Goal: Information Seeking & Learning: Check status

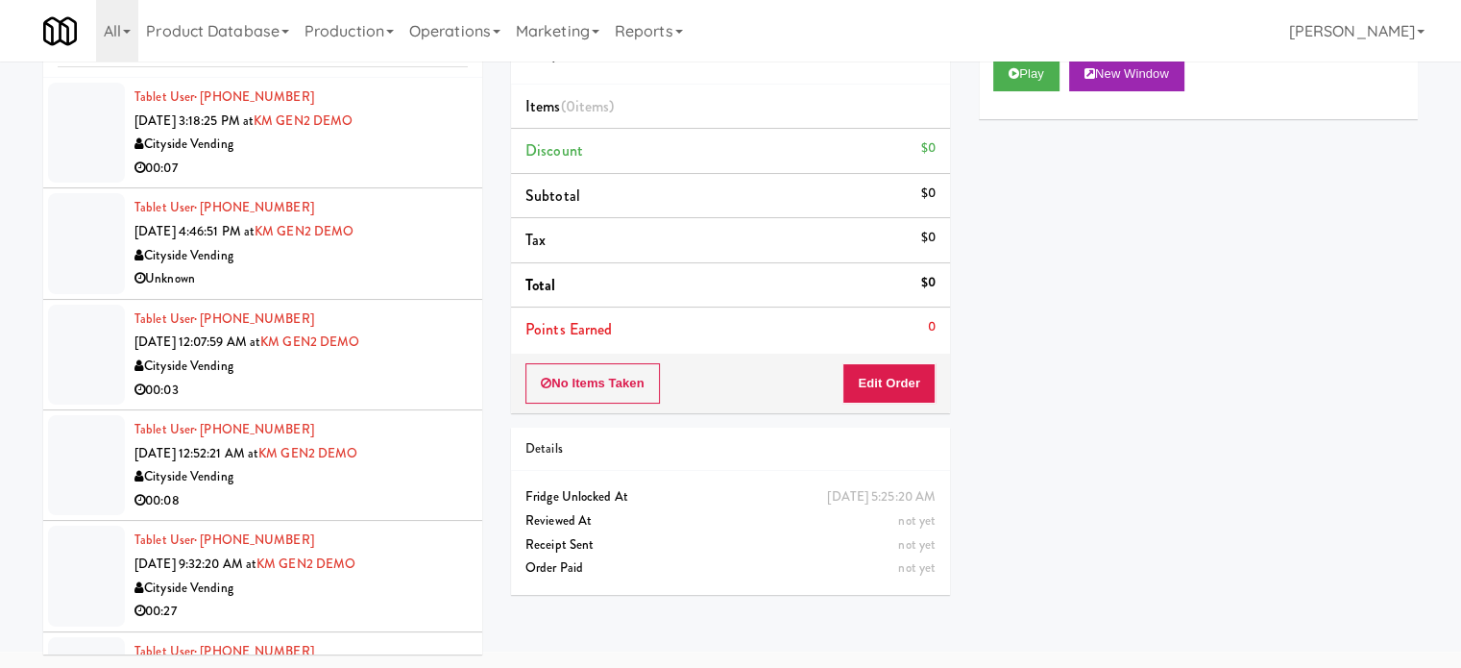
scroll to position [3522, 0]
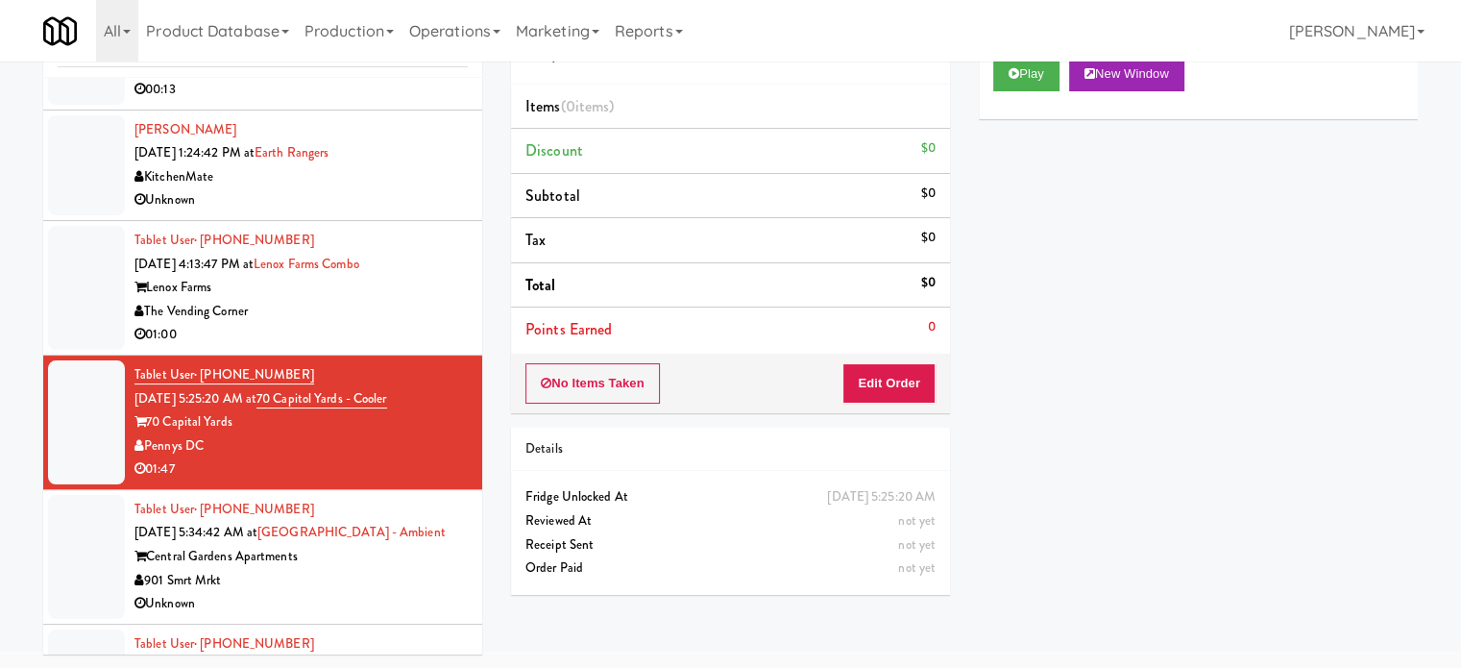
click at [371, 324] on div "01:00" at bounding box center [300, 335] width 333 height 24
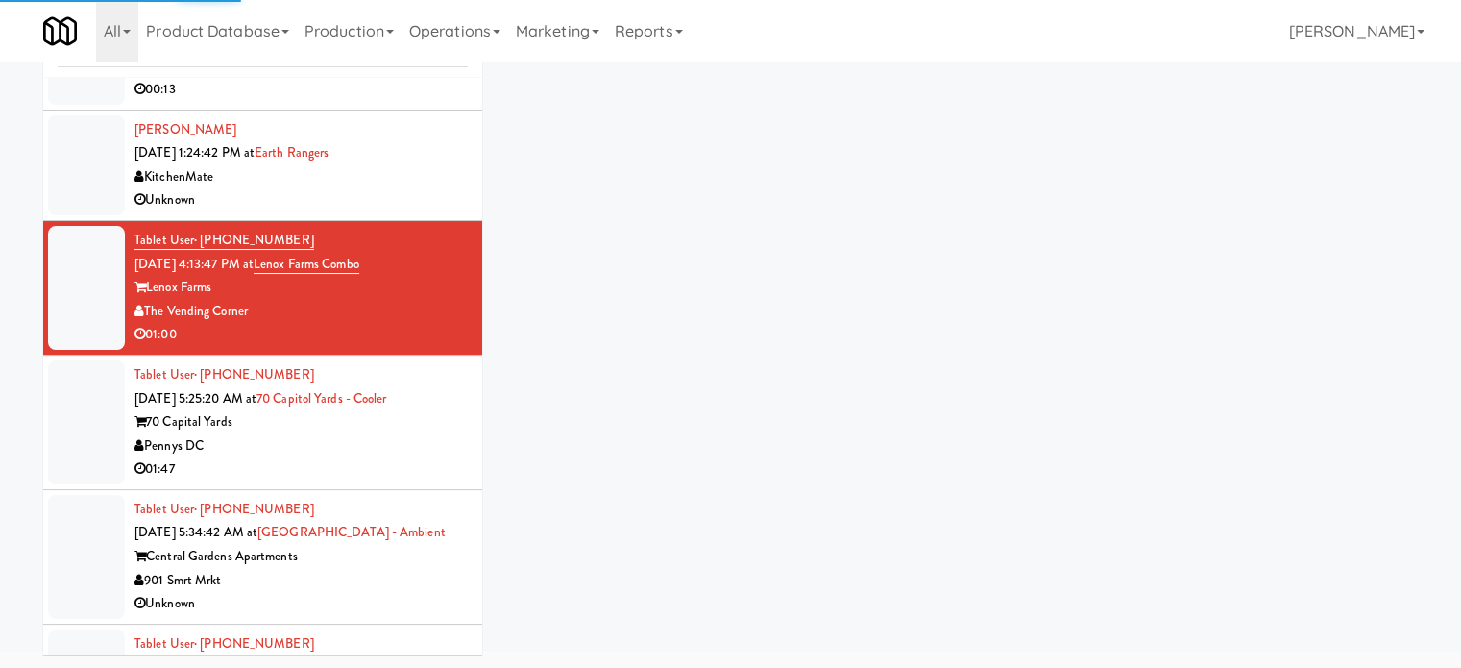
drag, startPoint x: 392, startPoint y: 449, endPoint x: 397, endPoint y: 517, distance: 68.4
click at [392, 450] on div "Pennys DC" at bounding box center [300, 446] width 333 height 24
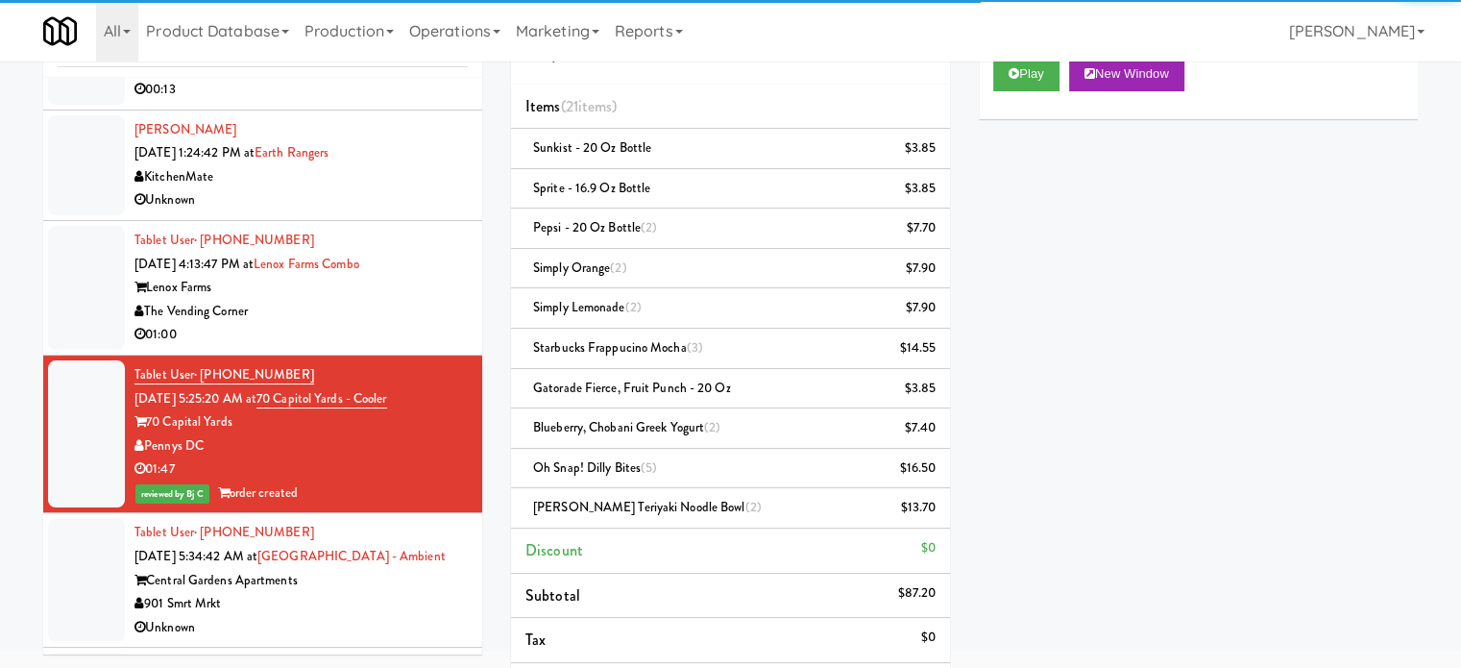
click at [376, 592] on div "901 Smrt Mrkt" at bounding box center [300, 604] width 333 height 24
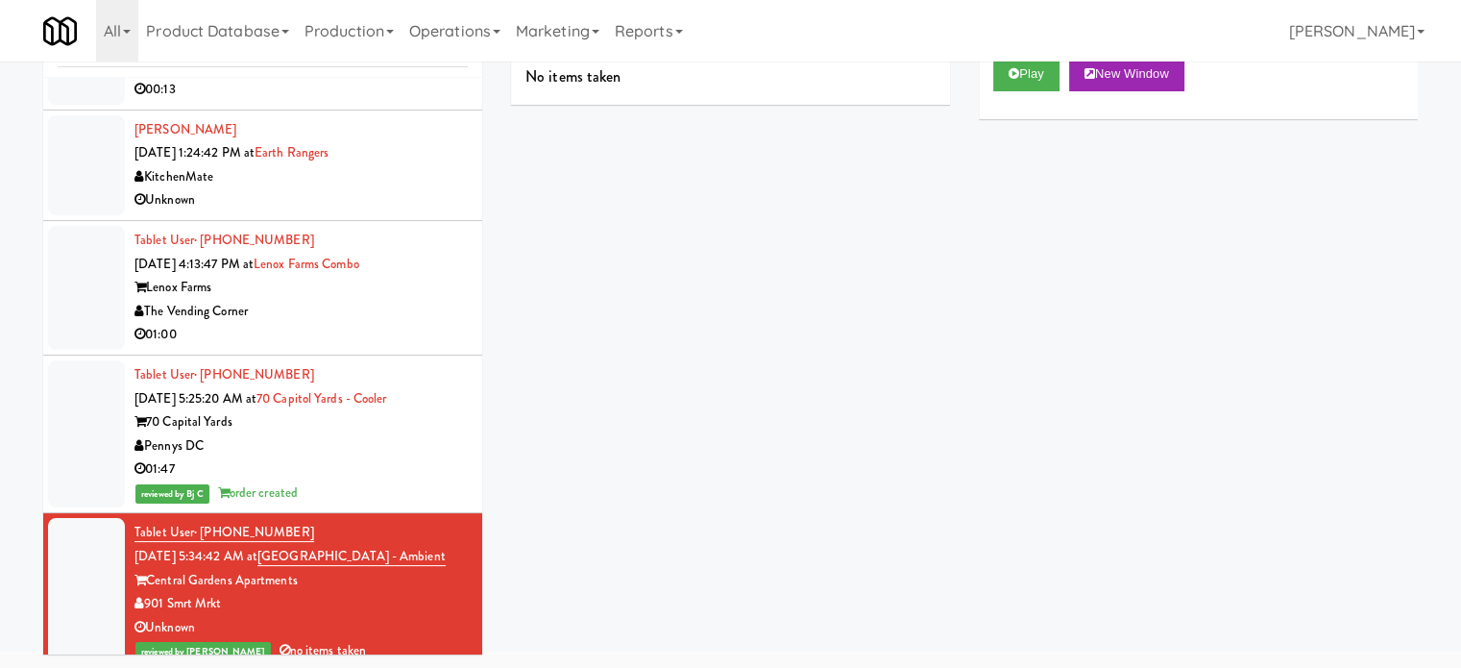
scroll to position [4002, 0]
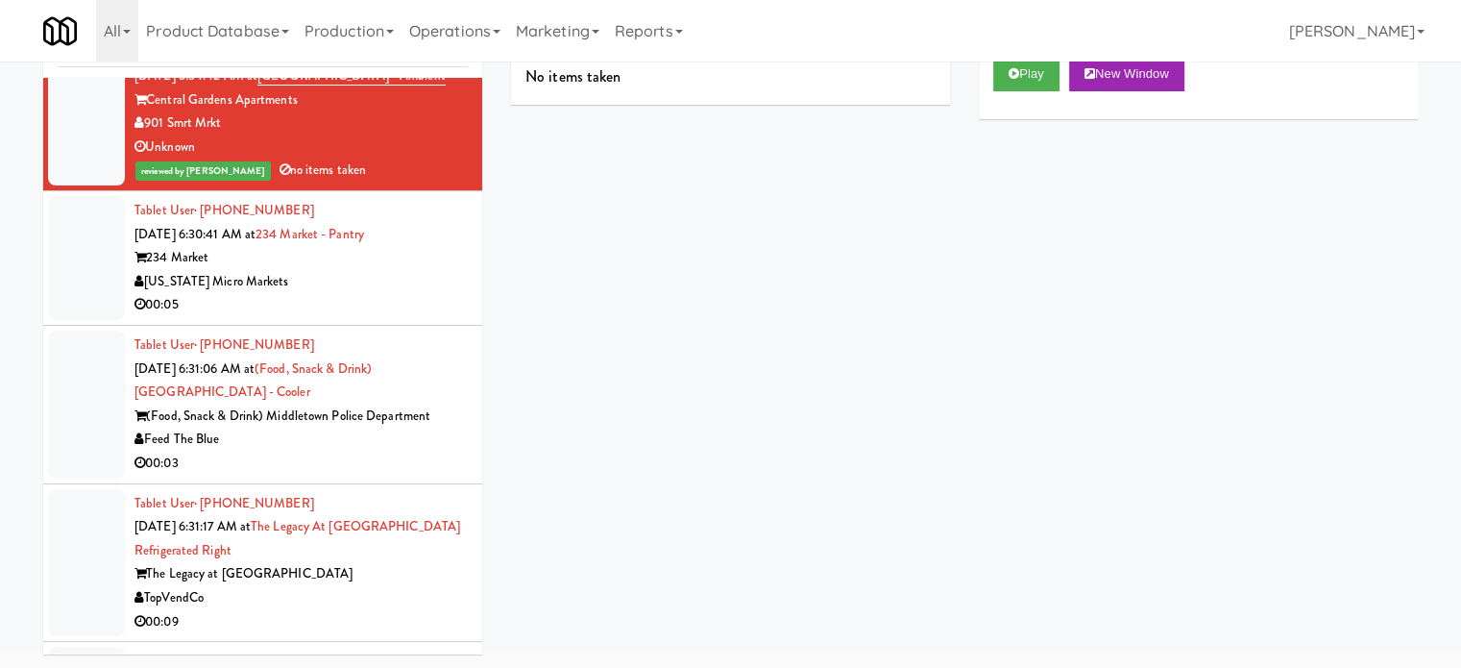
click at [403, 293] on div "00:05" at bounding box center [300, 305] width 333 height 24
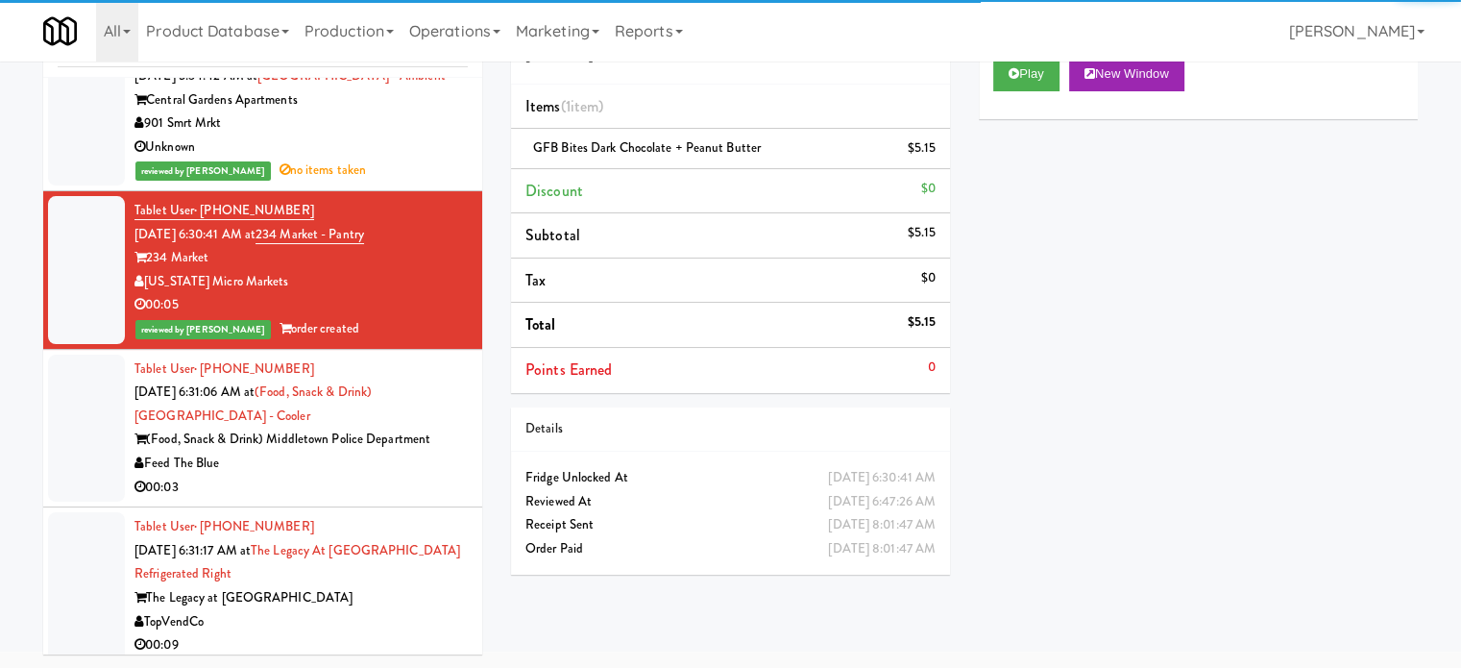
click at [425, 152] on div "Unknown" at bounding box center [300, 147] width 333 height 24
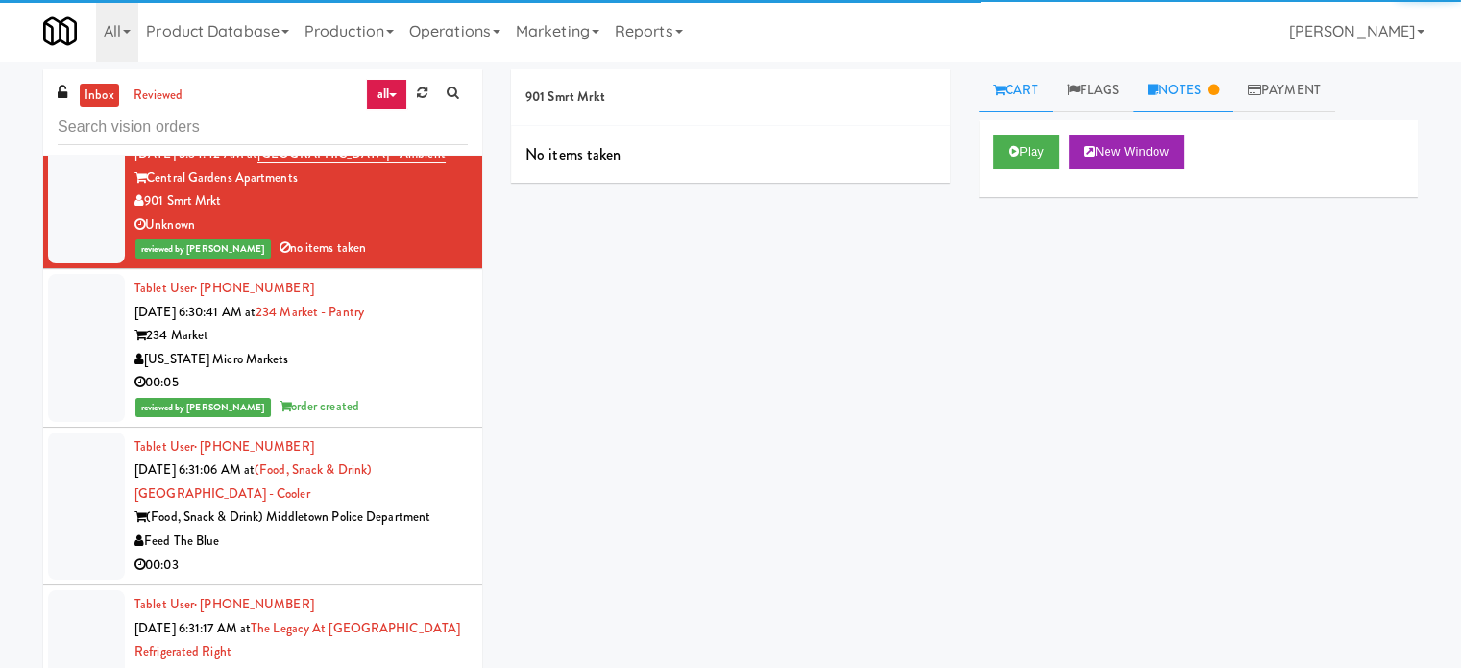
click at [1193, 91] on link "Notes" at bounding box center [1184, 90] width 100 height 43
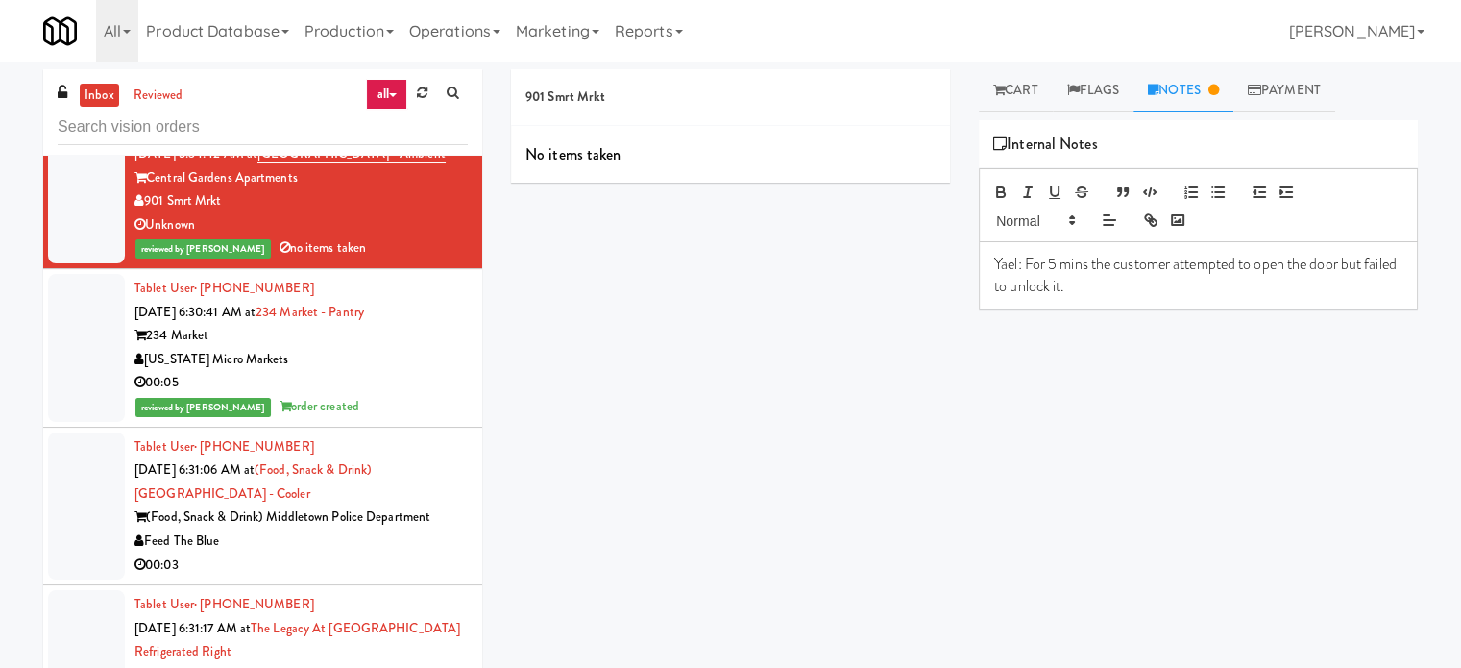
click at [399, 562] on div "00:03" at bounding box center [300, 565] width 333 height 24
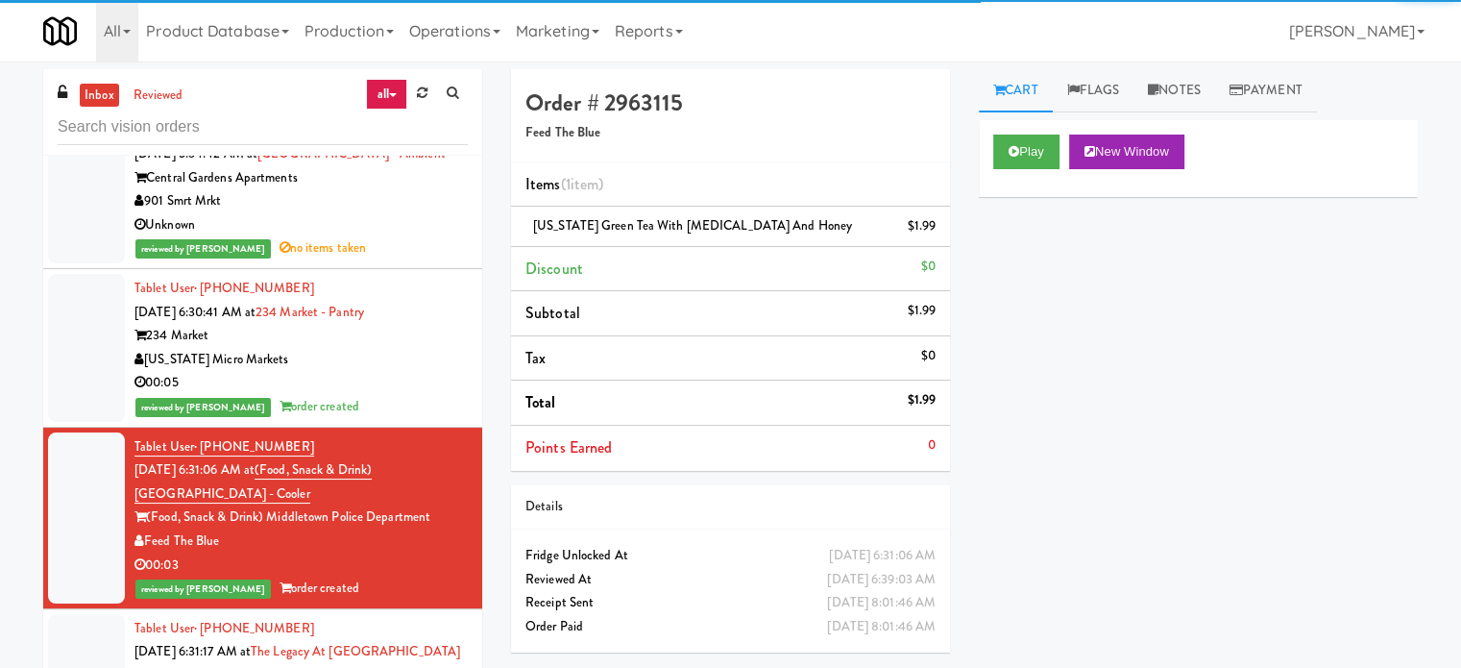
scroll to position [4458, 0]
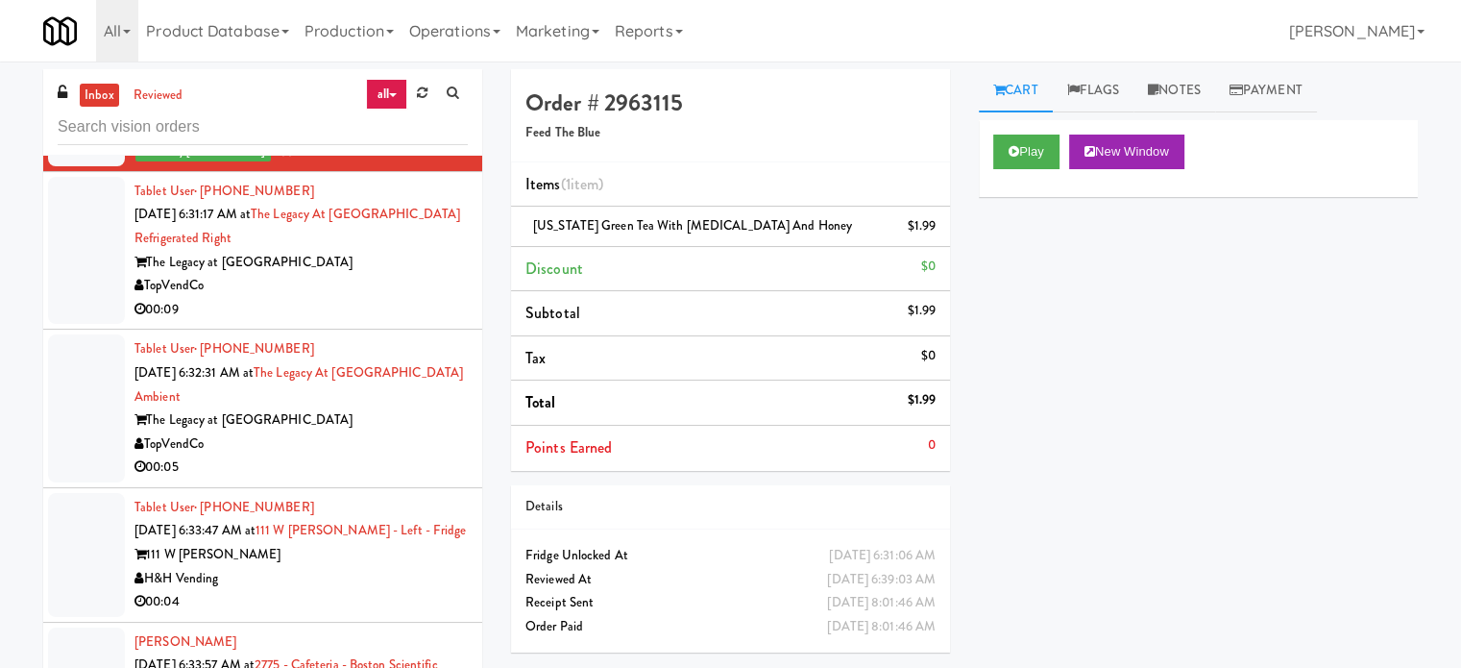
click at [421, 298] on div "00:09" at bounding box center [300, 310] width 333 height 24
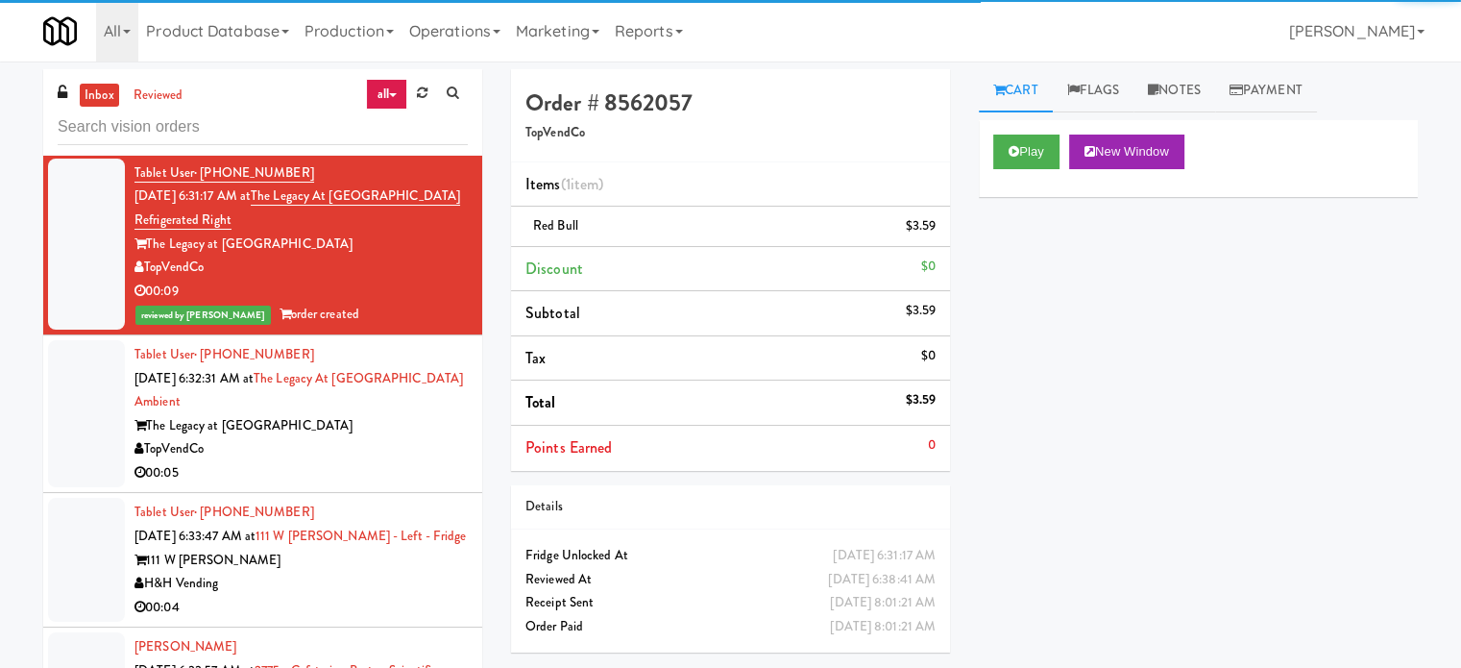
click at [409, 430] on div "The Legacy at [GEOGRAPHIC_DATA]" at bounding box center [300, 426] width 333 height 24
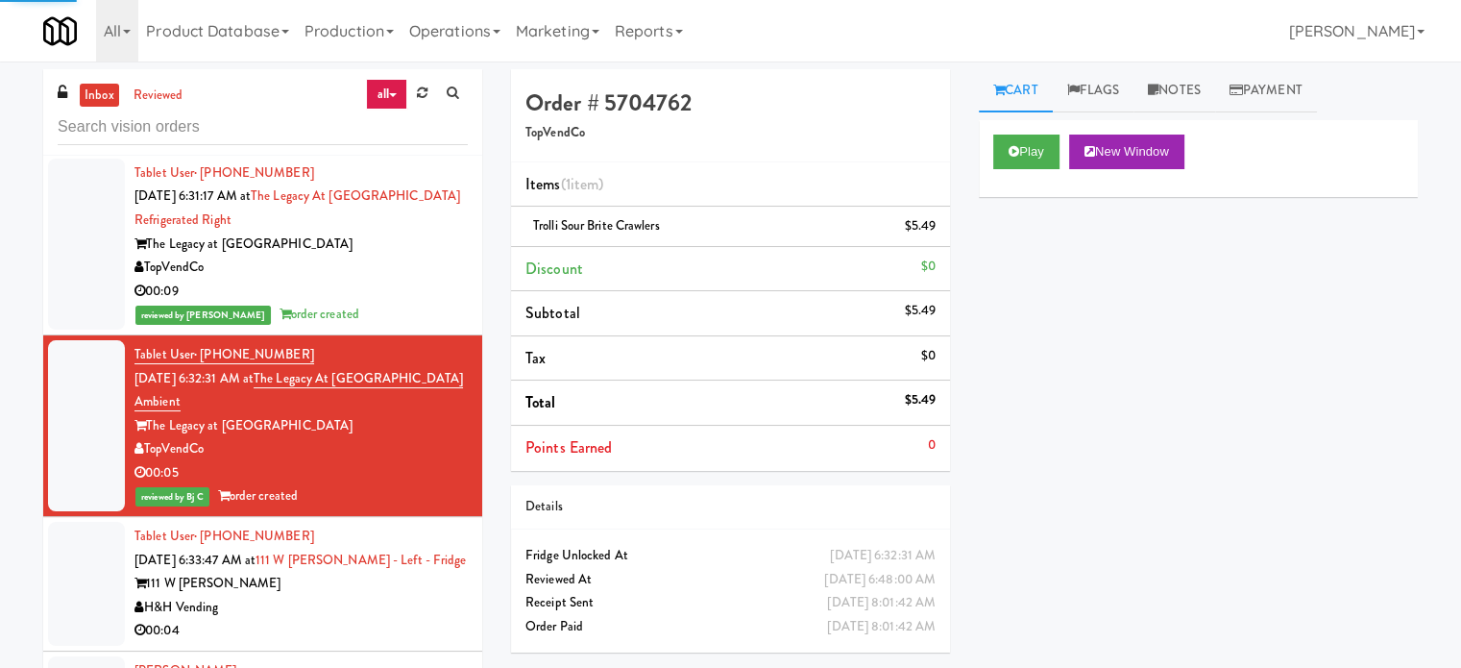
click at [403, 588] on div "111 W [PERSON_NAME]" at bounding box center [300, 584] width 333 height 24
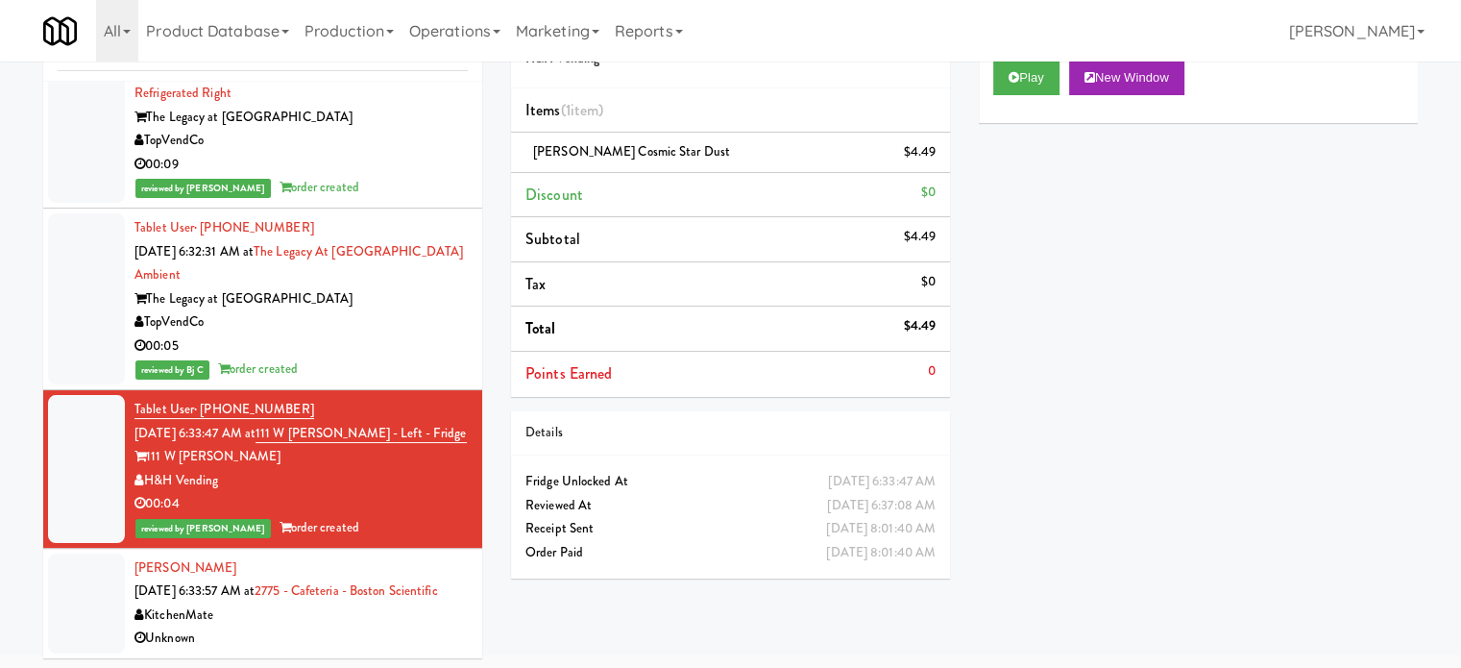
scroll to position [78, 0]
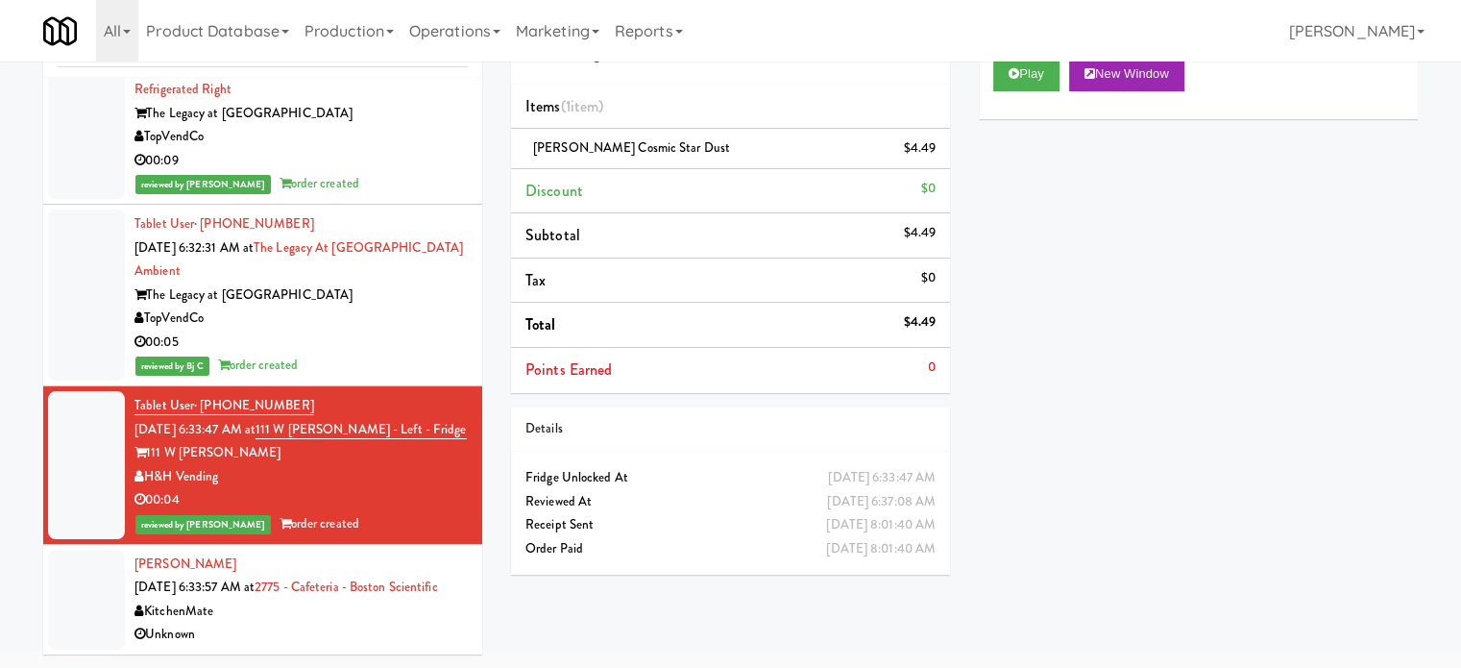
drag, startPoint x: 367, startPoint y: 610, endPoint x: 375, endPoint y: 552, distance: 58.2
click at [369, 608] on div "KitchenMate" at bounding box center [300, 611] width 333 height 24
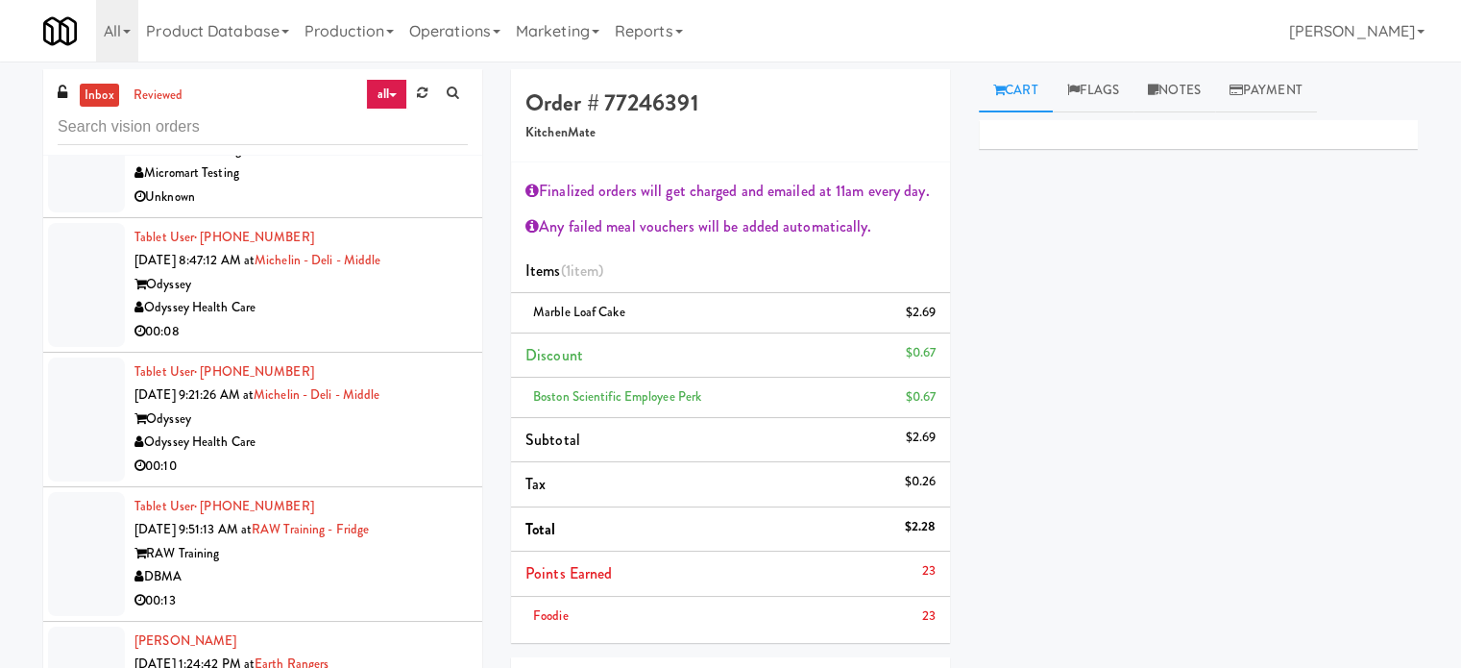
drag, startPoint x: 150, startPoint y: 94, endPoint x: 200, endPoint y: 116, distance: 54.6
click at [153, 94] on link "reviewed" at bounding box center [159, 96] width 60 height 24
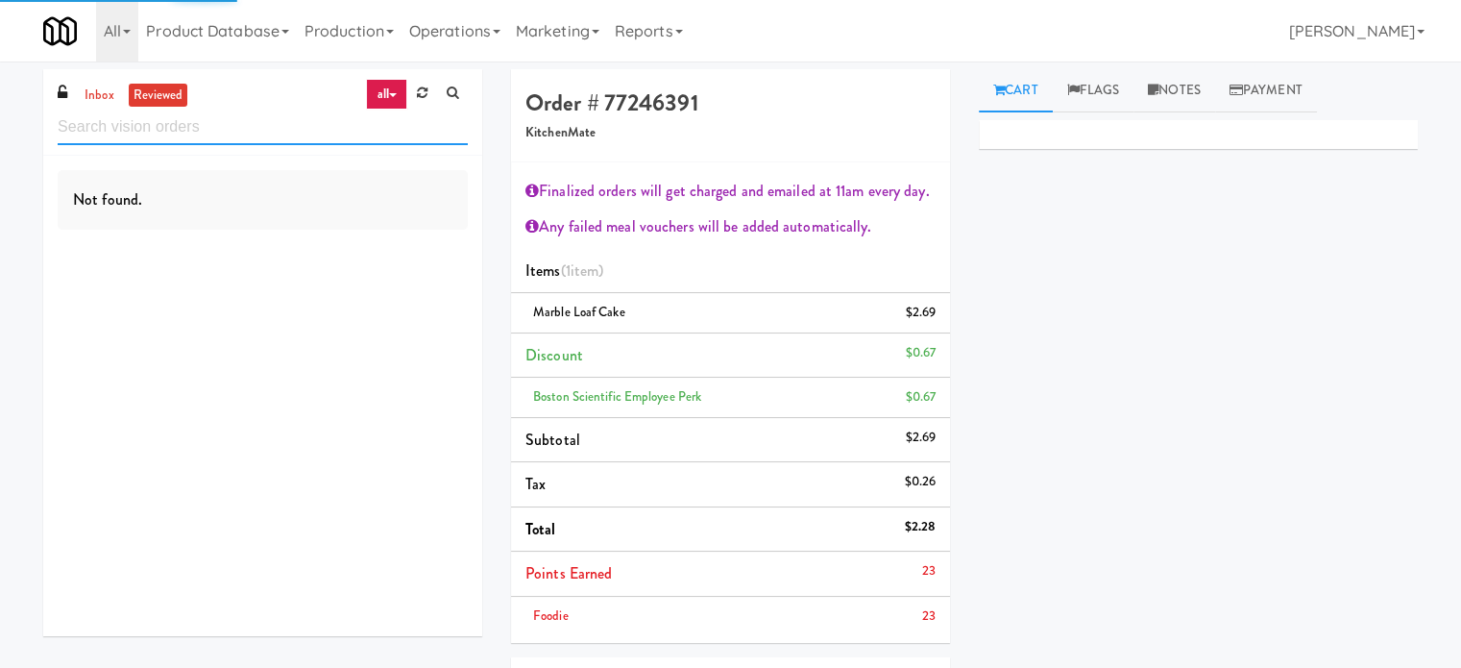
click at [307, 132] on input "text" at bounding box center [263, 128] width 410 height 36
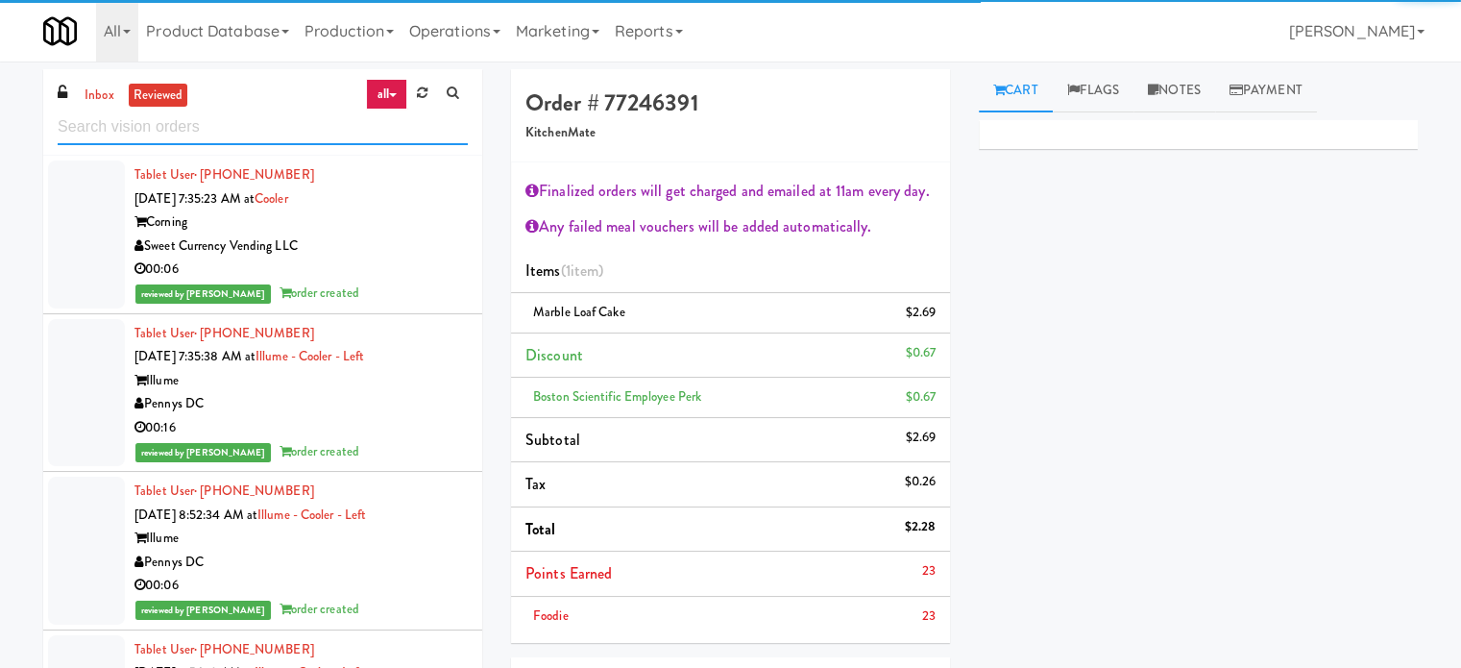
click at [307, 132] on input "text" at bounding box center [263, 128] width 410 height 36
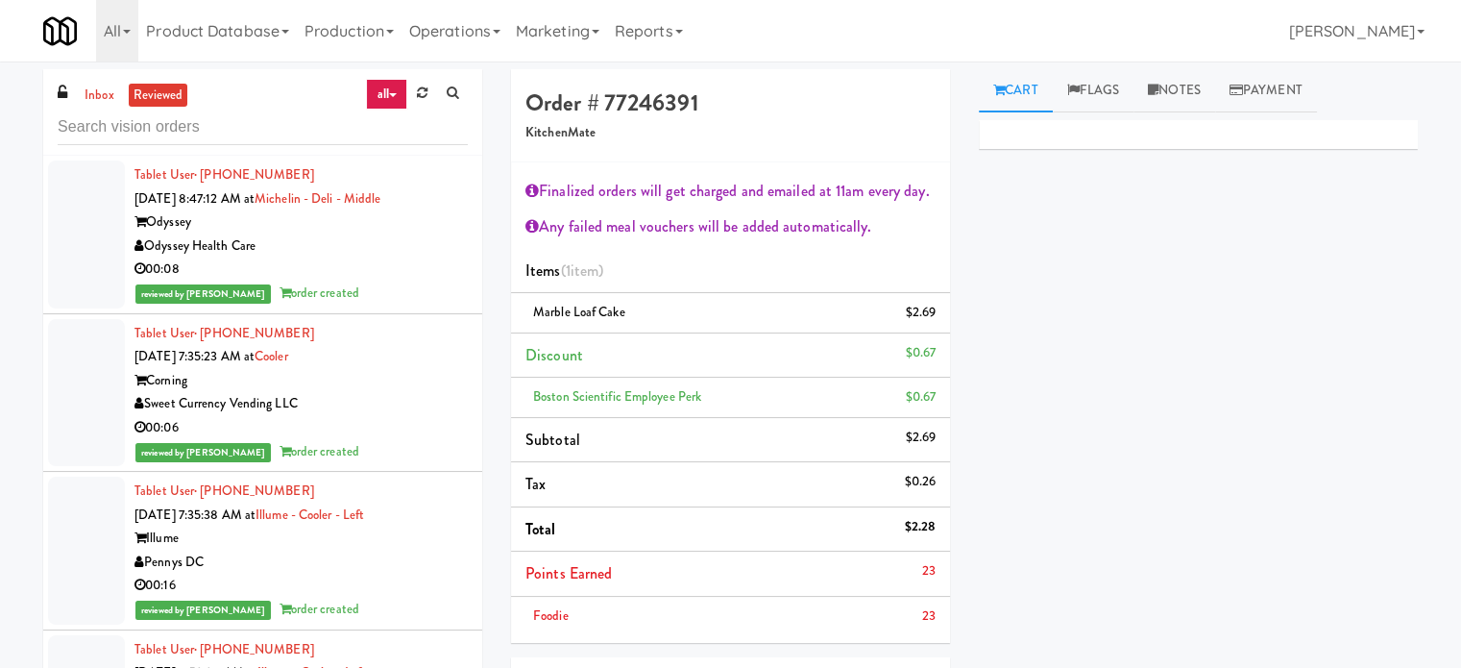
drag, startPoint x: 351, startPoint y: 274, endPoint x: 421, endPoint y: 274, distance: 70.1
click at [356, 274] on div "00:08" at bounding box center [300, 269] width 333 height 24
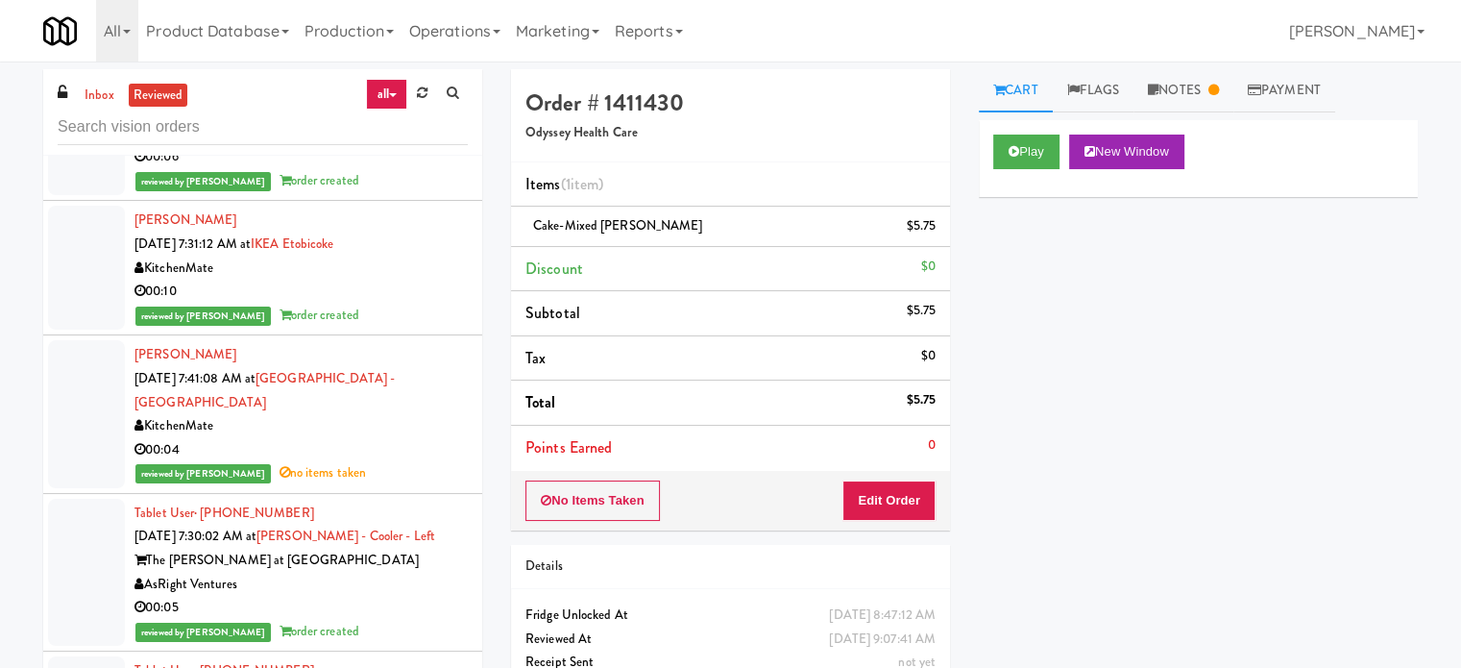
scroll to position [1441, 0]
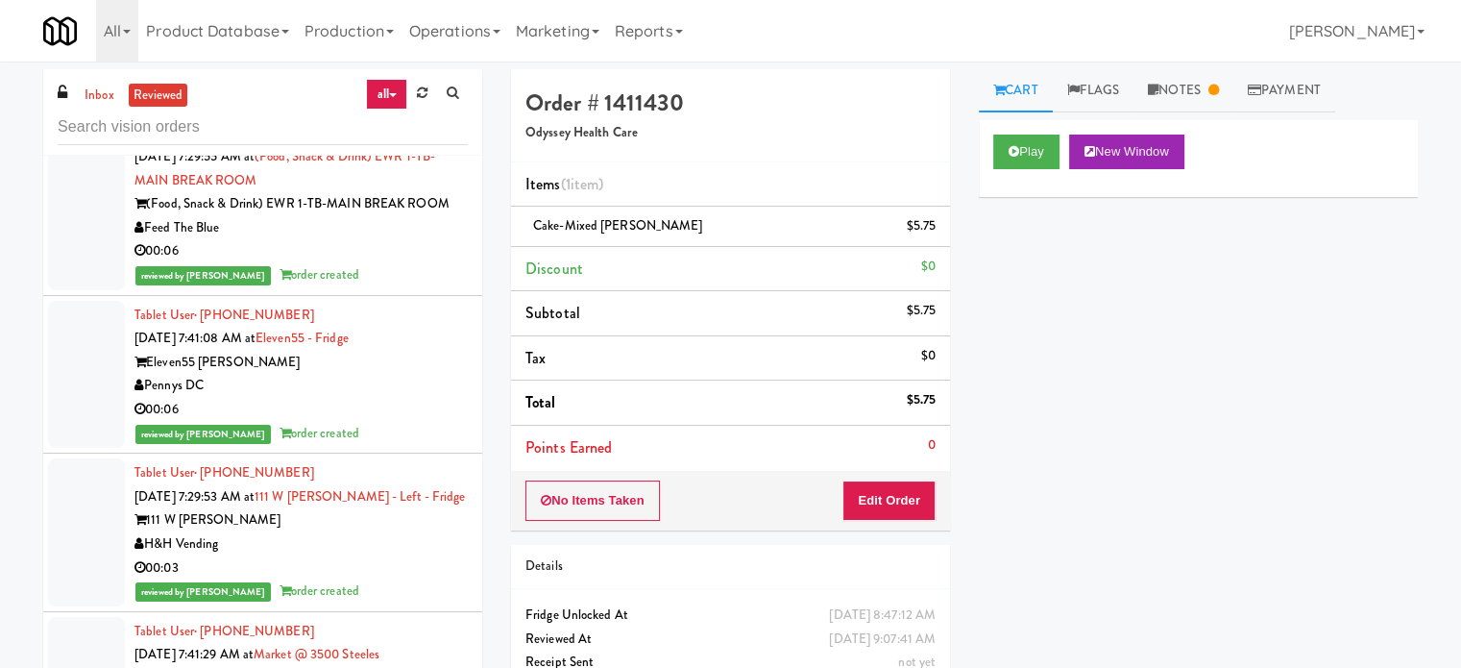
click at [448, 410] on div "00:06" at bounding box center [300, 410] width 333 height 24
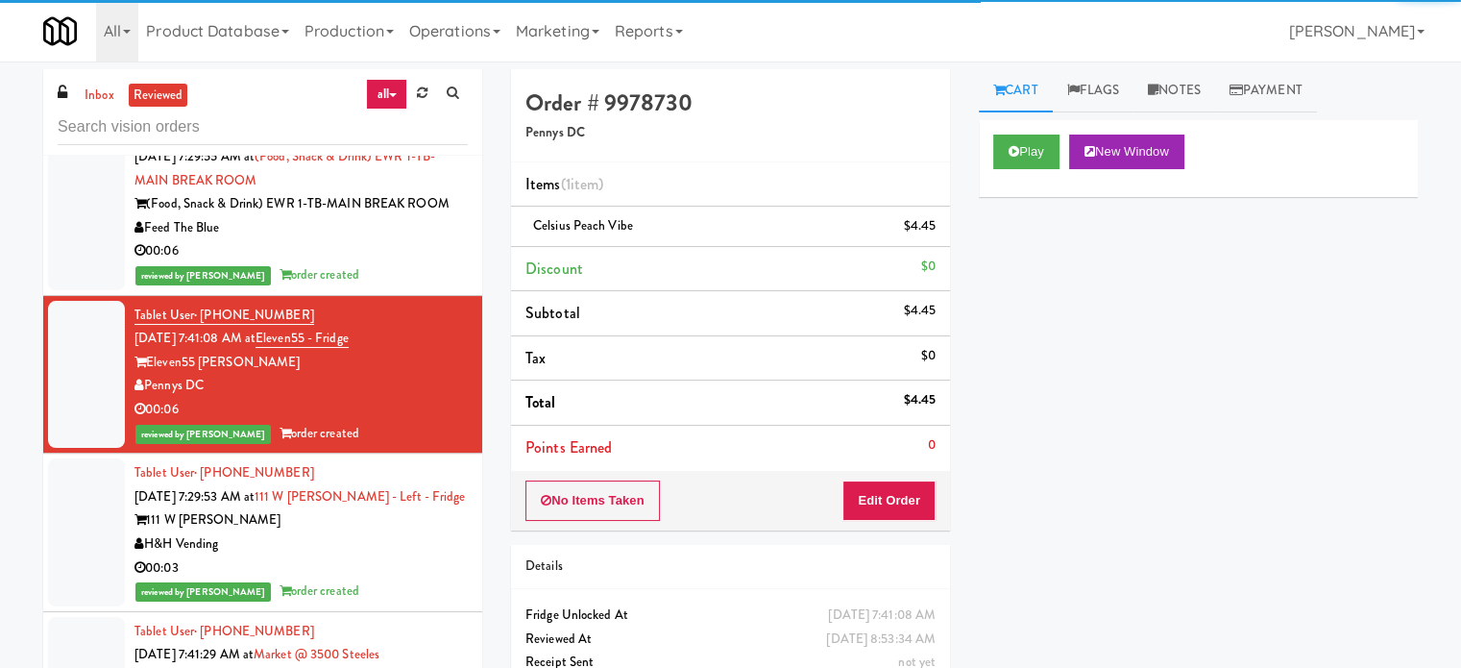
scroll to position [1921, 0]
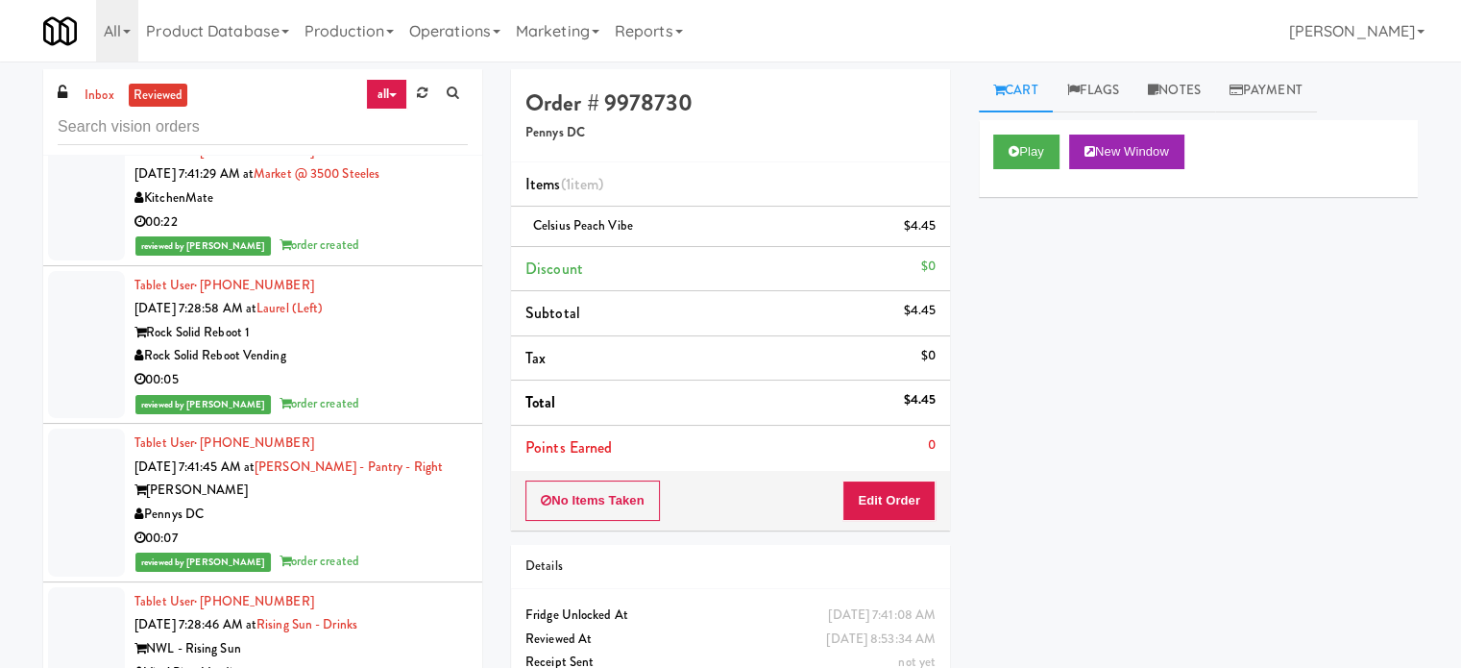
click at [411, 529] on div "00:07" at bounding box center [300, 538] width 333 height 24
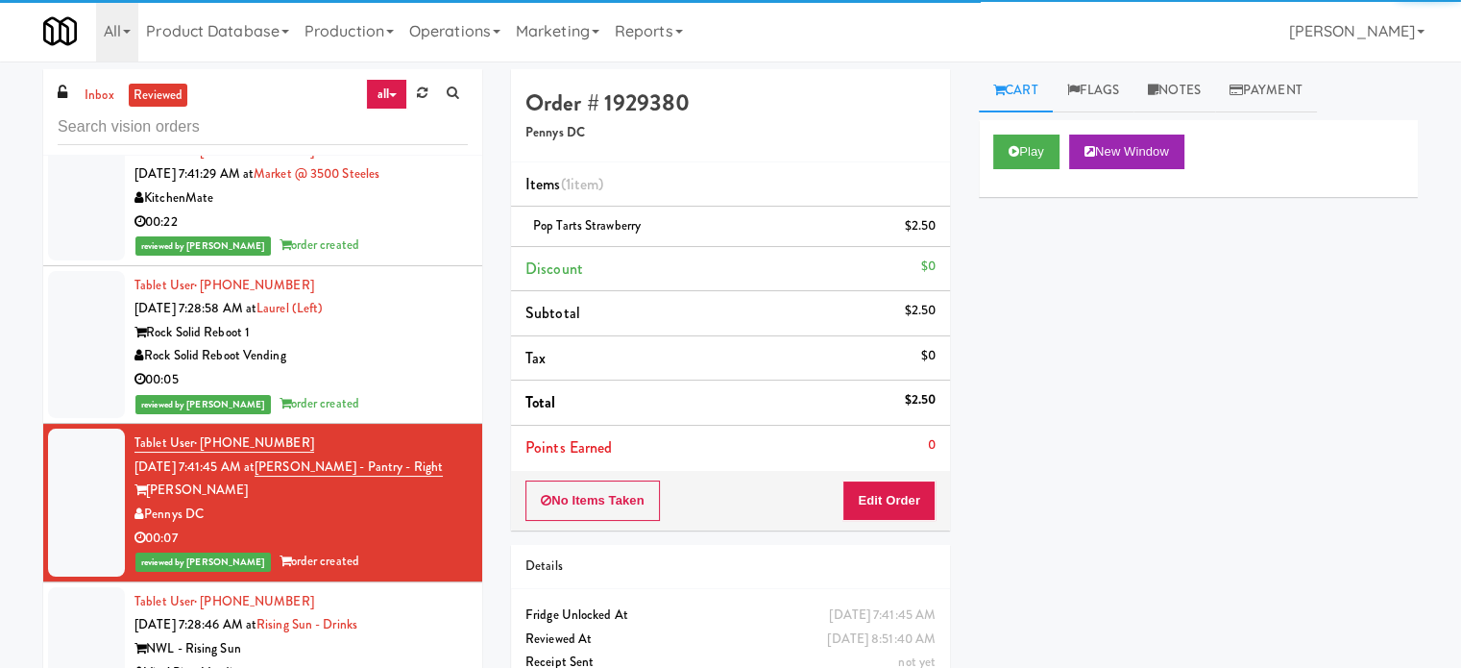
scroll to position [2402, 0]
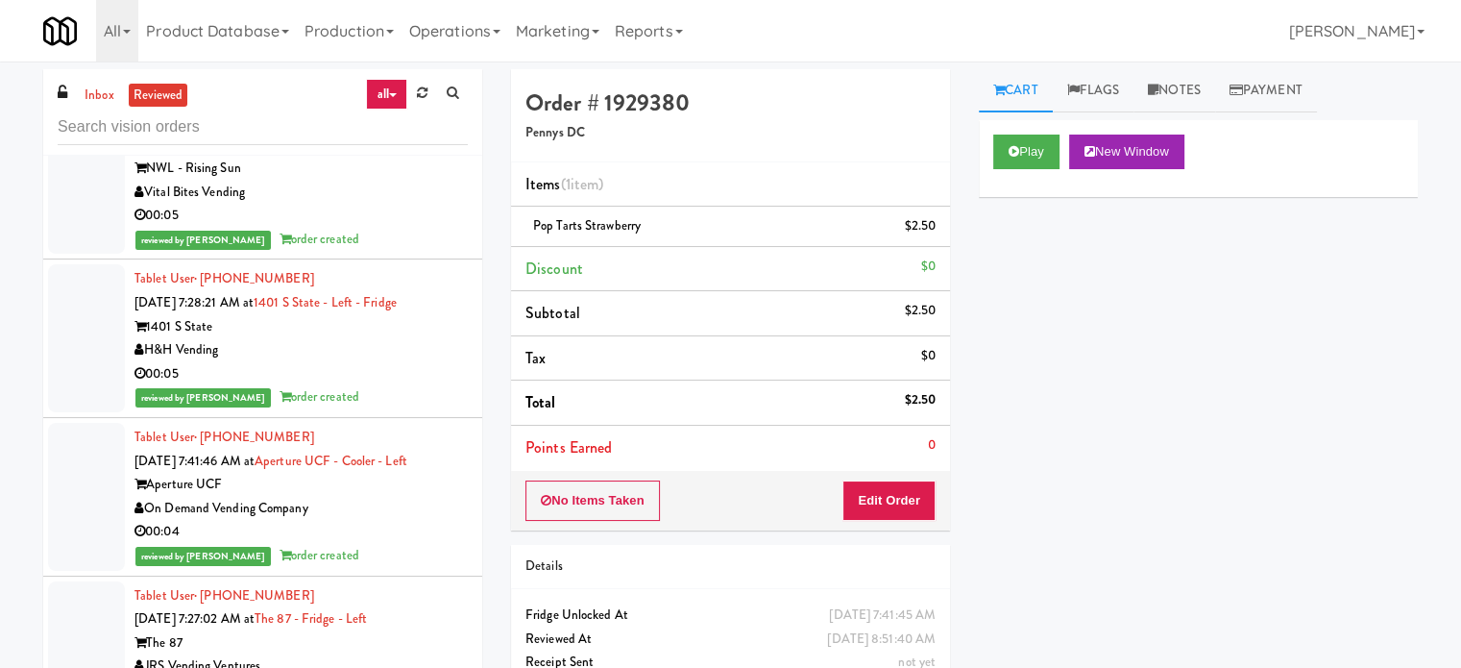
click at [413, 358] on div "H&H Vending" at bounding box center [300, 350] width 333 height 24
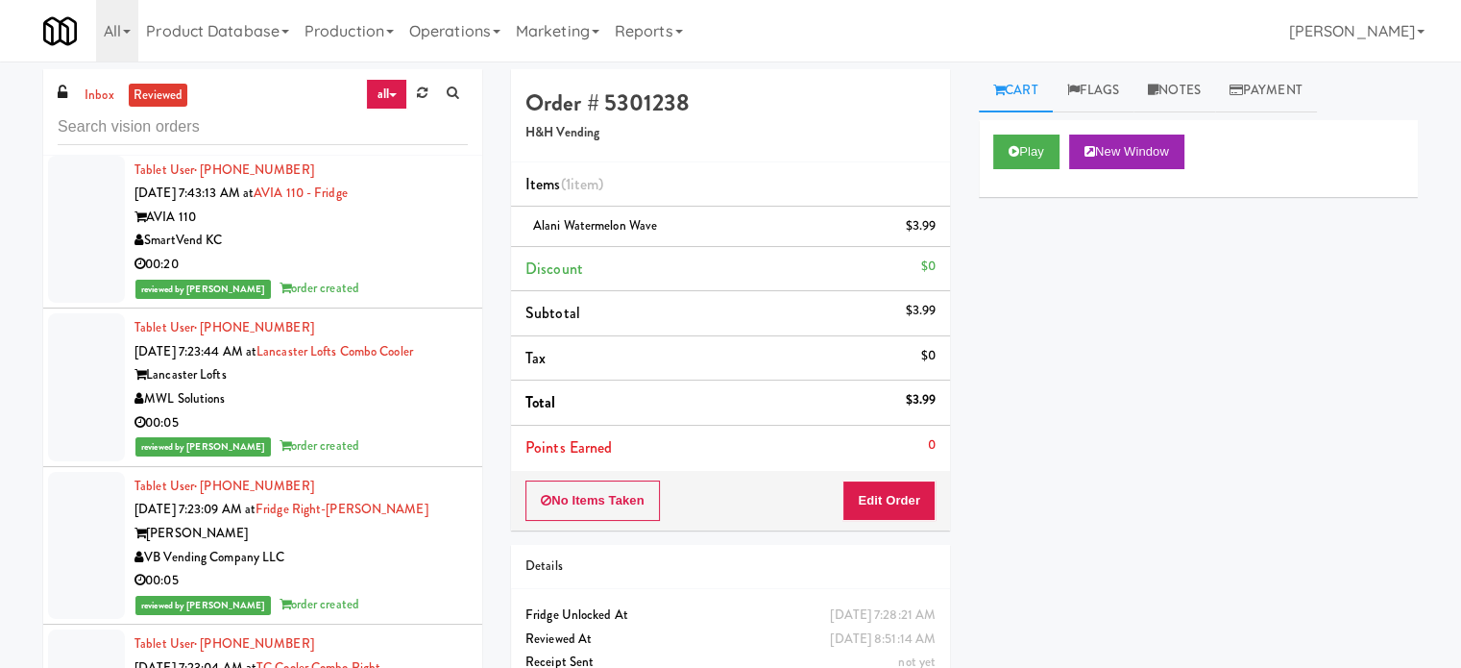
scroll to position [4804, 0]
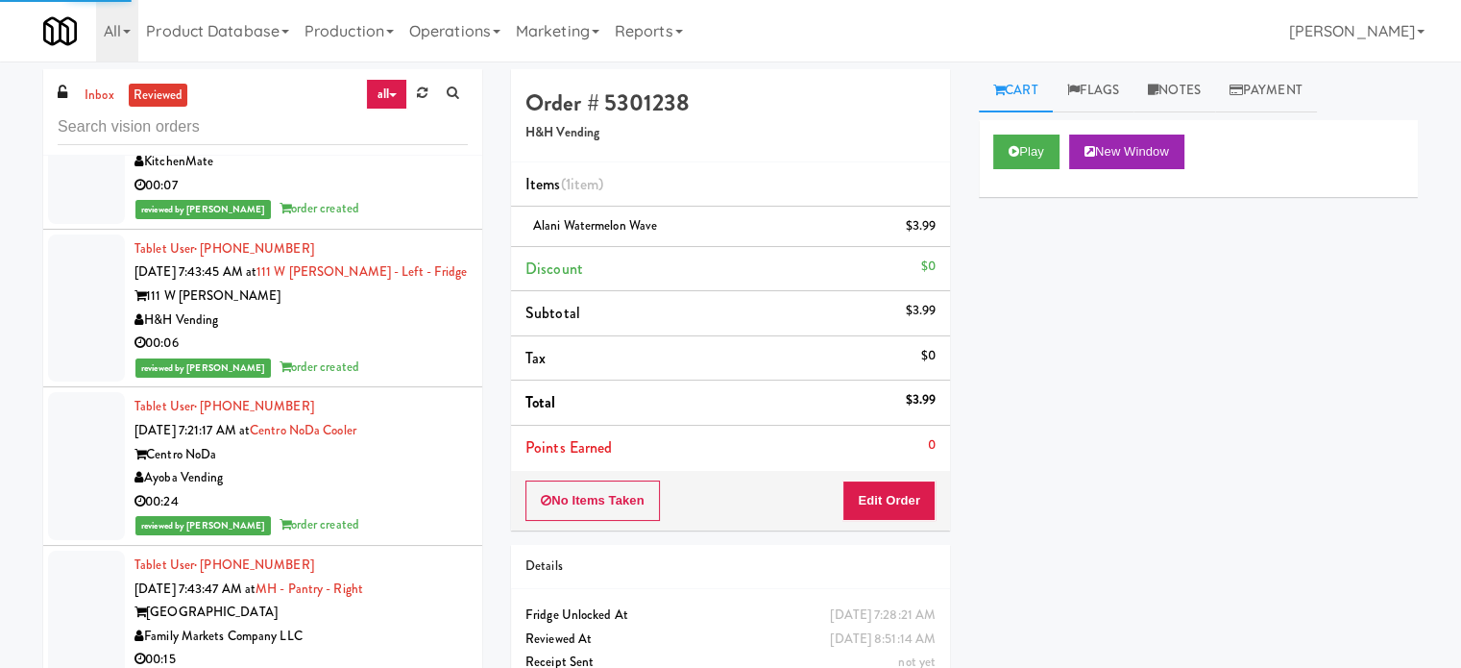
click at [400, 497] on div "00:24" at bounding box center [300, 502] width 333 height 24
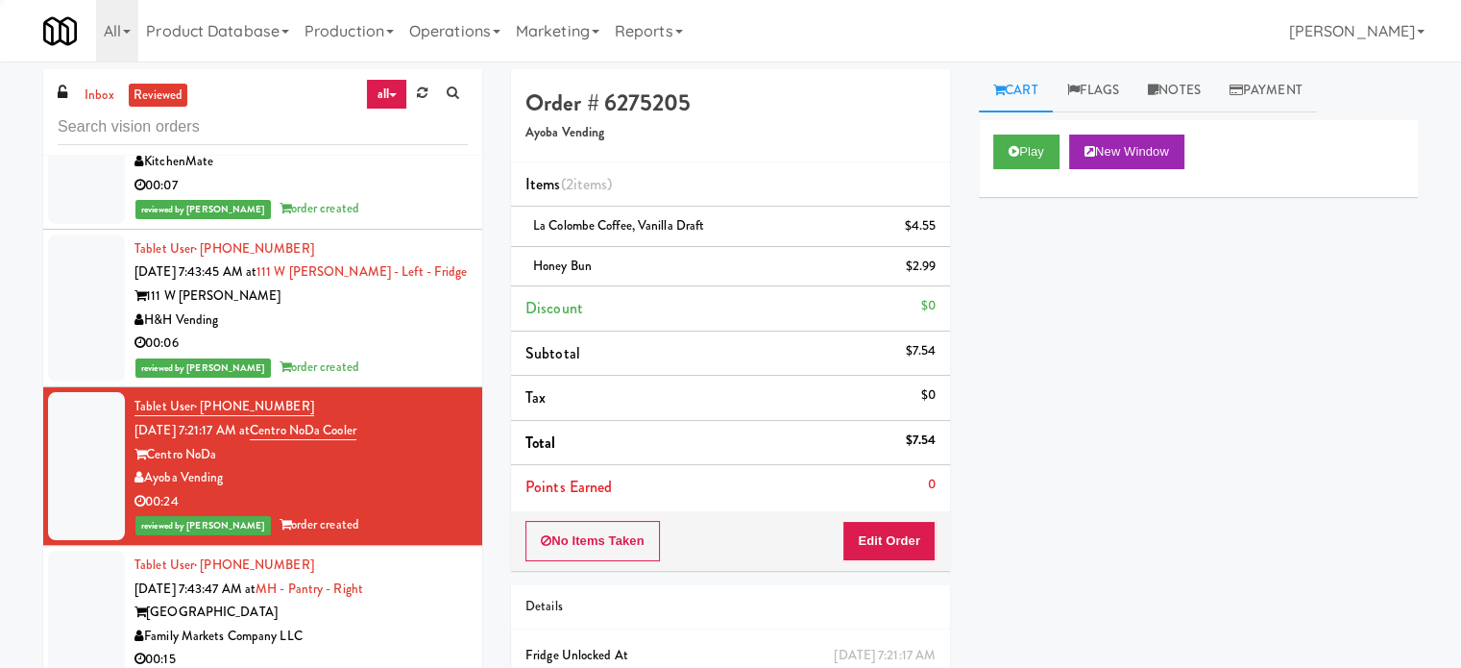
scroll to position [6245, 0]
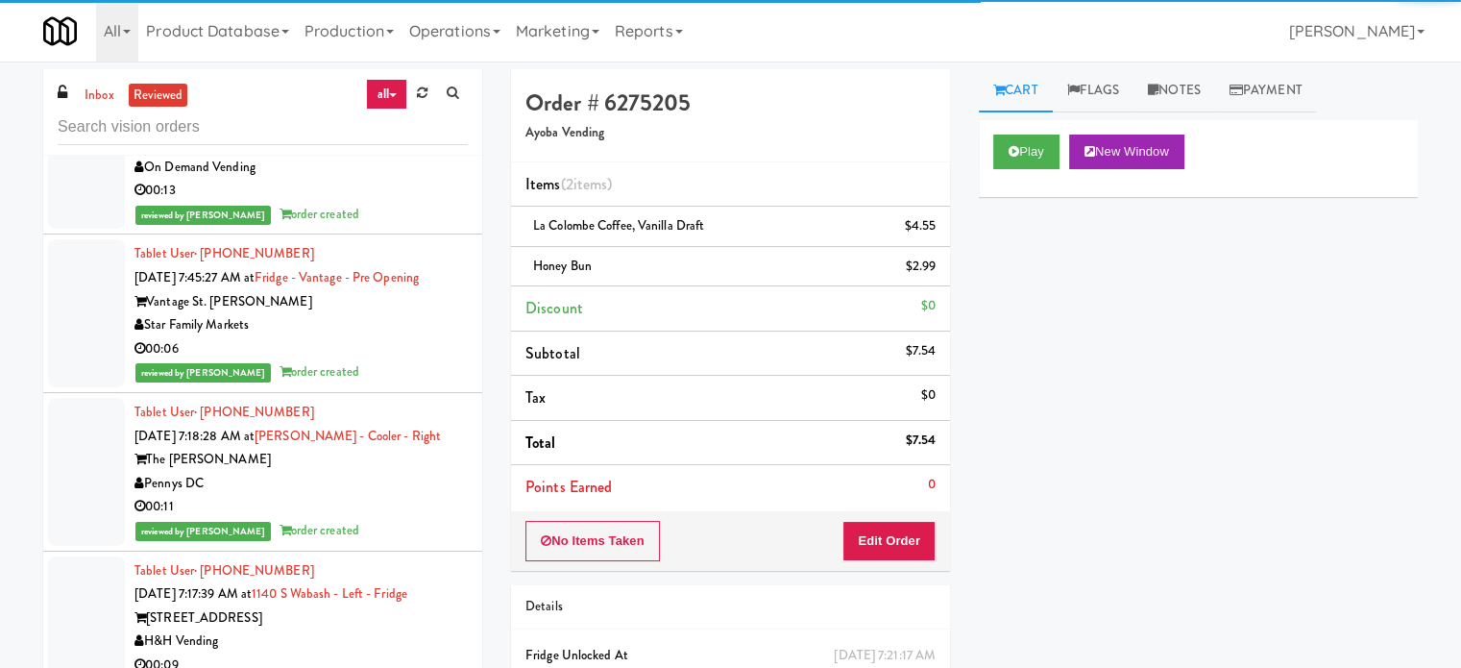
click at [419, 458] on div "The [PERSON_NAME]" at bounding box center [300, 460] width 333 height 24
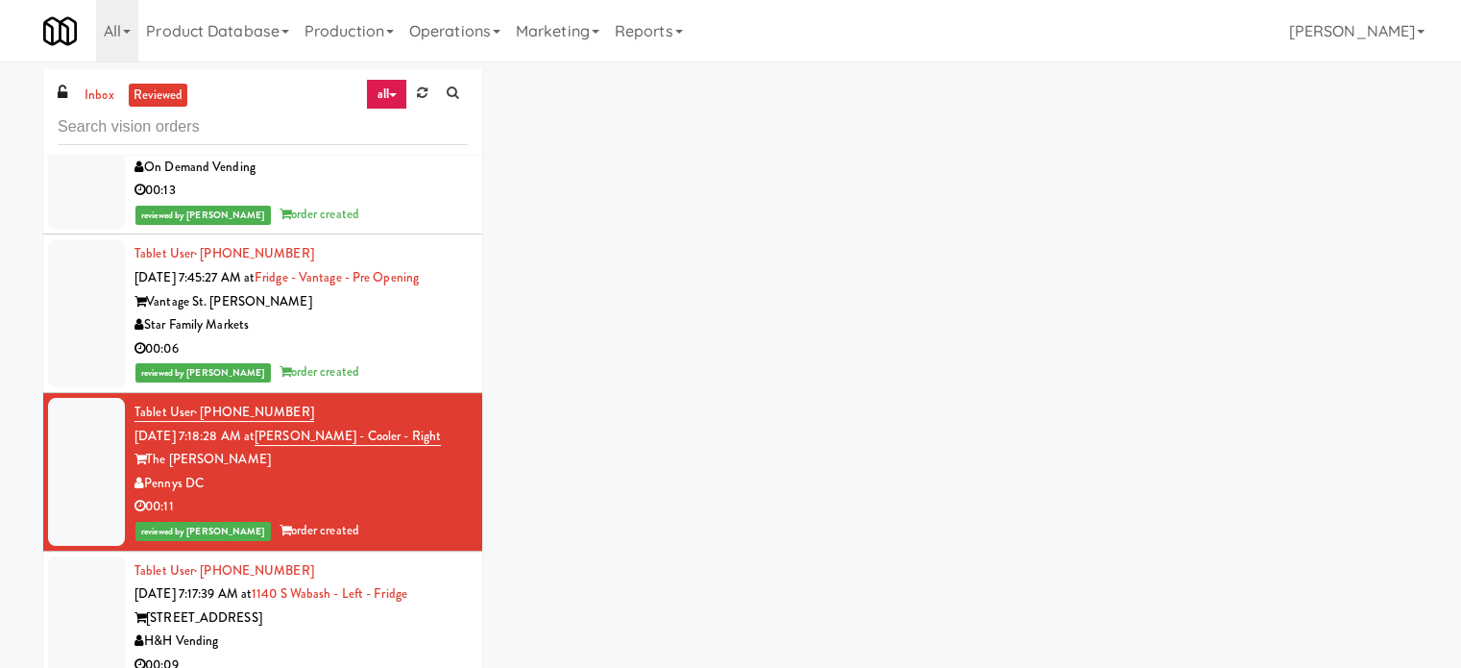
scroll to position [7205, 0]
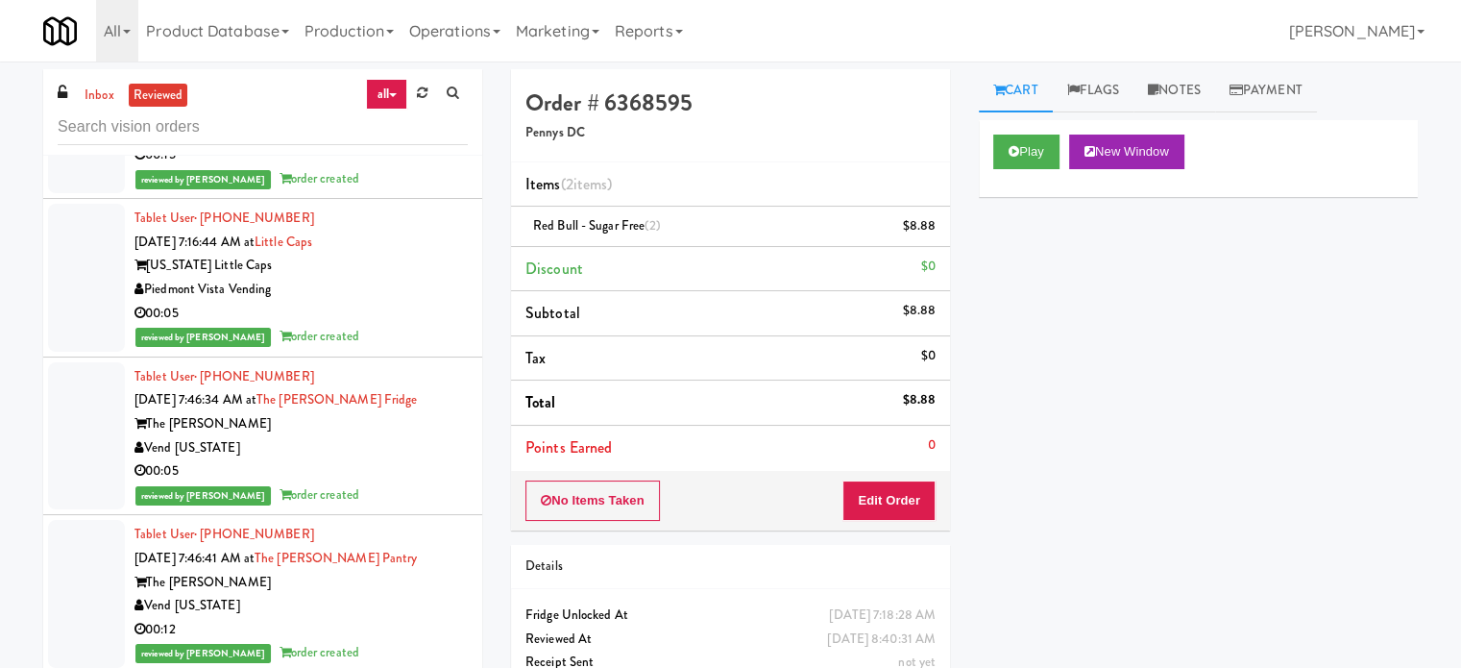
click at [420, 459] on div "00:05" at bounding box center [300, 471] width 333 height 24
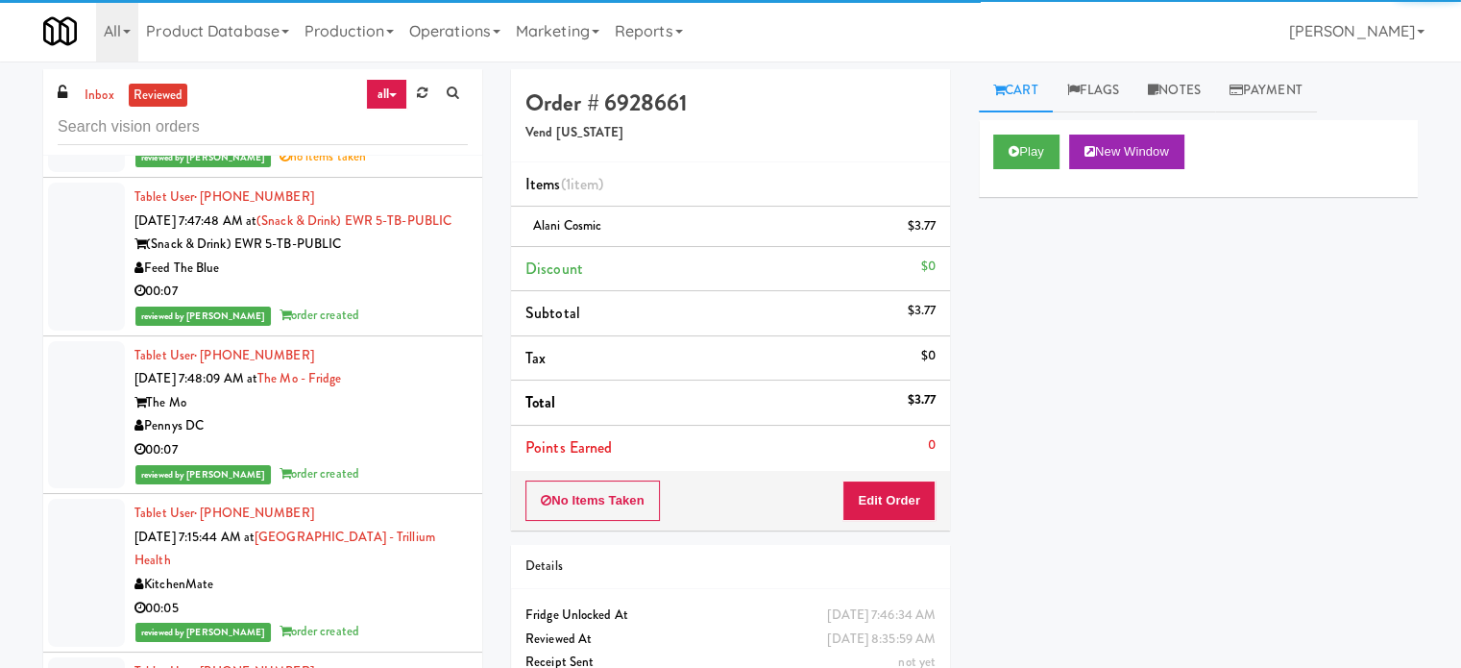
scroll to position [8166, 0]
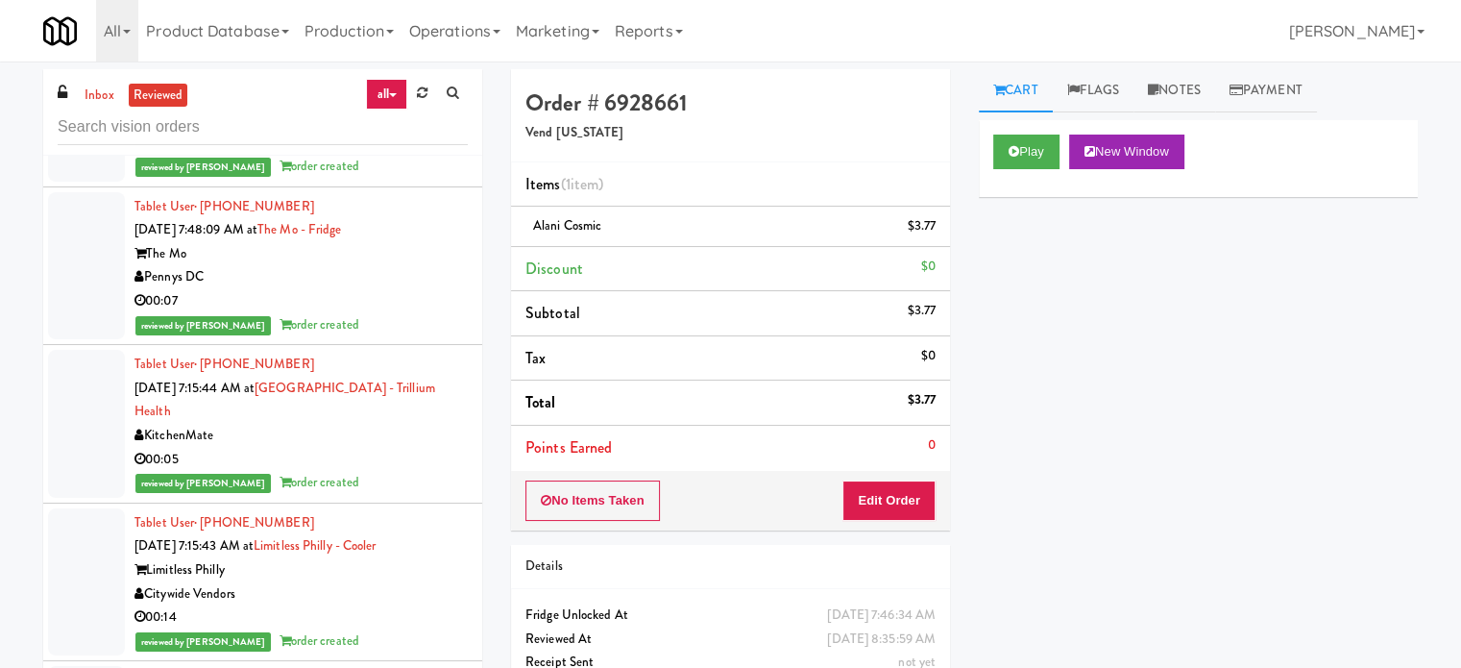
click at [419, 448] on div "KitchenMate" at bounding box center [300, 436] width 333 height 24
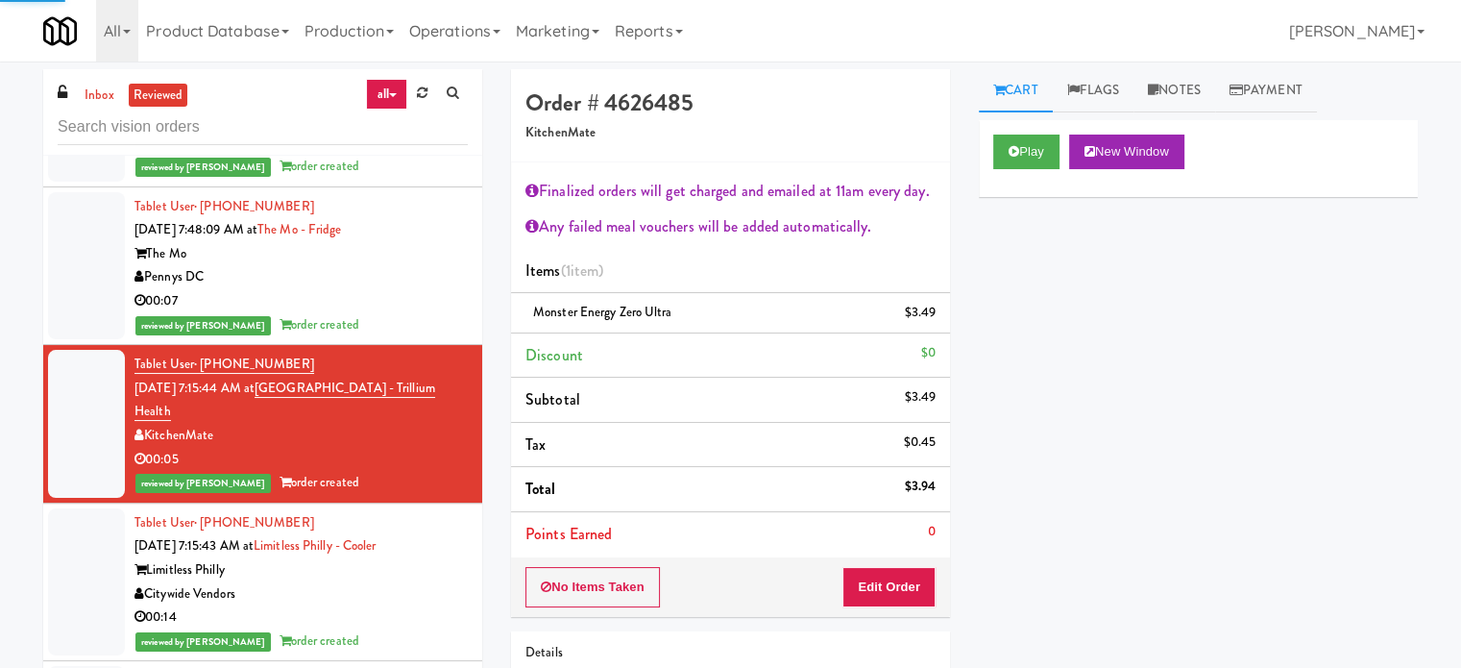
scroll to position [8646, 0]
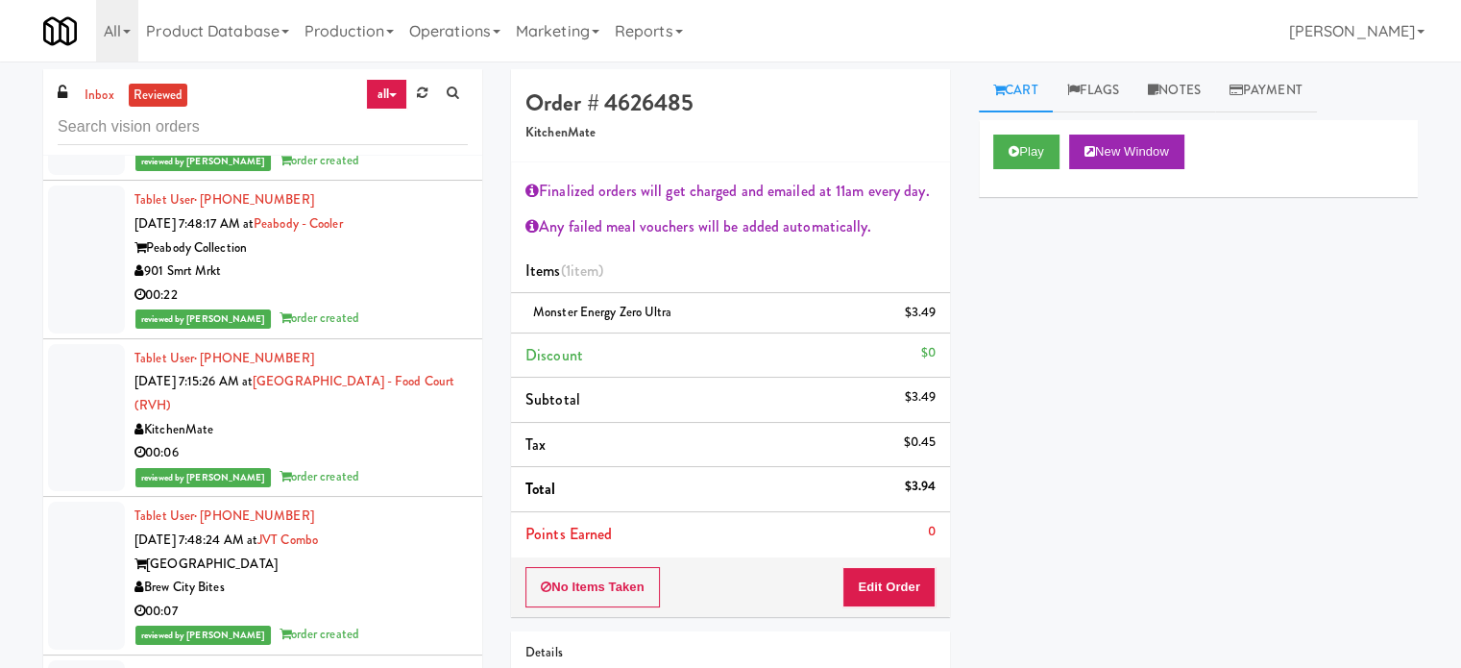
click at [415, 461] on div "00:06" at bounding box center [300, 453] width 333 height 24
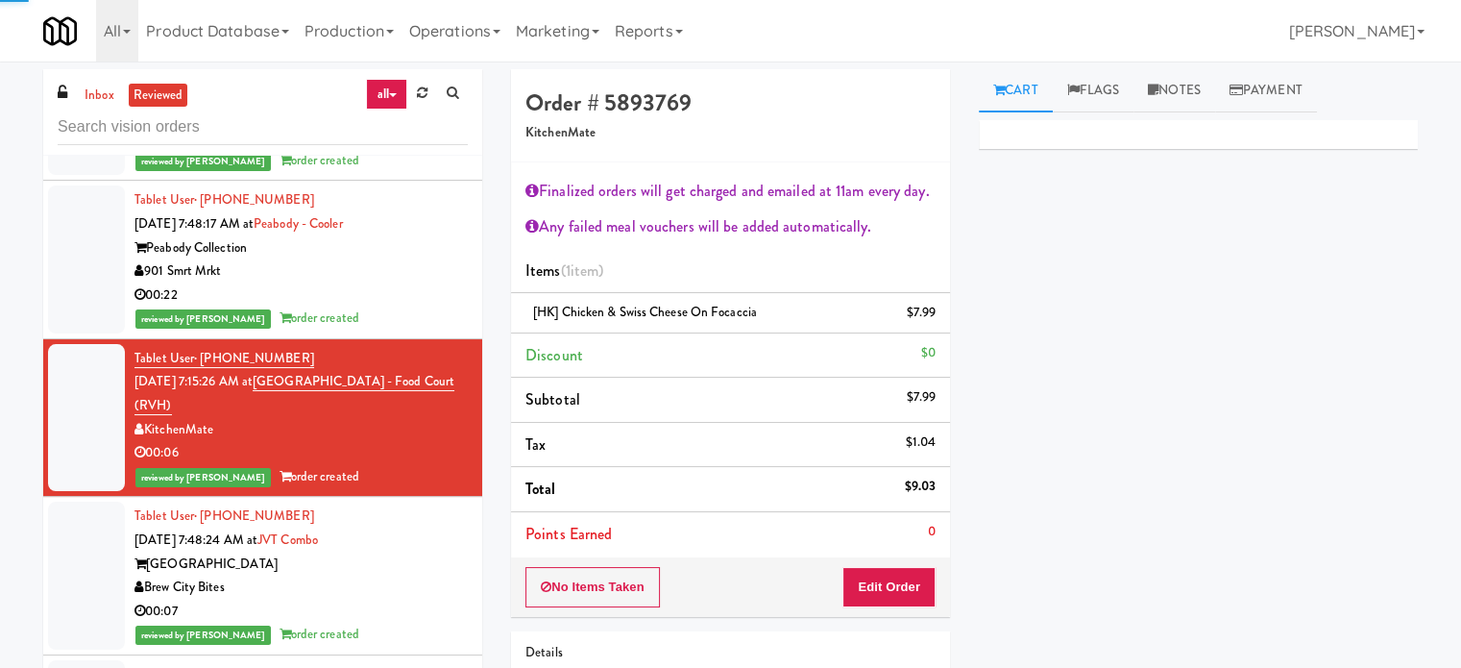
scroll to position [9127, 0]
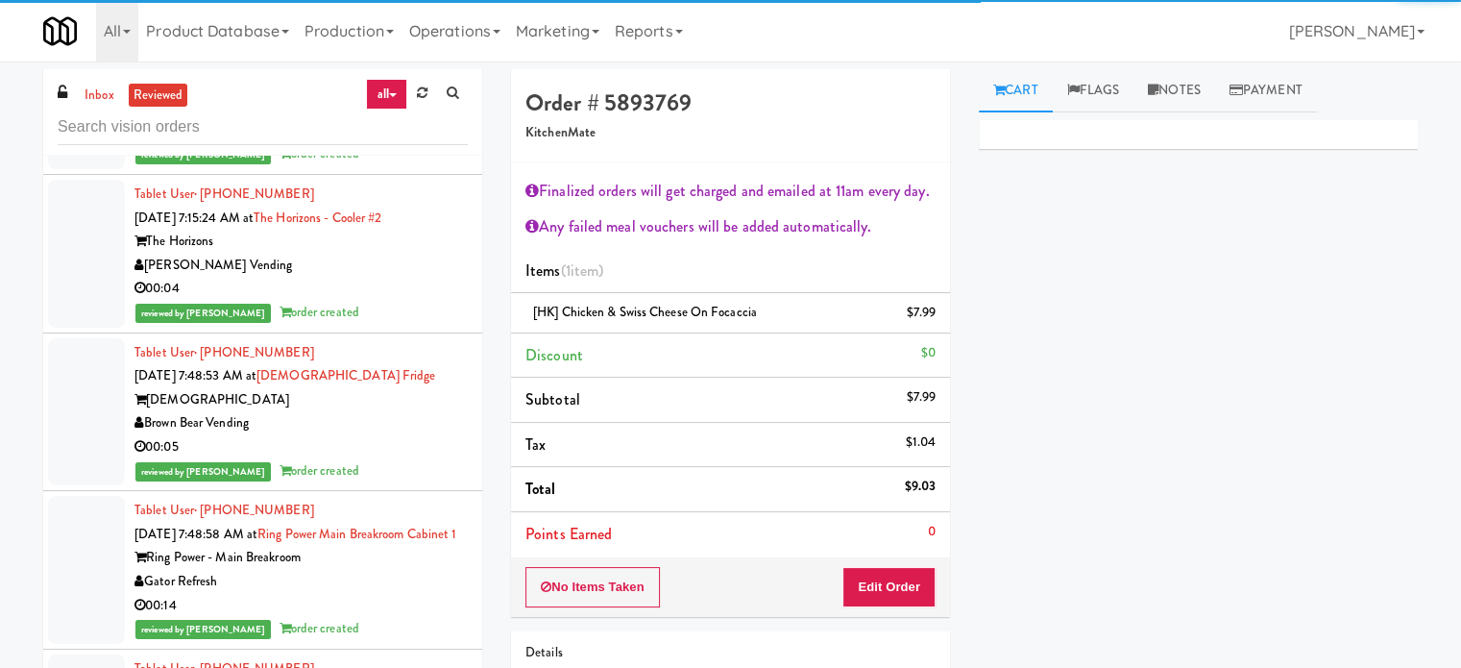
click at [405, 459] on div "00:05" at bounding box center [300, 447] width 333 height 24
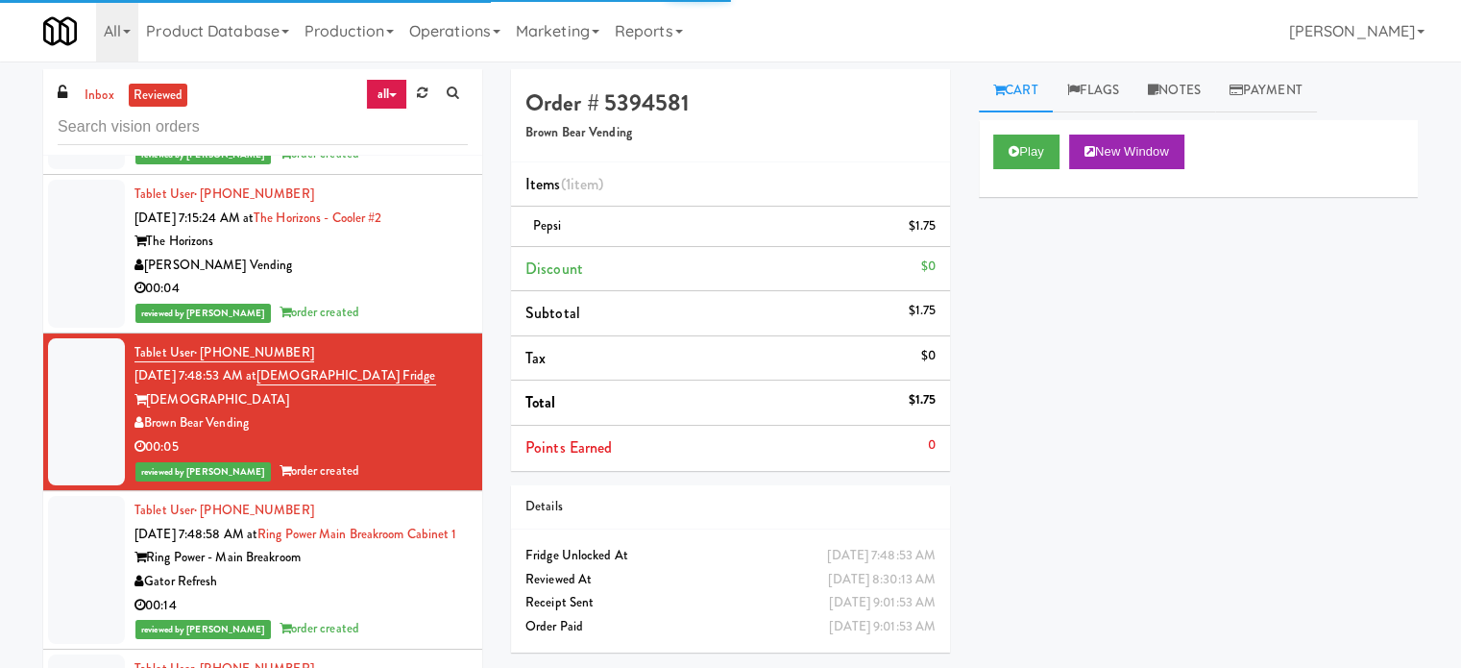
scroll to position [9607, 0]
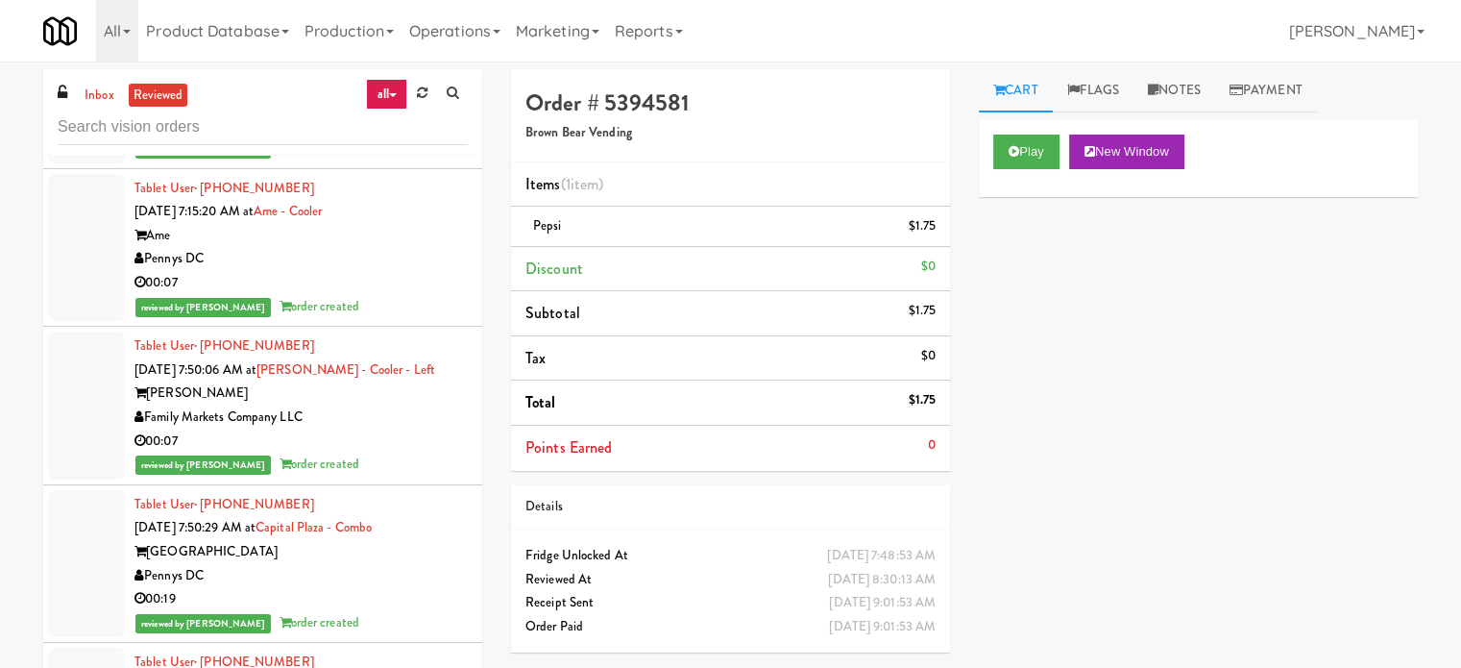
click at [386, 429] on div "Family Markets Company LLC" at bounding box center [300, 417] width 333 height 24
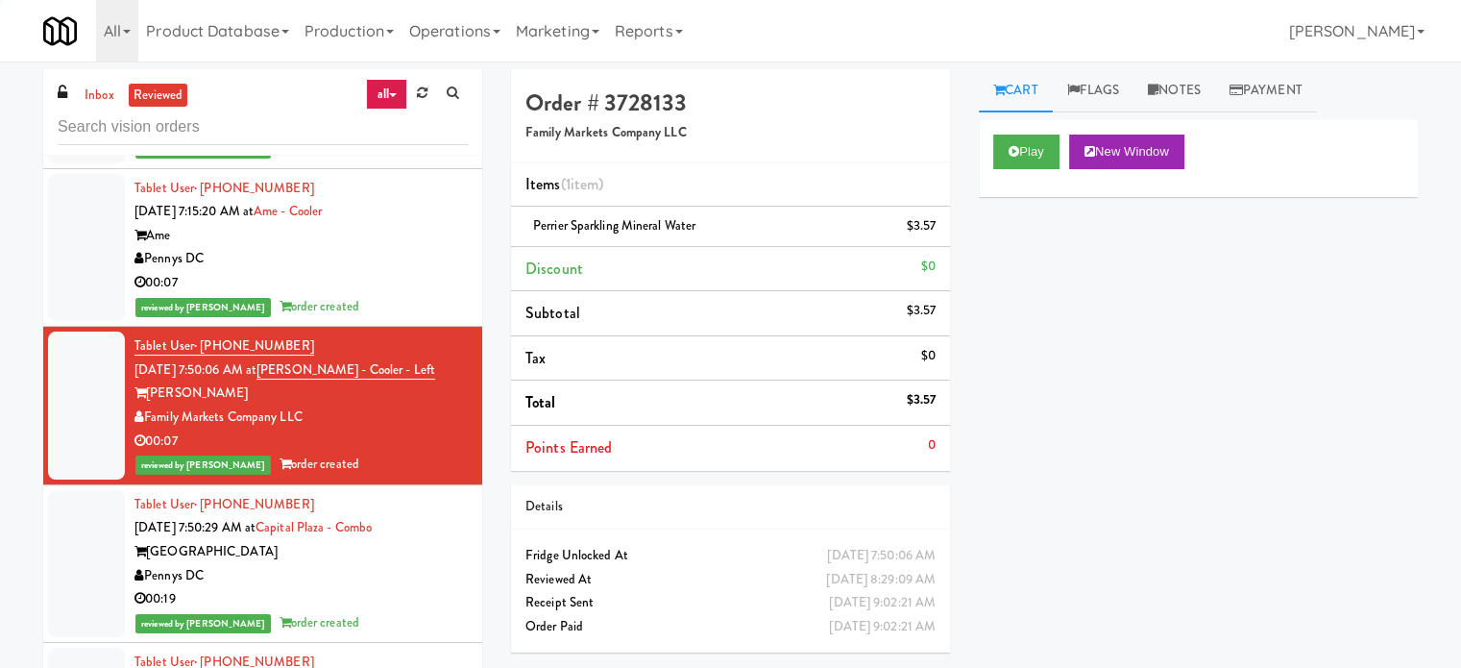
scroll to position [10087, 0]
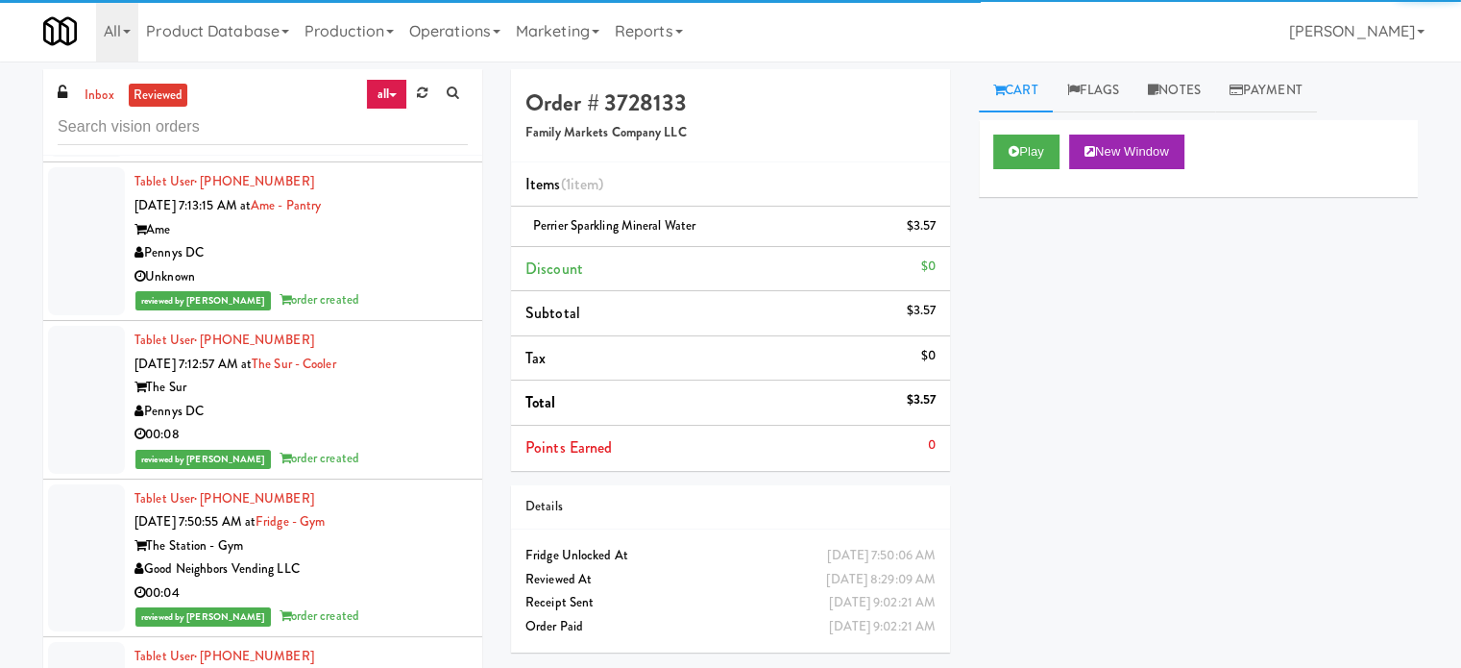
click at [421, 471] on div "reviewed by [PERSON_NAME] L order created" at bounding box center [300, 459] width 333 height 24
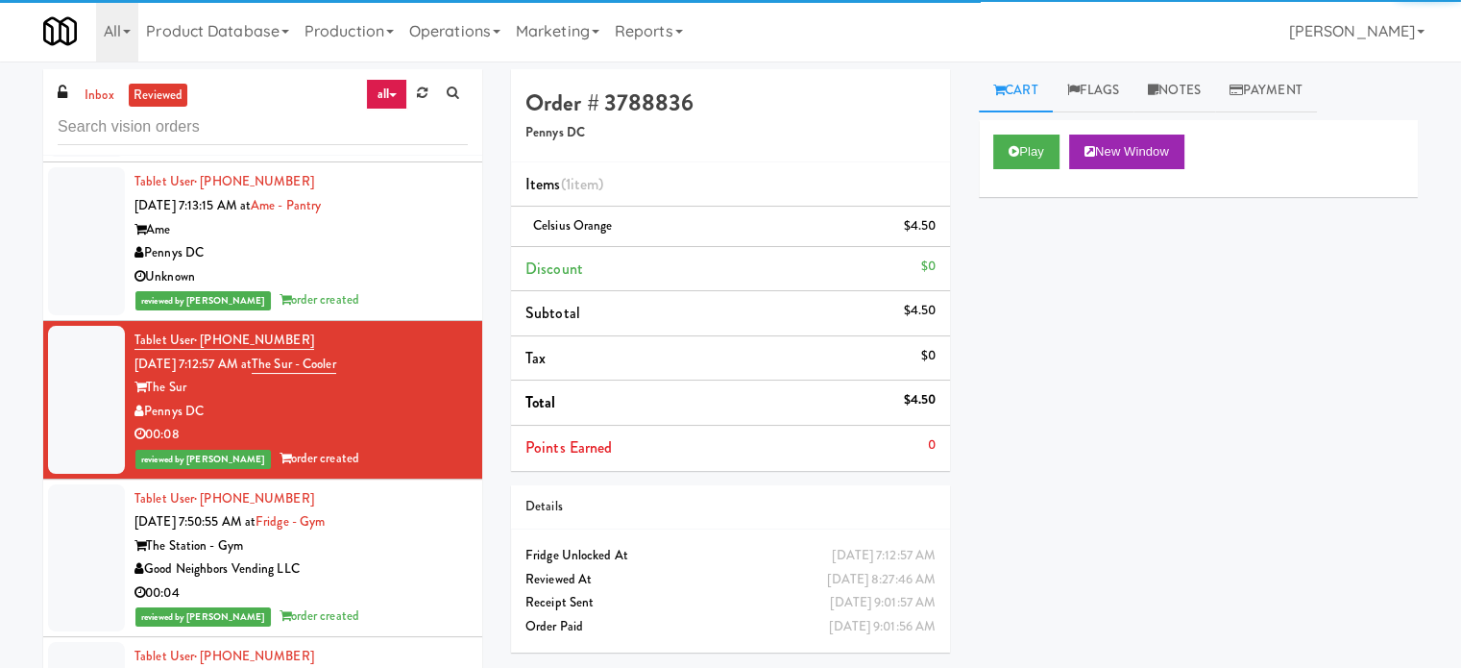
click at [433, 558] on div "The Station - Gym" at bounding box center [300, 546] width 333 height 24
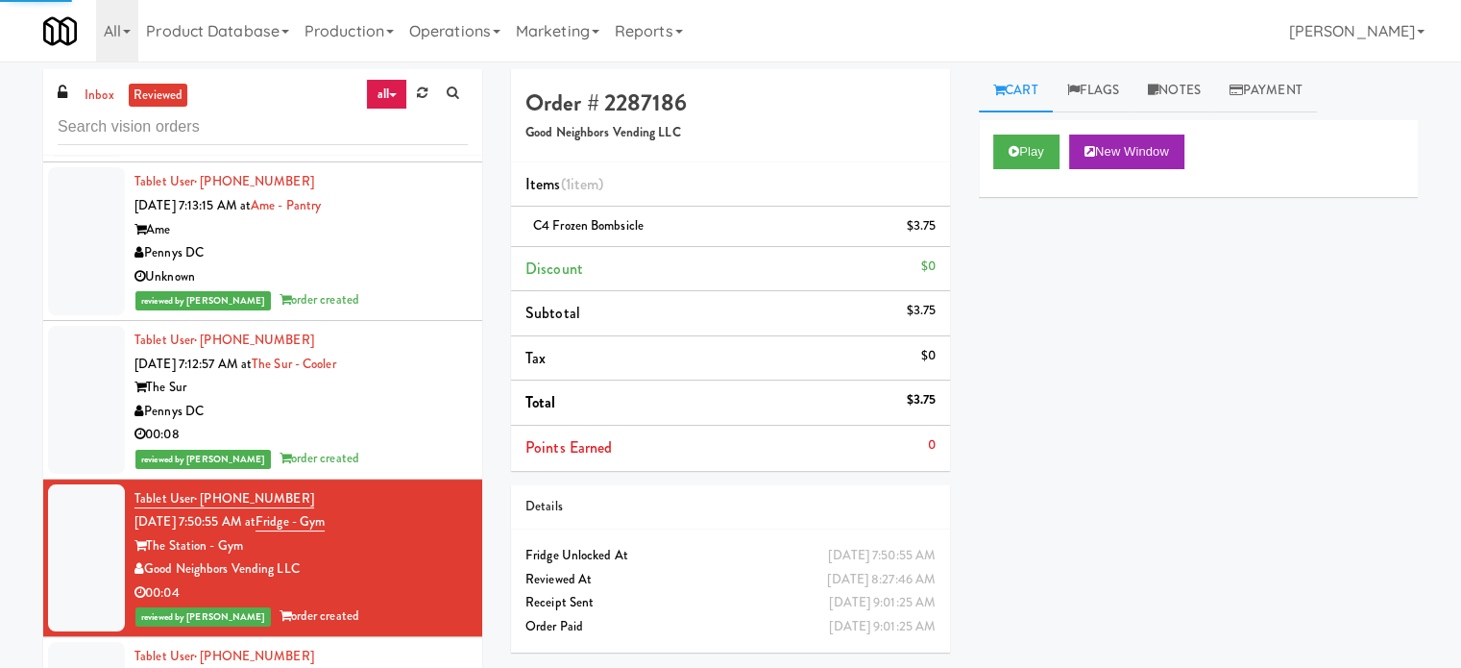
scroll to position [10568, 0]
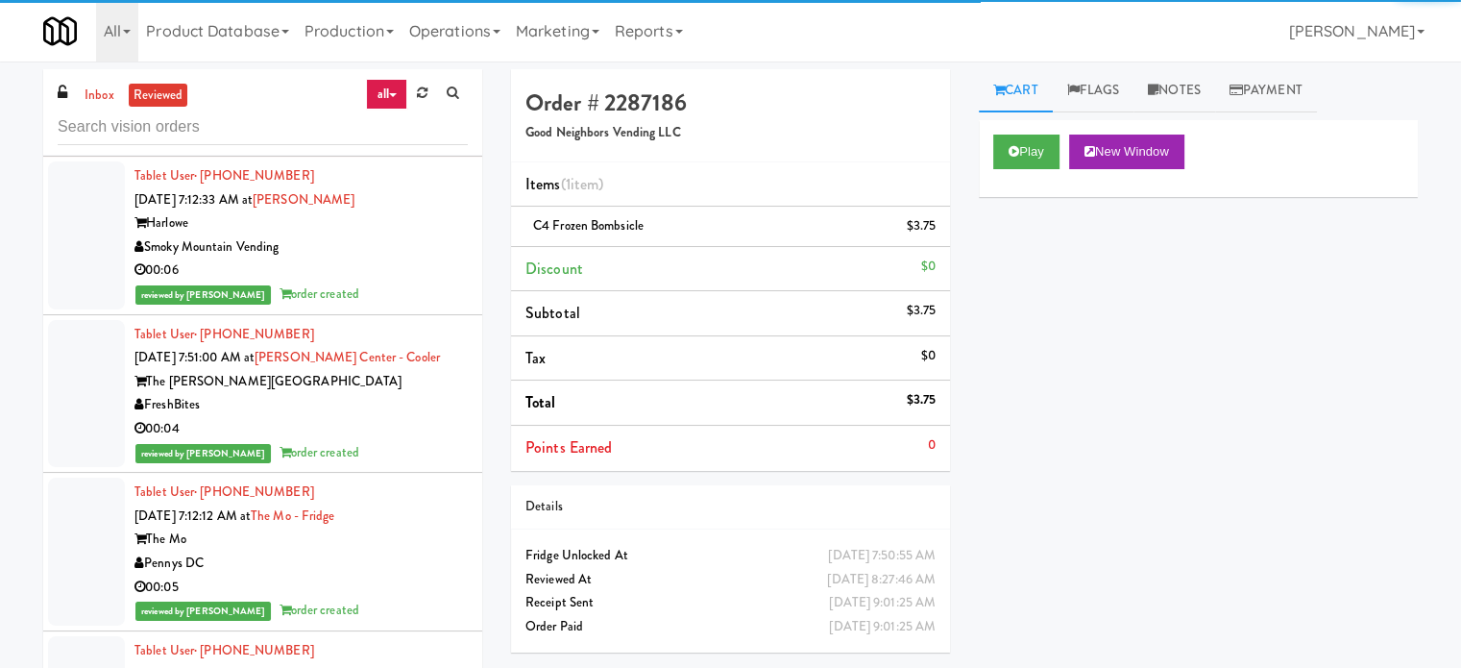
click at [432, 465] on div "reviewed by [PERSON_NAME] order created" at bounding box center [300, 453] width 333 height 24
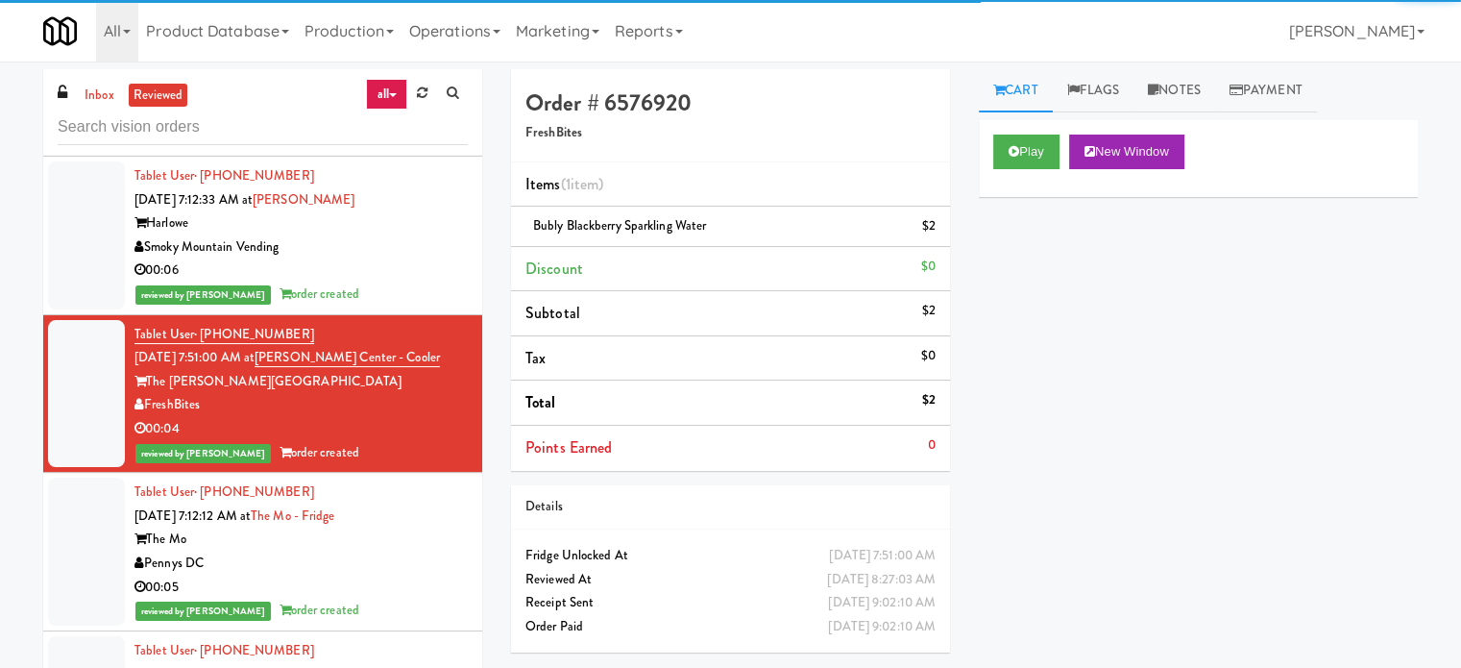
click at [407, 551] on div "The Mo" at bounding box center [300, 539] width 333 height 24
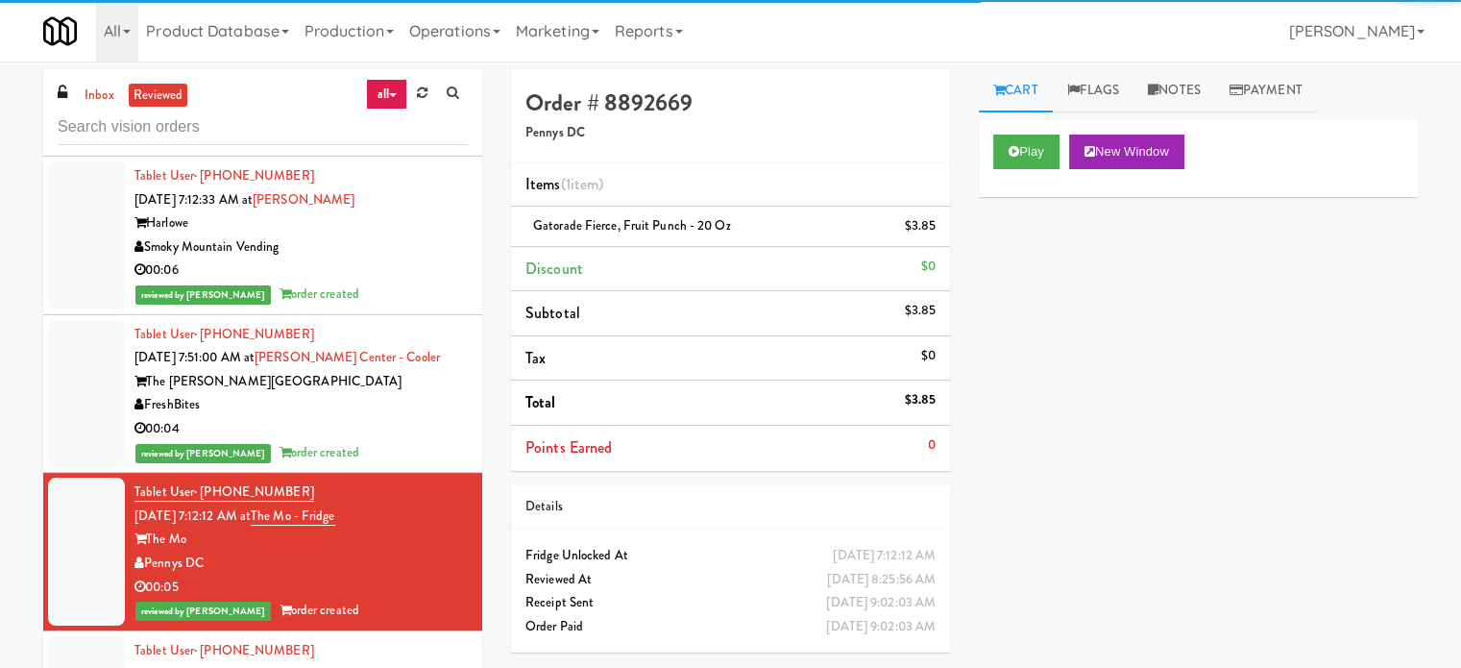
scroll to position [11048, 0]
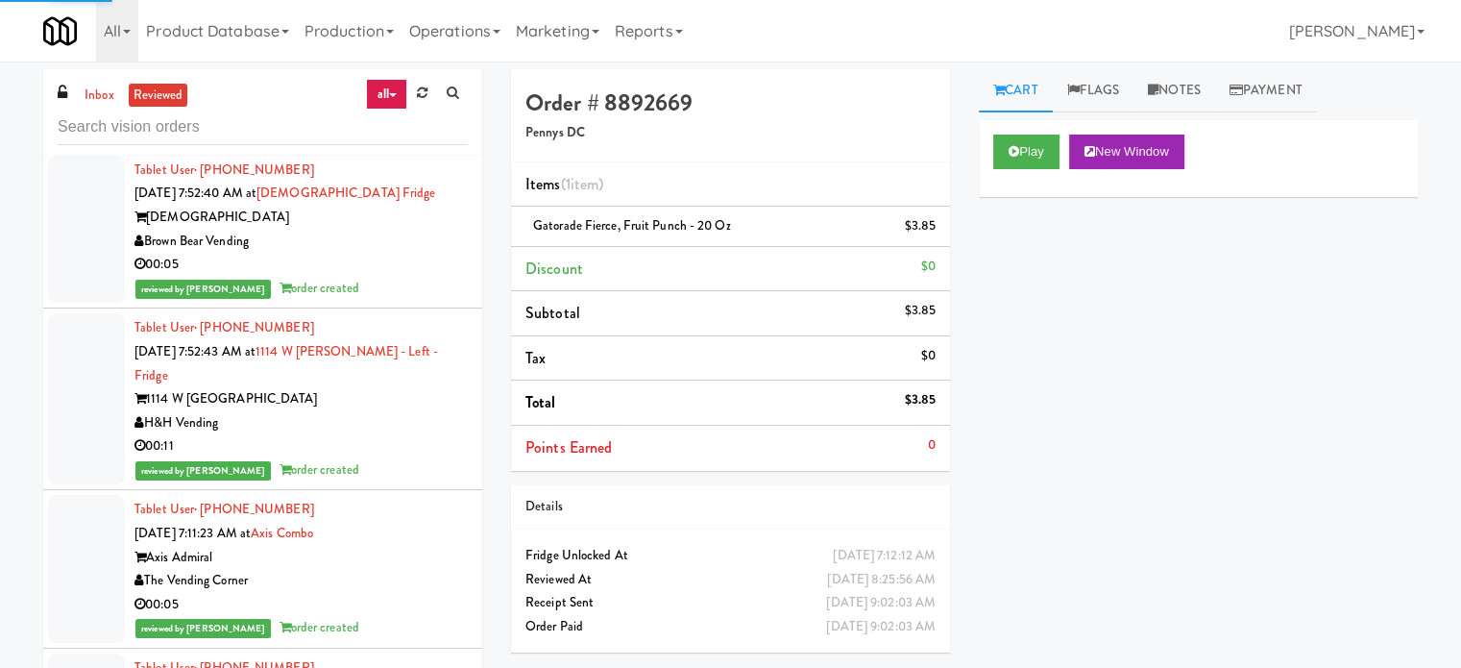
click at [422, 478] on div "reviewed by [PERSON_NAME] order created" at bounding box center [300, 470] width 333 height 24
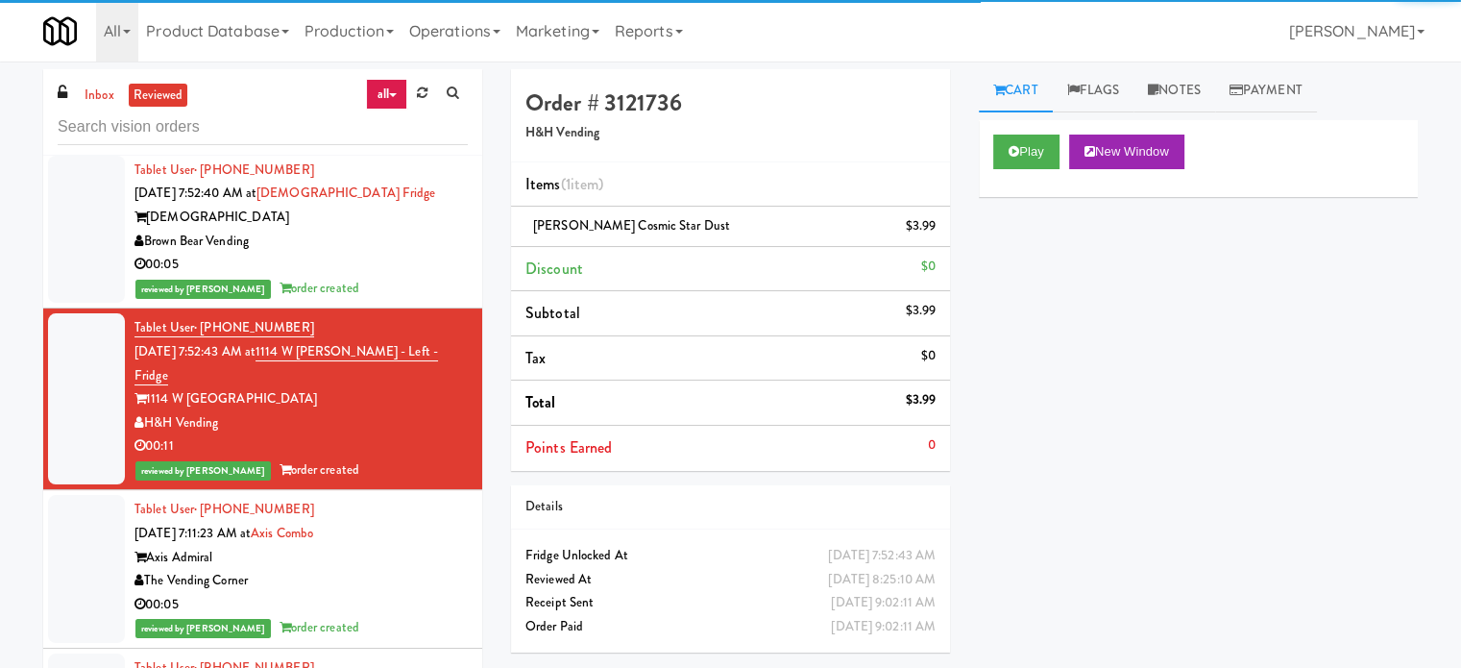
click at [397, 552] on div "Tablet User · (617) 599-0462 [DATE] 7:11:23 AM at Axis Combo Axis Admiral The V…" at bounding box center [300, 569] width 333 height 142
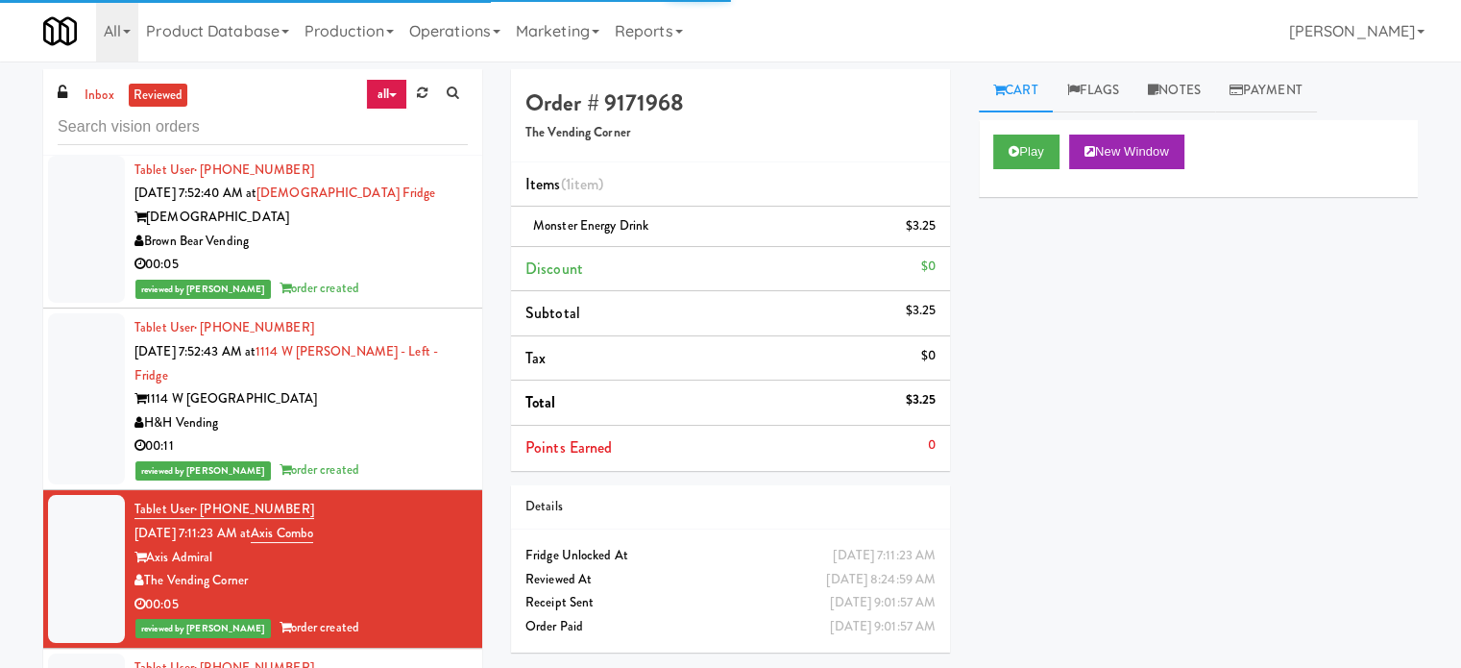
scroll to position [11528, 0]
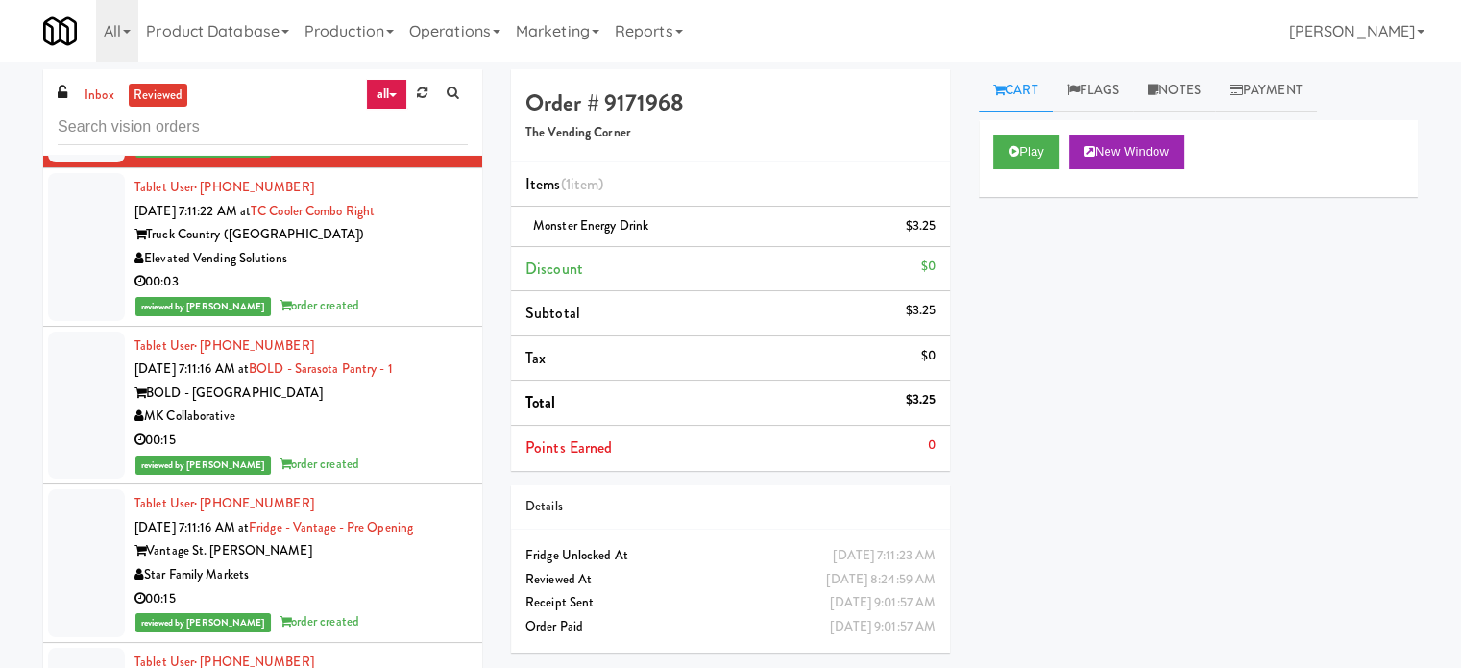
click at [404, 428] on div "MK Collaborative" at bounding box center [300, 416] width 333 height 24
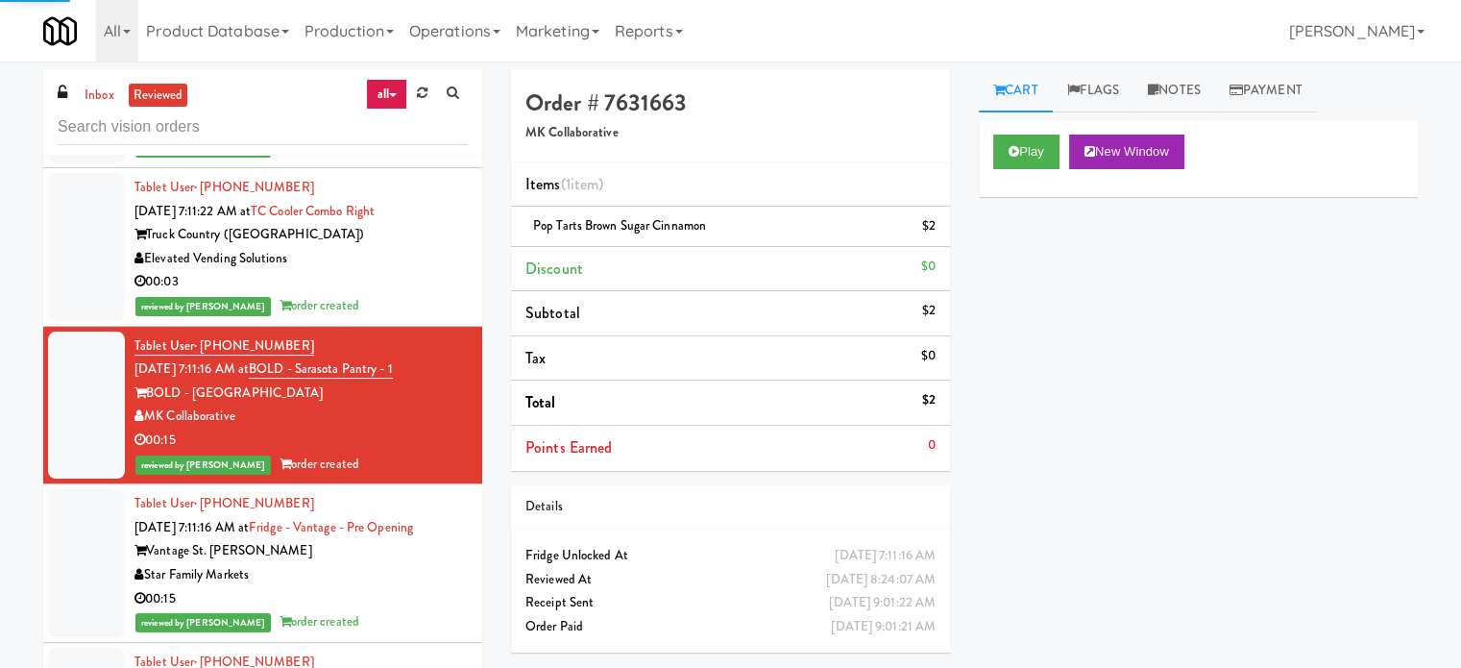
click at [405, 586] on div "Star Family Markets" at bounding box center [300, 575] width 333 height 24
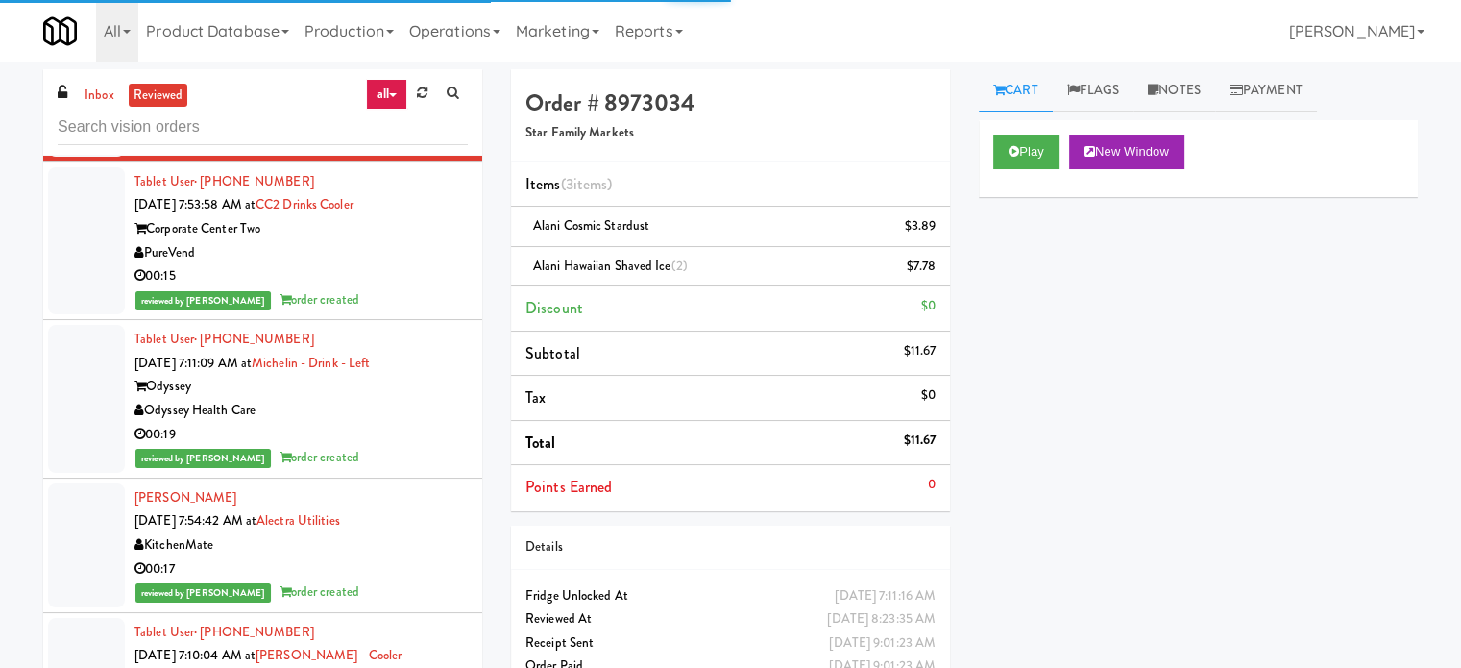
scroll to position [11528, 0]
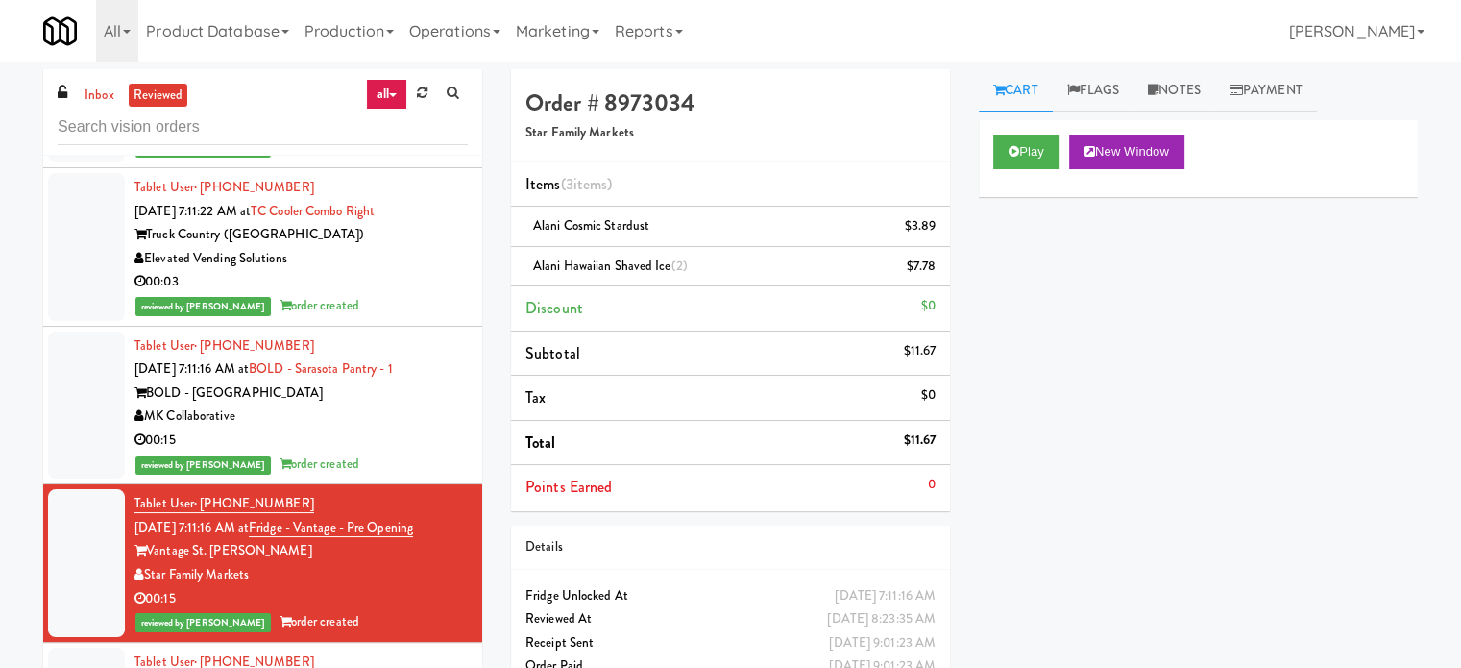
click at [418, 452] on div "00:15" at bounding box center [300, 440] width 333 height 24
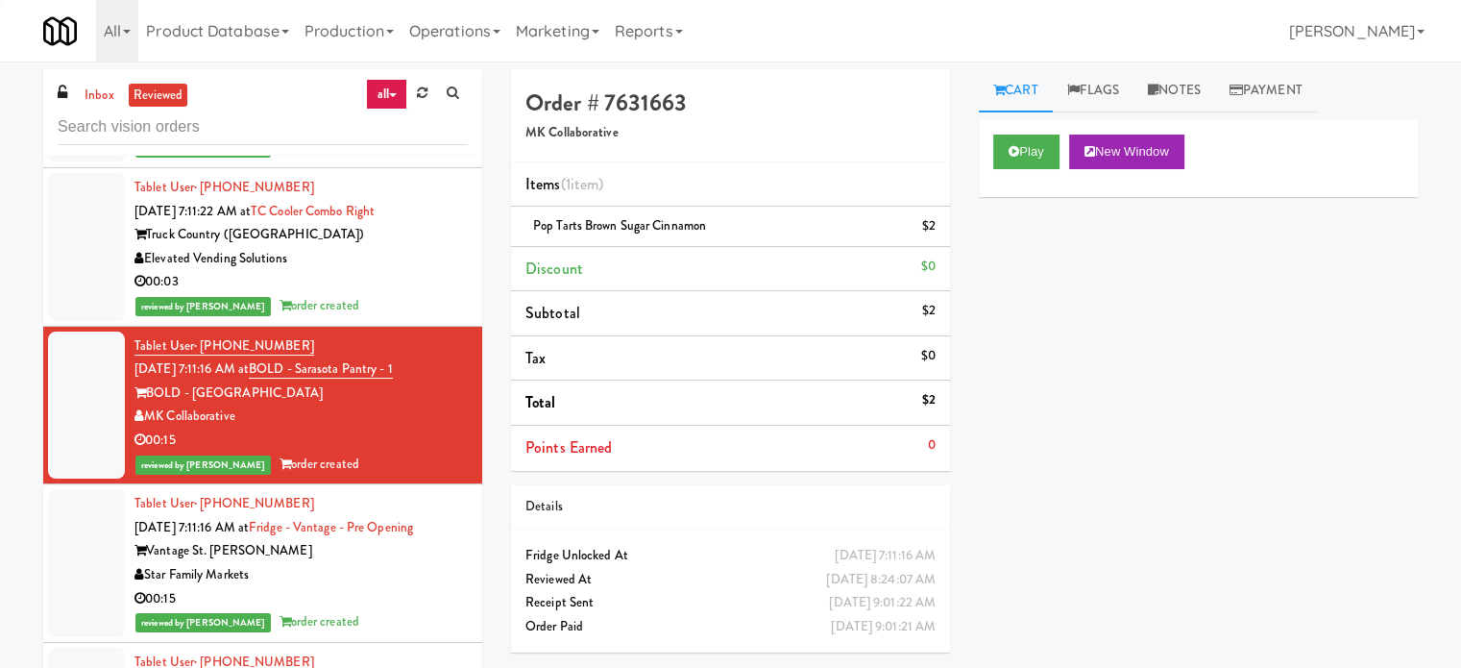
scroll to position [12009, 0]
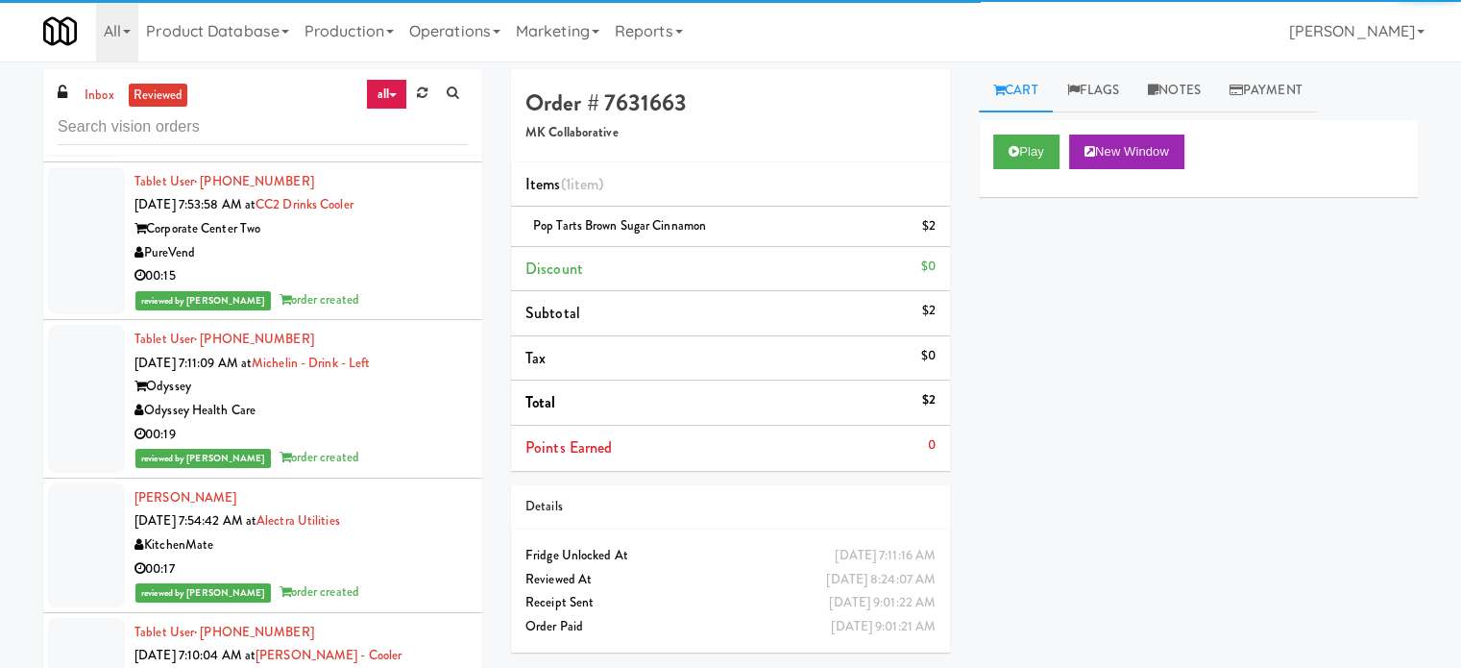
click at [419, 447] on div "00:19" at bounding box center [300, 435] width 333 height 24
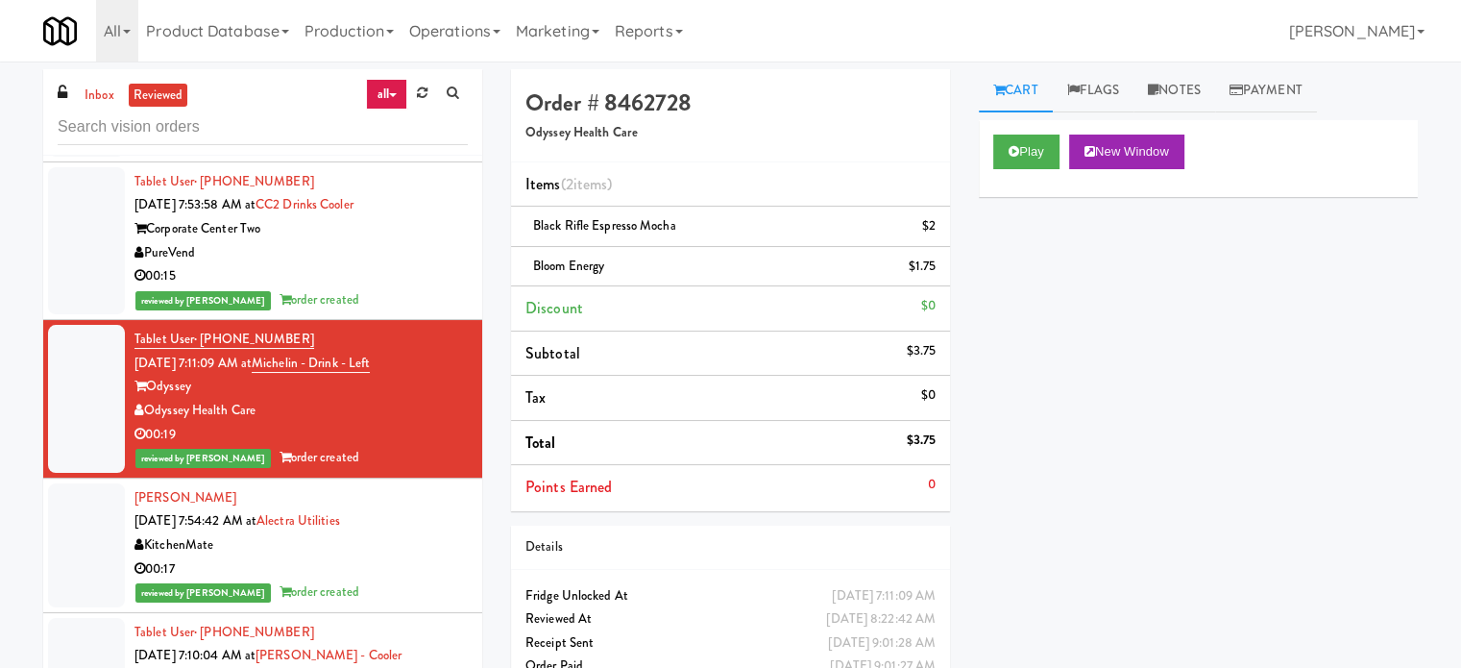
click at [408, 549] on div "[PERSON_NAME] [DATE] 7:54:42 AM at Alectra Utilities KitchenMate 00:17 reviewed…" at bounding box center [300, 545] width 333 height 118
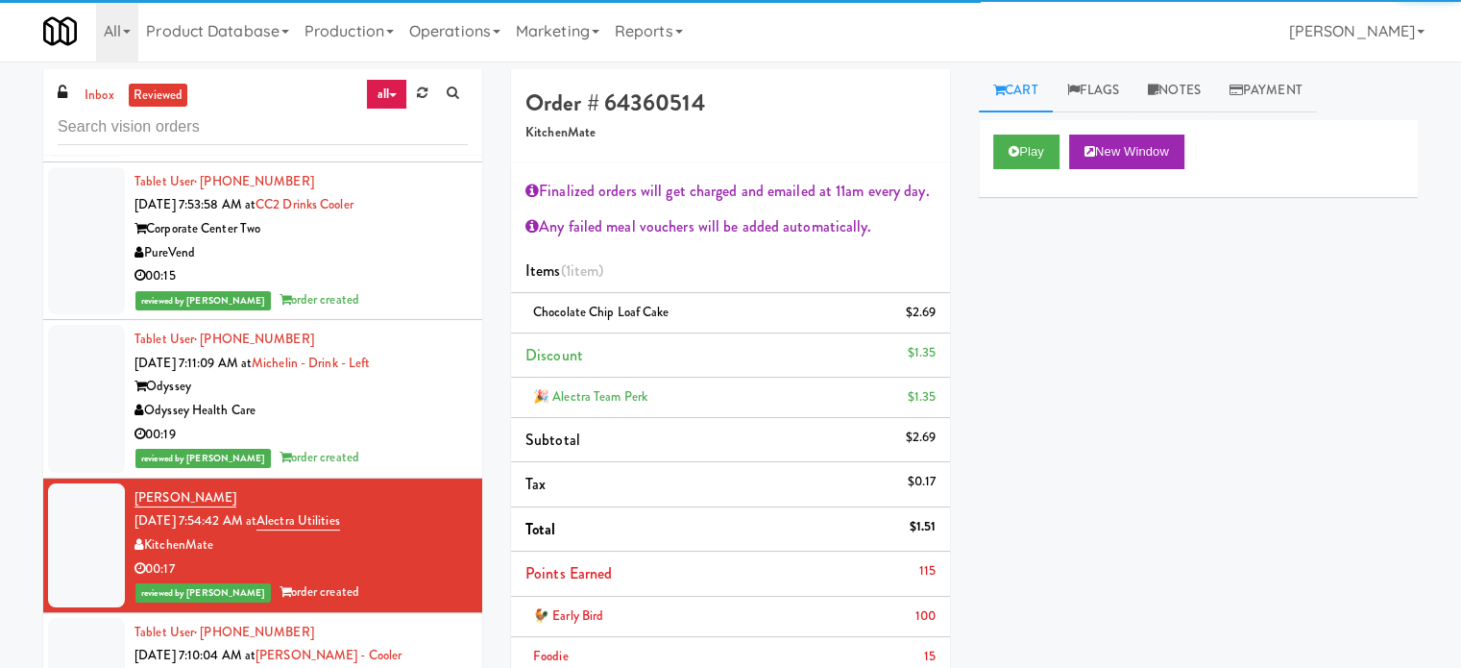
scroll to position [12489, 0]
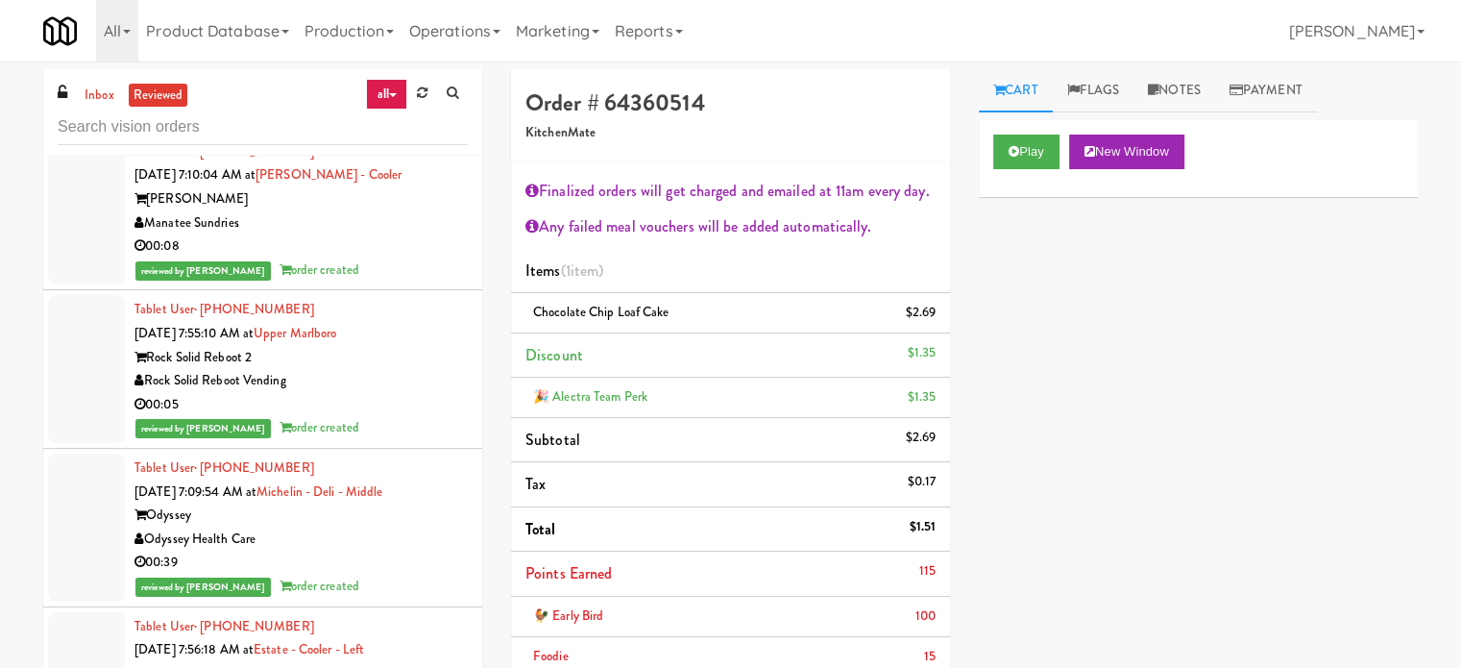
click at [421, 370] on div "Rock Solid Reboot 2" at bounding box center [300, 358] width 333 height 24
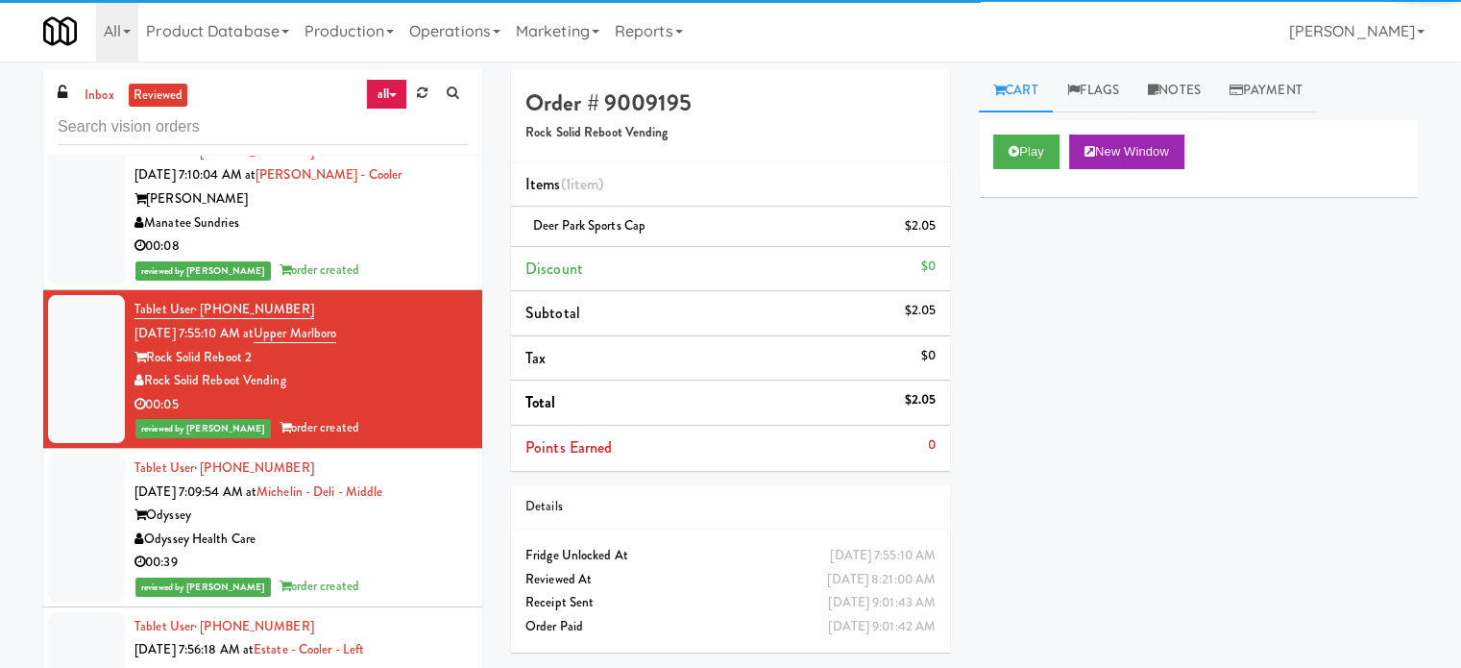
click at [395, 575] on div "00:39" at bounding box center [300, 562] width 333 height 24
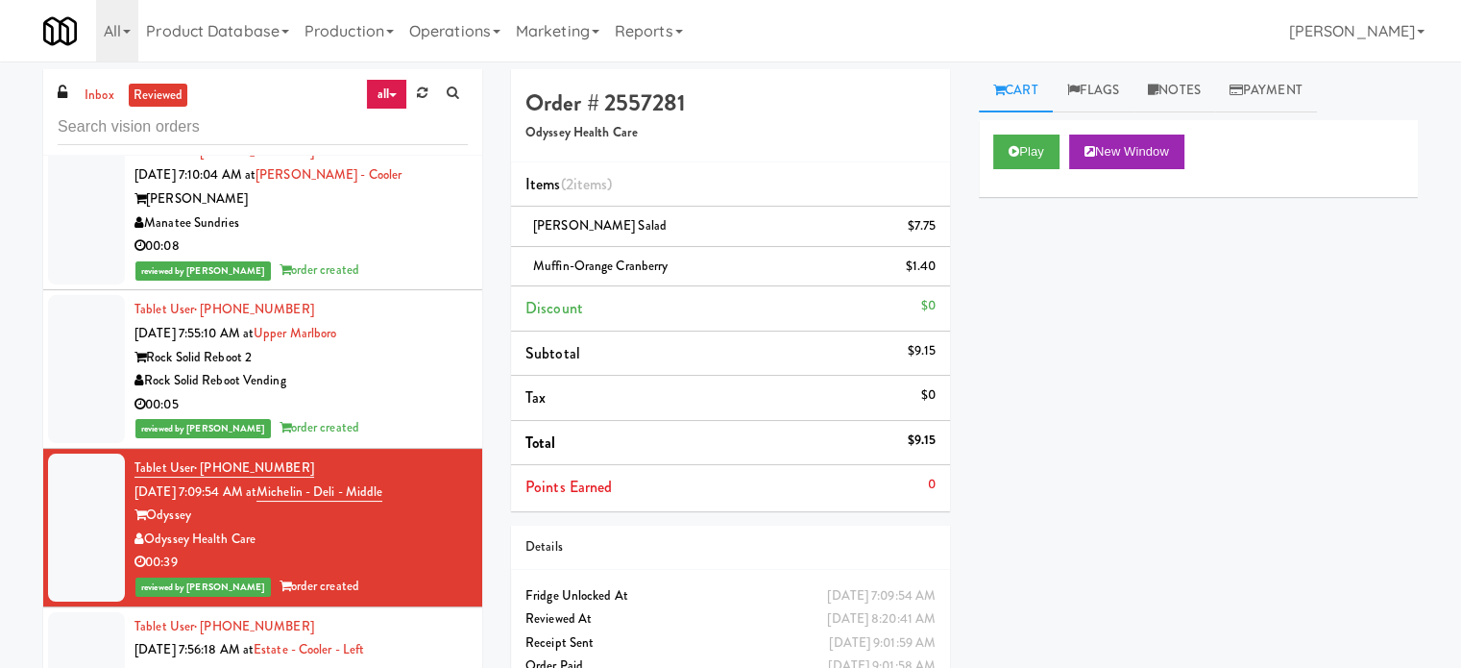
scroll to position [12970, 0]
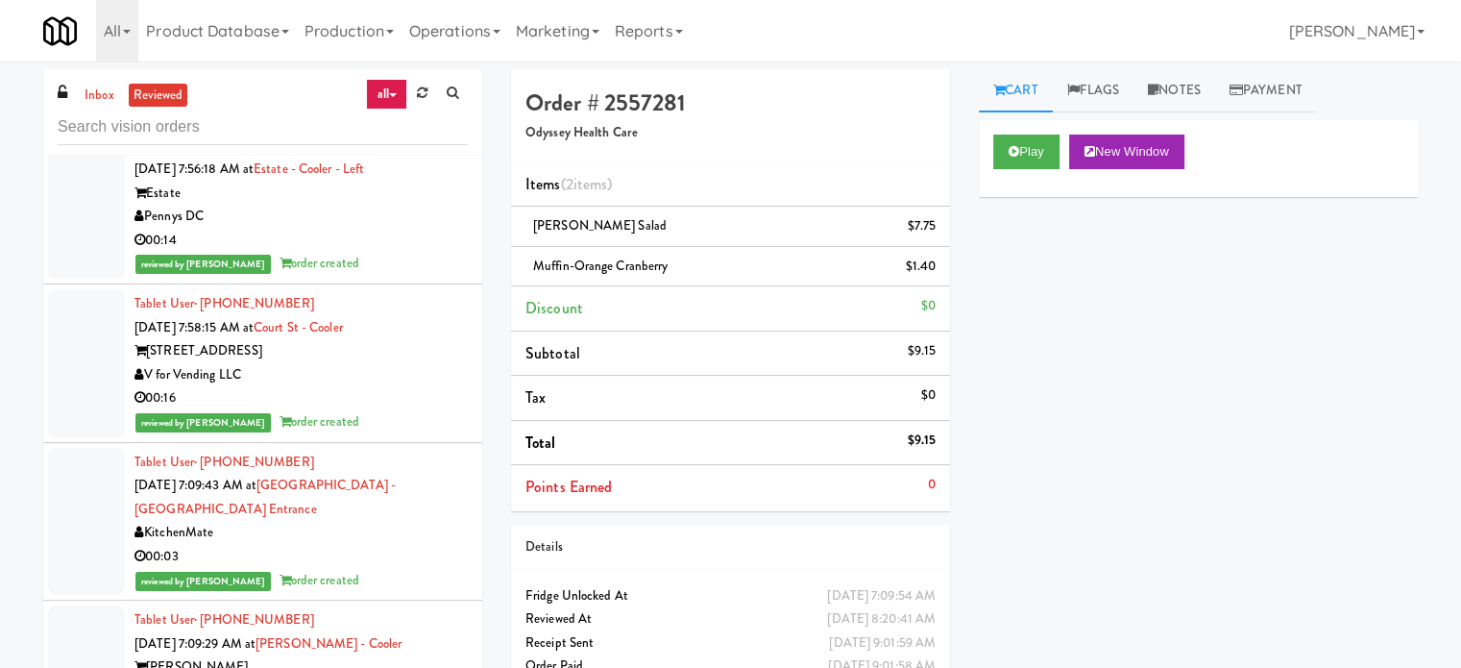
click at [403, 363] on div "[STREET_ADDRESS]" at bounding box center [300, 351] width 333 height 24
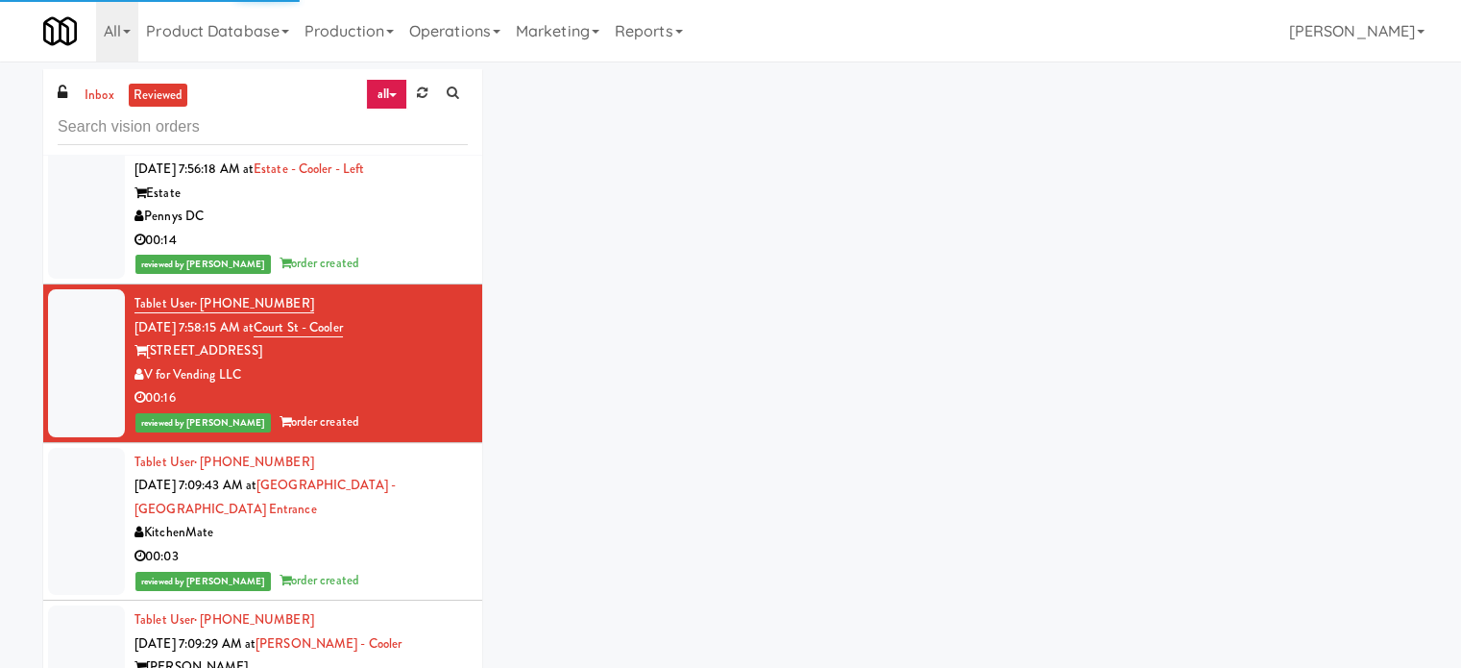
click at [400, 276] on div "reviewed by [PERSON_NAME] order created" at bounding box center [300, 264] width 333 height 24
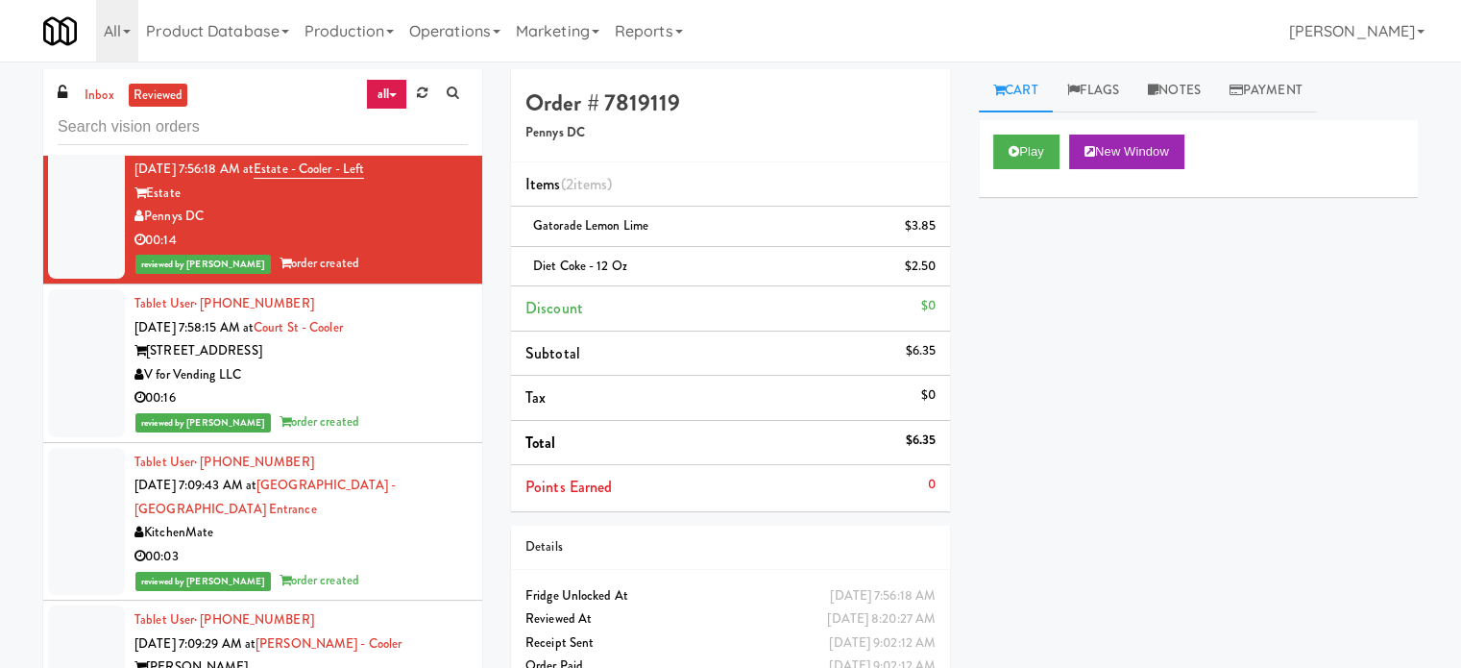
click at [366, 387] on div "V for Vending LLC" at bounding box center [300, 375] width 333 height 24
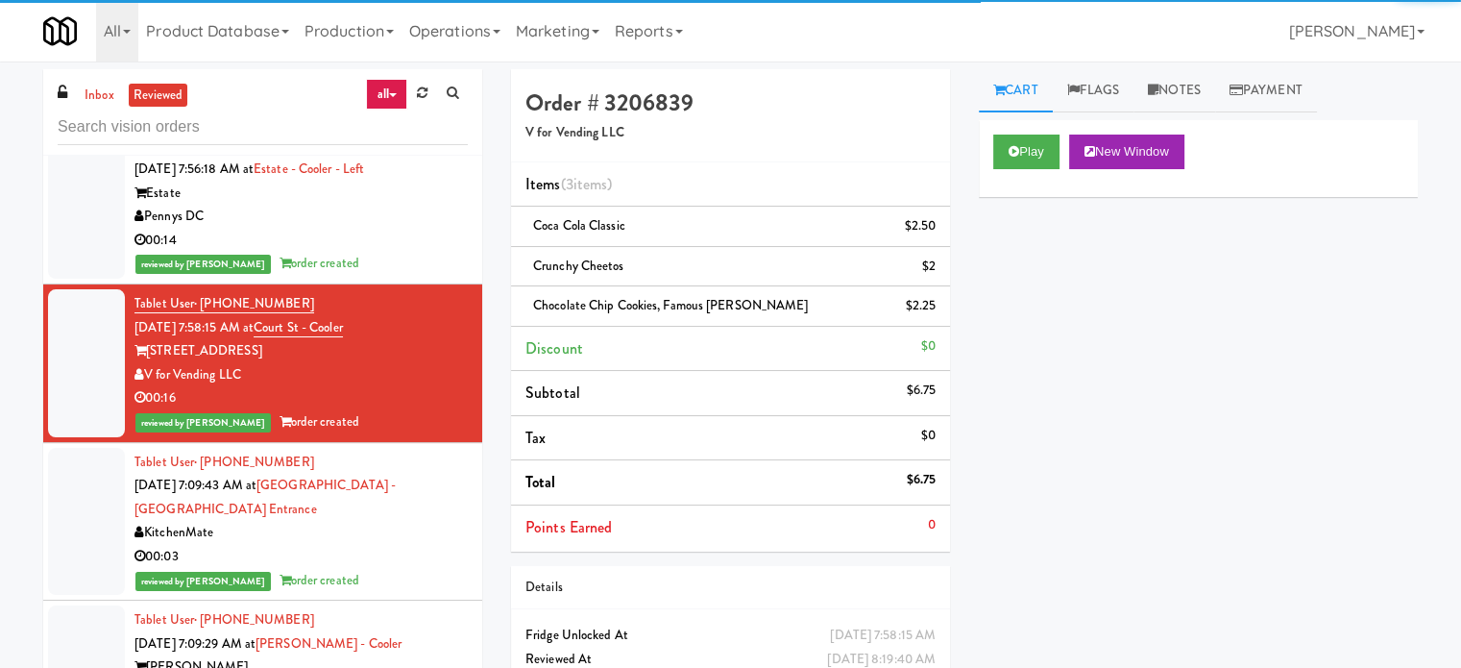
click at [382, 545] on div "KitchenMate" at bounding box center [300, 533] width 333 height 24
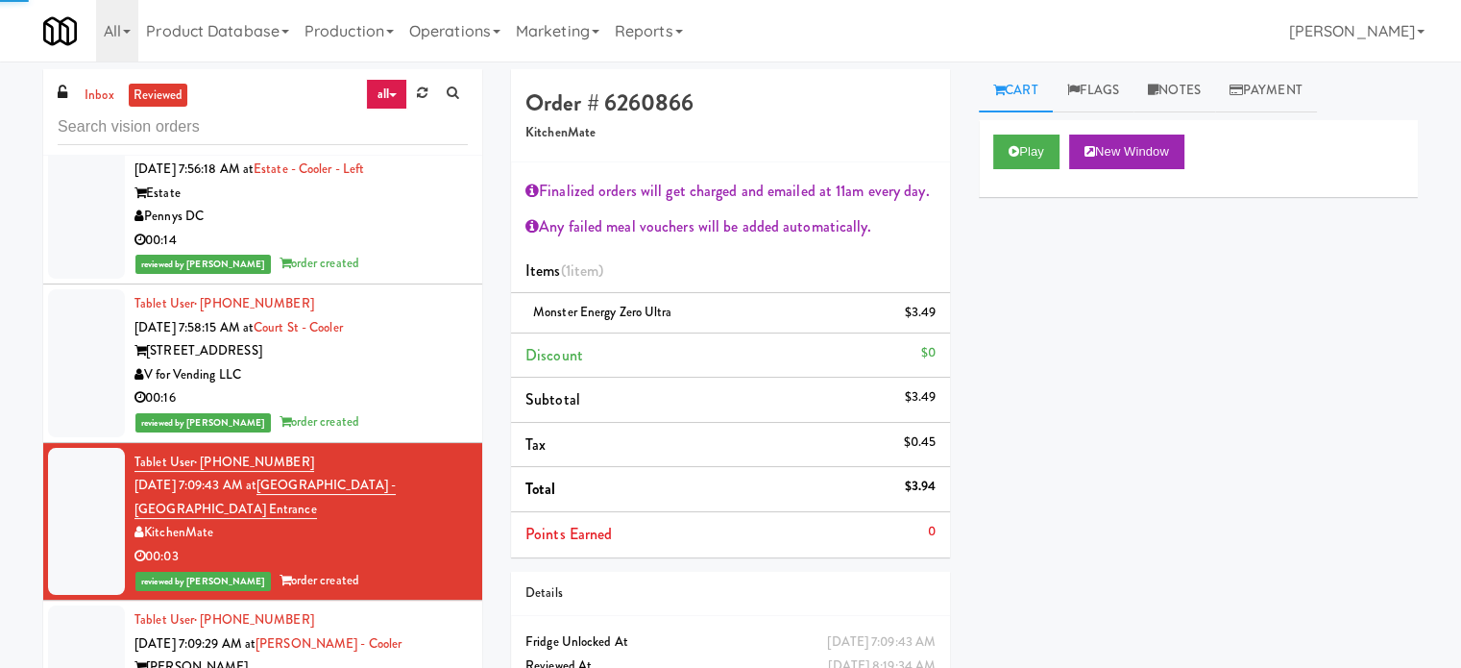
scroll to position [13450, 0]
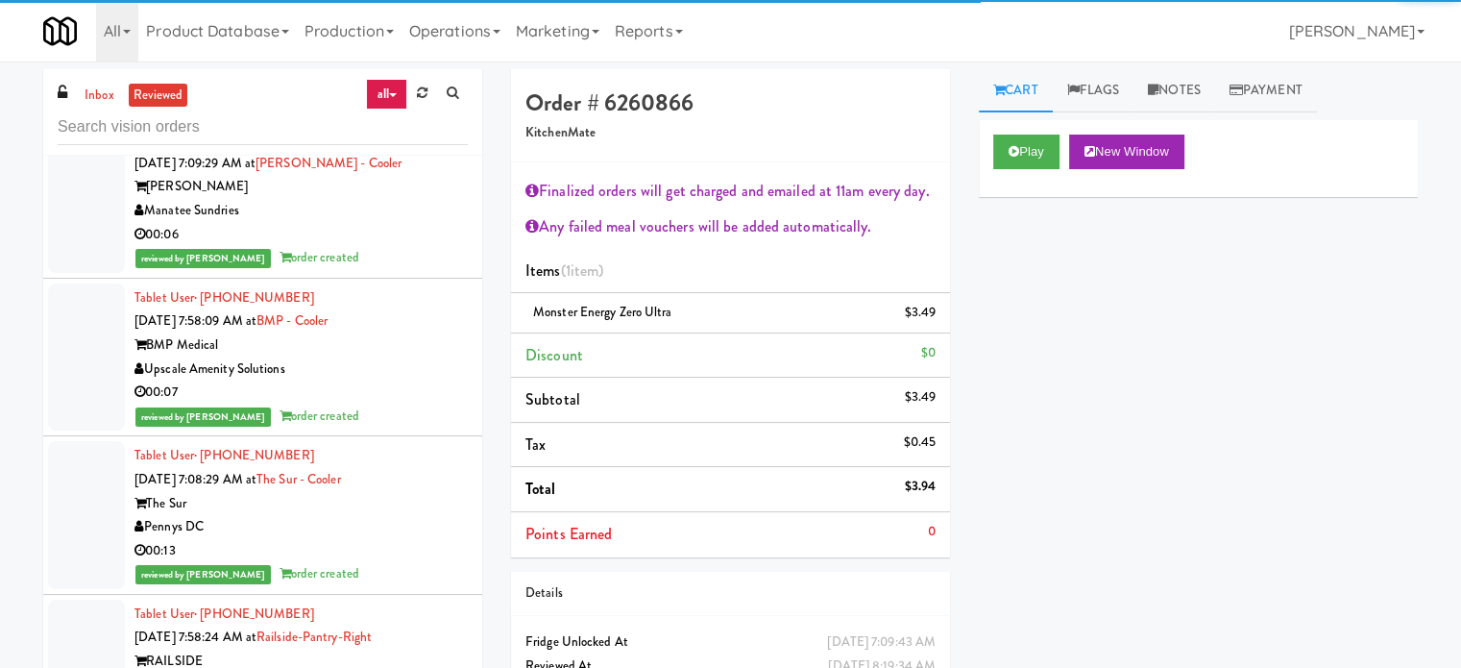
click at [411, 399] on div "00:07" at bounding box center [300, 392] width 333 height 24
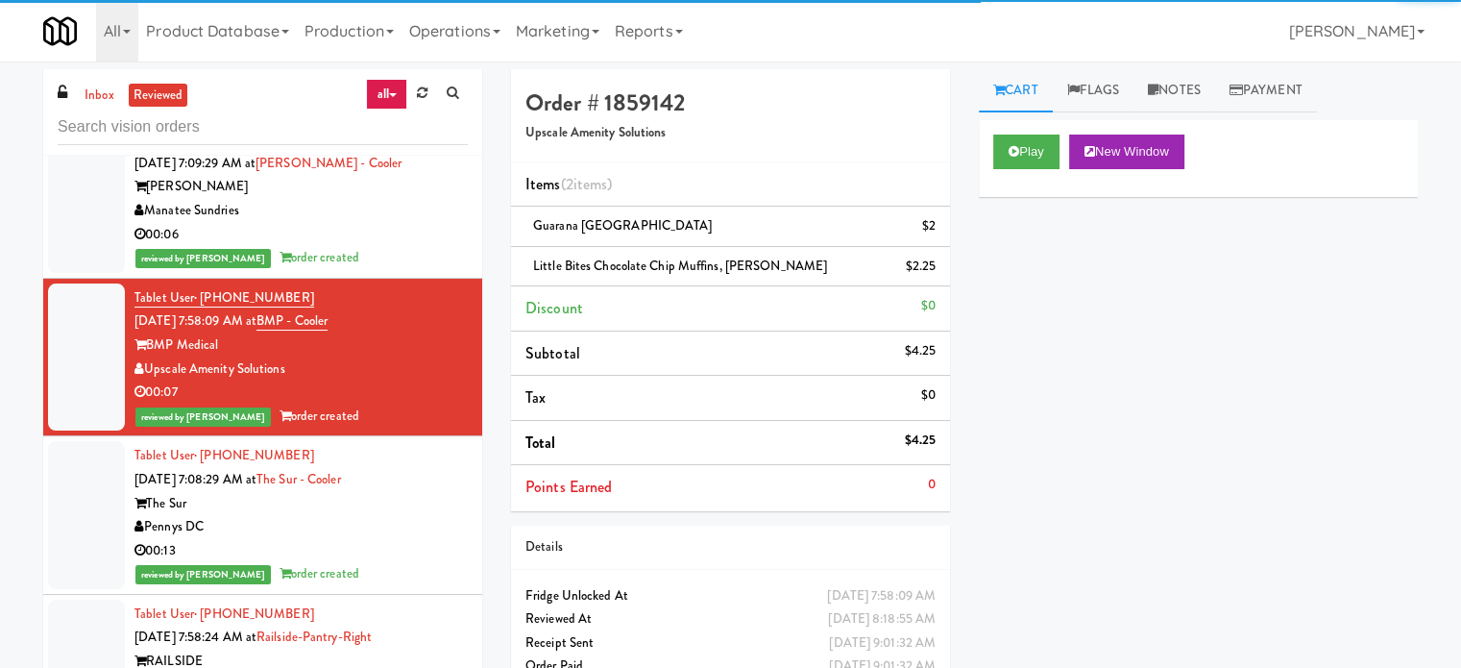
click at [386, 516] on div "The Sur" at bounding box center [300, 504] width 333 height 24
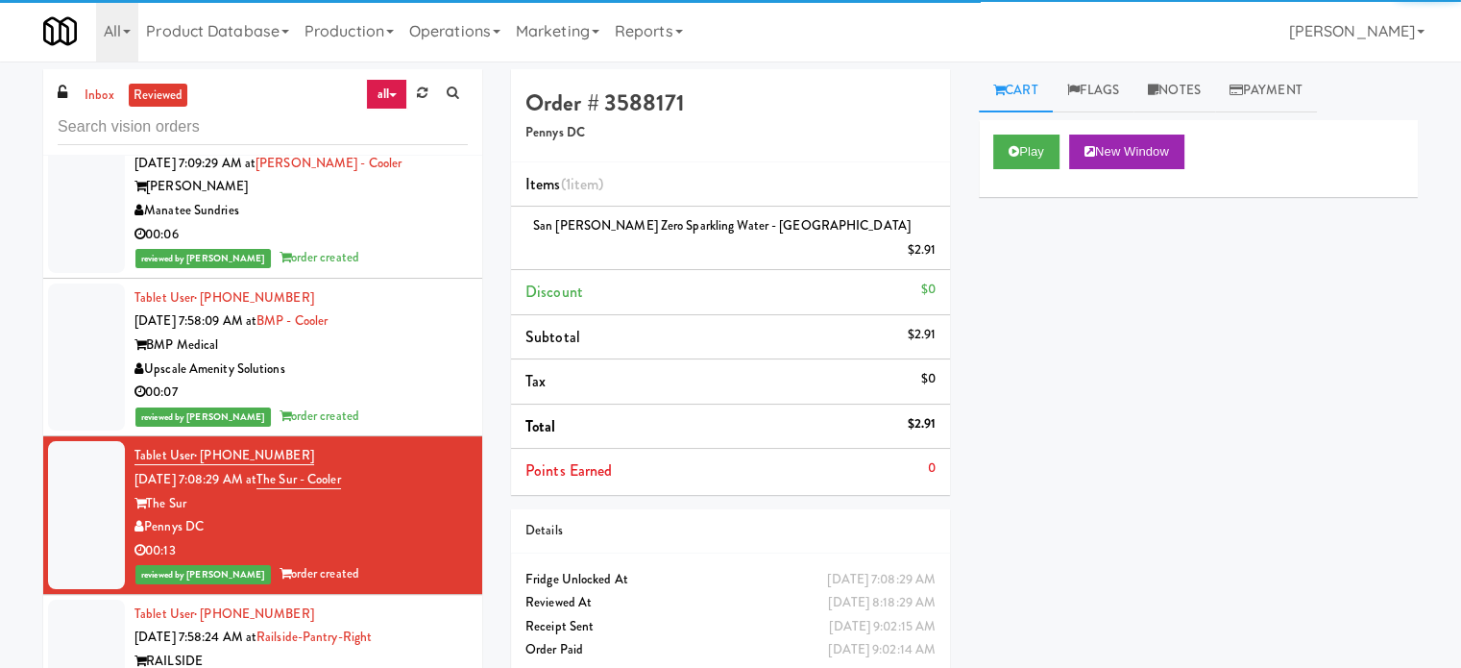
scroll to position [13930, 0]
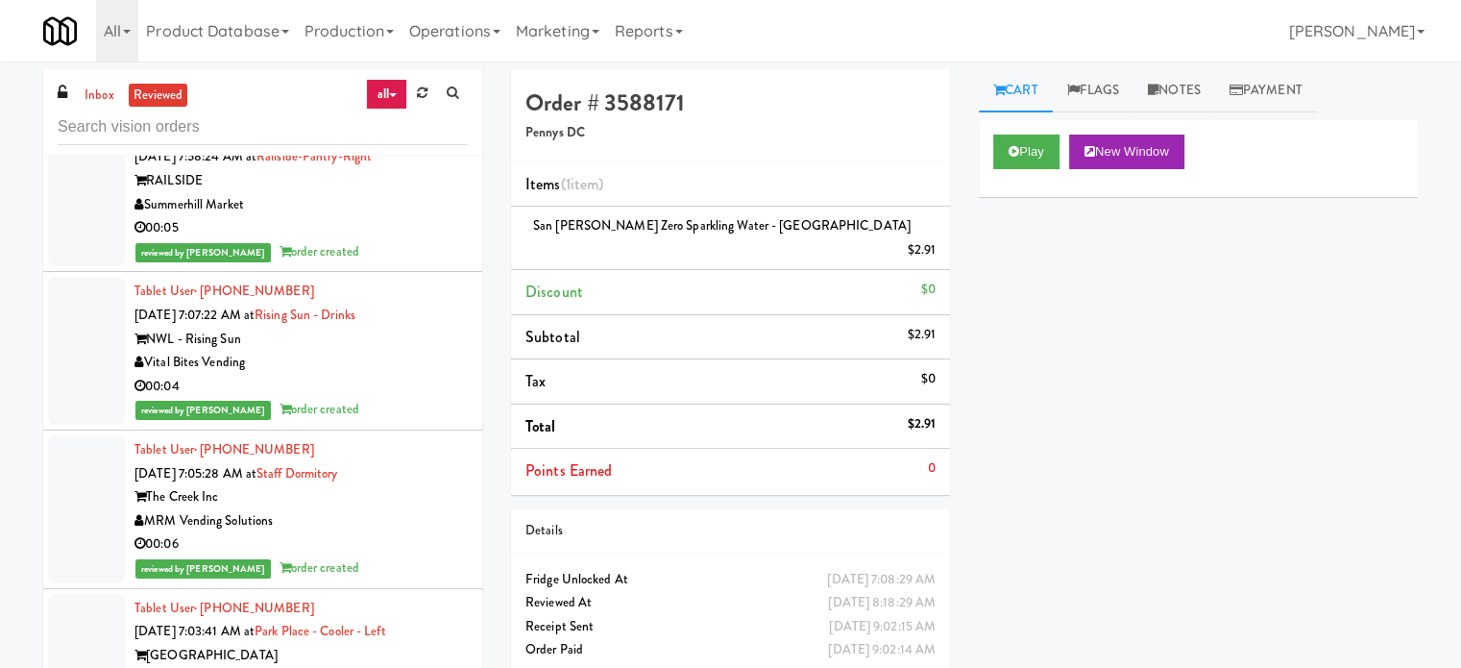
click at [362, 240] on div "00:05" at bounding box center [300, 228] width 333 height 24
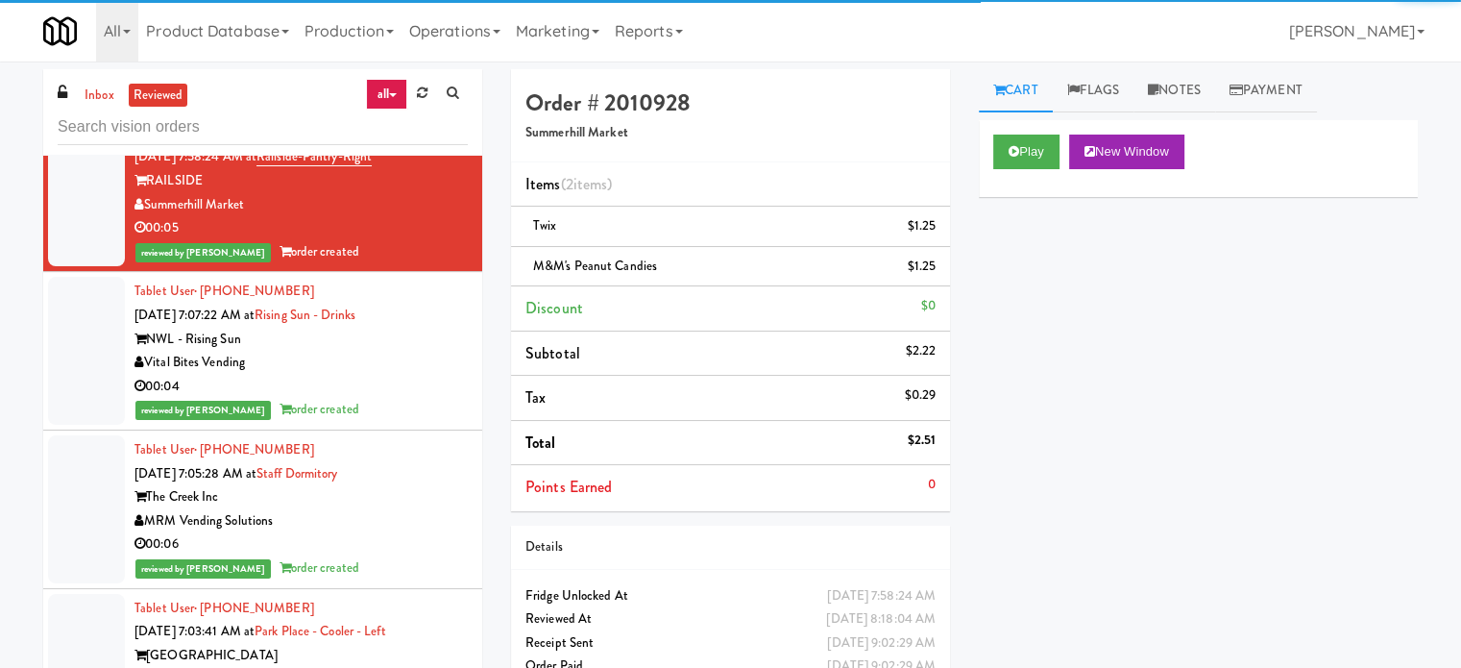
drag, startPoint x: 401, startPoint y: 559, endPoint x: 403, endPoint y: 459, distance: 100.0
click at [401, 556] on div "00:06" at bounding box center [300, 544] width 333 height 24
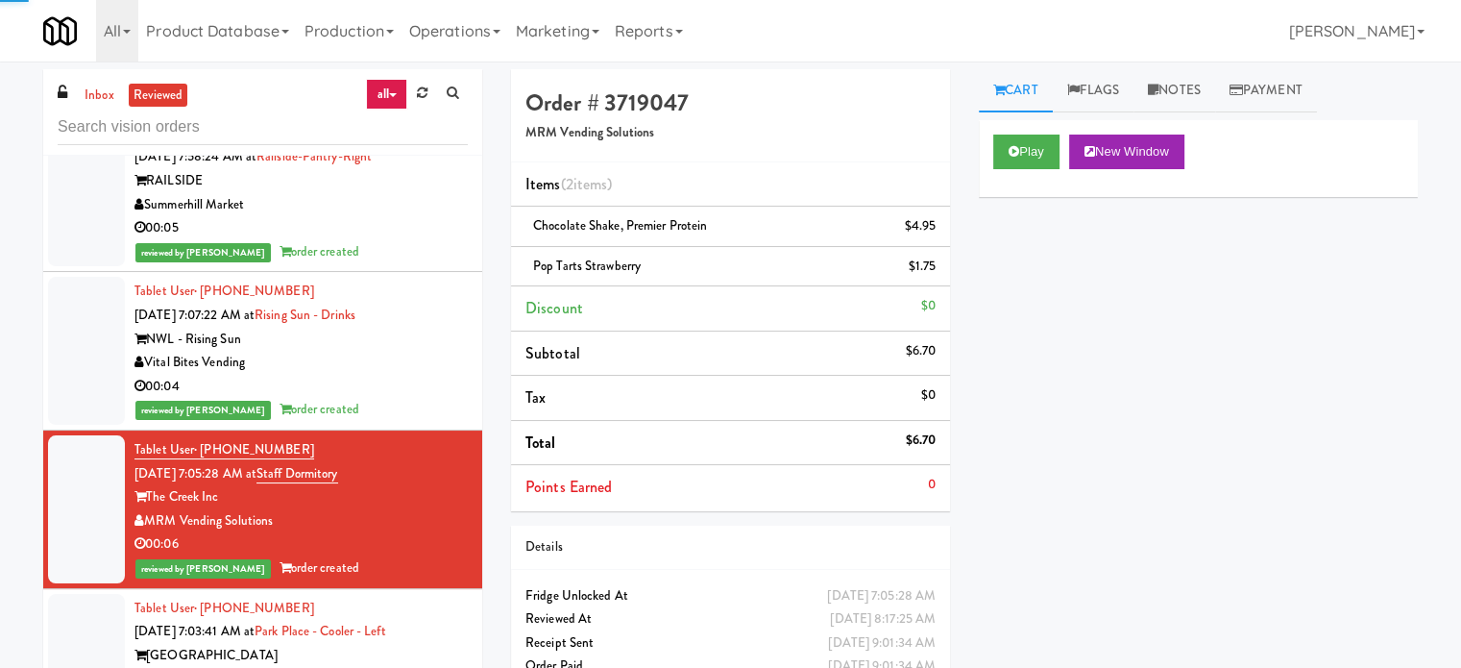
scroll to position [14411, 0]
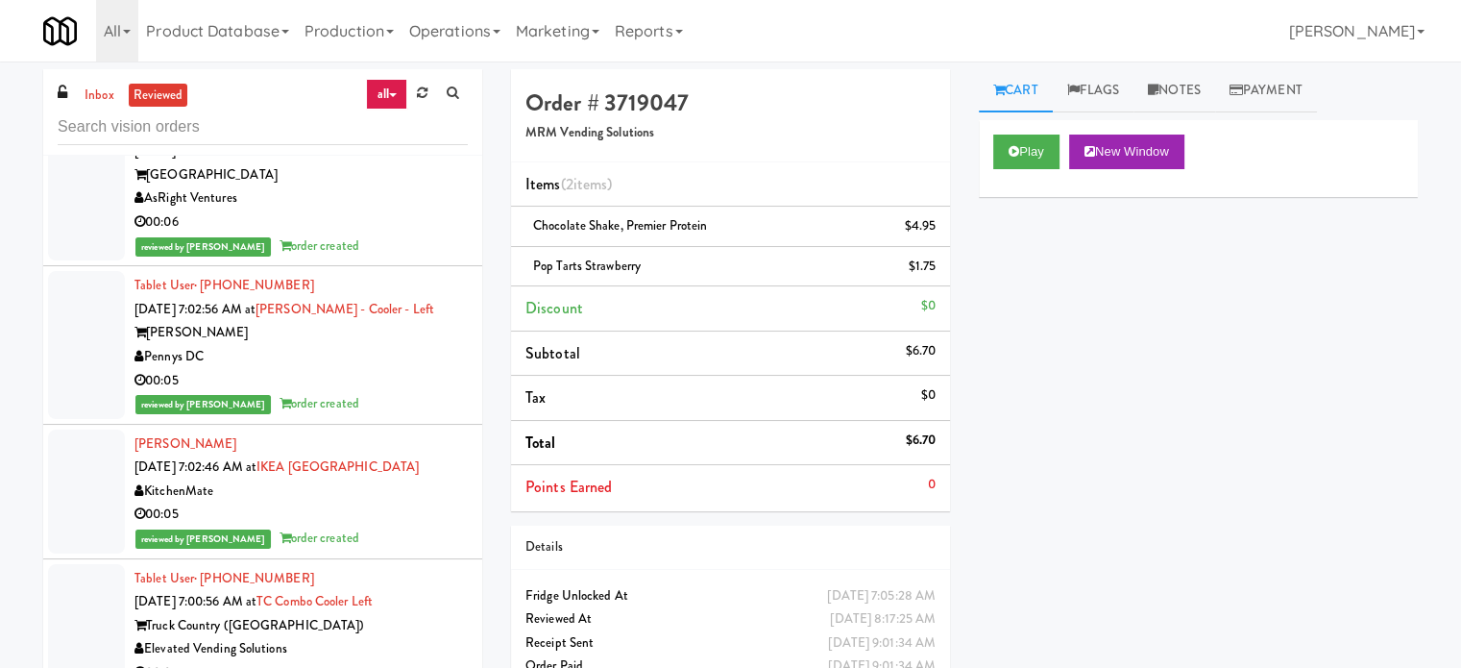
click at [426, 257] on div "reviewed by [PERSON_NAME] L order created" at bounding box center [300, 246] width 333 height 24
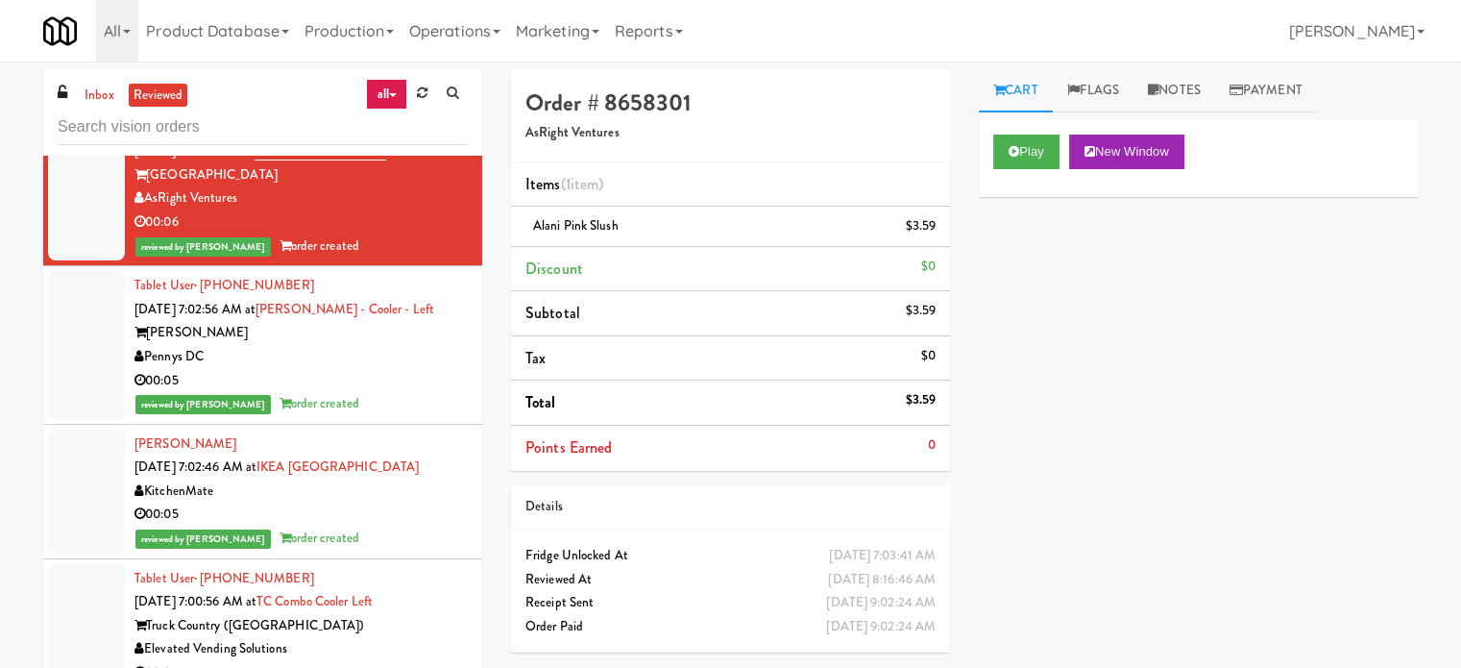
scroll to position [14891, 0]
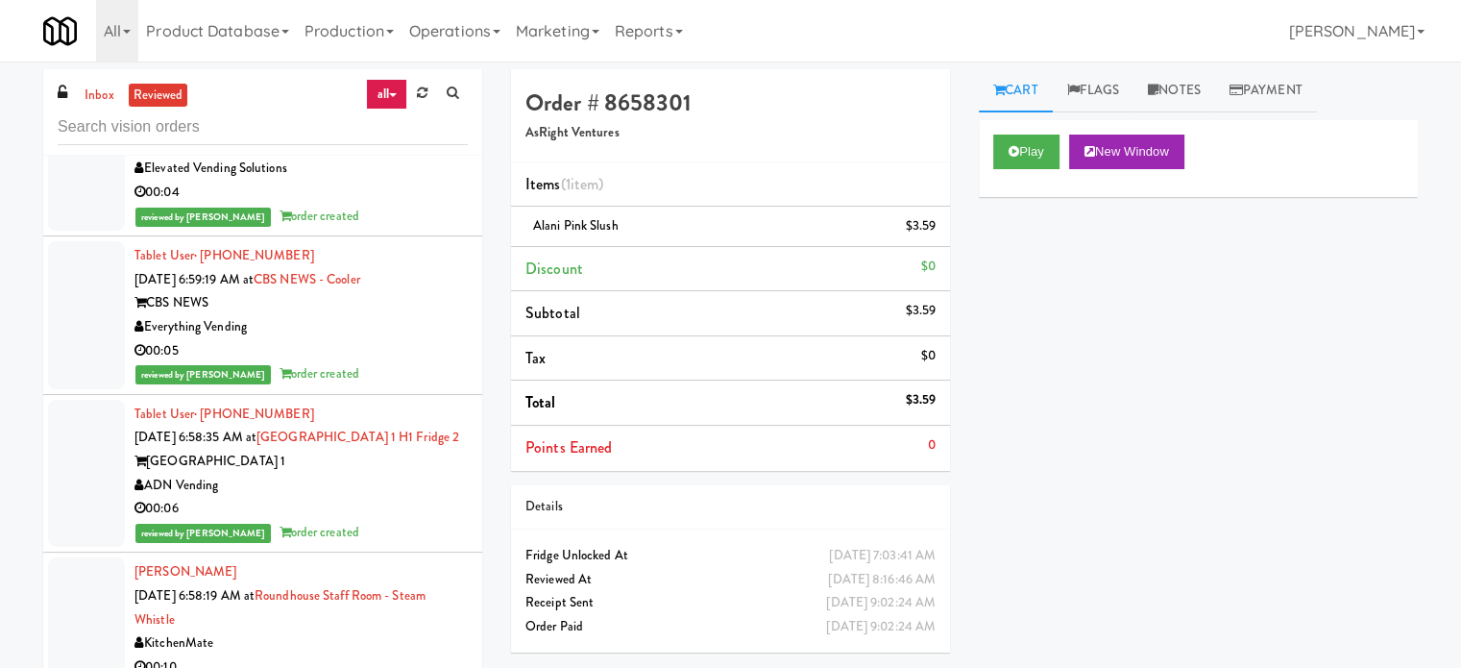
click at [430, 395] on li "Tablet User · (562) 506-8268 [DATE] 6:59:19 AM at CBS NEWS - Cooler CBS NEWS Ev…" at bounding box center [262, 315] width 439 height 159
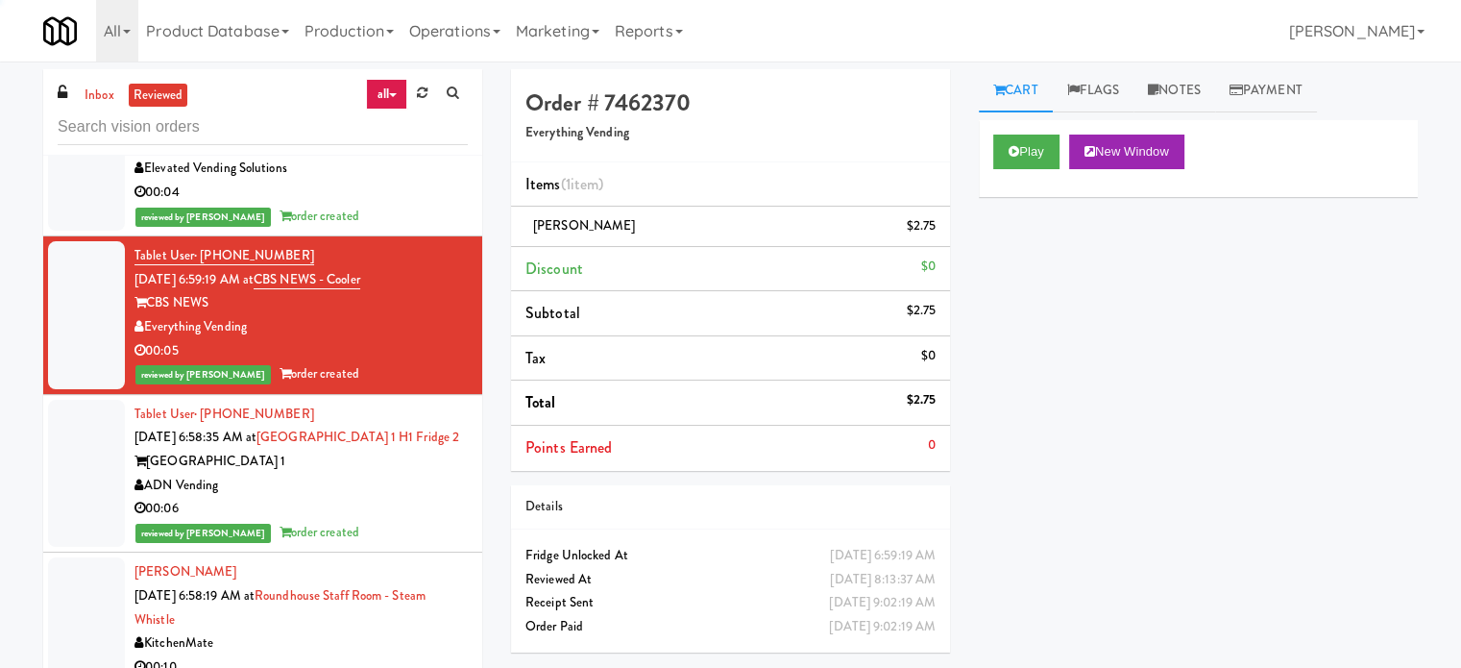
drag, startPoint x: 419, startPoint y: 522, endPoint x: 421, endPoint y: 494, distance: 27.9
click at [420, 498] on div "ADN Vending" at bounding box center [300, 486] width 333 height 24
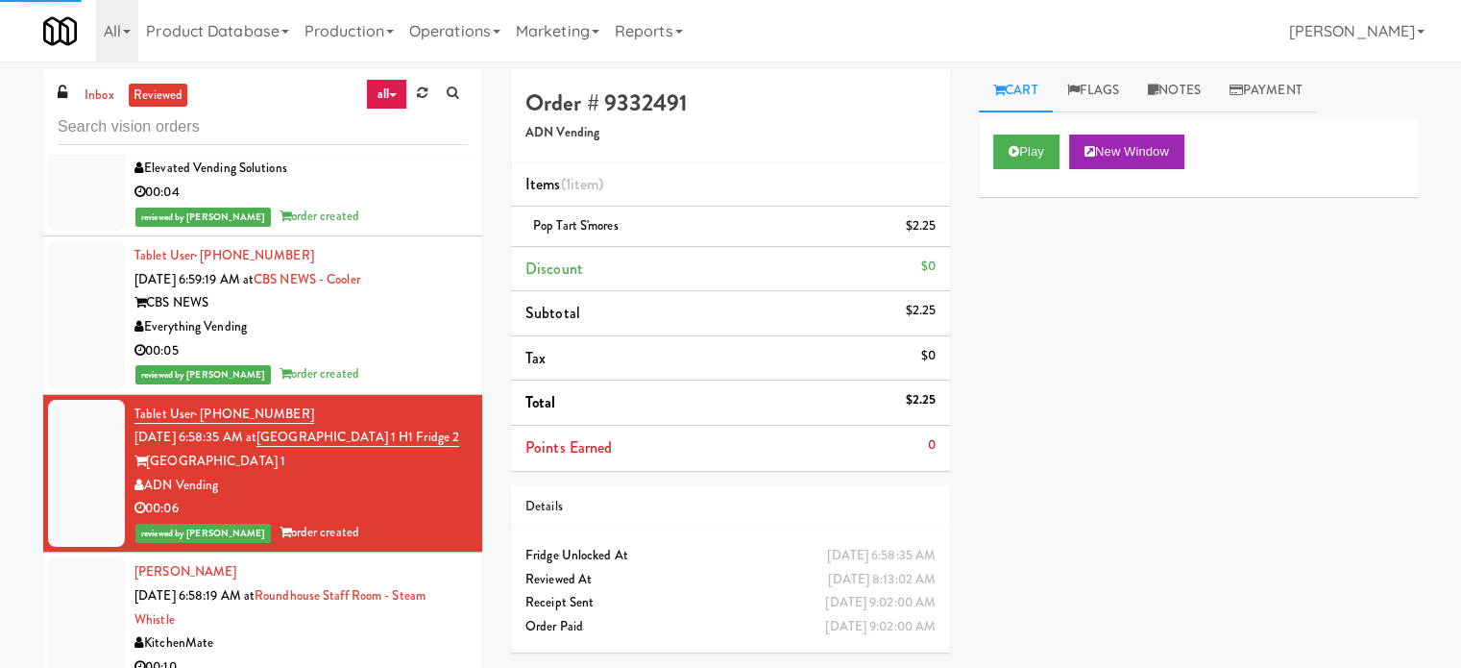
scroll to position [15371, 0]
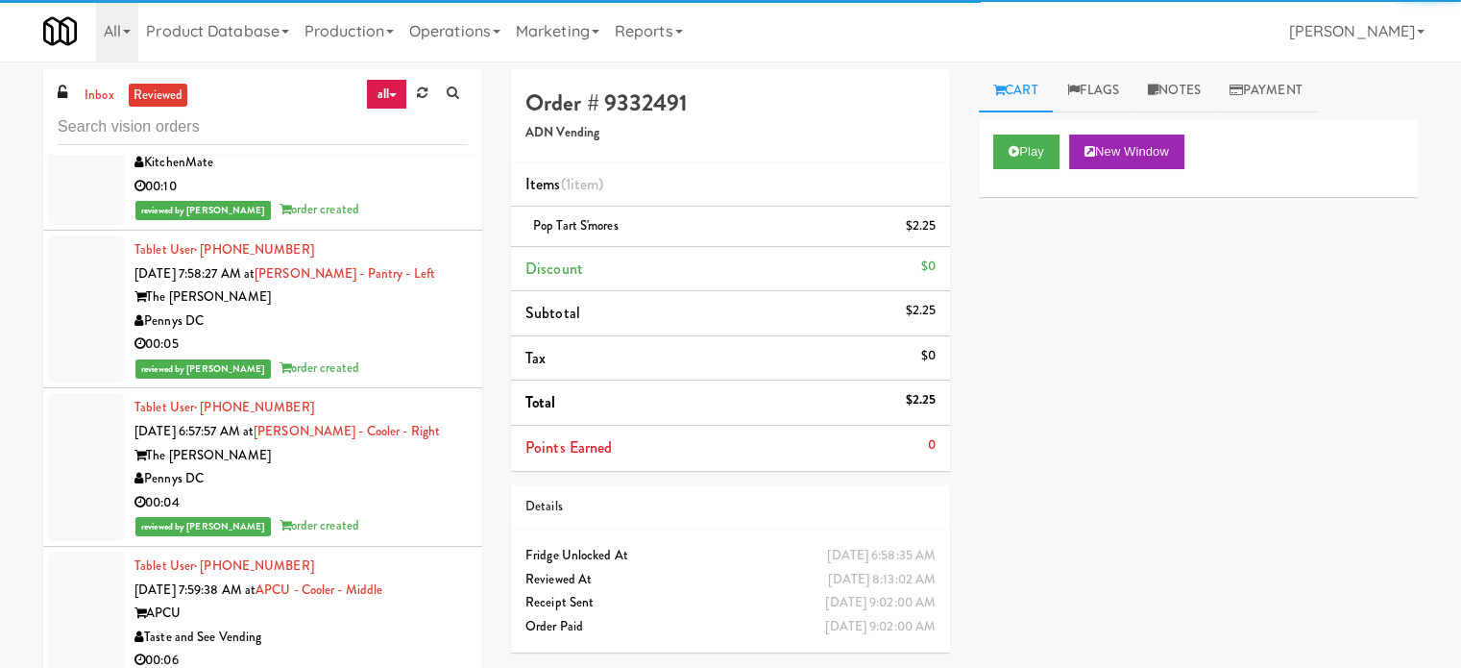
click at [422, 356] on div "00:05" at bounding box center [300, 344] width 333 height 24
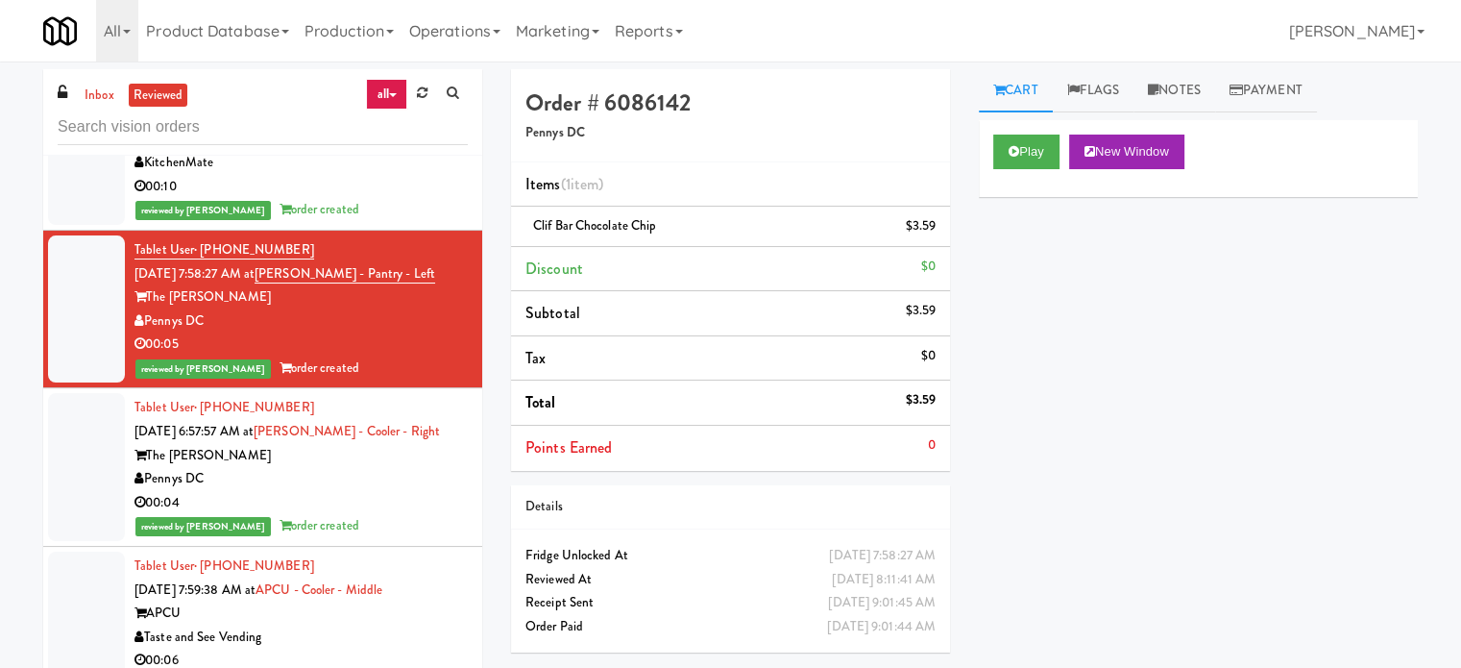
scroll to position [15852, 0]
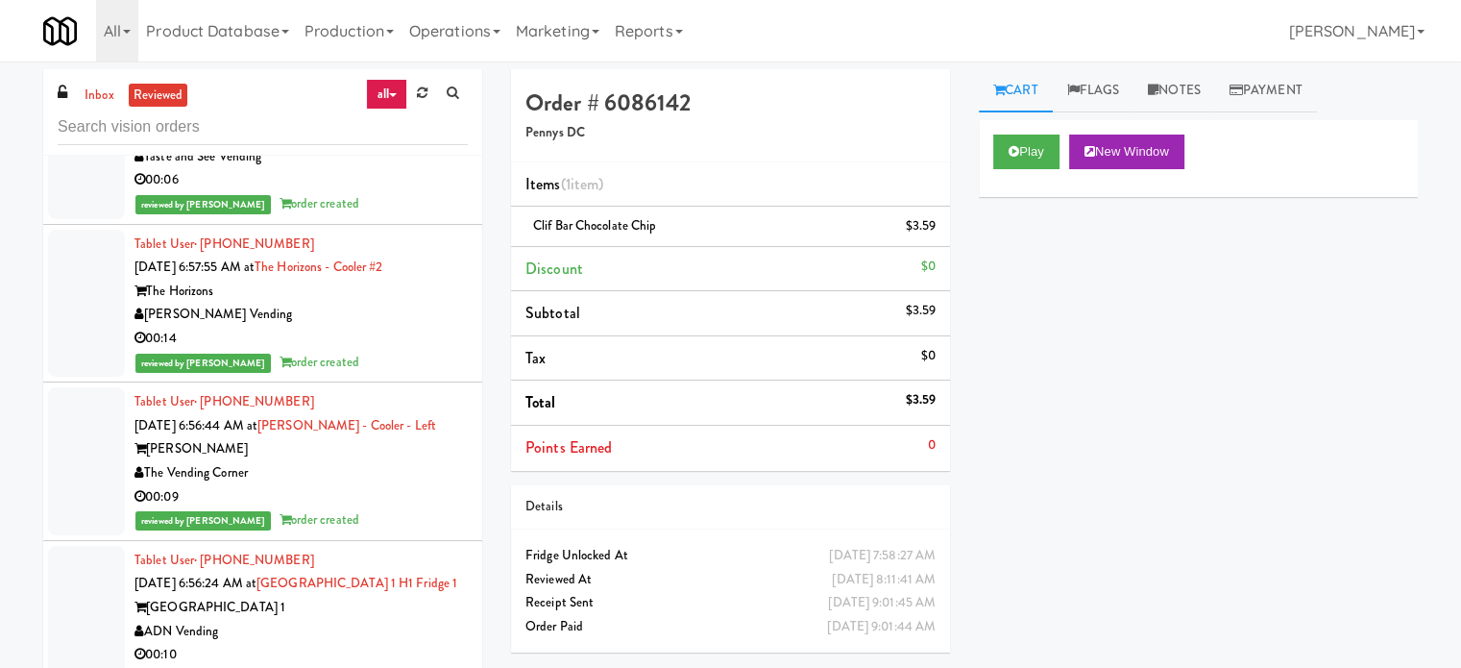
click at [442, 351] on div "00:14" at bounding box center [300, 339] width 333 height 24
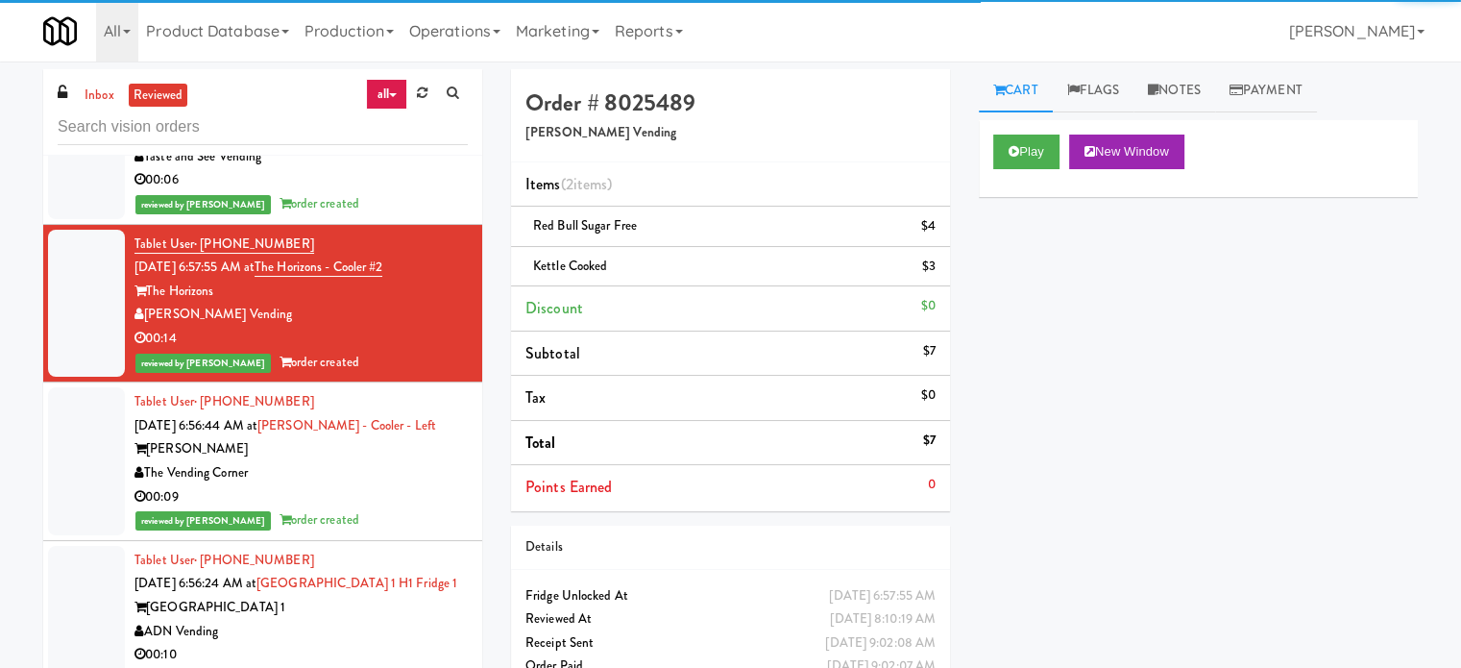
click at [419, 485] on div "The Vending Corner" at bounding box center [300, 473] width 333 height 24
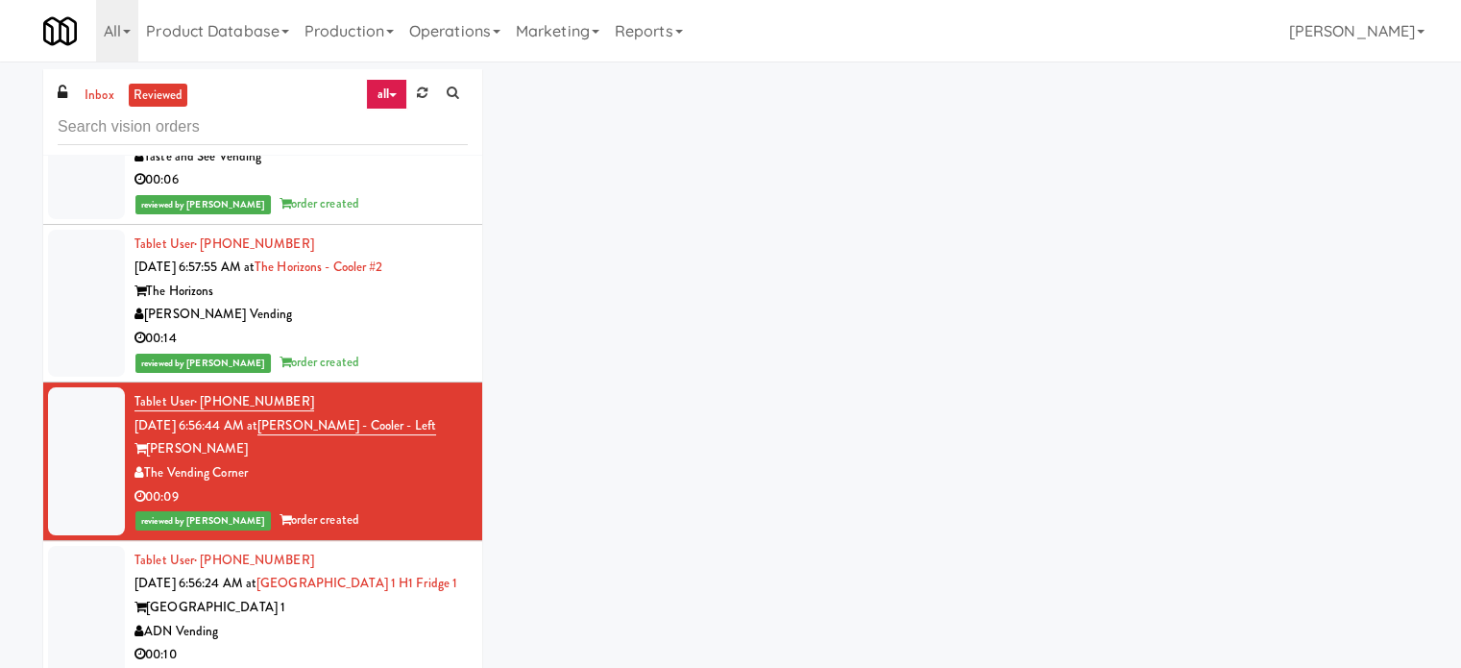
scroll to position [16332, 0]
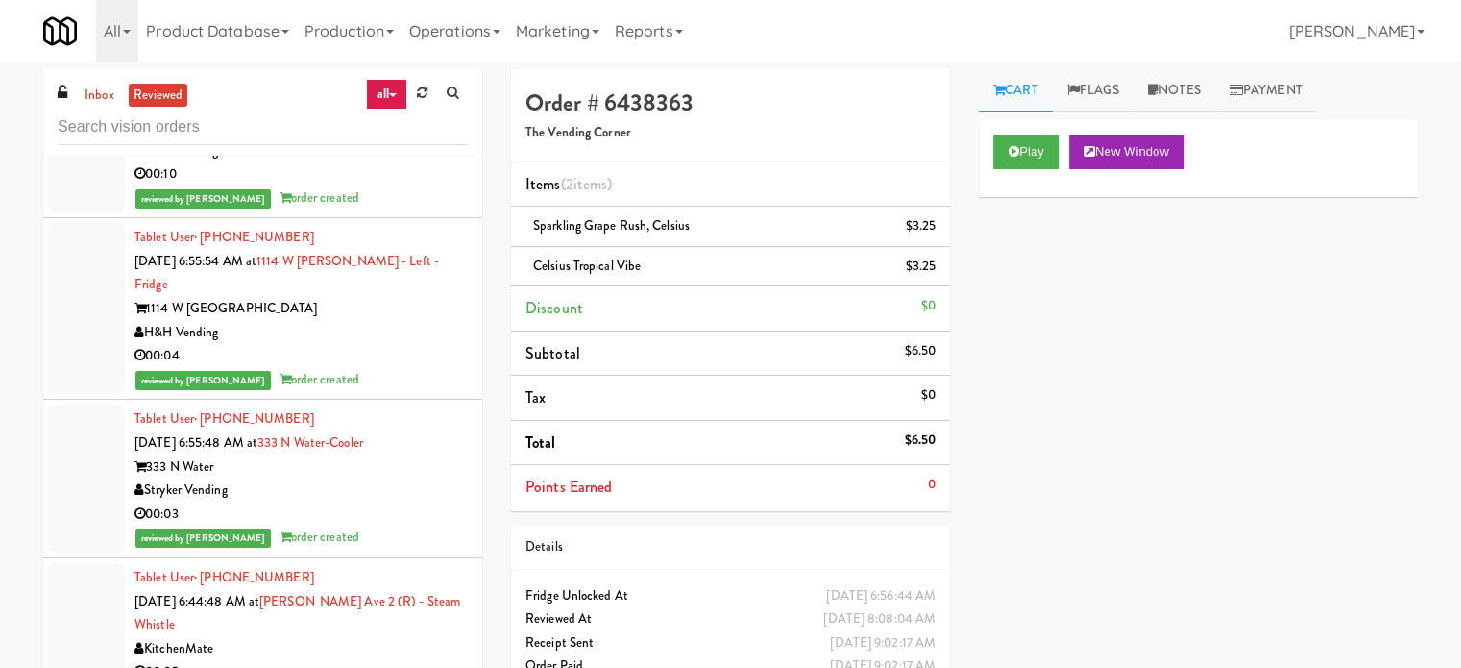
click at [403, 538] on div "Tablet User · (786) 798-0208 [DATE] 6:55:48 AM at 333 N Water-Cooler [STREET_AD…" at bounding box center [300, 478] width 333 height 142
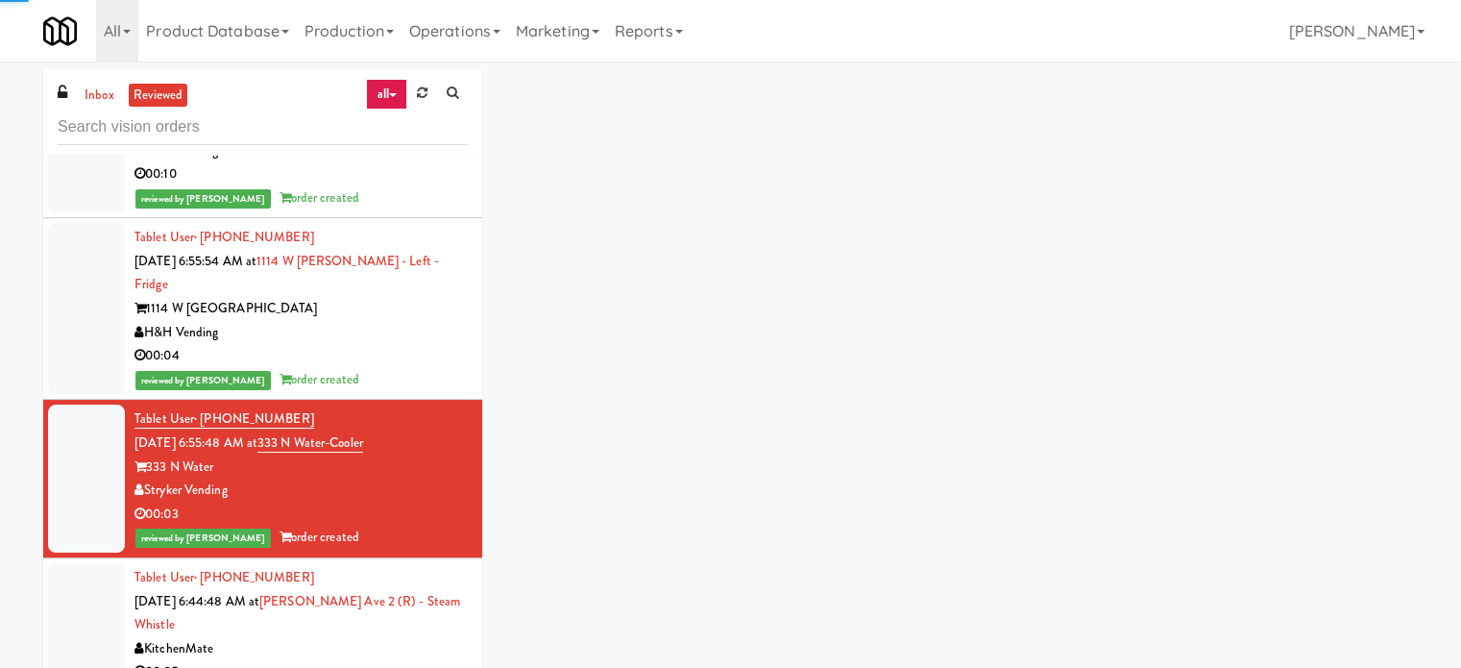
scroll to position [16812, 0]
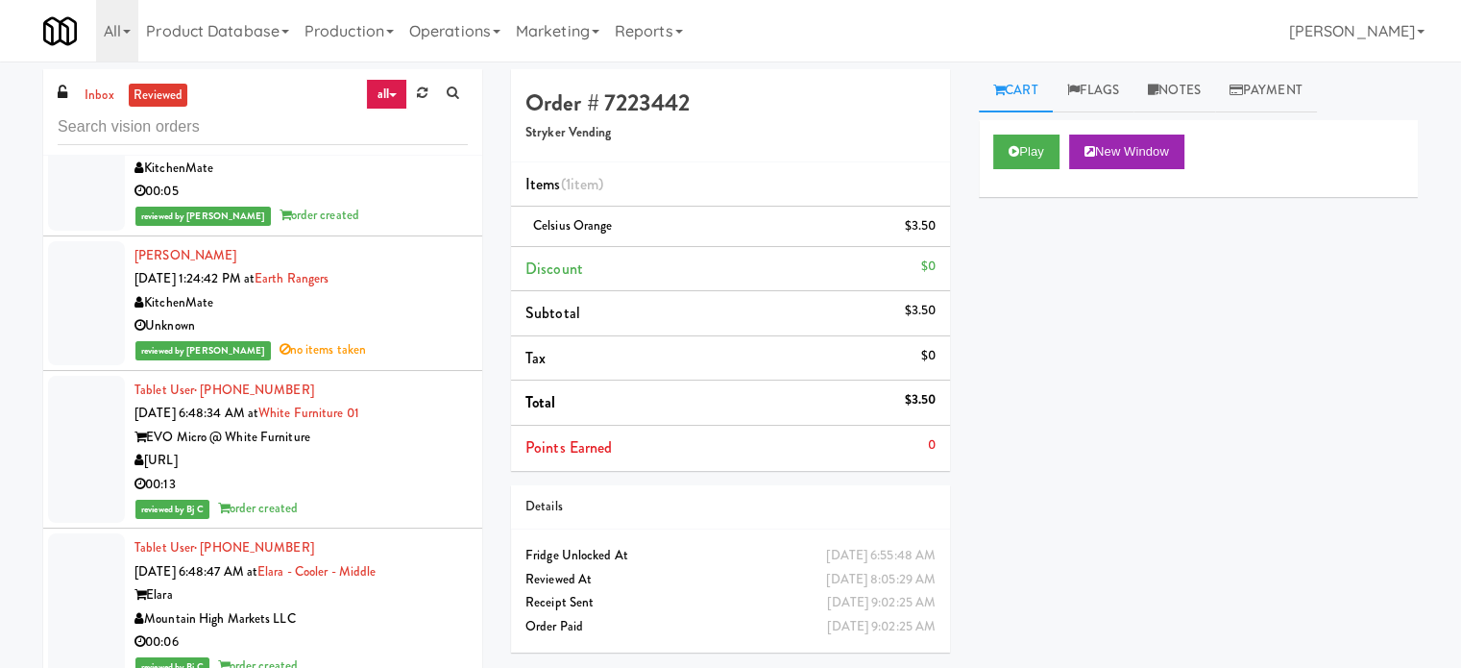
click at [419, 224] on div "reviewed by [PERSON_NAME] L order created" at bounding box center [300, 216] width 333 height 24
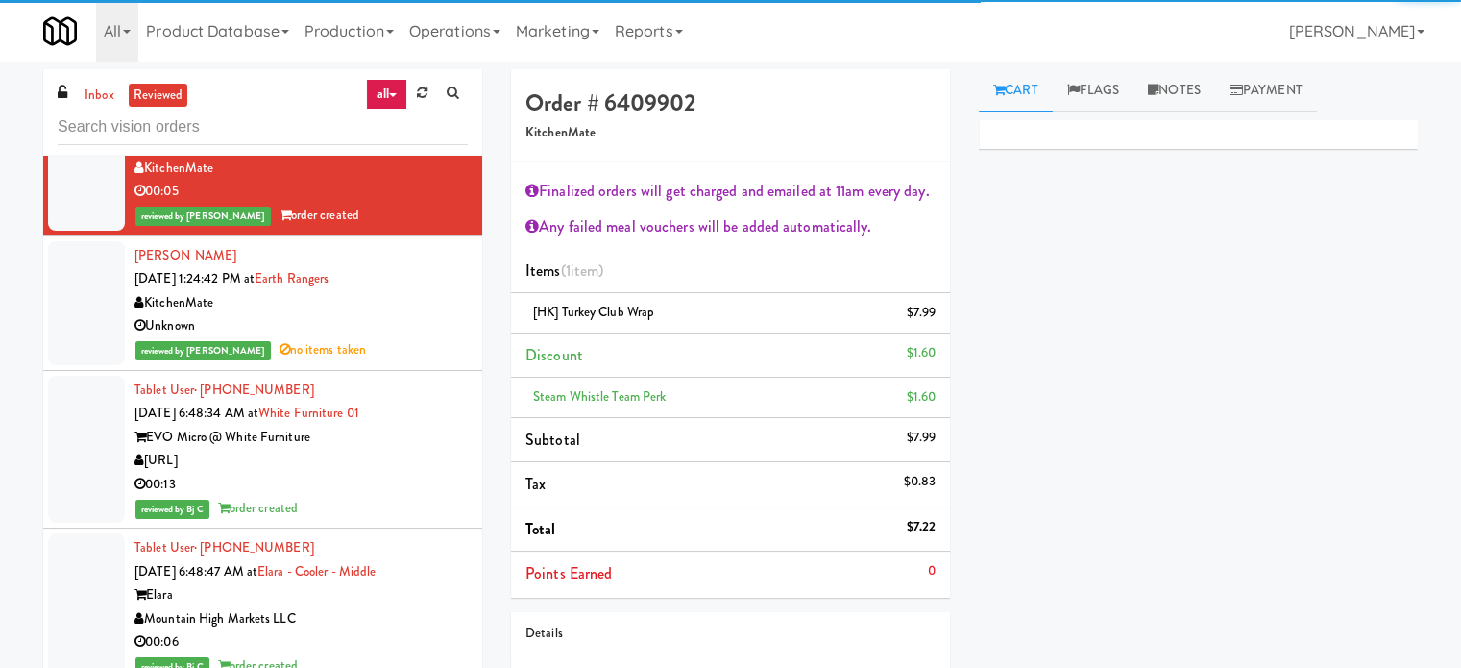
click at [422, 469] on div "[URL]" at bounding box center [300, 461] width 333 height 24
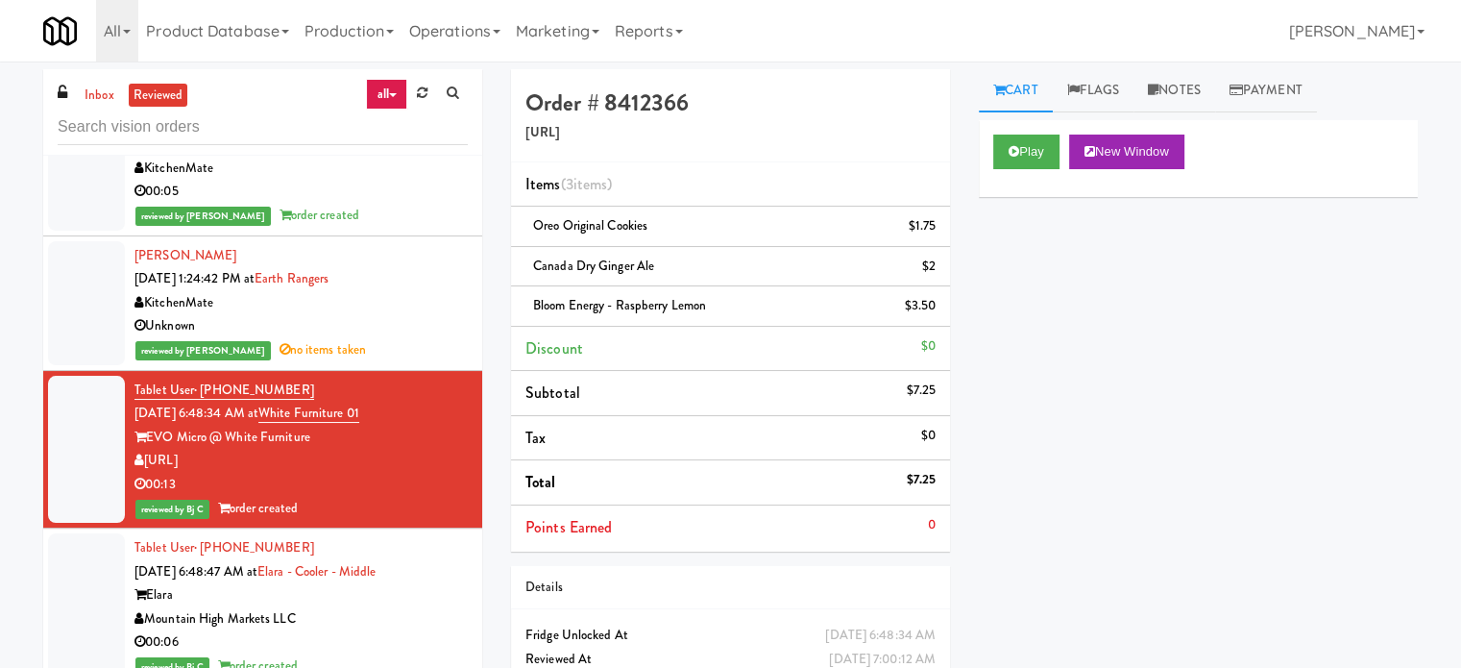
click at [408, 338] on div "Unknown" at bounding box center [300, 326] width 333 height 24
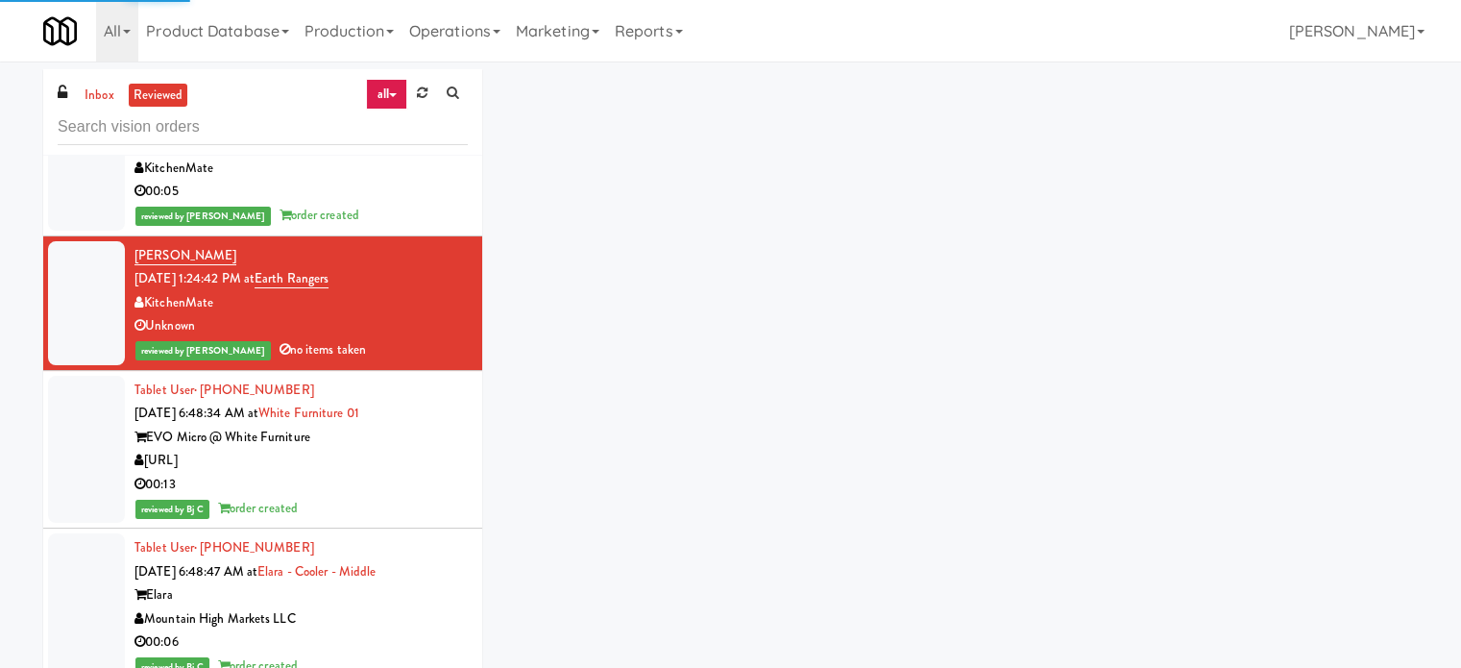
scroll to position [16332, 0]
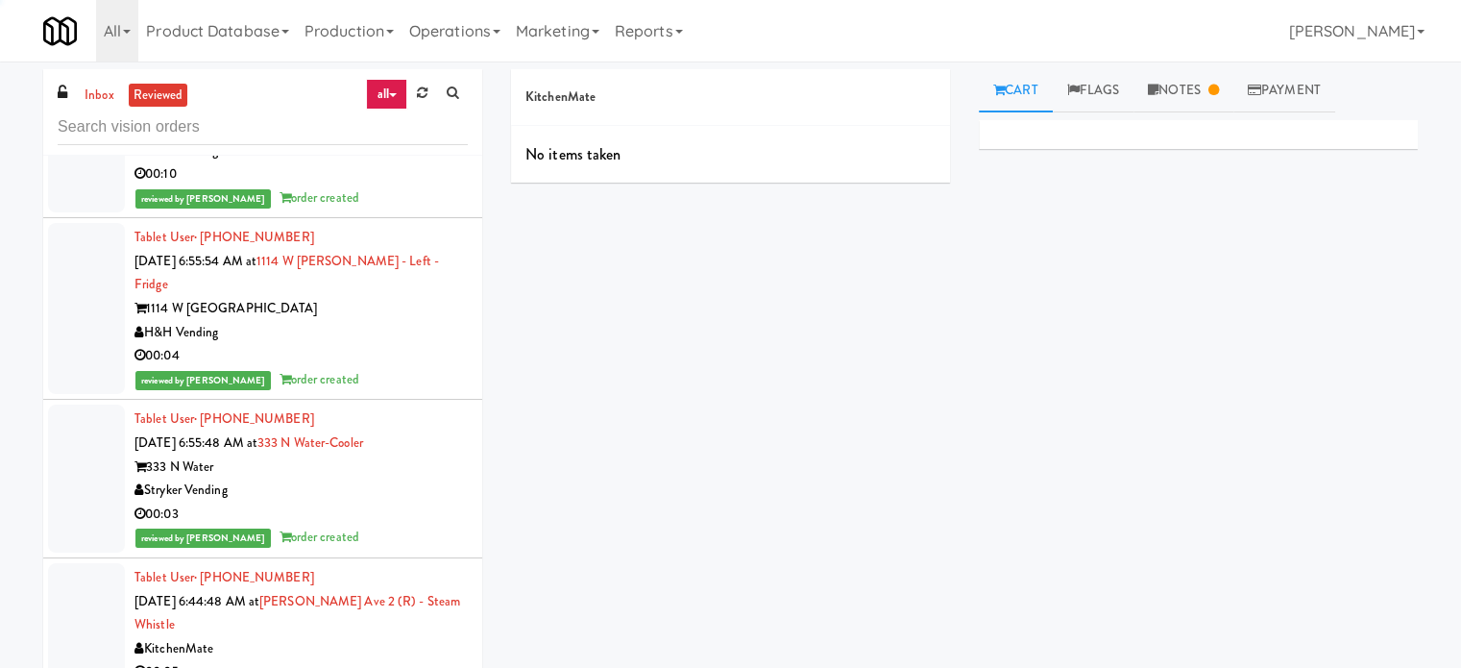
click at [392, 526] on div "00:03" at bounding box center [300, 514] width 333 height 24
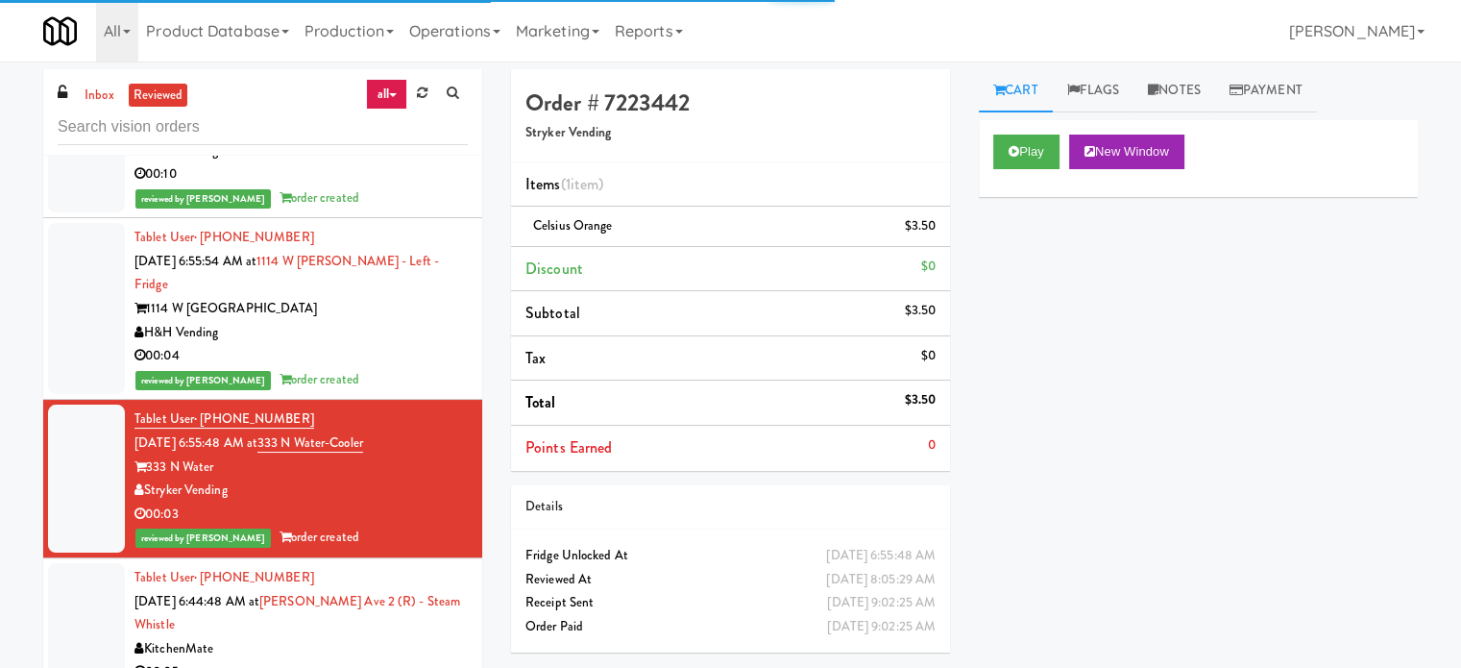
click at [396, 345] on div "H&H Vending" at bounding box center [300, 333] width 333 height 24
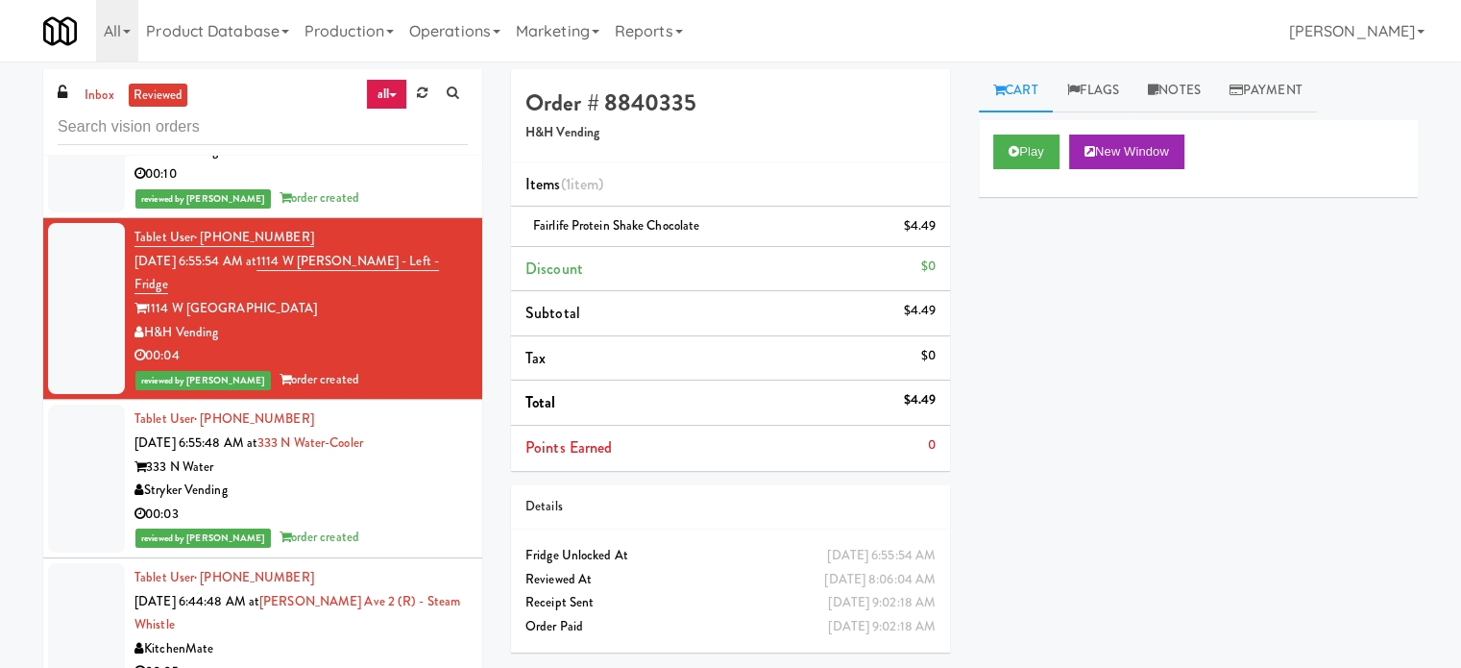
click at [403, 186] on div "00:10" at bounding box center [300, 174] width 333 height 24
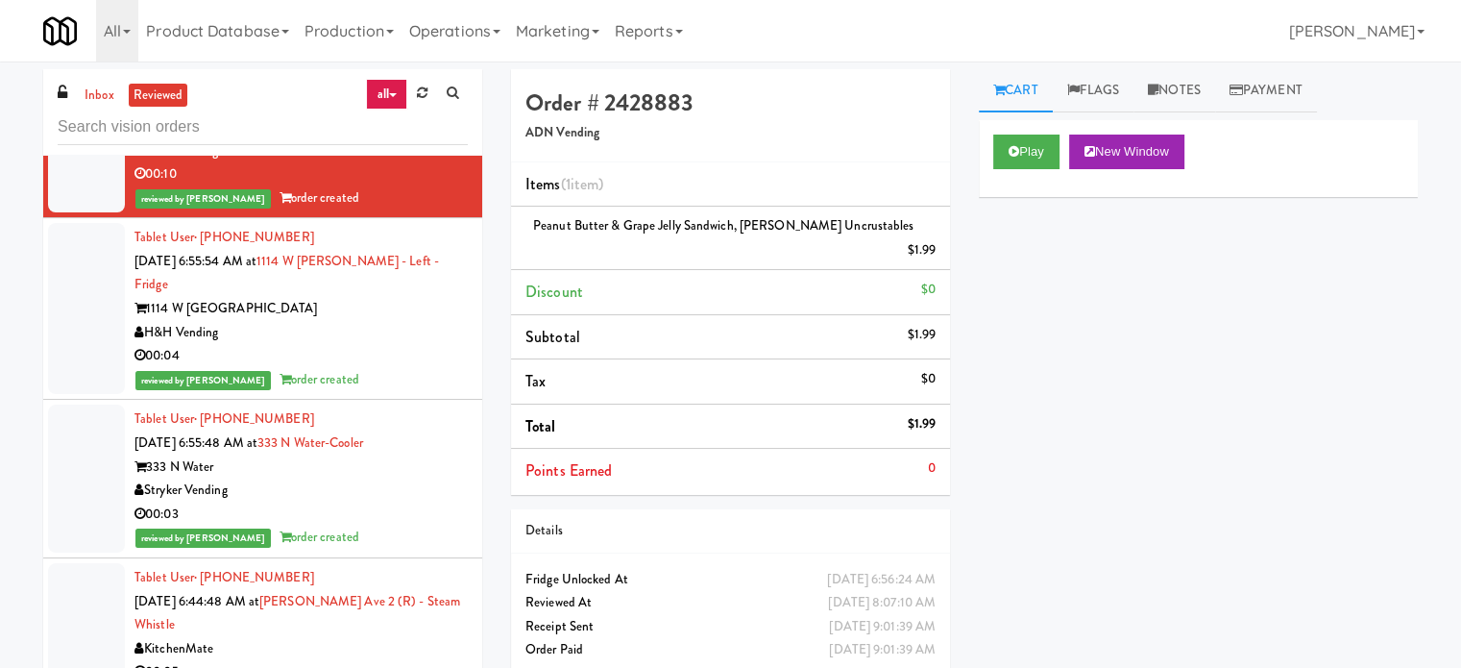
scroll to position [15852, 0]
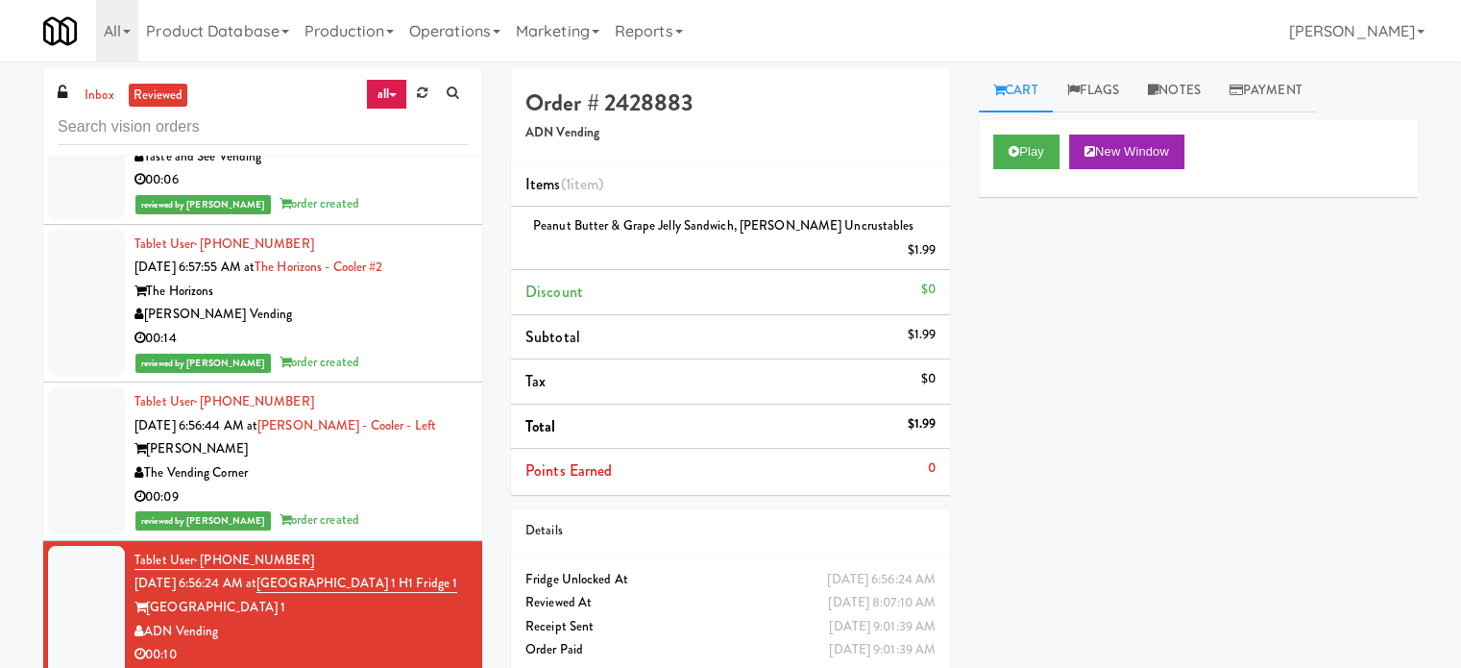
click at [394, 509] on div "00:09" at bounding box center [300, 497] width 333 height 24
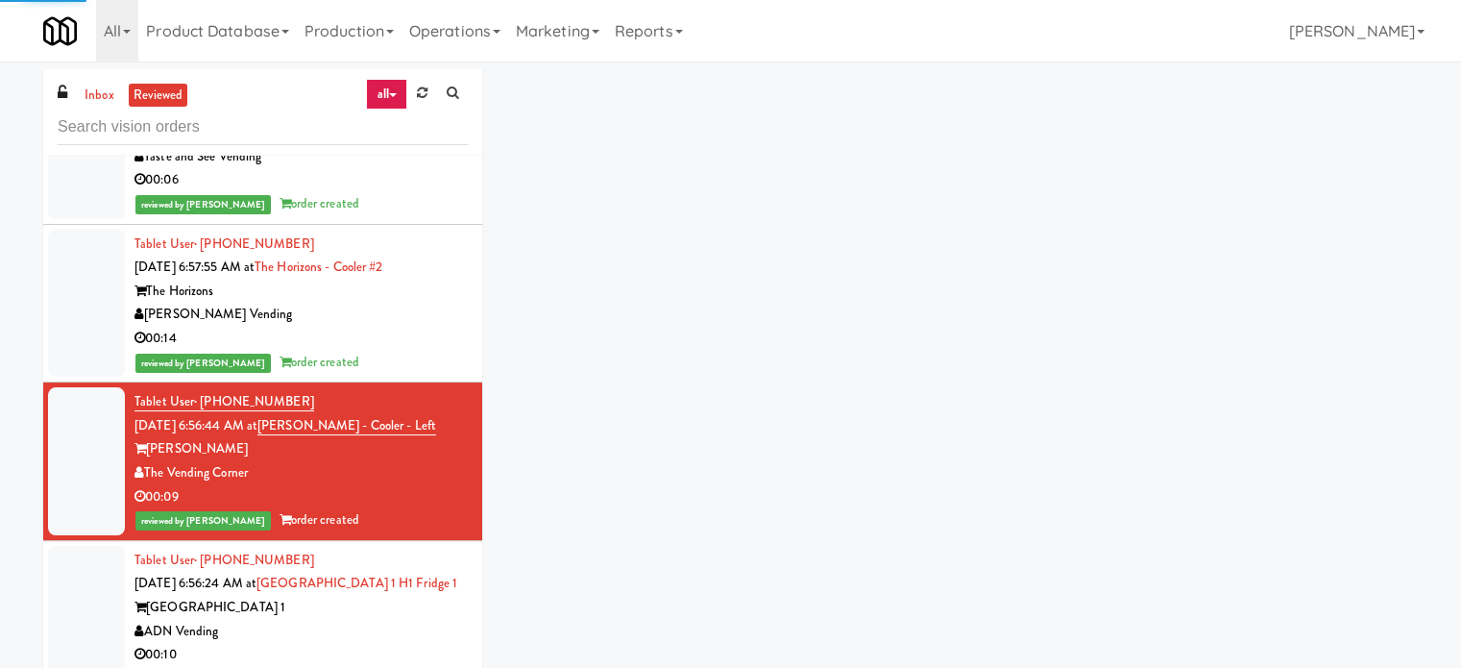
click at [411, 351] on div "00:14" at bounding box center [300, 339] width 333 height 24
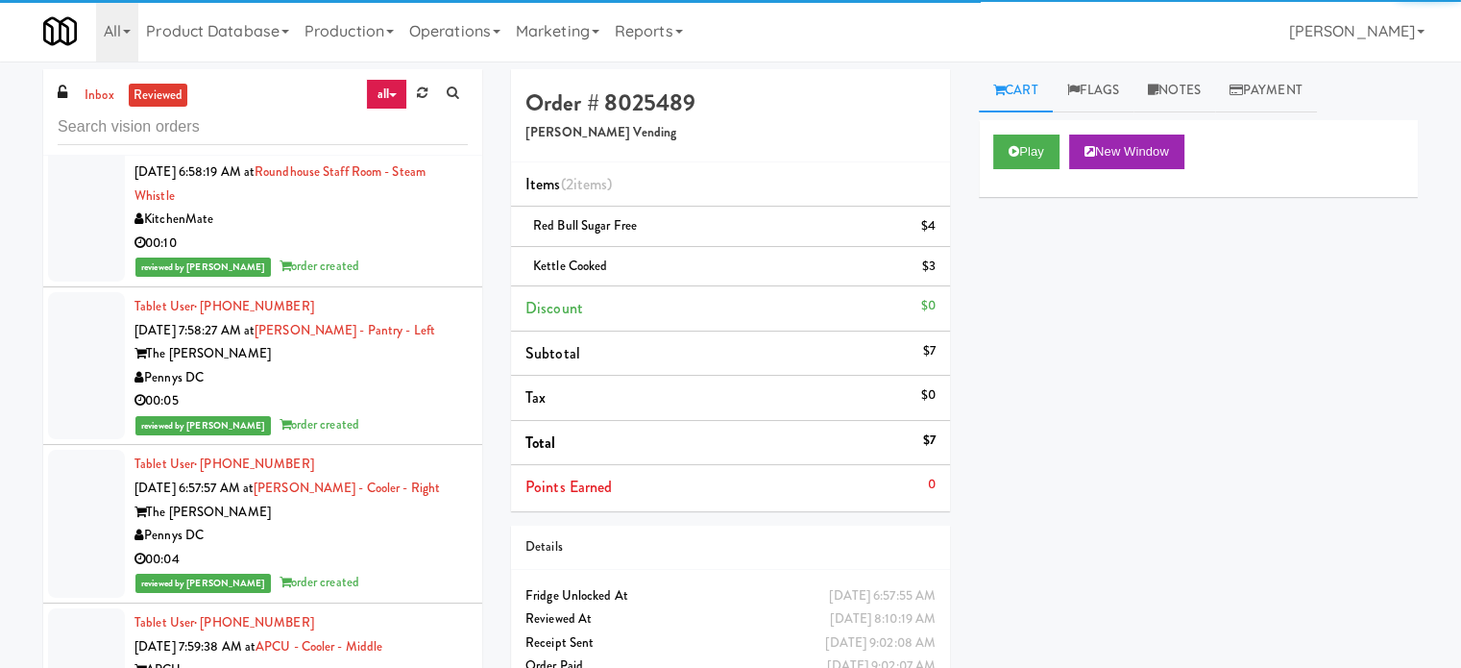
scroll to position [14891, 0]
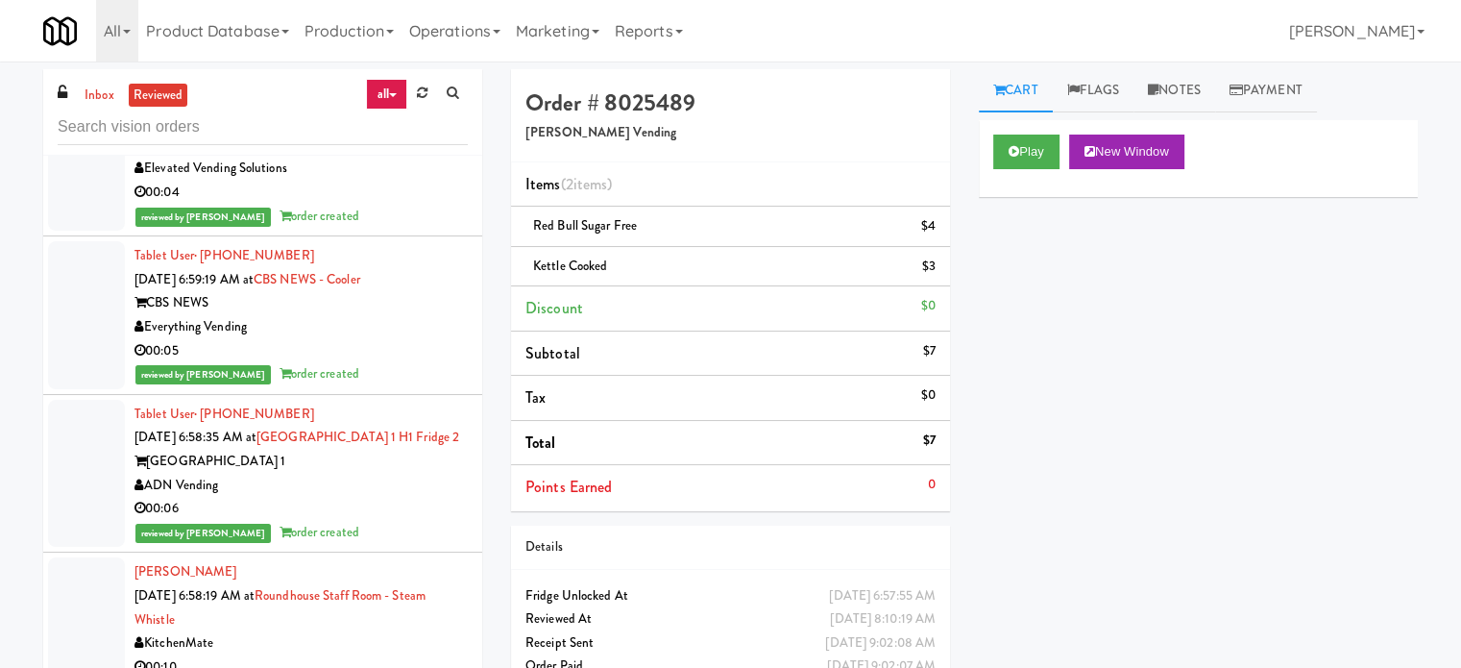
click at [407, 521] on div "00:06" at bounding box center [300, 509] width 333 height 24
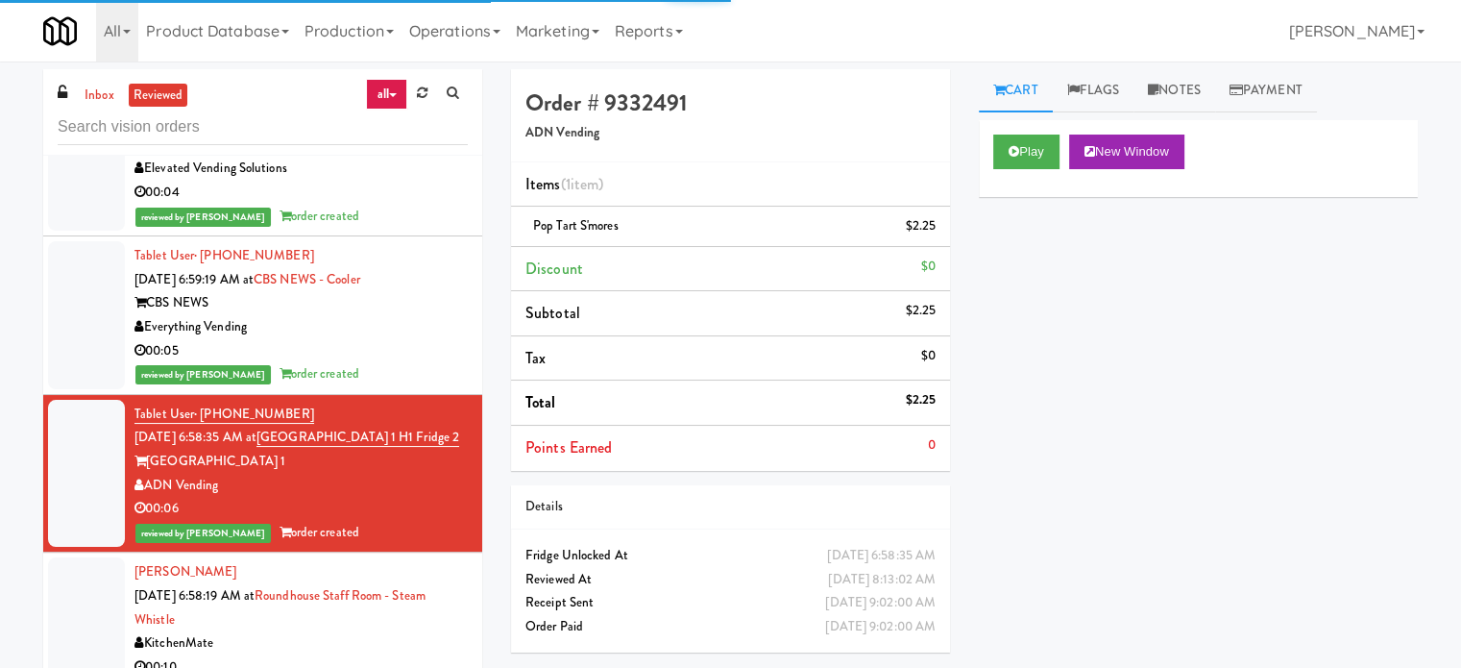
click at [420, 330] on div "Everything Vending" at bounding box center [300, 327] width 333 height 24
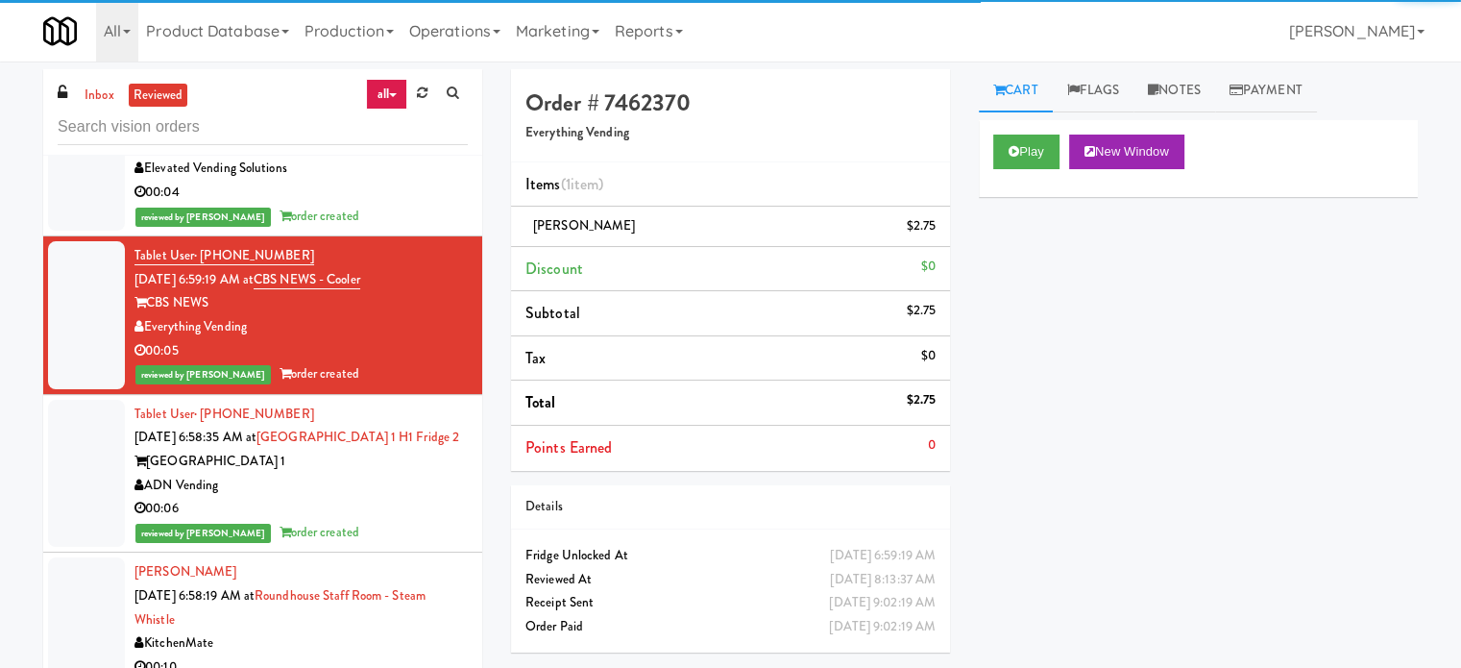
drag, startPoint x: 421, startPoint y: 224, endPoint x: 419, endPoint y: 268, distance: 44.2
click at [421, 227] on div "reviewed by [PERSON_NAME] L order created" at bounding box center [300, 217] width 333 height 24
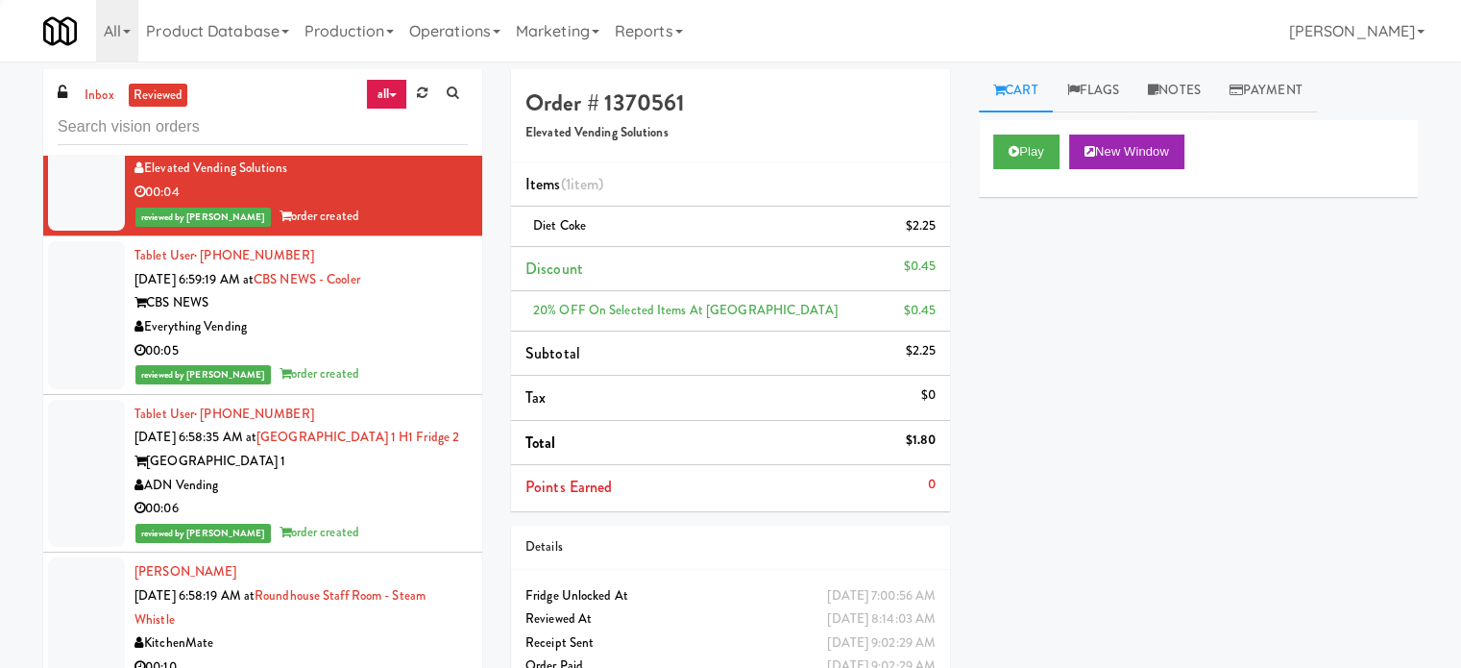
scroll to position [14411, 0]
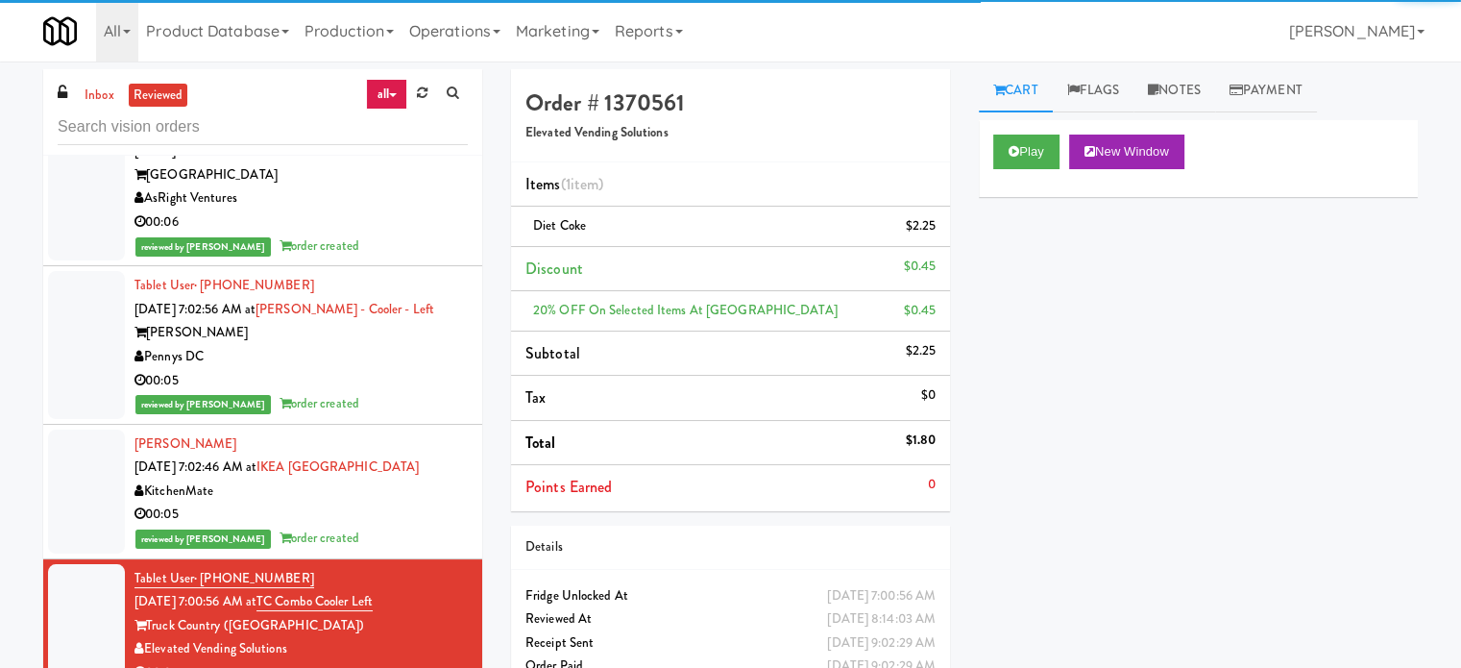
click at [402, 526] on div "00:05" at bounding box center [300, 514] width 333 height 24
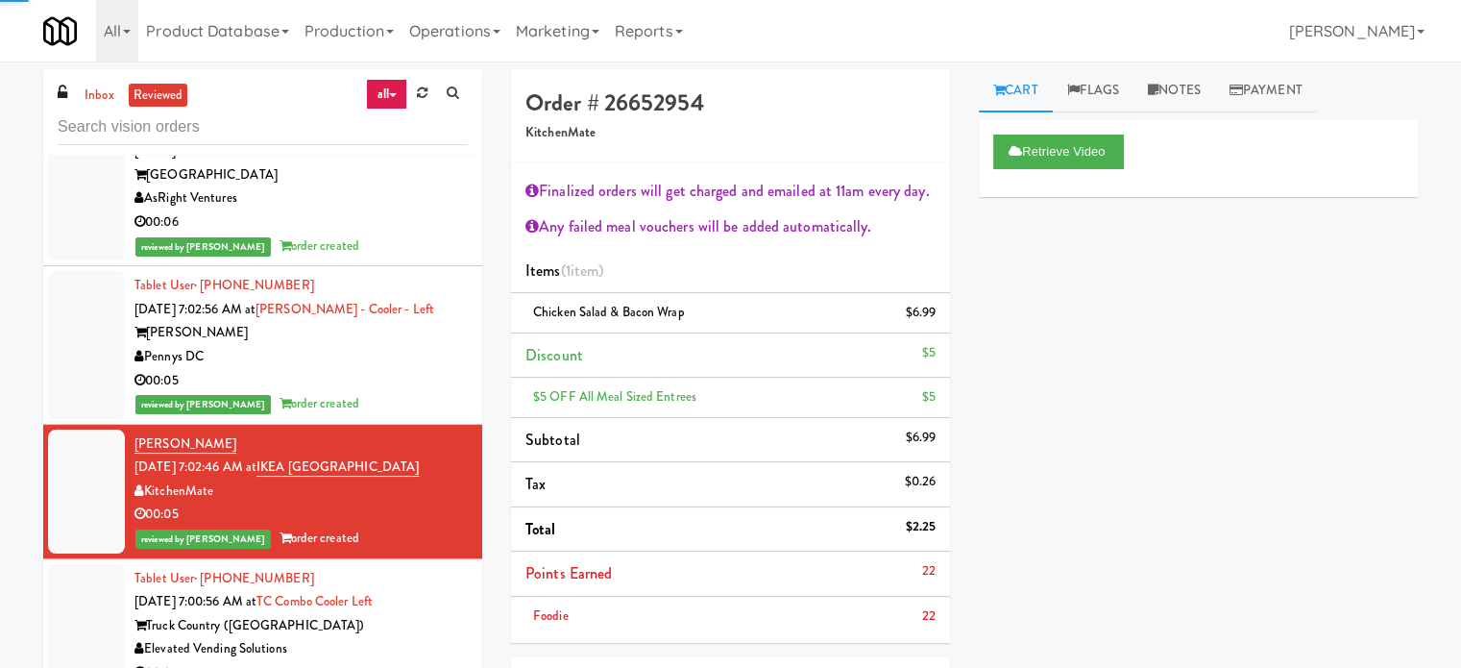
click at [414, 383] on div "00:05" at bounding box center [300, 381] width 333 height 24
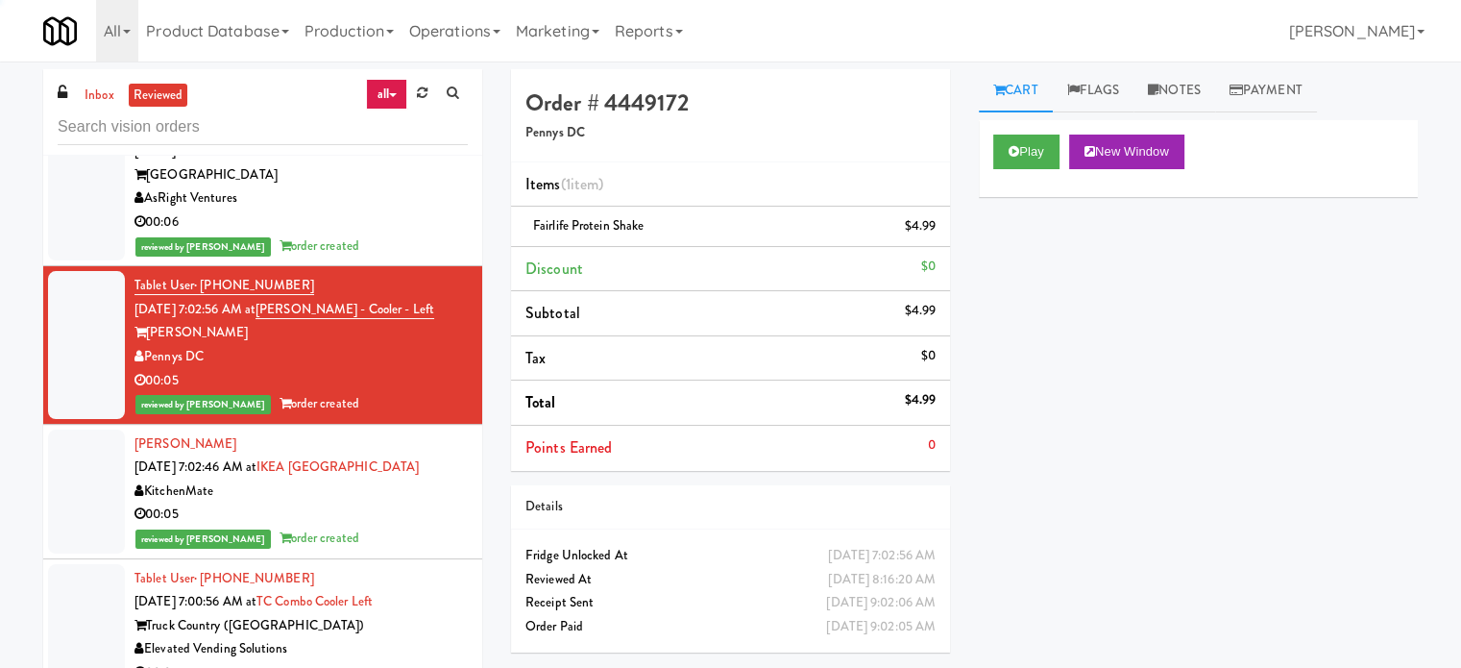
scroll to position [13930, 0]
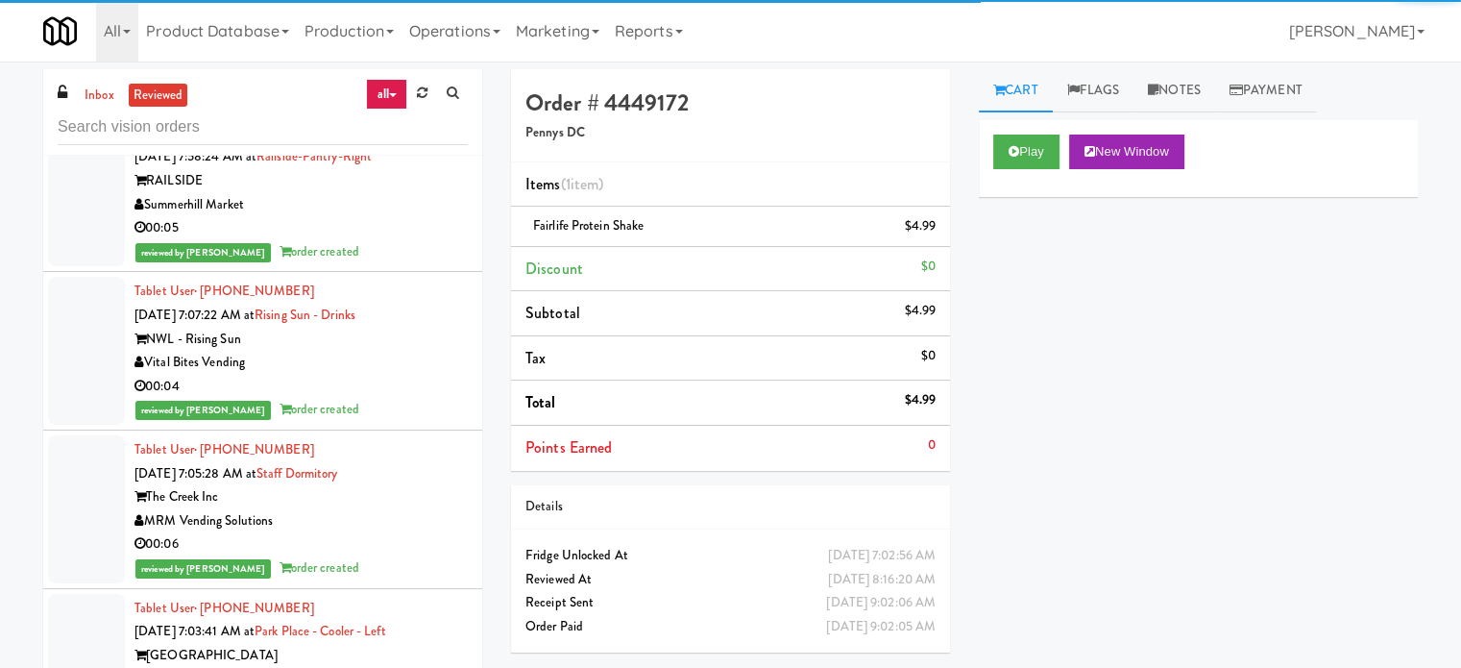
click at [436, 399] on div "00:04" at bounding box center [300, 387] width 333 height 24
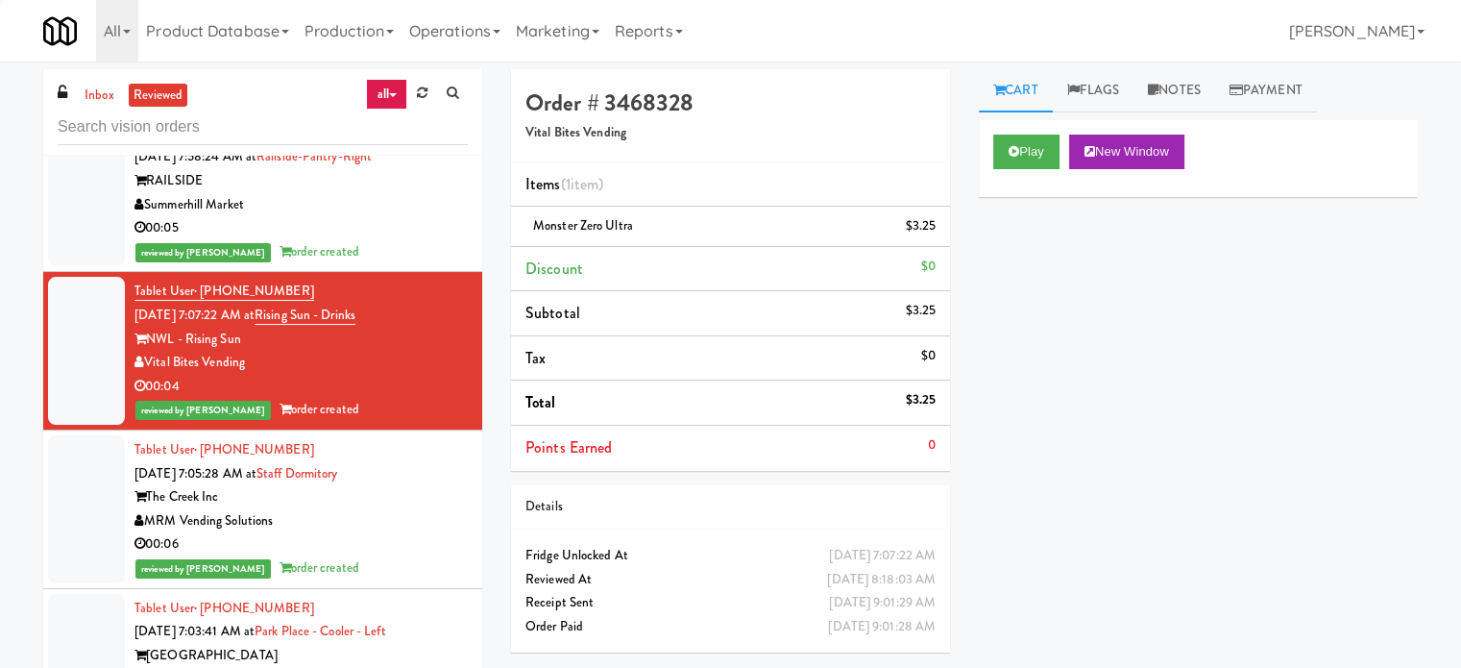
scroll to position [12970, 0]
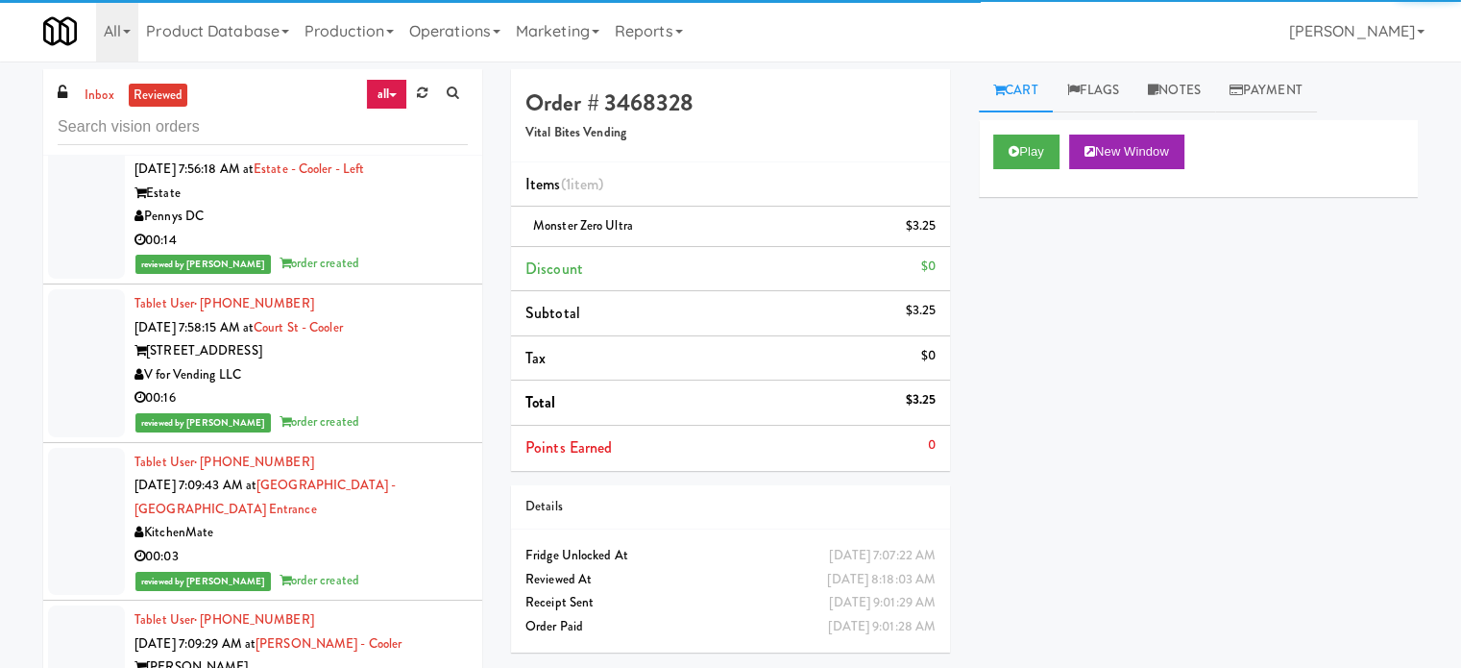
click at [430, 410] on div "00:16" at bounding box center [300, 398] width 333 height 24
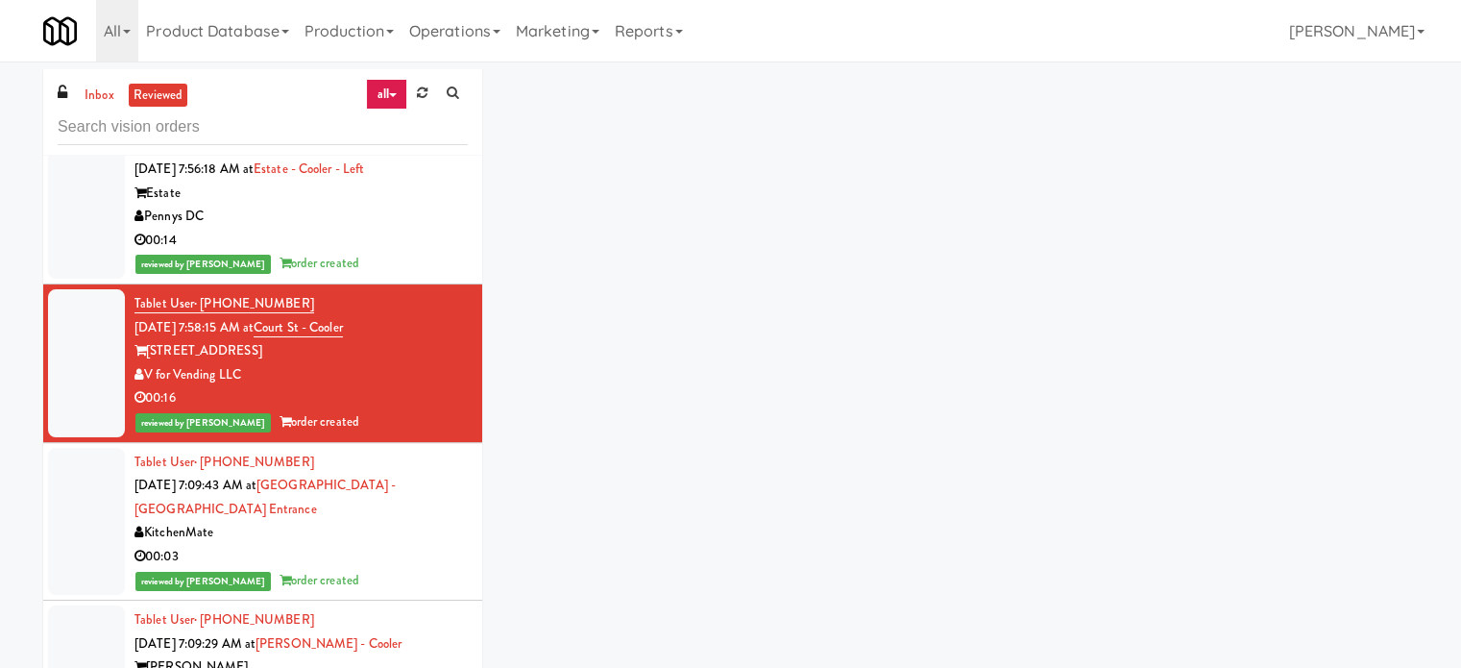
scroll to position [12009, 0]
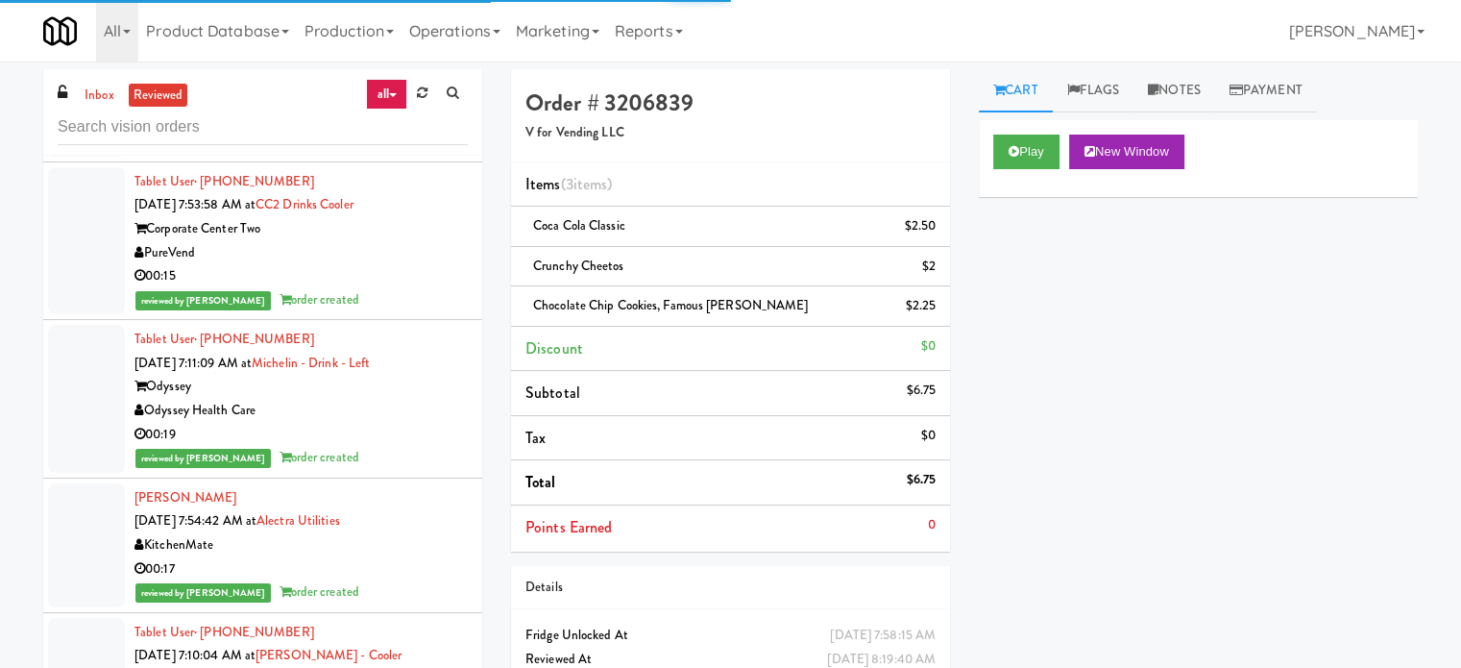
click at [431, 438] on div "00:19" at bounding box center [300, 435] width 333 height 24
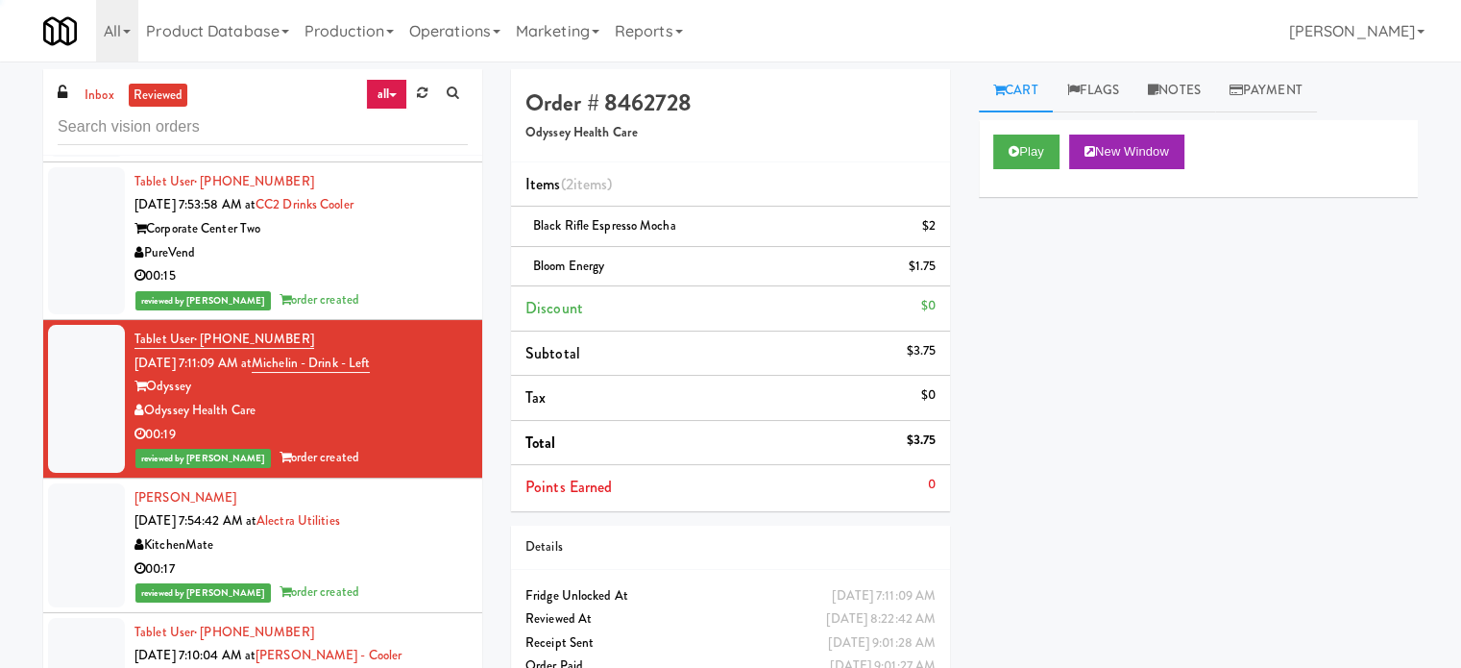
click at [421, 312] on div "reviewed by [PERSON_NAME] order created" at bounding box center [300, 300] width 333 height 24
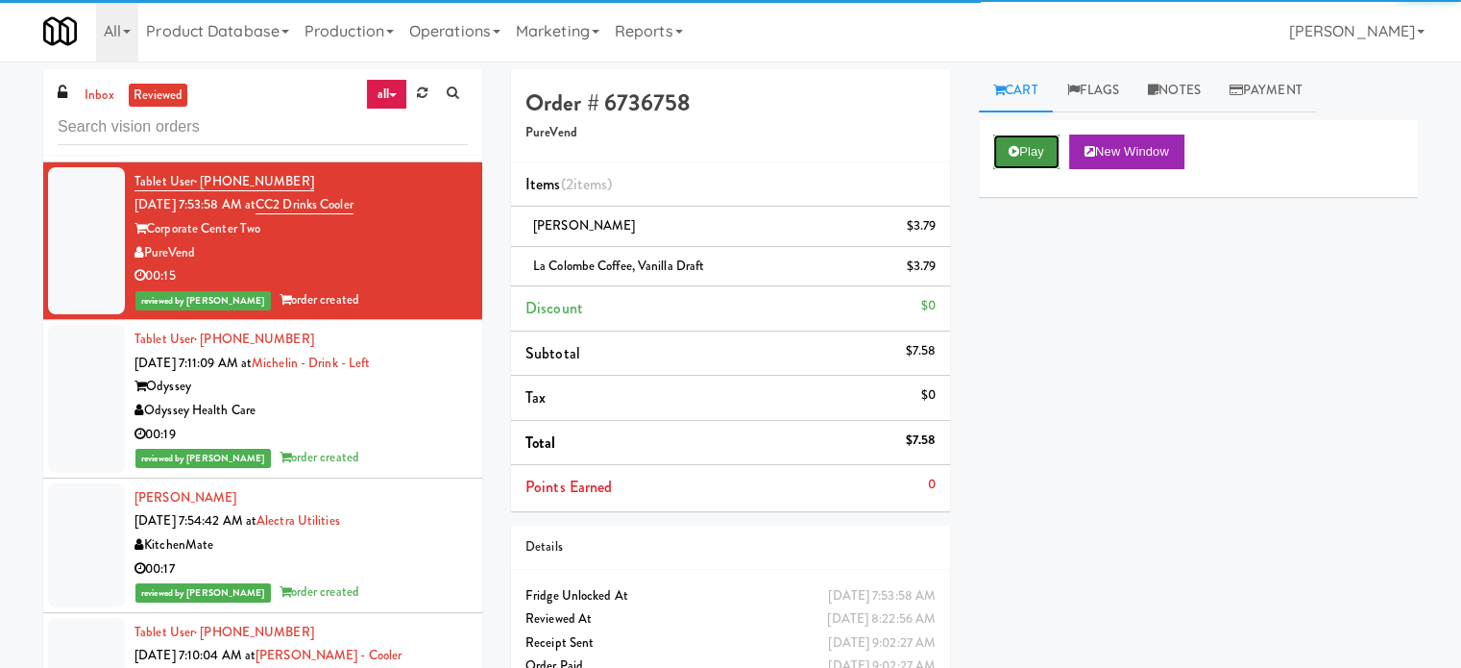
click at [1030, 159] on button "Play" at bounding box center [1026, 151] width 66 height 35
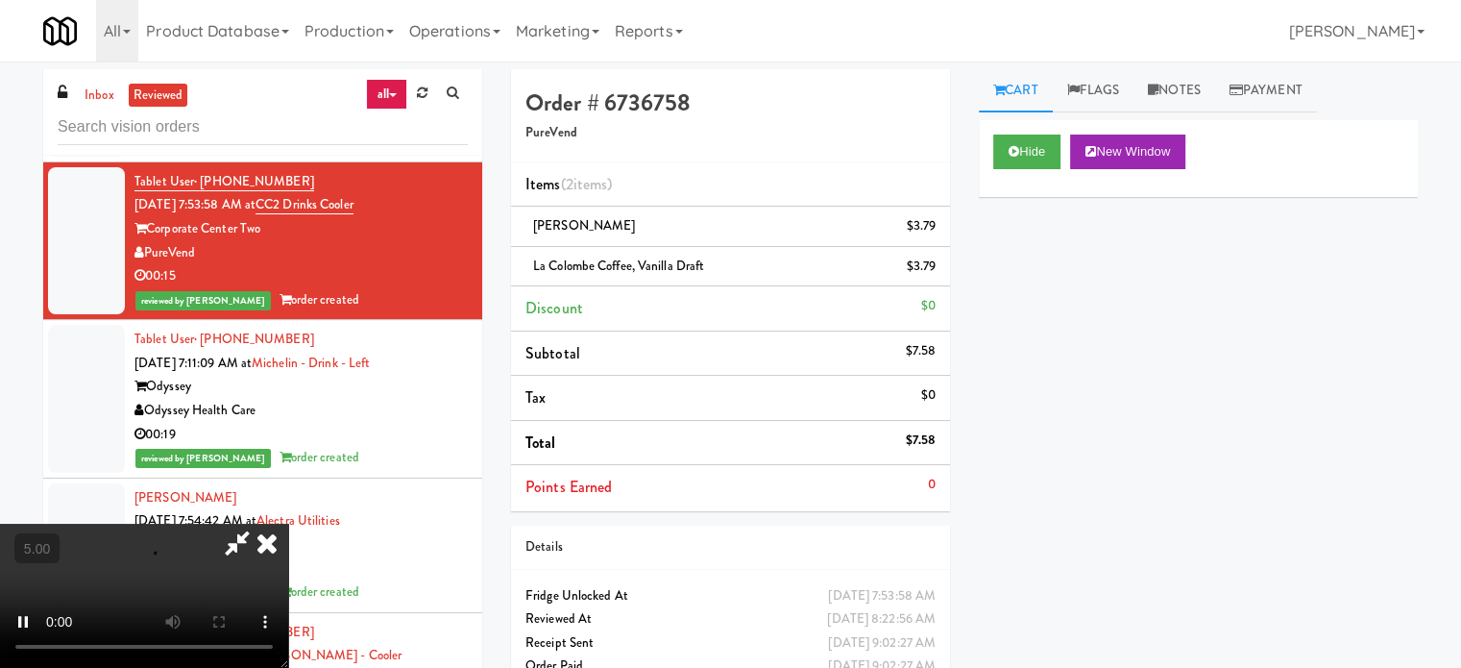
click at [288, 535] on video at bounding box center [144, 596] width 288 height 144
drag, startPoint x: 500, startPoint y: 535, endPoint x: 511, endPoint y: 515, distance: 23.2
click at [288, 530] on video at bounding box center [144, 596] width 288 height 144
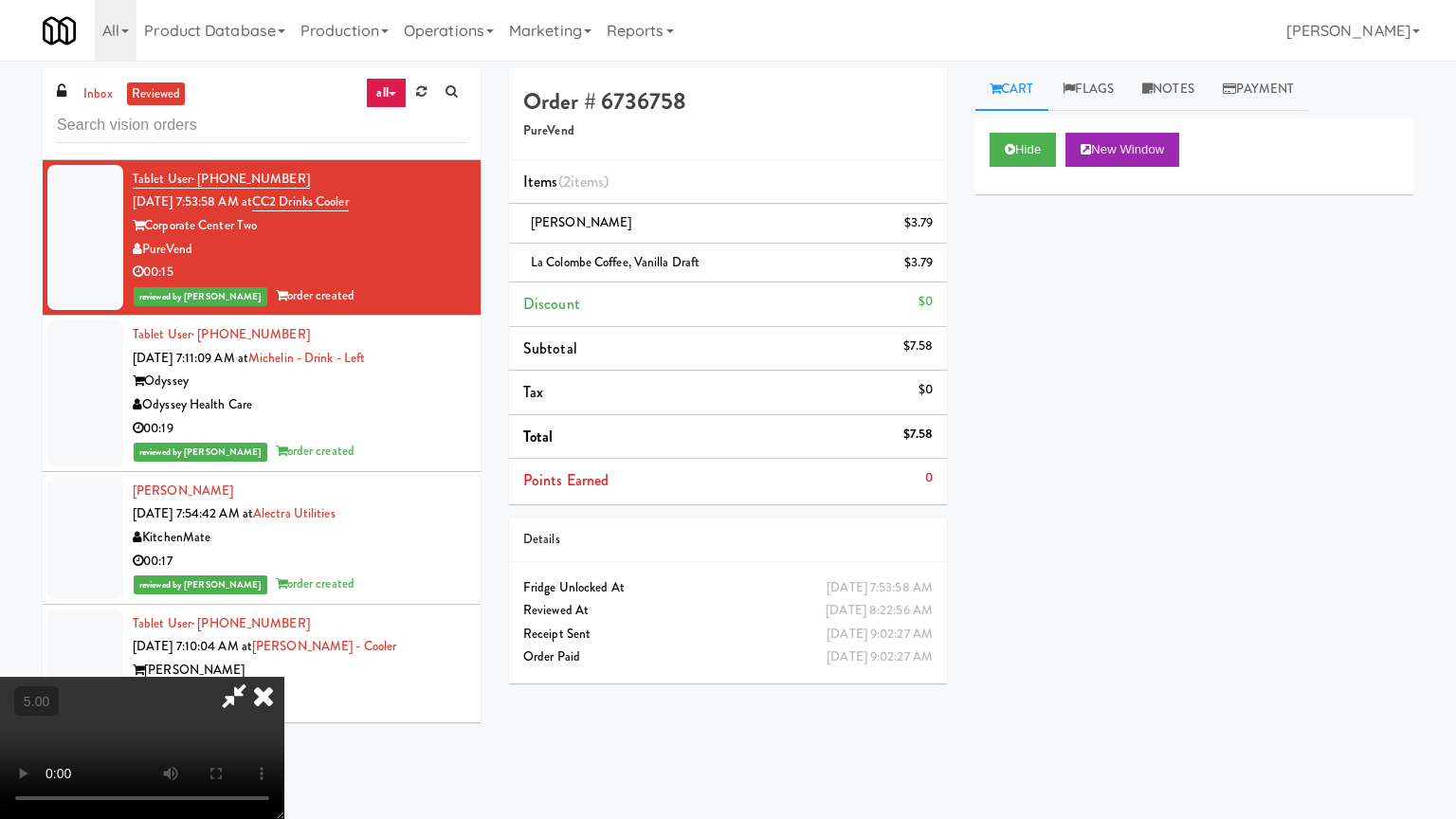
click at [284, 658] on video at bounding box center [142, 748] width 284 height 142
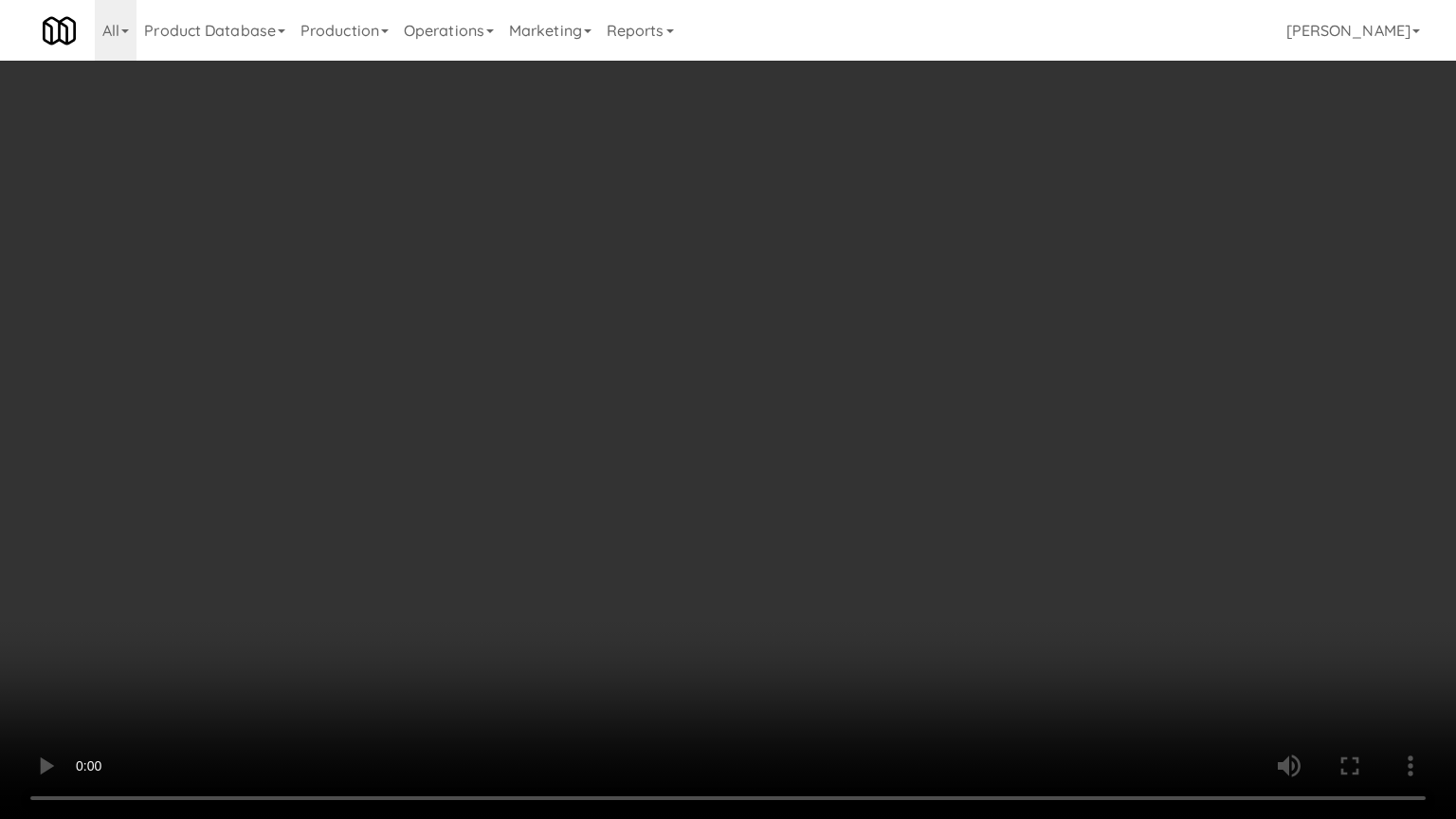
click at [503, 512] on video at bounding box center [728, 410] width 1456 height 819
click at [505, 519] on video at bounding box center [728, 410] width 1456 height 819
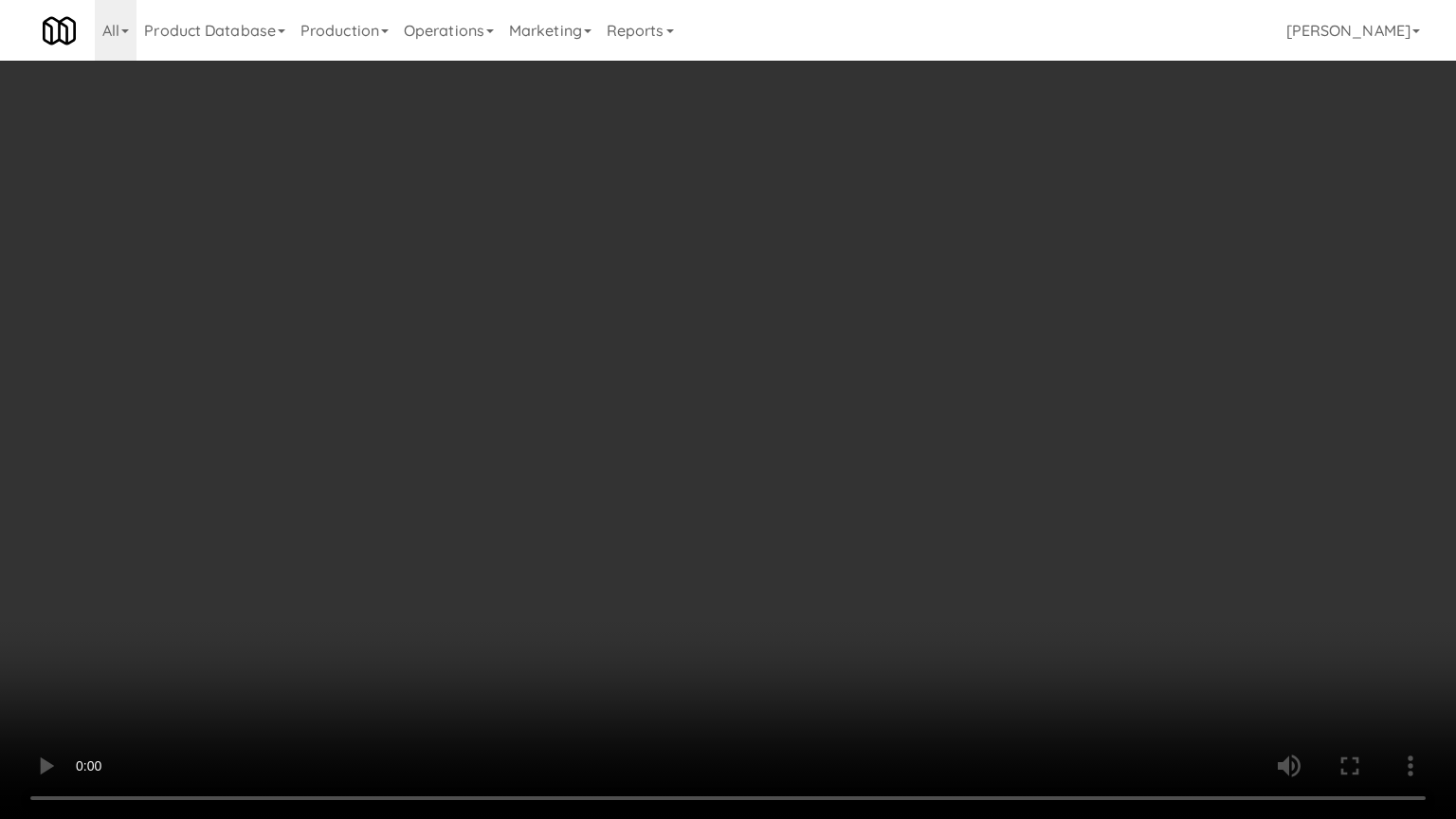
click at [576, 543] on video at bounding box center [728, 410] width 1456 height 819
click at [576, 541] on video at bounding box center [728, 410] width 1456 height 819
drag, startPoint x: 576, startPoint y: 542, endPoint x: 839, endPoint y: 310, distance: 350.7
click at [580, 539] on video at bounding box center [728, 410] width 1456 height 819
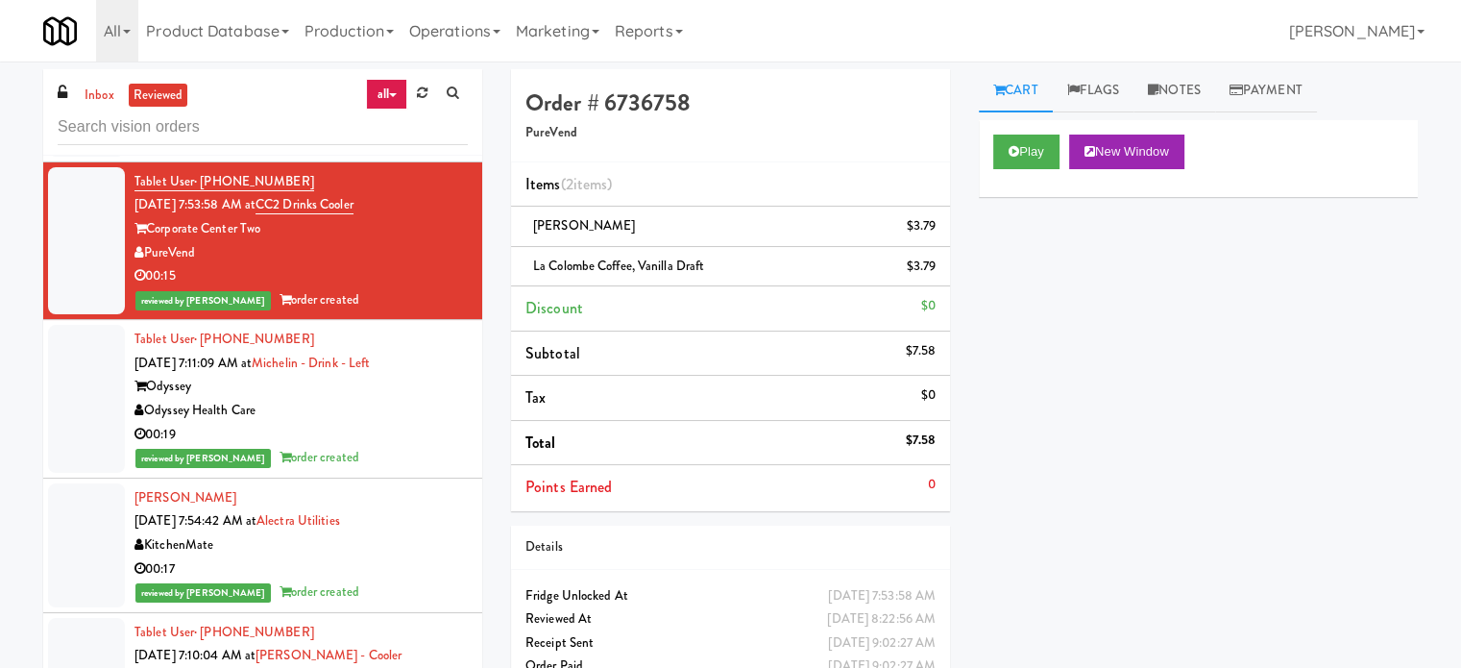
scroll to position [11048, 0]
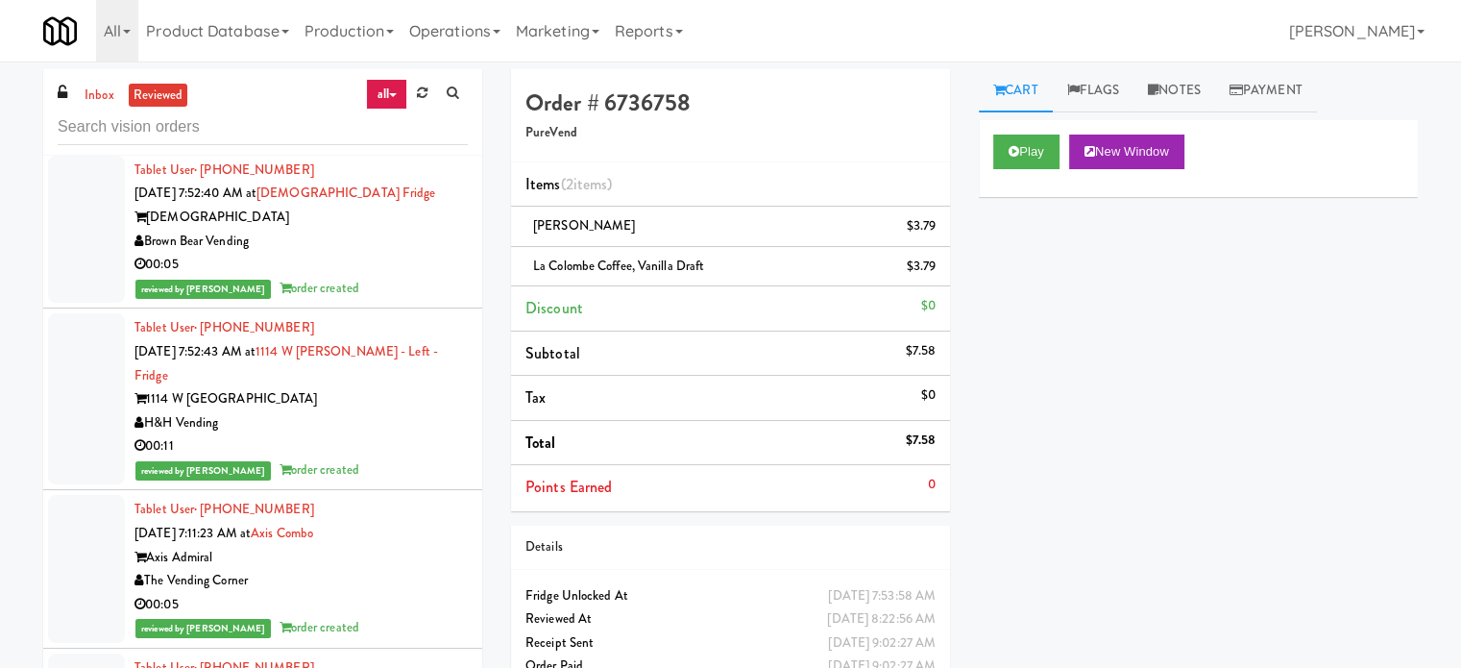
click at [405, 482] on div "reviewed by [PERSON_NAME] order created" at bounding box center [300, 470] width 333 height 24
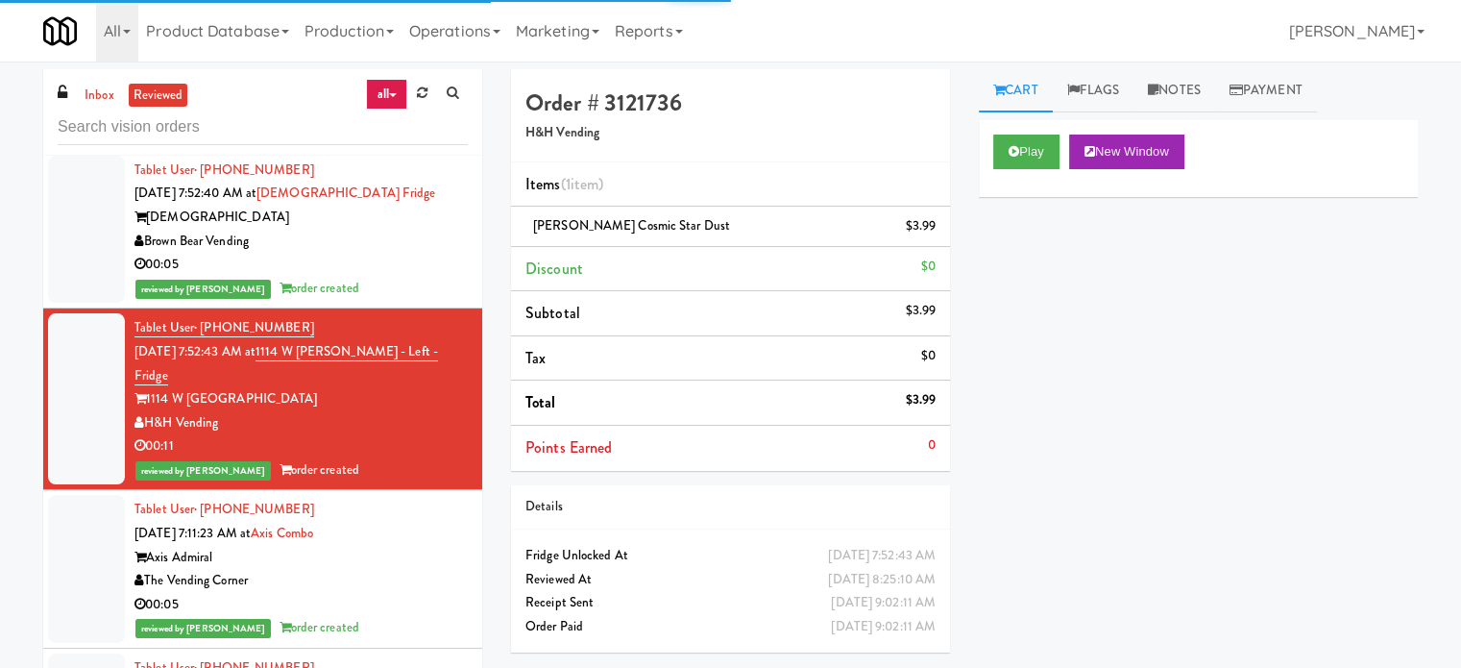
click at [416, 301] on div "reviewed by [PERSON_NAME] order created" at bounding box center [300, 289] width 333 height 24
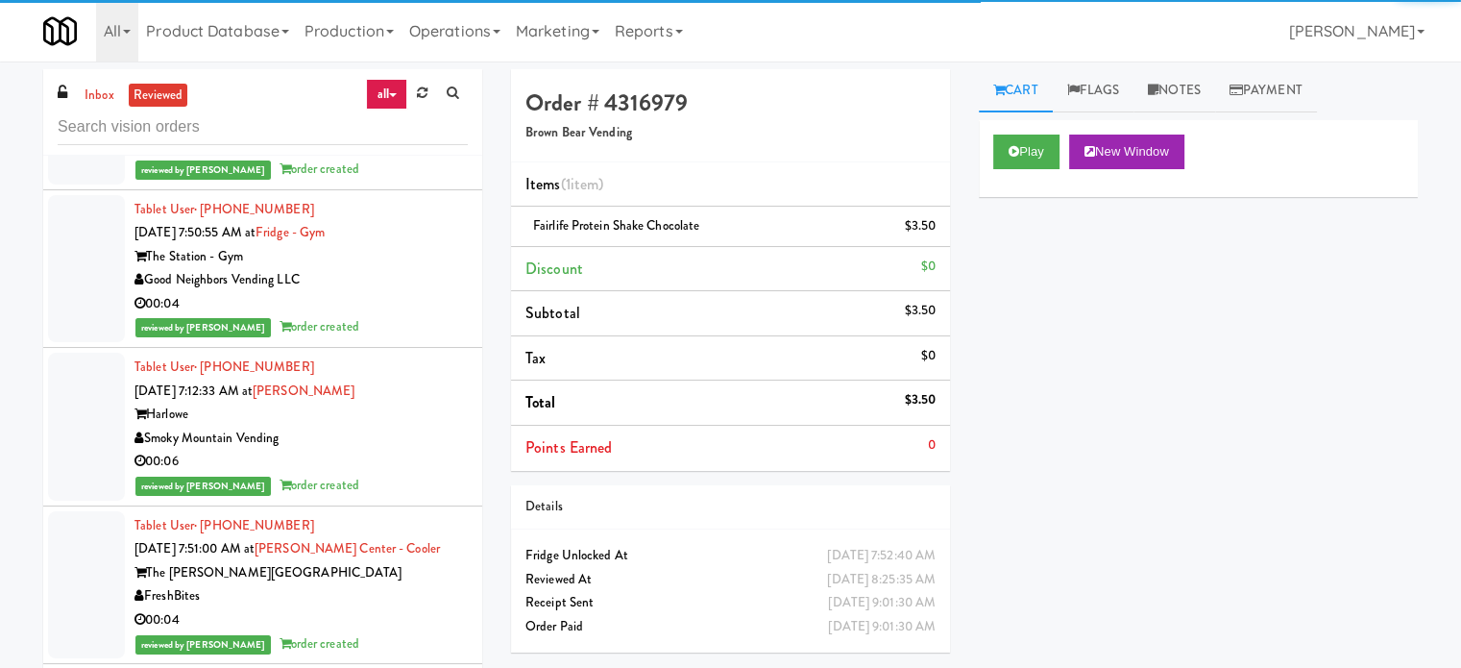
scroll to position [10087, 0]
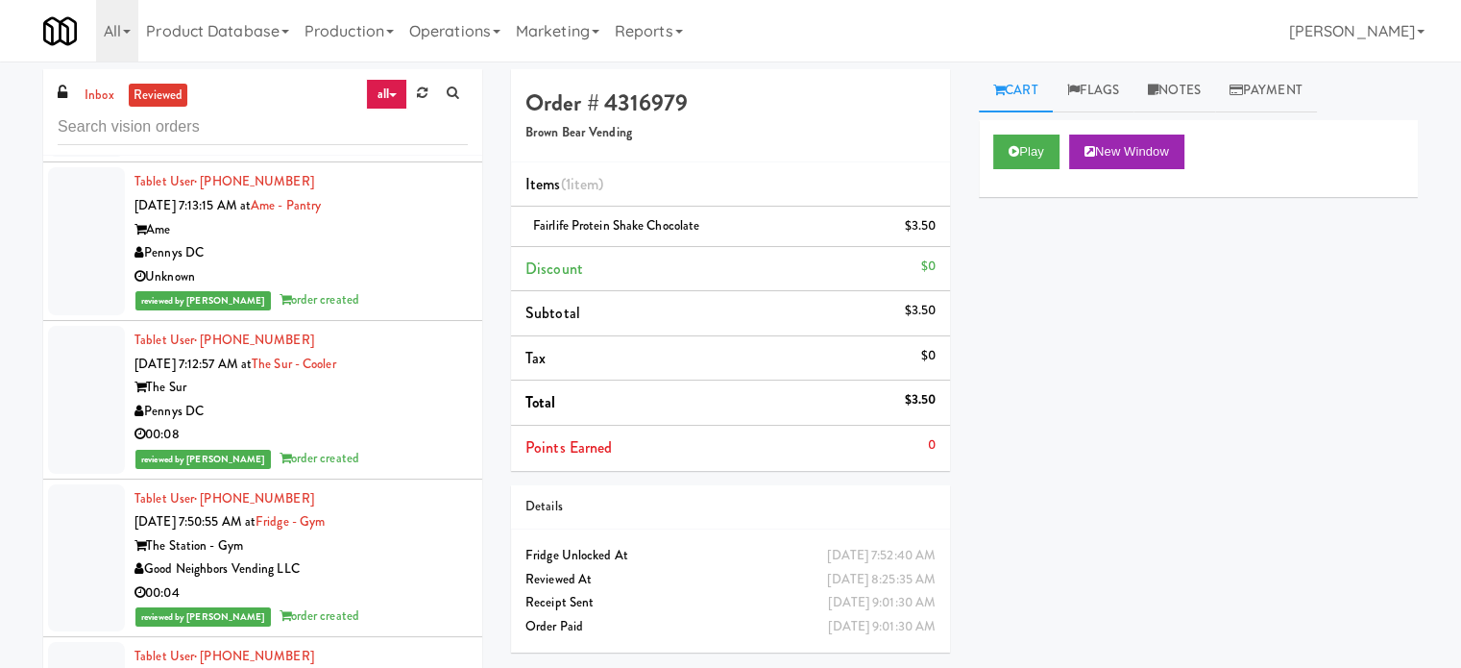
click at [386, 581] on div "Good Neighbors Vending LLC" at bounding box center [300, 569] width 333 height 24
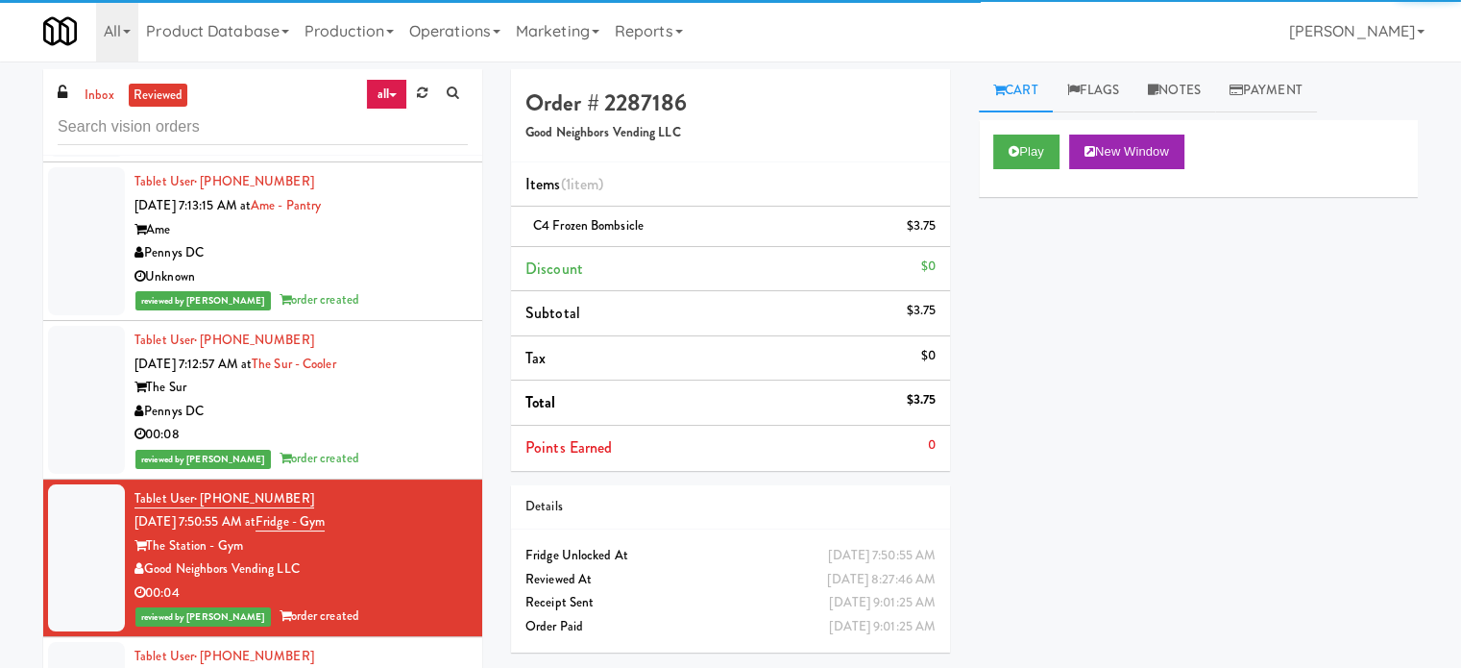
click at [413, 464] on div "Tablet User · (321) 474-3687 [DATE] 7:12:57 AM at The Sur - Cooler The Sur Penn…" at bounding box center [300, 400] width 333 height 142
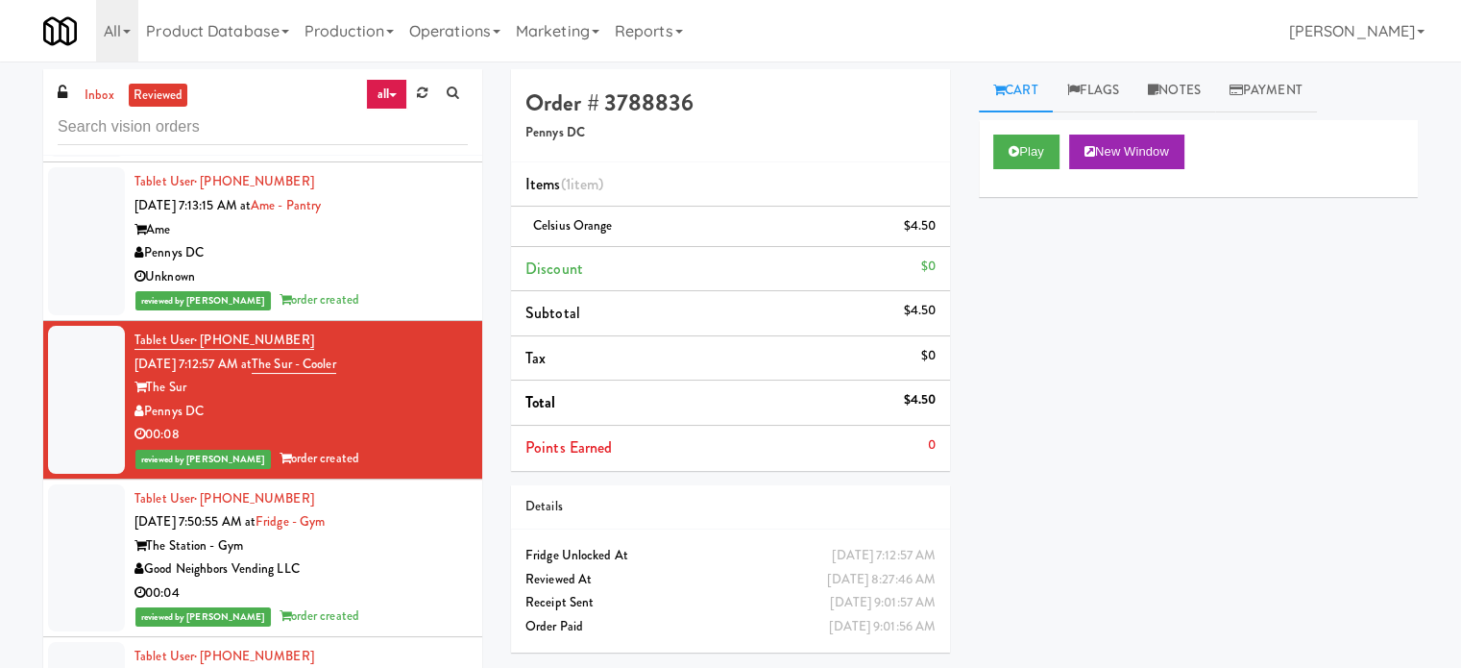
click at [423, 312] on div "reviewed by [PERSON_NAME] L order created" at bounding box center [300, 300] width 333 height 24
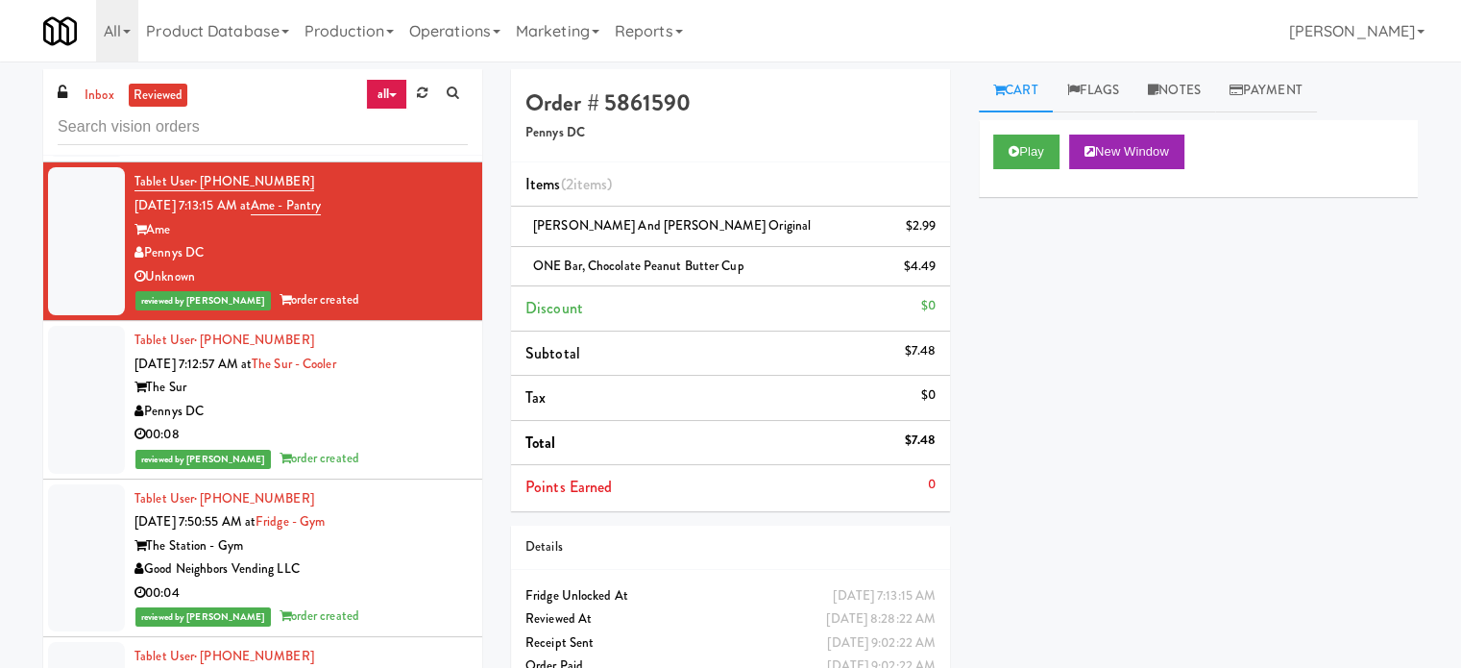
scroll to position [9607, 0]
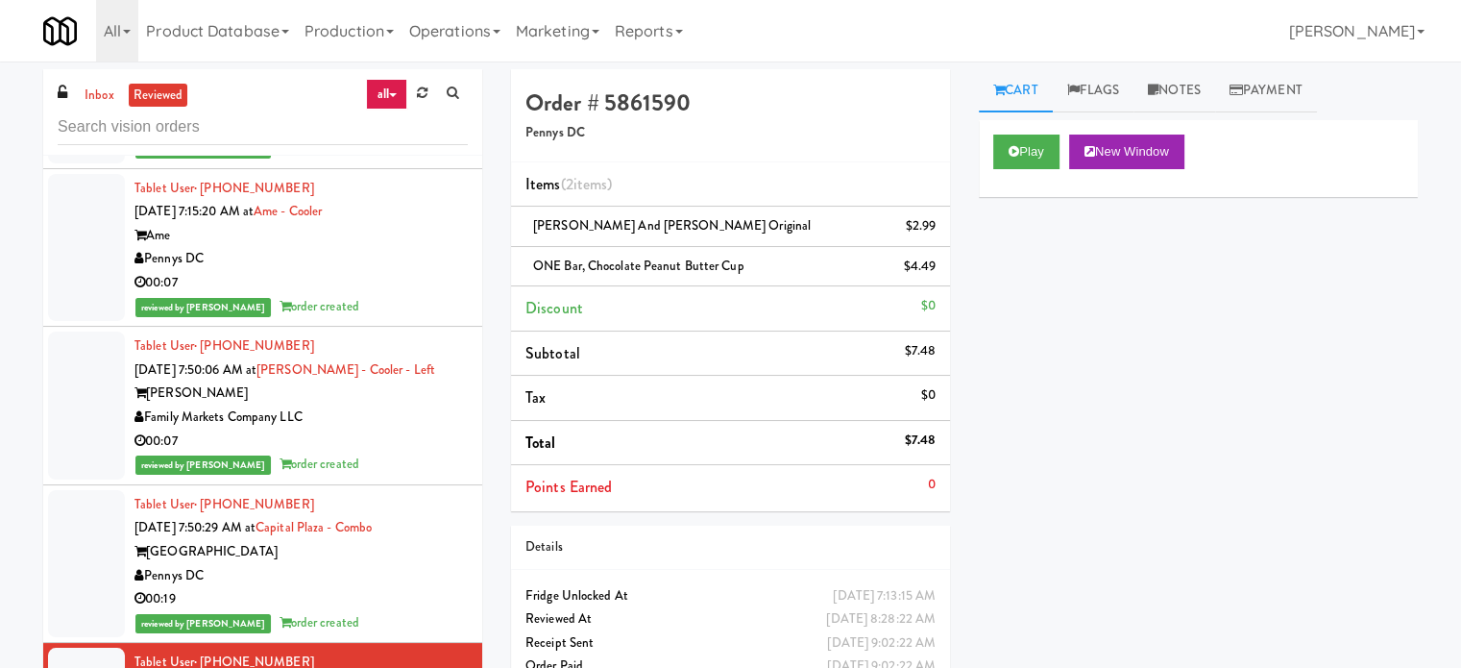
click at [413, 453] on div "00:07" at bounding box center [300, 441] width 333 height 24
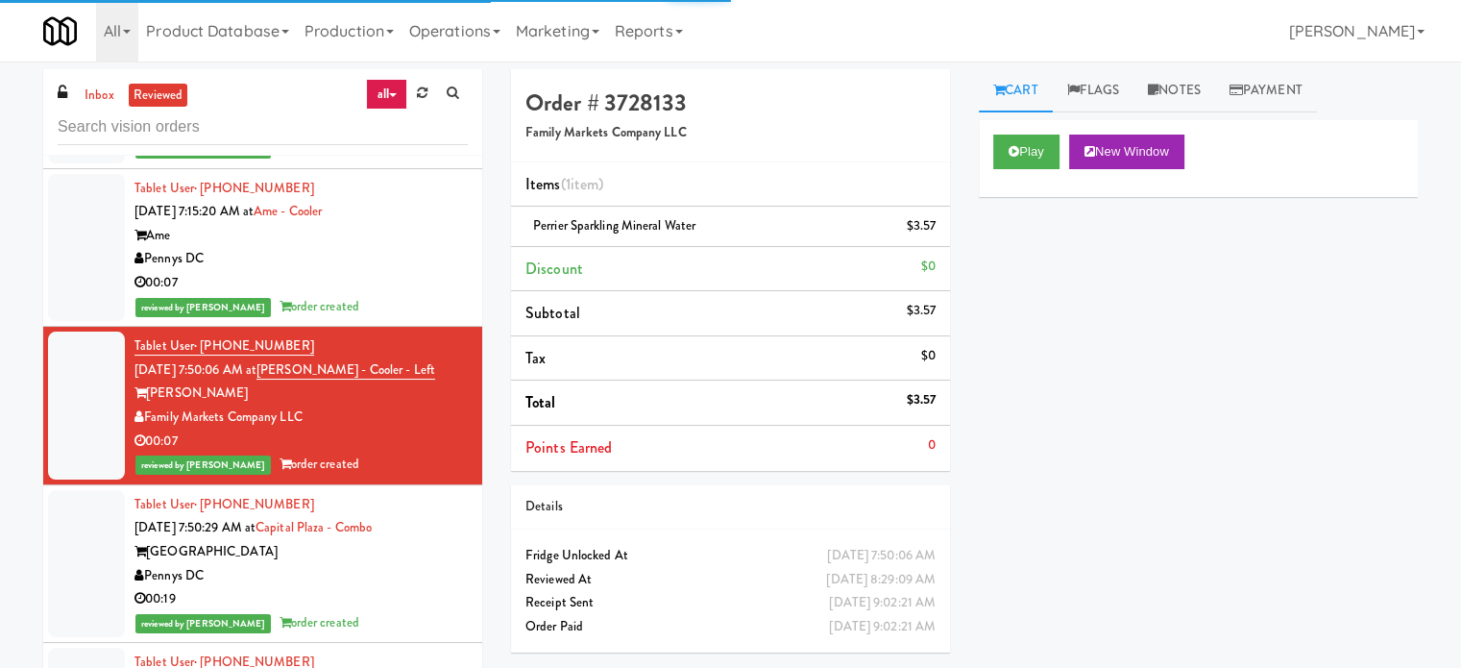
click at [424, 319] on div "reviewed by [PERSON_NAME] L order created" at bounding box center [300, 307] width 333 height 24
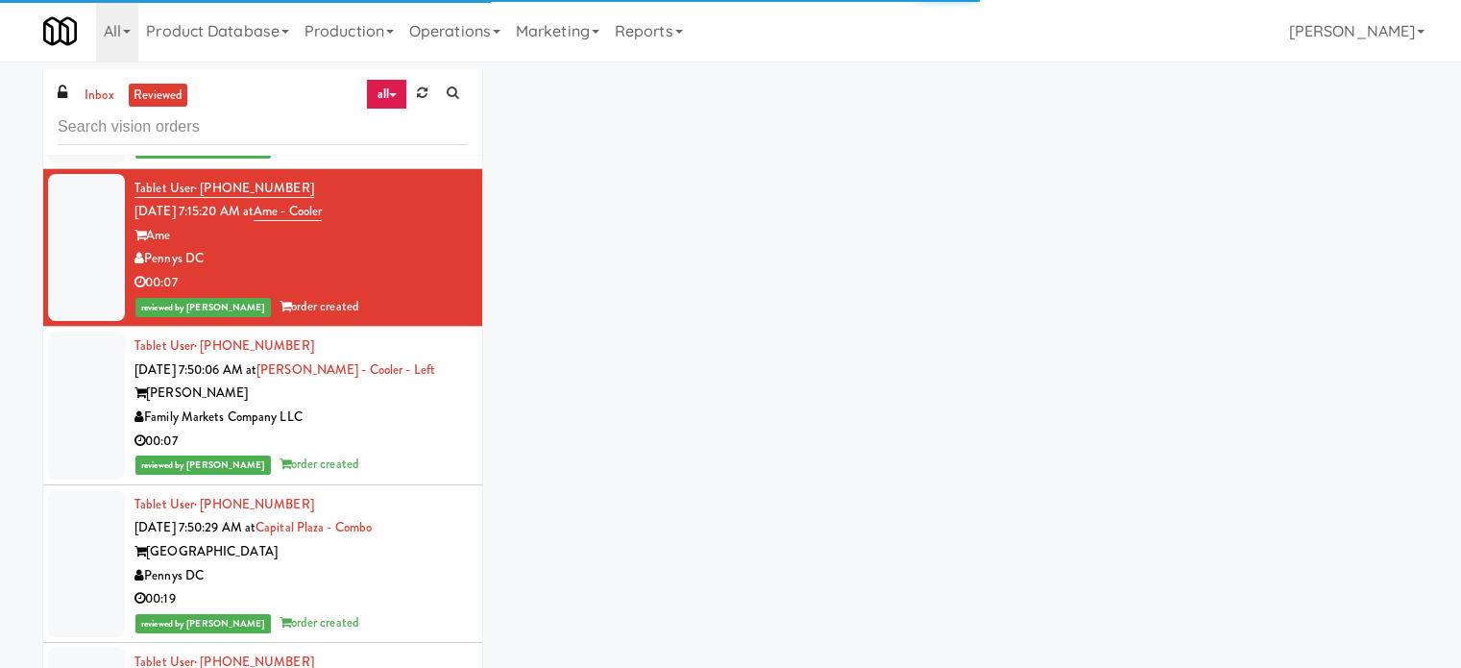
scroll to position [8646, 0]
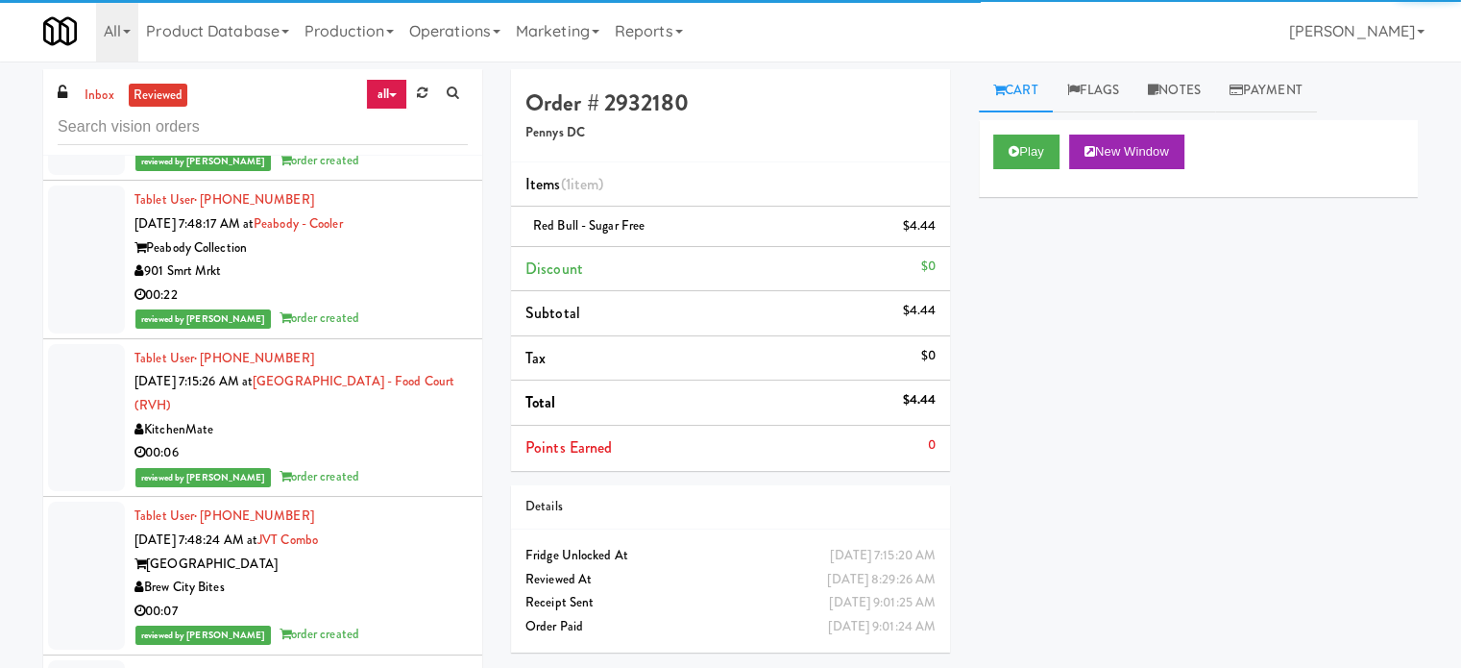
click at [388, 487] on div "Tablet User · (289) 968-8371 [DATE] 7:15:26 AM at [GEOGRAPHIC_DATA] - Food Cour…" at bounding box center [300, 418] width 333 height 142
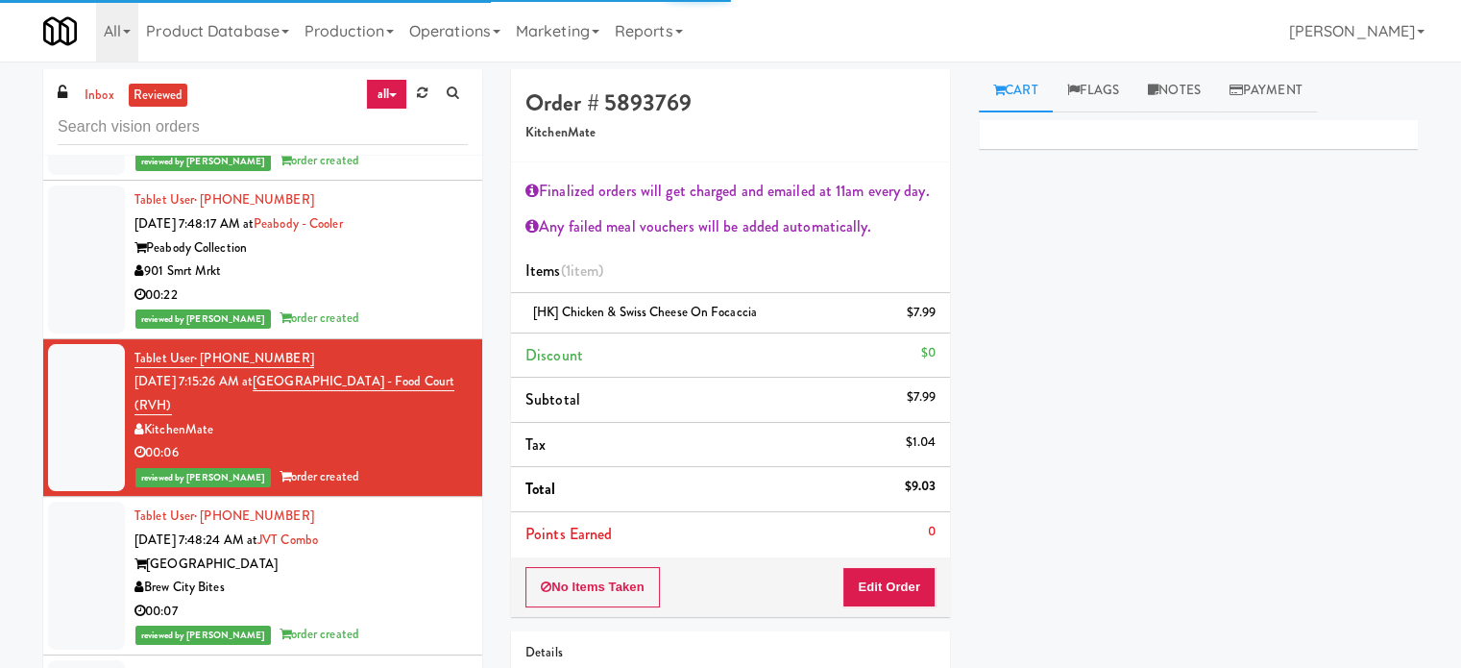
click at [425, 307] on div "00:22" at bounding box center [300, 295] width 333 height 24
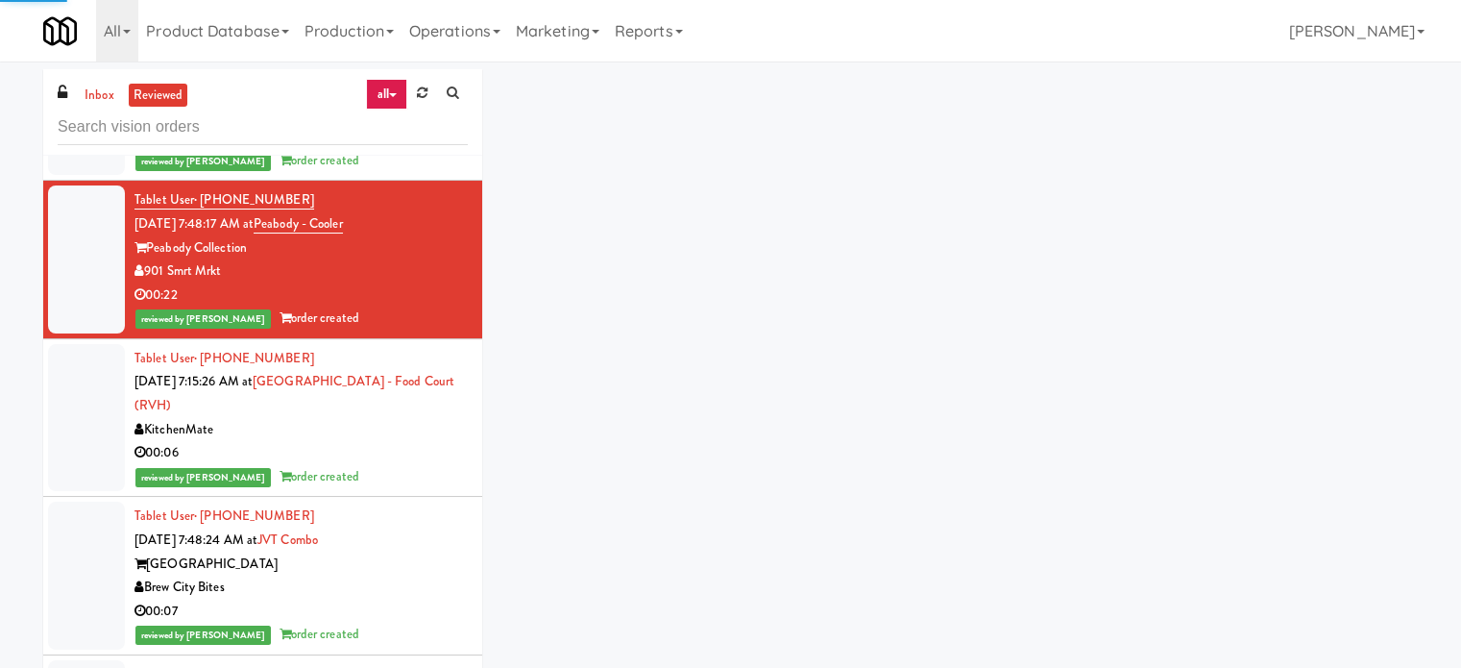
scroll to position [7686, 0]
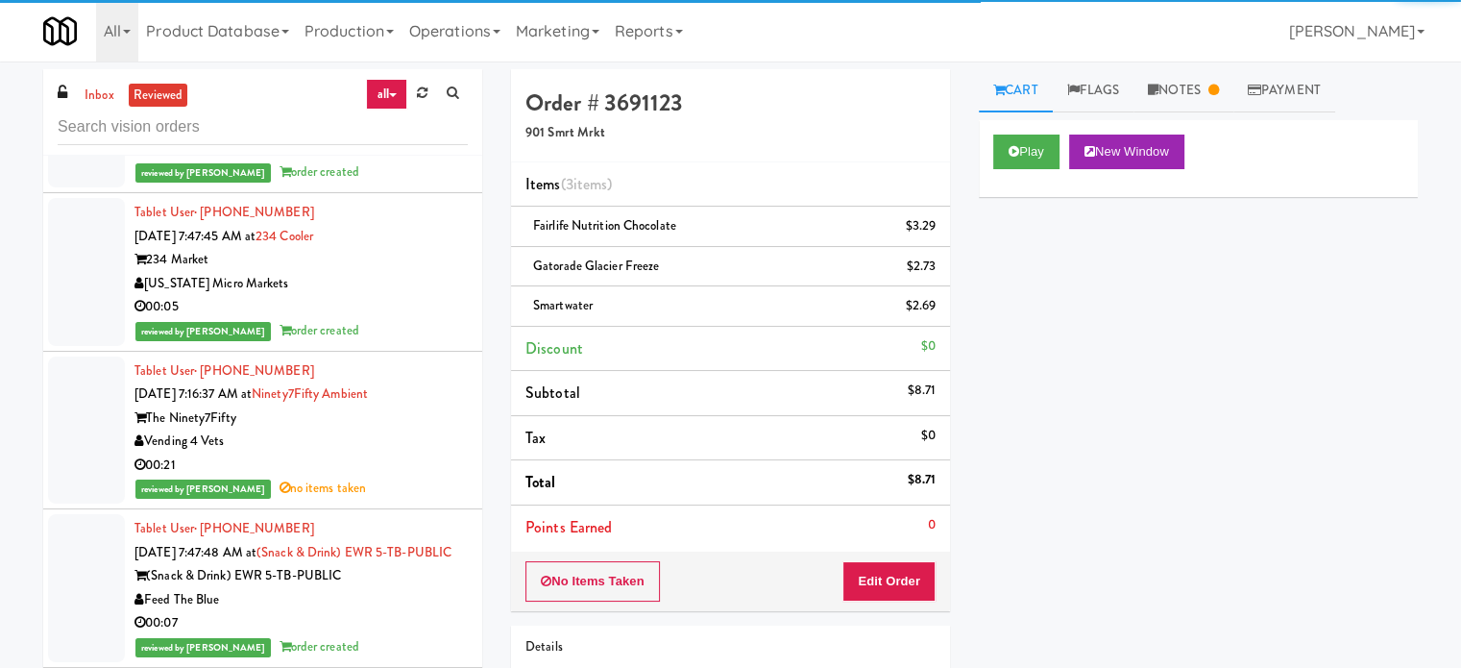
click at [401, 607] on div "Feed The Blue" at bounding box center [300, 600] width 333 height 24
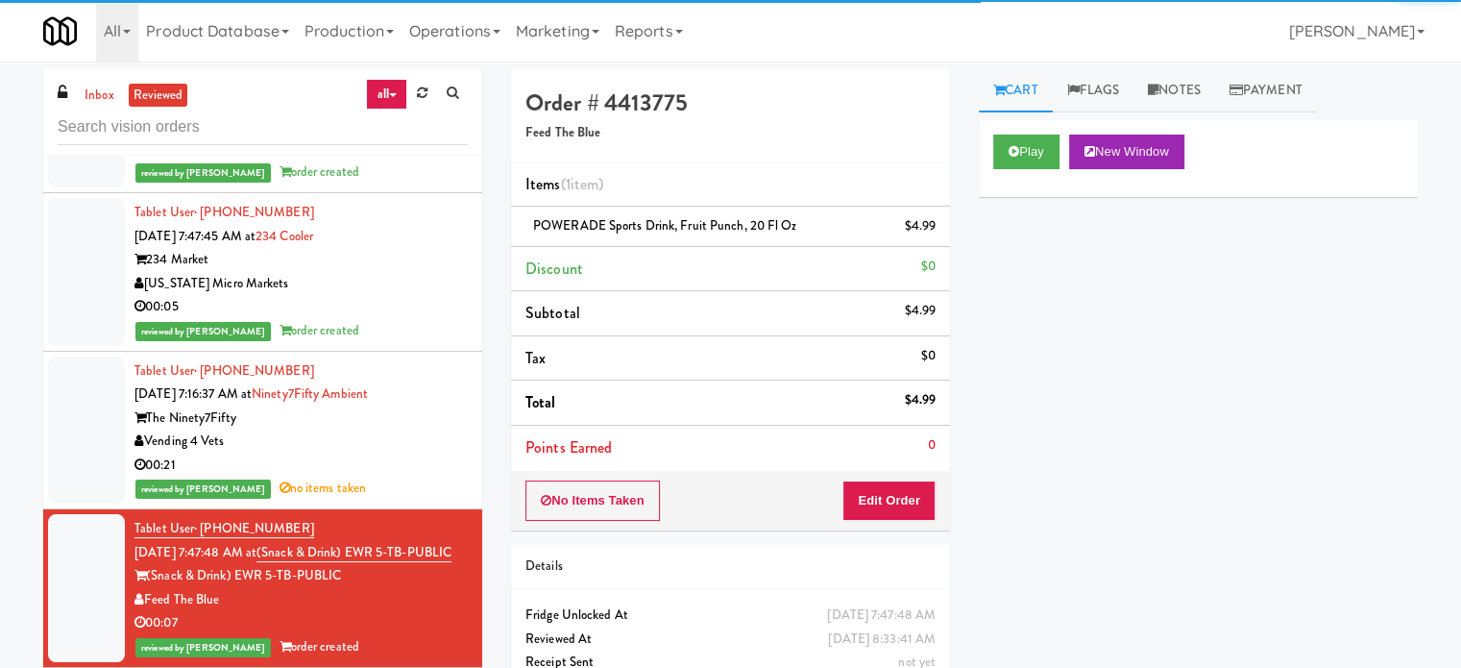
click at [428, 291] on div "Tablet User · (616) 250-8456 [DATE] 7:47:45 AM at 234 Cooler 234 Market [US_STA…" at bounding box center [300, 272] width 333 height 142
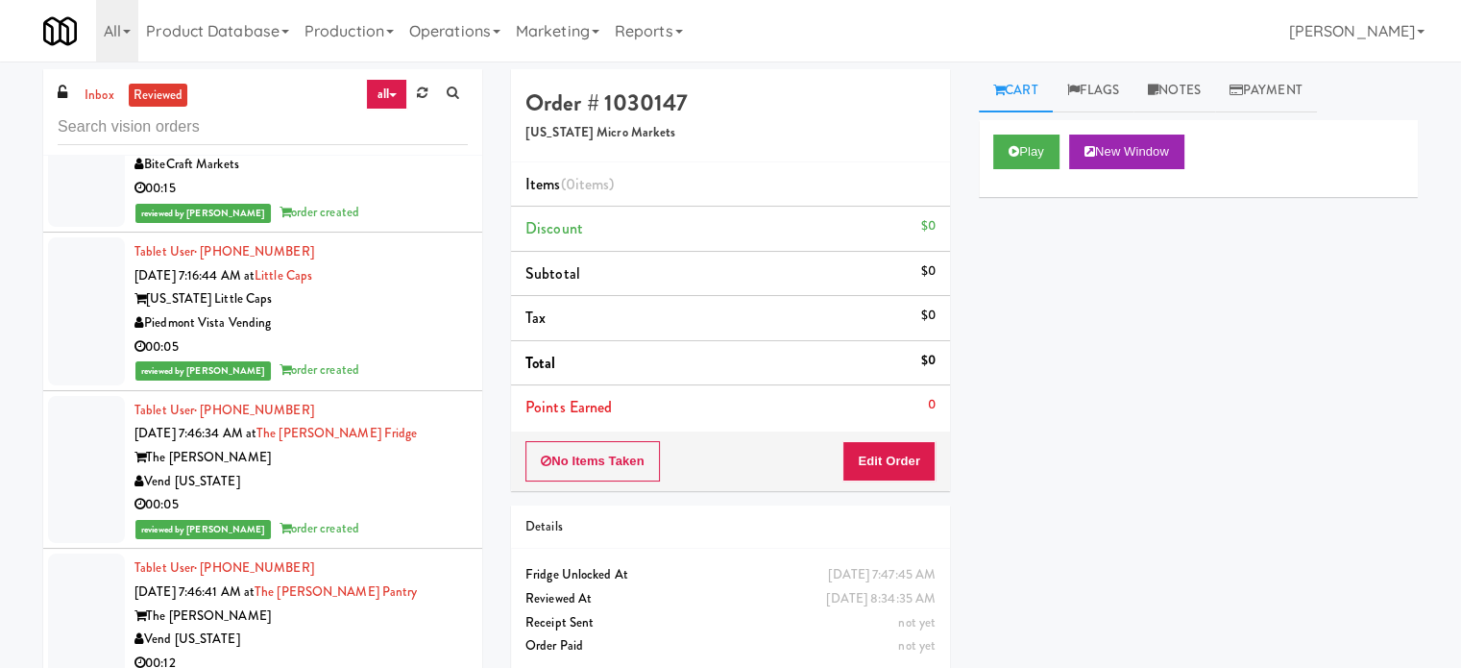
scroll to position [6725, 0]
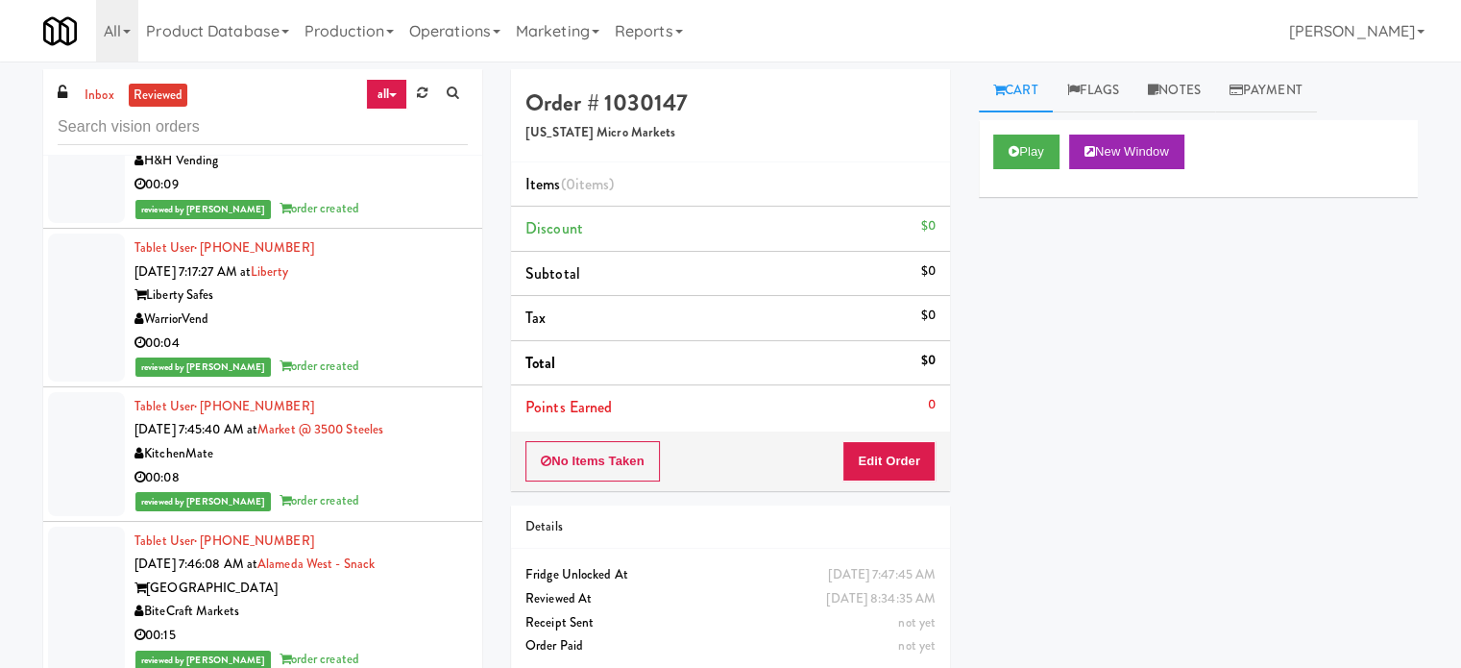
click at [408, 489] on div "reviewed by [PERSON_NAME] order created" at bounding box center [300, 501] width 333 height 24
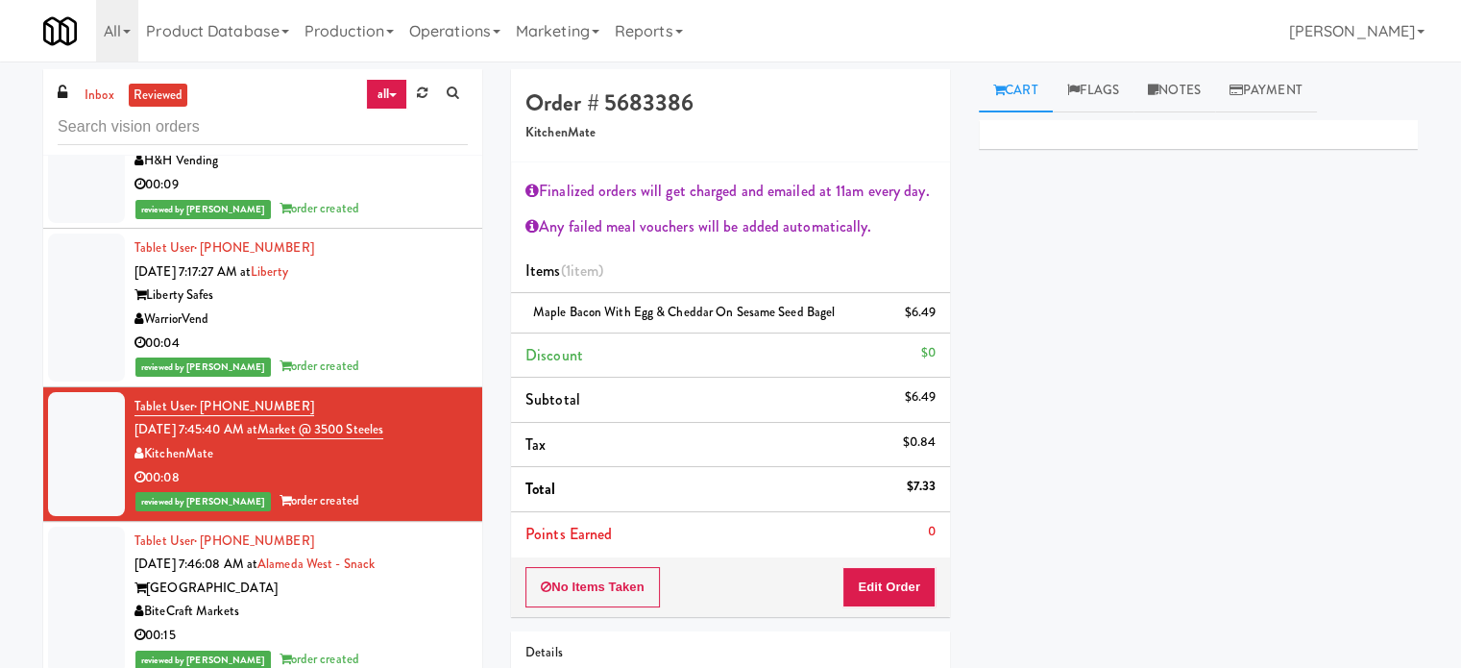
click at [432, 372] on div "reviewed by [PERSON_NAME] L order created" at bounding box center [300, 367] width 333 height 24
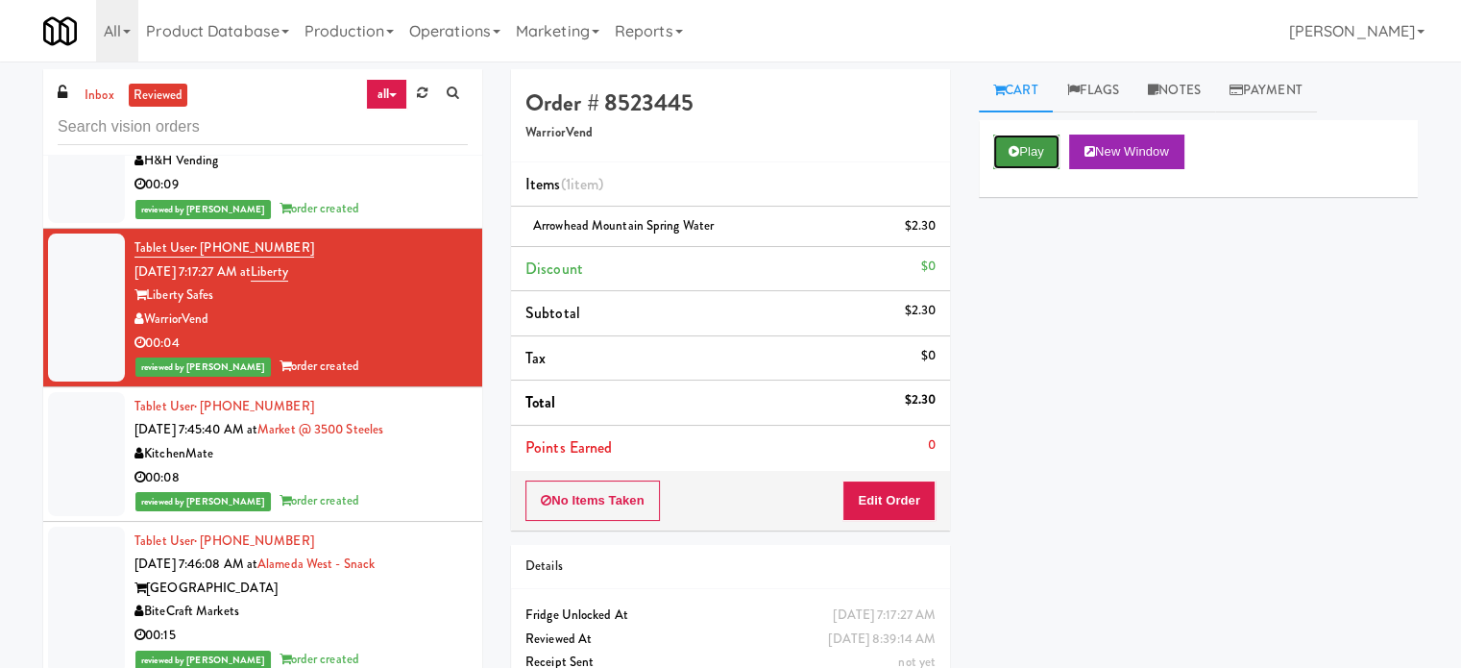
click at [1024, 145] on button "Play" at bounding box center [1026, 151] width 66 height 35
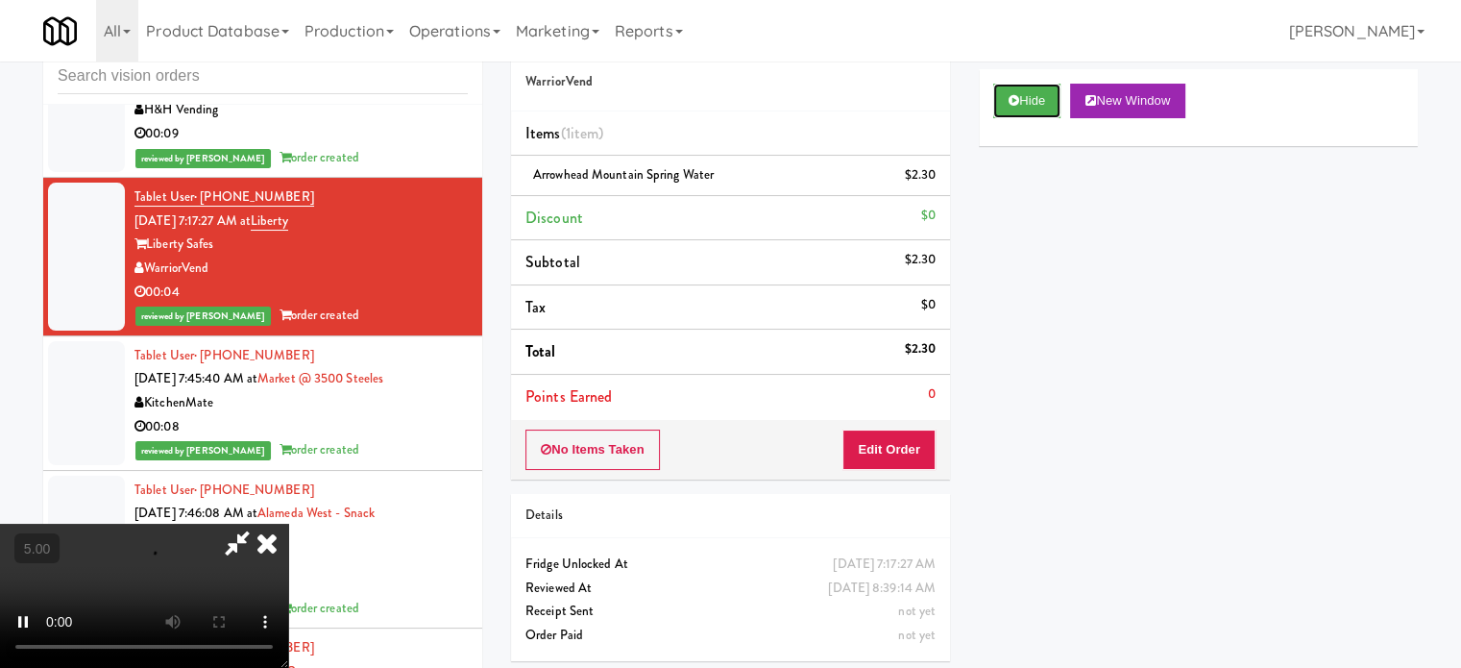
scroll to position [78, 0]
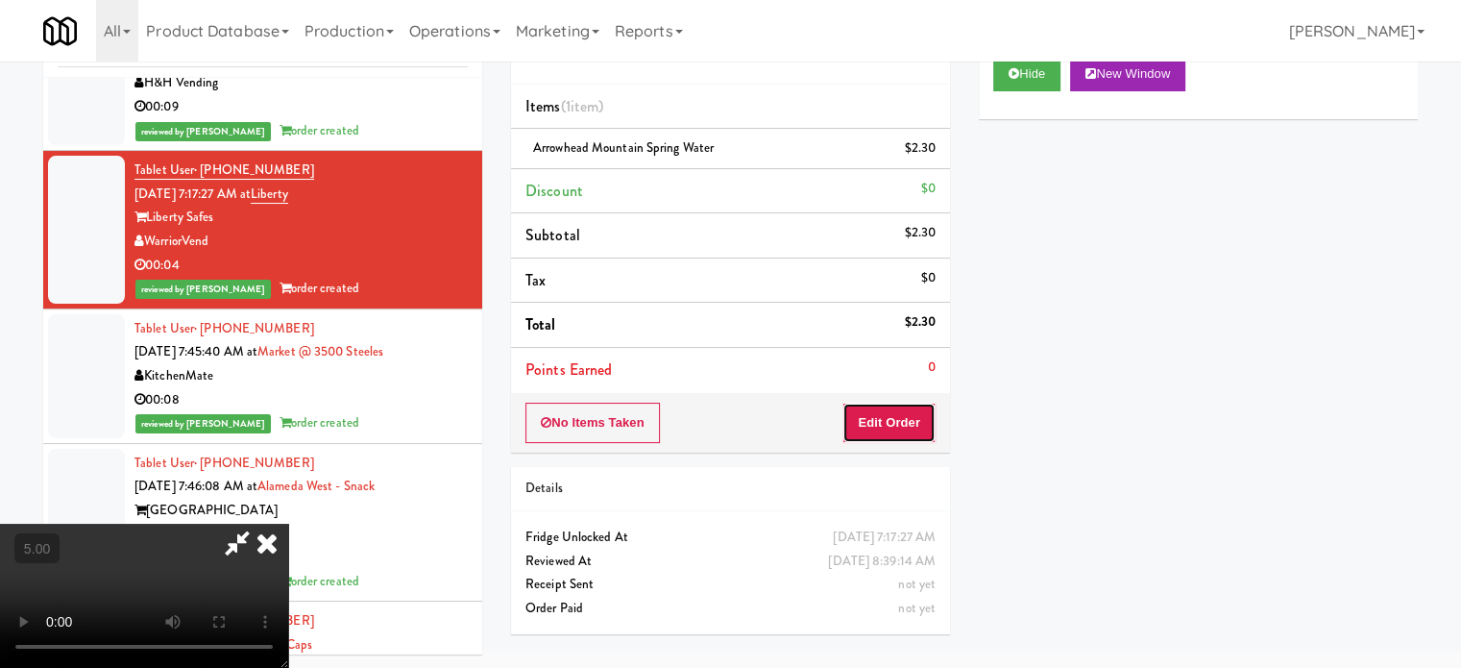
click at [899, 429] on button "Edit Order" at bounding box center [889, 423] width 93 height 40
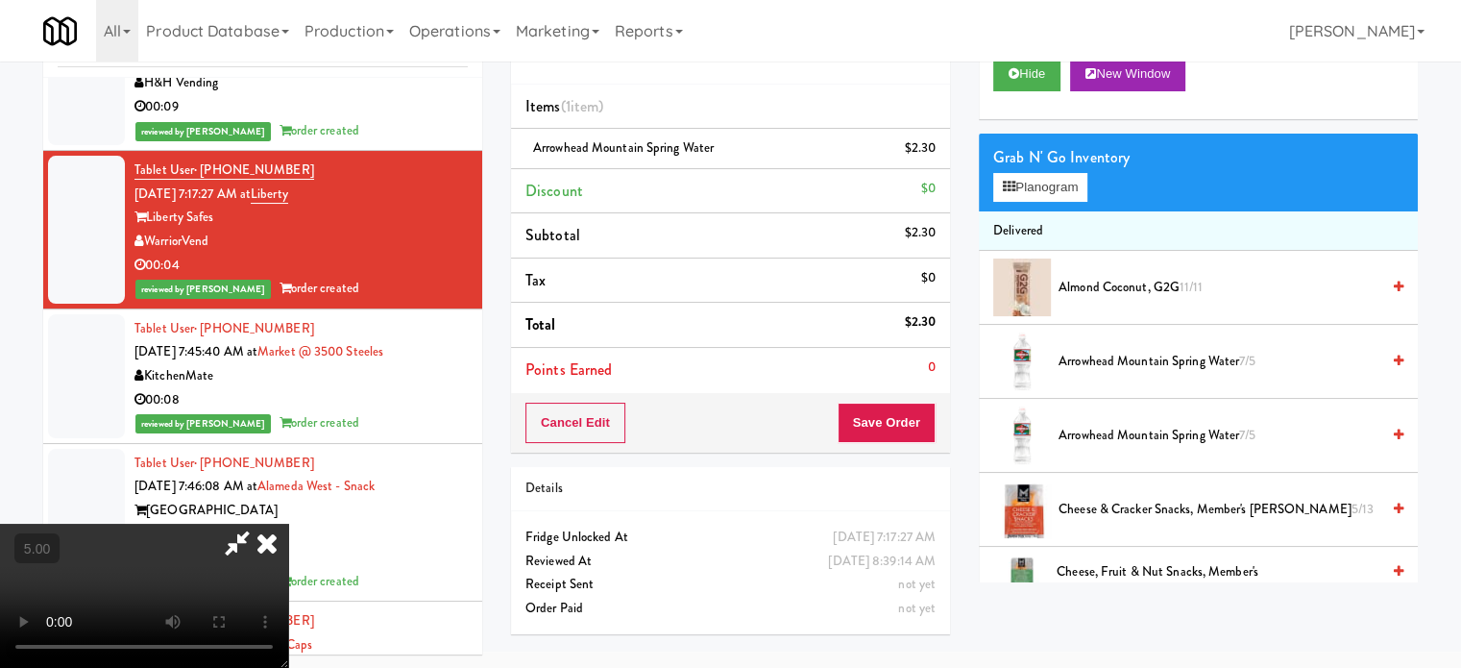
click at [288, 524] on video at bounding box center [144, 596] width 288 height 144
drag, startPoint x: 553, startPoint y: 490, endPoint x: 569, endPoint y: 542, distance: 54.1
click at [288, 524] on video at bounding box center [144, 596] width 288 height 144
click at [288, 544] on video at bounding box center [144, 596] width 288 height 144
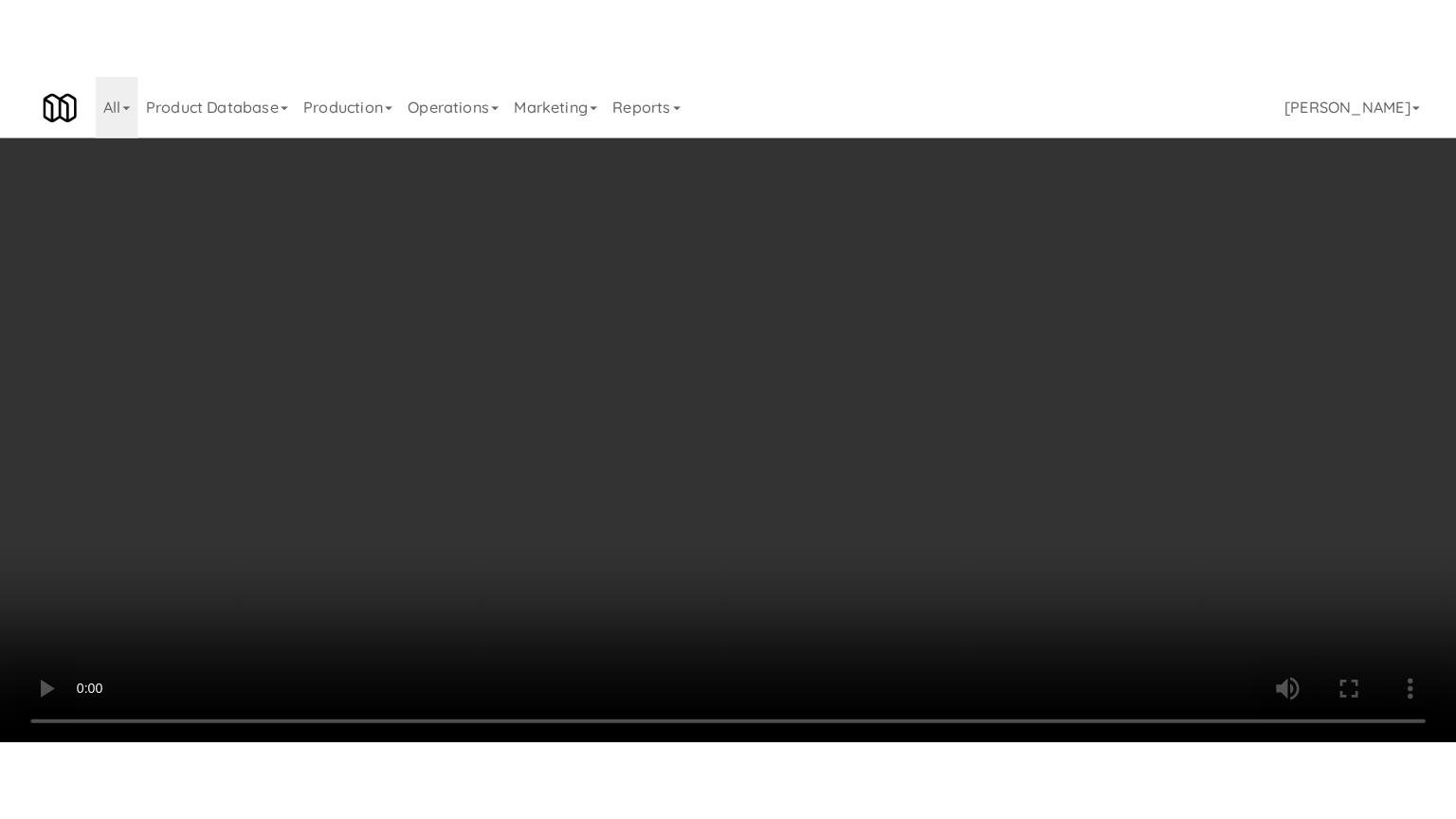
scroll to position [60, 0]
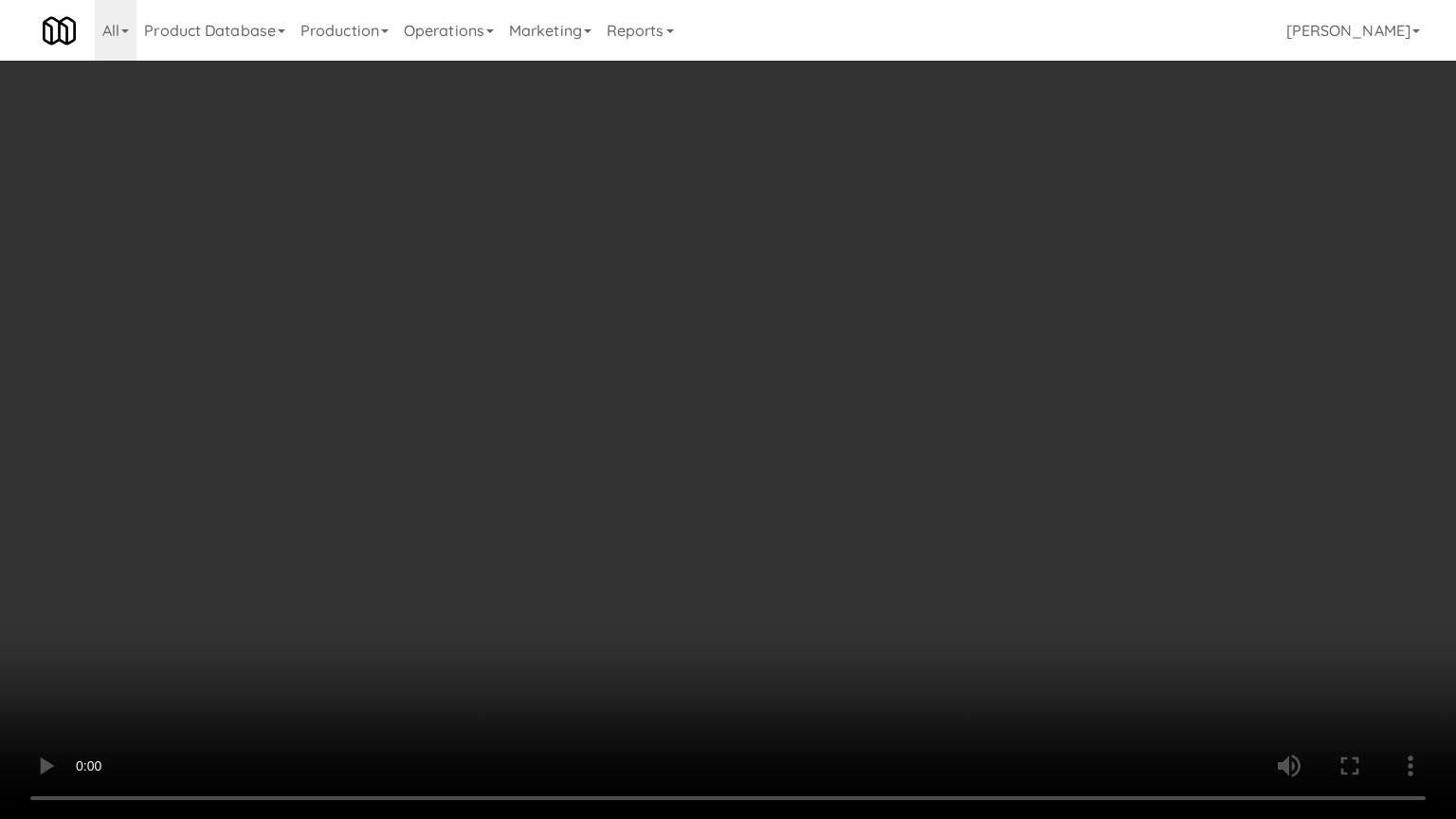
click at [607, 471] on video at bounding box center [728, 410] width 1456 height 819
click at [607, 472] on video at bounding box center [728, 410] width 1456 height 819
click at [611, 474] on video at bounding box center [728, 410] width 1456 height 819
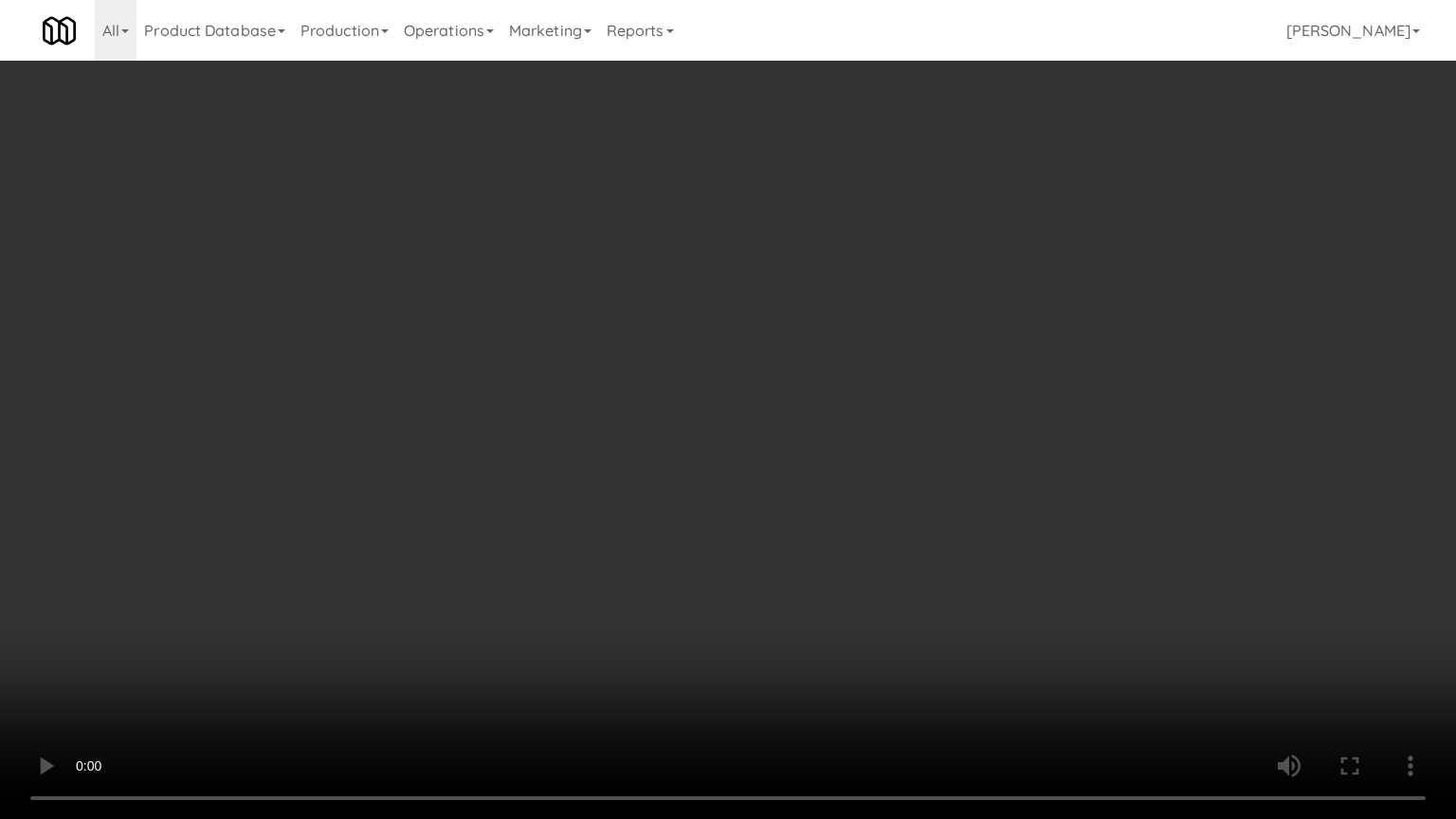
click at [608, 478] on video at bounding box center [728, 410] width 1456 height 819
drag, startPoint x: 608, startPoint y: 478, endPoint x: 653, endPoint y: 337, distance: 148.0
click at [610, 478] on video at bounding box center [728, 410] width 1456 height 819
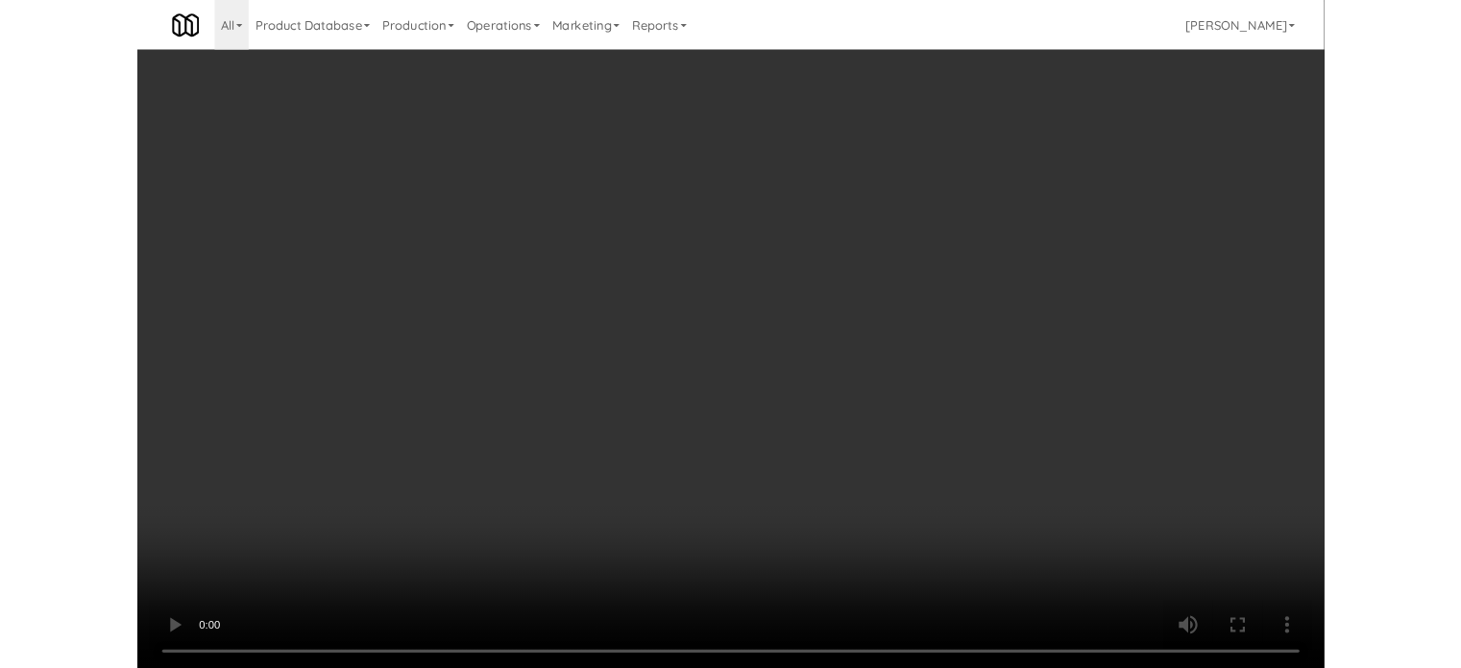
scroll to position [78, 0]
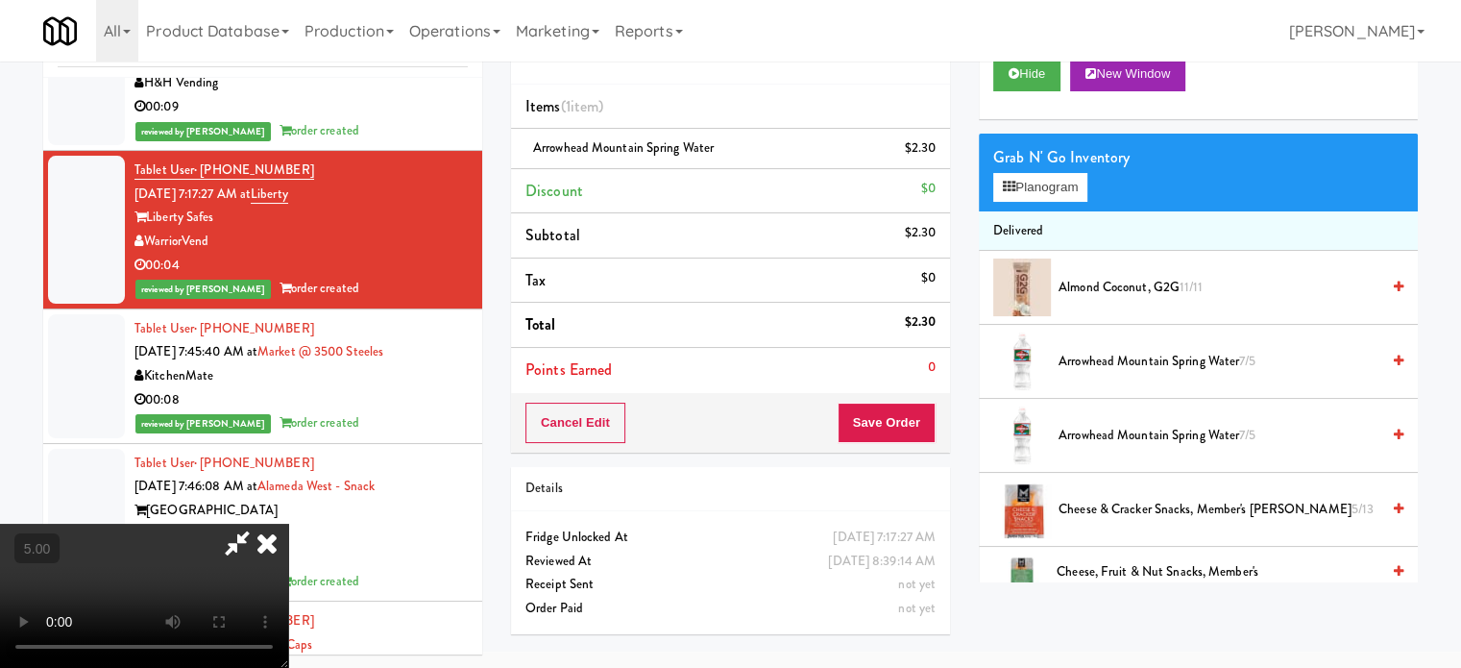
drag, startPoint x: 838, startPoint y: 81, endPoint x: 834, endPoint y: 91, distance: 11.2
click at [288, 524] on icon at bounding box center [267, 543] width 42 height 38
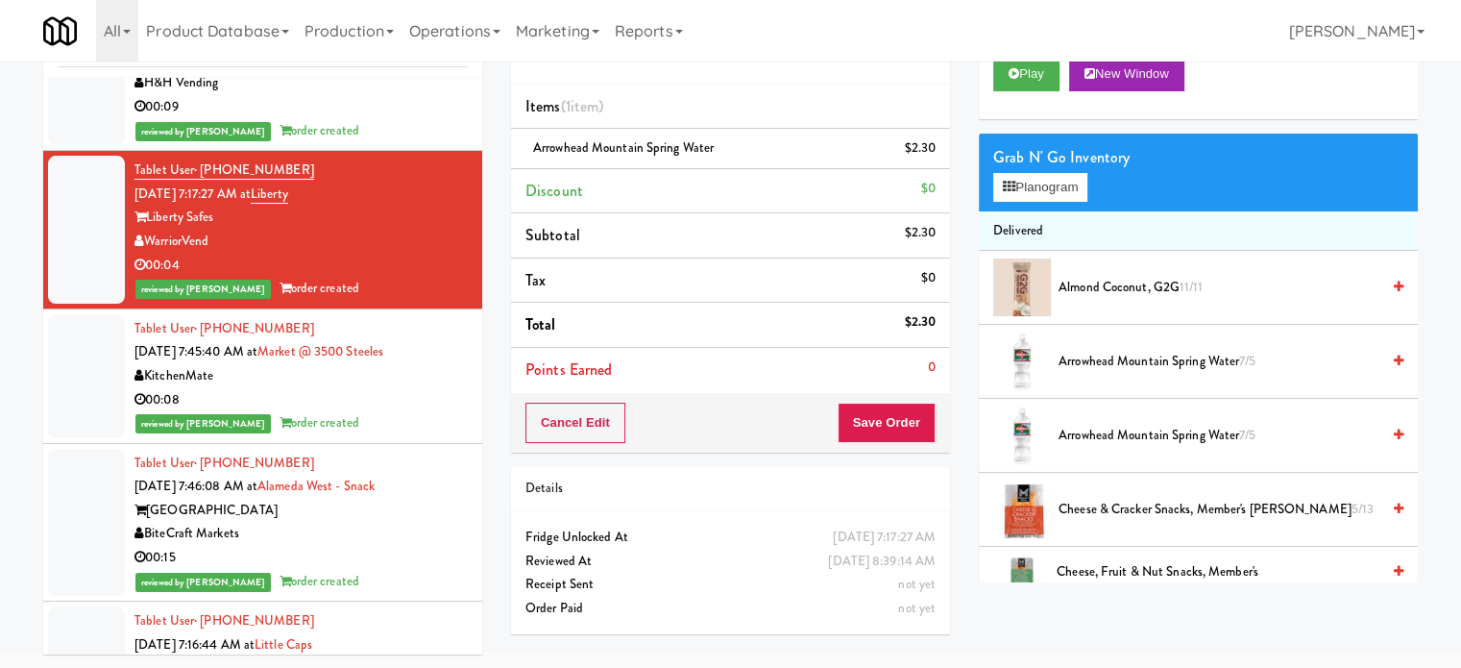
scroll to position [6245, 0]
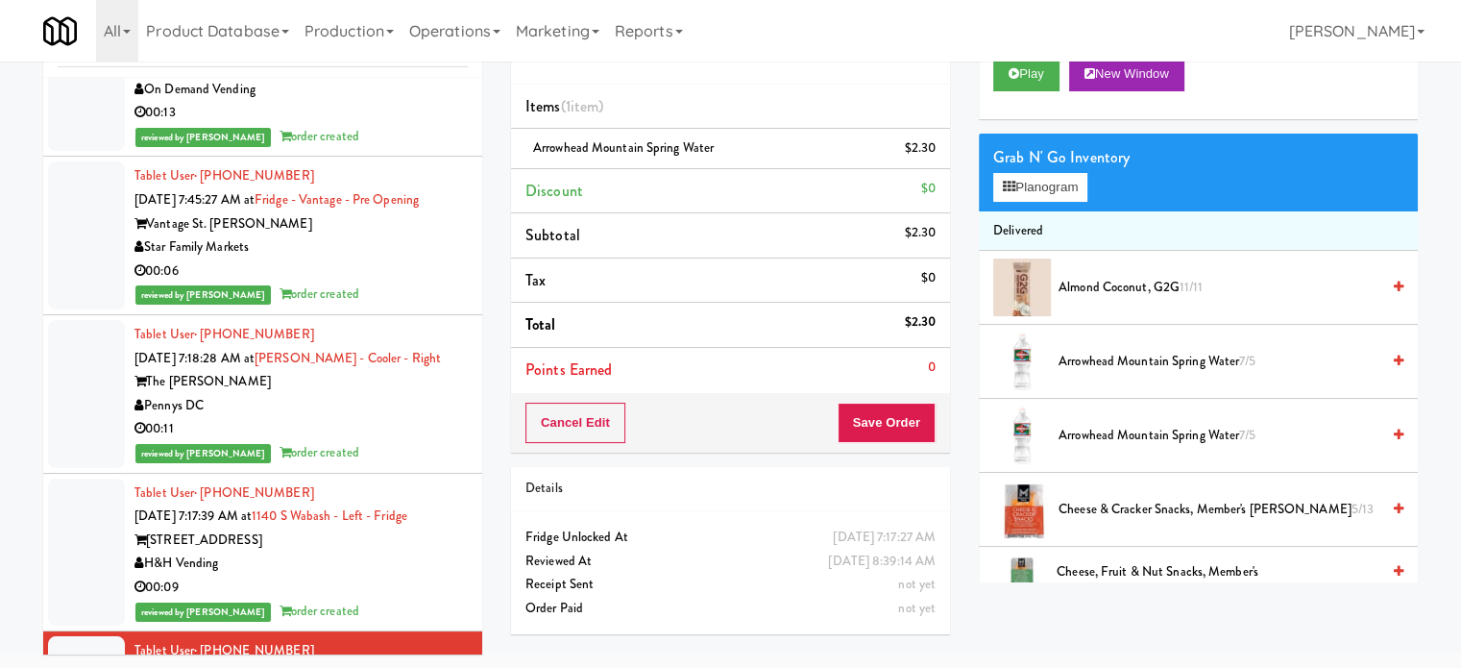
click at [415, 582] on div "00:09" at bounding box center [300, 587] width 333 height 24
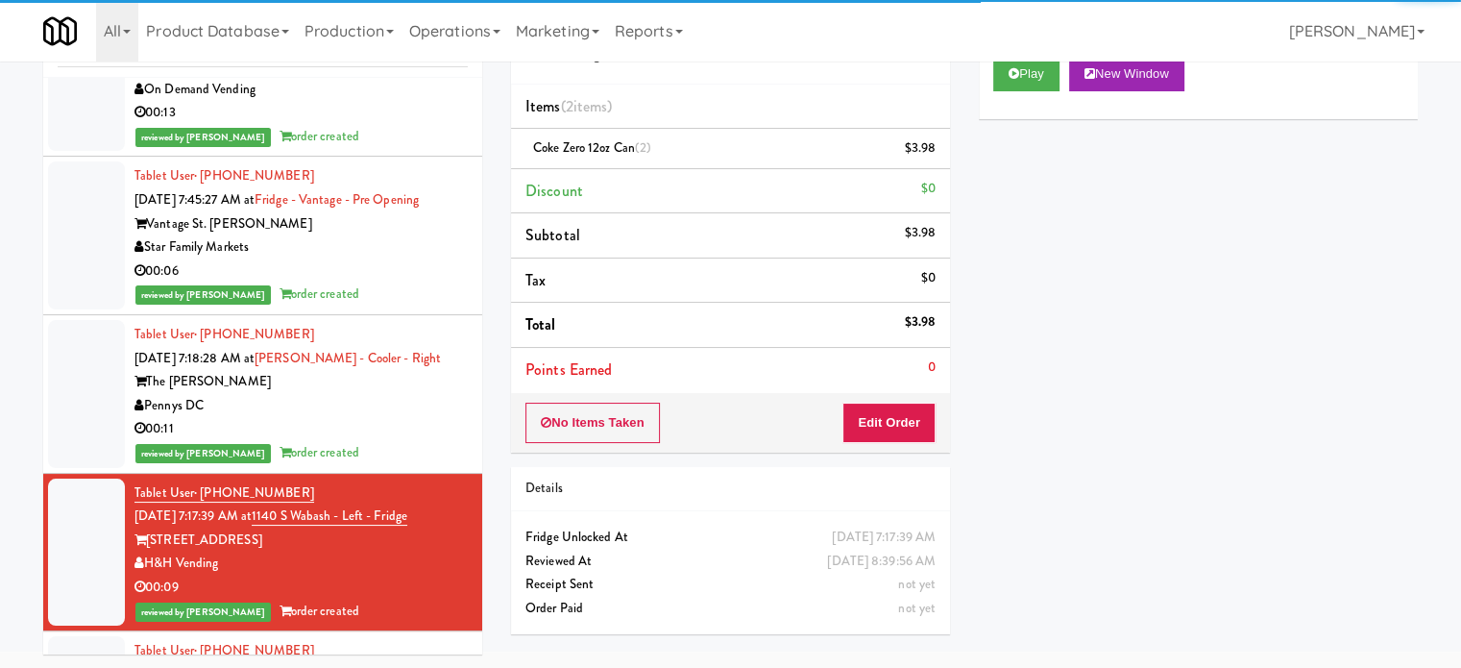
click at [427, 442] on div "reviewed by [PERSON_NAME] L order created" at bounding box center [300, 453] width 333 height 24
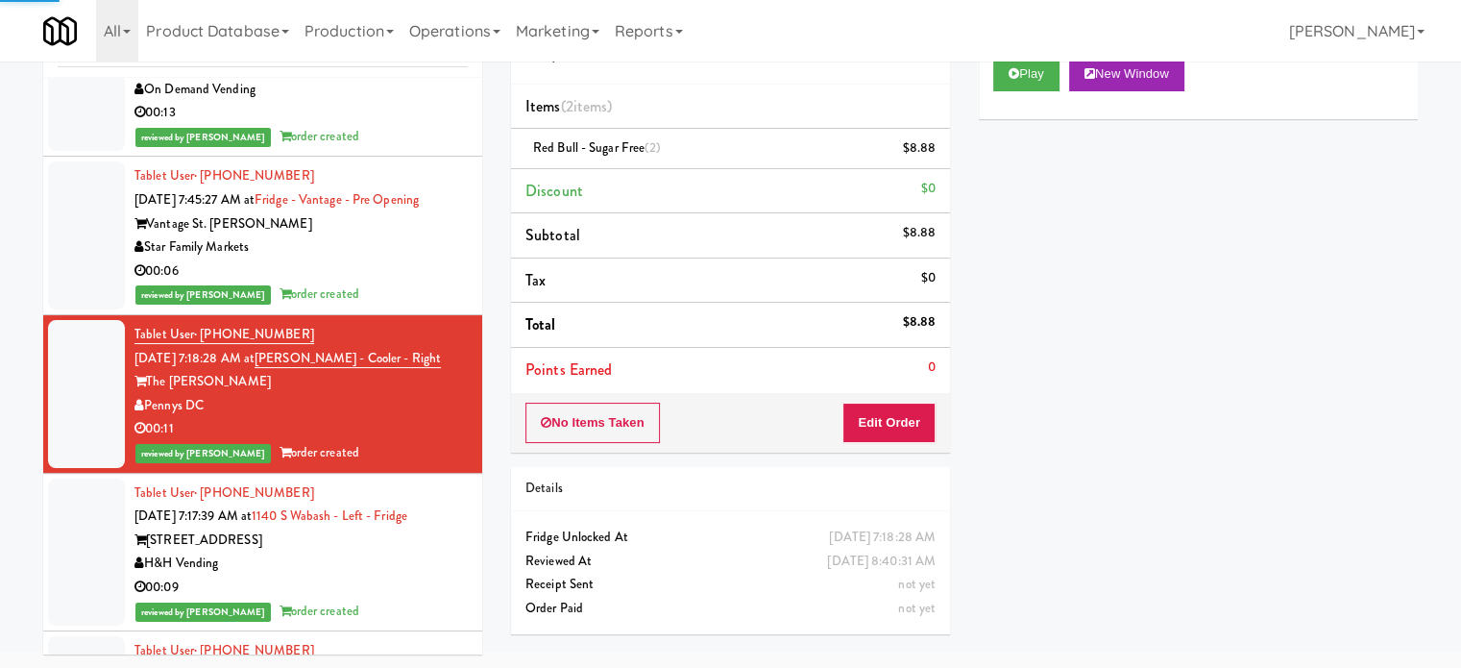
drag, startPoint x: 418, startPoint y: 579, endPoint x: 480, endPoint y: 496, distance: 104.3
click at [419, 577] on div "00:09" at bounding box center [300, 587] width 333 height 24
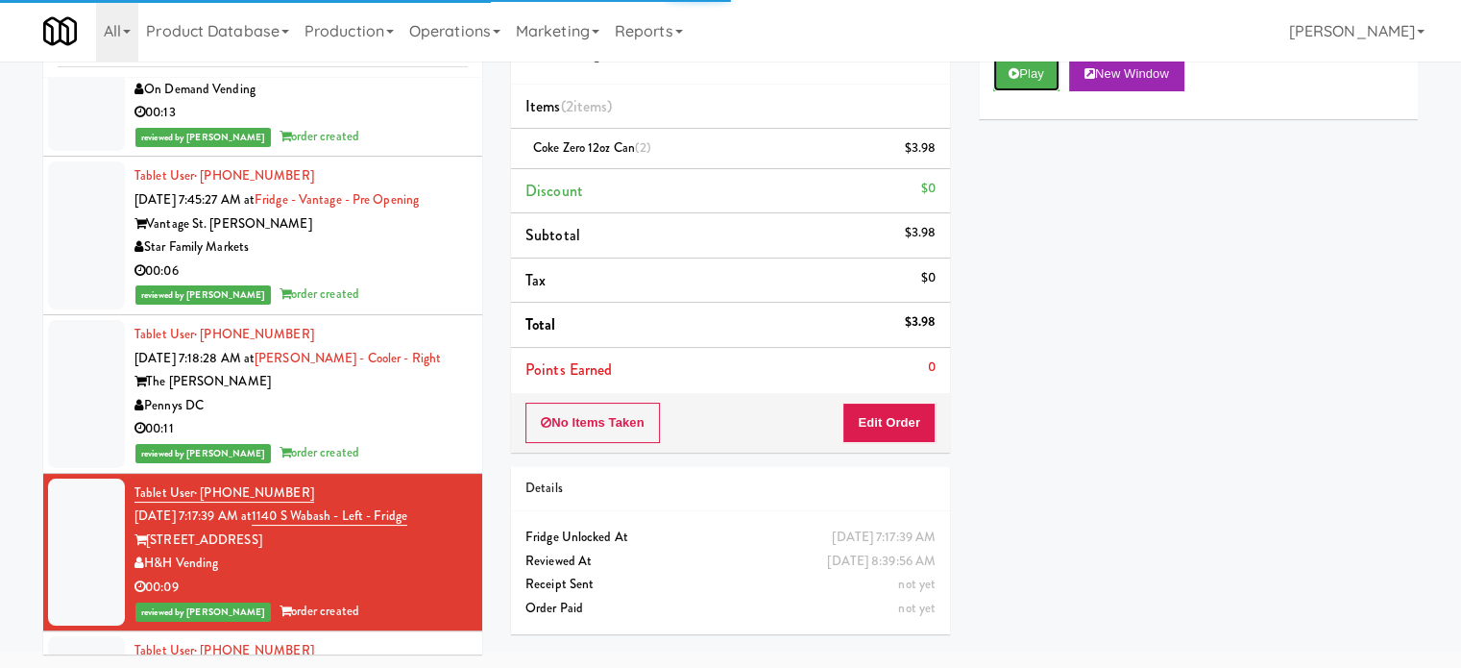
drag, startPoint x: 1030, startPoint y: 78, endPoint x: 1005, endPoint y: 100, distance: 33.3
click at [1031, 76] on button "Play" at bounding box center [1026, 74] width 66 height 35
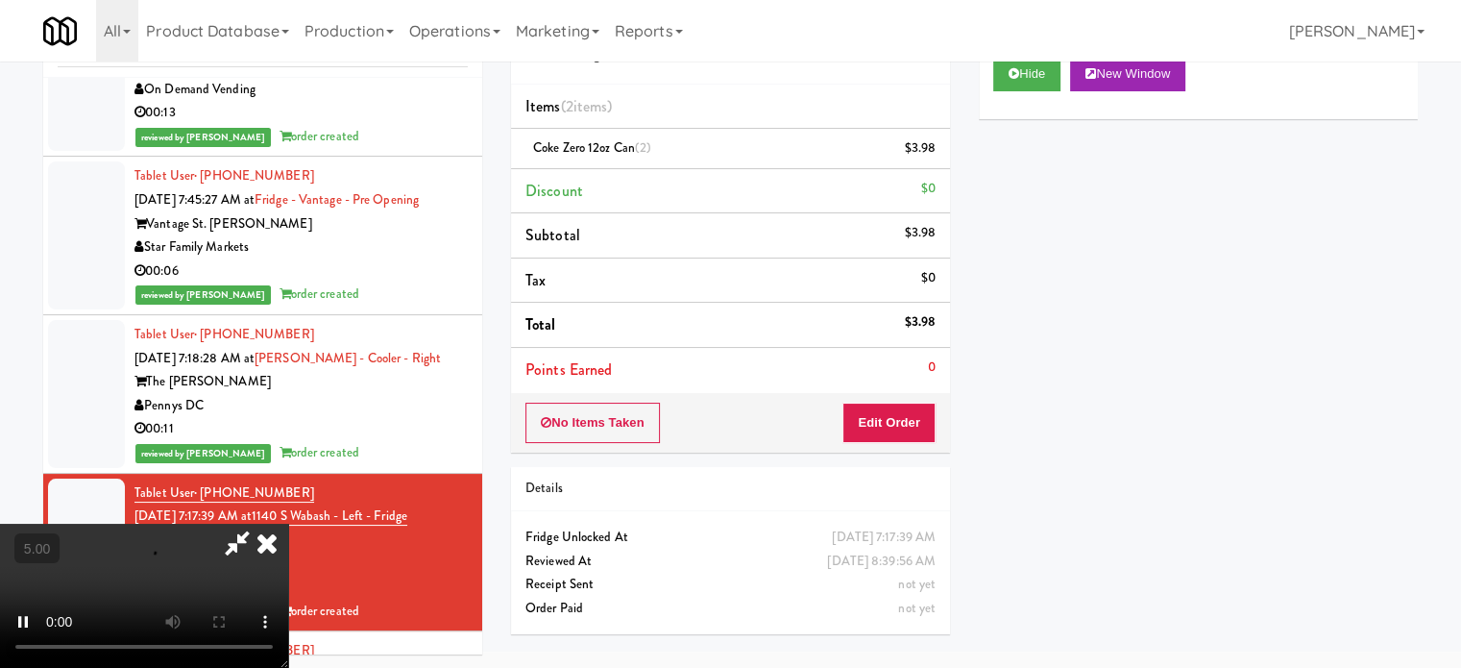
click at [288, 524] on video at bounding box center [144, 596] width 288 height 144
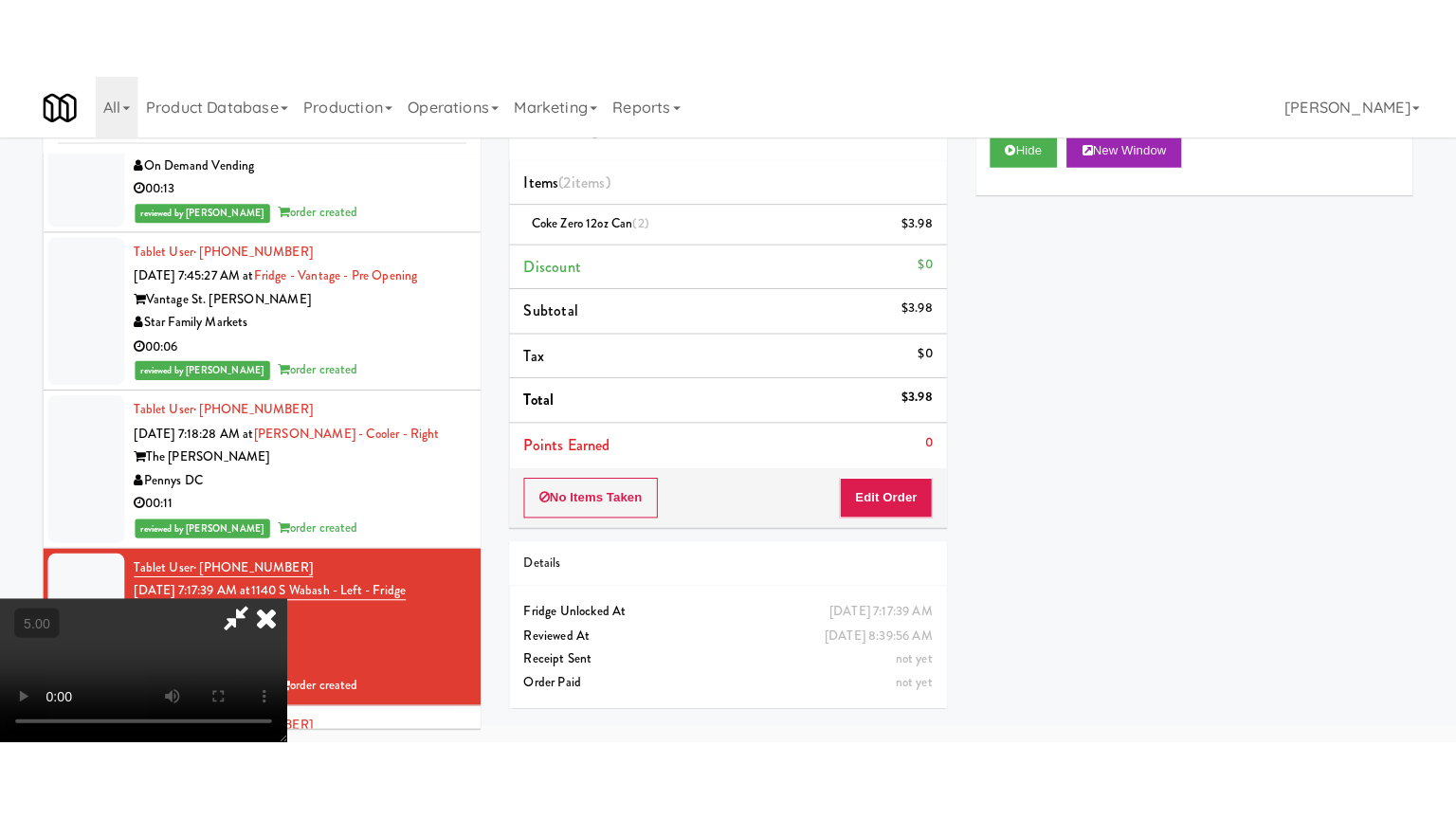
scroll to position [60, 0]
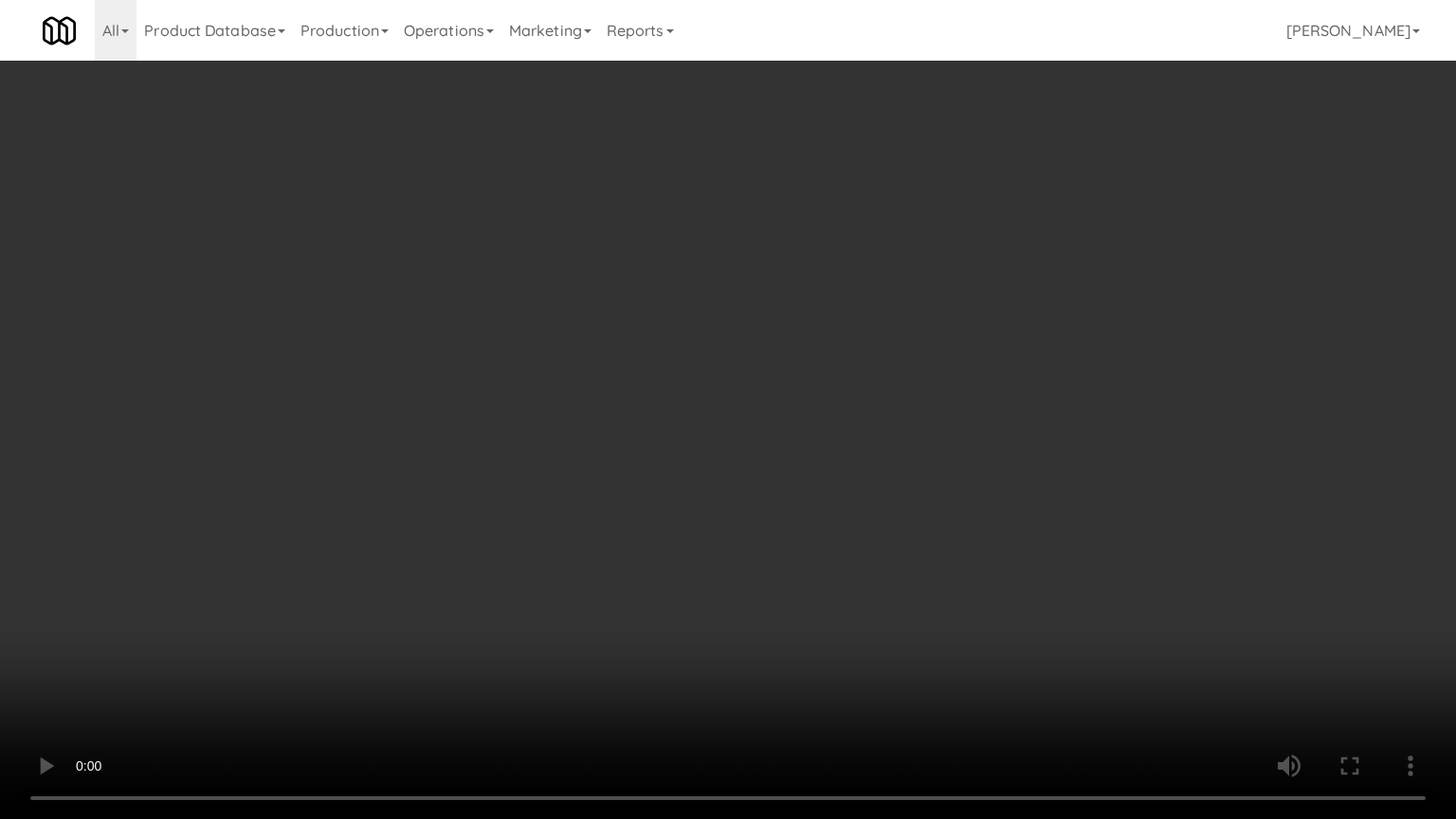
click at [703, 396] on video at bounding box center [728, 410] width 1456 height 819
click at [715, 388] on video at bounding box center [728, 410] width 1456 height 819
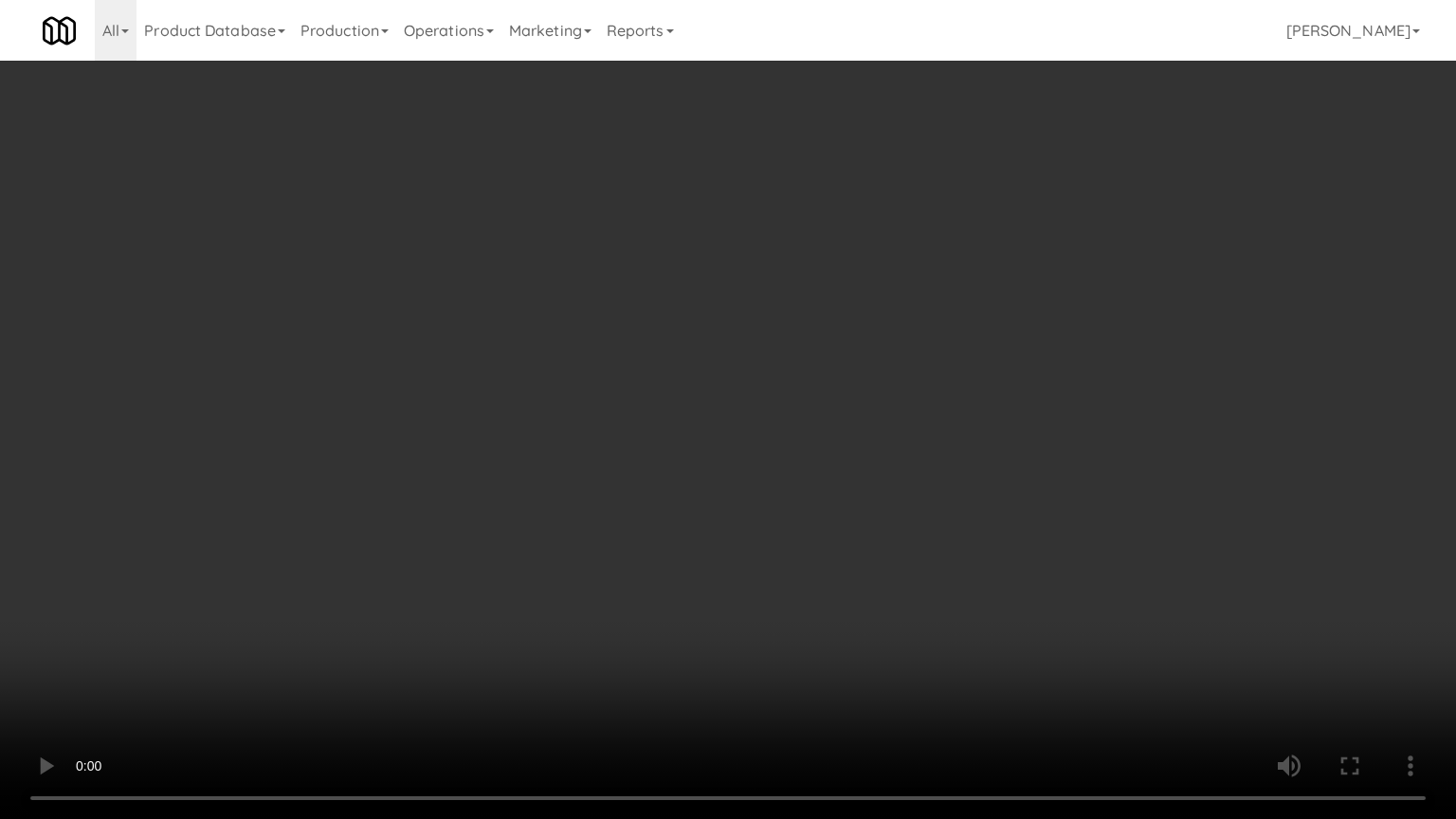
click at [715, 388] on video at bounding box center [728, 410] width 1456 height 819
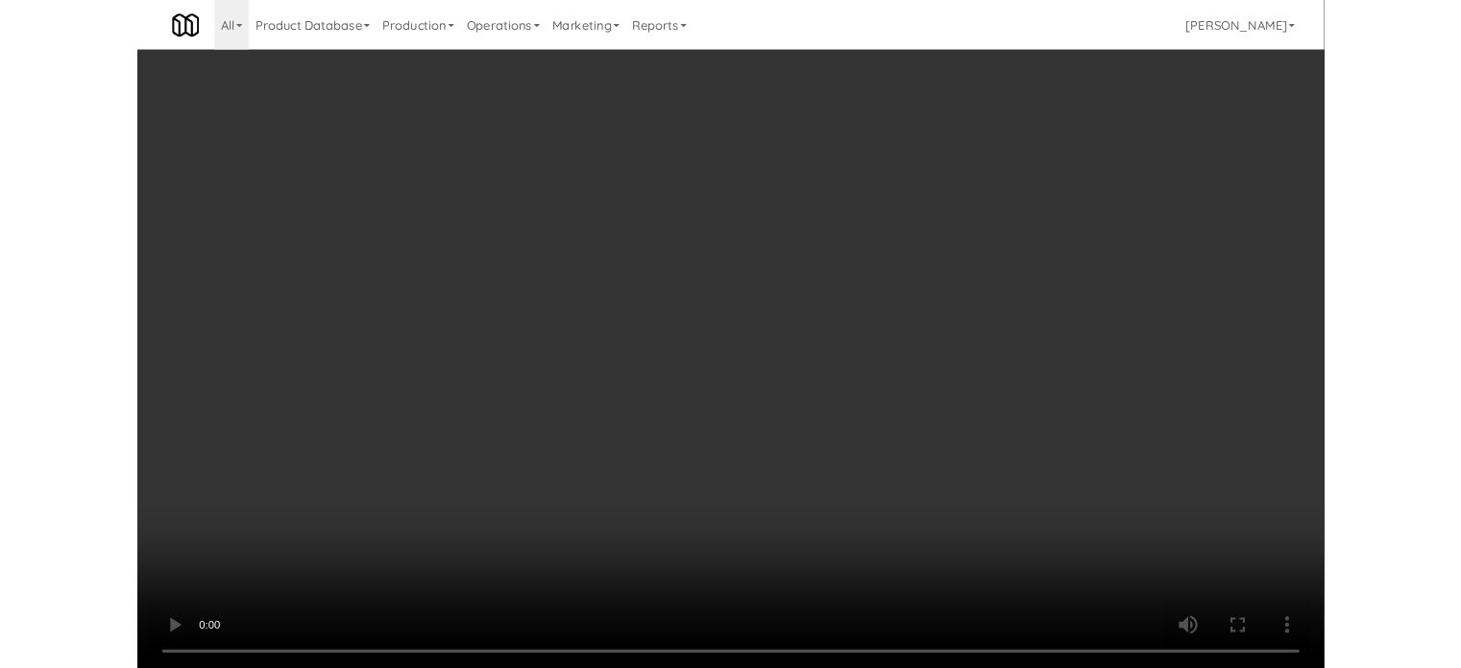
scroll to position [78, 0]
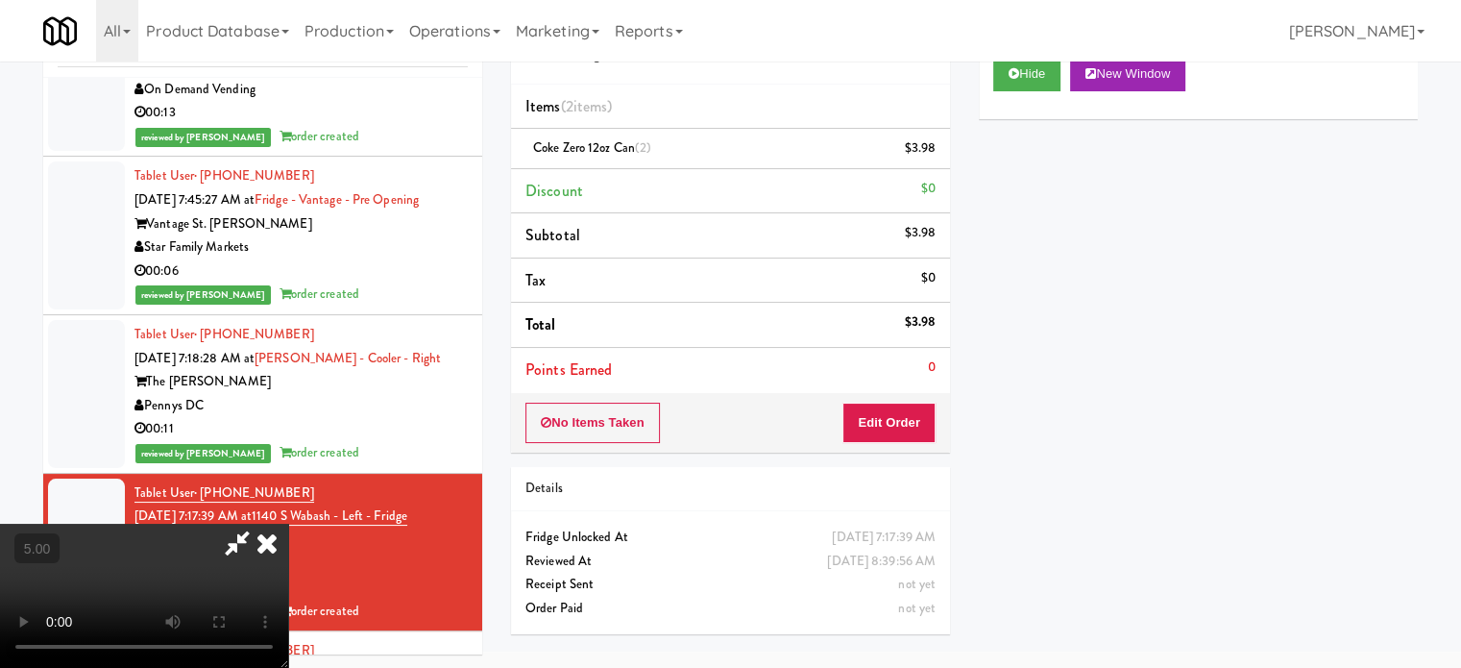
click at [288, 524] on icon at bounding box center [267, 543] width 42 height 38
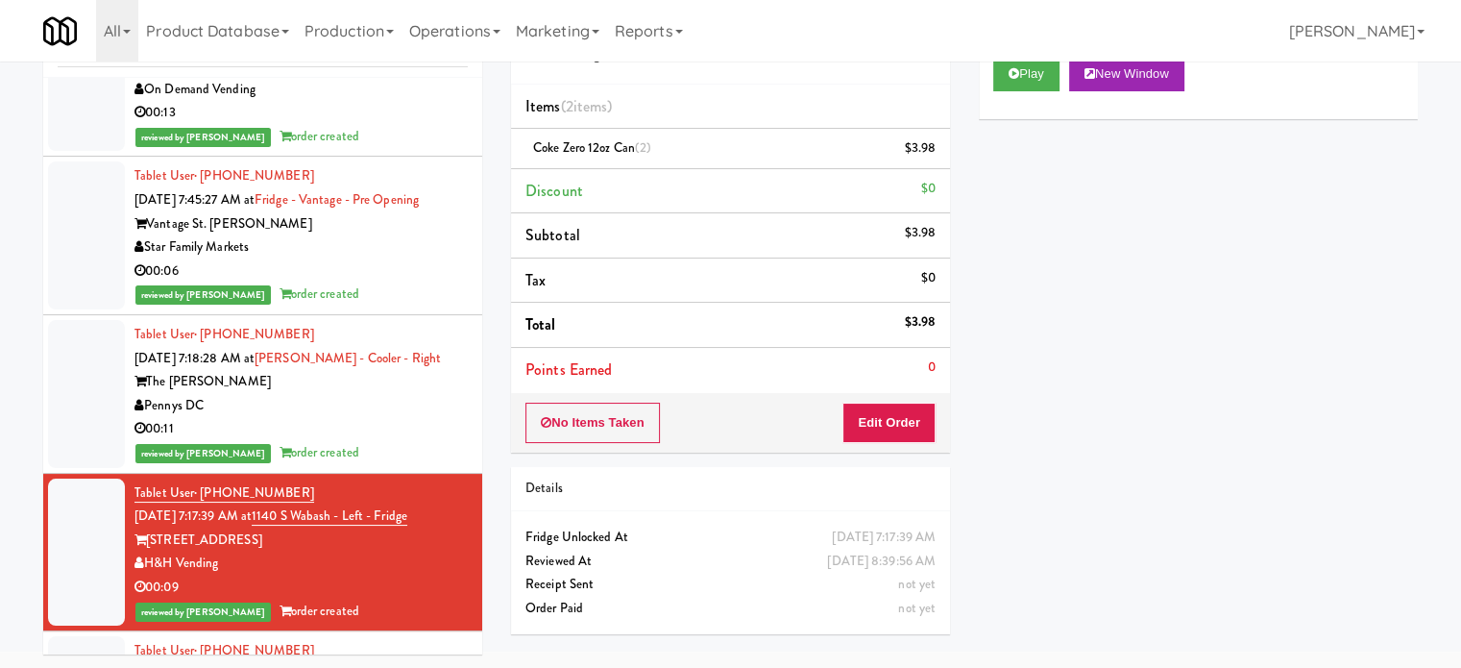
click at [413, 411] on div "Pennys DC" at bounding box center [300, 406] width 333 height 24
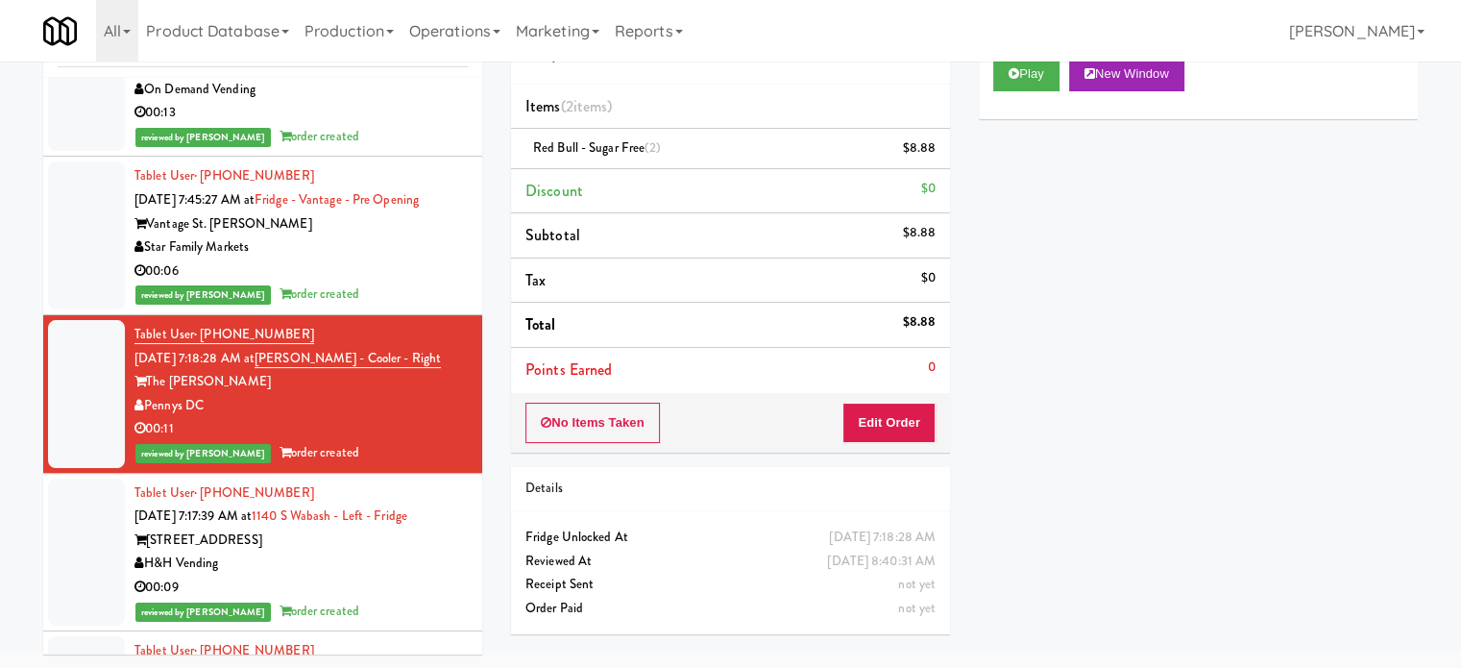
click at [423, 266] on div "00:06" at bounding box center [300, 271] width 333 height 24
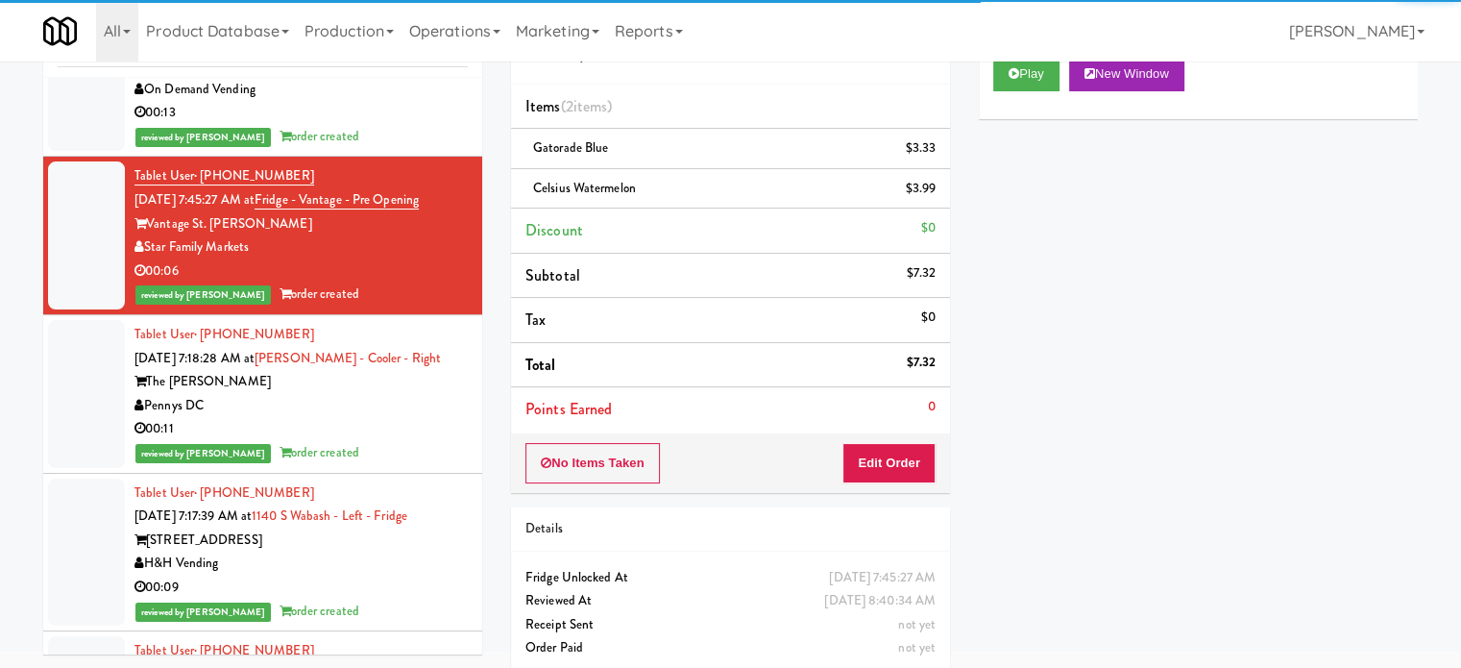
scroll to position [5764, 0]
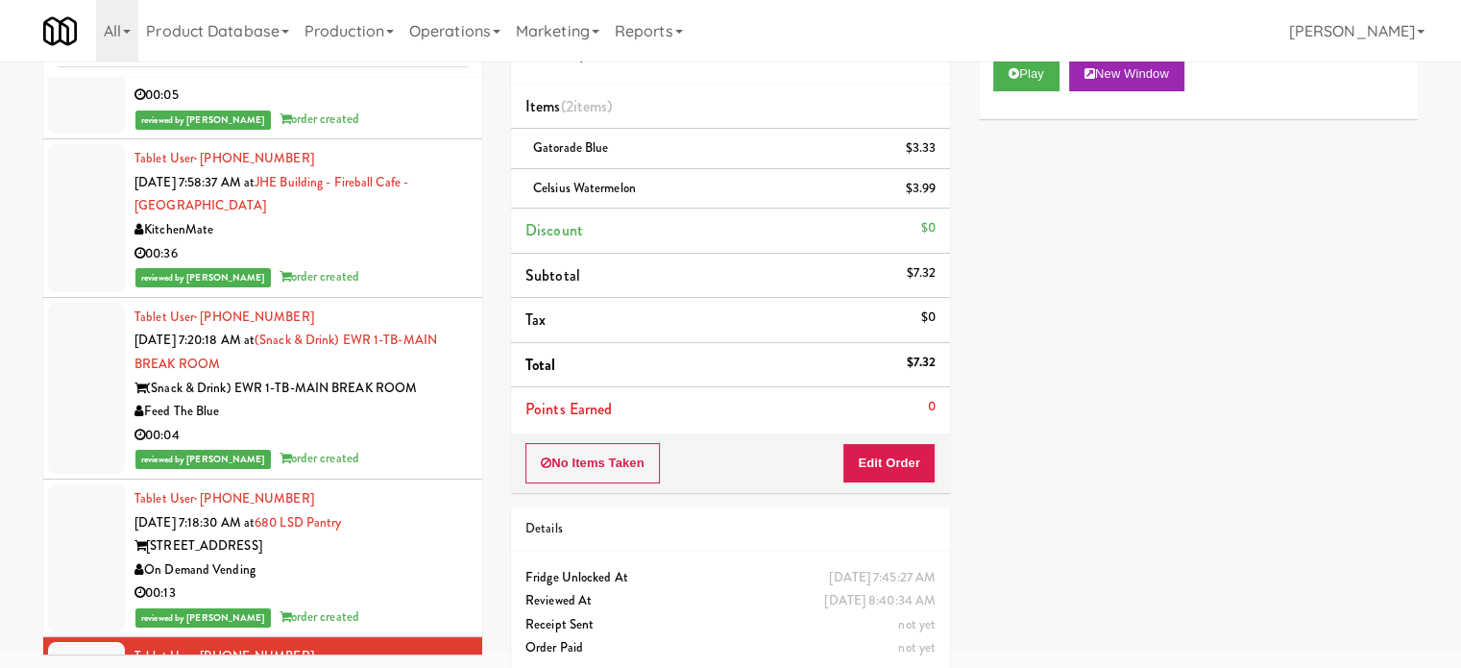
drag, startPoint x: 416, startPoint y: 522, endPoint x: 416, endPoint y: 436, distance: 85.5
click at [416, 520] on div "Tablet User · (708) 897-4512 [DATE] 7:18:30 AM at 680 LSD Pantry 680 N. Lake Sh…" at bounding box center [300, 558] width 333 height 142
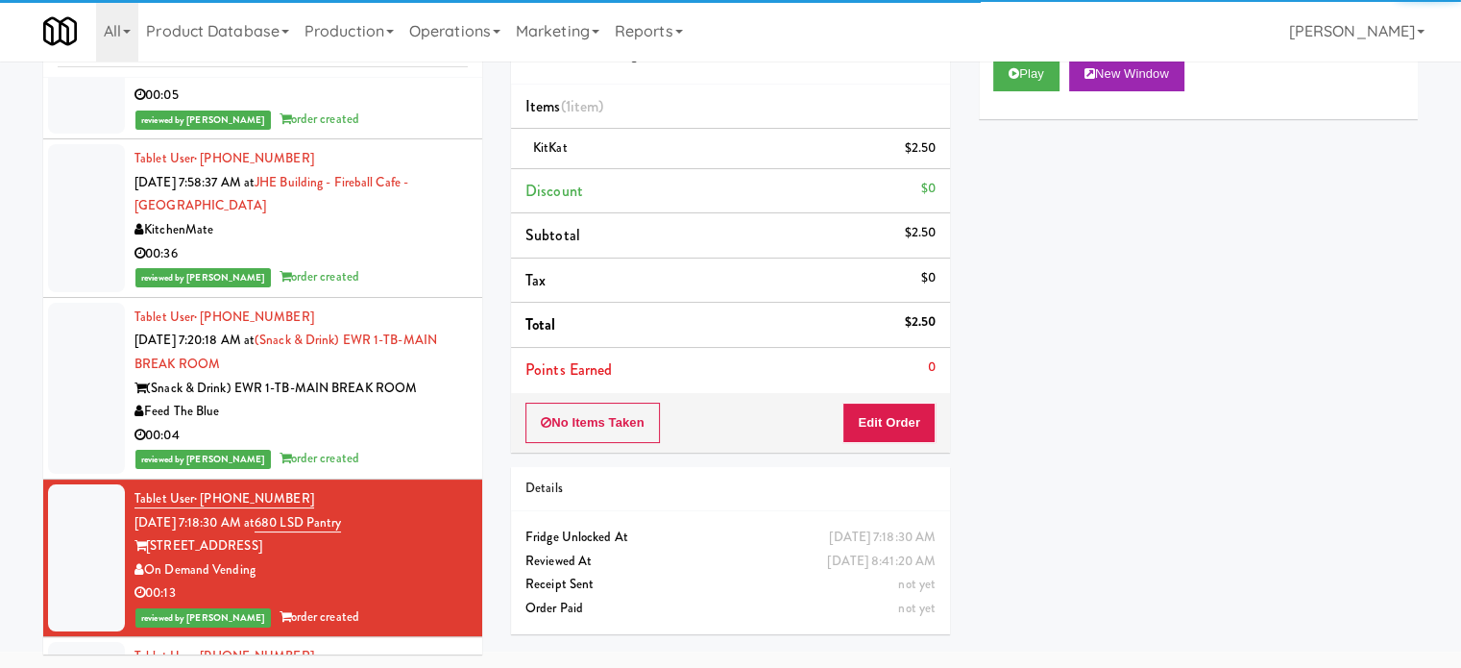
click at [410, 447] on div "reviewed by [PERSON_NAME] L order created" at bounding box center [300, 459] width 333 height 24
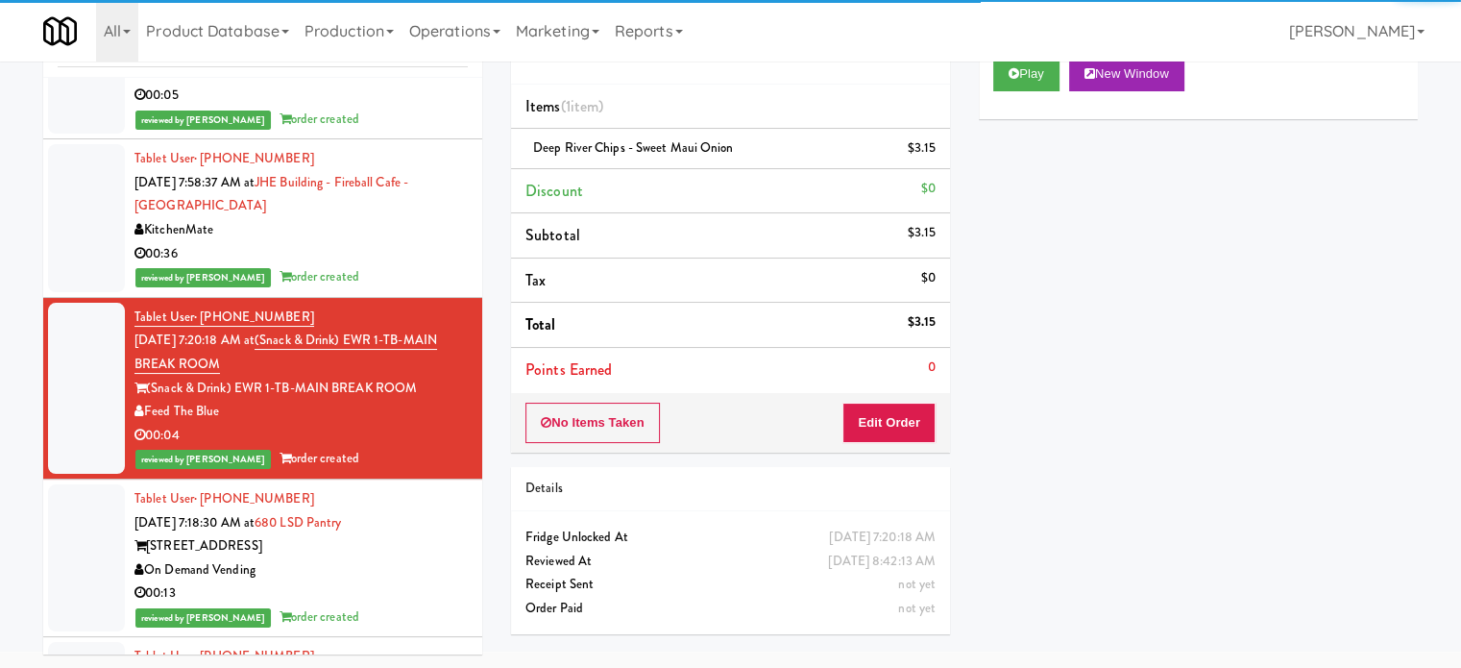
drag, startPoint x: 418, startPoint y: 260, endPoint x: 422, endPoint y: 313, distance: 53.0
click at [418, 260] on div "Tablet User · (905) 570-2996 [DATE] 7:58:37 AM at [GEOGRAPHIC_DATA] - Fireball …" at bounding box center [300, 218] width 333 height 142
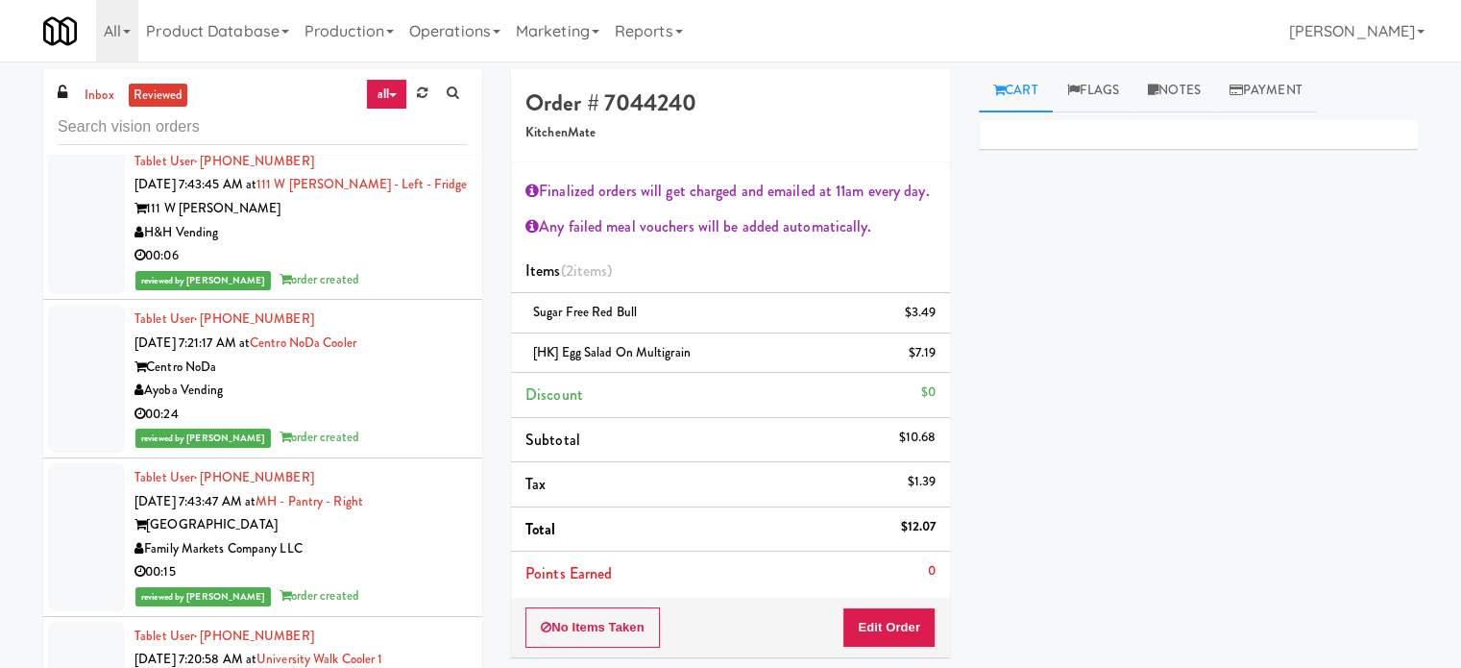
scroll to position [4804, 0]
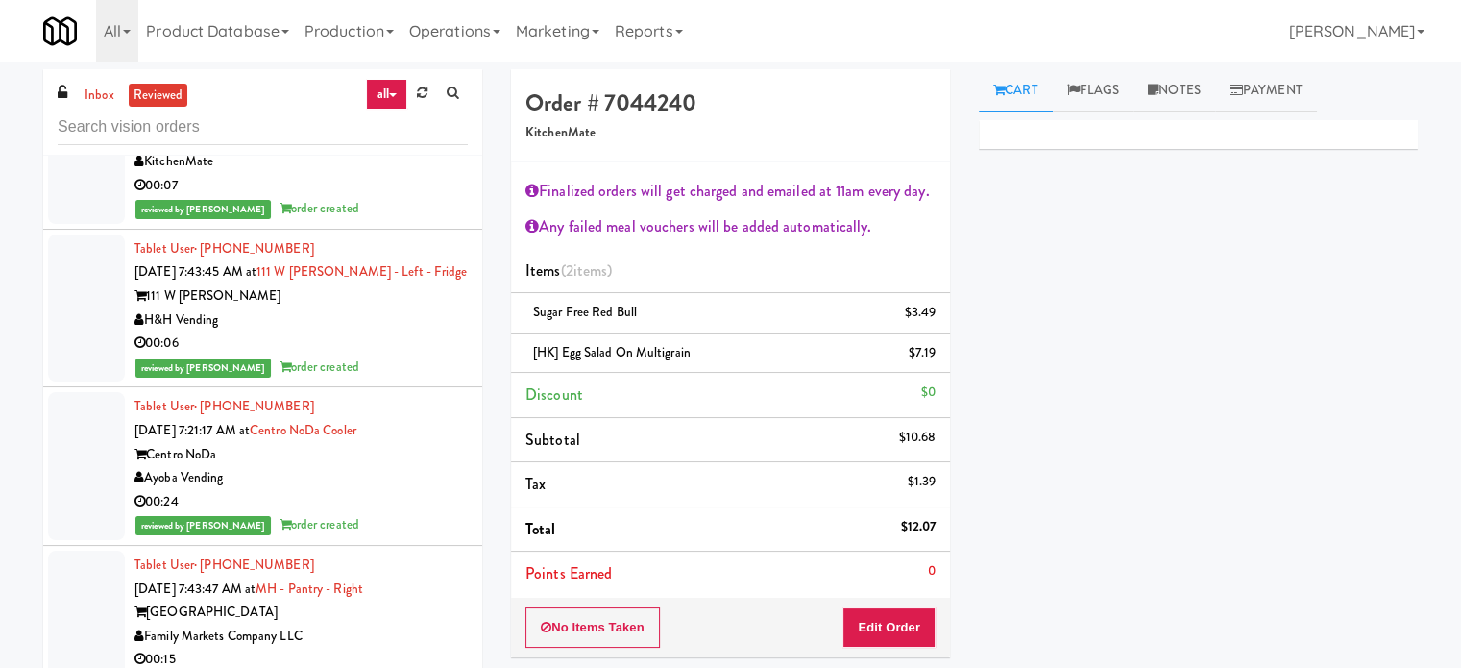
click at [428, 352] on div "Tablet User · (415) 272-8094 [DATE] 7:43:45 AM at 111 W [PERSON_NAME] - Left - …" at bounding box center [300, 308] width 333 height 142
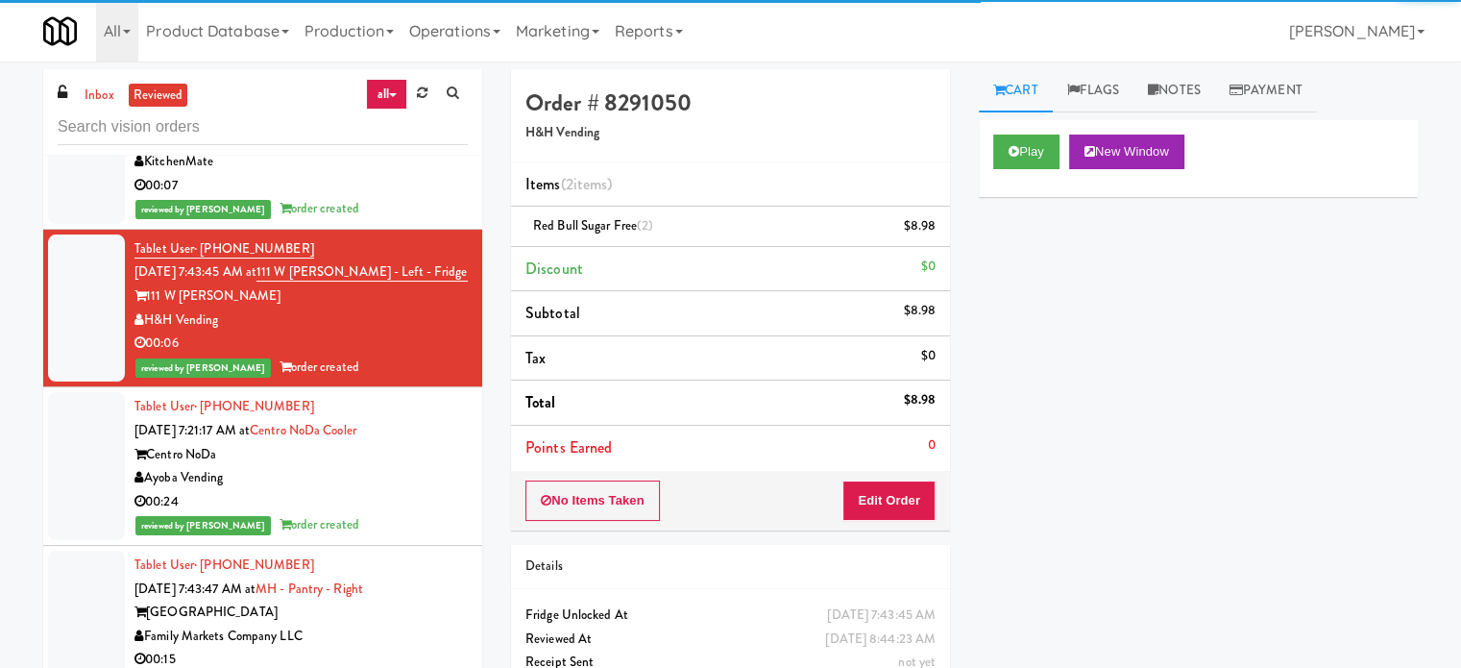
click at [401, 481] on div "Ayoba Vending" at bounding box center [300, 478] width 333 height 24
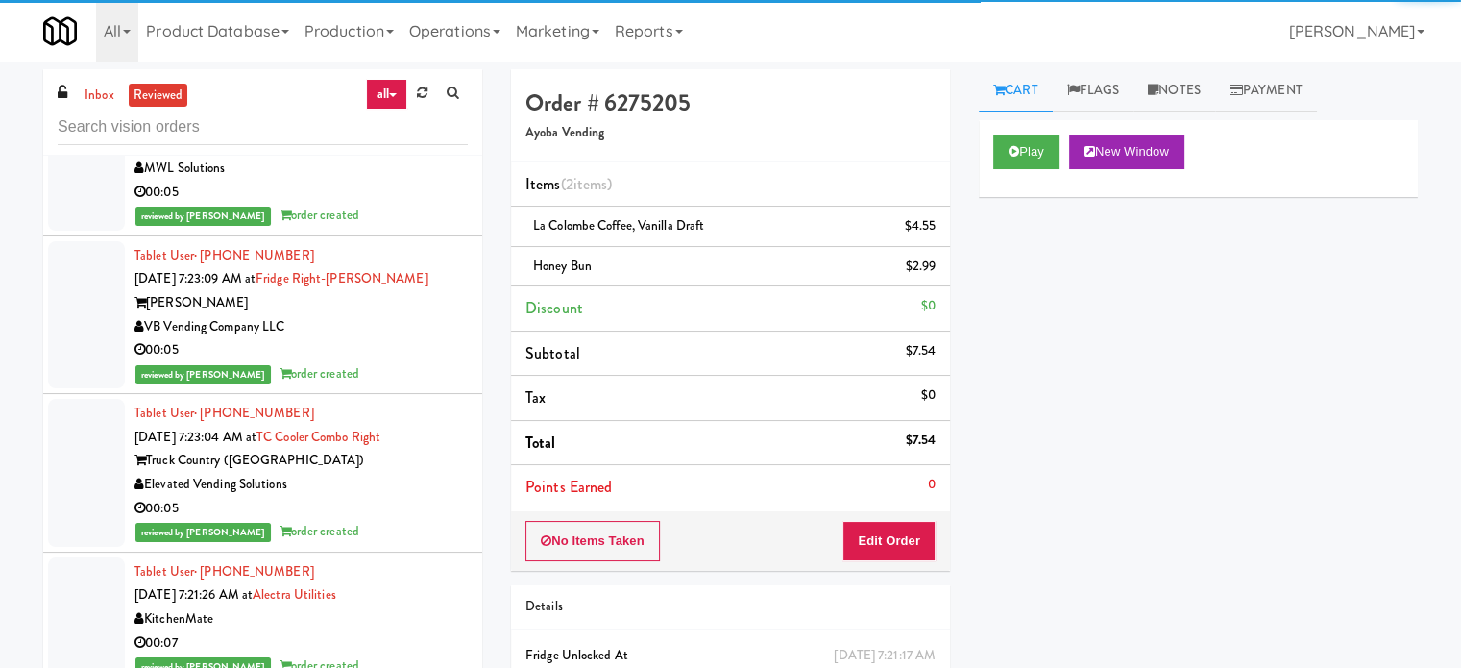
scroll to position [4323, 0]
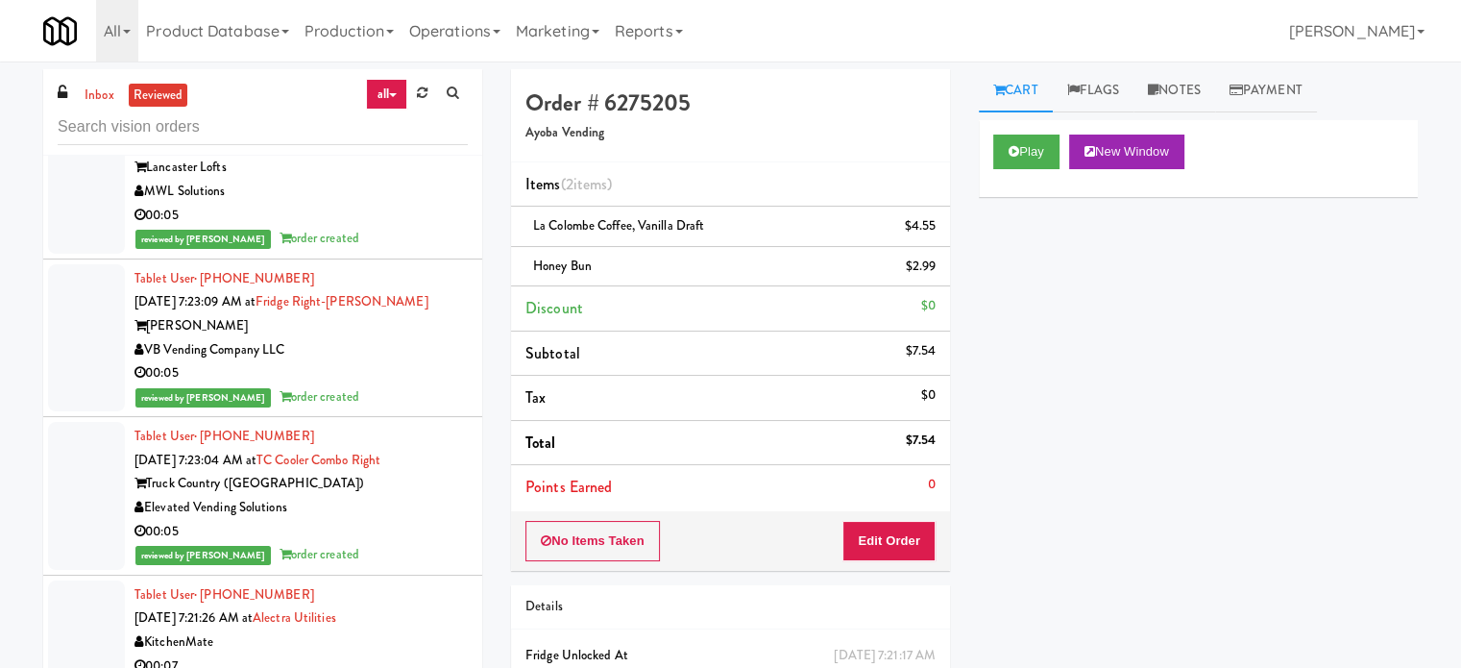
click at [409, 381] on div "Tablet User · (434) 465-3943 [DATE] 7:23:09 AM at Fridge Right-[PERSON_NAME] [P…" at bounding box center [300, 338] width 333 height 142
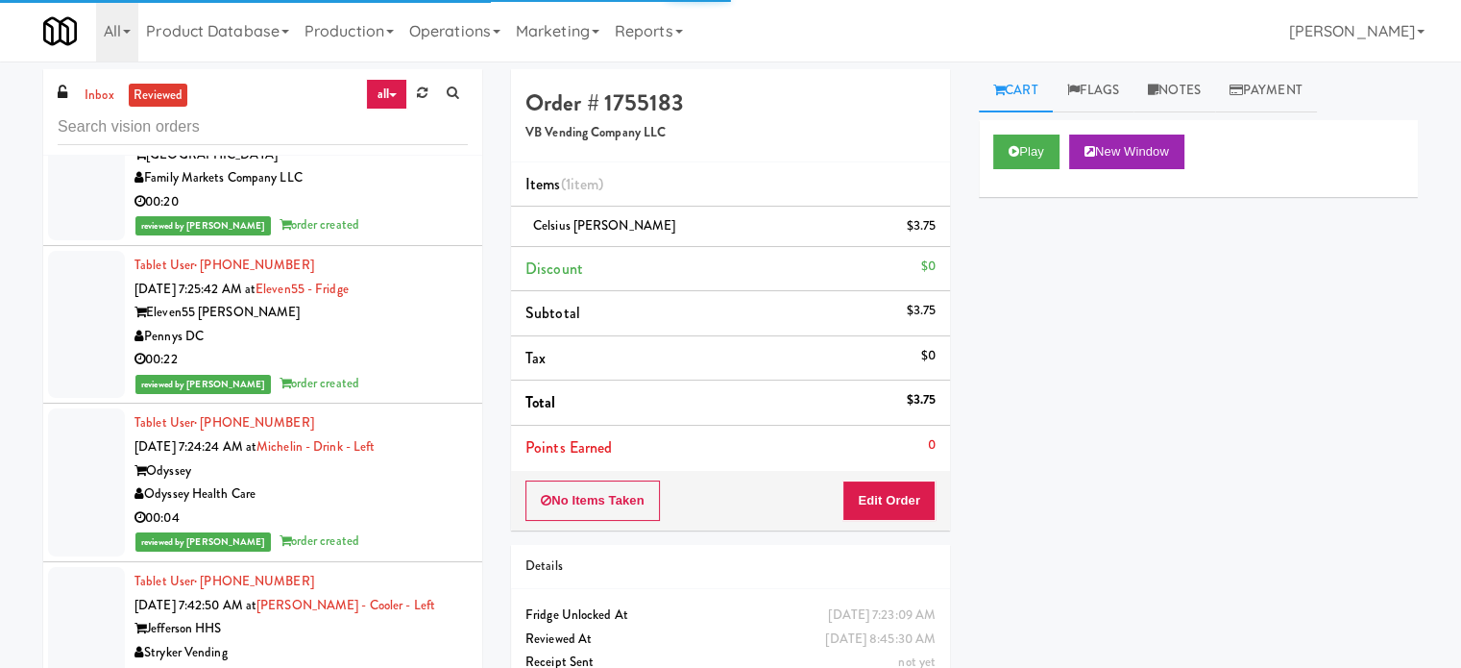
scroll to position [3362, 0]
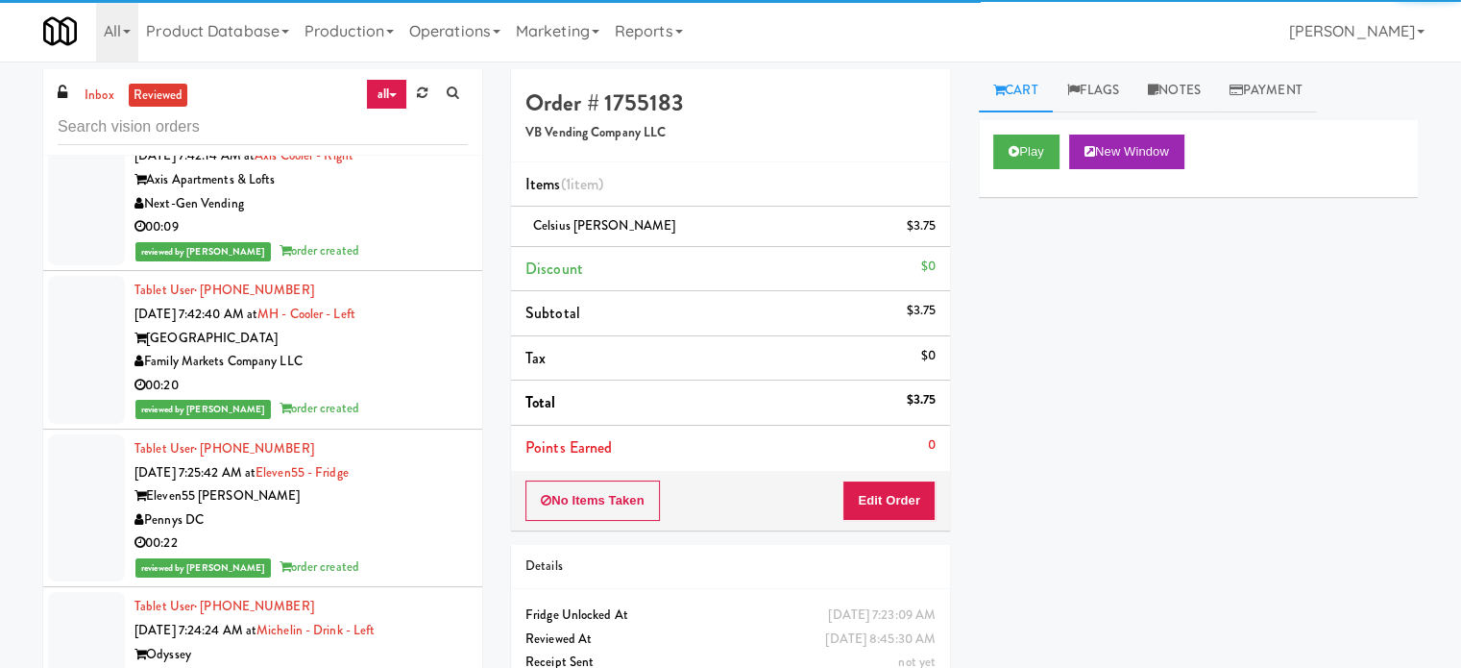
click at [414, 409] on div "reviewed by [PERSON_NAME] order created" at bounding box center [300, 409] width 333 height 24
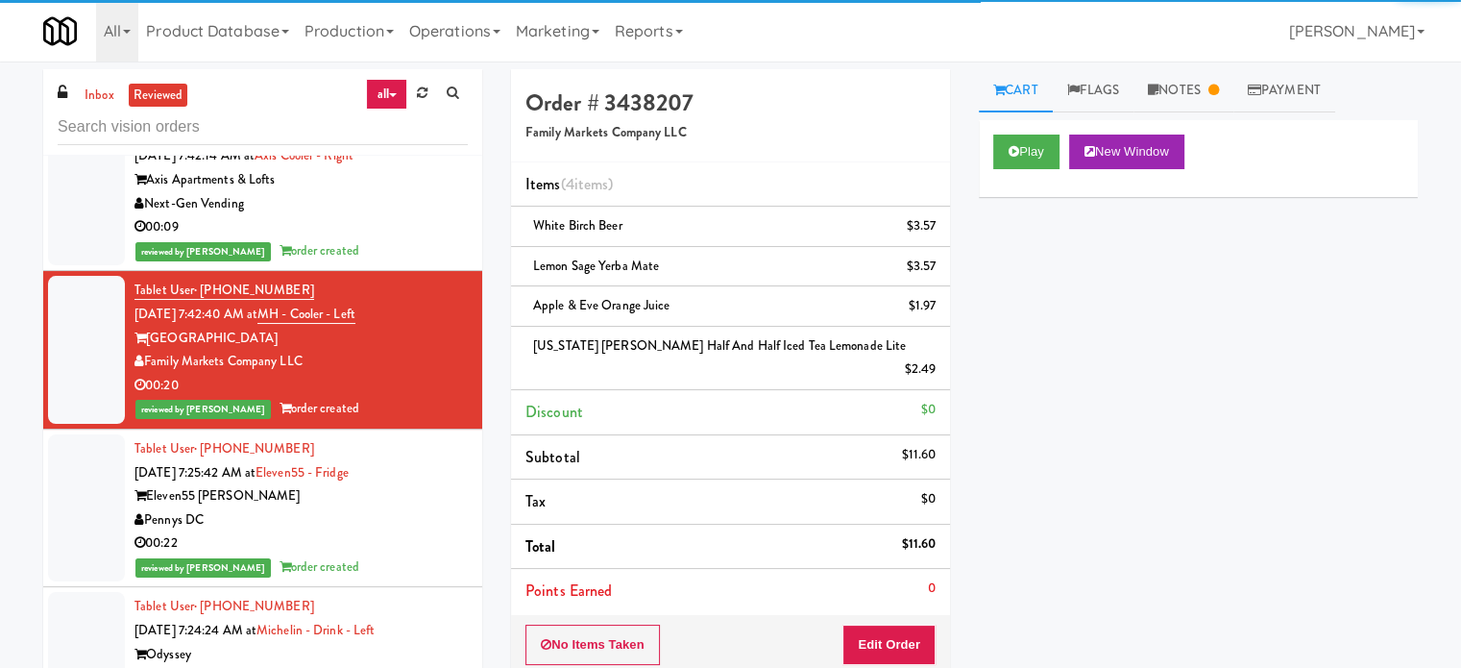
scroll to position [2882, 0]
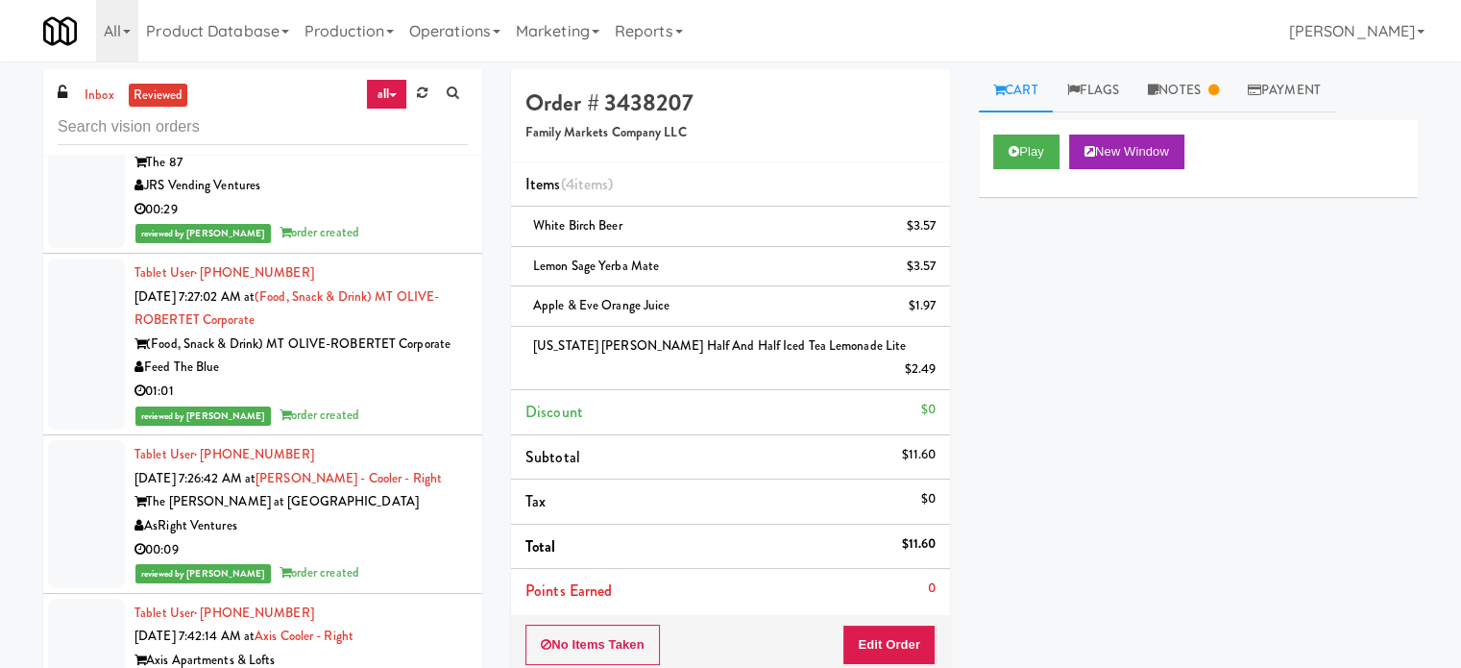
click at [419, 398] on div "01:01" at bounding box center [300, 391] width 333 height 24
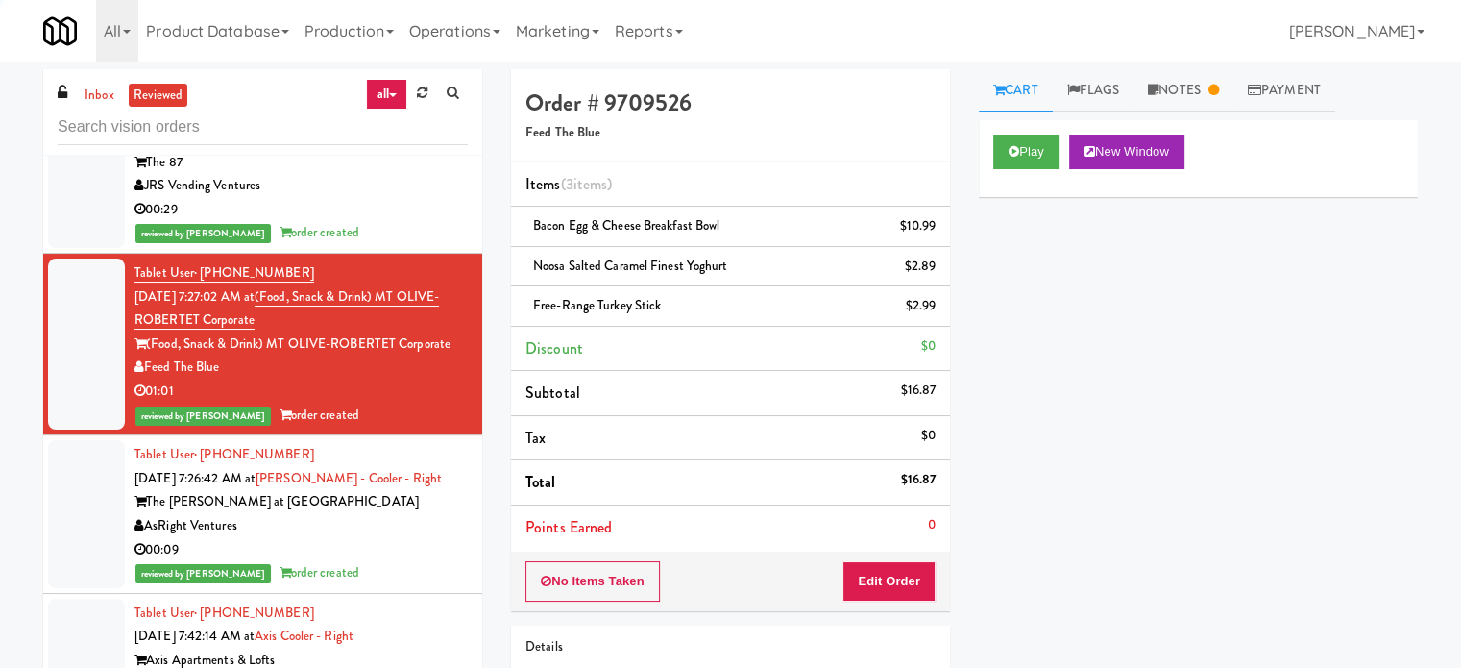
click at [419, 222] on div "reviewed by [PERSON_NAME] L order created" at bounding box center [300, 233] width 333 height 24
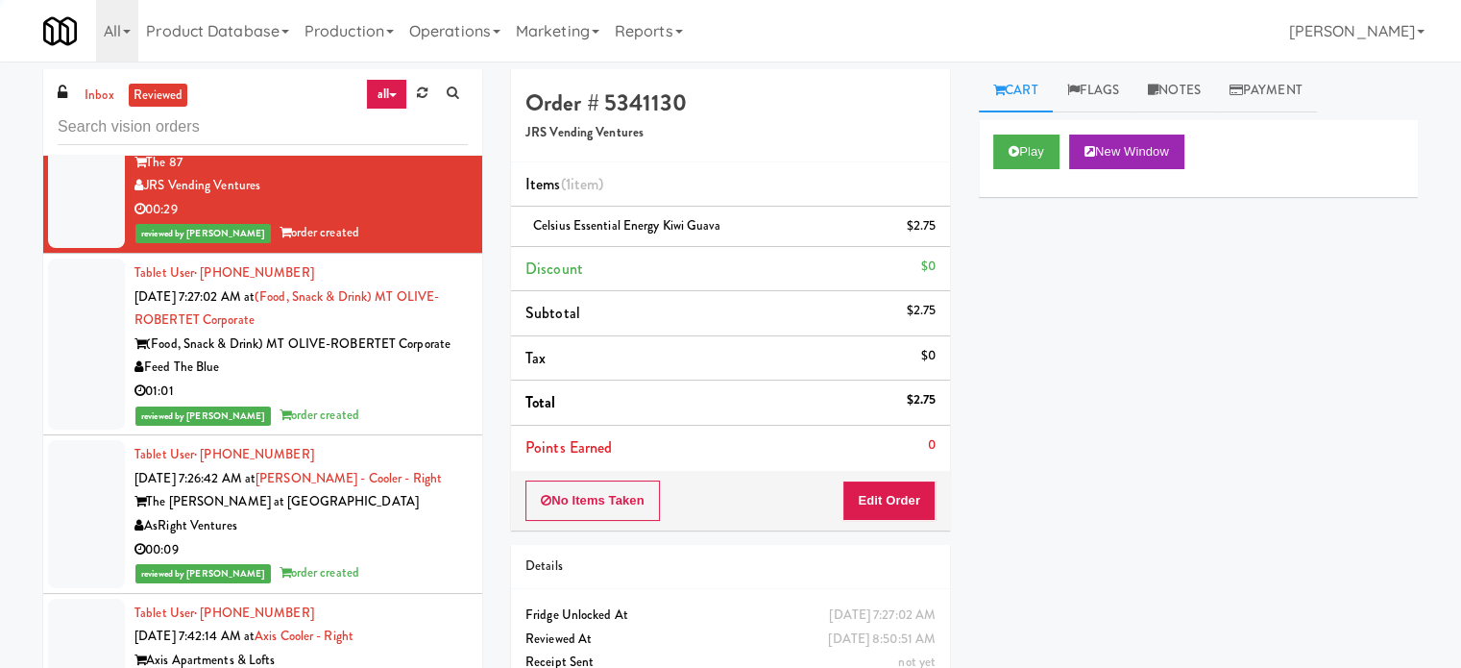
scroll to position [2402, 0]
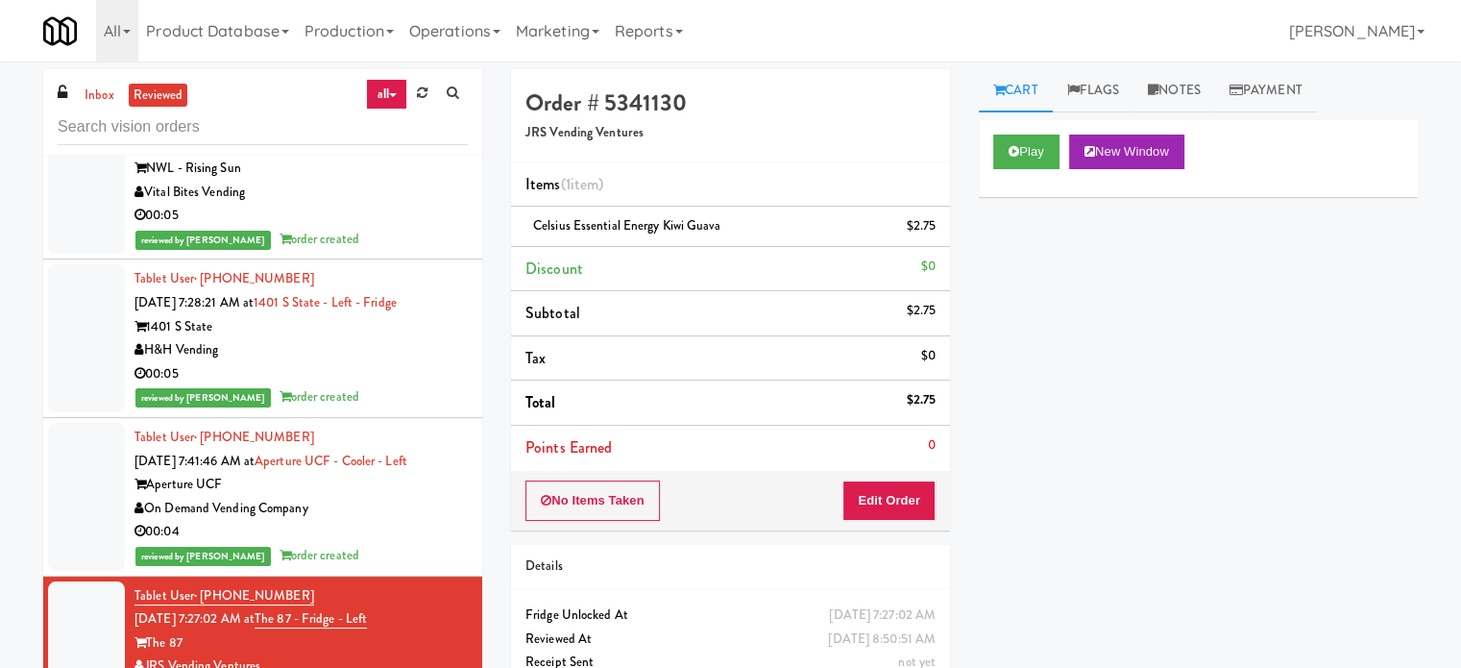
click at [415, 376] on div "00:05" at bounding box center [300, 374] width 333 height 24
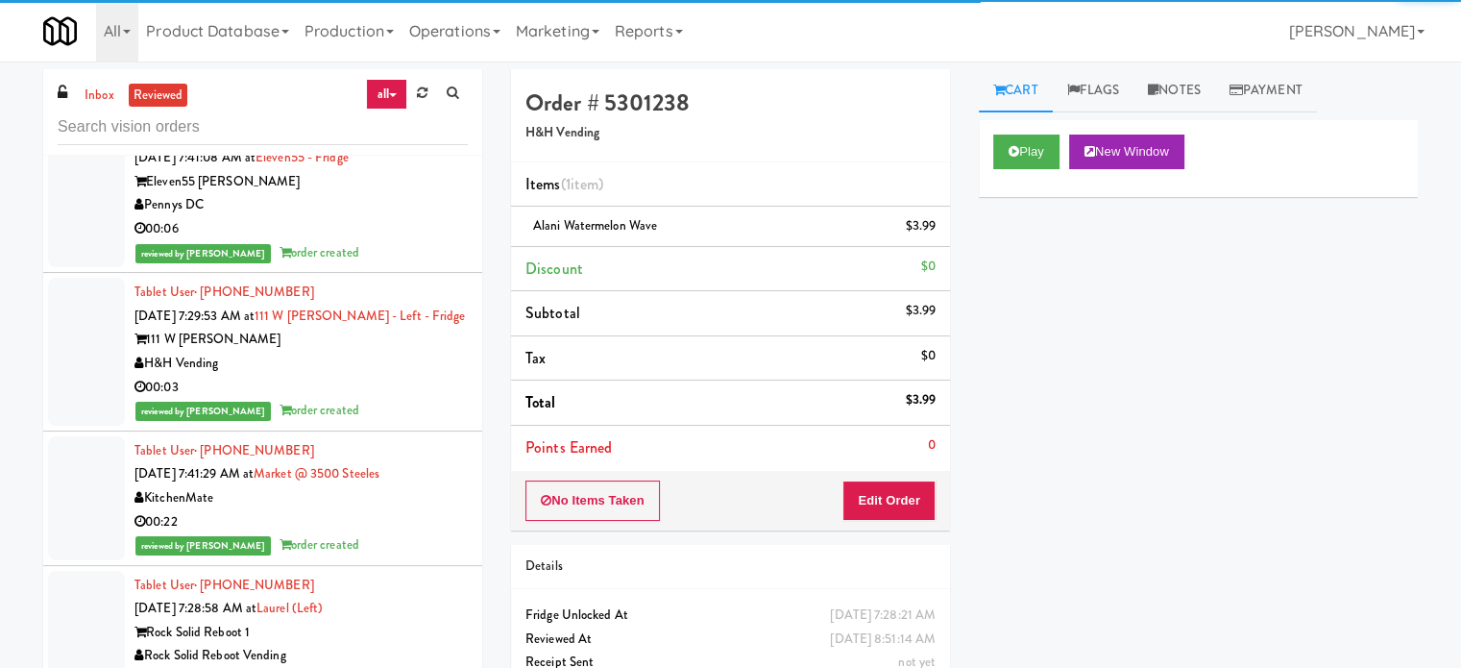
scroll to position [961, 0]
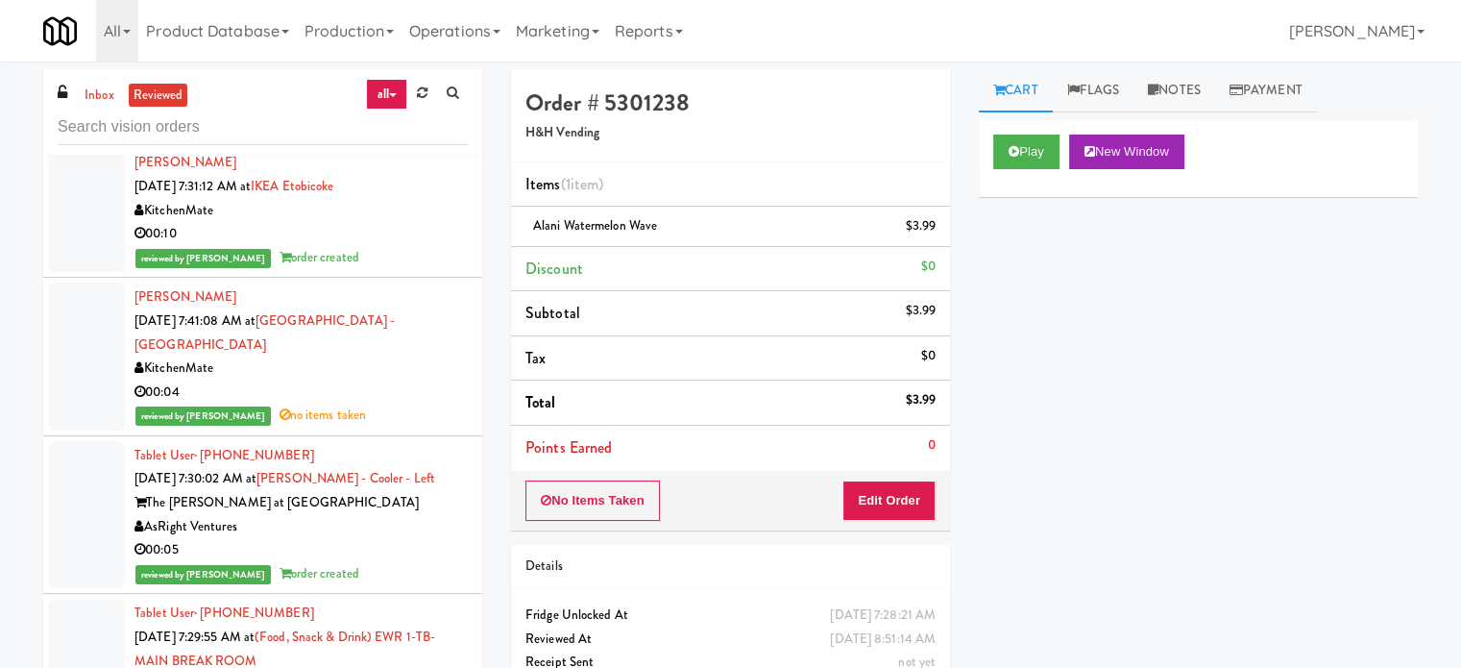
click at [380, 246] on div "reviewed by [PERSON_NAME] L order created" at bounding box center [300, 258] width 333 height 24
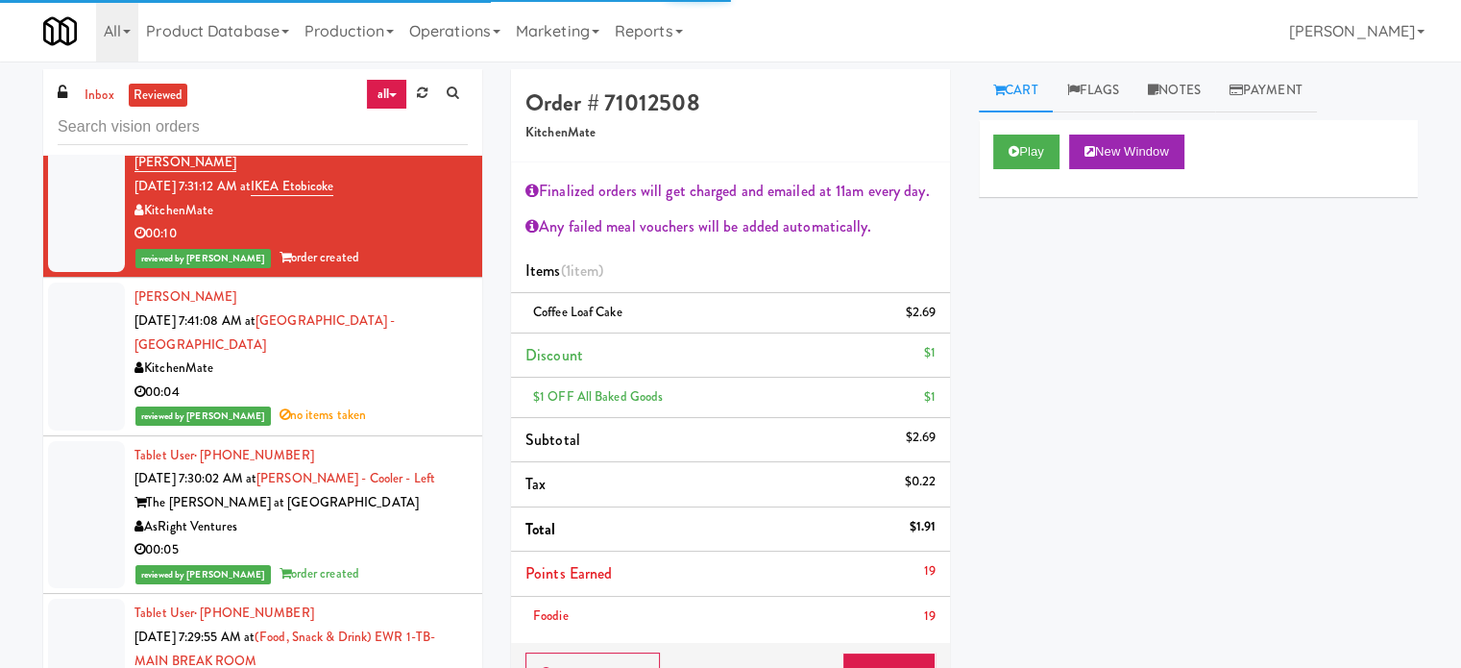
click at [396, 542] on div "00:05" at bounding box center [300, 550] width 333 height 24
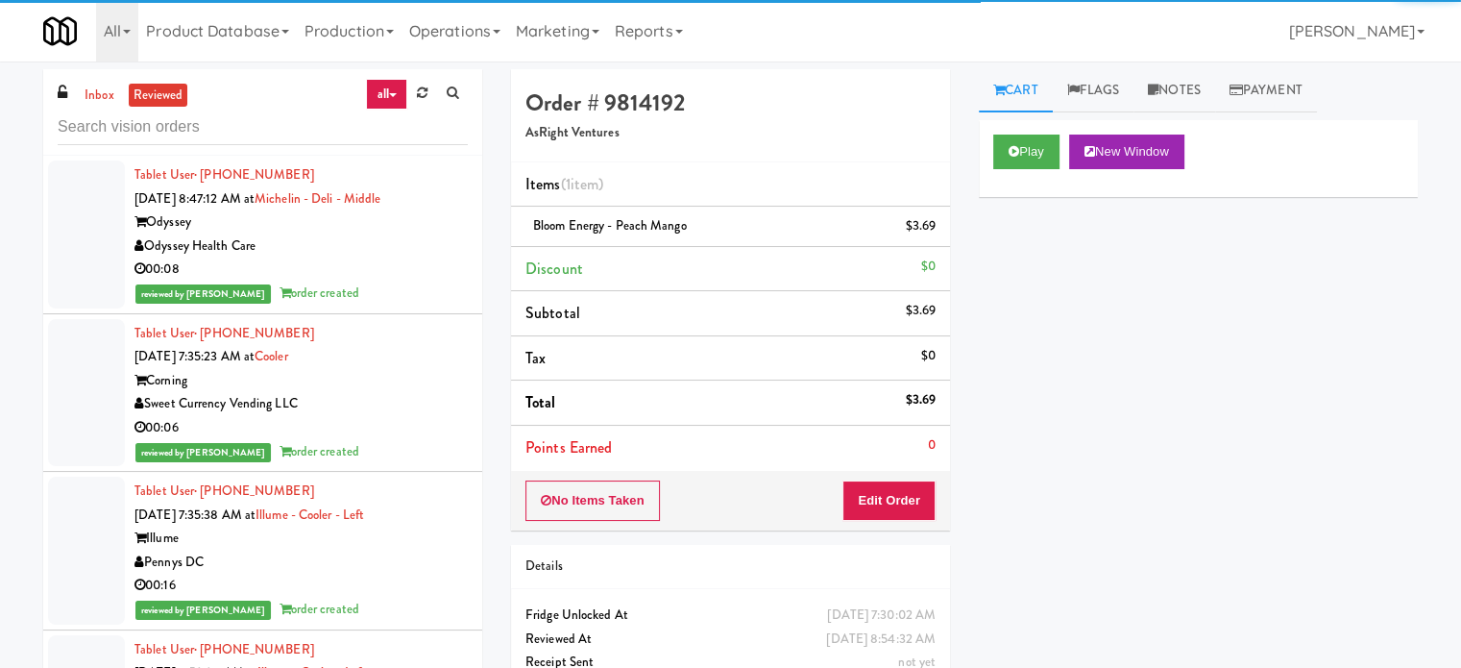
click at [396, 441] on div "reviewed by [PERSON_NAME] order created" at bounding box center [300, 452] width 333 height 24
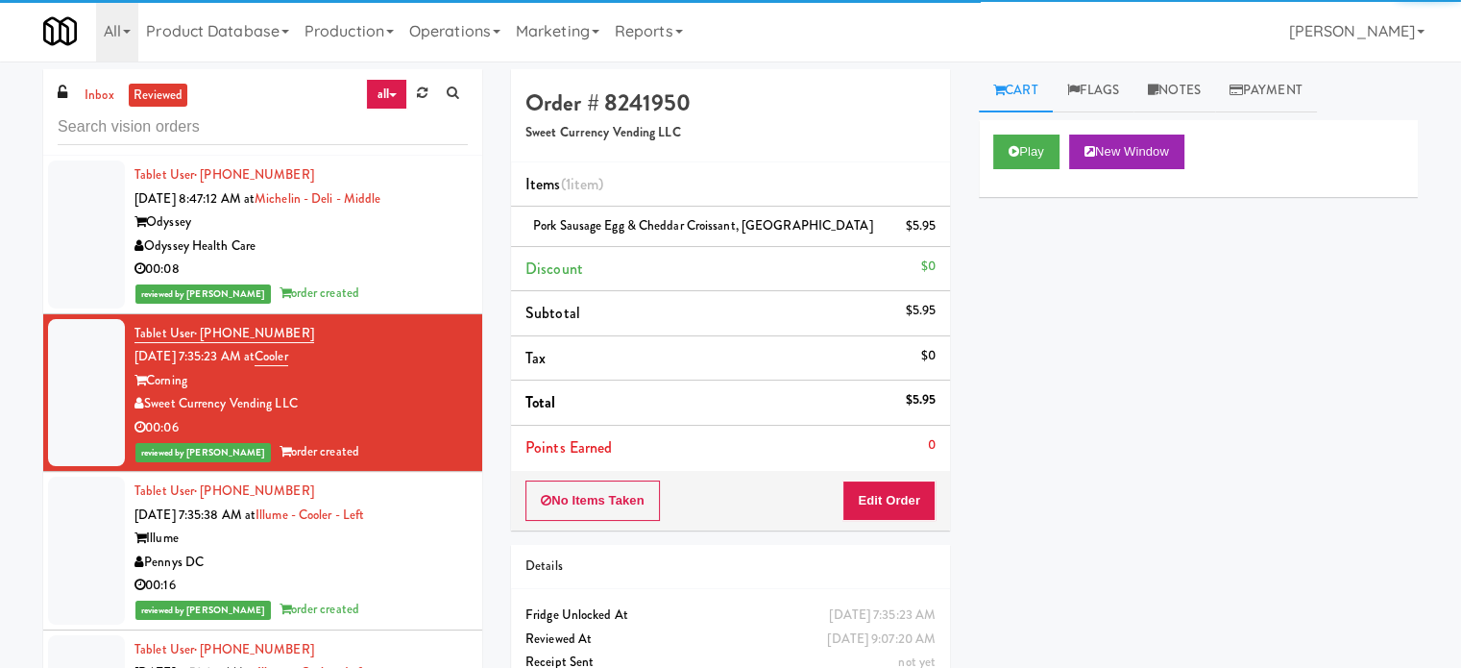
click at [404, 274] on div "00:08" at bounding box center [300, 269] width 333 height 24
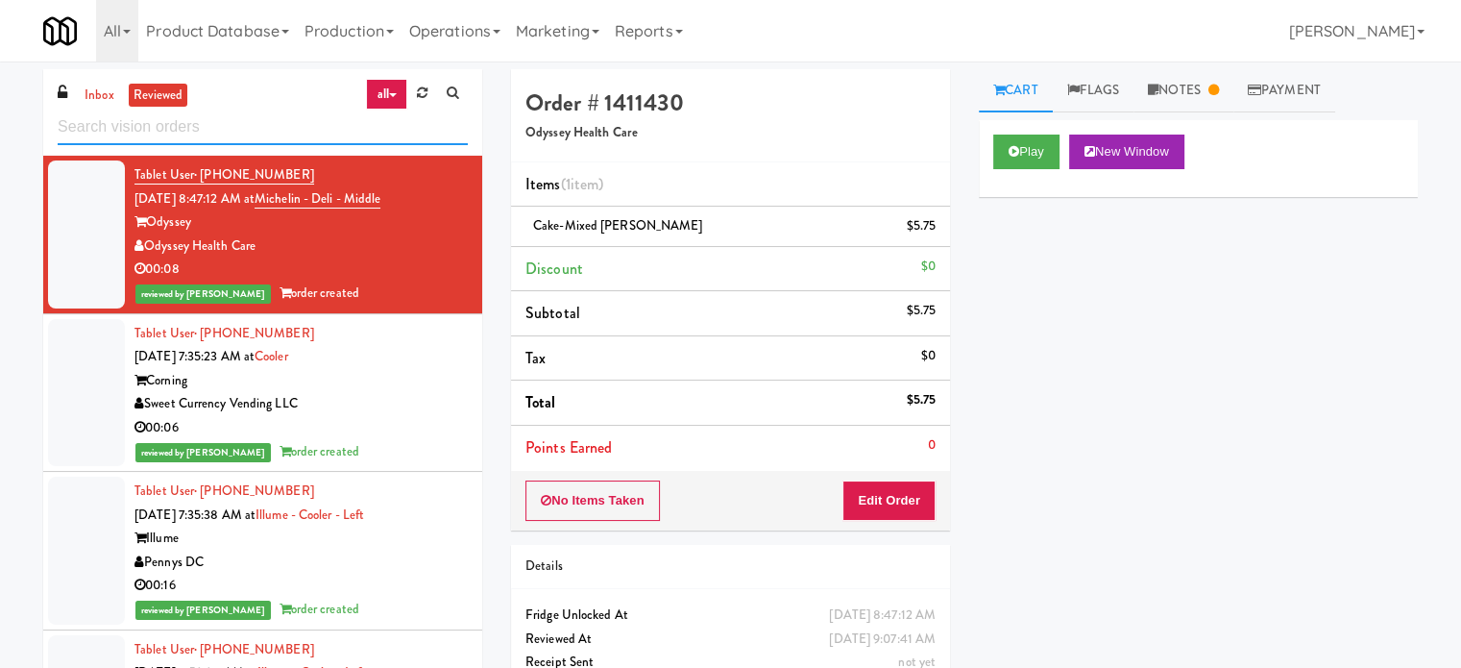
click at [250, 125] on input "text" at bounding box center [263, 128] width 410 height 36
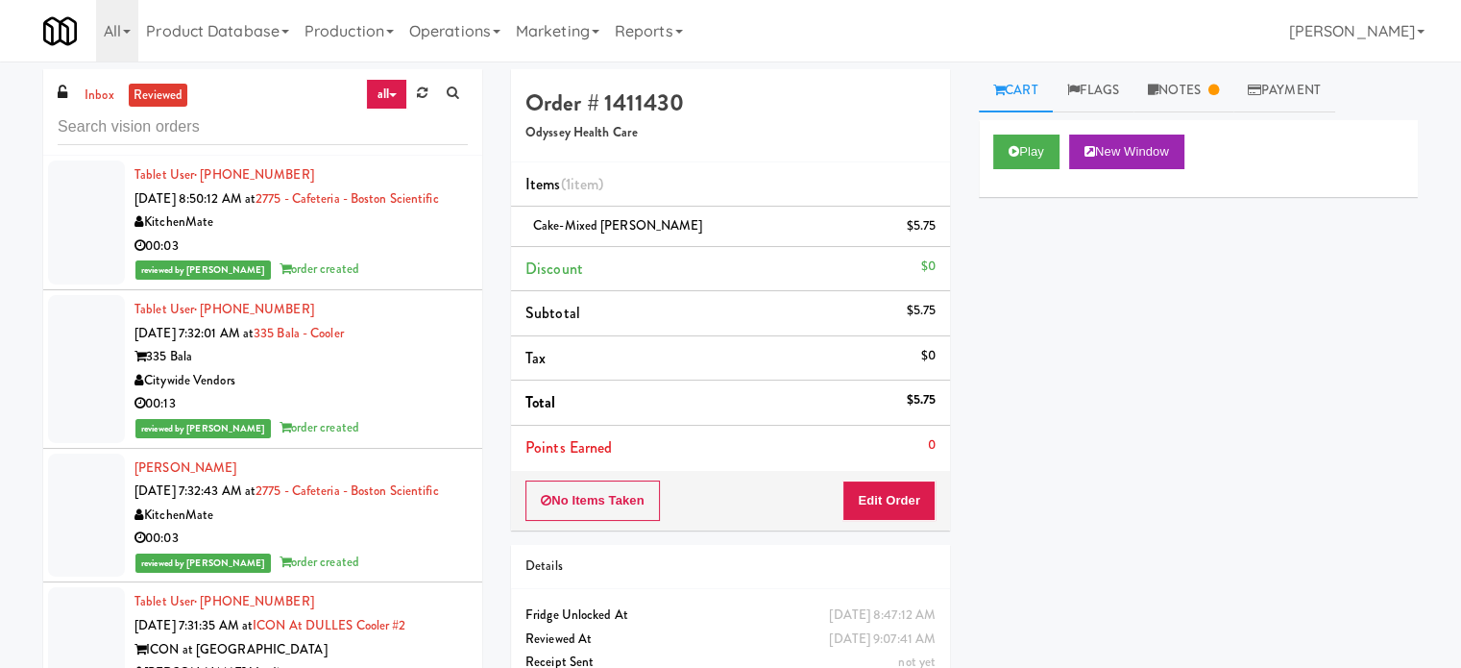
click at [396, 393] on div "Citywide Vendors" at bounding box center [300, 381] width 333 height 24
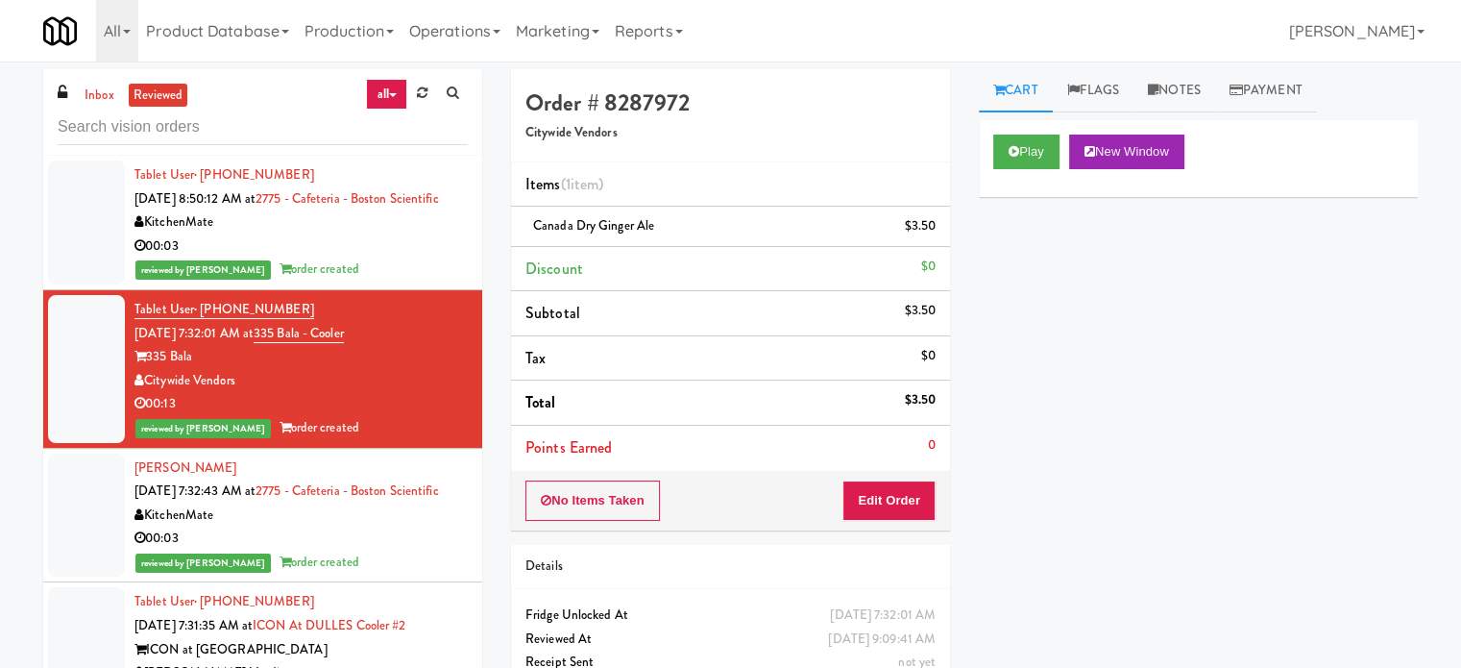
scroll to position [480, 0]
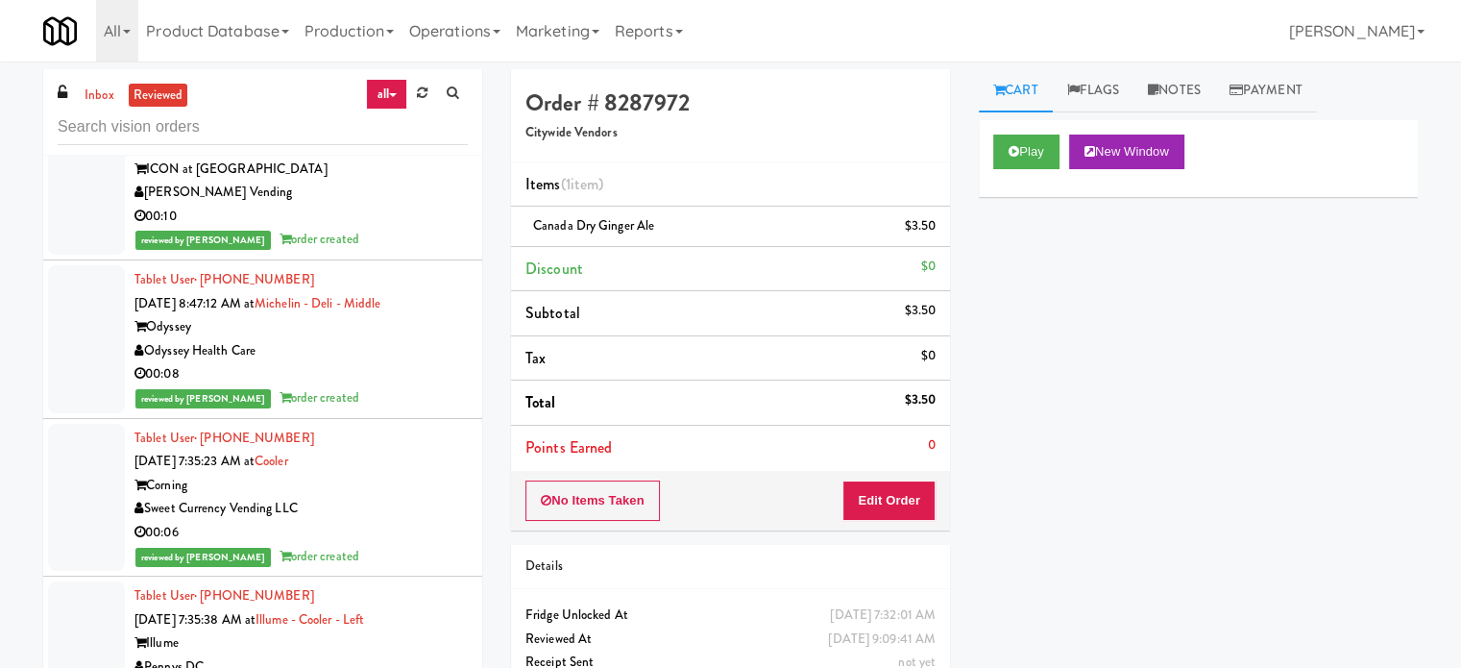
click at [433, 229] on div "00:10" at bounding box center [300, 217] width 333 height 24
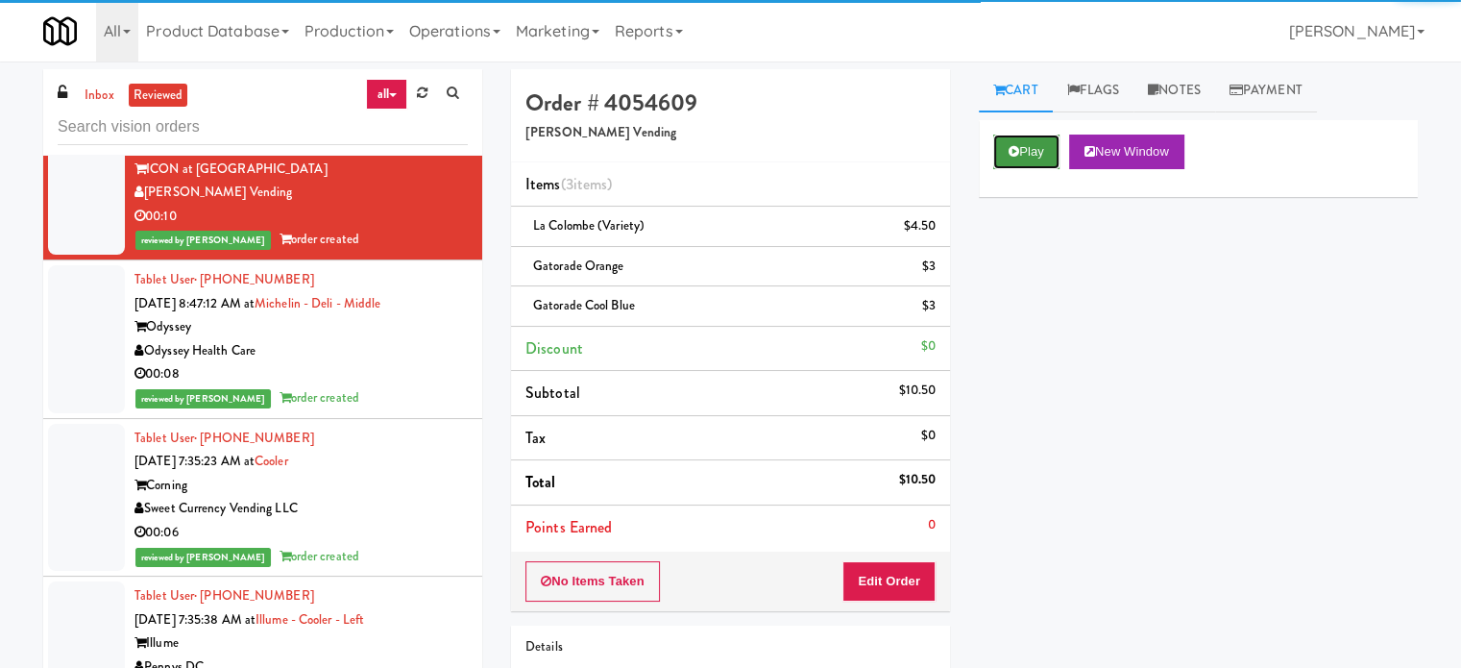
click at [1049, 160] on button "Play" at bounding box center [1026, 151] width 66 height 35
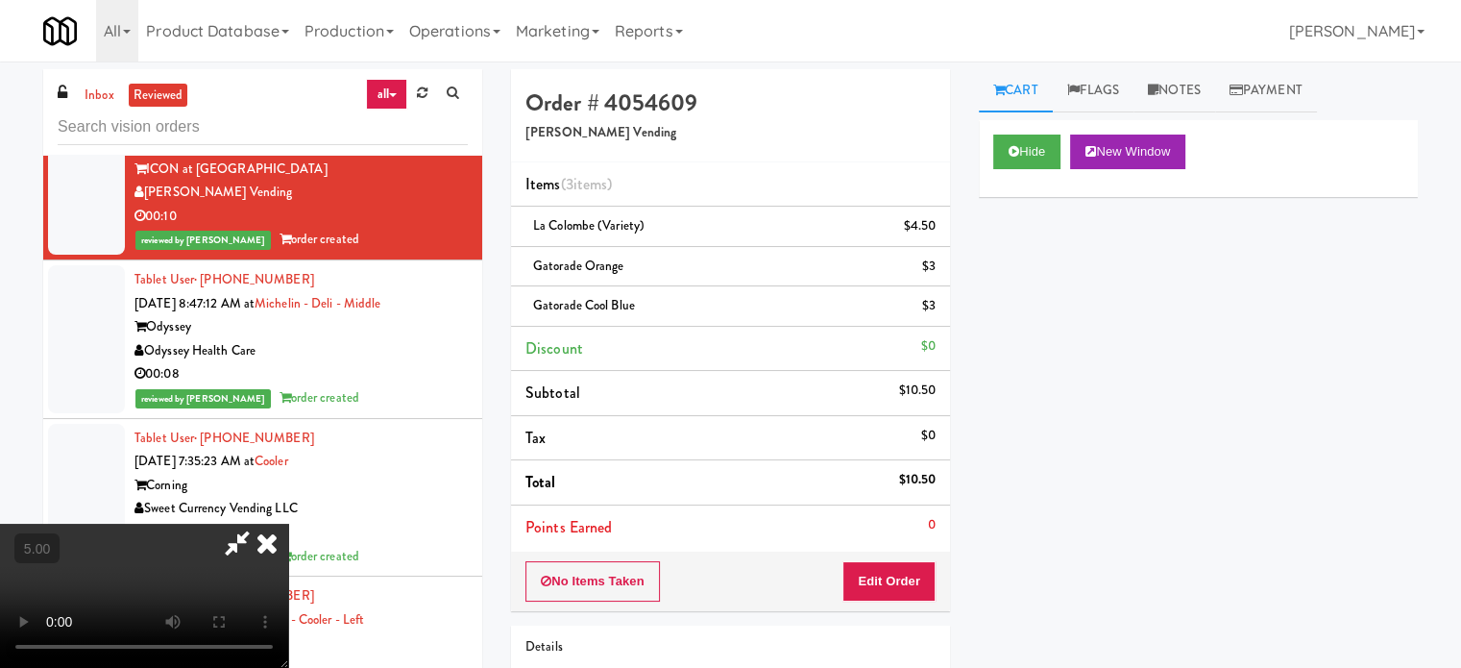
click at [288, 524] on video at bounding box center [144, 596] width 288 height 144
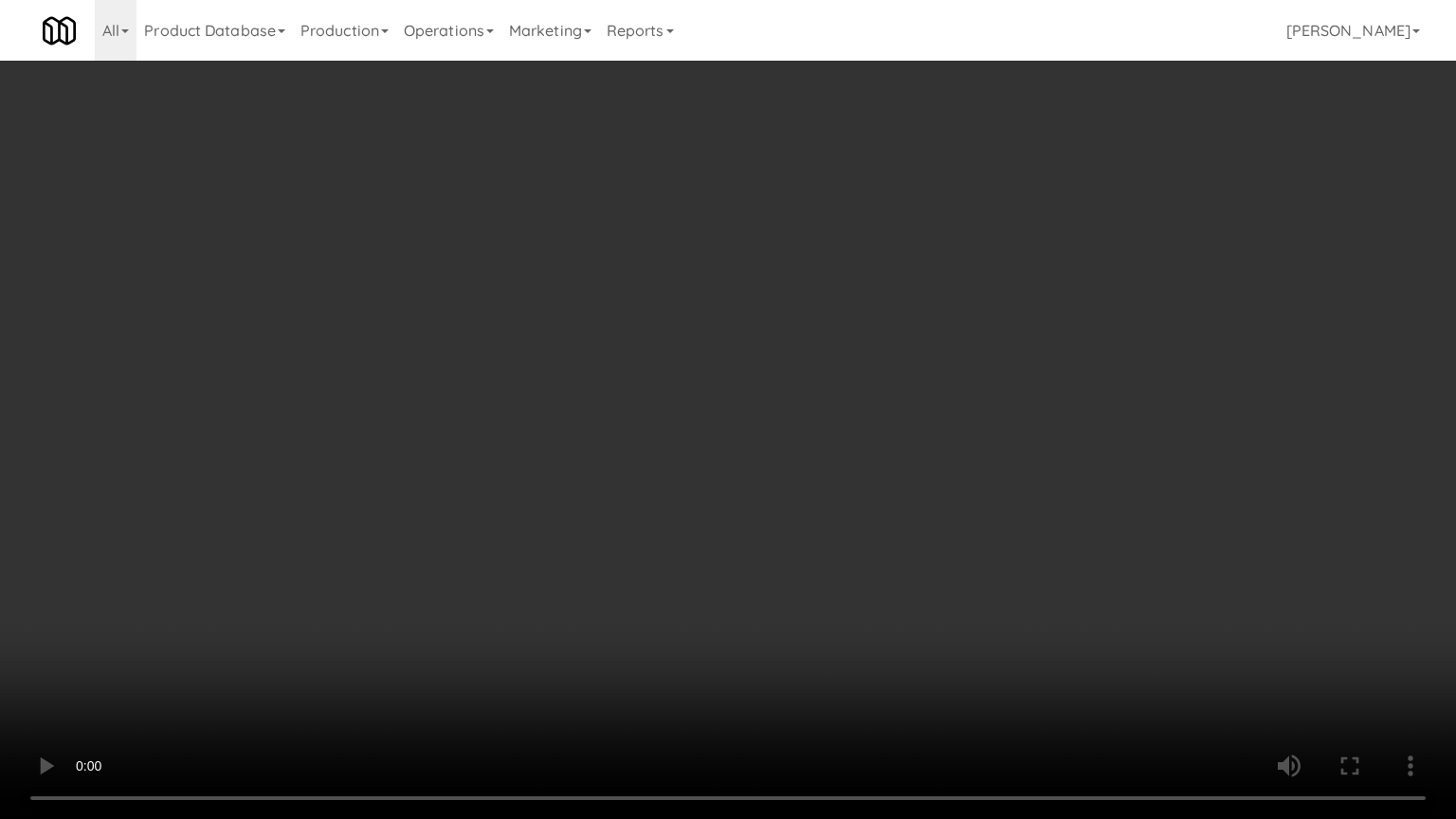
click at [371, 567] on video at bounding box center [728, 410] width 1456 height 819
click at [611, 471] on video at bounding box center [728, 410] width 1456 height 819
click at [614, 468] on video at bounding box center [728, 410] width 1456 height 819
click at [646, 440] on video at bounding box center [728, 410] width 1456 height 819
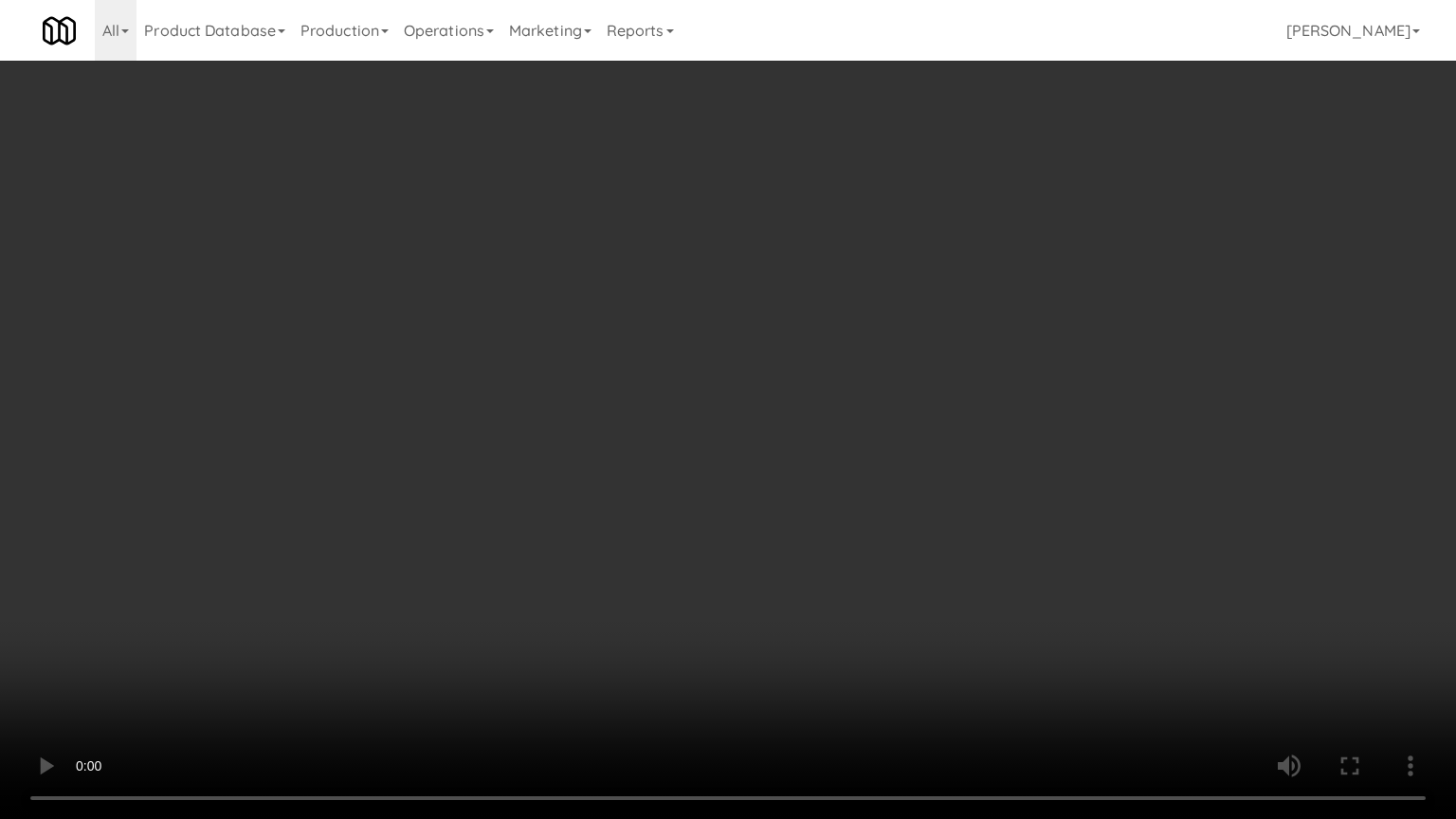
click at [646, 440] on video at bounding box center [728, 410] width 1456 height 819
click at [690, 428] on video at bounding box center [728, 410] width 1456 height 819
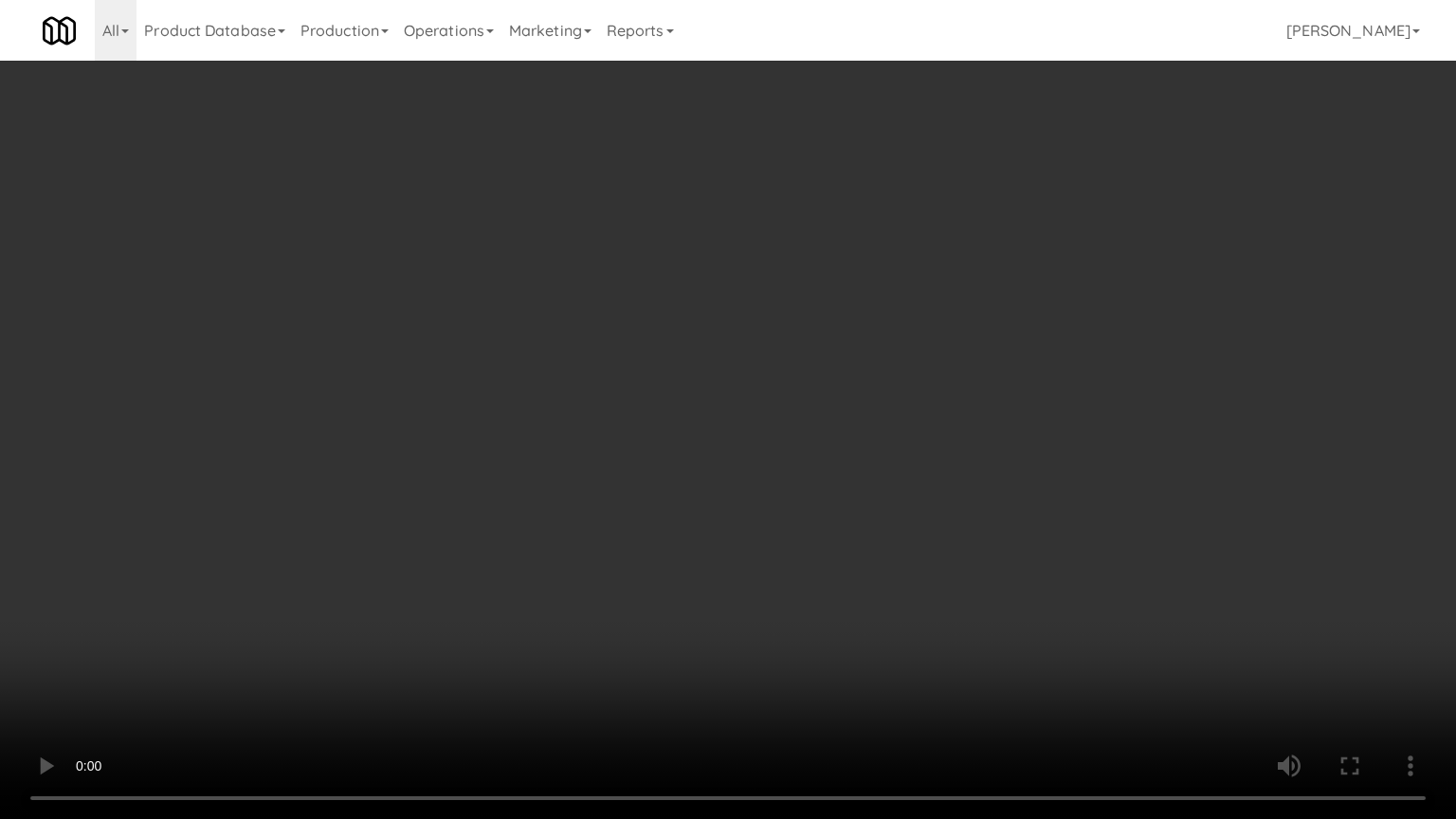
click at [690, 428] on video at bounding box center [728, 410] width 1456 height 819
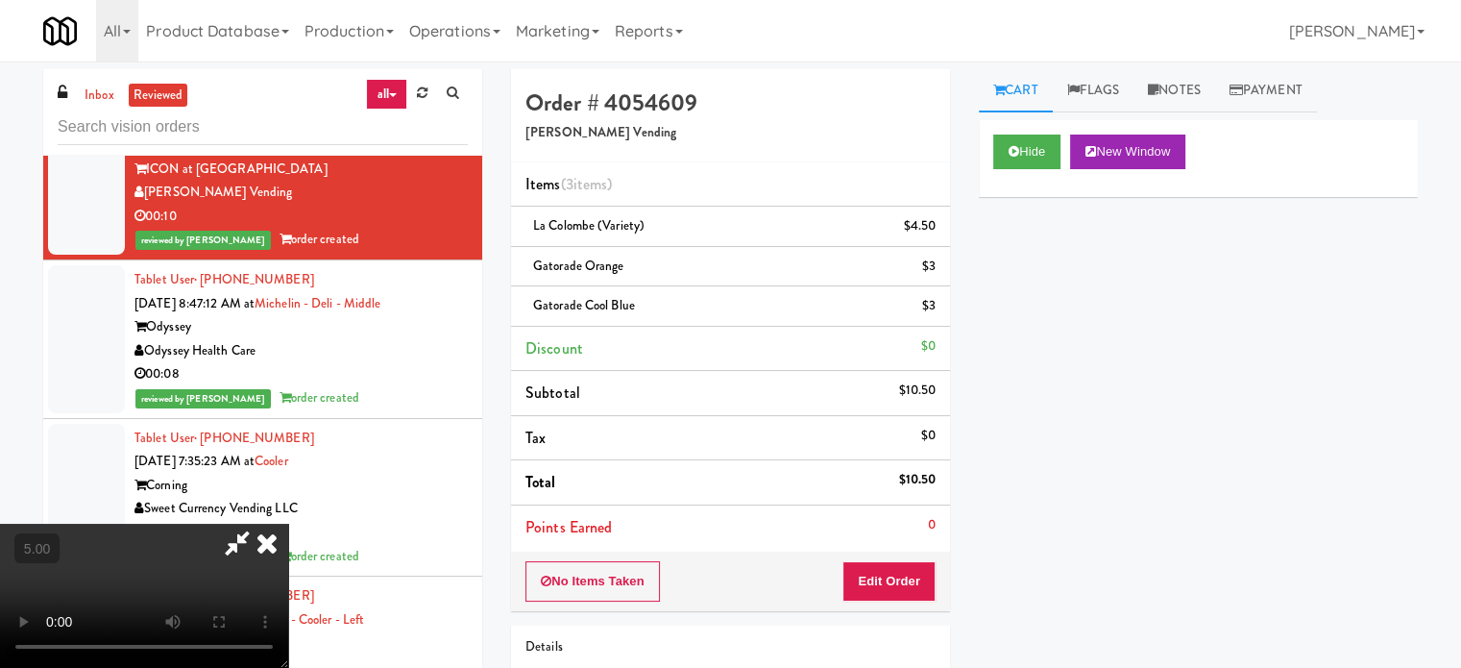
click at [288, 524] on icon at bounding box center [267, 543] width 42 height 38
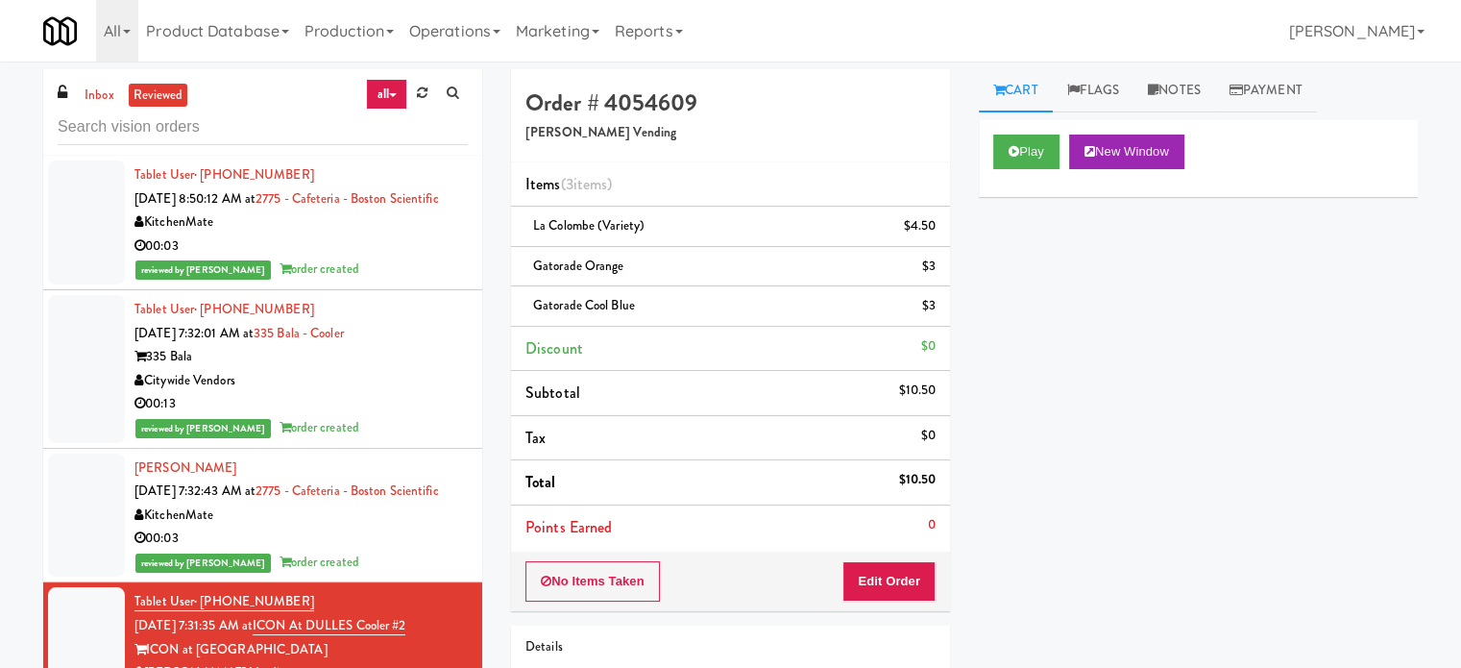
click at [428, 440] on div "reviewed by Knessa C order created" at bounding box center [300, 428] width 333 height 24
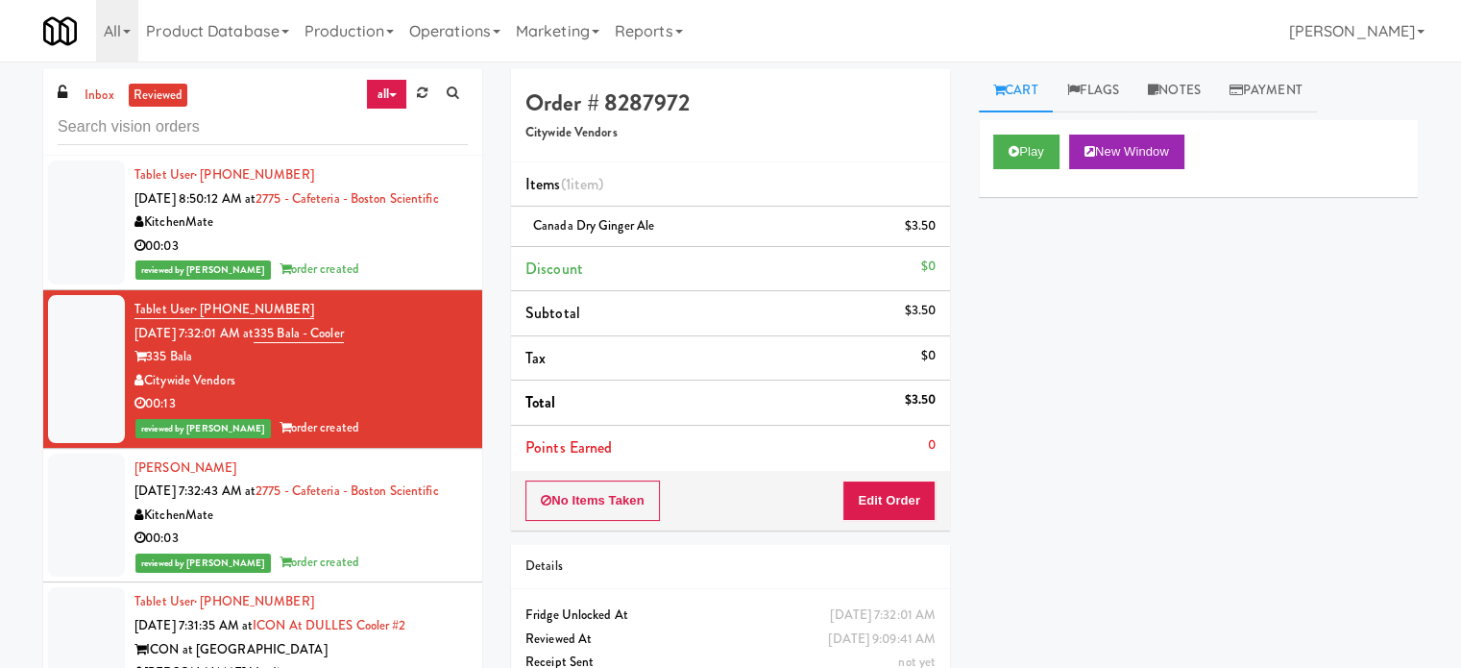
click at [403, 281] on div "reviewed by [PERSON_NAME] order created" at bounding box center [300, 269] width 333 height 24
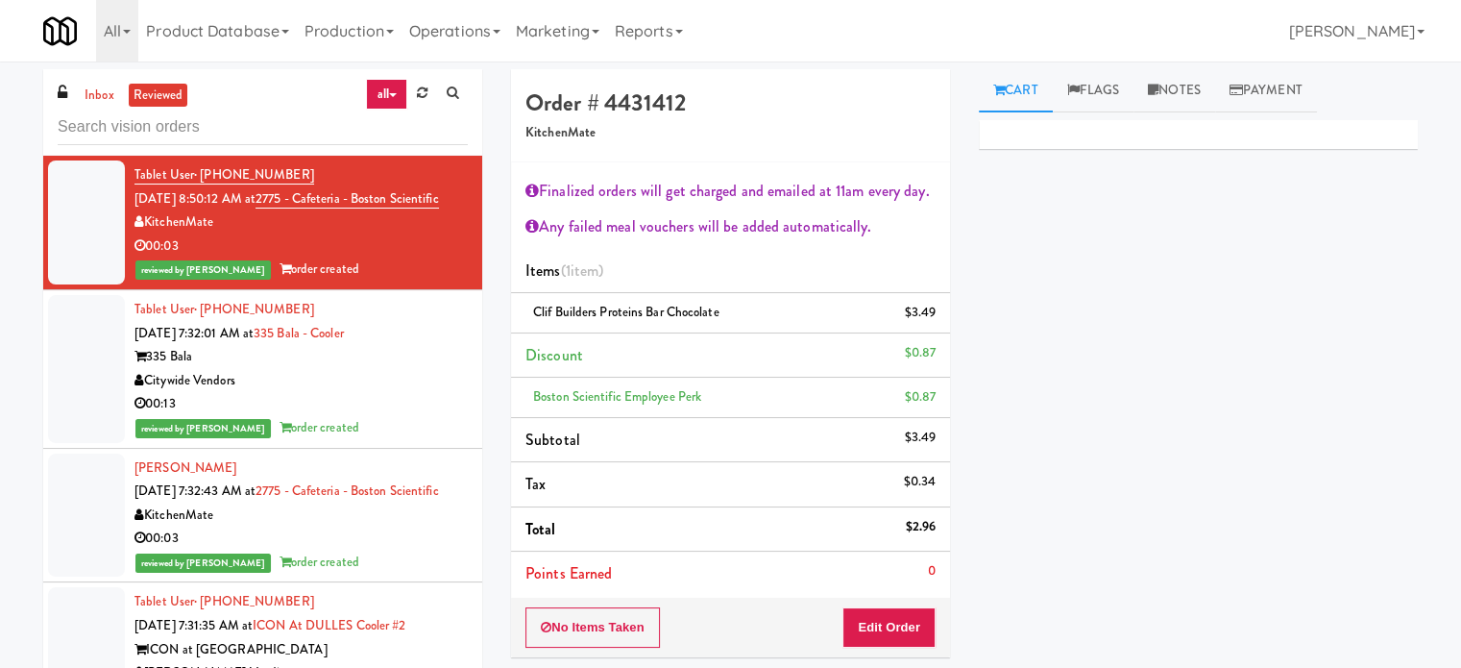
drag, startPoint x: 418, startPoint y: 576, endPoint x: 425, endPoint y: 544, distance: 33.3
click at [418, 550] on div "00:03" at bounding box center [300, 538] width 333 height 24
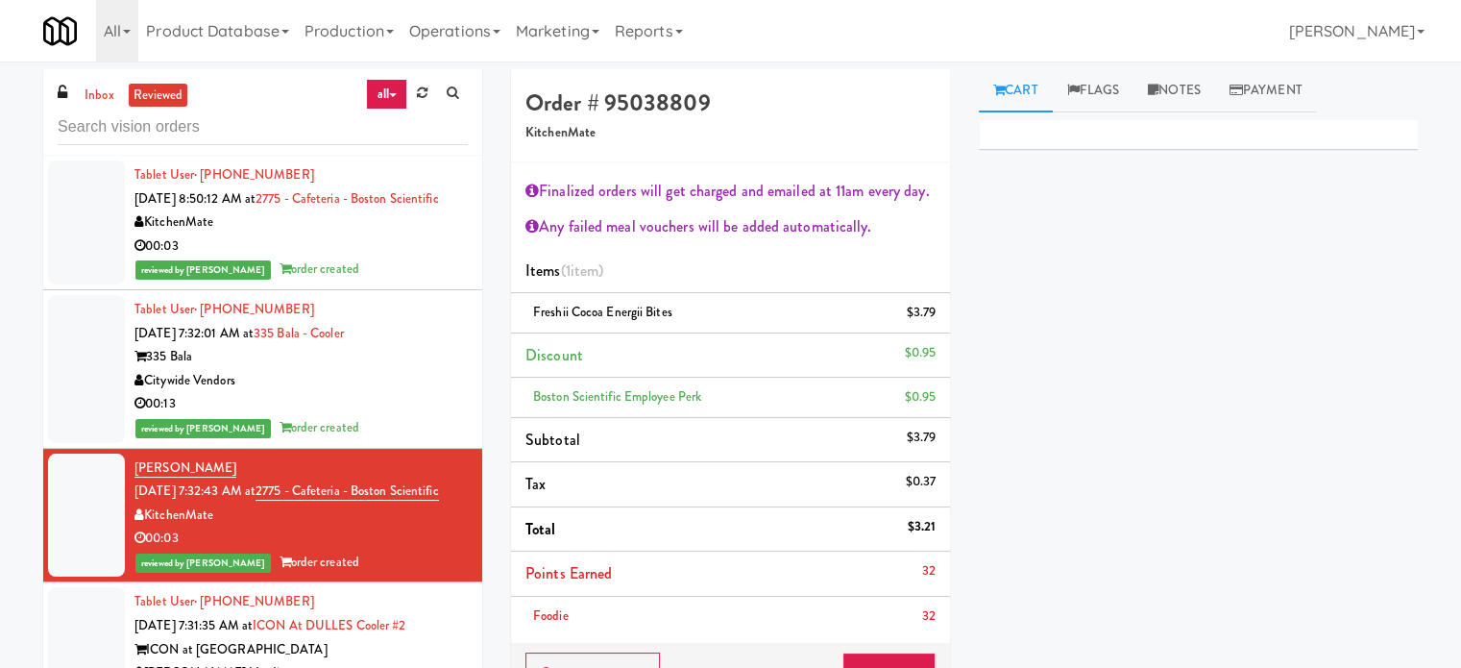
scroll to position [480, 0]
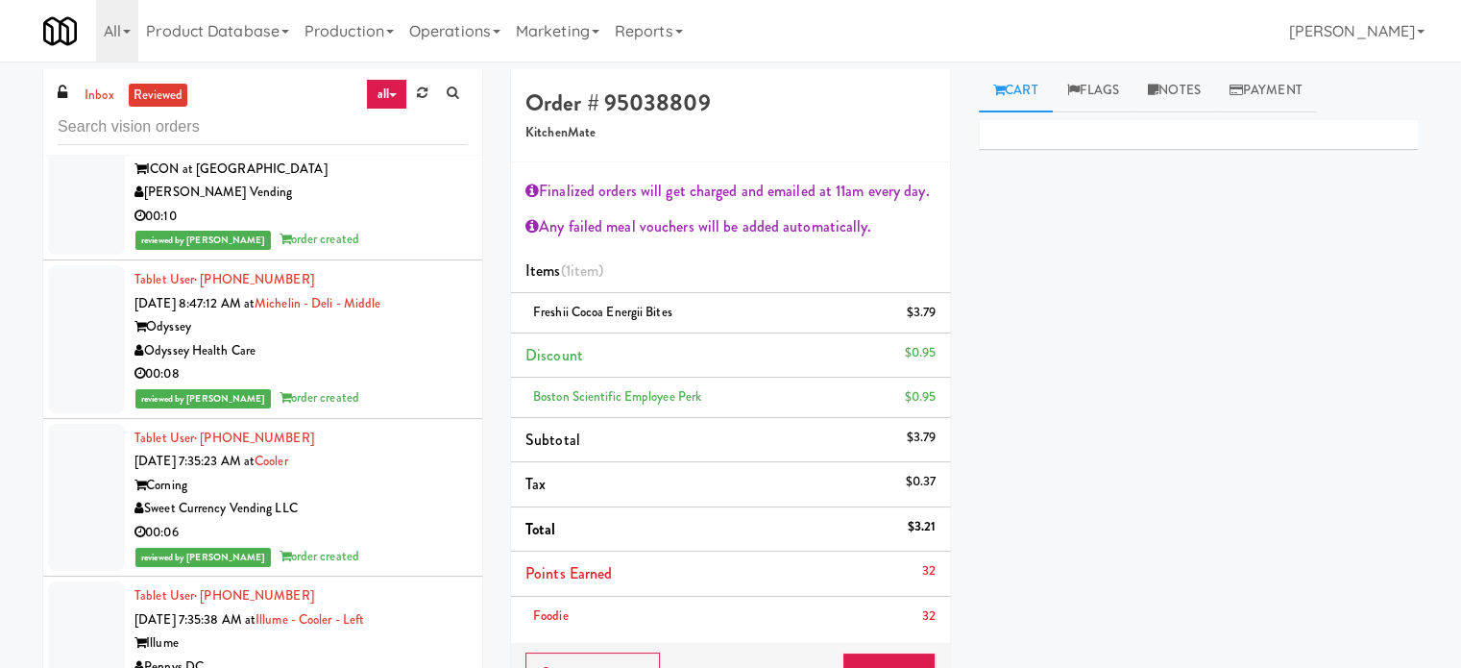
click at [365, 386] on div "00:08" at bounding box center [300, 374] width 333 height 24
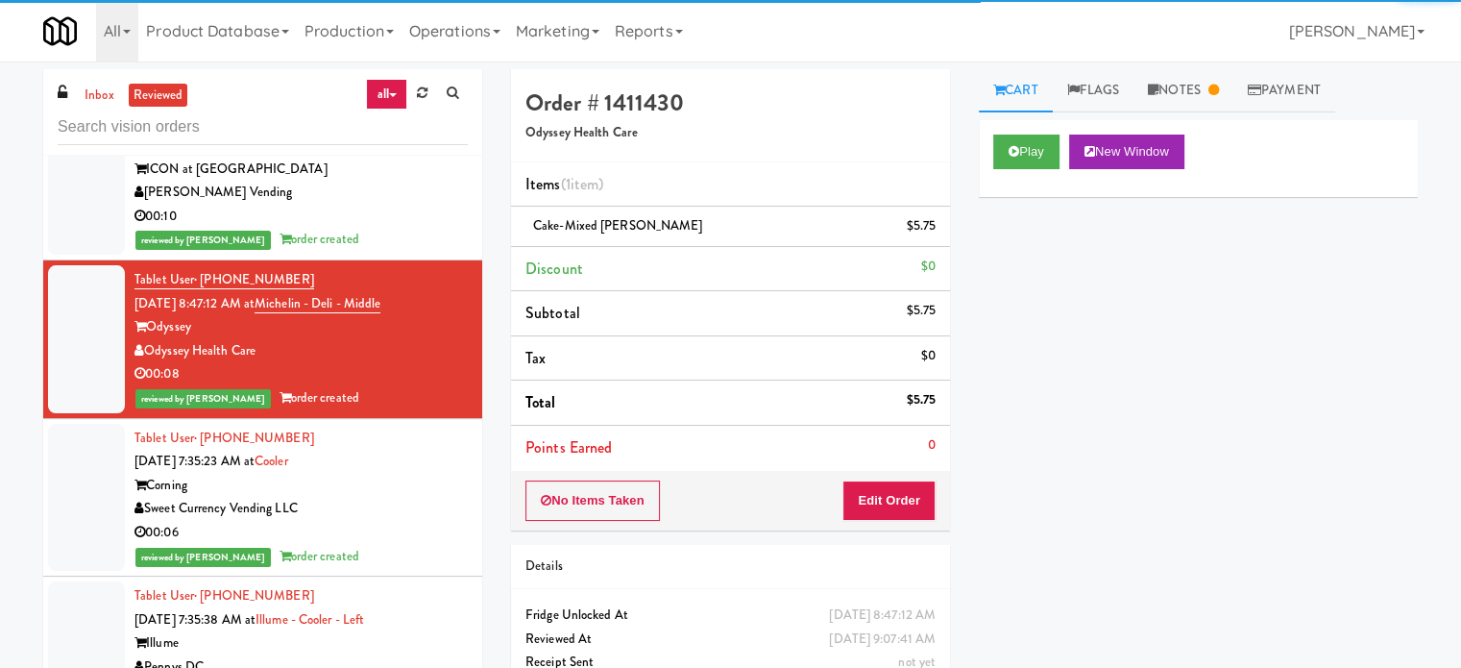
click at [400, 515] on div "Tablet User · (860) 235-9331 [DATE] 7:35:23 AM at Cooler Corning Sweet Currency…" at bounding box center [300, 498] width 333 height 142
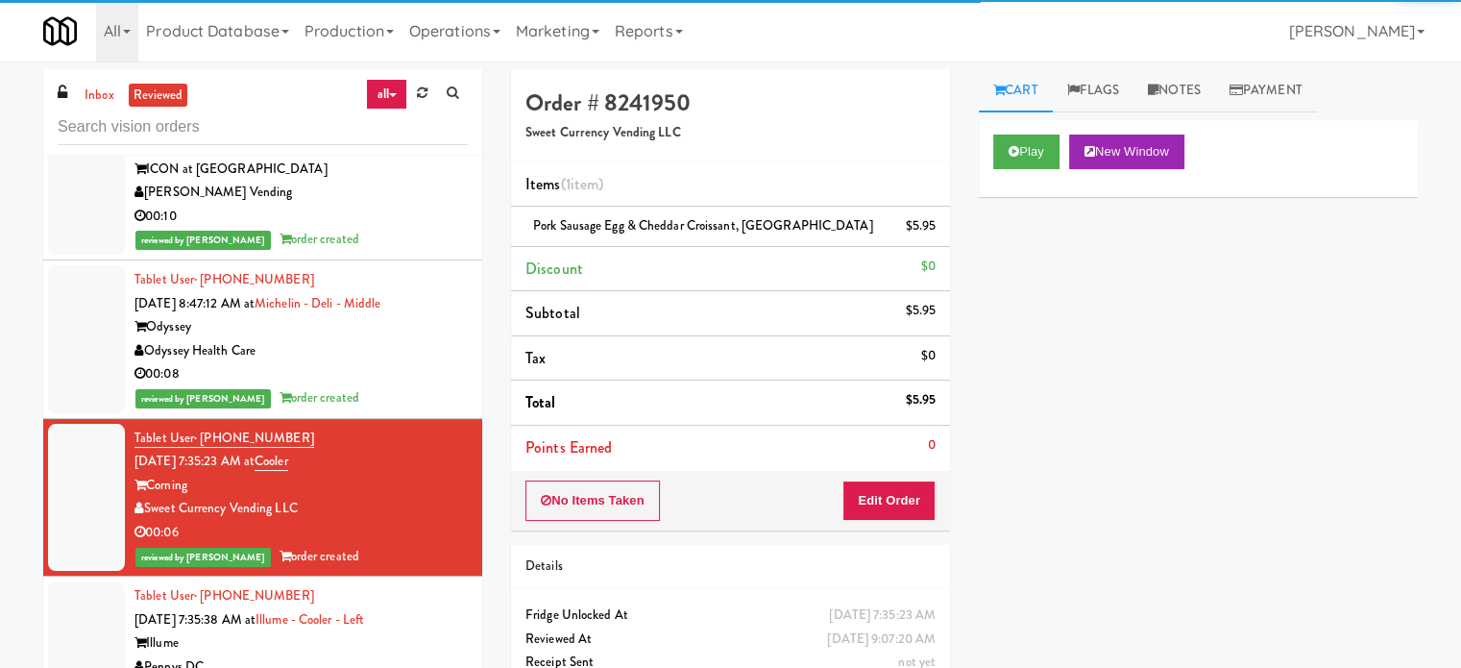
scroll to position [961, 0]
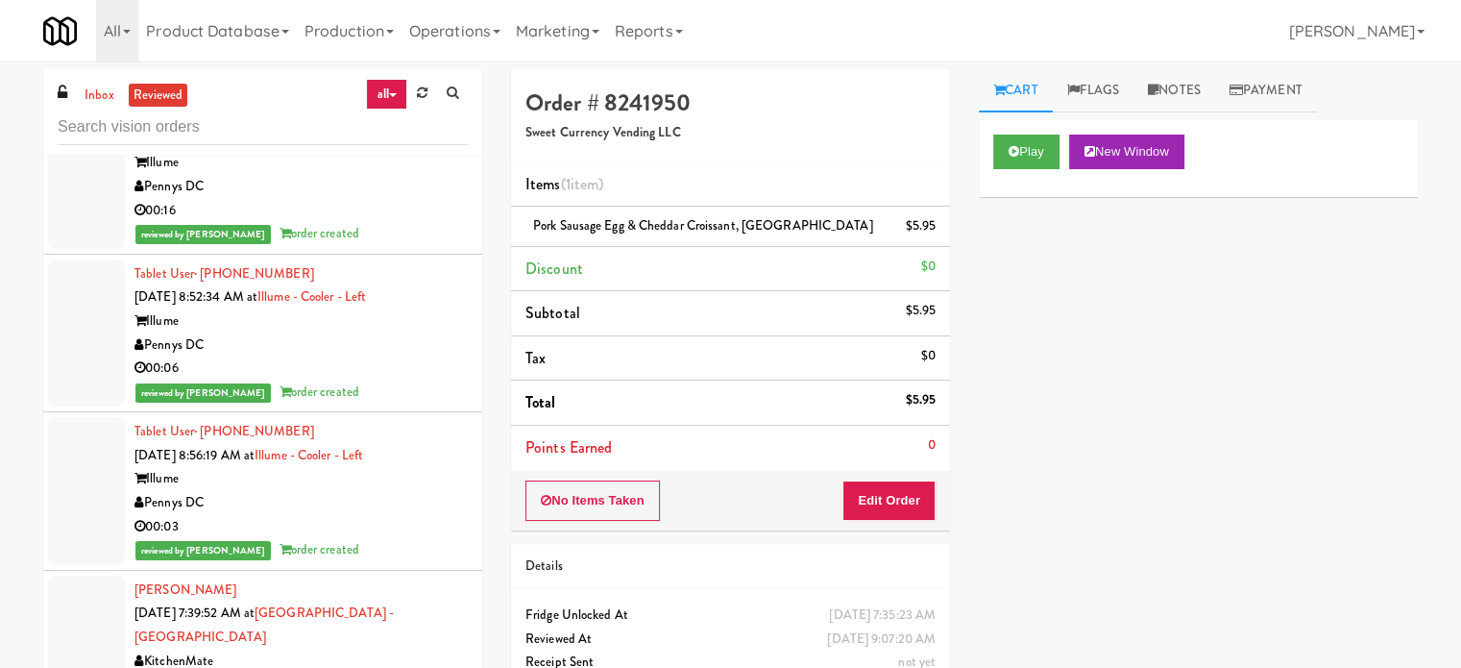
click at [401, 357] on div "Pennys DC" at bounding box center [300, 345] width 333 height 24
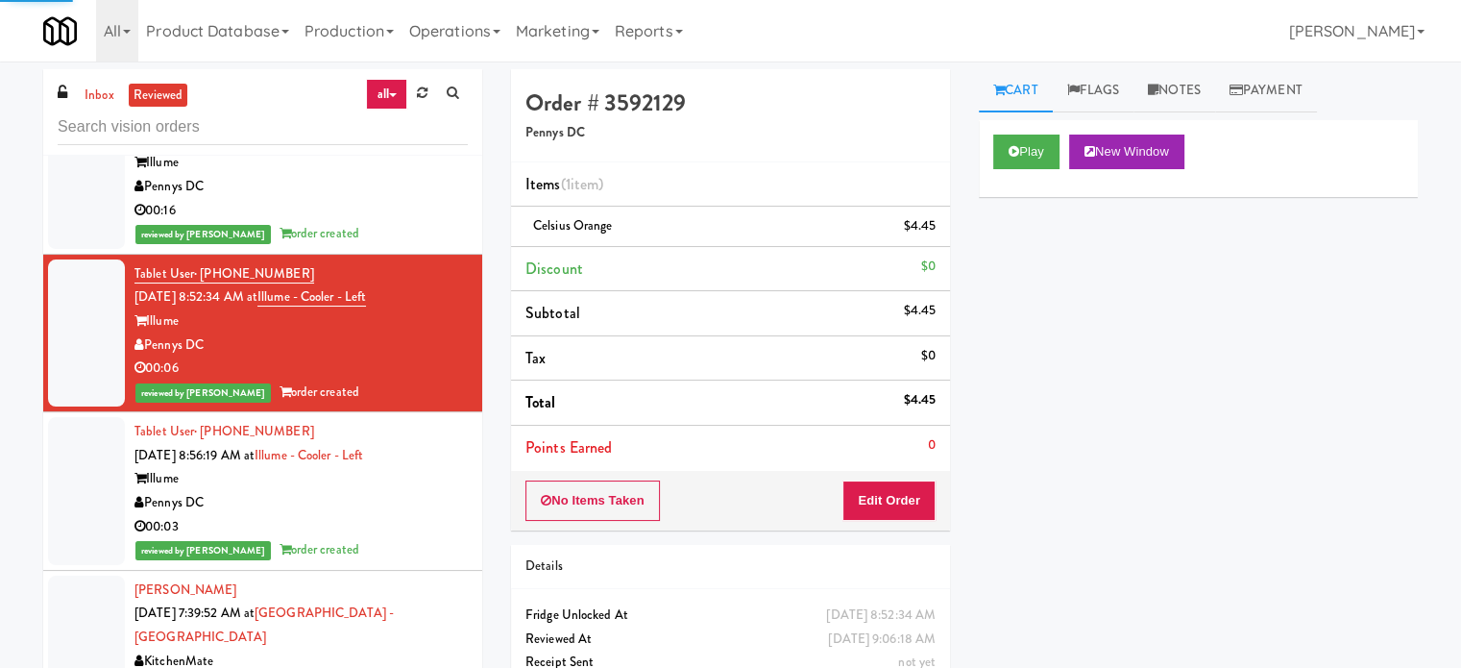
click at [414, 491] on div "Illume" at bounding box center [300, 479] width 333 height 24
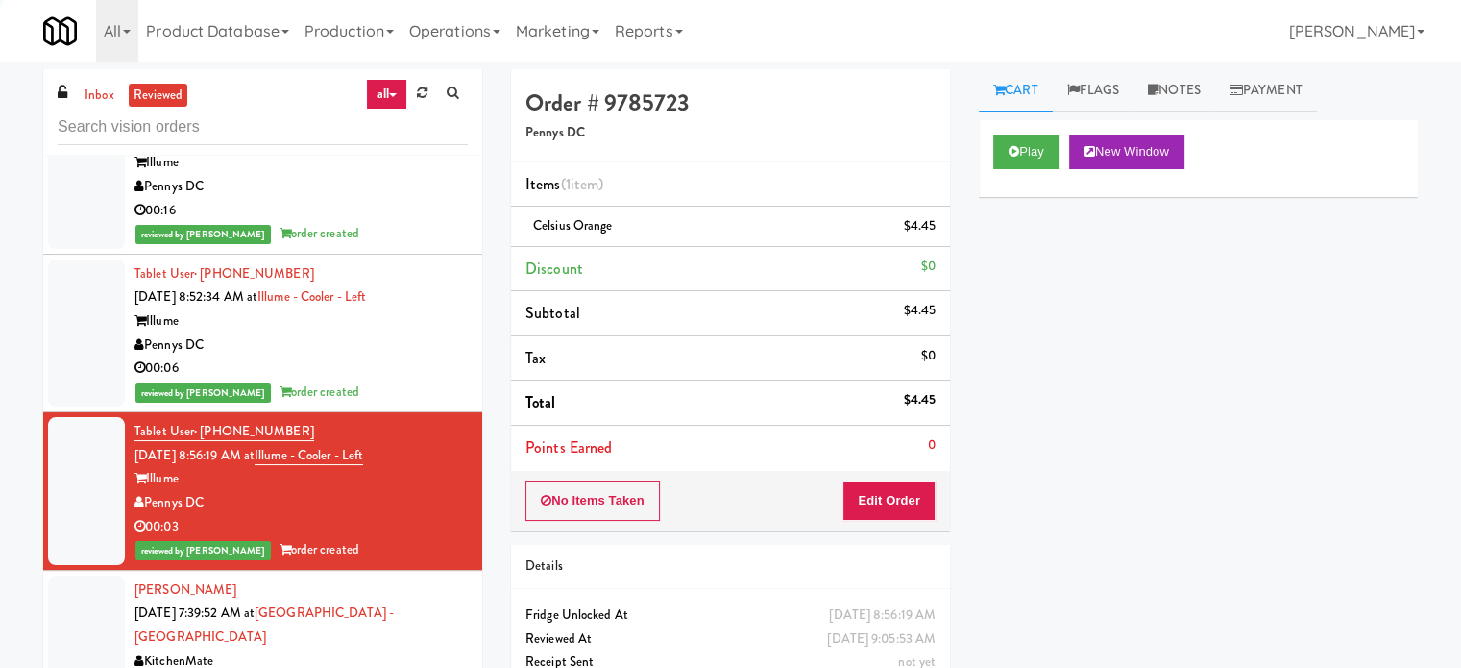
scroll to position [1441, 0]
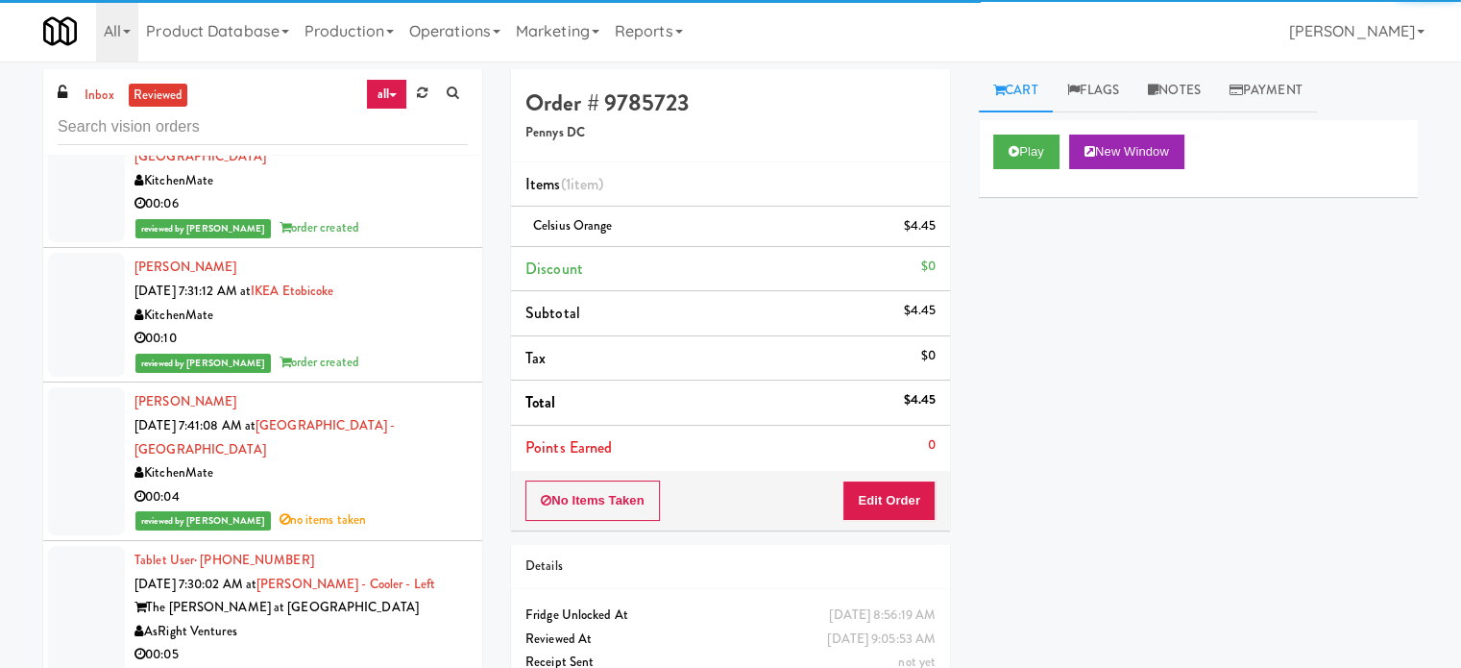
click at [403, 382] on li "[PERSON_NAME] [DATE] 7:31:12 AM at IKEA Etobicoke KitchenMate 00:10 reviewed by…" at bounding box center [262, 315] width 439 height 134
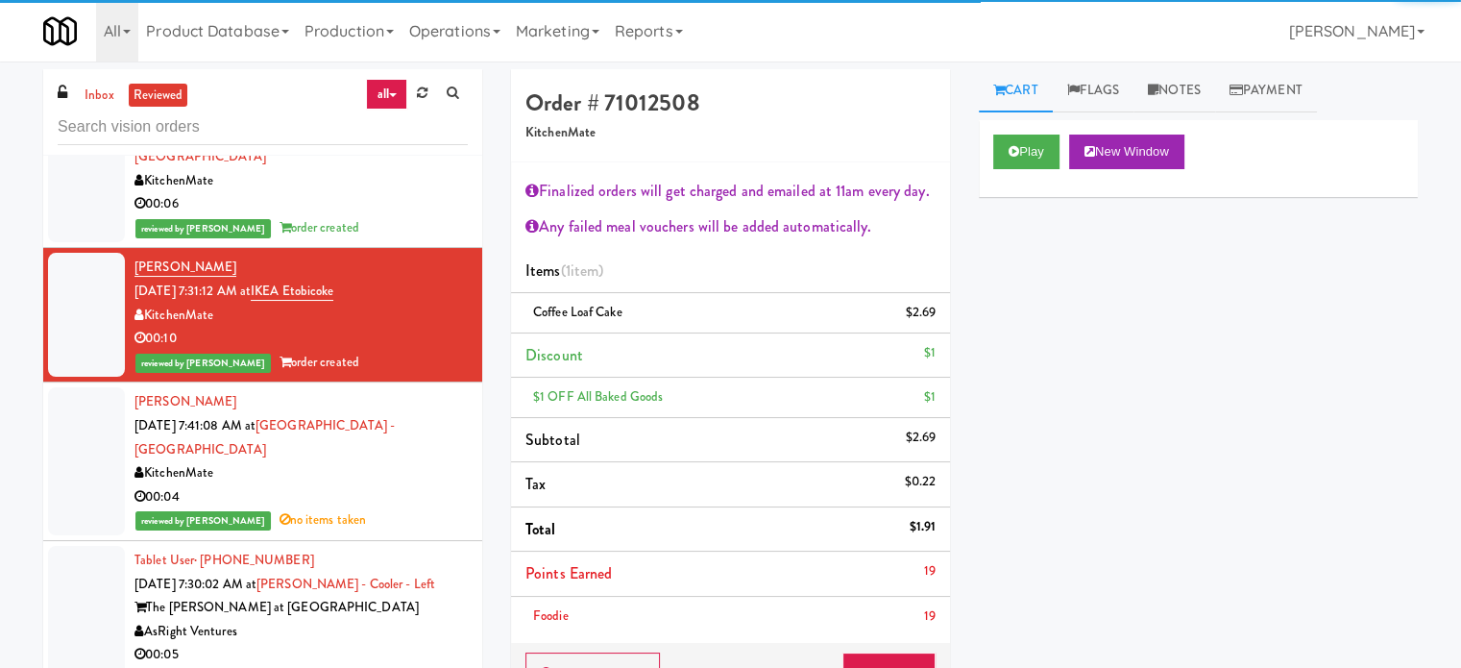
scroll to position [1921, 0]
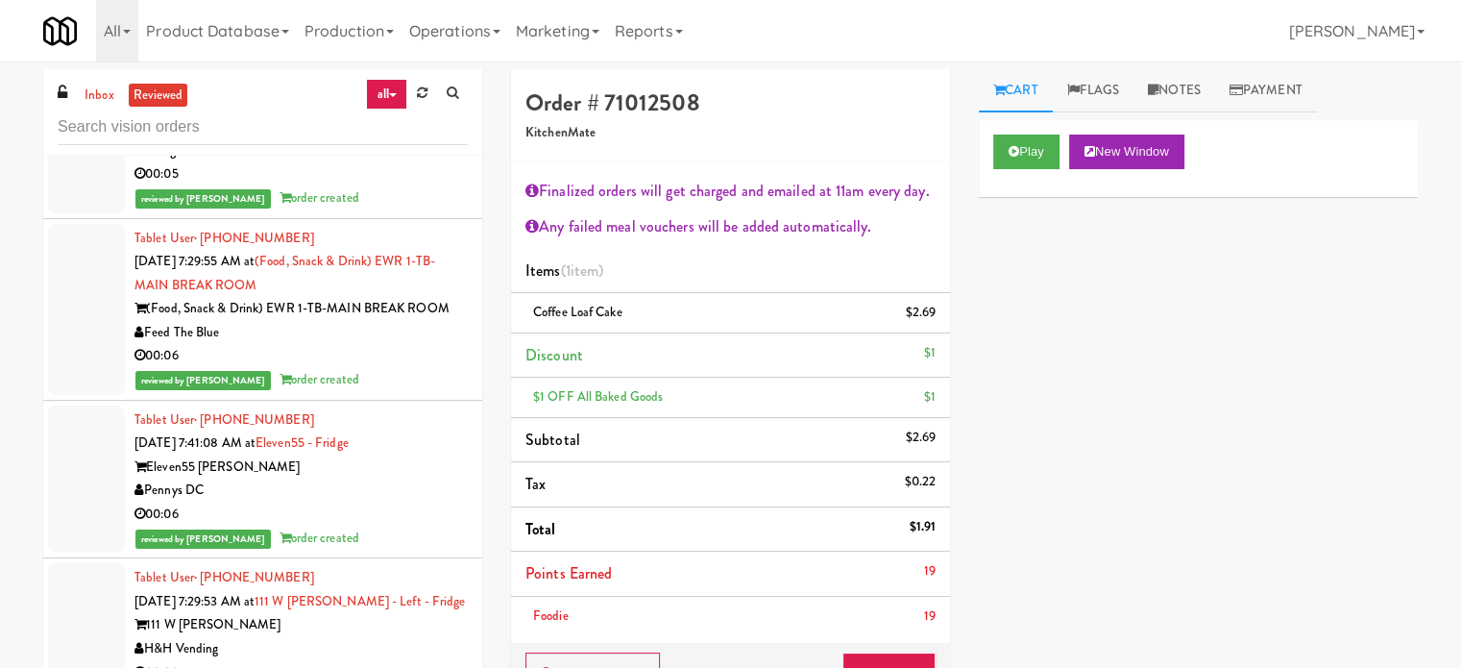
click at [409, 392] on div "reviewed by [PERSON_NAME] L order created" at bounding box center [300, 380] width 333 height 24
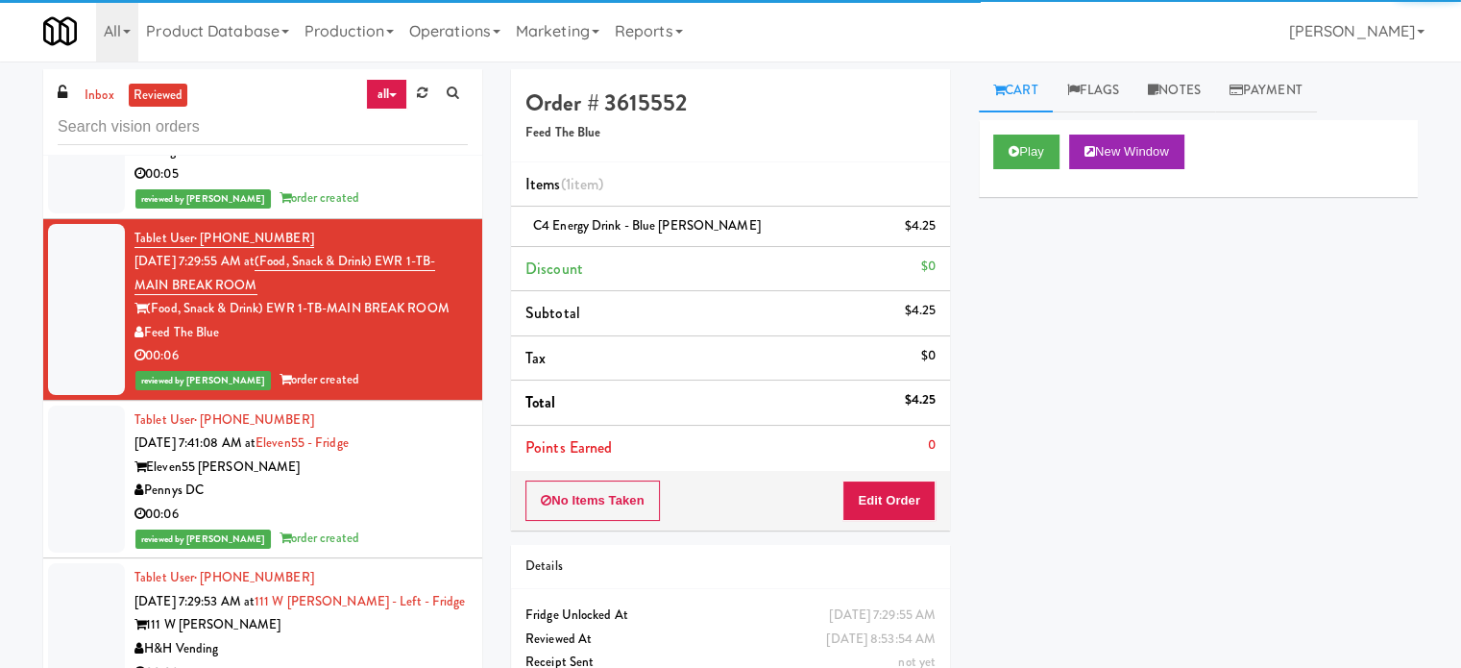
click at [384, 526] on div "00:06" at bounding box center [300, 514] width 333 height 24
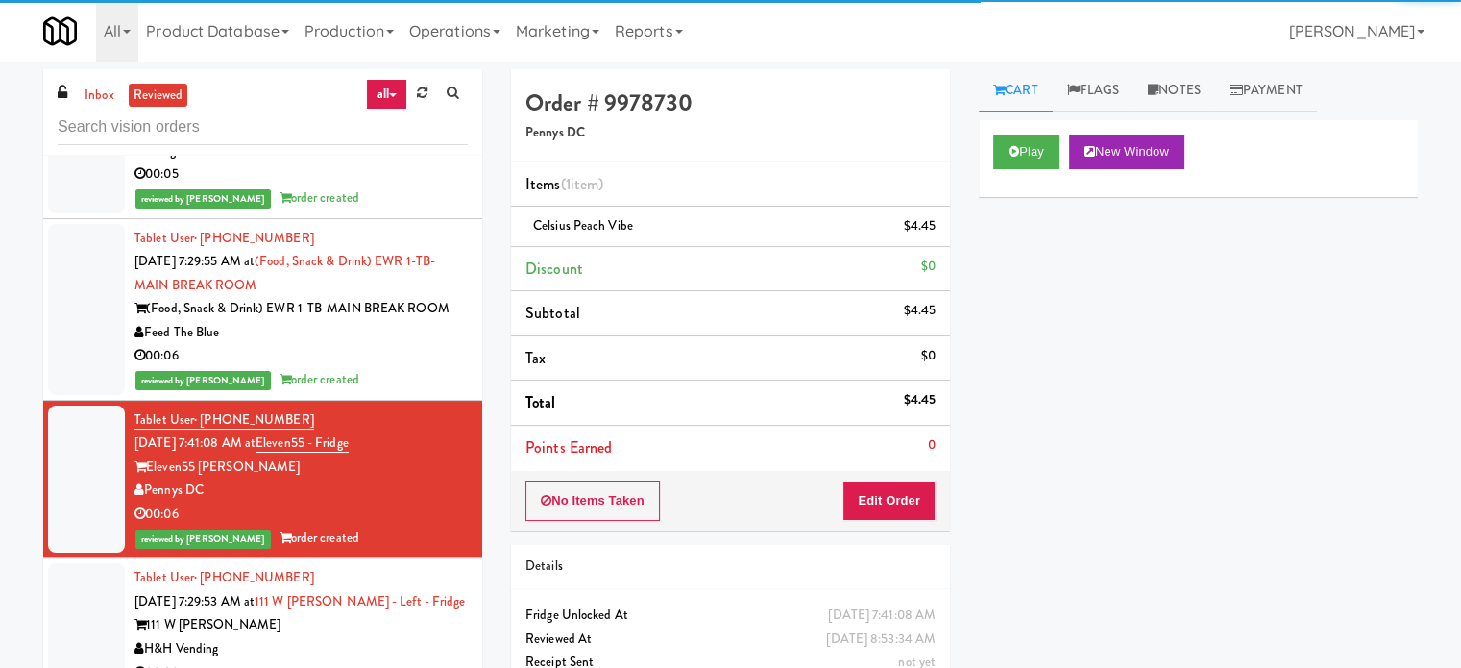
scroll to position [2402, 0]
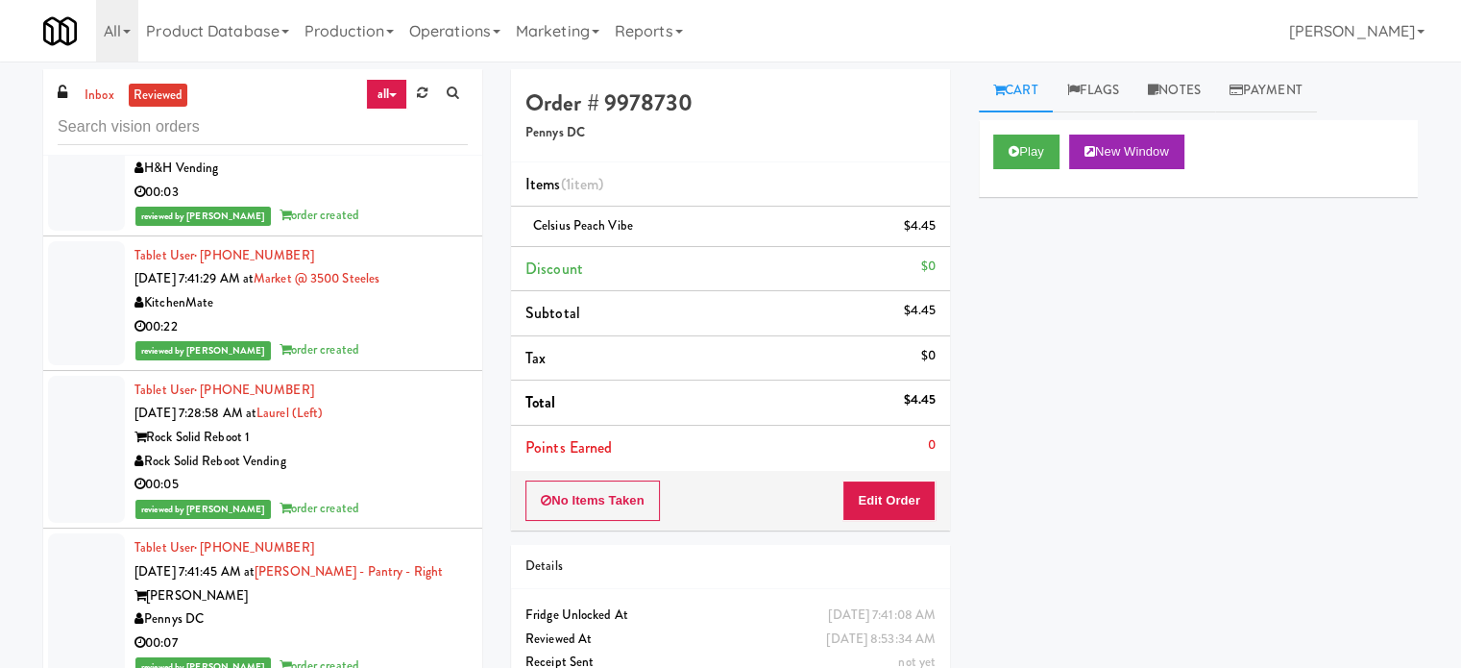
click at [415, 339] on div "00:22" at bounding box center [300, 327] width 333 height 24
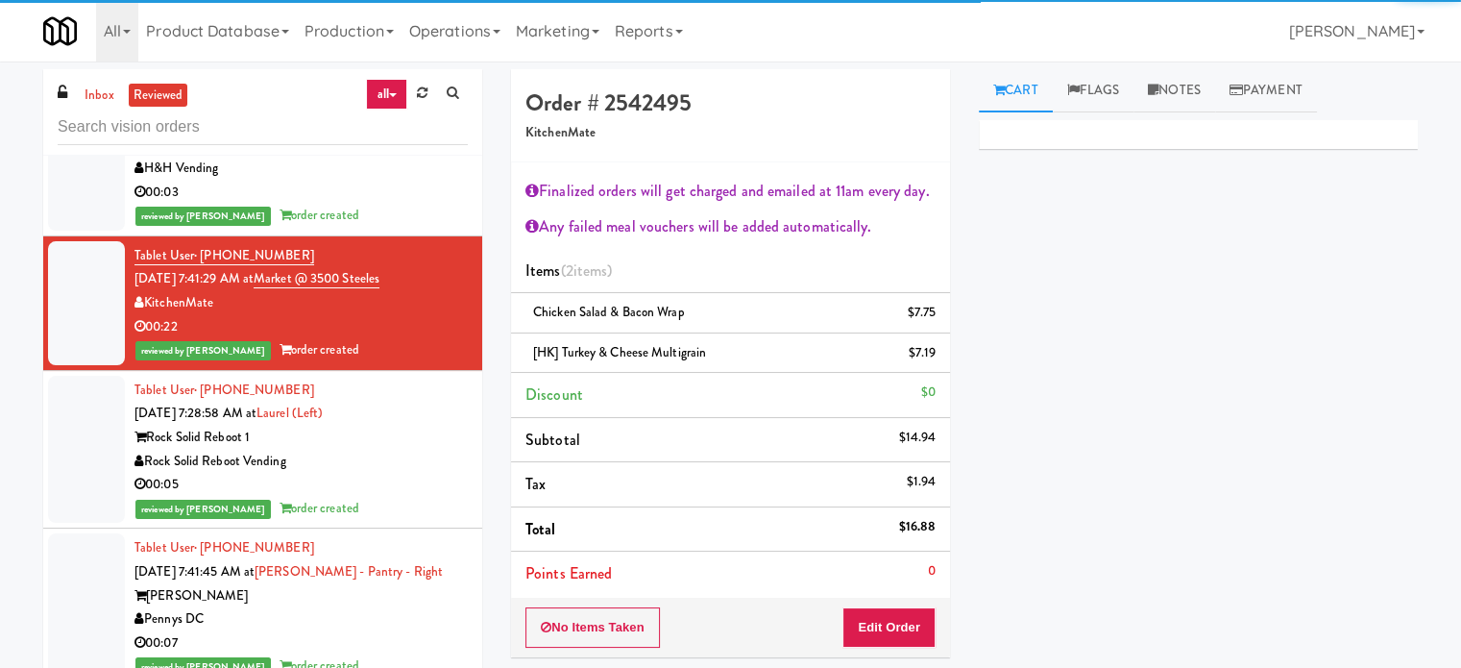
click at [415, 450] on div "Rock Solid Reboot 1" at bounding box center [300, 438] width 333 height 24
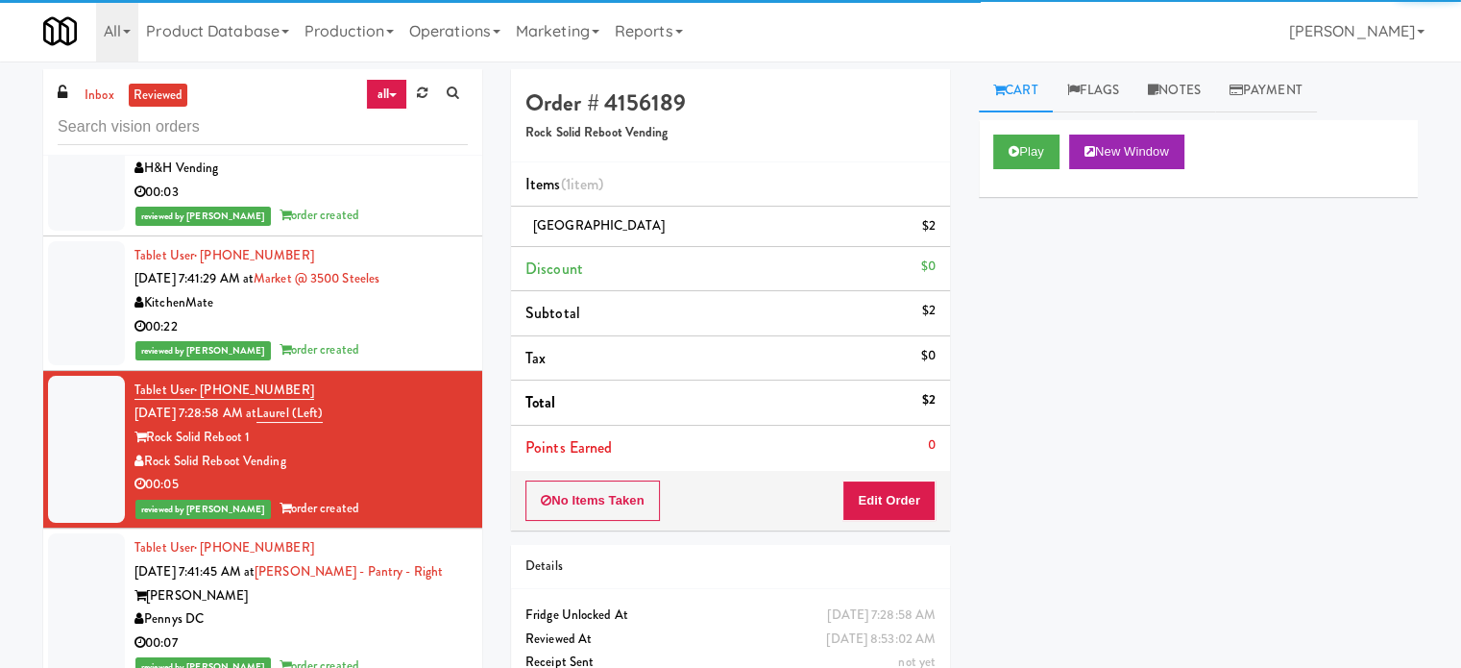
scroll to position [2882, 0]
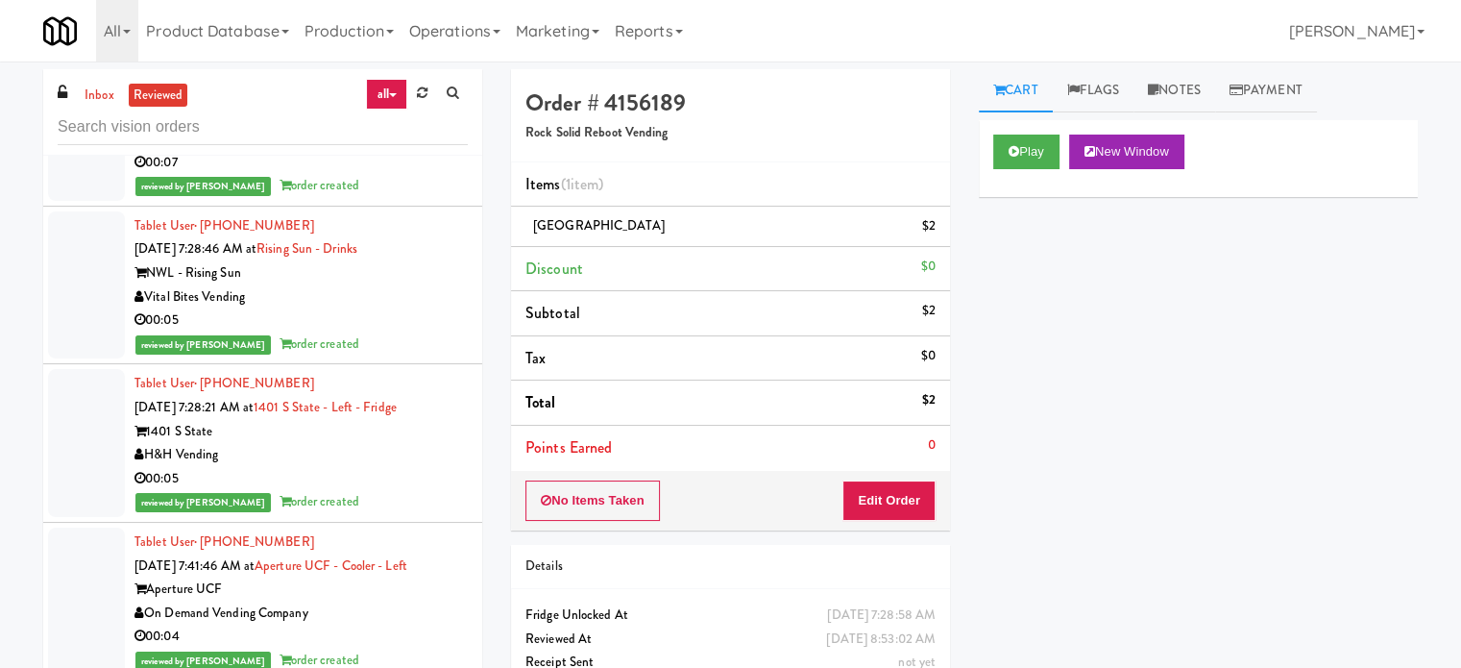
drag, startPoint x: 422, startPoint y: 207, endPoint x: 413, endPoint y: 223, distance: 18.5
click at [417, 175] on div "00:07" at bounding box center [300, 163] width 333 height 24
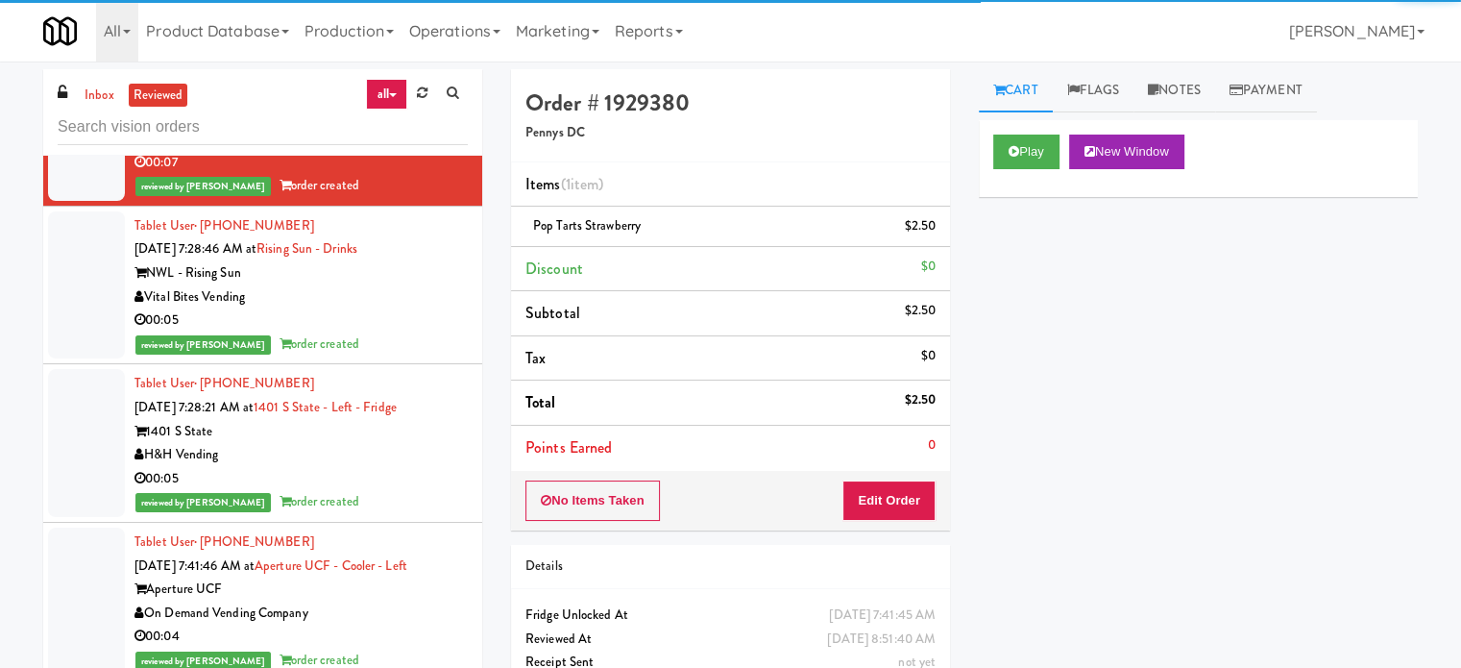
click at [414, 332] on div "00:05" at bounding box center [300, 320] width 333 height 24
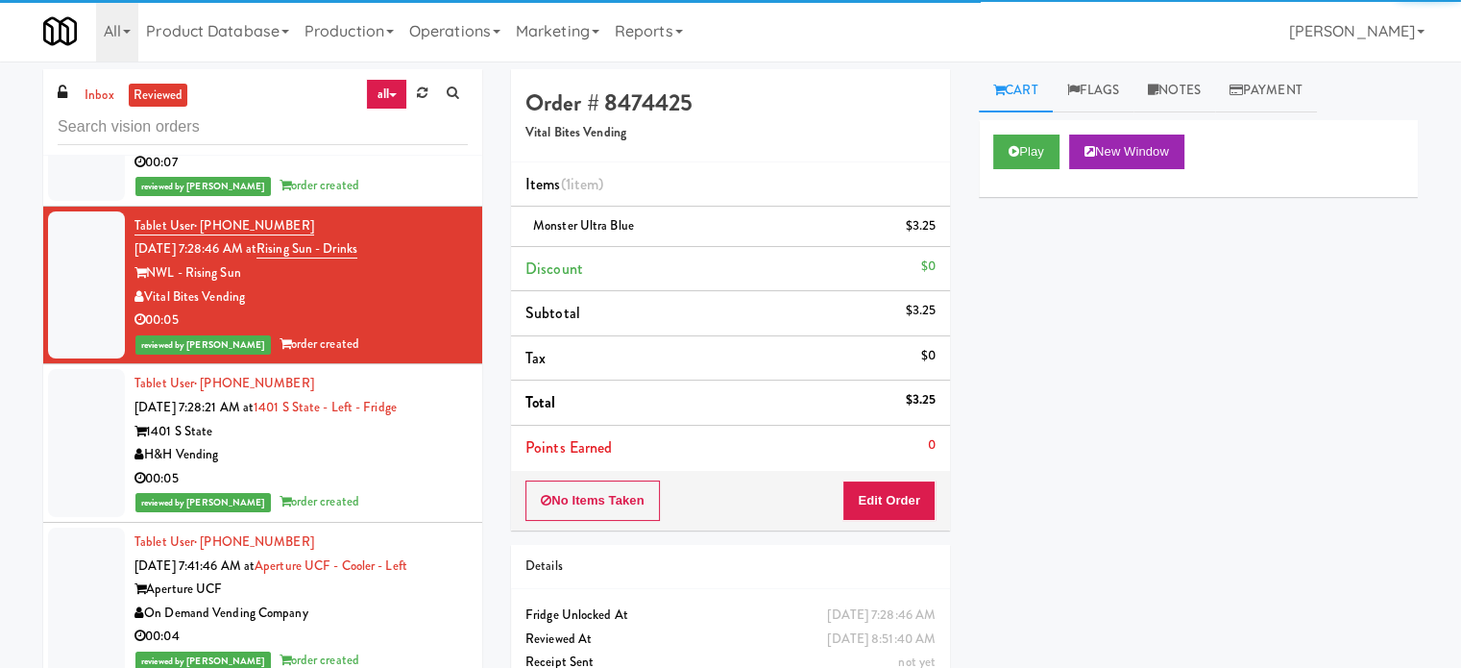
click at [384, 198] on div "reviewed by [PERSON_NAME] order created" at bounding box center [300, 186] width 333 height 24
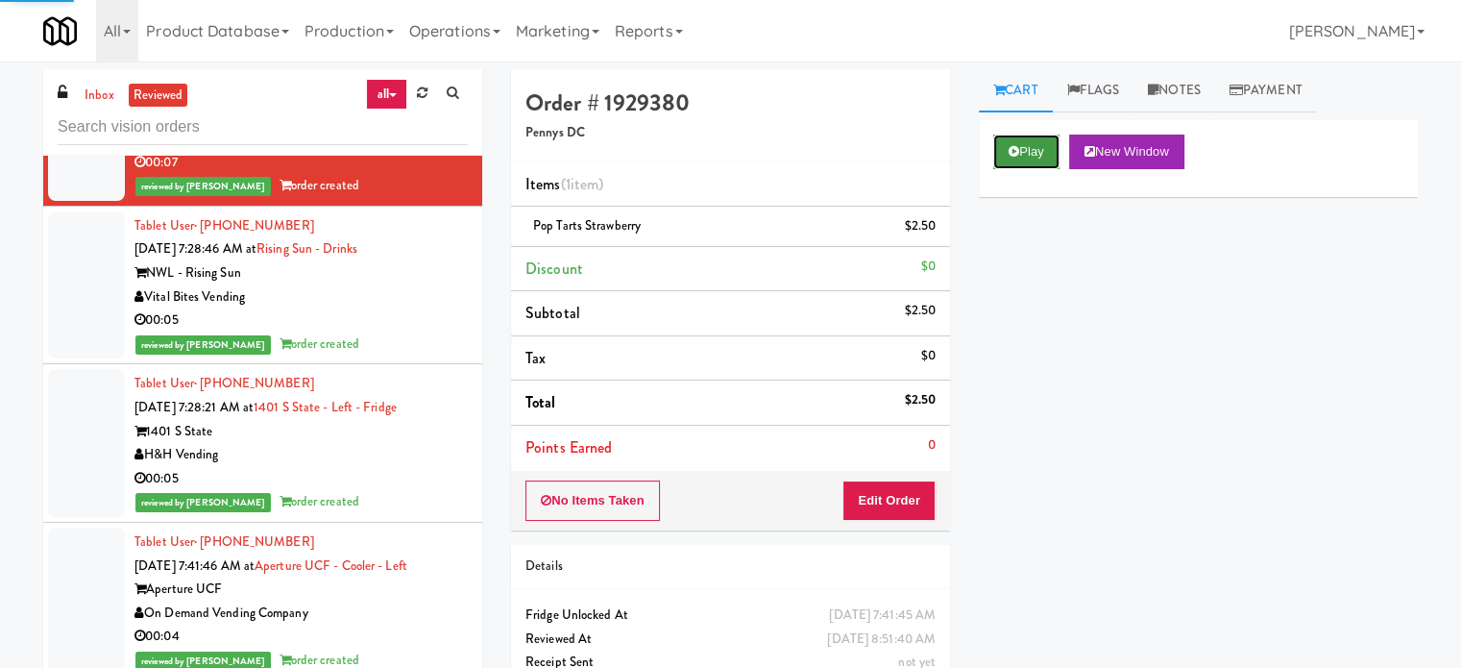
click at [1018, 149] on icon at bounding box center [1014, 151] width 11 height 12
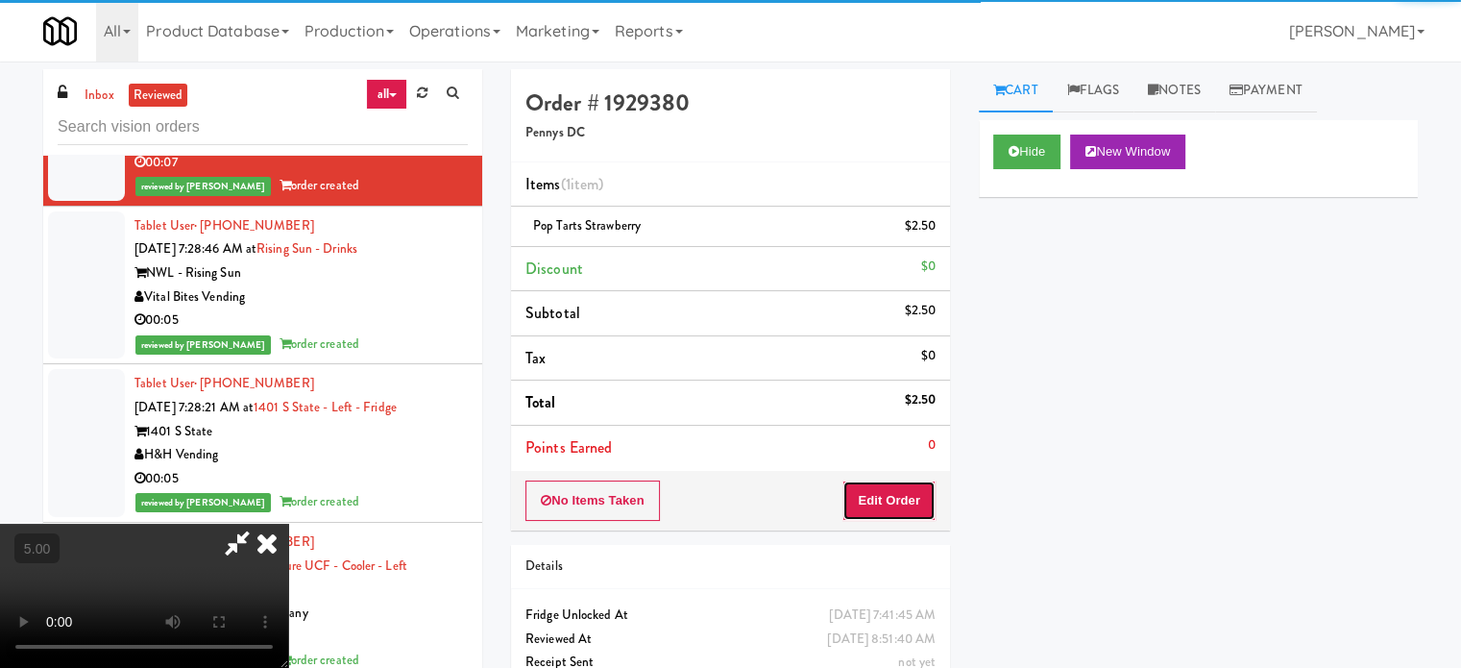
click at [863, 505] on button "Edit Order" at bounding box center [889, 500] width 93 height 40
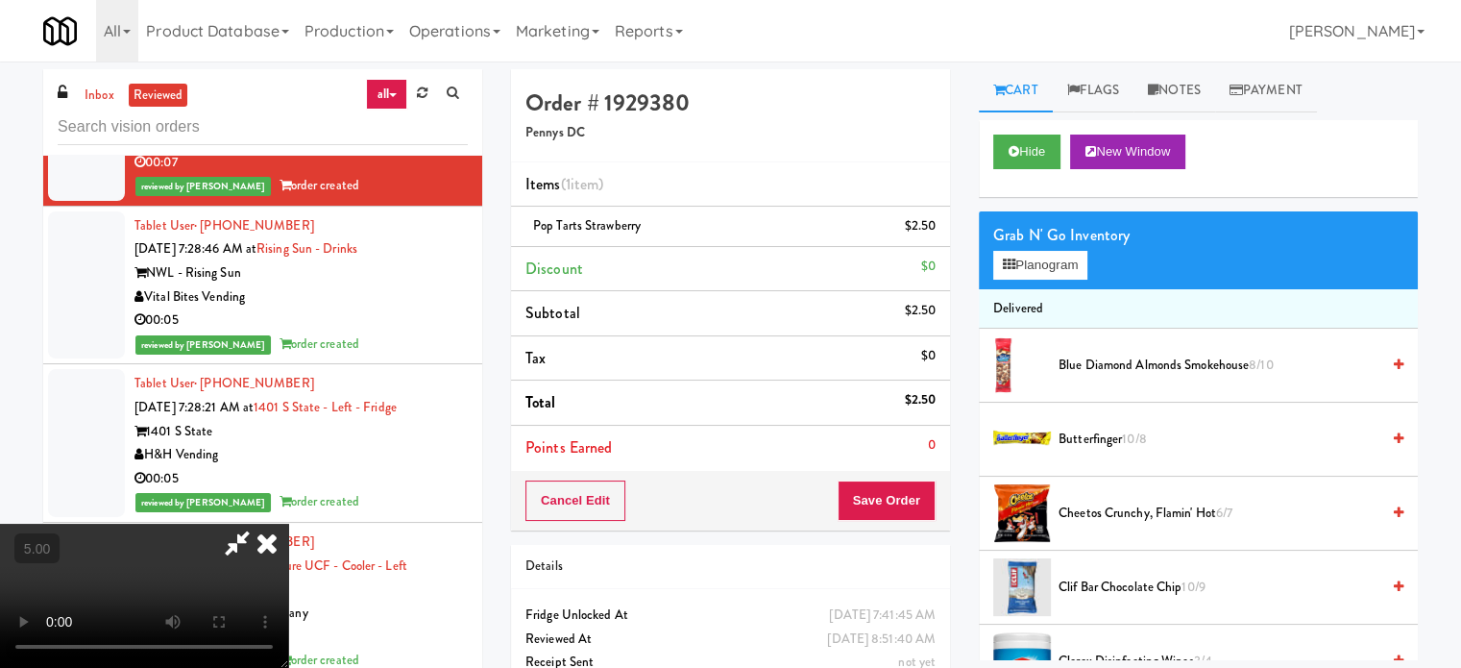
click at [288, 524] on video at bounding box center [144, 596] width 288 height 144
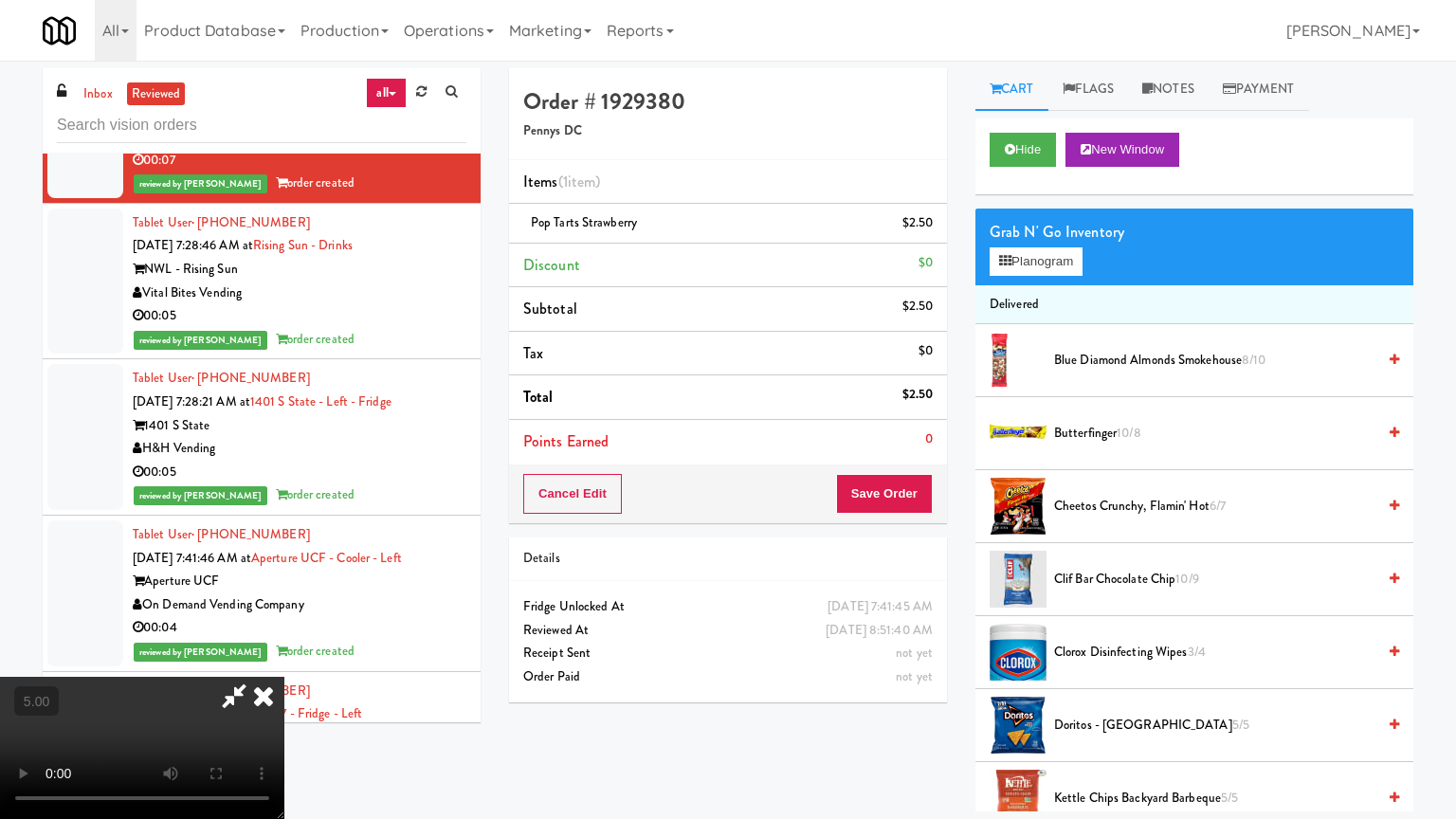
click at [284, 658] on video at bounding box center [142, 748] width 284 height 142
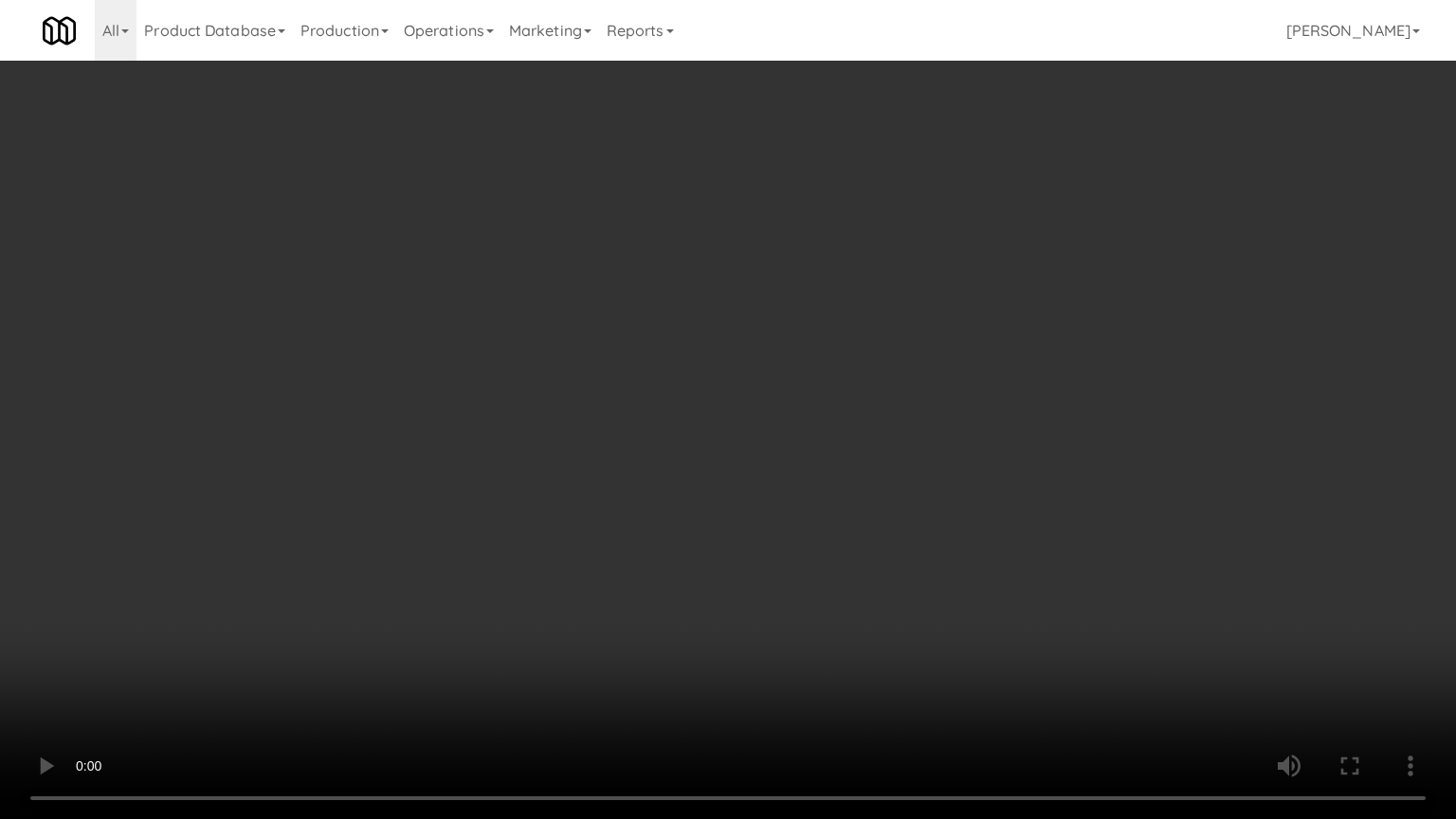
click at [516, 501] on video at bounding box center [728, 410] width 1456 height 819
click at [506, 503] on video at bounding box center [728, 410] width 1456 height 819
click at [531, 504] on video at bounding box center [728, 410] width 1456 height 819
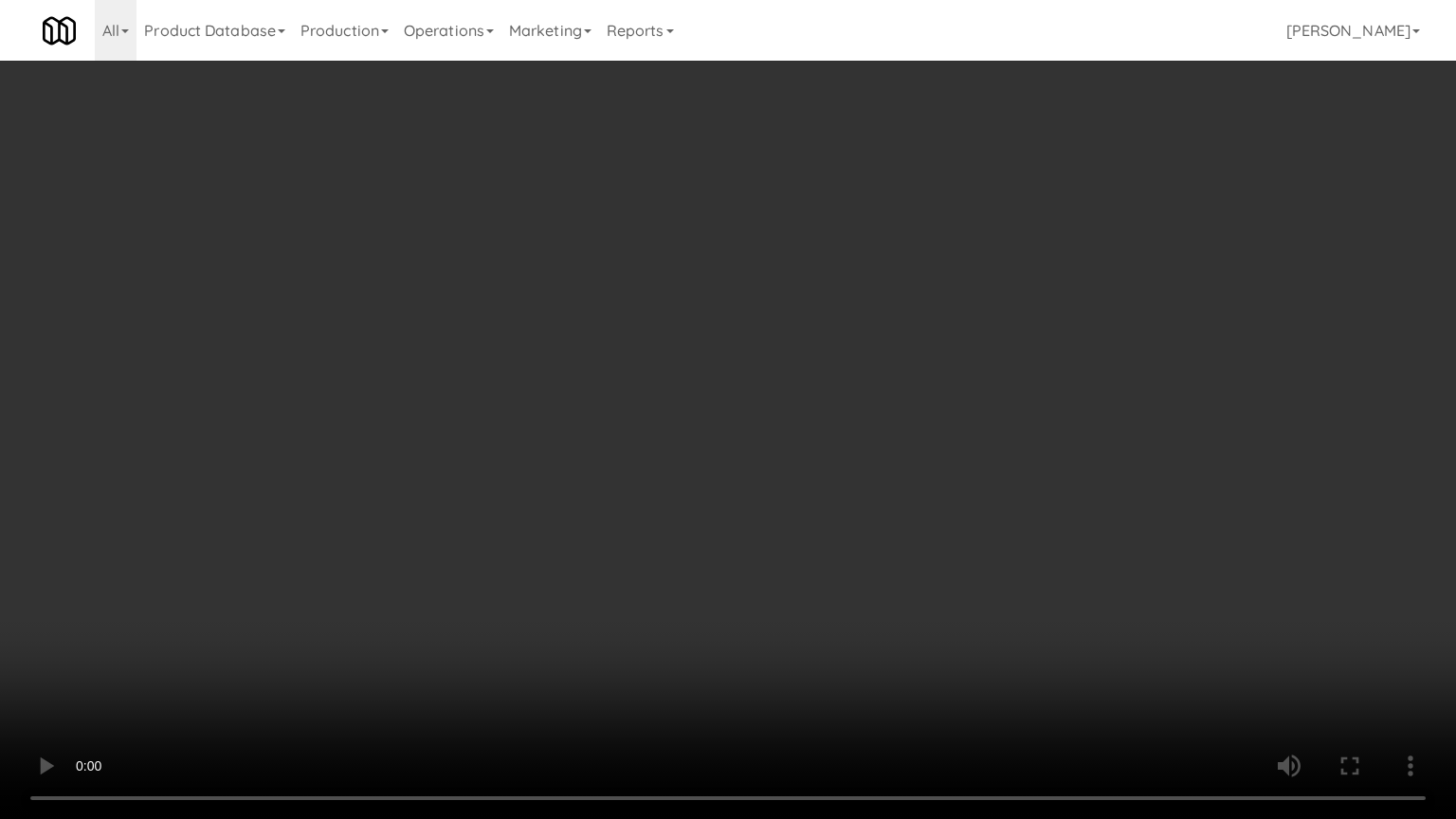
click at [532, 504] on video at bounding box center [728, 410] width 1456 height 819
drag, startPoint x: 532, startPoint y: 504, endPoint x: 615, endPoint y: 339, distance: 184.7
click at [534, 504] on video at bounding box center [728, 410] width 1456 height 819
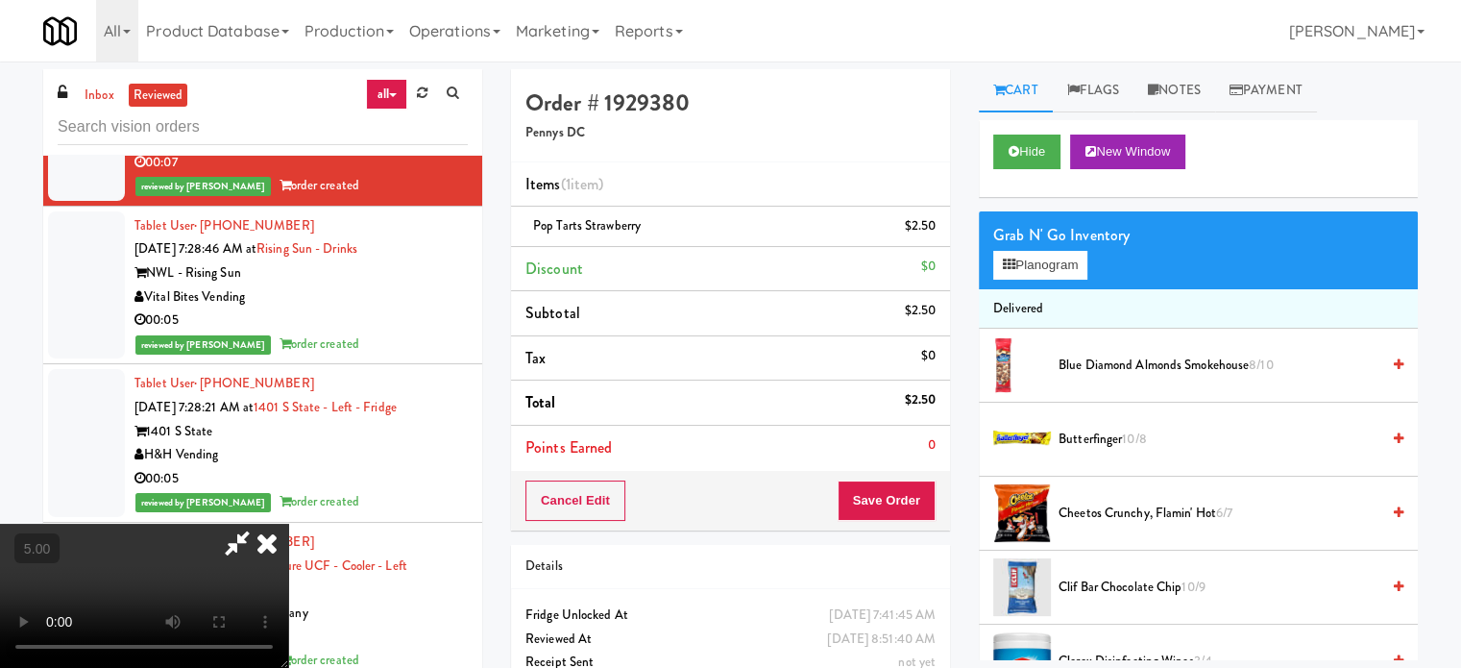
click at [259, 524] on icon at bounding box center [237, 543] width 44 height 38
click at [288, 524] on video at bounding box center [144, 596] width 288 height 144
drag, startPoint x: 337, startPoint y: 445, endPoint x: 334, endPoint y: 552, distance: 107.6
click at [288, 524] on video at bounding box center [144, 596] width 288 height 144
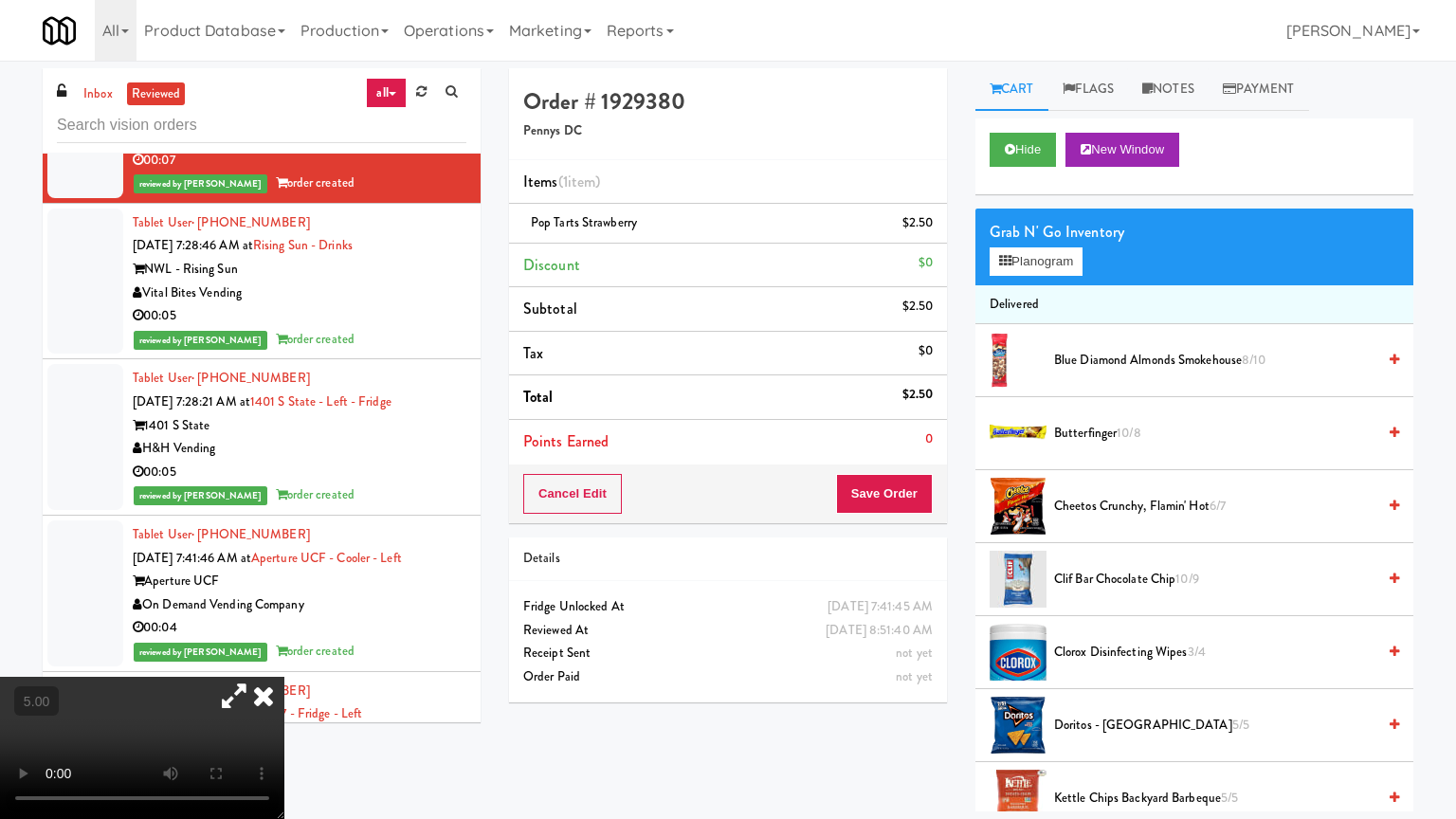
click at [284, 658] on video at bounding box center [142, 748] width 284 height 142
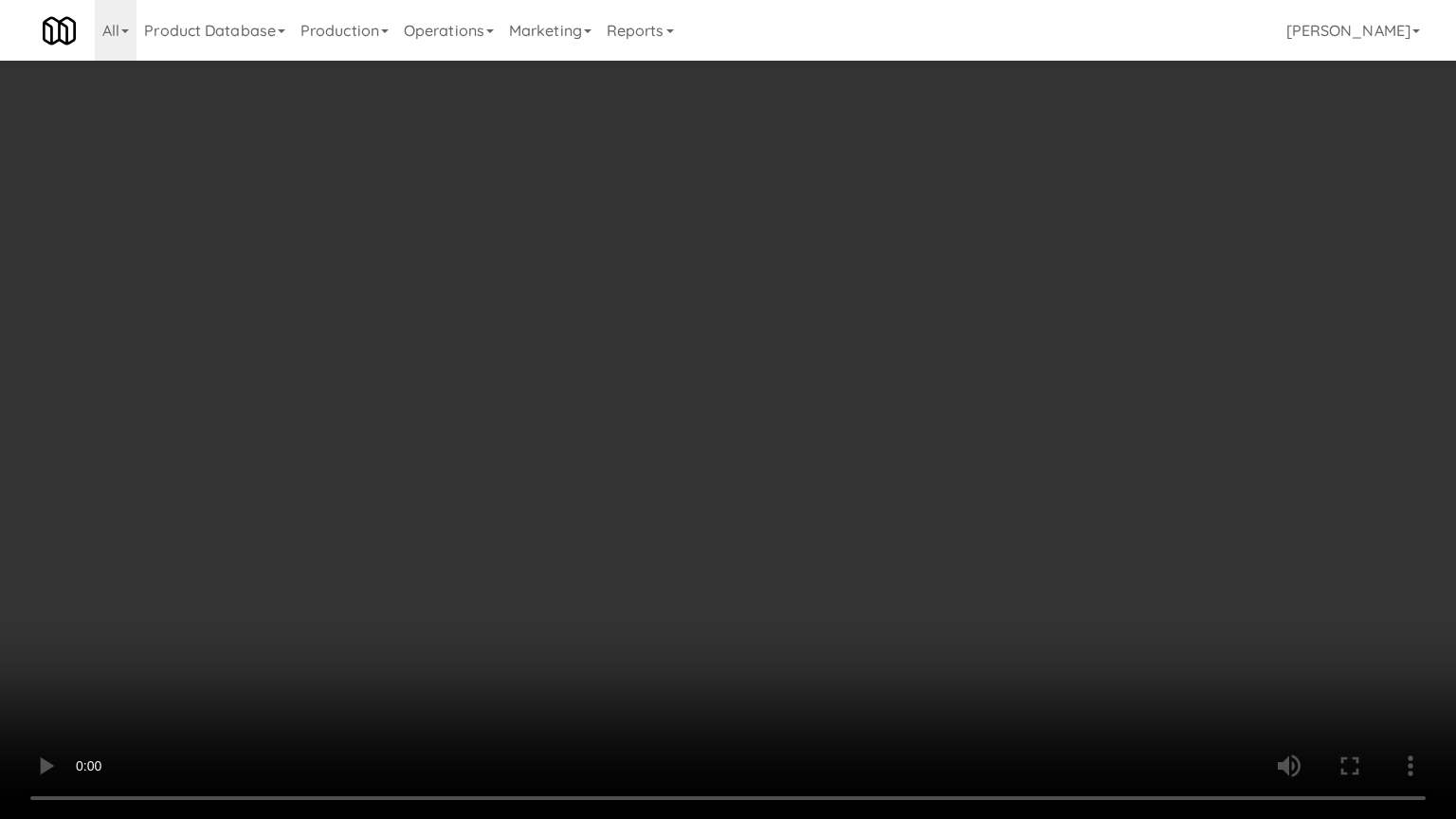
click at [446, 482] on video at bounding box center [728, 410] width 1456 height 819
click at [500, 507] on video at bounding box center [728, 410] width 1456 height 819
click at [498, 508] on video at bounding box center [728, 410] width 1456 height 819
click at [554, 518] on video at bounding box center [728, 410] width 1456 height 819
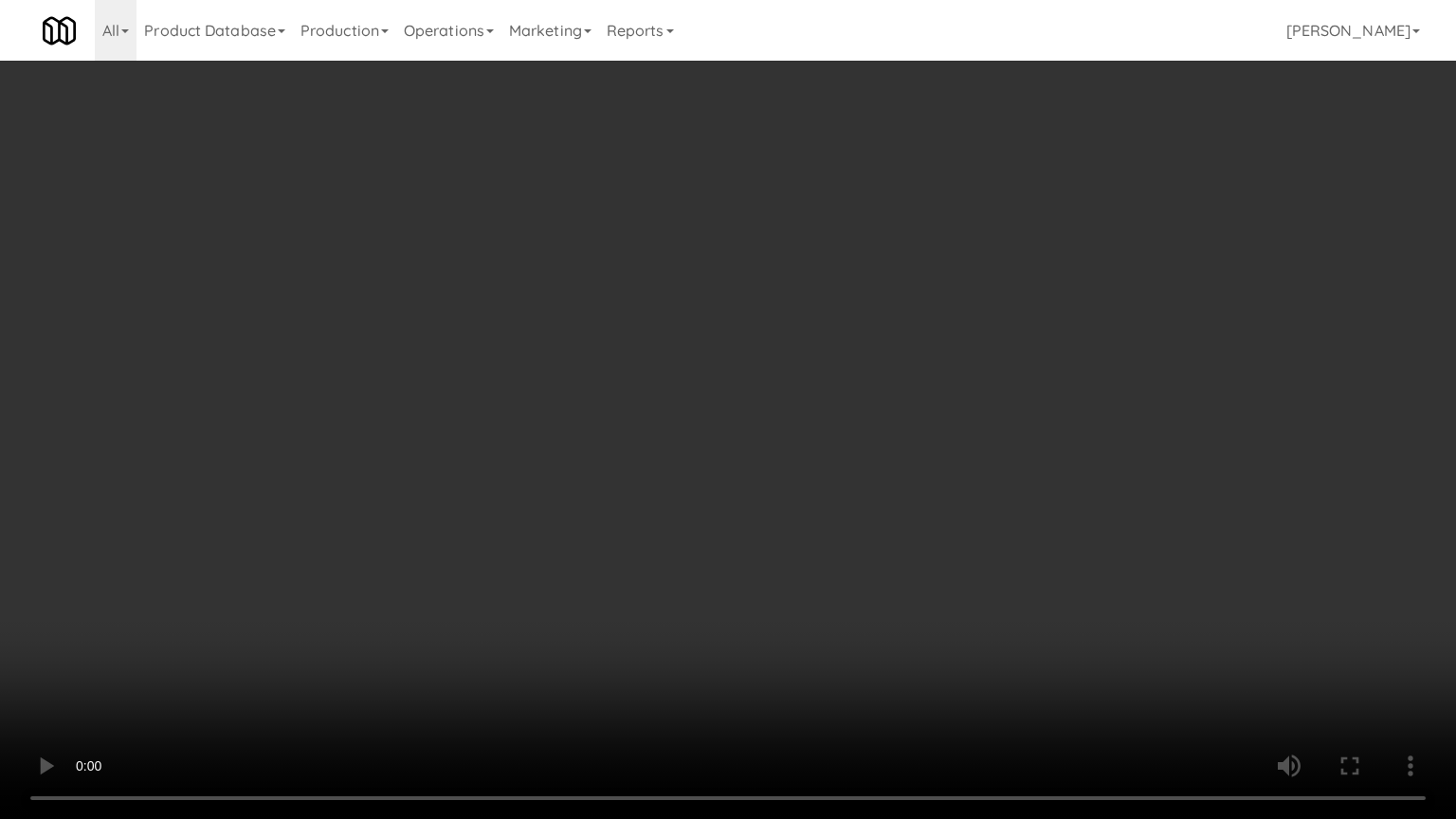
click at [548, 519] on video at bounding box center [728, 410] width 1456 height 819
click at [622, 529] on video at bounding box center [728, 410] width 1456 height 819
click at [557, 527] on video at bounding box center [728, 410] width 1456 height 819
click at [606, 531] on video at bounding box center [728, 410] width 1456 height 819
drag, startPoint x: 580, startPoint y: 525, endPoint x: 594, endPoint y: 521, distance: 14.6
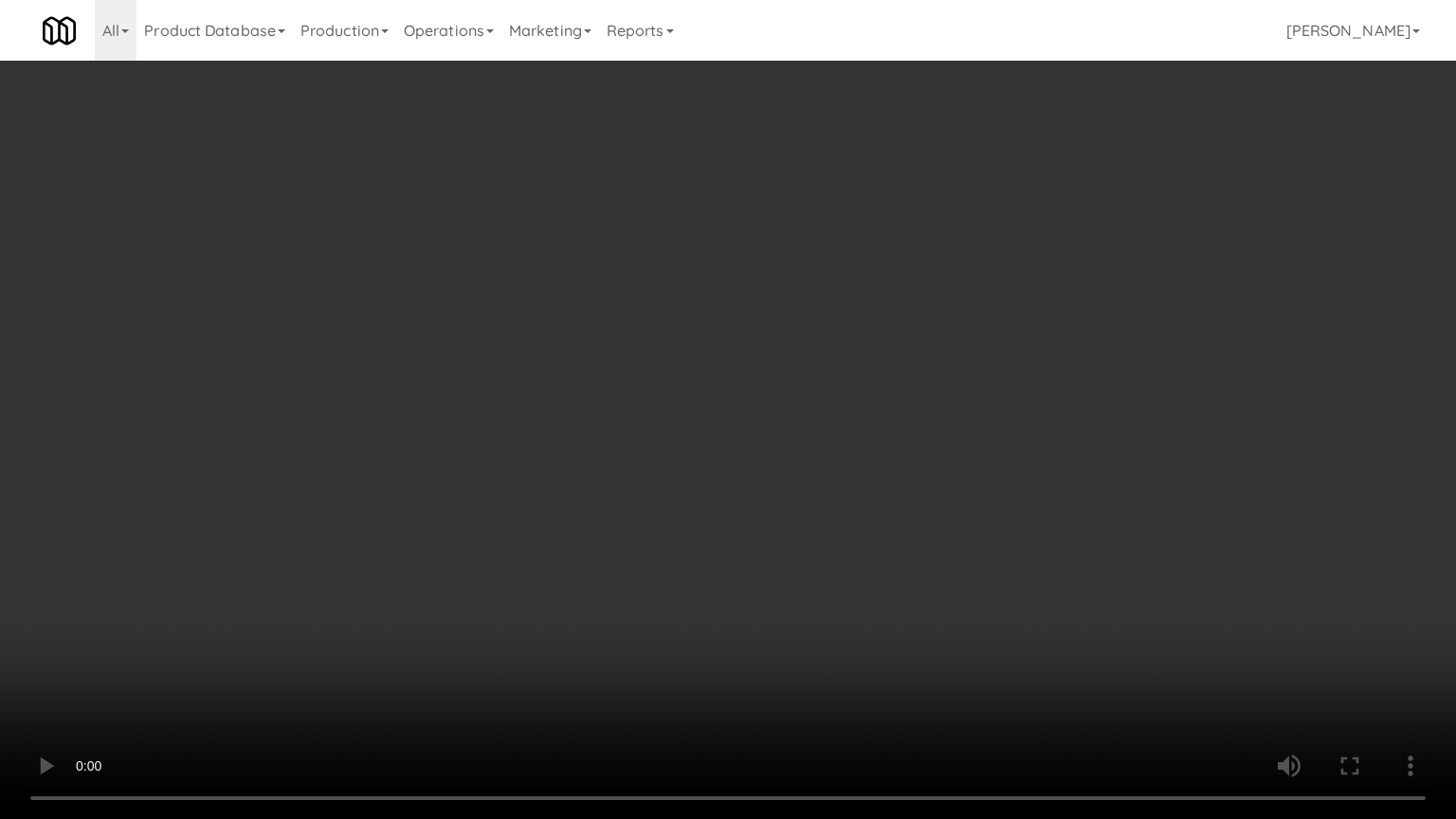
click at [586, 525] on video at bounding box center [728, 410] width 1456 height 819
drag, startPoint x: 594, startPoint y: 521, endPoint x: 924, endPoint y: 198, distance: 461.8
click at [604, 516] on video at bounding box center [728, 410] width 1456 height 819
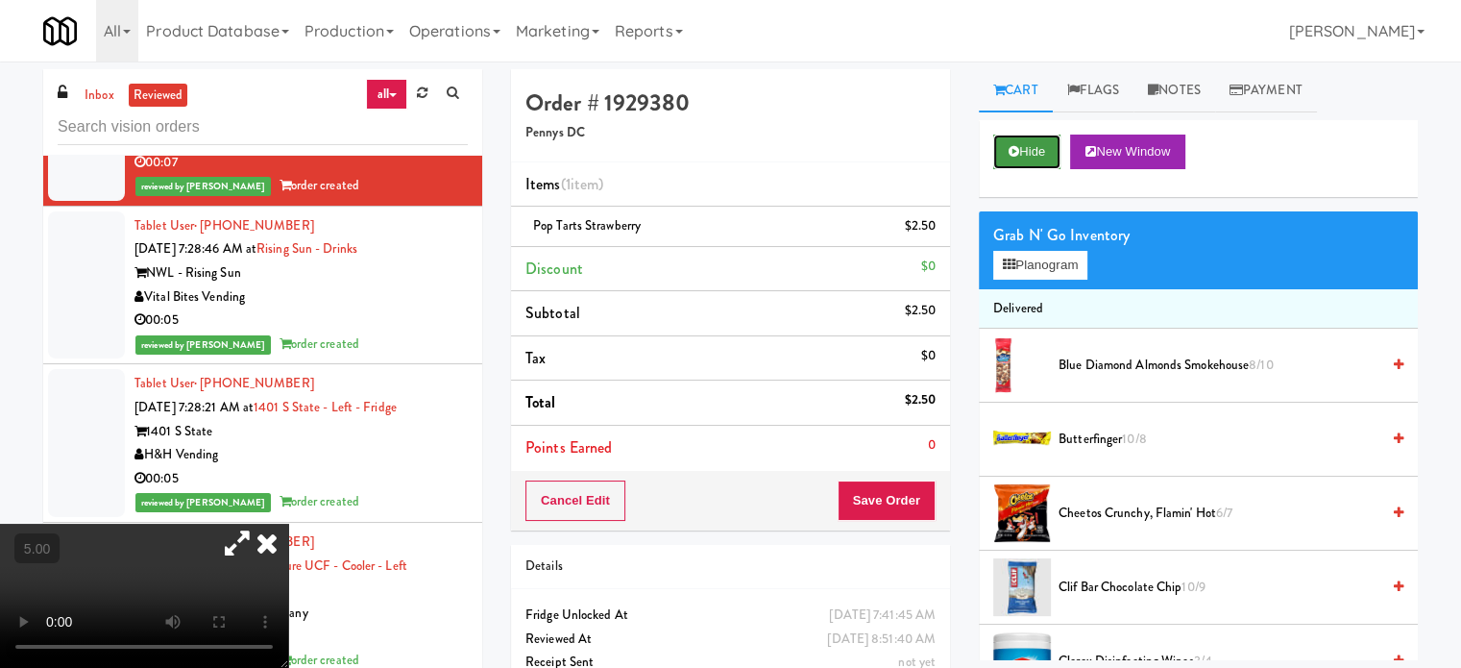
click at [1032, 159] on button "Hide" at bounding box center [1026, 151] width 67 height 35
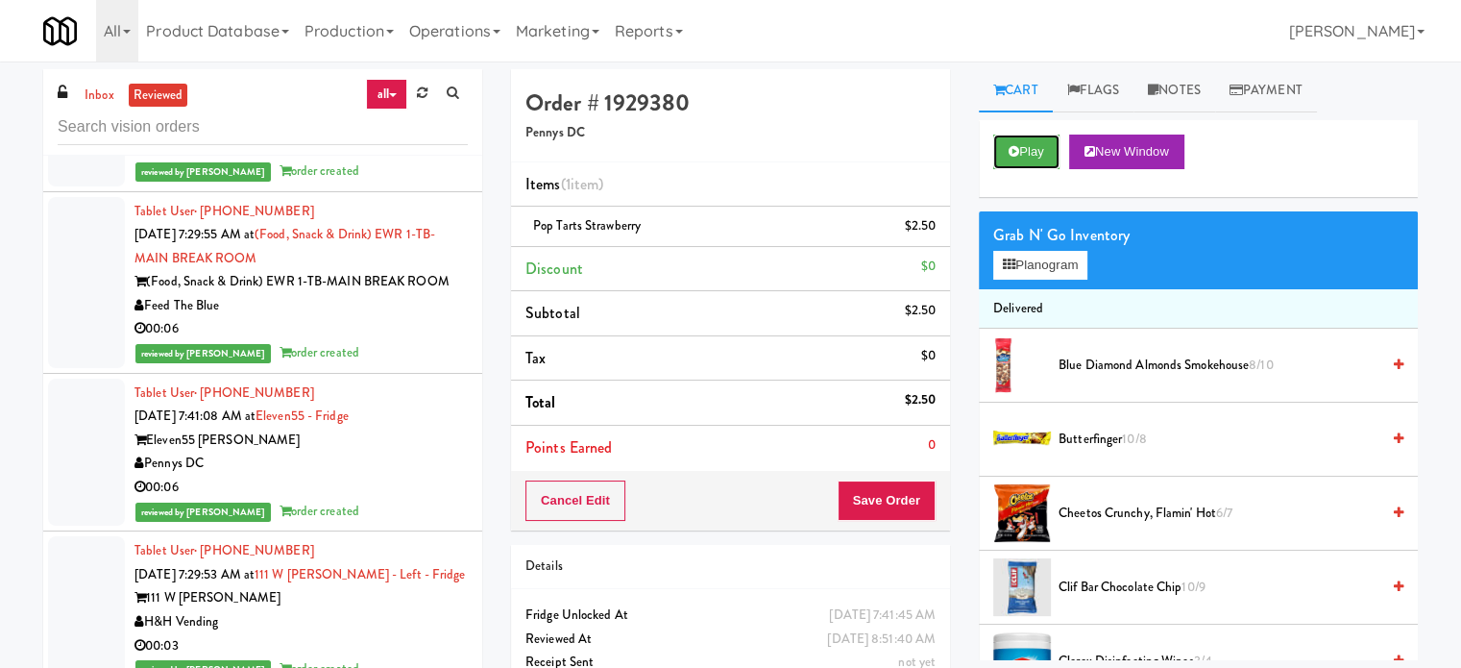
scroll to position [1921, 0]
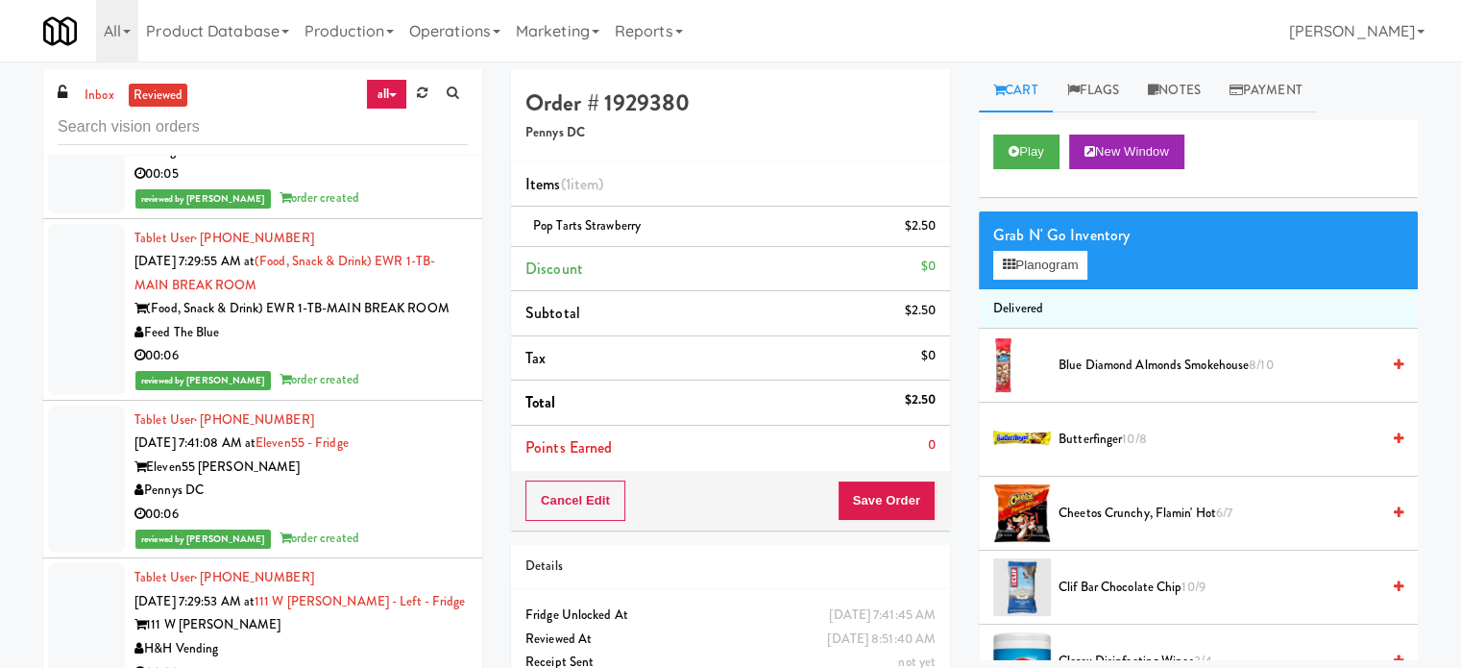
click at [419, 479] on div "Eleven55 [PERSON_NAME]" at bounding box center [300, 467] width 333 height 24
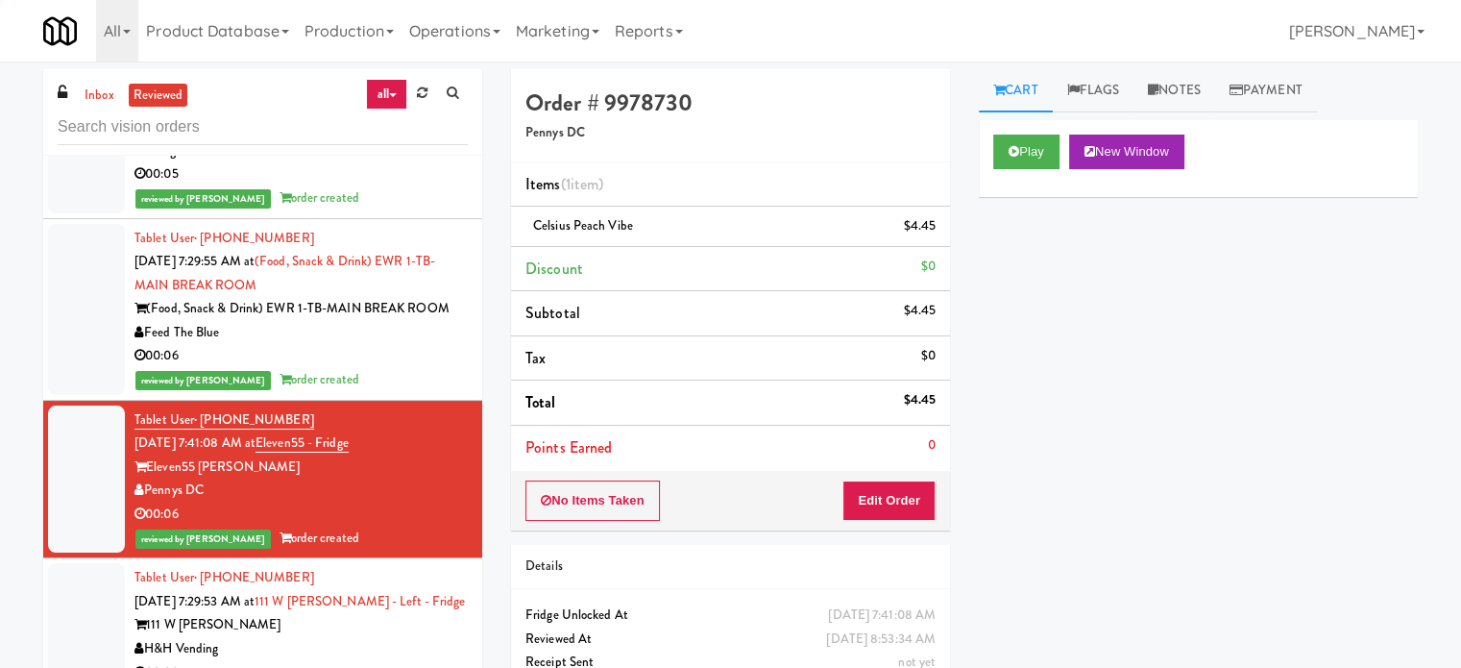
click at [420, 392] on div "reviewed by [PERSON_NAME] L order created" at bounding box center [300, 380] width 333 height 24
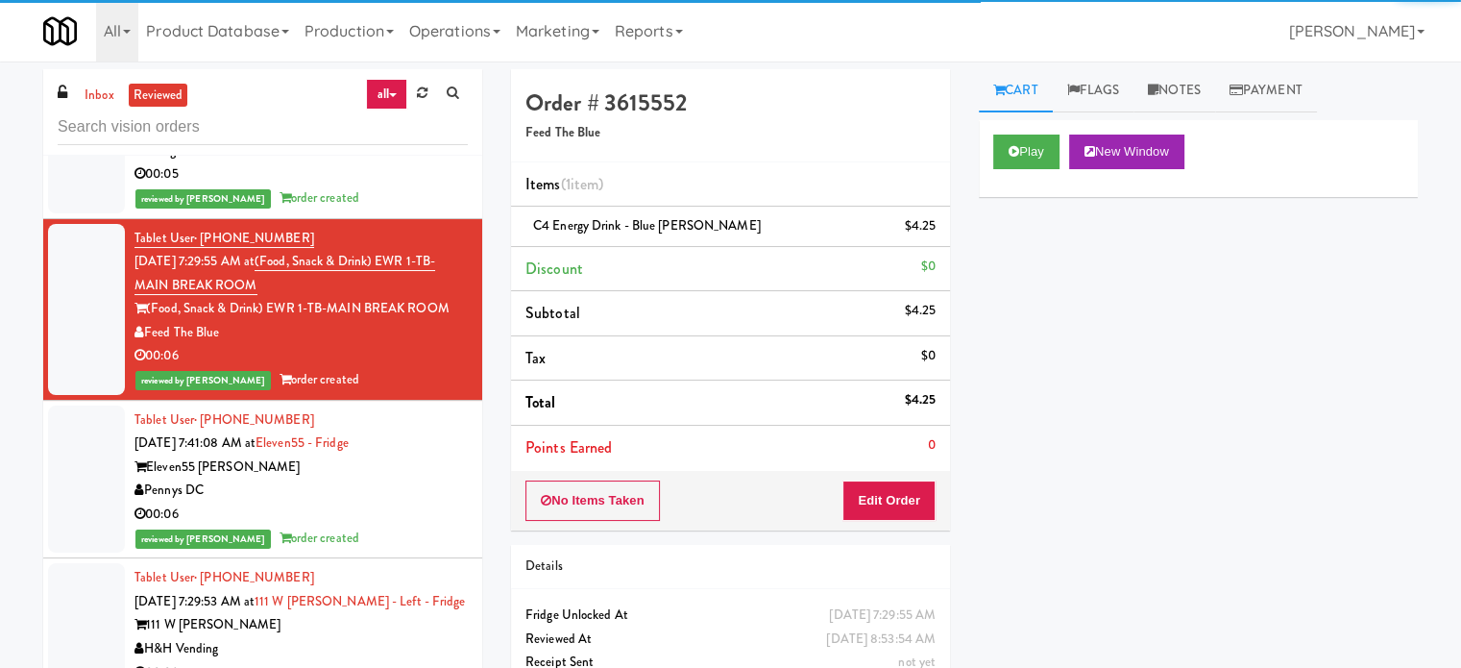
scroll to position [961, 0]
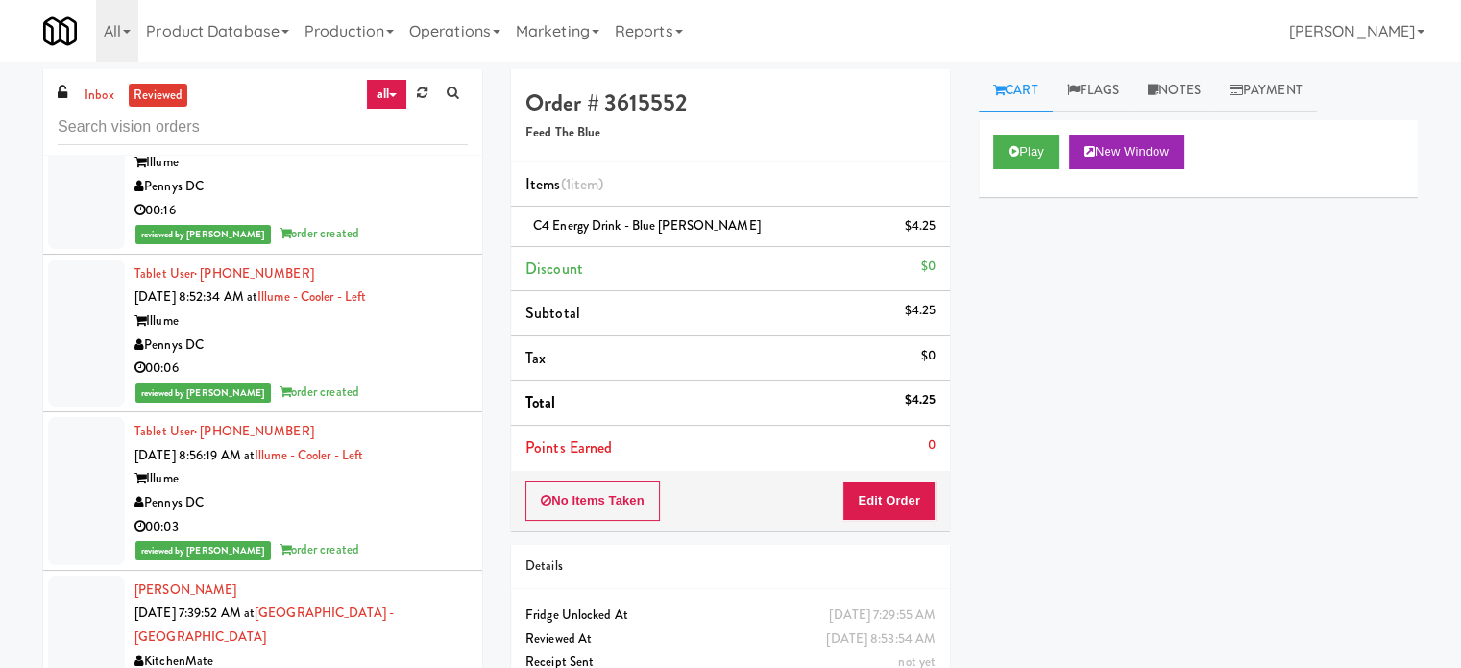
click at [423, 357] on div "Pennys DC" at bounding box center [300, 345] width 333 height 24
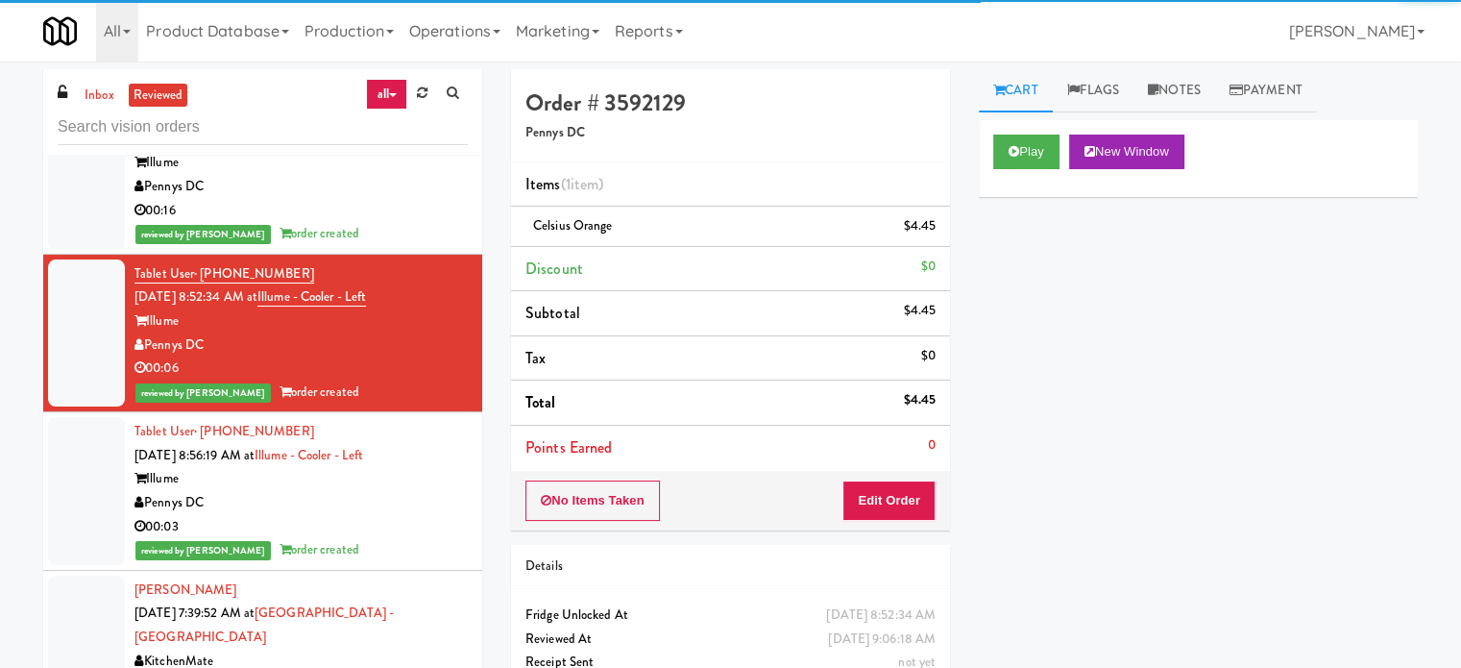
click at [418, 246] on div "reviewed by [PERSON_NAME] order created" at bounding box center [300, 234] width 333 height 24
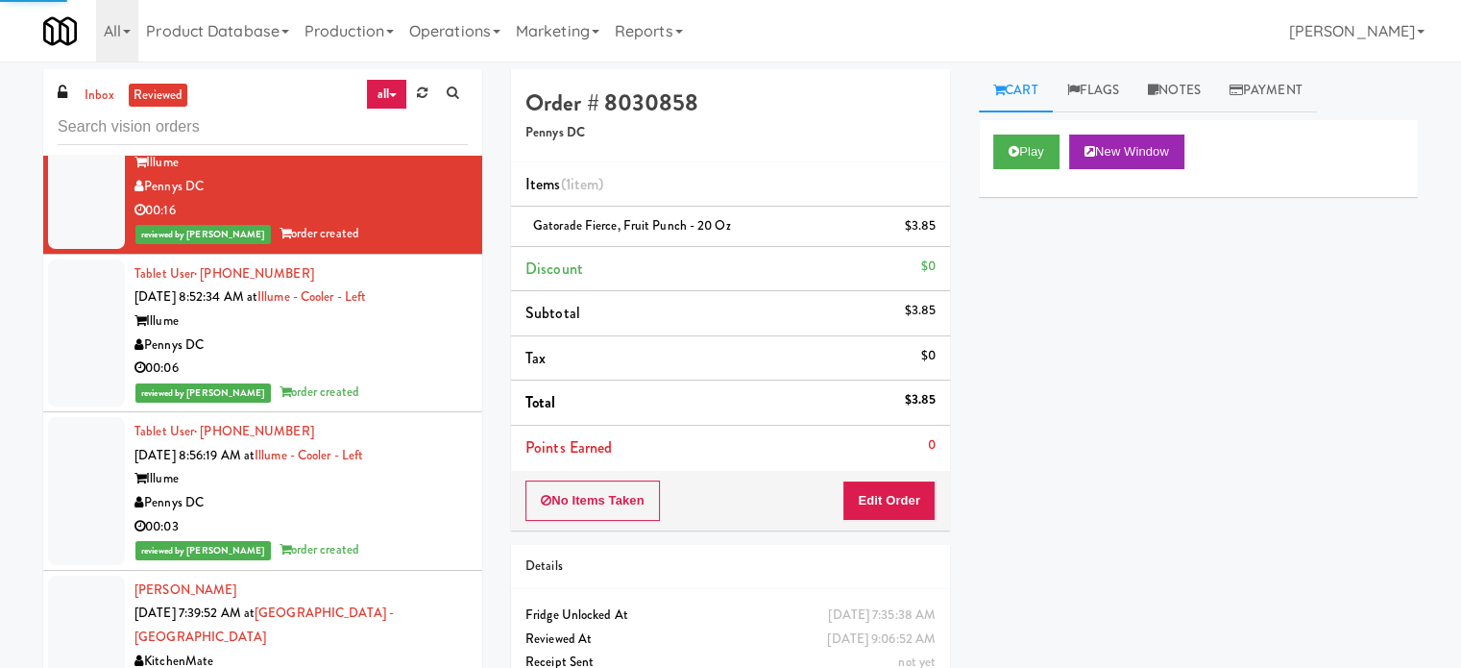
scroll to position [480, 0]
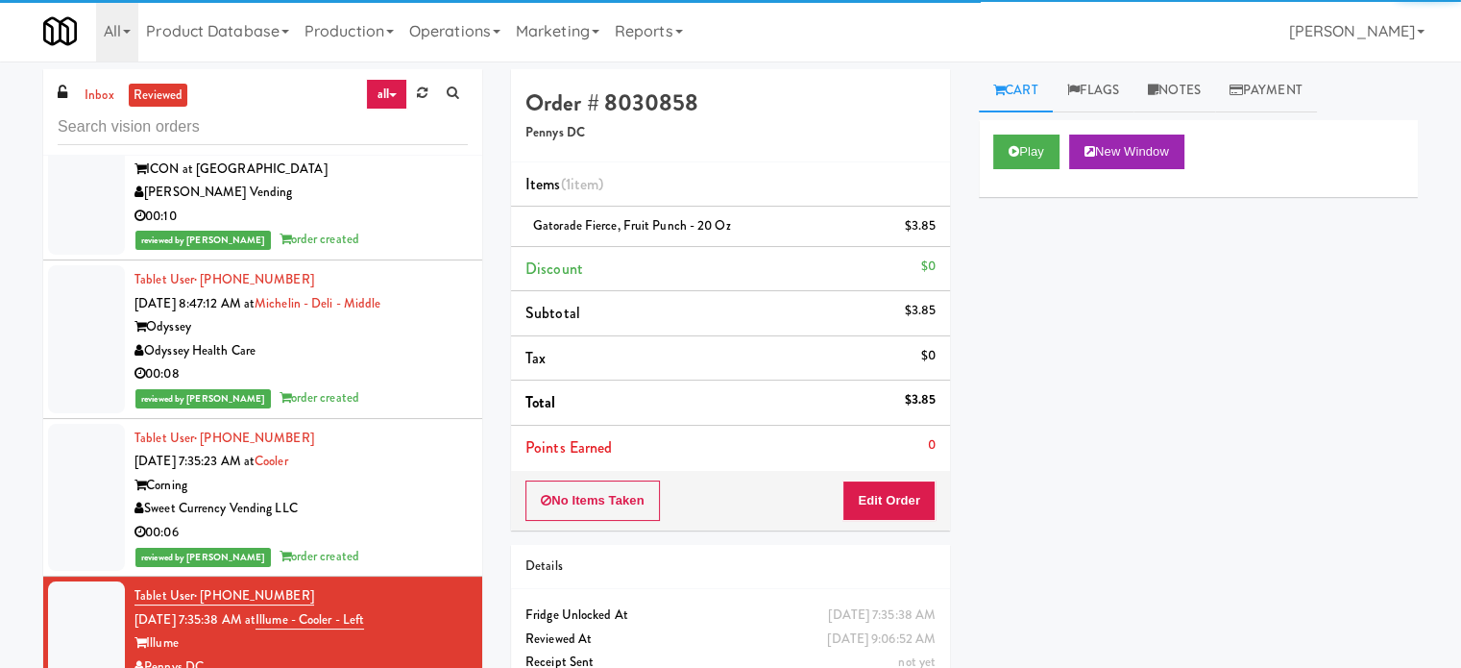
click at [424, 386] on div "00:08" at bounding box center [300, 374] width 333 height 24
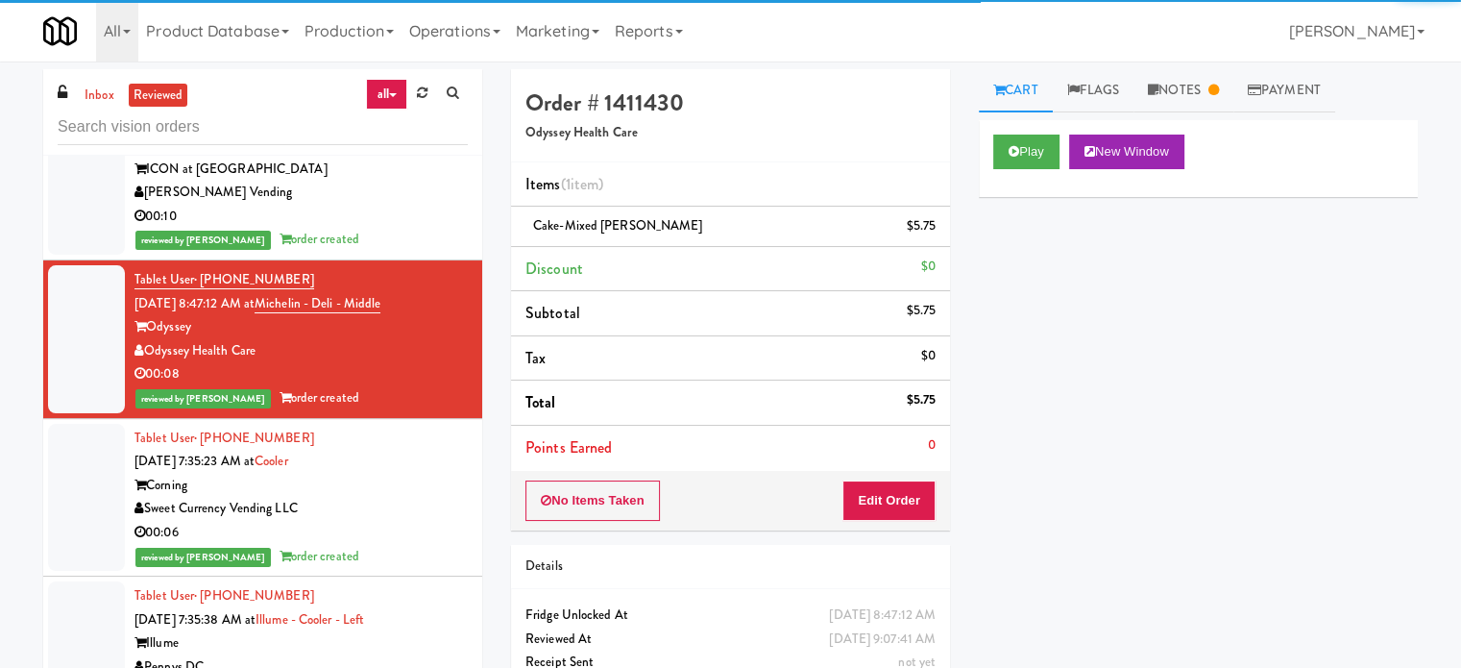
click at [414, 252] on div "reviewed by Knessa C order created" at bounding box center [300, 240] width 333 height 24
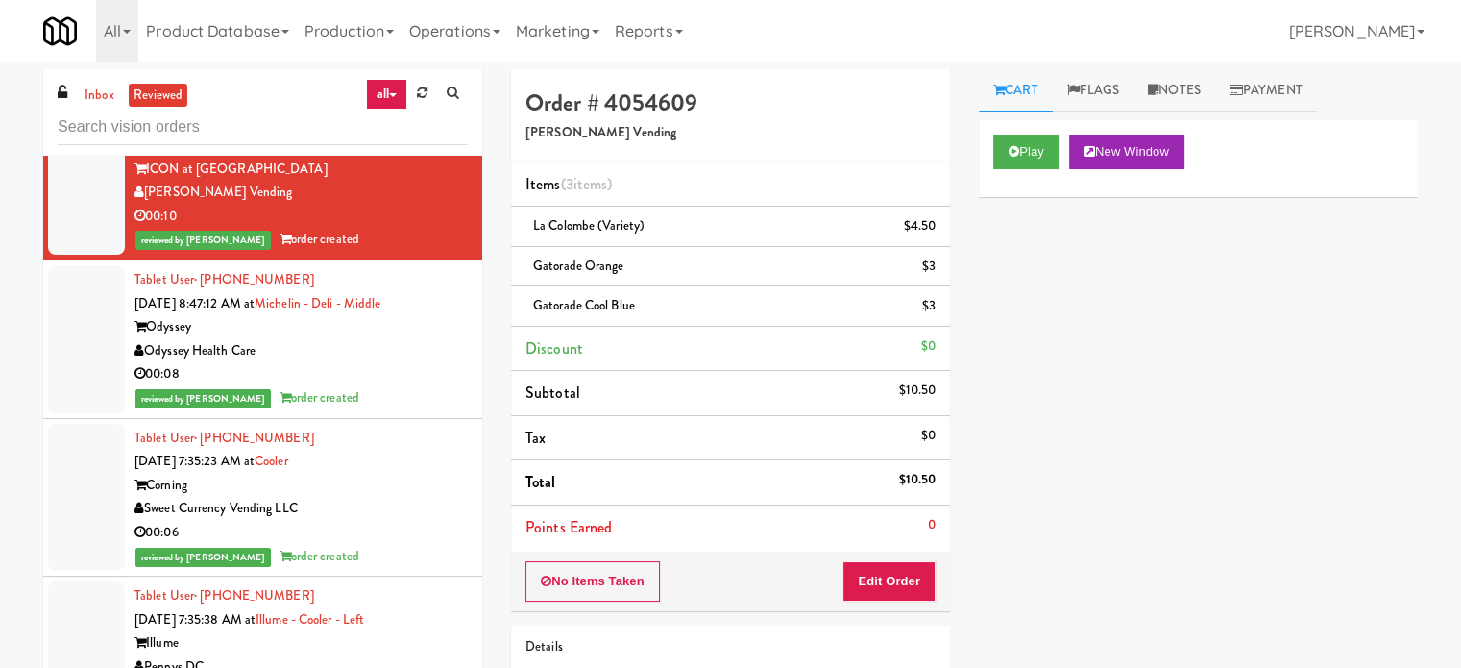
click at [419, 386] on div "00:08" at bounding box center [300, 374] width 333 height 24
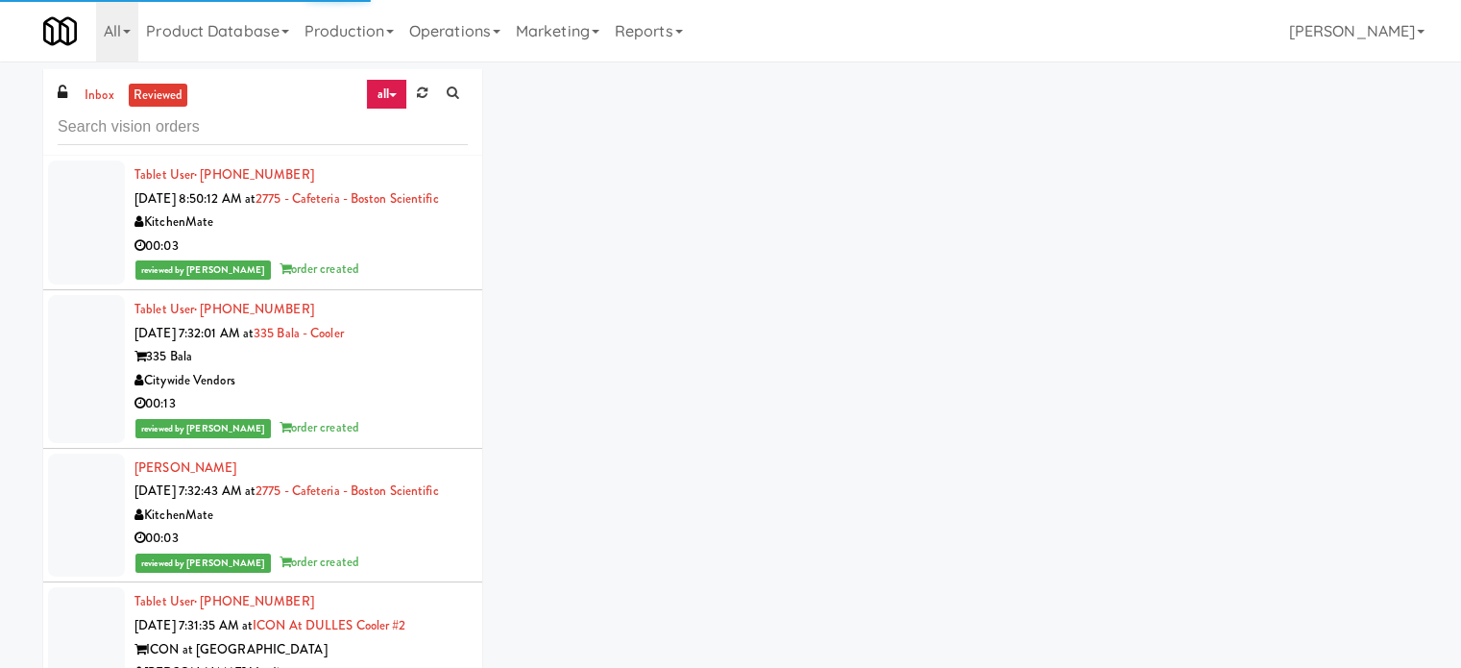
click at [409, 393] on div "Citywide Vendors" at bounding box center [300, 381] width 333 height 24
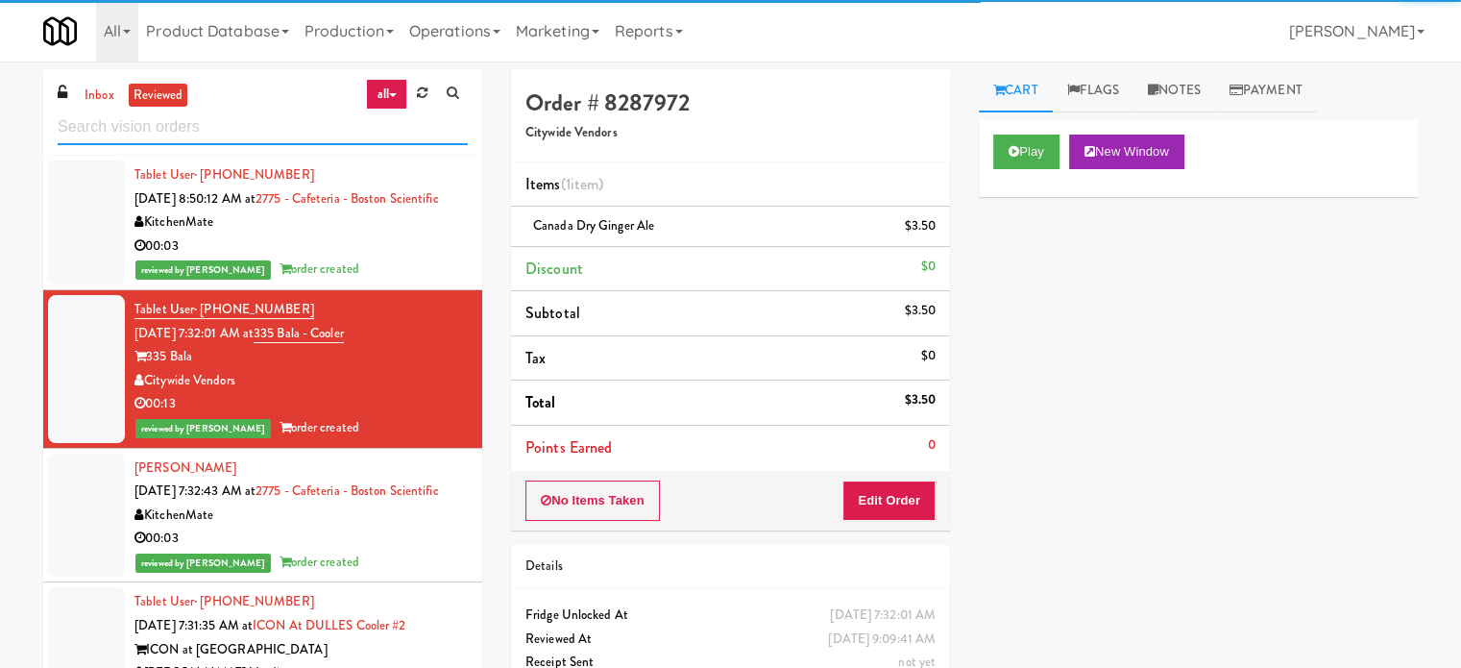
click at [208, 141] on input "text" at bounding box center [263, 128] width 410 height 36
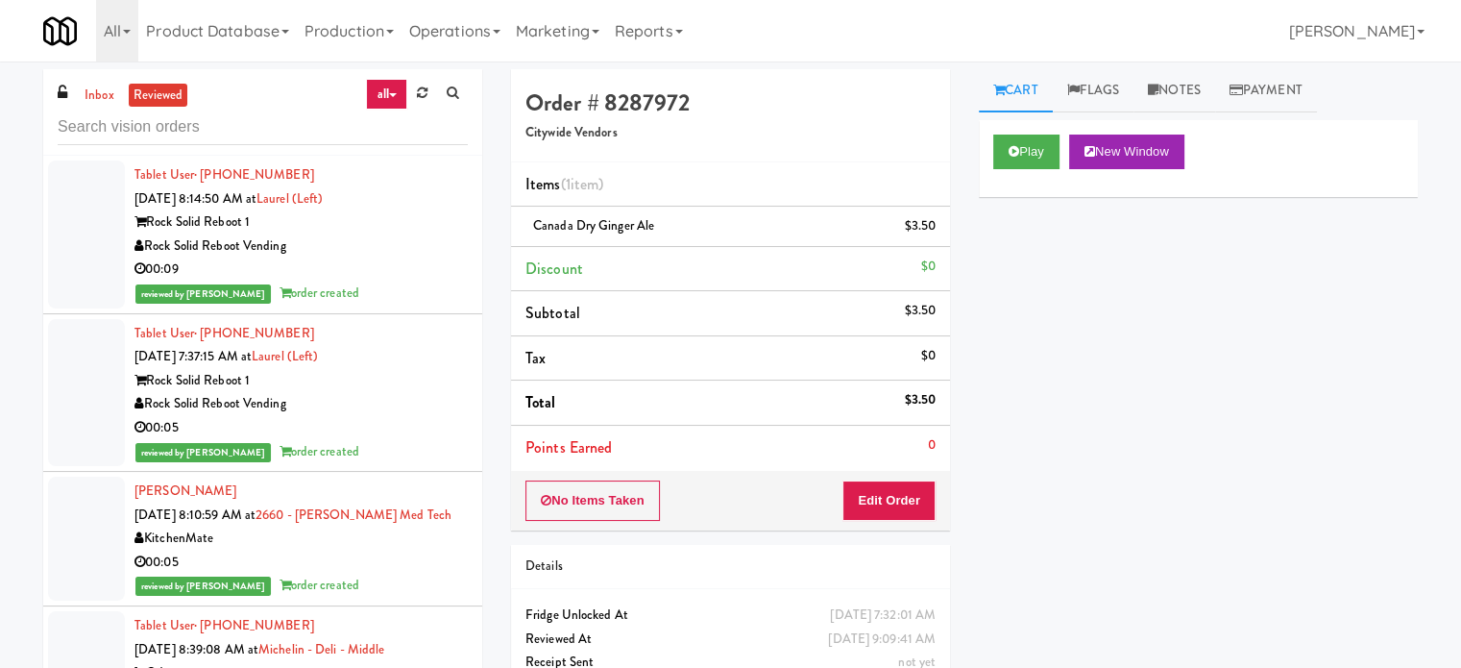
click at [420, 553] on div "00:05" at bounding box center [300, 562] width 333 height 24
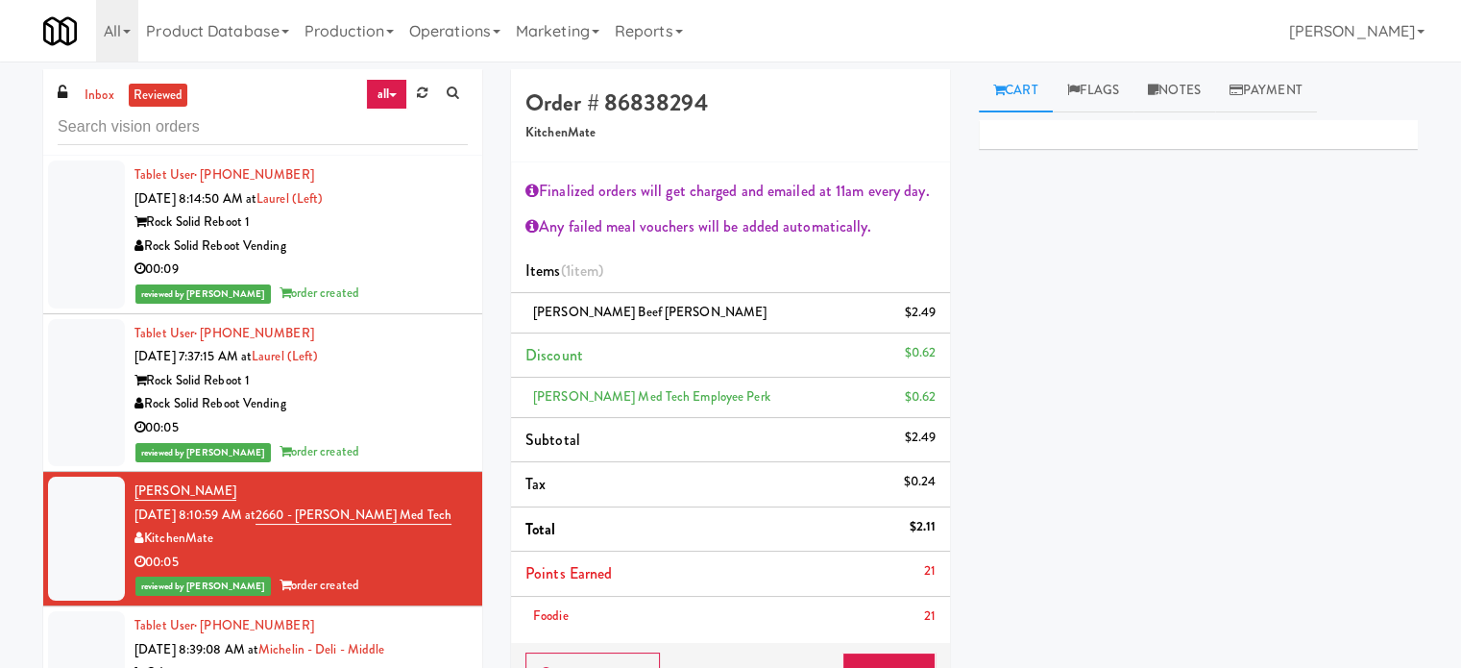
drag, startPoint x: 387, startPoint y: 280, endPoint x: 459, endPoint y: 280, distance: 72.1
click at [388, 280] on div "00:09" at bounding box center [300, 269] width 333 height 24
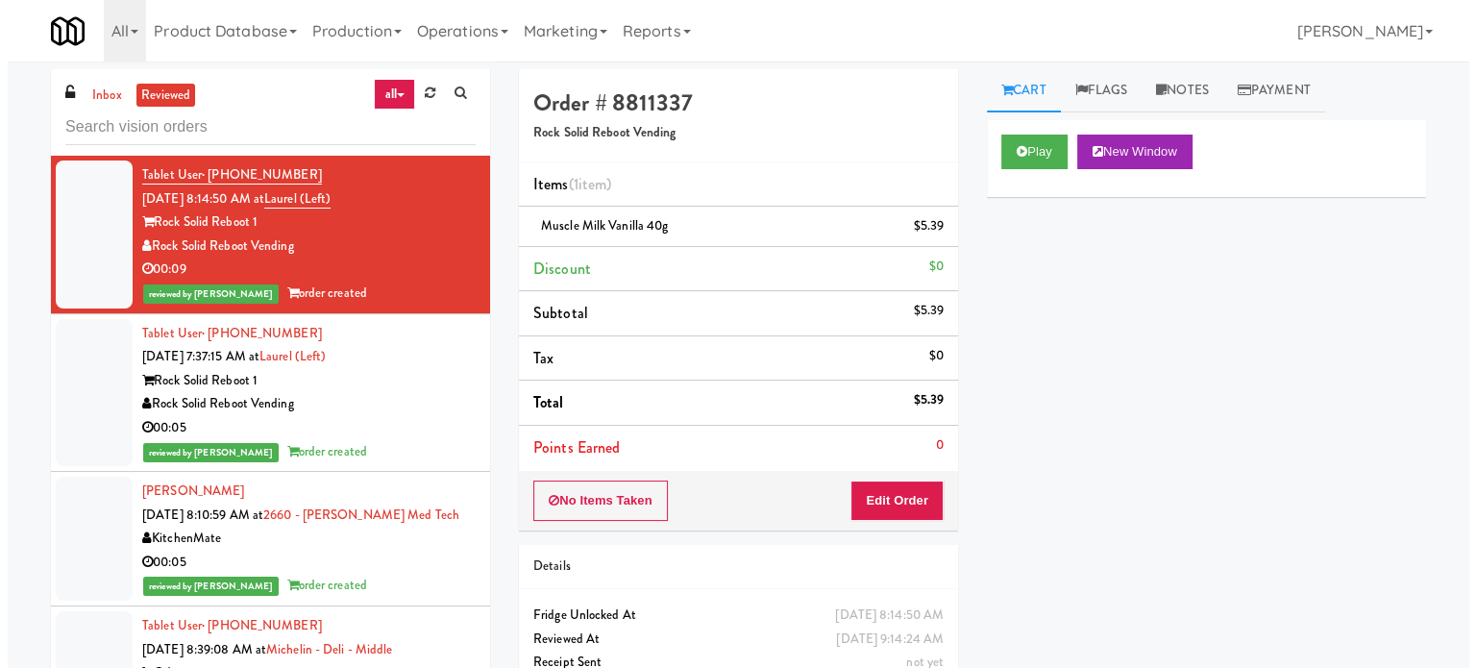
scroll to position [480, 0]
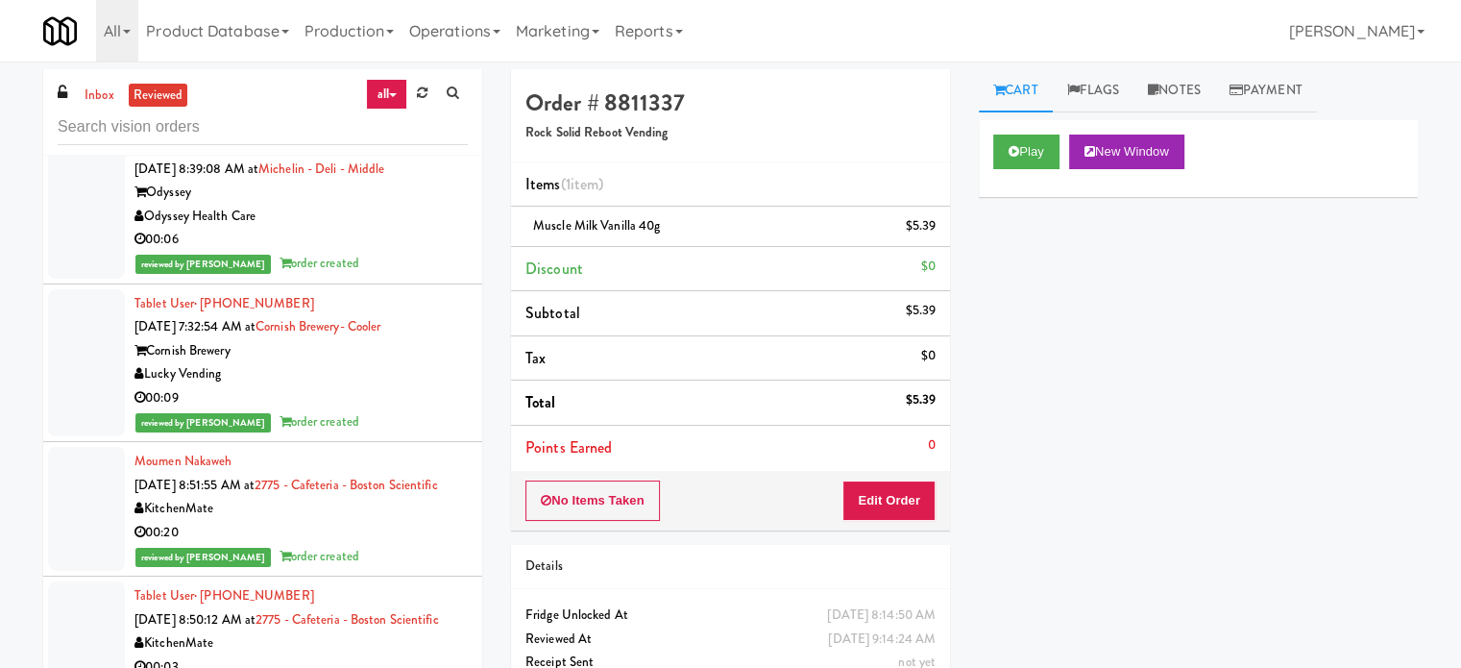
click at [405, 426] on div "reviewed by Knessa C order created" at bounding box center [300, 422] width 333 height 24
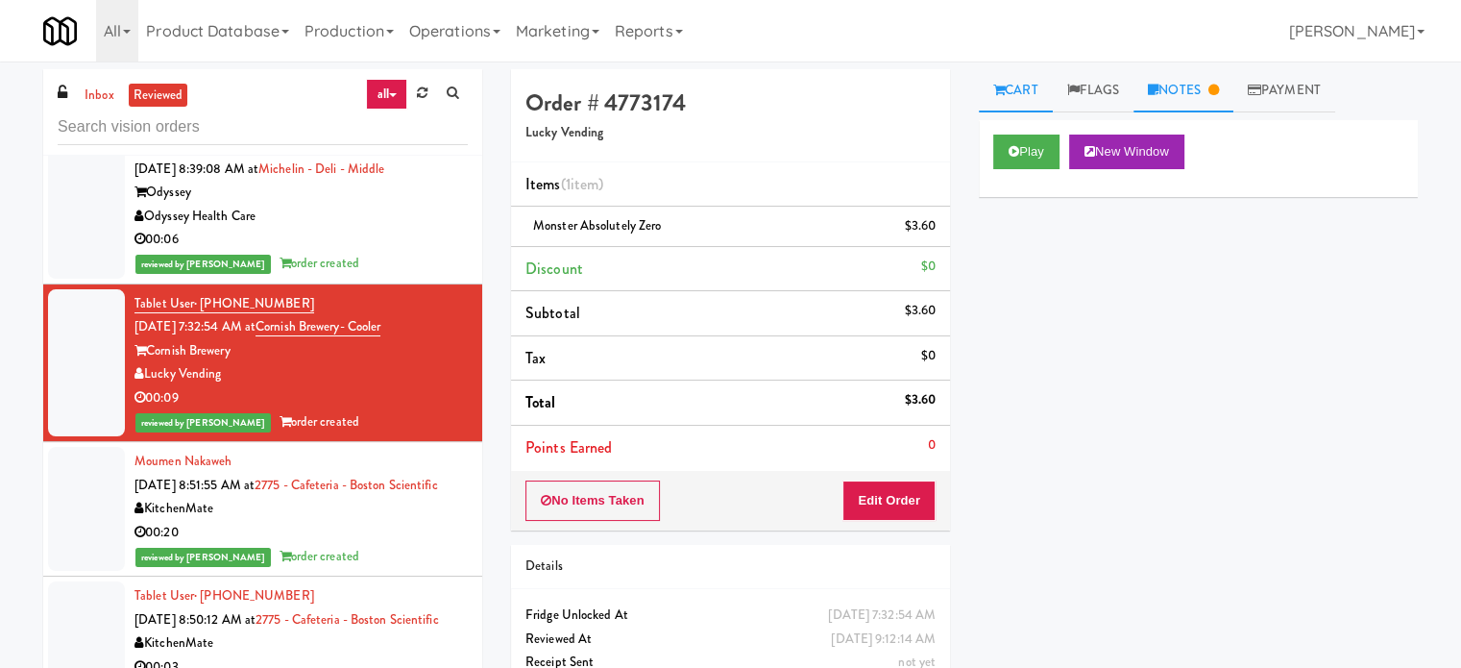
click at [1192, 79] on link "Notes" at bounding box center [1184, 90] width 100 height 43
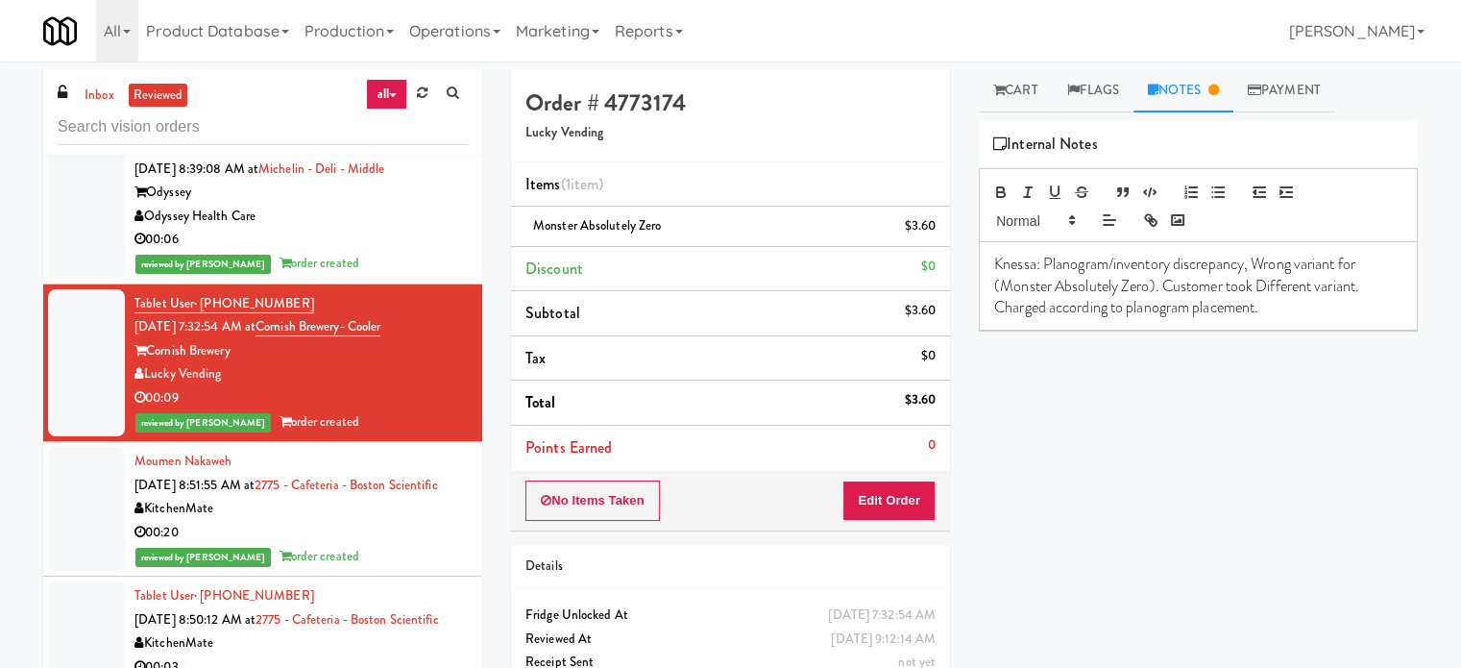
drag, startPoint x: 1018, startPoint y: 97, endPoint x: 1023, endPoint y: 114, distance: 17.9
click at [1018, 97] on link "Cart" at bounding box center [1016, 90] width 74 height 43
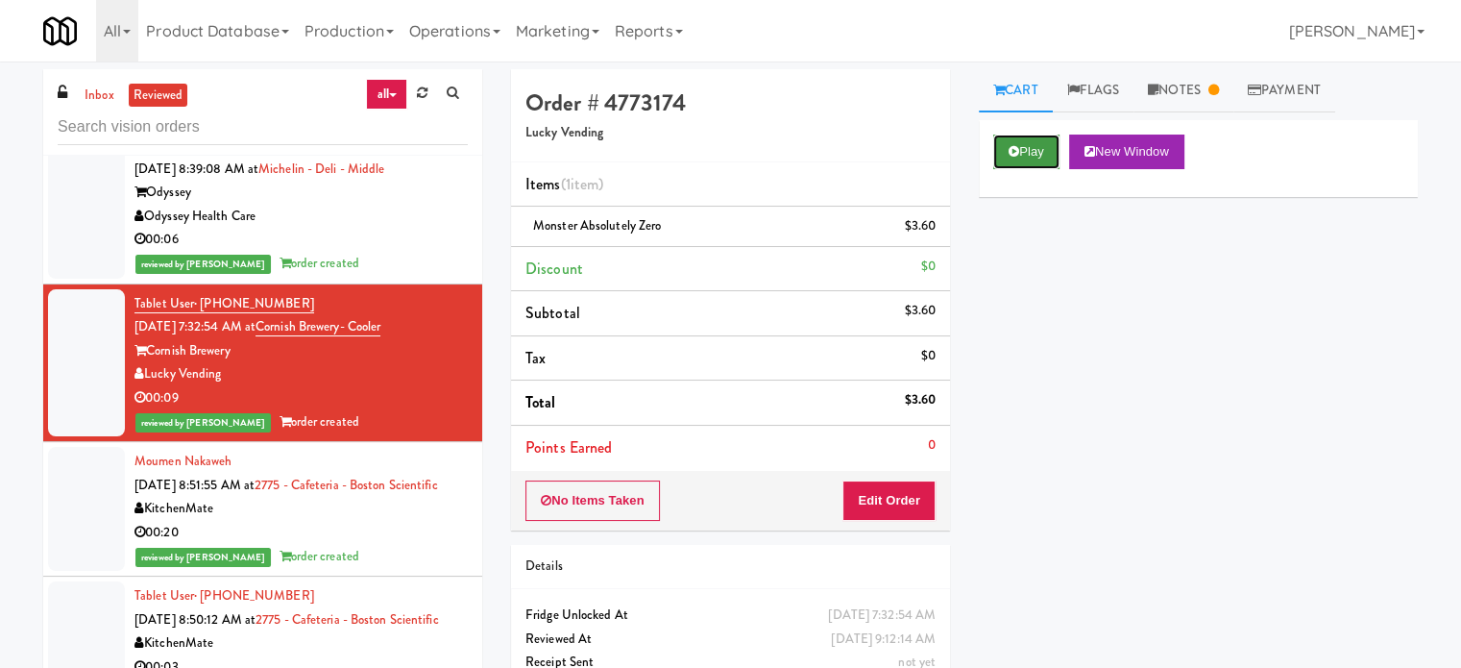
click at [1029, 140] on button "Play" at bounding box center [1026, 151] width 66 height 35
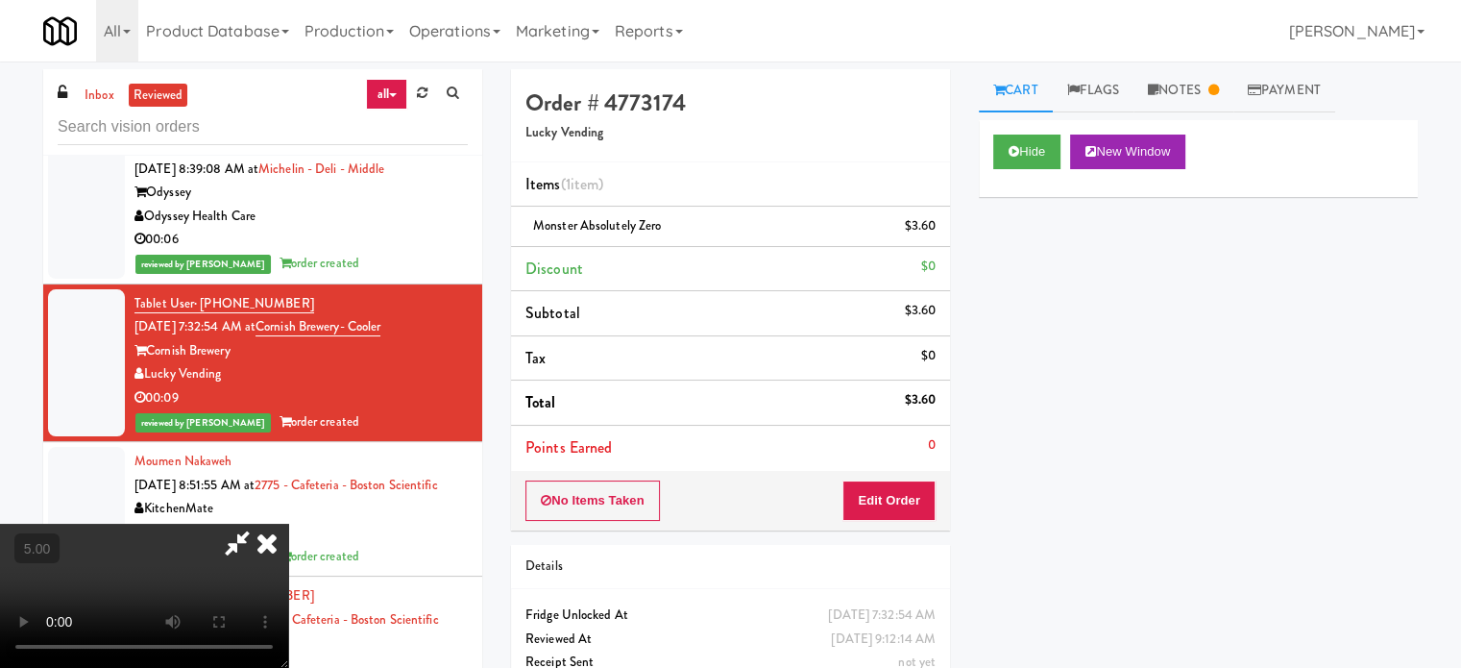
drag, startPoint x: 586, startPoint y: 471, endPoint x: 596, endPoint y: 368, distance: 103.2
click at [288, 524] on video at bounding box center [144, 596] width 288 height 144
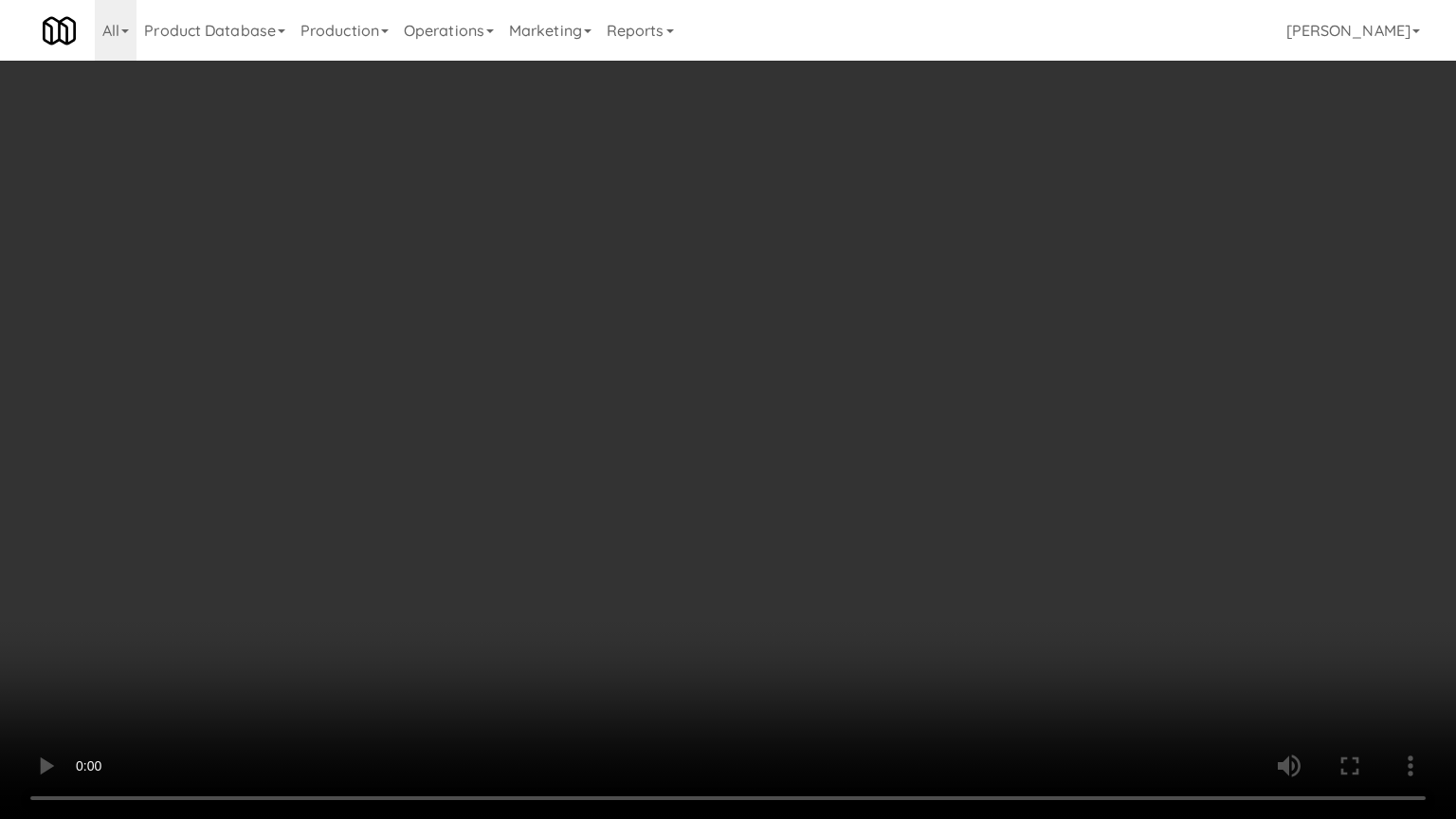
click at [595, 410] on video at bounding box center [728, 410] width 1456 height 819
click at [338, 516] on video at bounding box center [728, 410] width 1456 height 819
click at [549, 348] on video at bounding box center [728, 410] width 1456 height 819
click at [552, 349] on video at bounding box center [728, 410] width 1456 height 819
click at [552, 350] on video at bounding box center [728, 410] width 1456 height 819
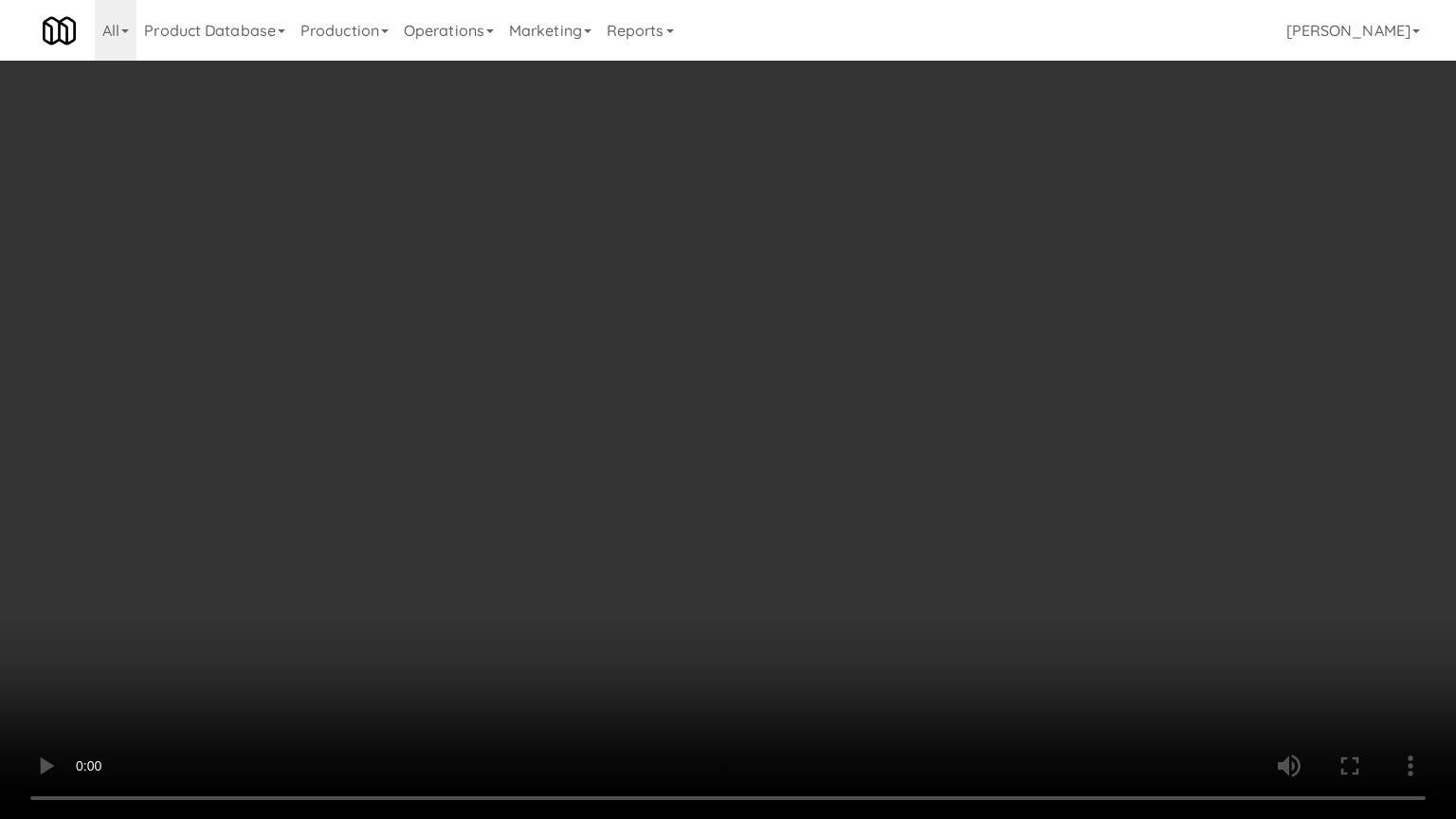
click at [582, 368] on video at bounding box center [728, 410] width 1456 height 819
click at [675, 378] on video at bounding box center [728, 410] width 1456 height 819
click at [671, 380] on video at bounding box center [728, 410] width 1456 height 819
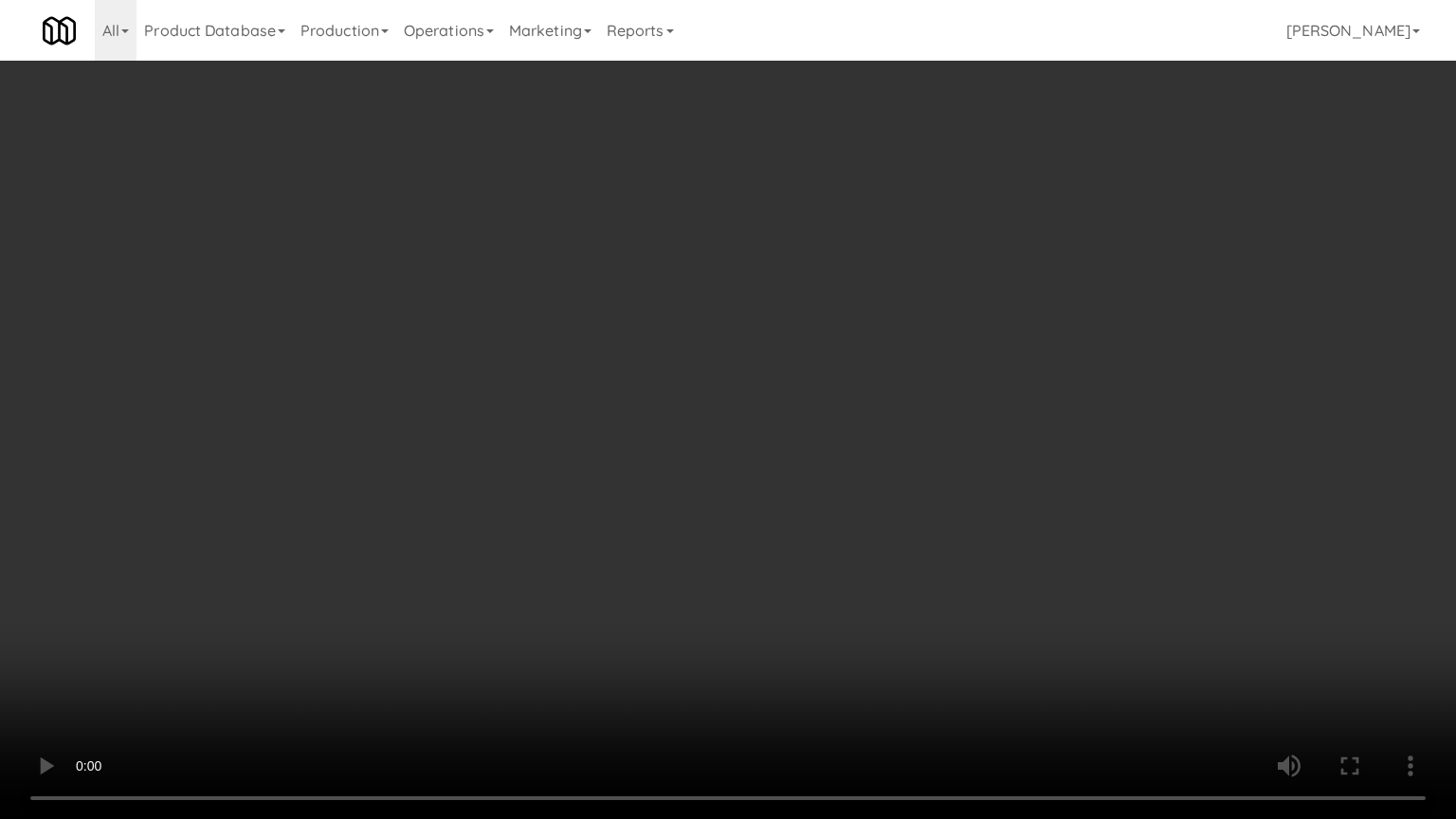
click at [679, 382] on video at bounding box center [728, 410] width 1456 height 819
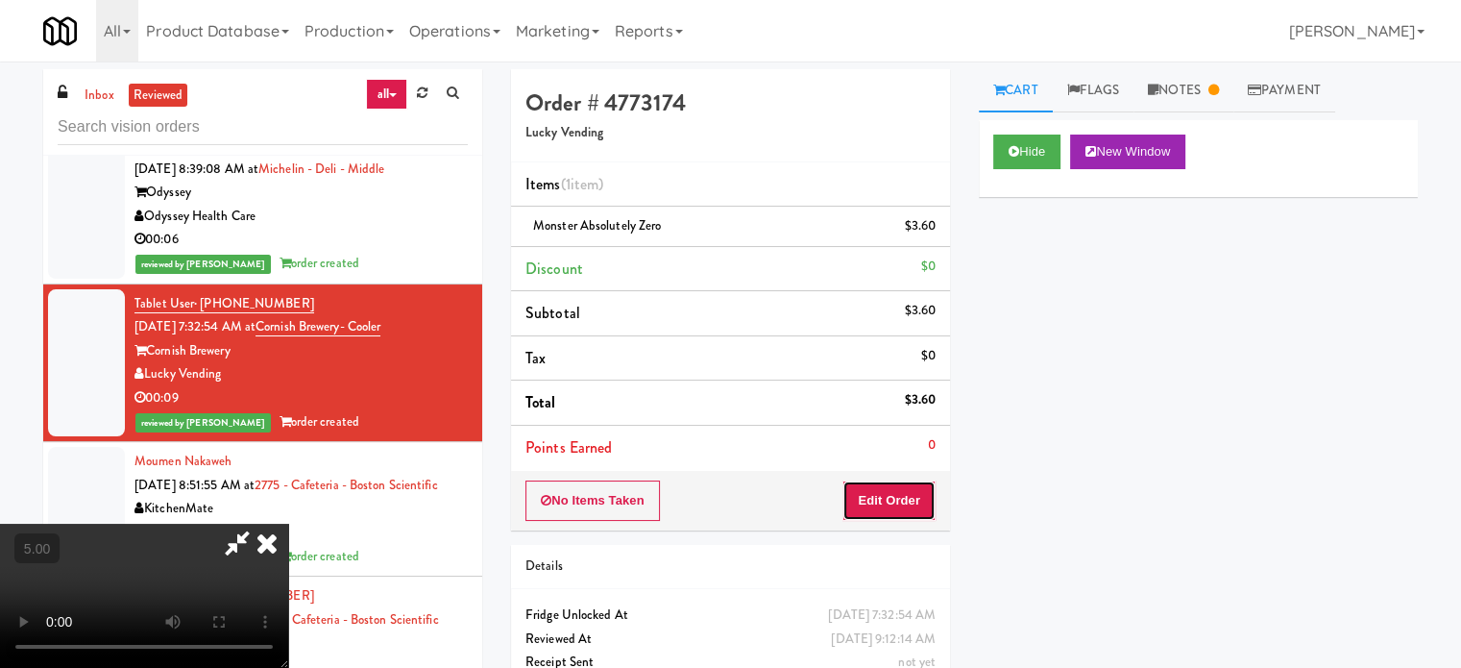
click at [924, 508] on button "Edit Order" at bounding box center [889, 500] width 93 height 40
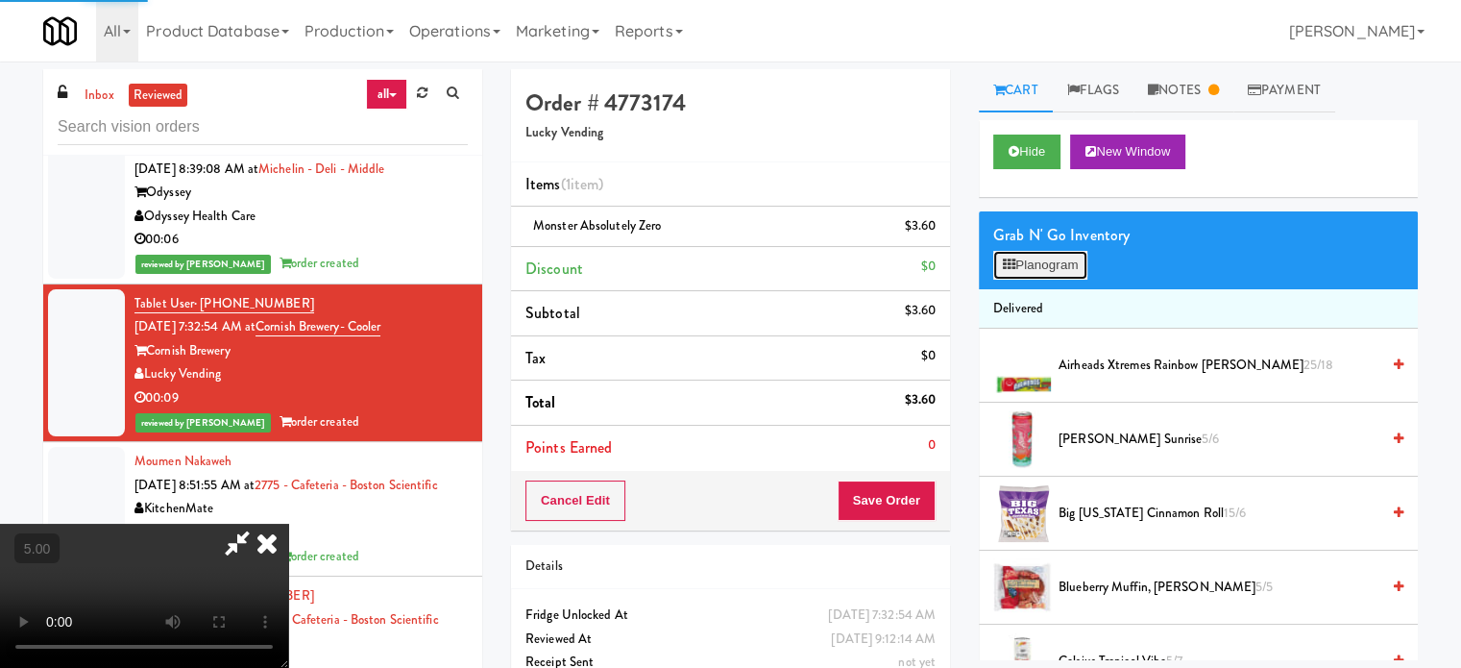
click at [1076, 274] on button "Planogram" at bounding box center [1040, 265] width 94 height 29
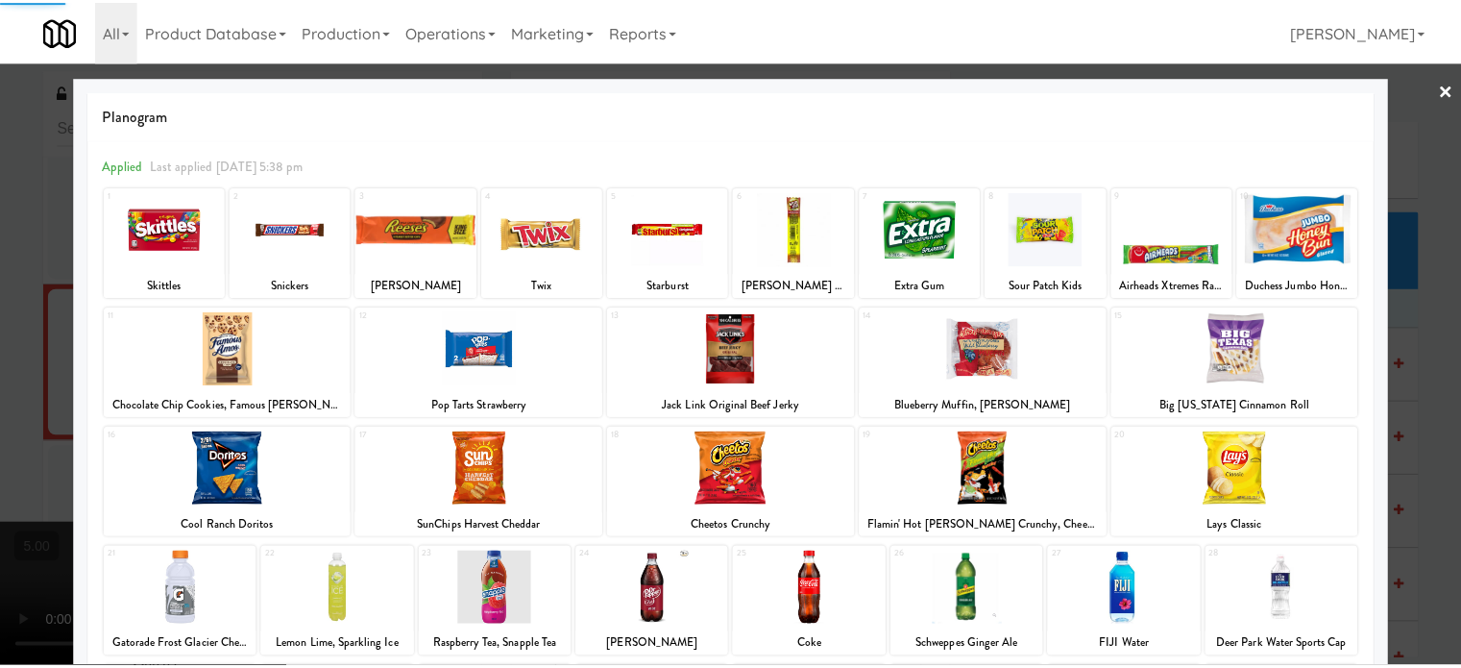
scroll to position [275, 0]
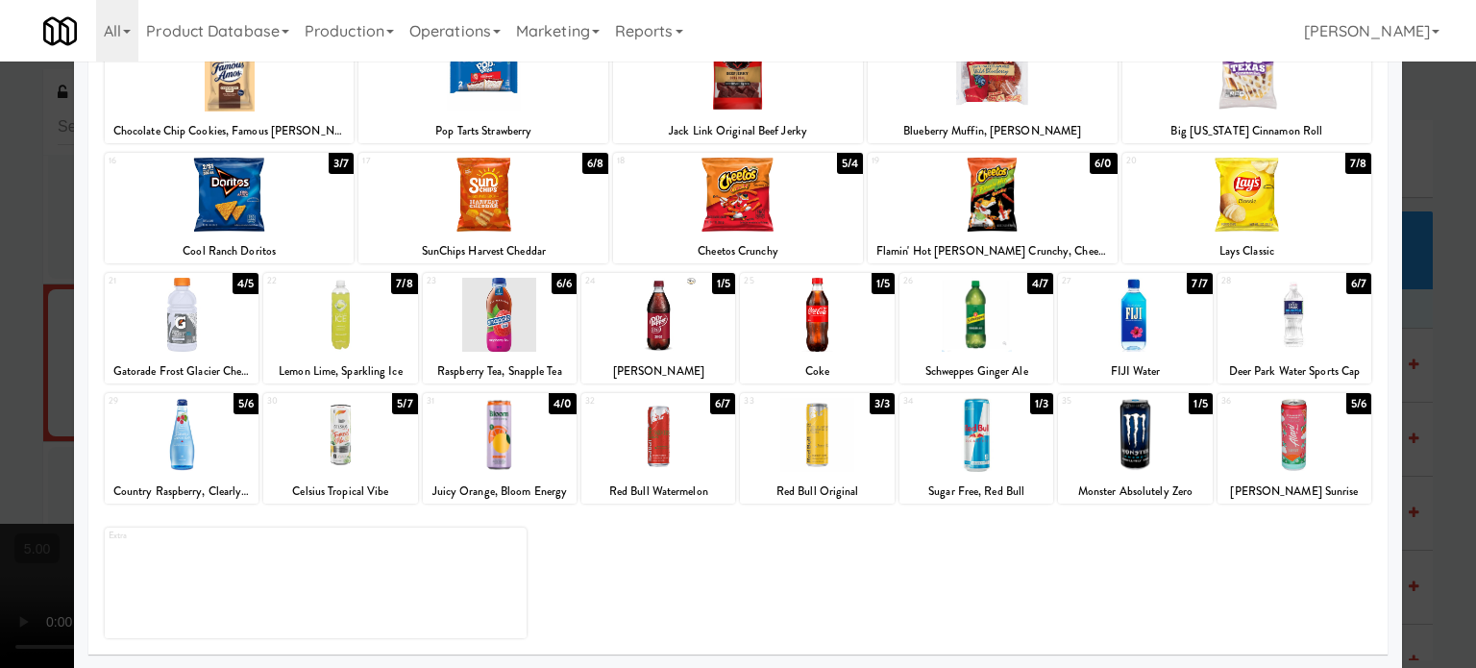
click at [1438, 396] on div at bounding box center [738, 334] width 1476 height 668
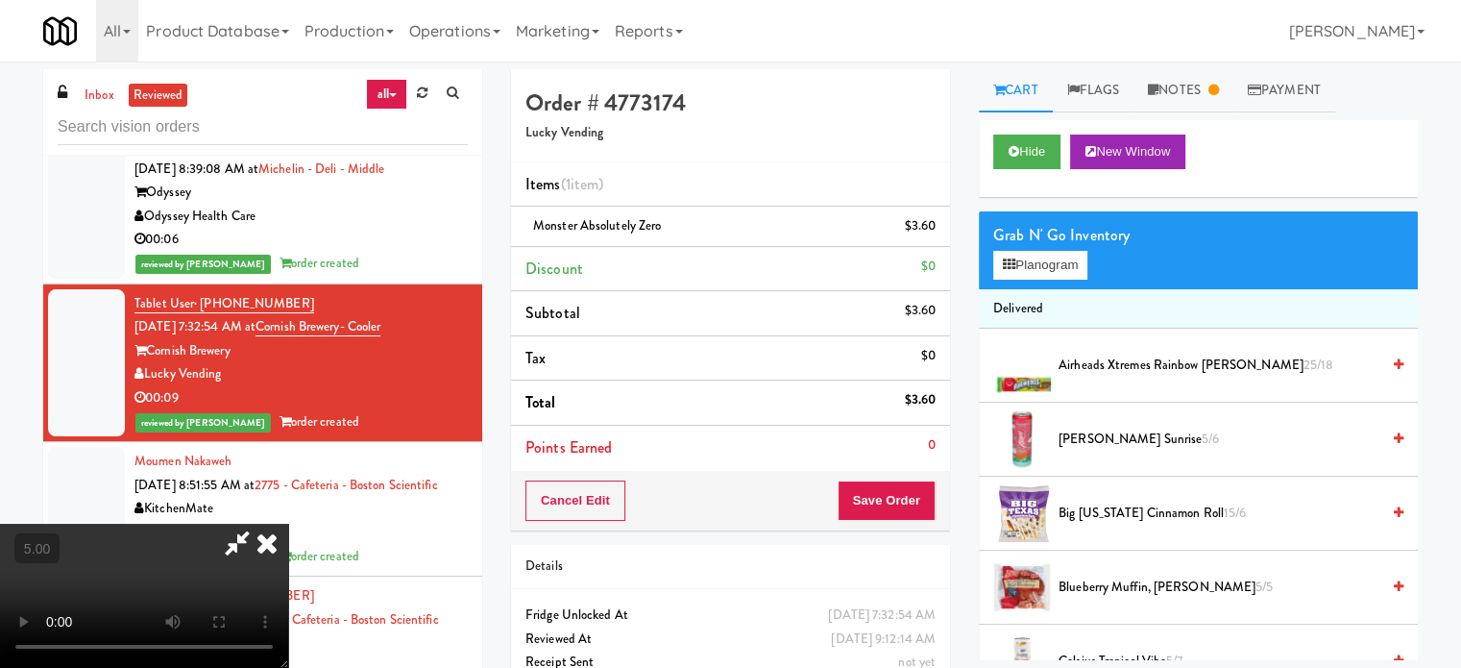
click at [288, 524] on icon at bounding box center [267, 543] width 42 height 38
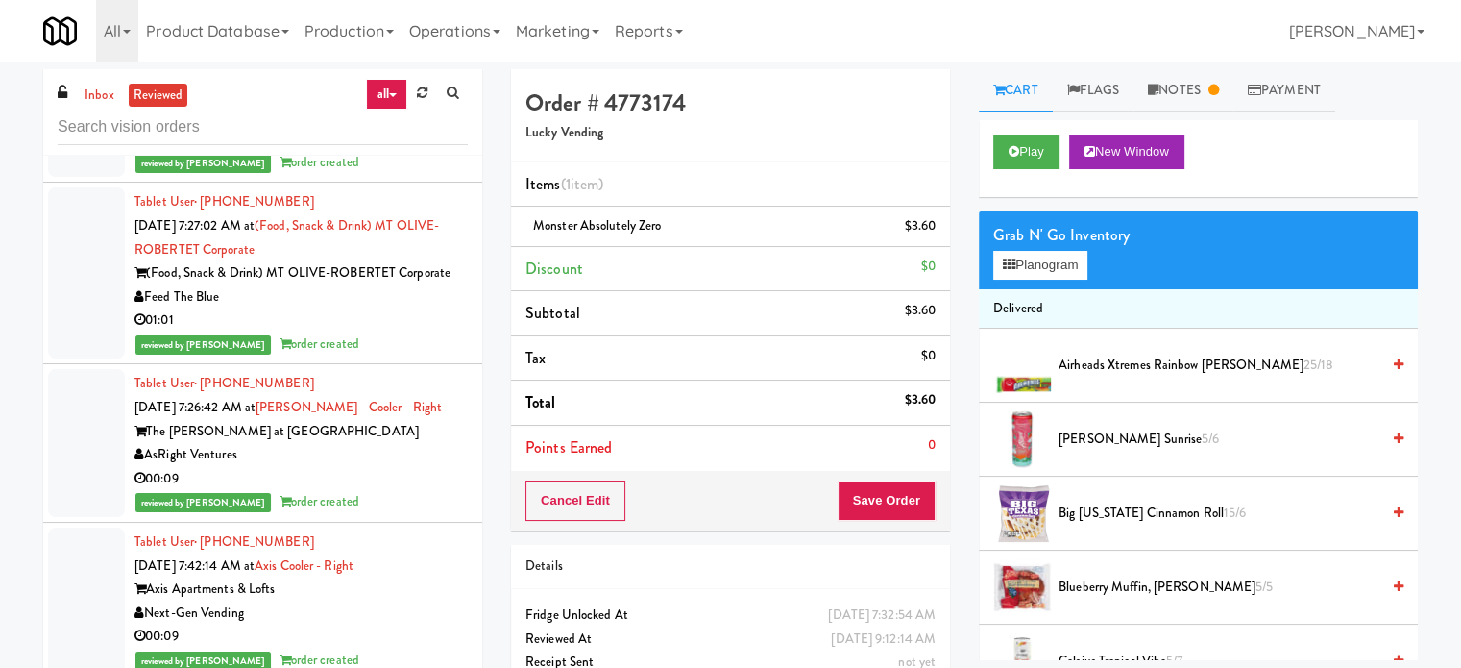
scroll to position [4278, 0]
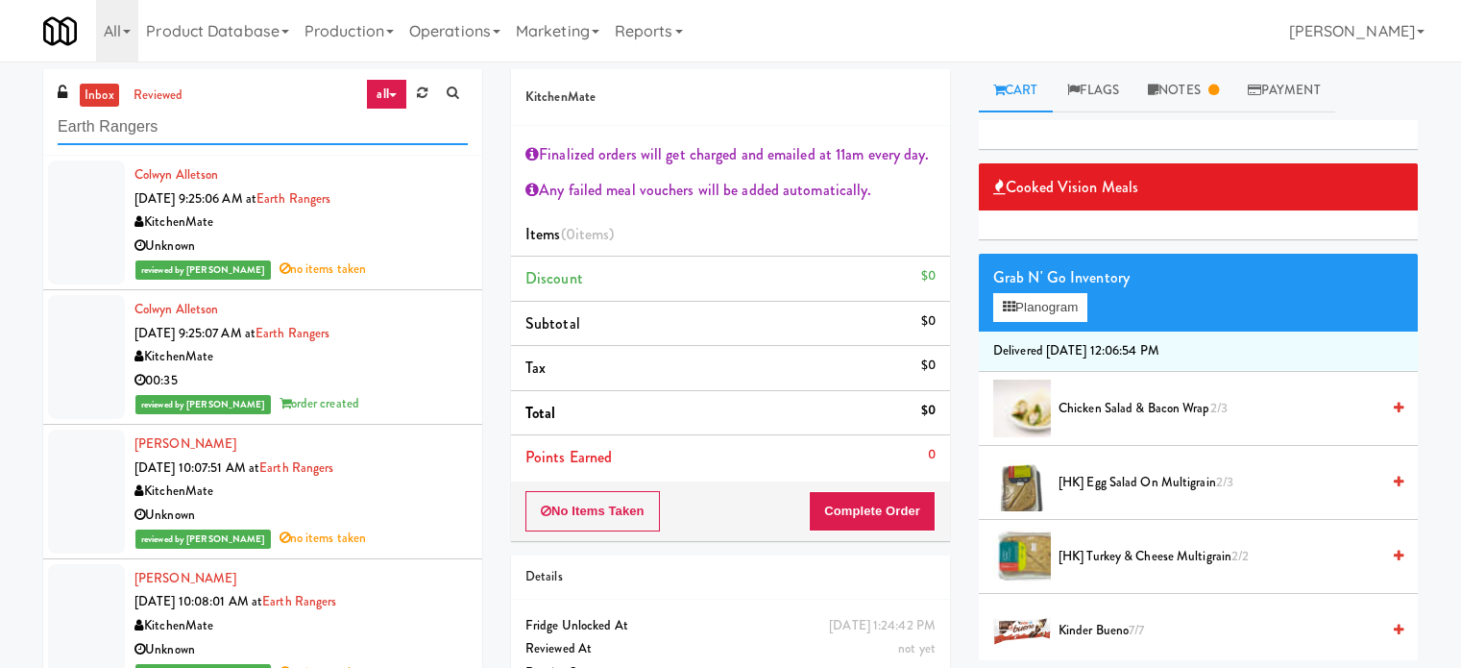
click at [238, 121] on input "Earth Rangers" at bounding box center [263, 128] width 410 height 36
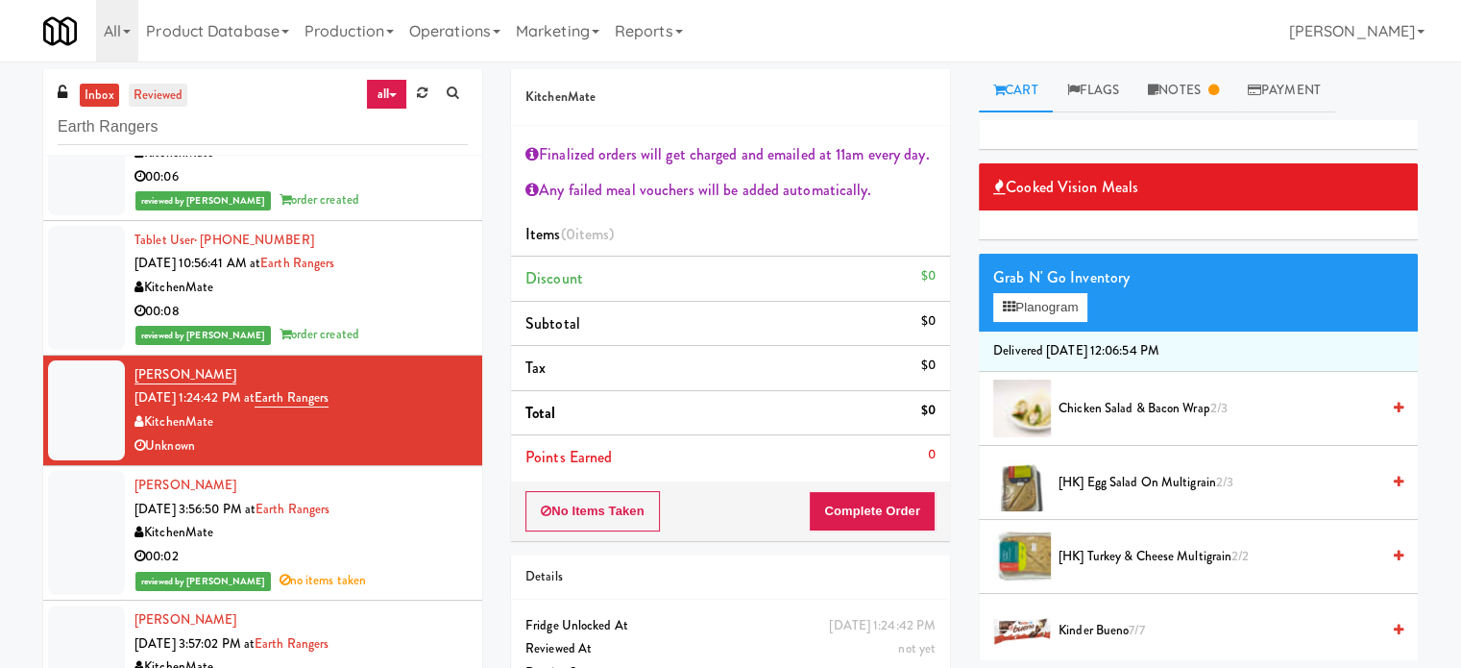
click at [183, 96] on link "reviewed" at bounding box center [159, 96] width 60 height 24
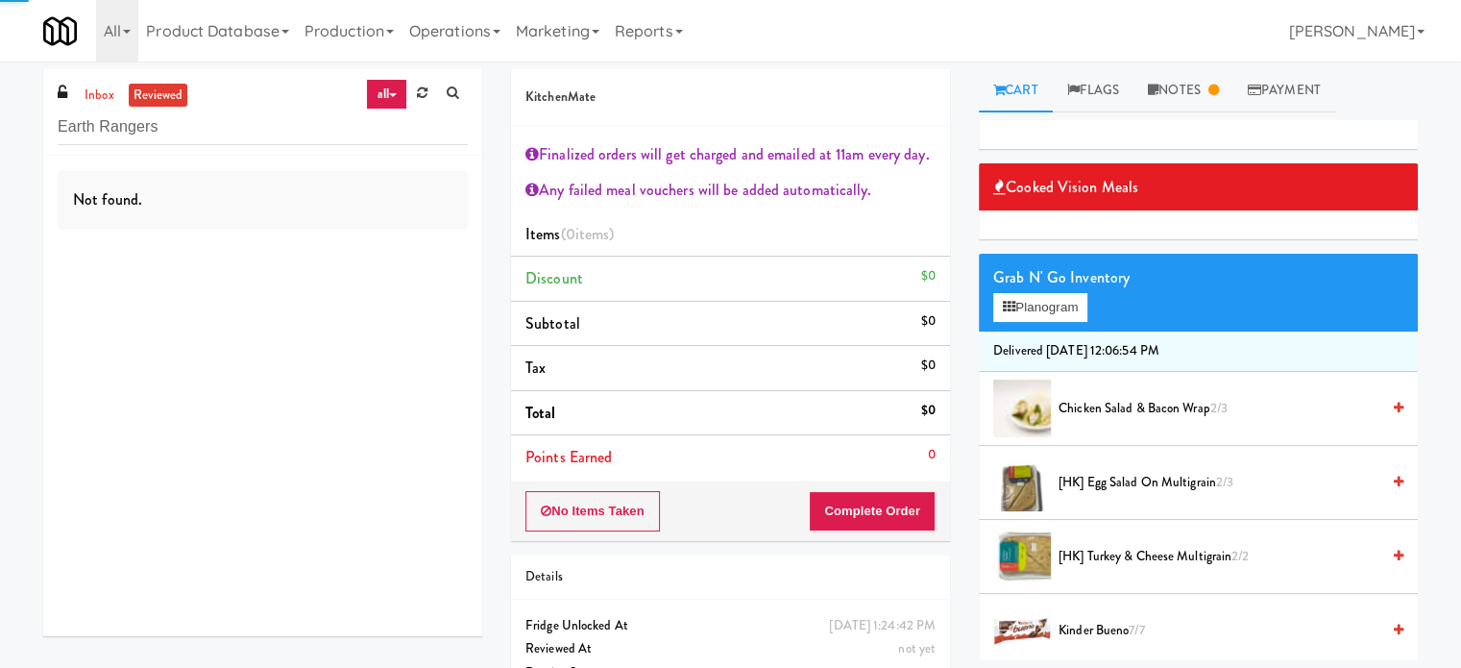
scroll to position [0, 0]
click at [236, 129] on input "Earth Rangers" at bounding box center [263, 128] width 410 height 36
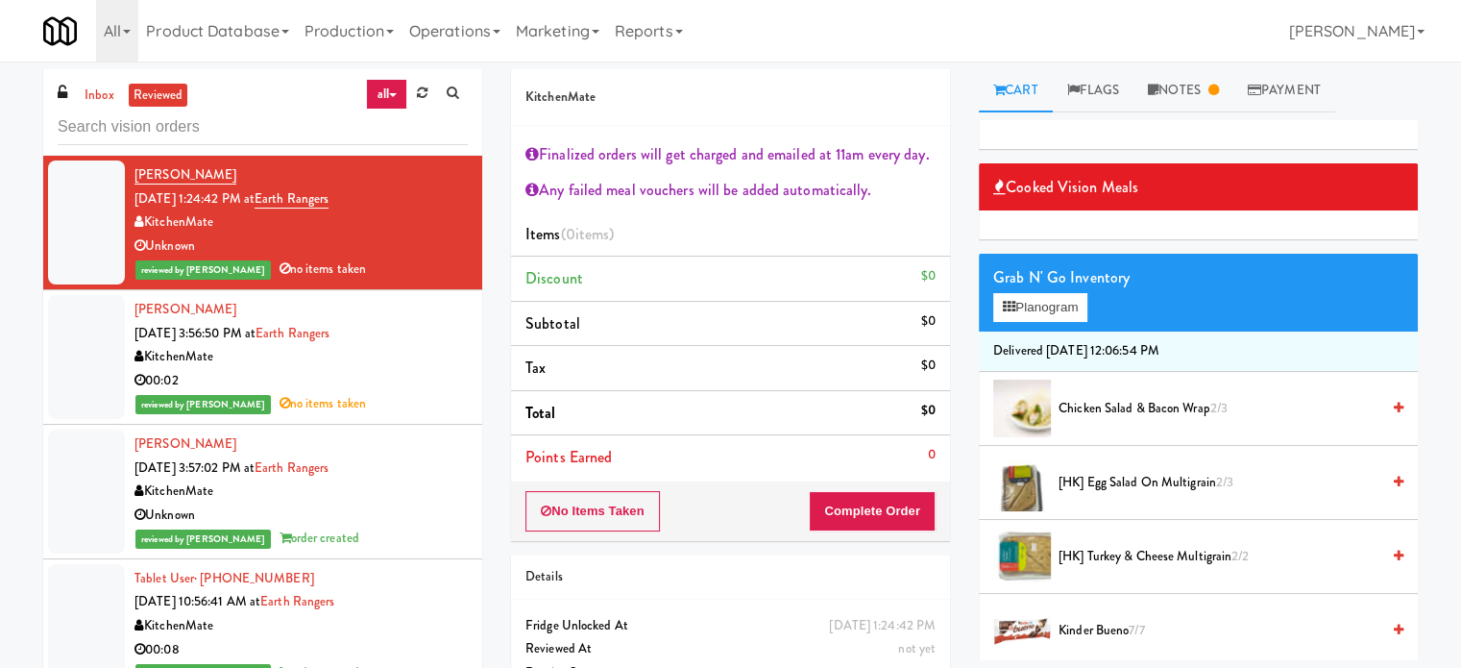
click at [1281, 40] on div "All 325 Vending https://classic.micromart.com/vision-orders/1119057?operator_id…" at bounding box center [730, 30] width 1375 height 61
click at [1287, 42] on div "All 325 Vending https://classic.micromart.com/vision-orders/1119057?operator_id…" at bounding box center [730, 30] width 1375 height 61
click at [1284, 36] on div "All 325 Vending https://classic.micromart.com/vision-orders/1119057?operator_id…" at bounding box center [730, 30] width 1375 height 61
click at [1199, 94] on link "Notes" at bounding box center [1184, 90] width 100 height 43
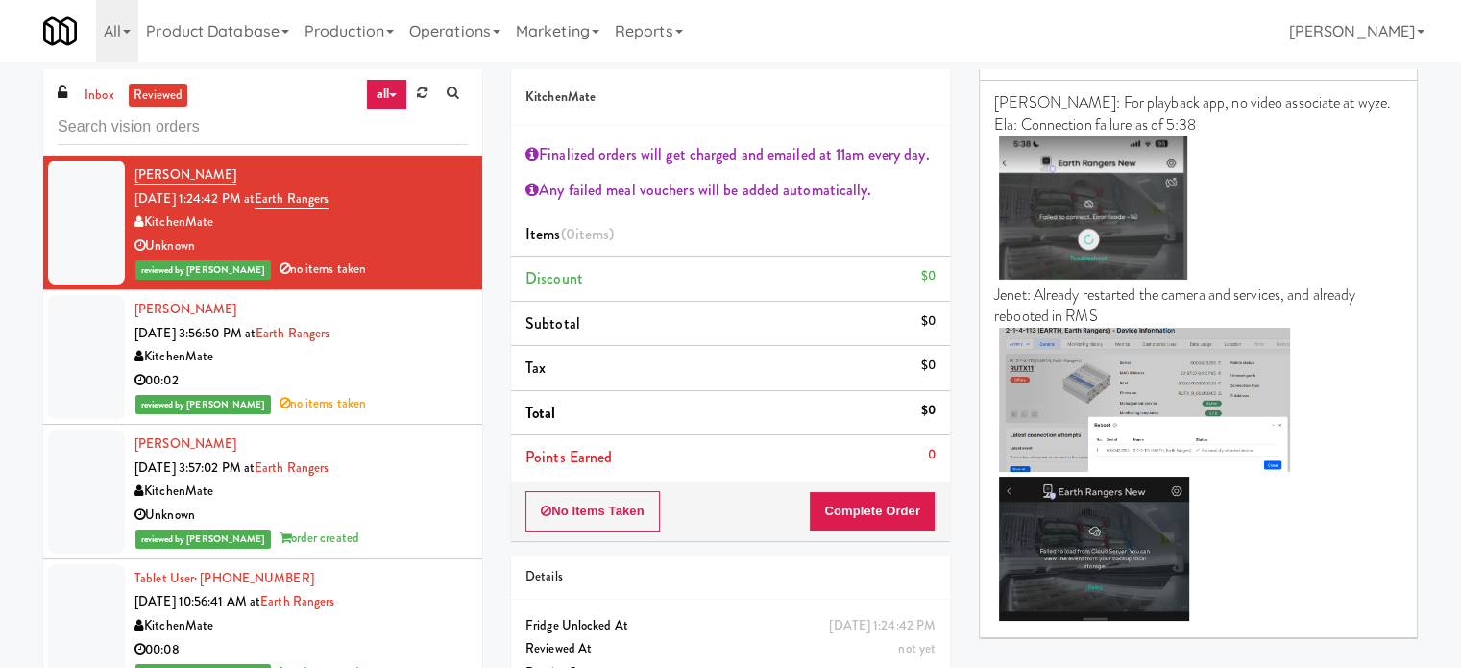
scroll to position [180, 0]
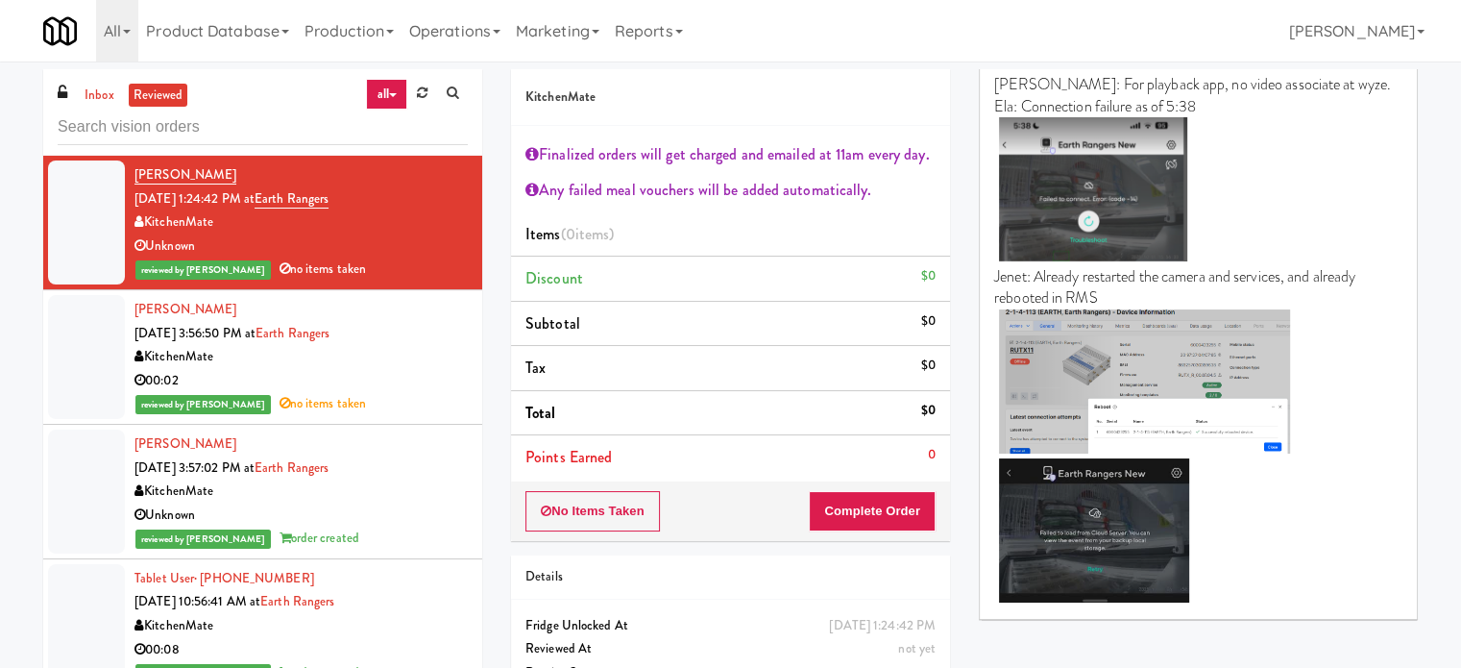
click at [396, 356] on div "KitchenMate" at bounding box center [300, 357] width 333 height 24
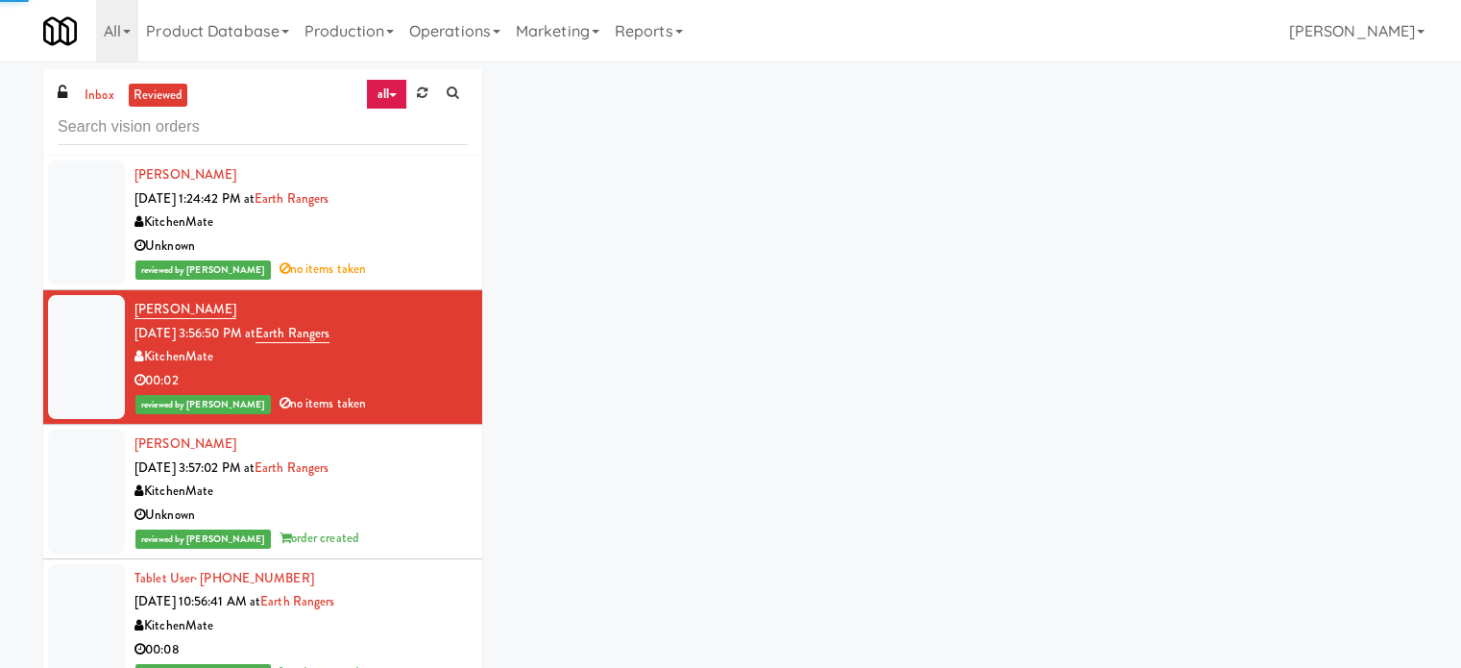
drag, startPoint x: 402, startPoint y: 257, endPoint x: 473, endPoint y: 207, distance: 87.4
click at [402, 257] on div "reviewed by Ela P no items taken" at bounding box center [300, 269] width 333 height 24
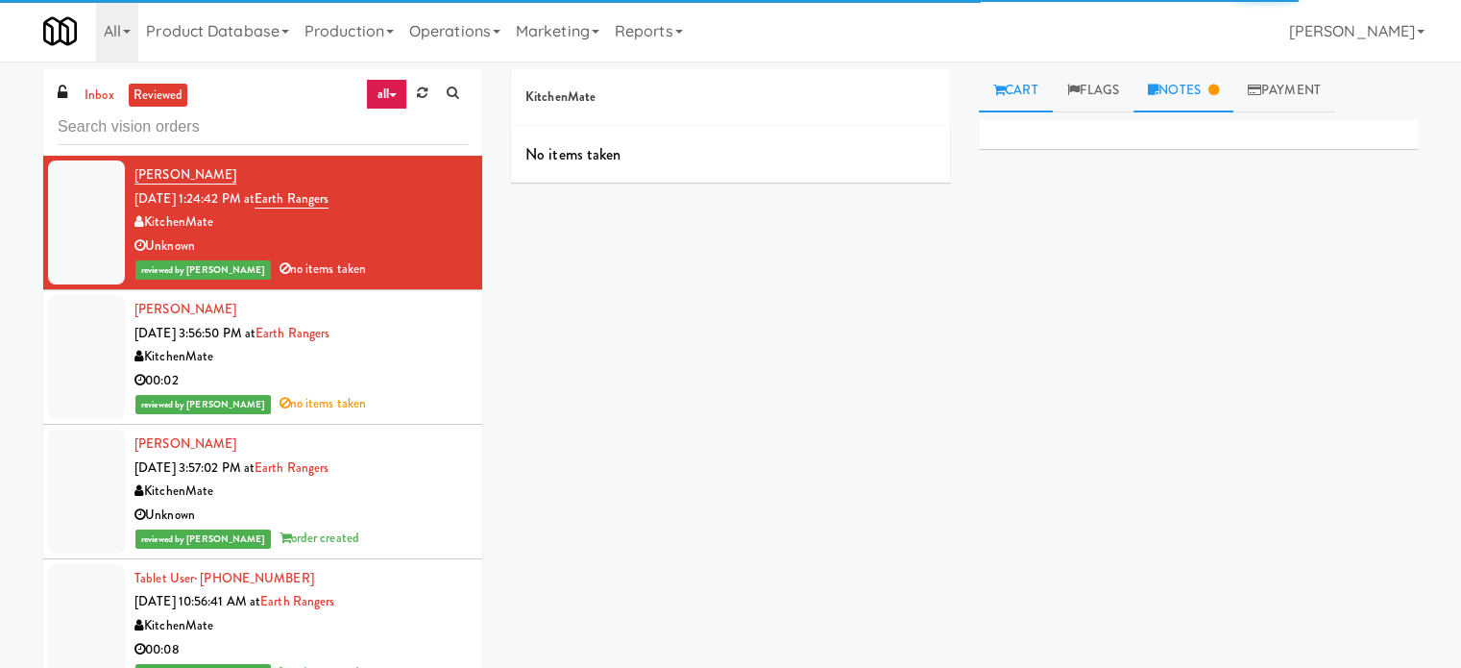
click at [1199, 87] on link "Notes" at bounding box center [1184, 90] width 100 height 43
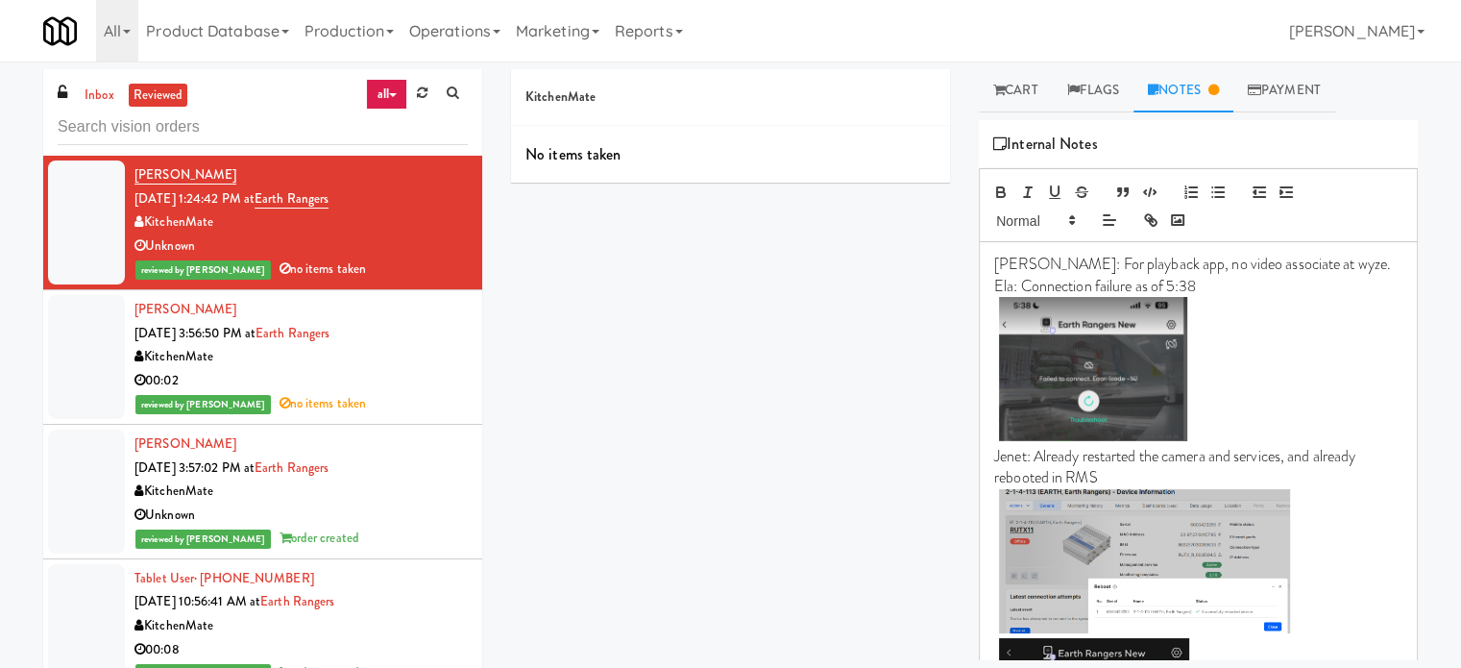
click at [397, 376] on div "00:02" at bounding box center [300, 381] width 333 height 24
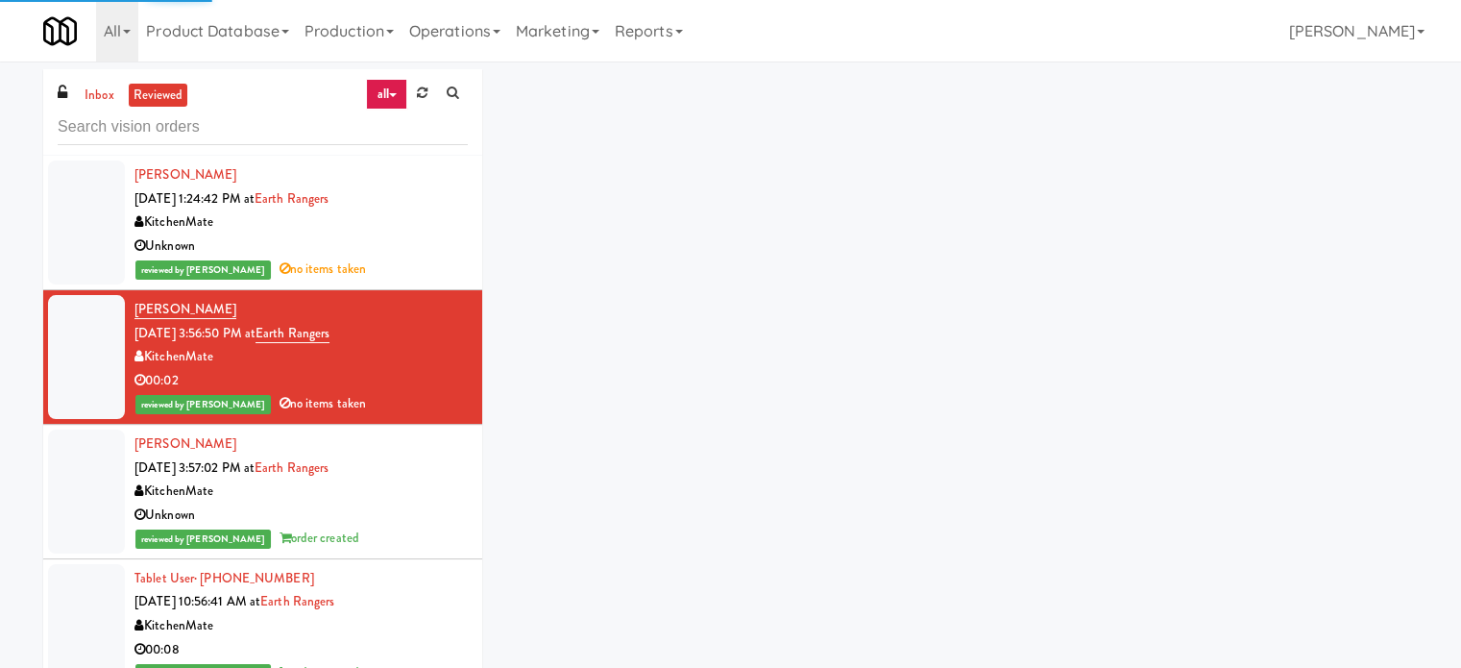
click at [441, 235] on div "Unknown" at bounding box center [300, 246] width 333 height 24
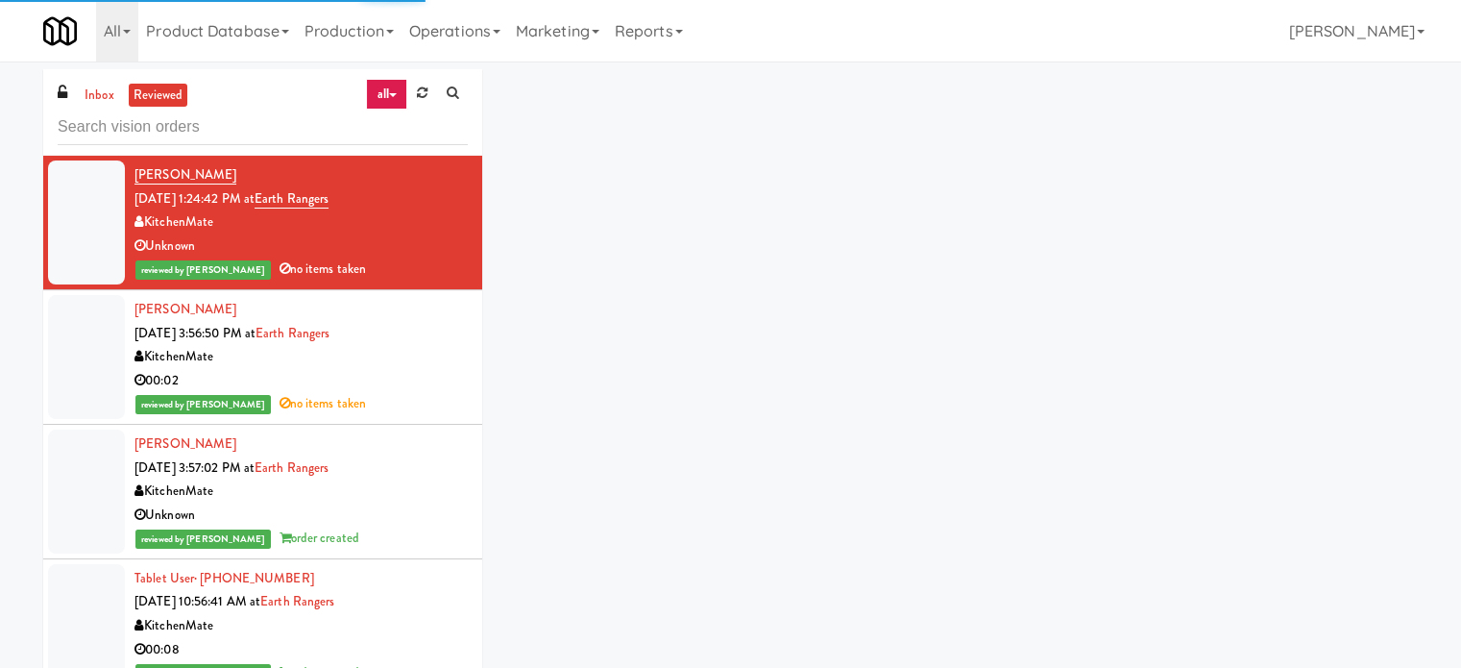
click at [422, 464] on div "Gurleen Dhindsa Oct 1, 2025 3:57:02 PM at Earth Rangers KitchenMate Unknown rev…" at bounding box center [300, 491] width 333 height 118
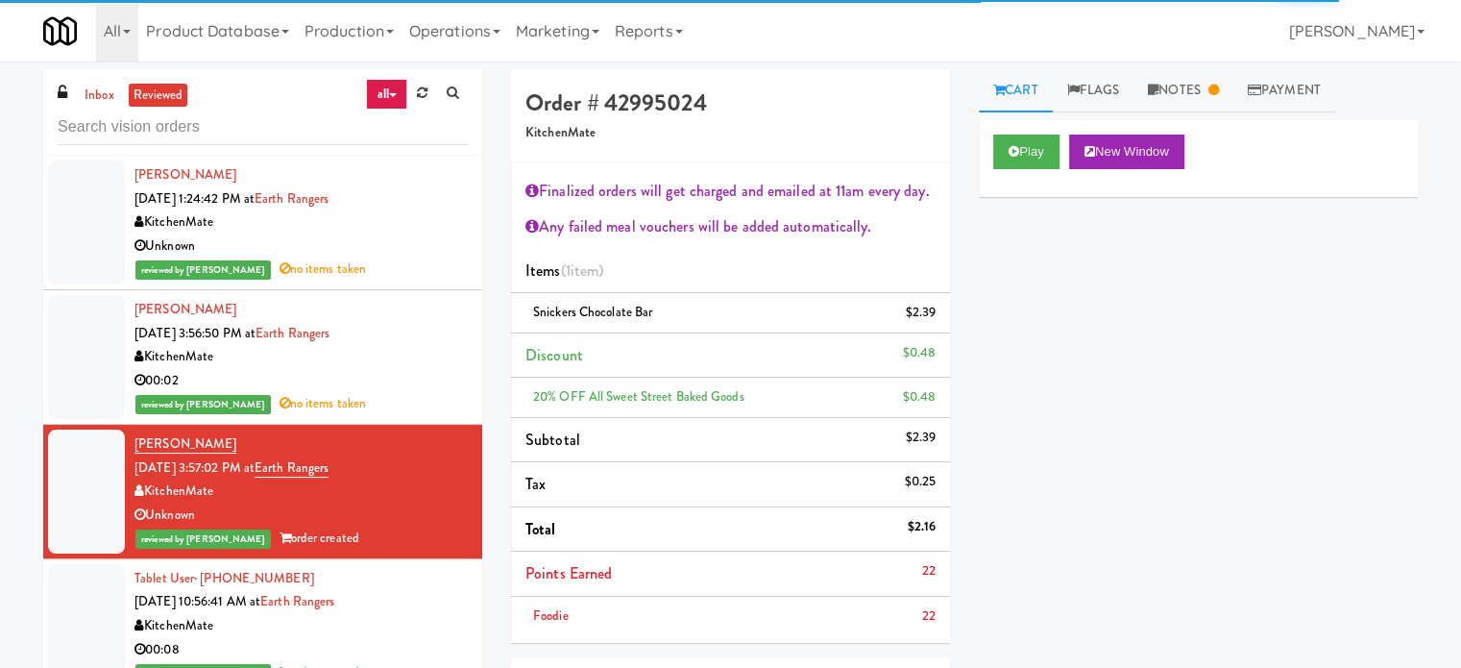
scroll to position [480, 0]
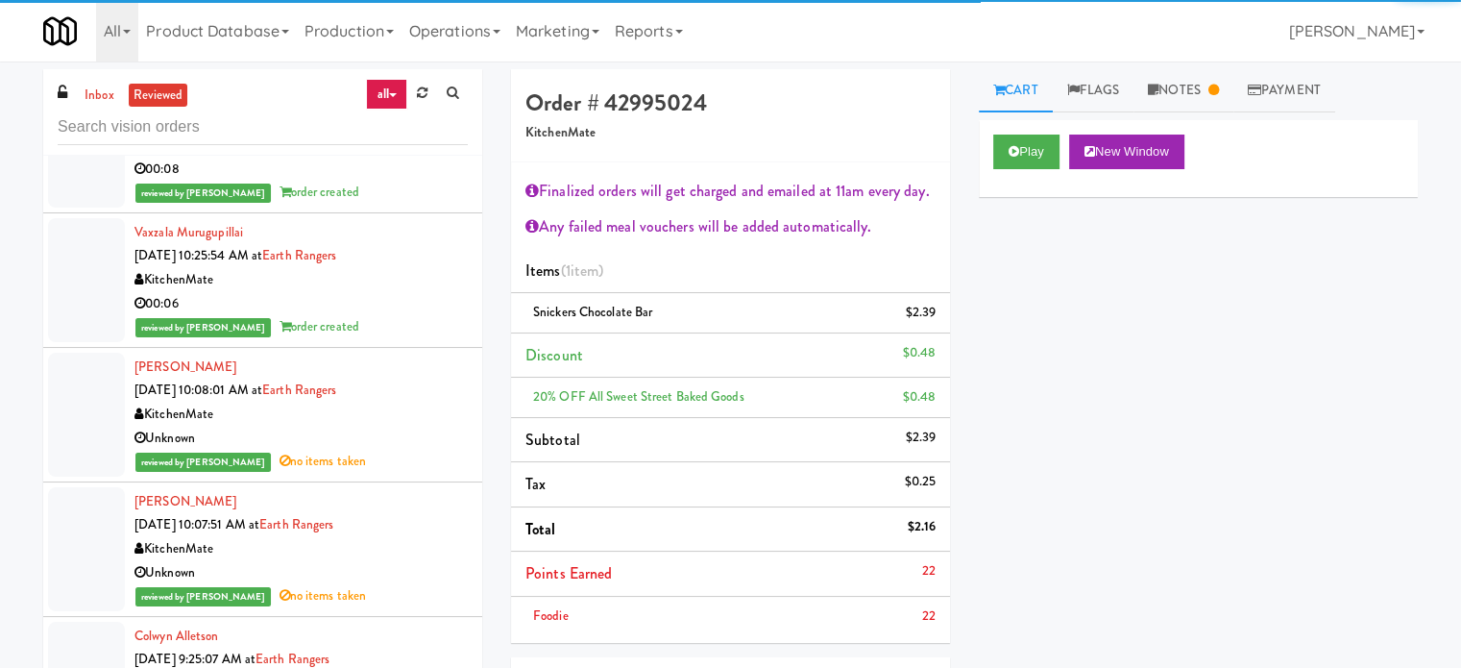
click at [430, 307] on div "00:06" at bounding box center [300, 304] width 333 height 24
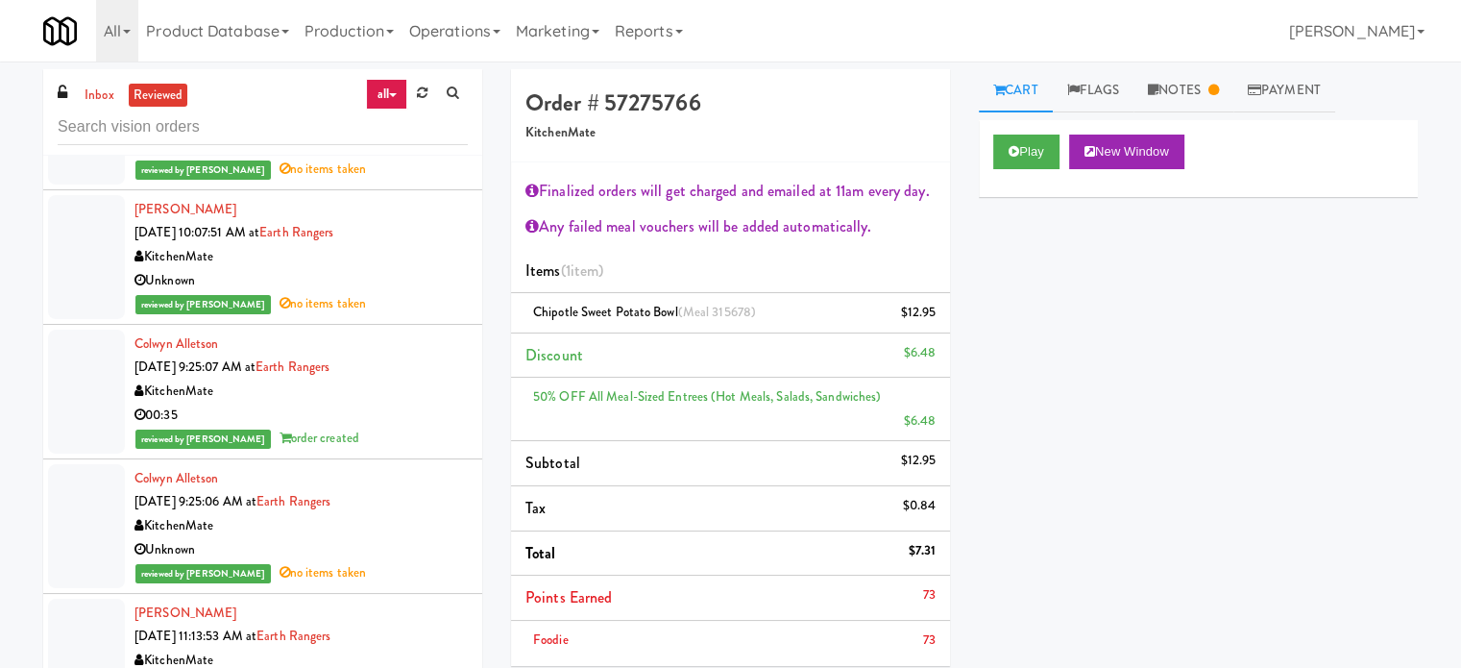
scroll to position [925, 0]
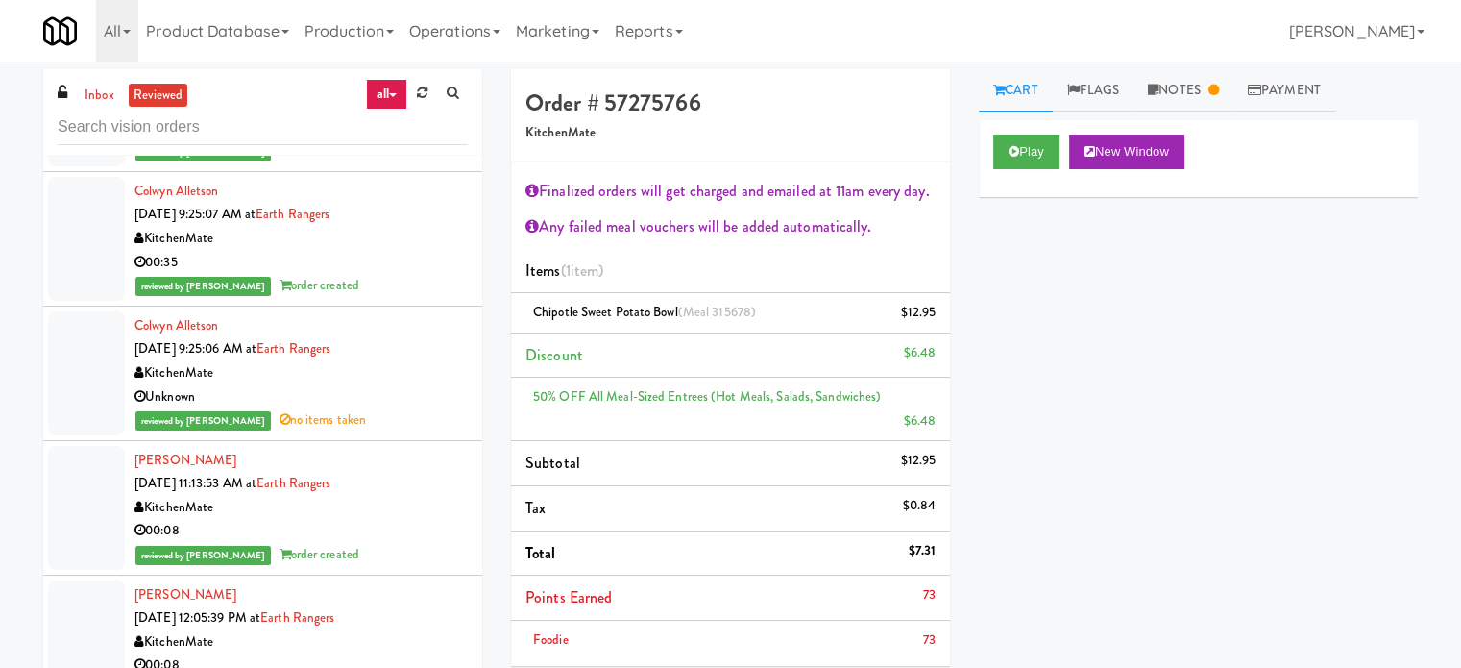
click at [403, 249] on div "Colwyn Alletson Oct 1, 2025 9:25:07 AM at Earth Rangers KitchenMate 00:35 revie…" at bounding box center [300, 239] width 333 height 118
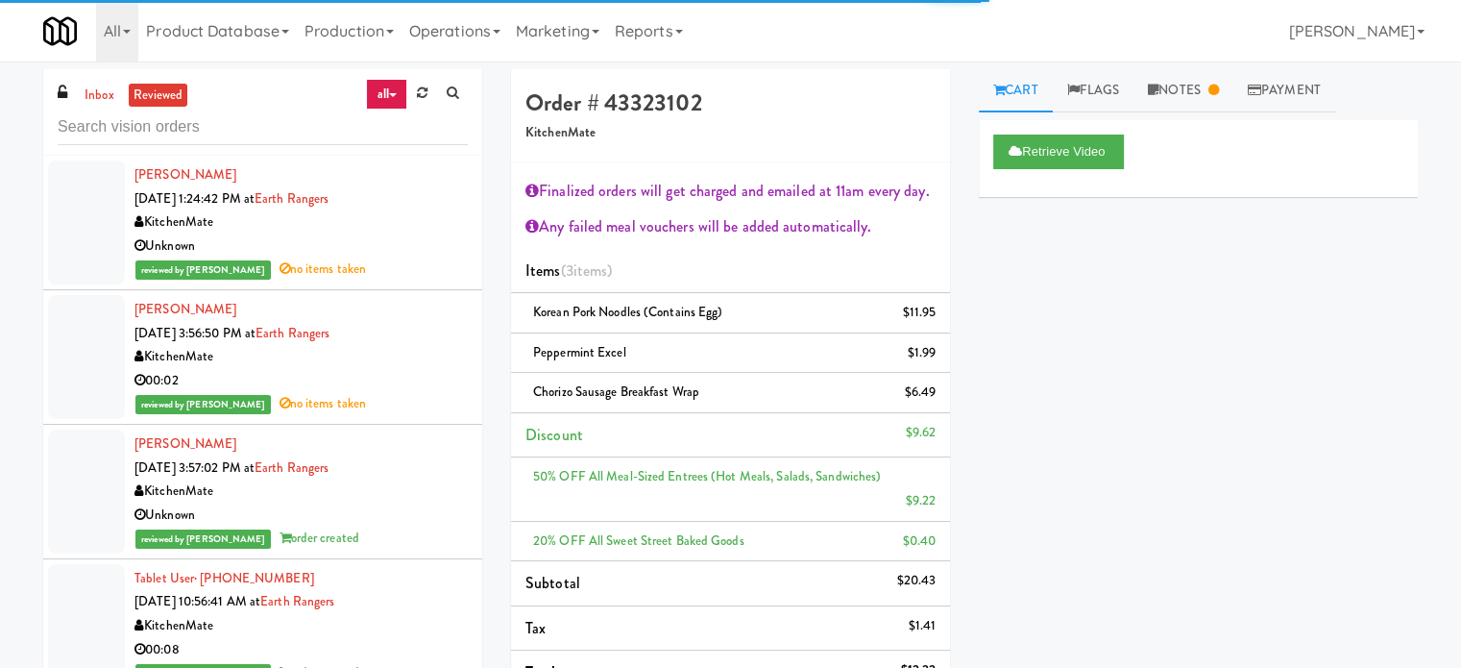
click at [388, 244] on div "Unknown" at bounding box center [300, 246] width 333 height 24
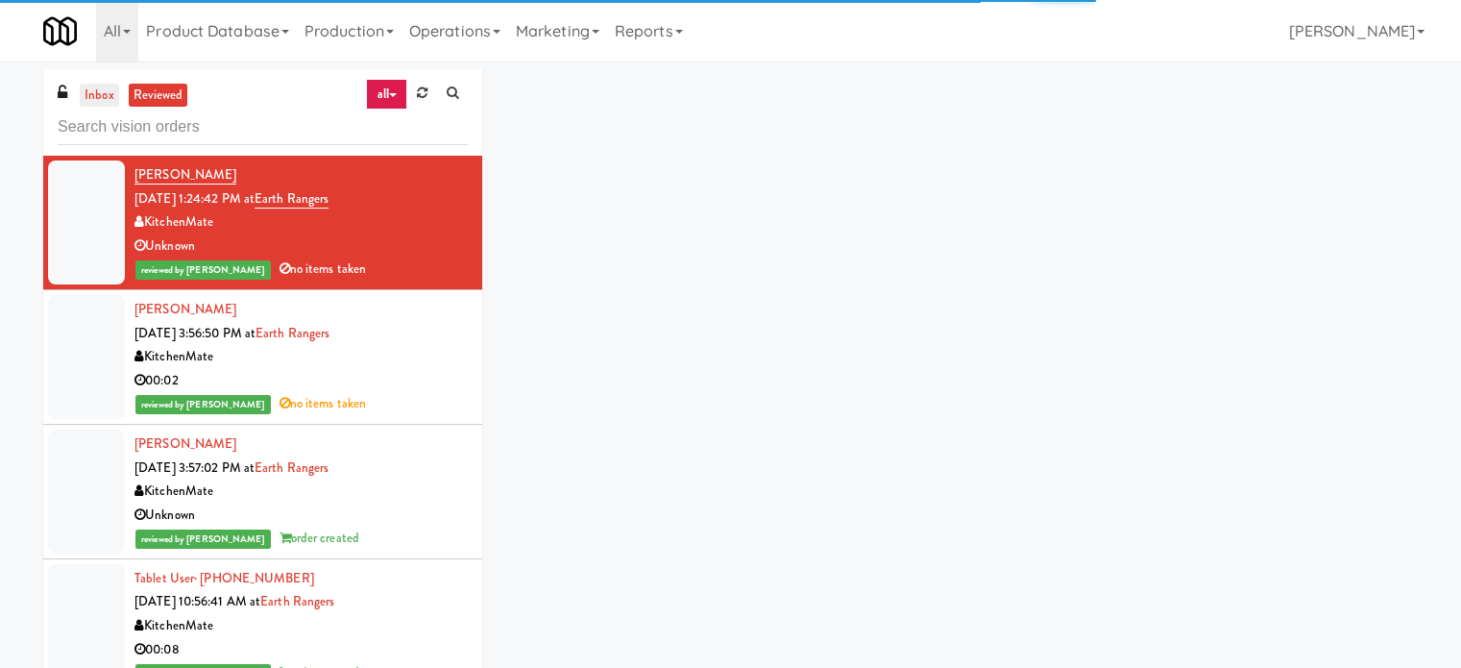
click at [103, 100] on link "inbox" at bounding box center [99, 96] width 39 height 24
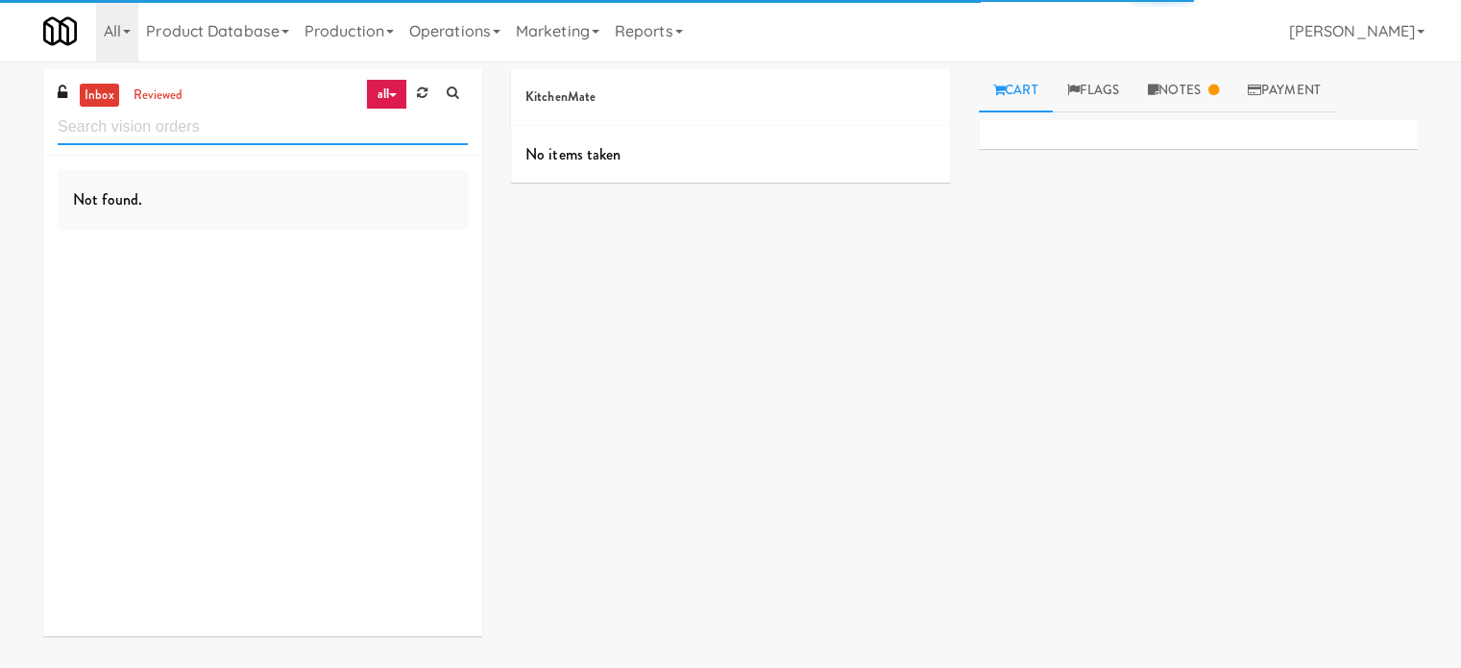
click at [213, 127] on input "text" at bounding box center [263, 128] width 410 height 36
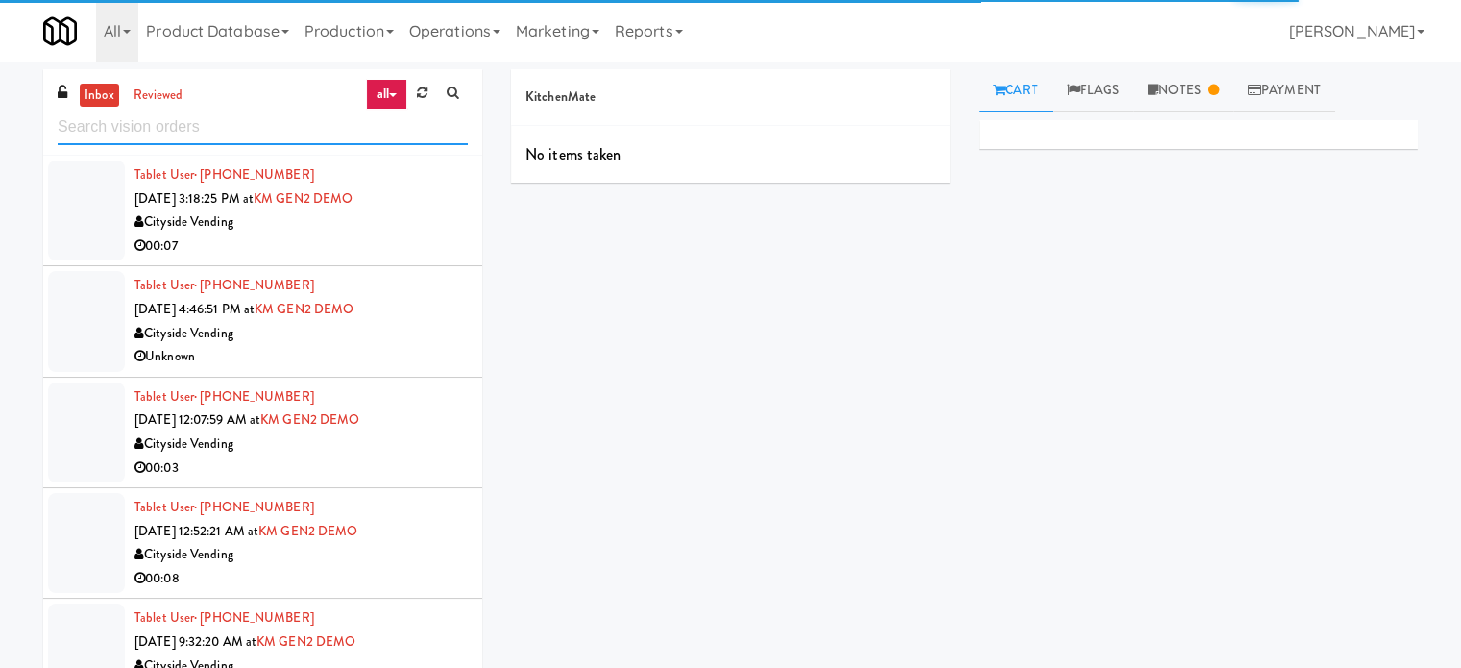
click at [213, 127] on input "text" at bounding box center [263, 128] width 410 height 36
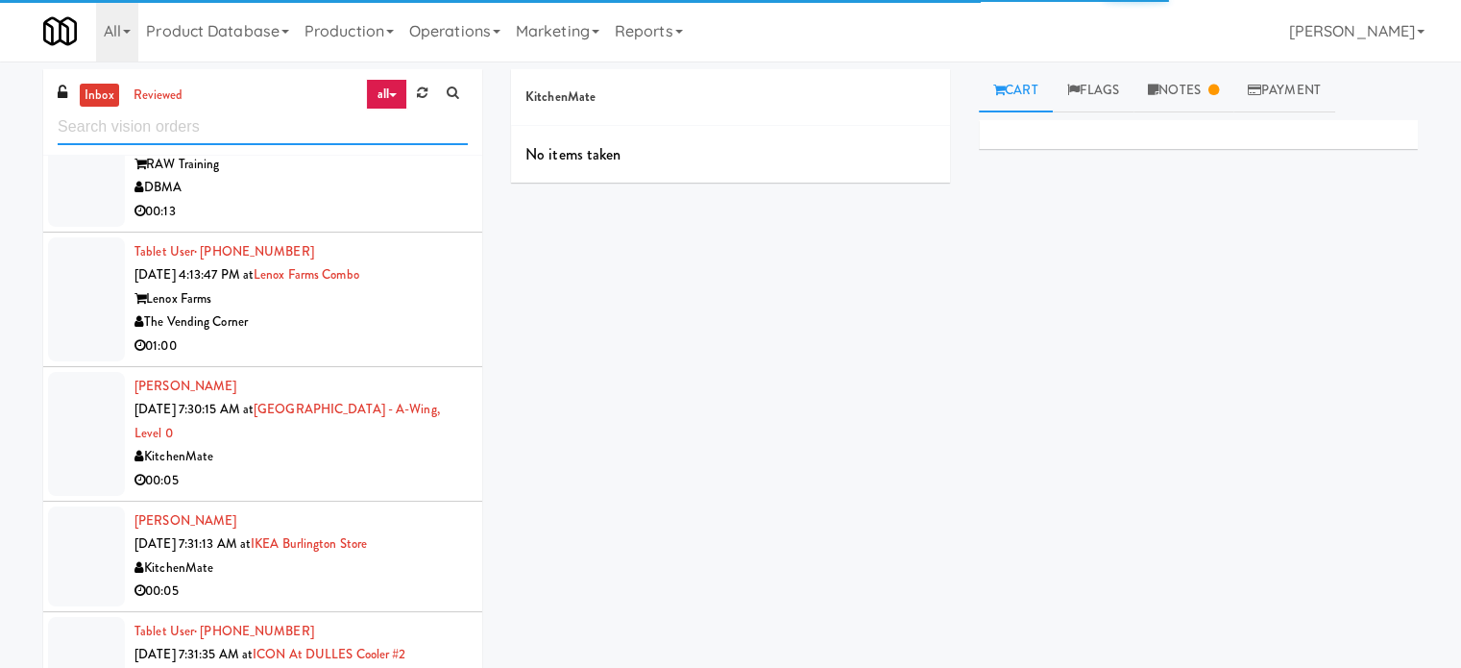
scroll to position [4158, 0]
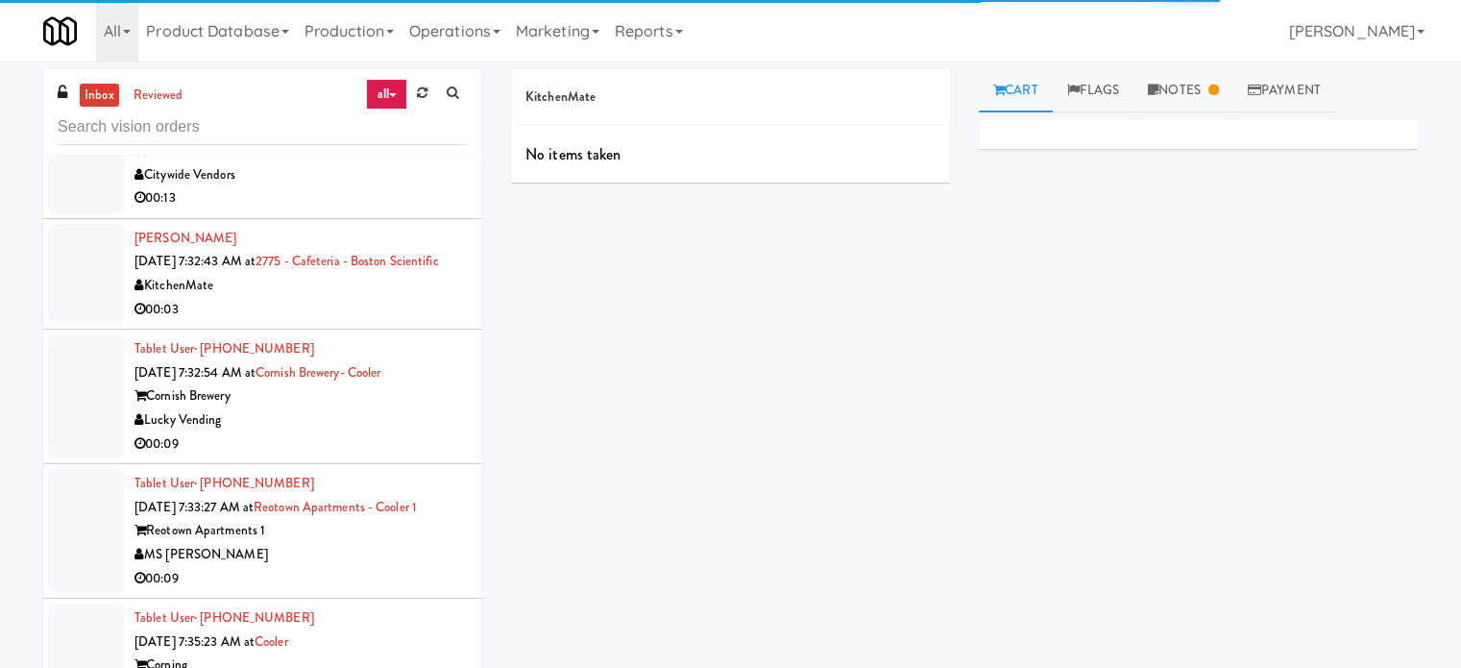
click at [409, 302] on div "00:03" at bounding box center [300, 310] width 333 height 24
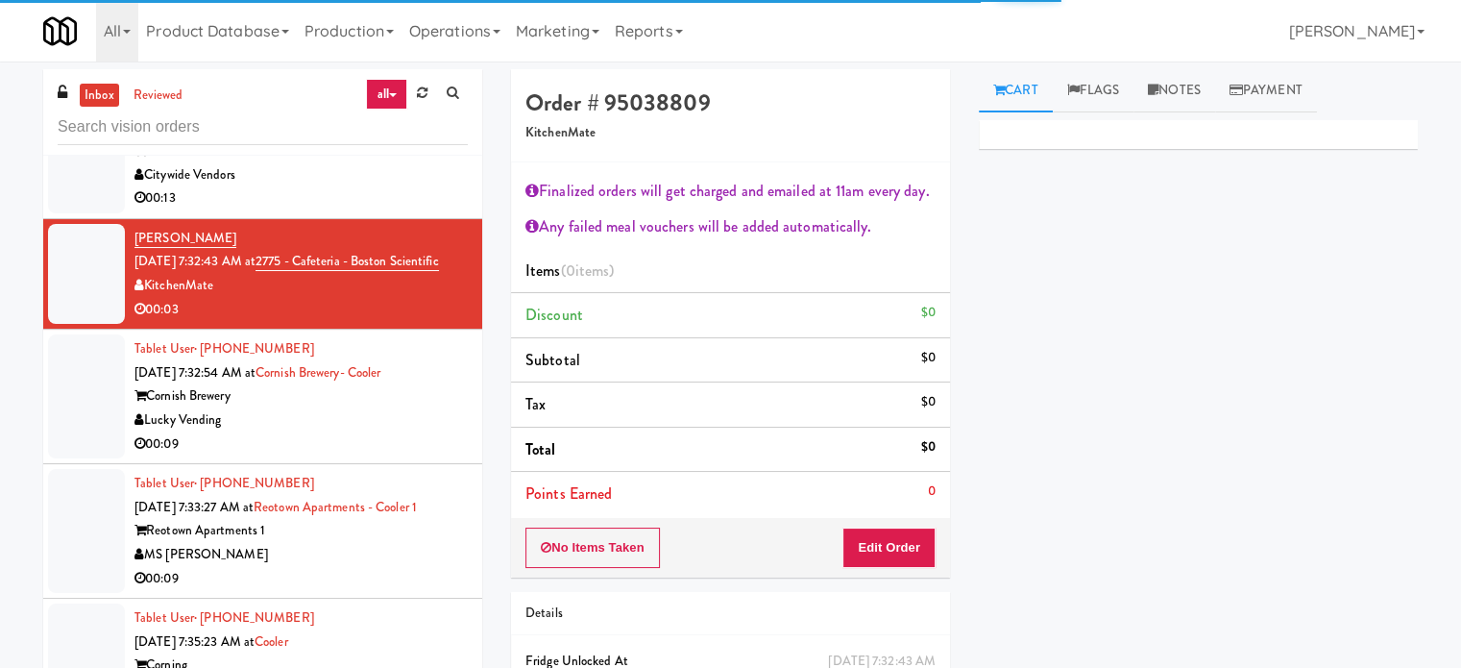
click at [403, 415] on div "Lucky Vending" at bounding box center [300, 420] width 333 height 24
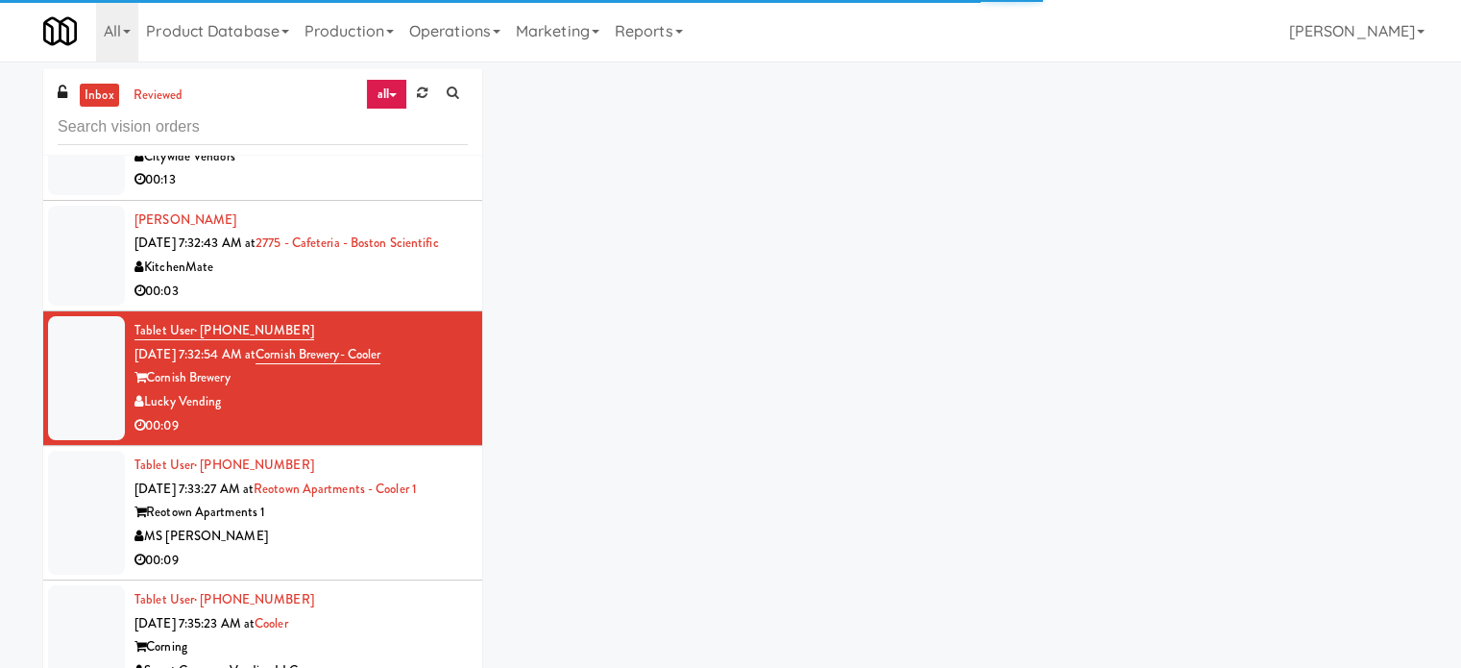
scroll to position [3678, 0]
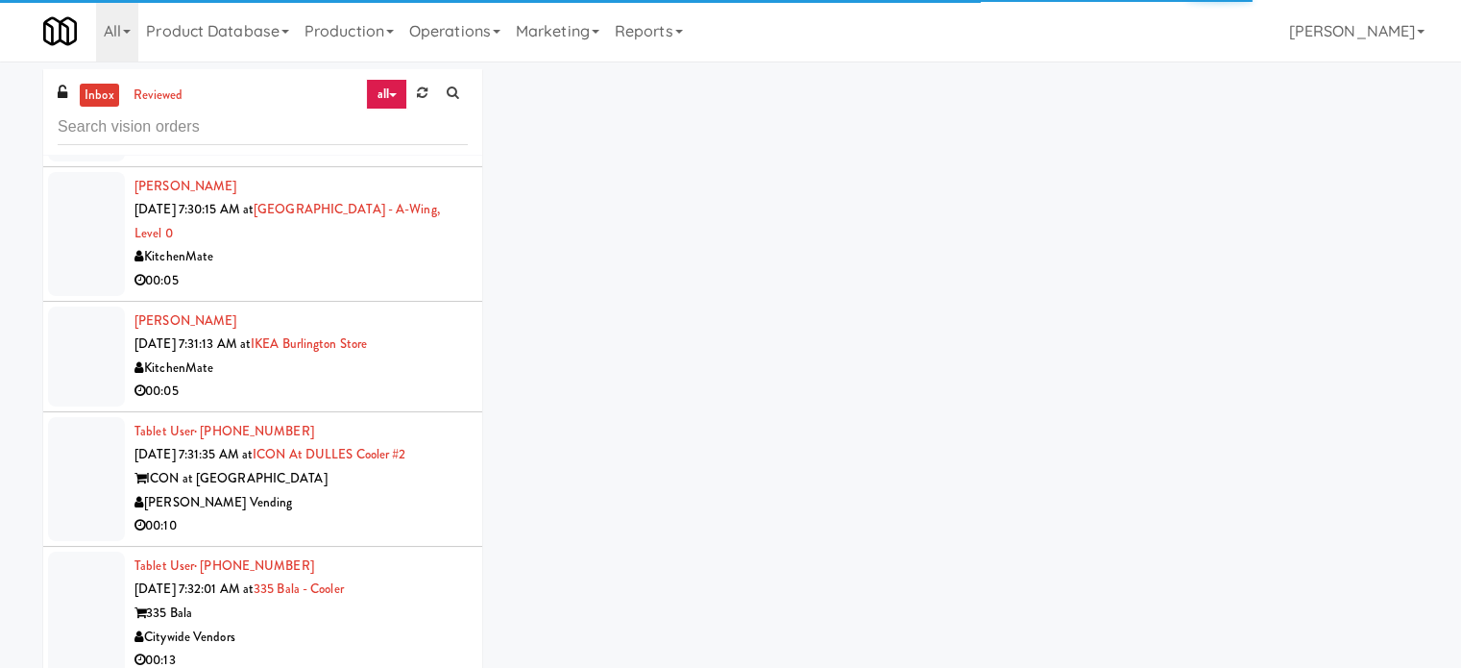
click at [415, 494] on div "[PERSON_NAME] Vending" at bounding box center [300, 503] width 333 height 24
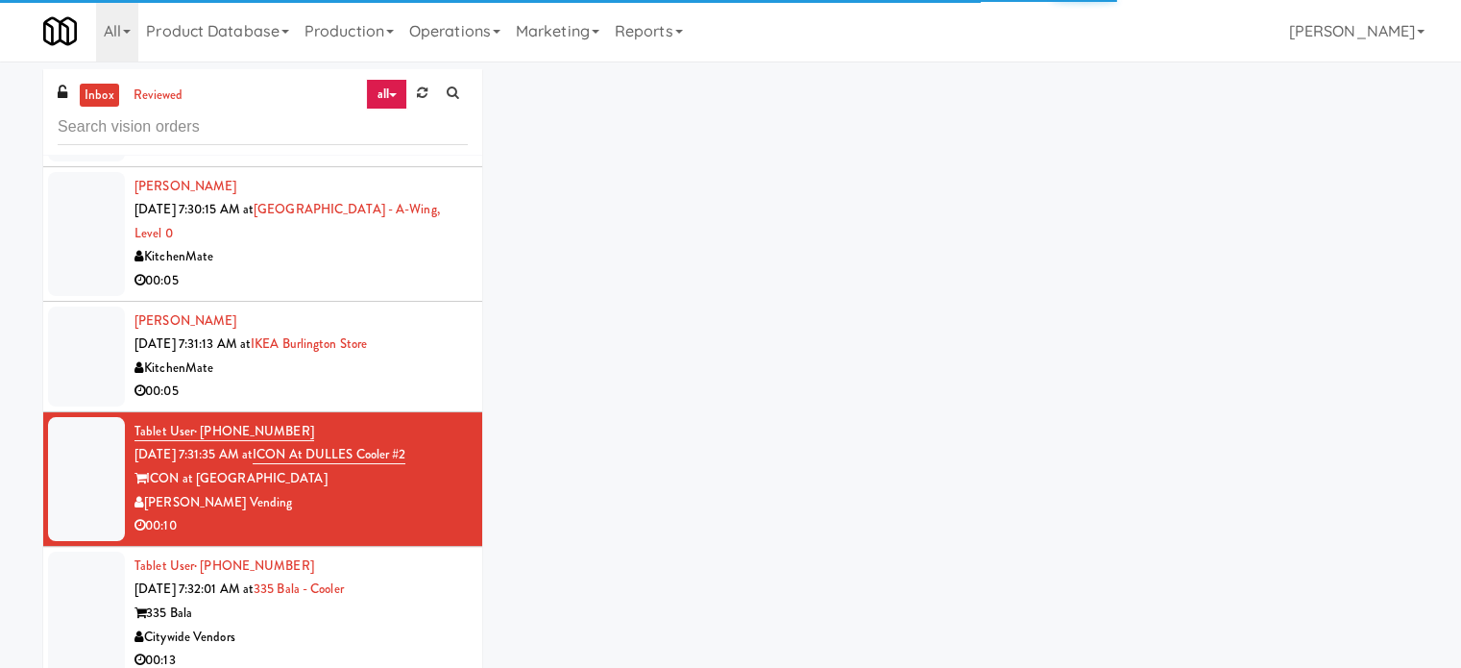
click at [418, 387] on div "00:05" at bounding box center [300, 391] width 333 height 24
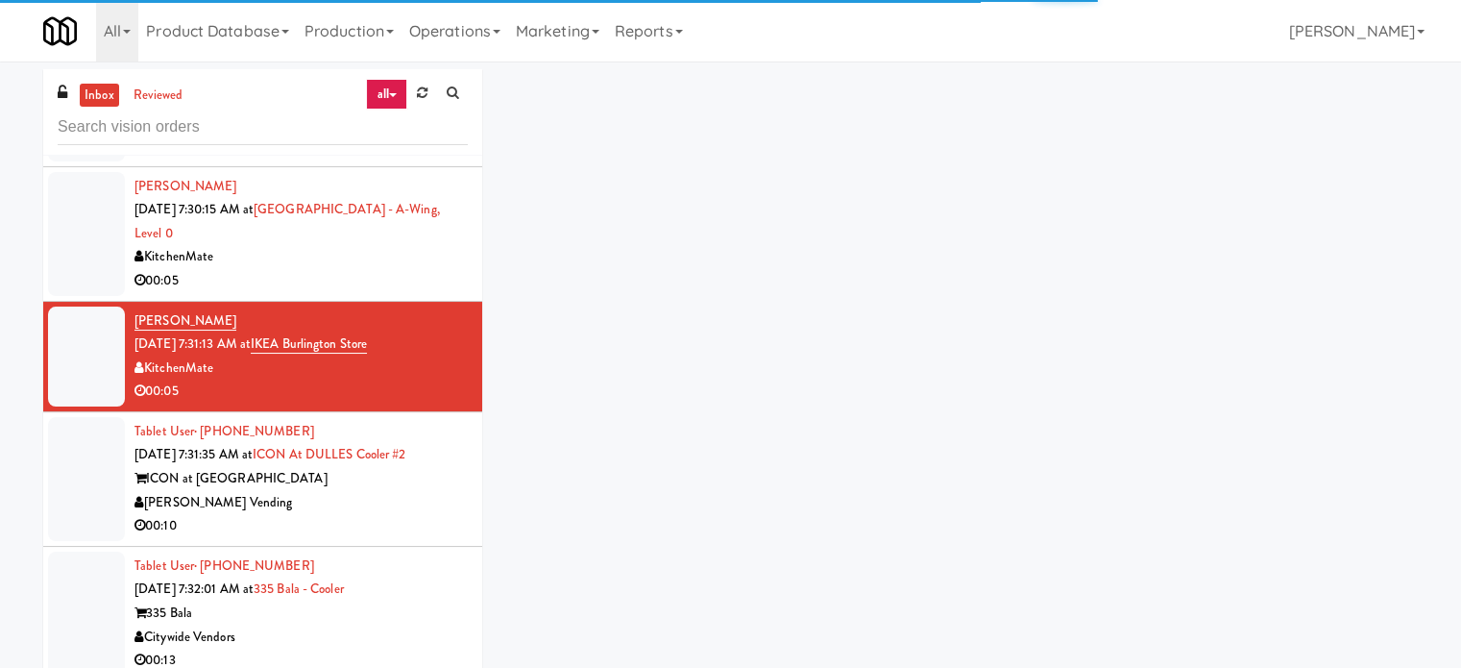
click at [424, 269] on div "00:05" at bounding box center [300, 281] width 333 height 24
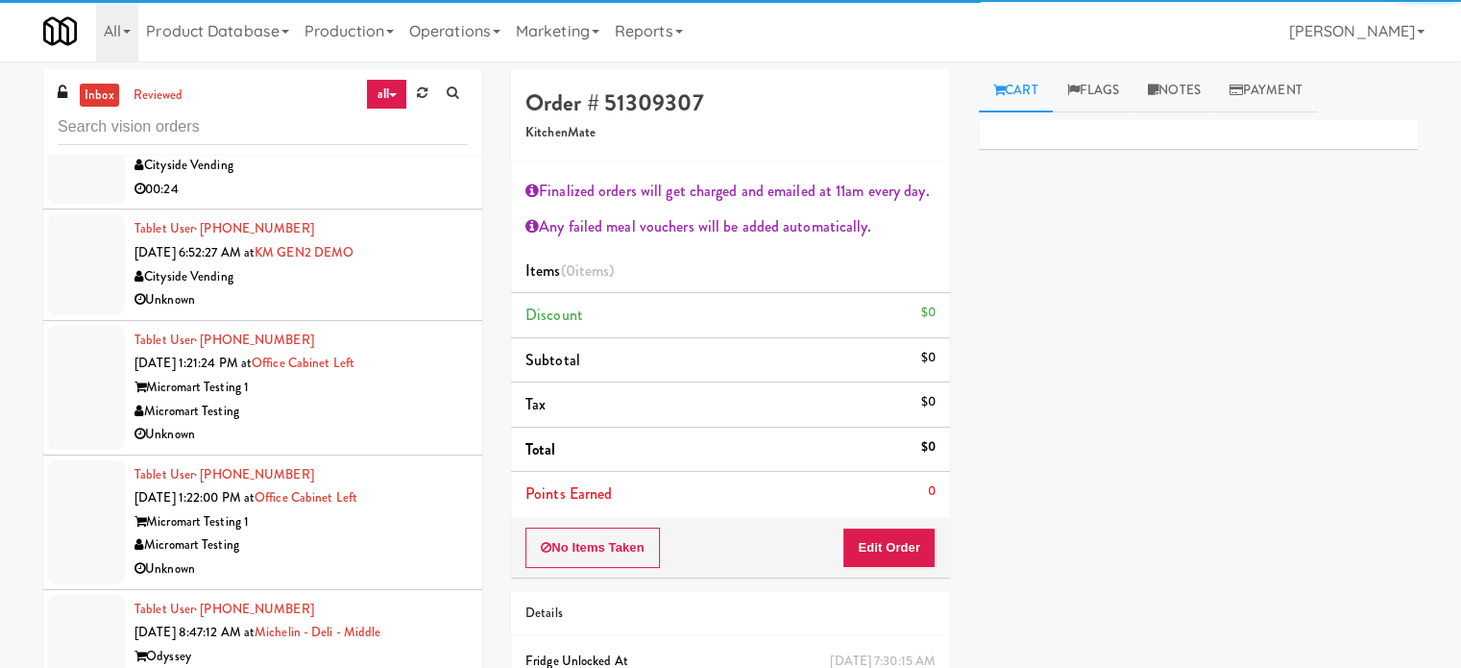
scroll to position [3197, 0]
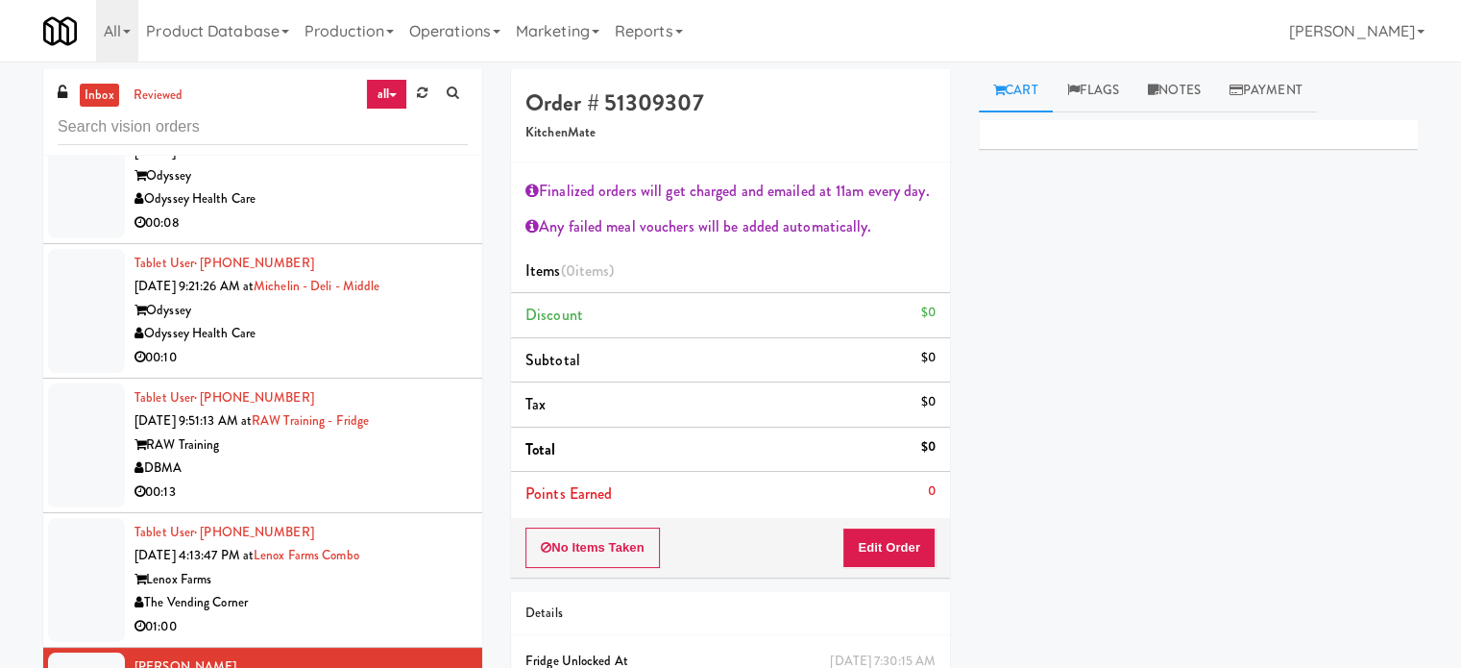
click at [407, 309] on div "Odyssey" at bounding box center [300, 311] width 333 height 24
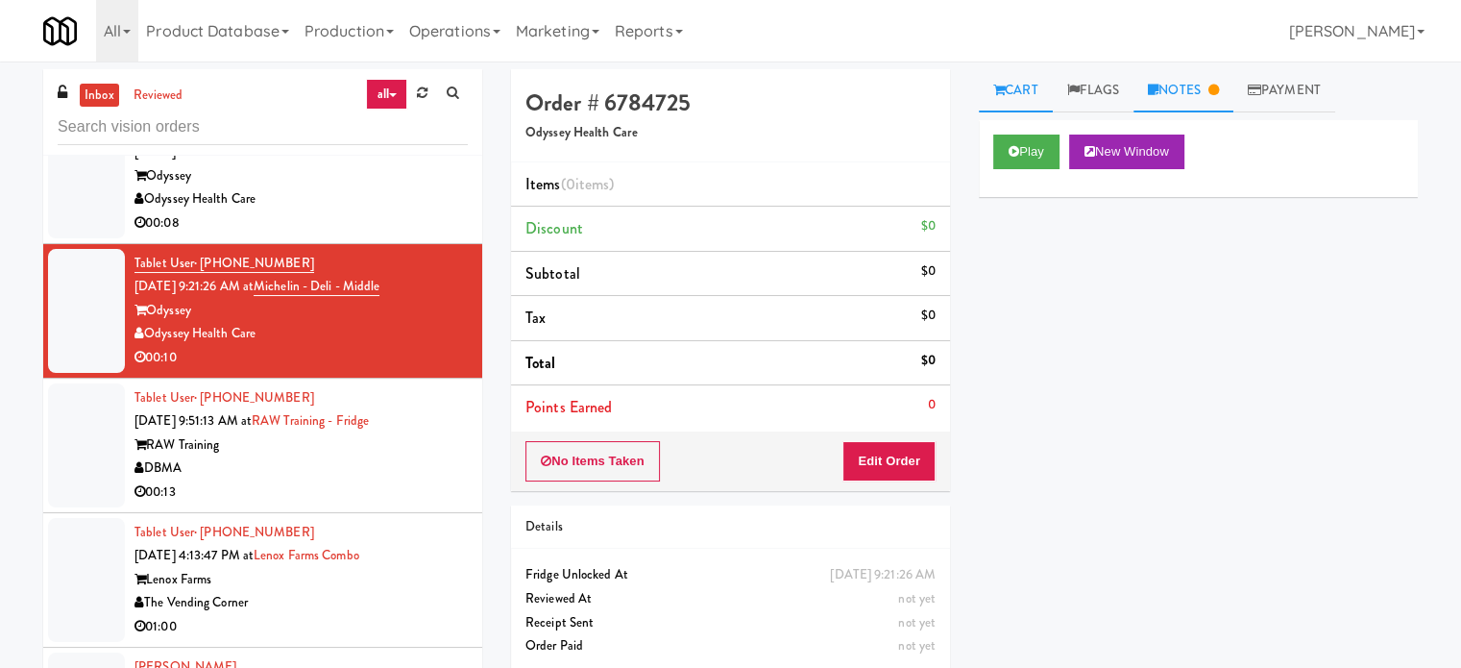
click at [1200, 95] on link "Notes" at bounding box center [1184, 90] width 100 height 43
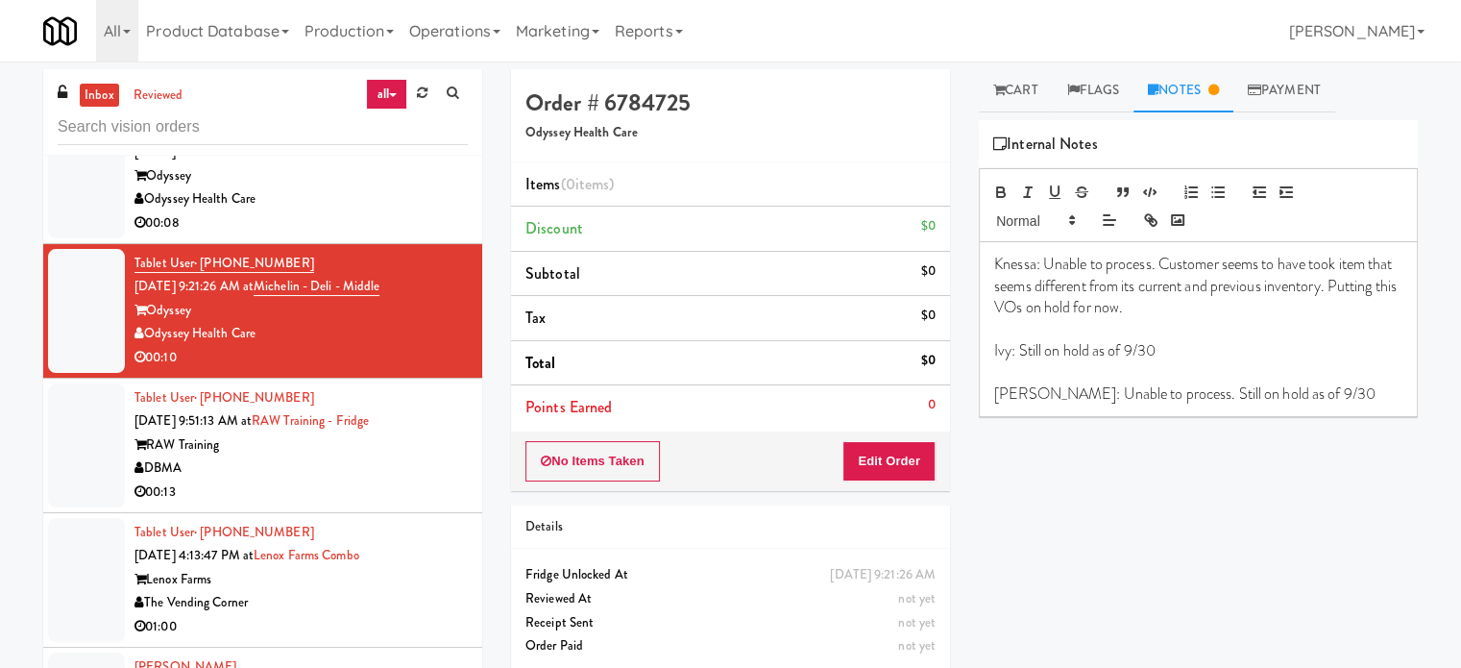
click at [381, 492] on div "00:13" at bounding box center [300, 492] width 333 height 24
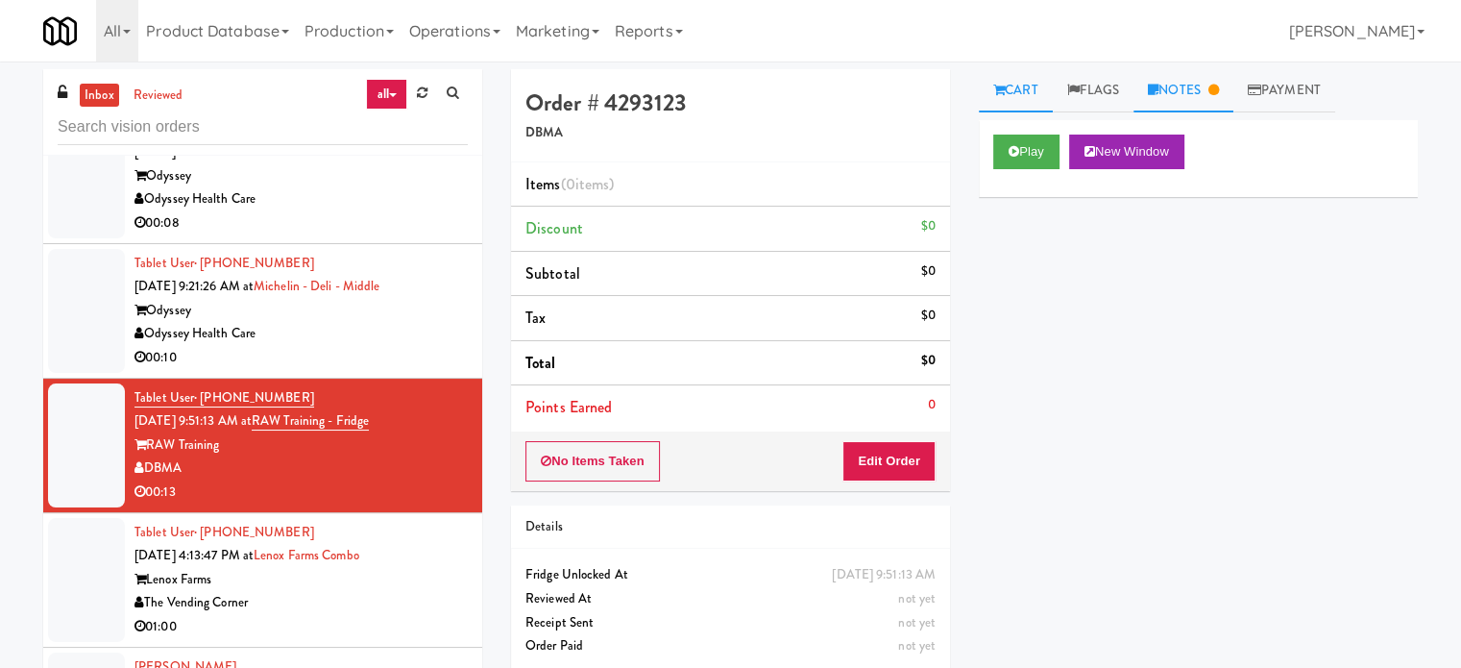
click at [1203, 87] on link "Notes" at bounding box center [1184, 90] width 100 height 43
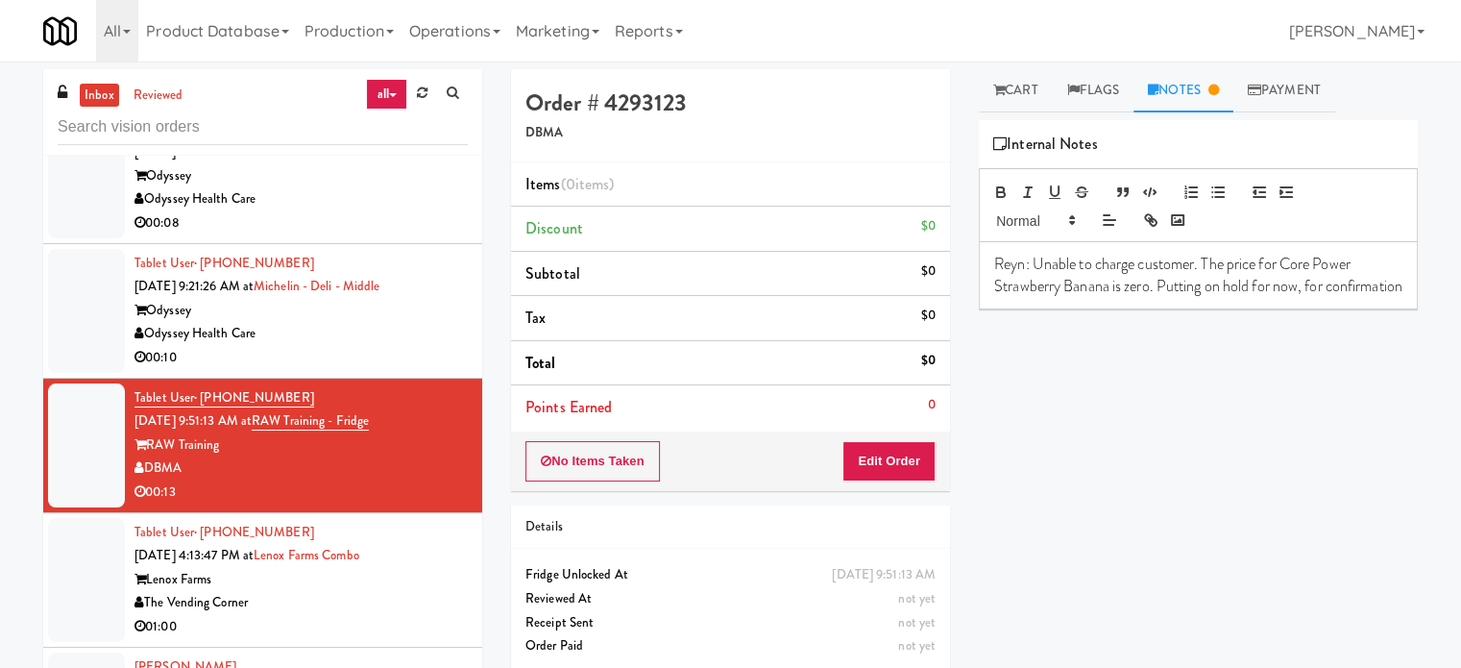
click at [394, 337] on div "Odyssey Health Care" at bounding box center [300, 334] width 333 height 24
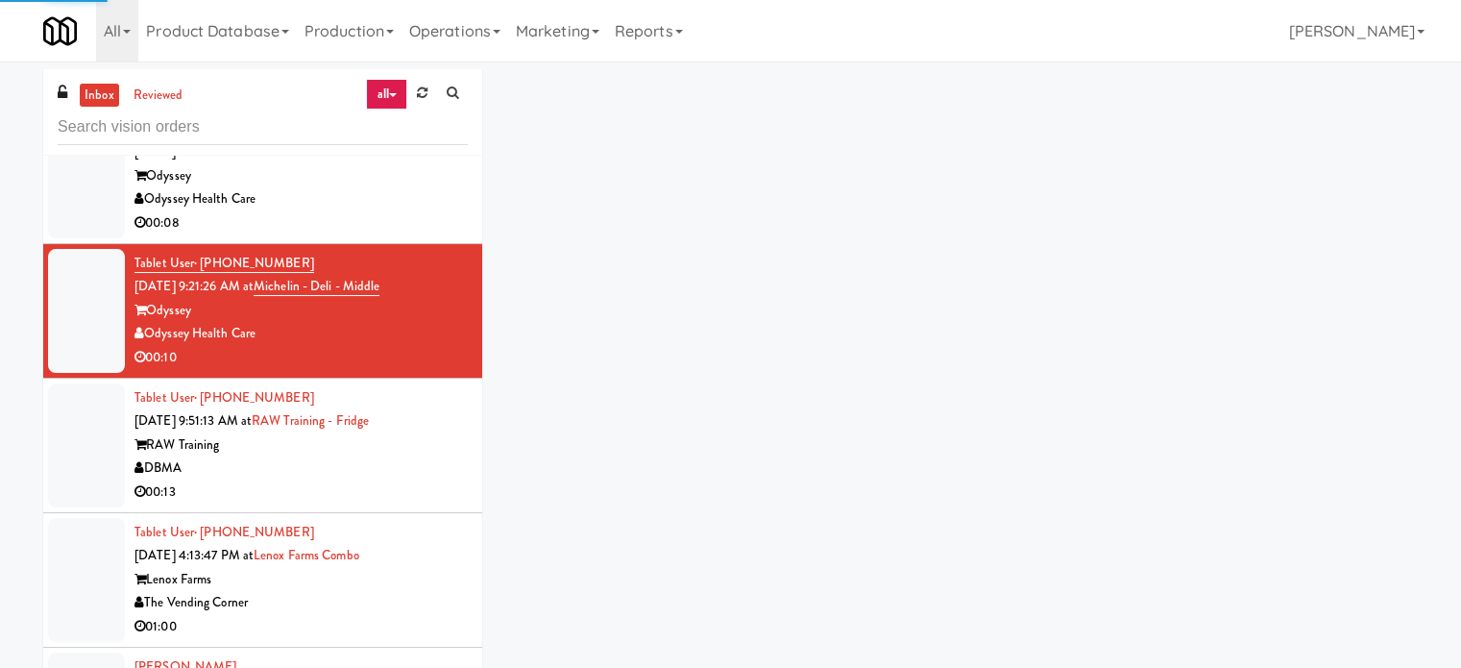
click at [413, 465] on div "DBMA" at bounding box center [300, 468] width 333 height 24
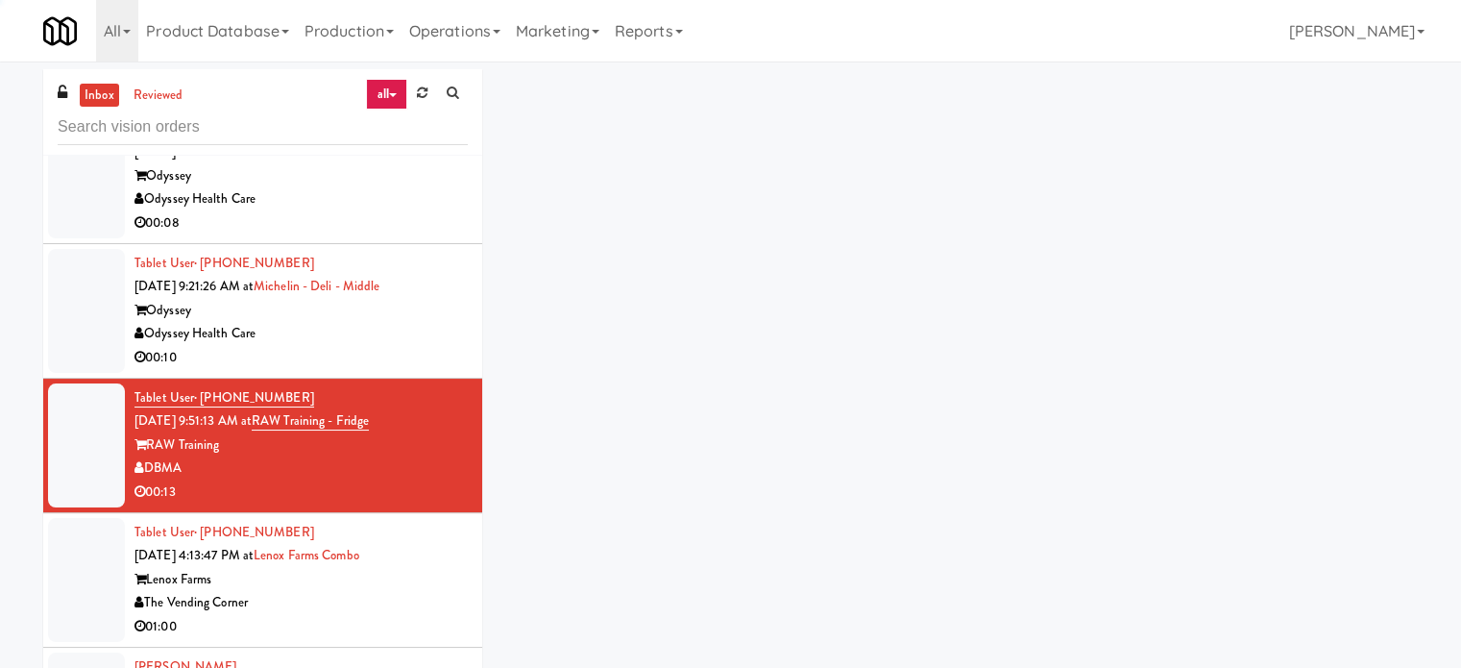
click at [429, 362] on div "00:10" at bounding box center [300, 358] width 333 height 24
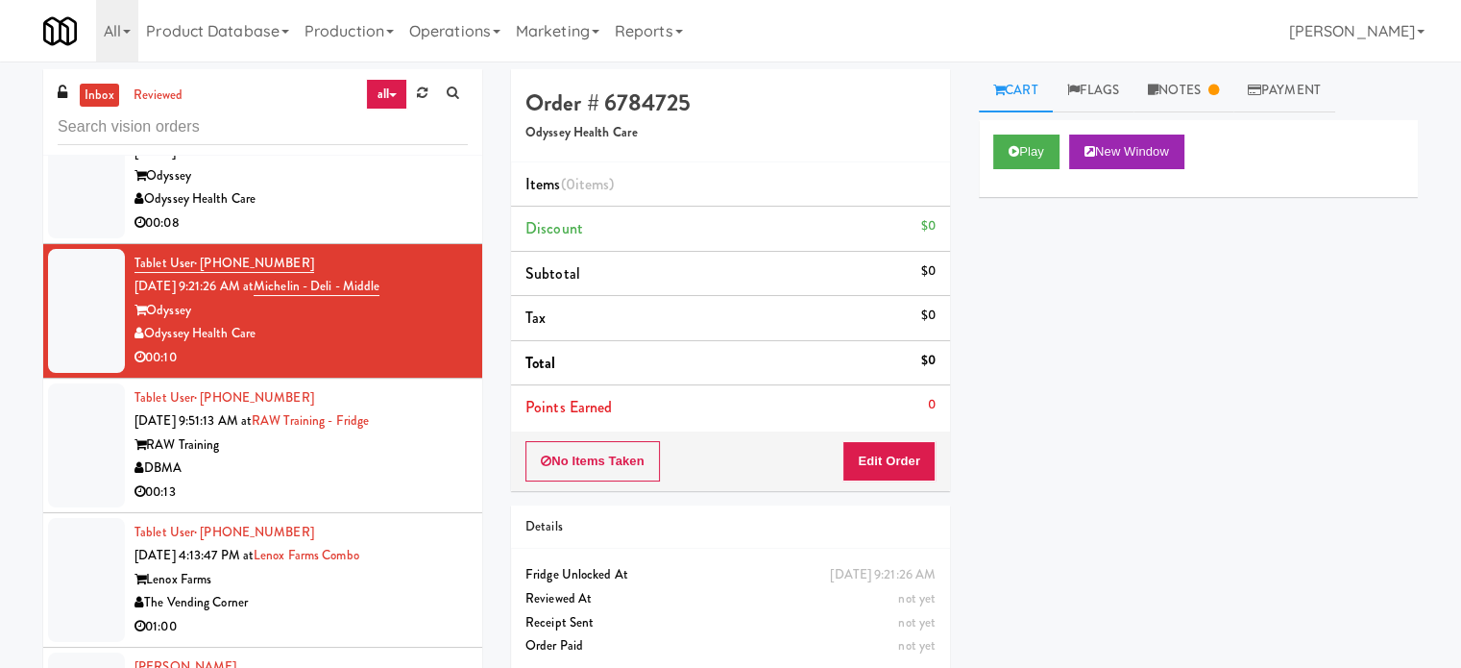
click at [422, 433] on div "RAW Training" at bounding box center [300, 445] width 333 height 24
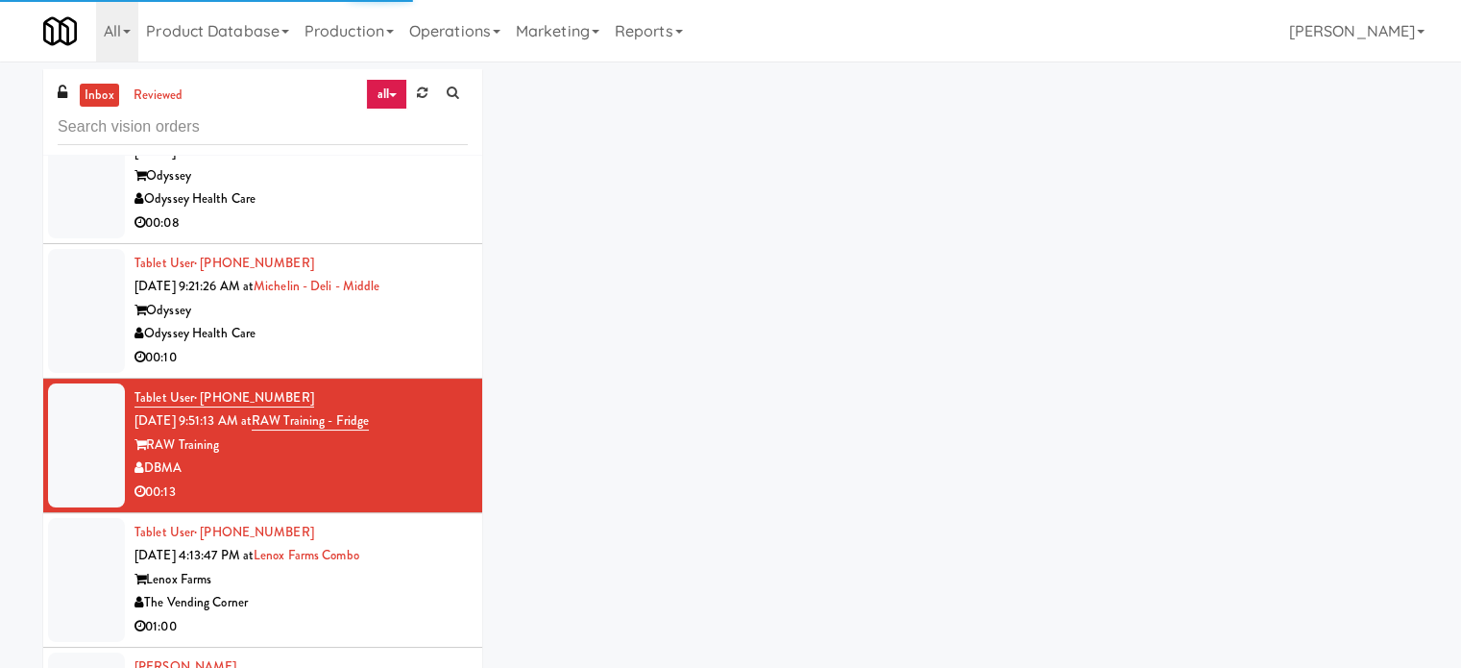
click at [417, 625] on div "01:00" at bounding box center [300, 627] width 333 height 24
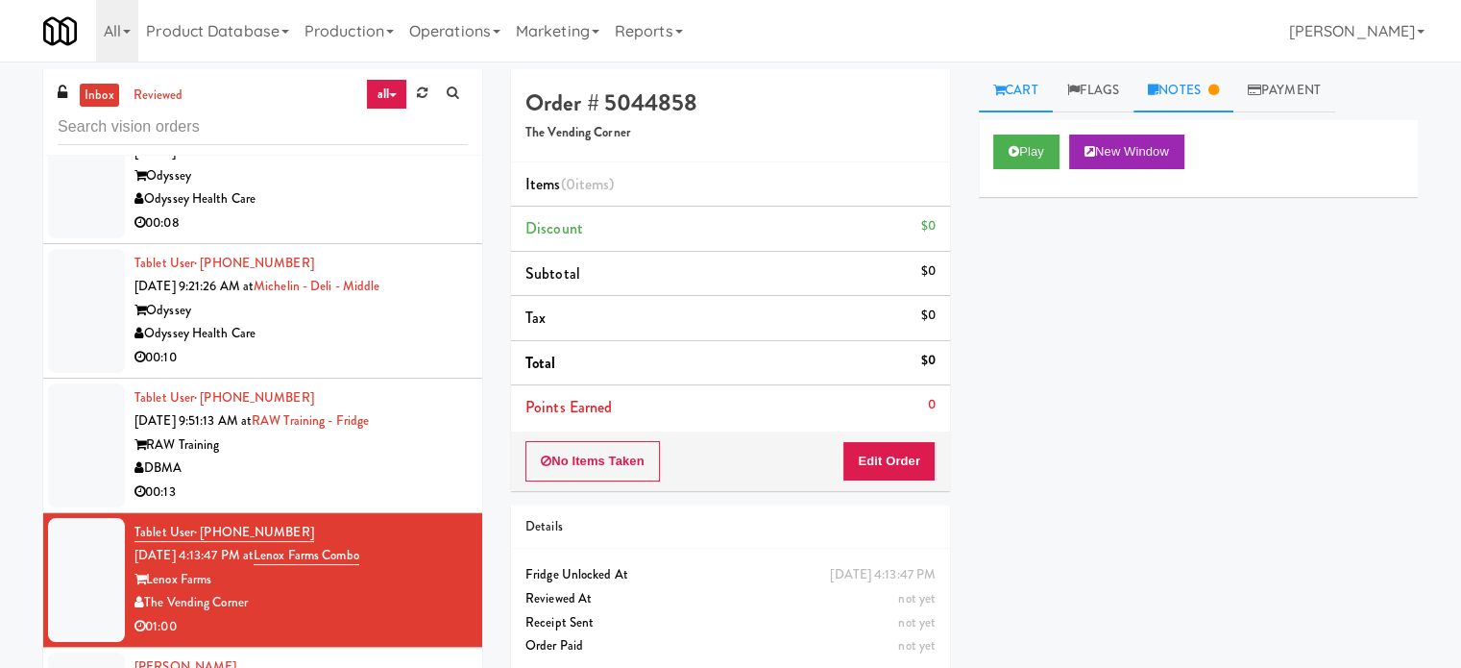
click at [1203, 95] on link "Notes" at bounding box center [1184, 90] width 100 height 43
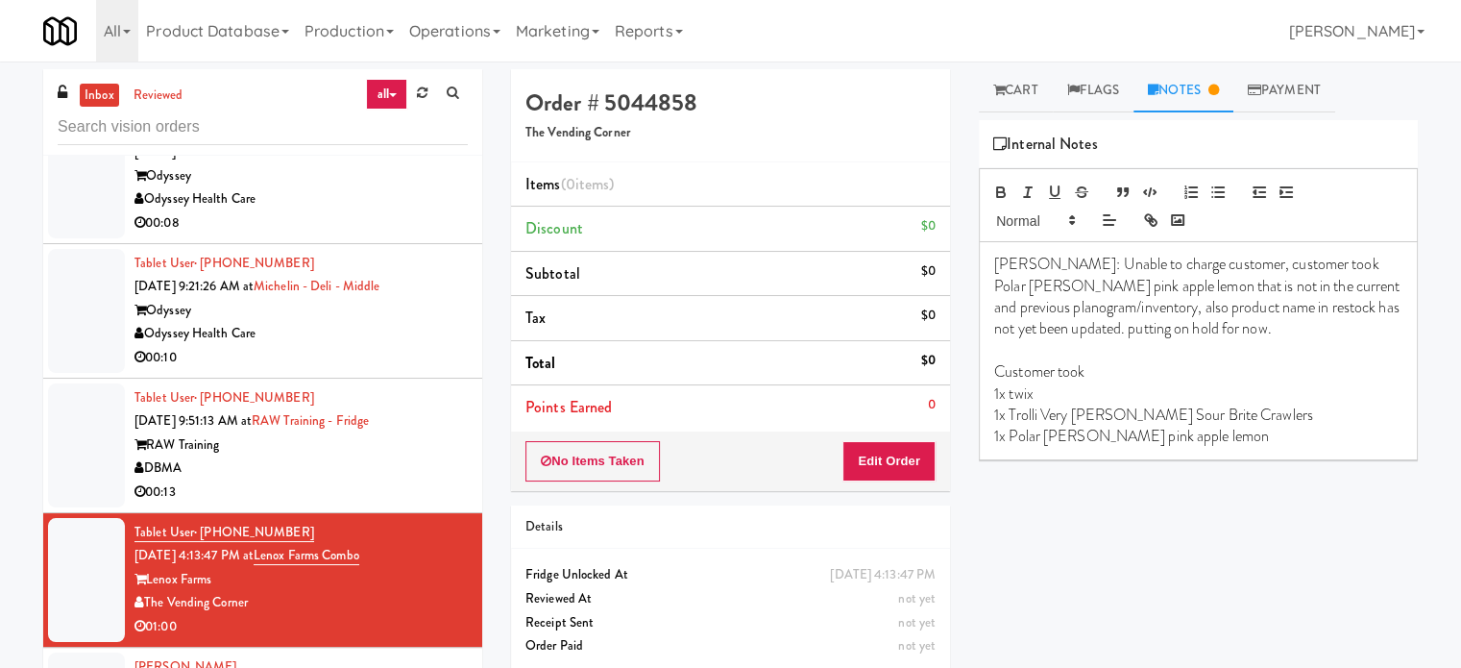
click at [406, 351] on div "00:10" at bounding box center [300, 358] width 333 height 24
